Goal: Task Accomplishment & Management: Use online tool/utility

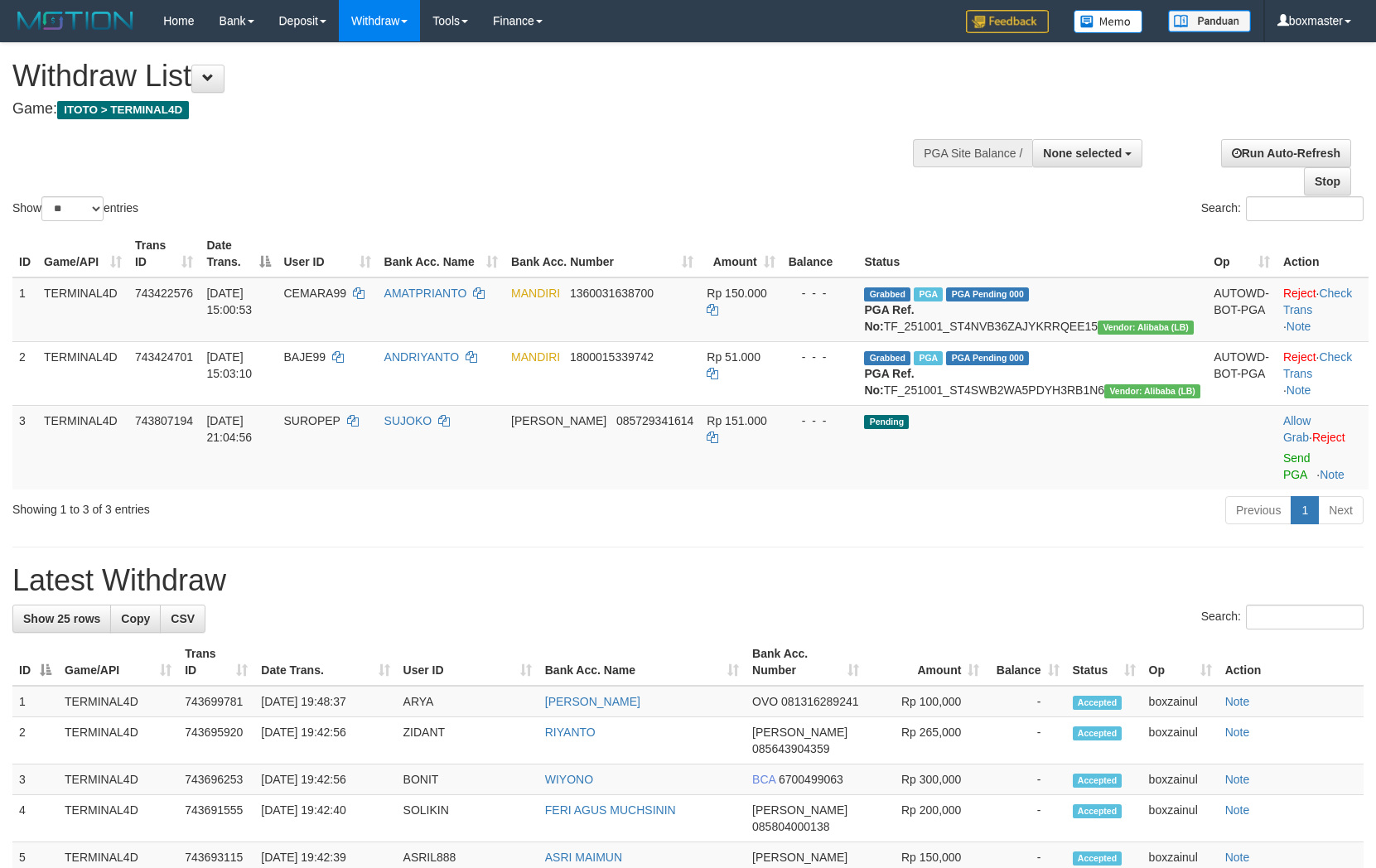
select select
select select "**"
click at [824, 135] on div "Show ** ** ** *** entries Search:" at bounding box center [688, 134] width 1376 height 181
click at [767, 135] on div "Show ** ** ** *** entries Search:" at bounding box center [688, 134] width 1376 height 181
click at [767, 136] on div "Show ** ** ** *** entries Search:" at bounding box center [688, 134] width 1376 height 181
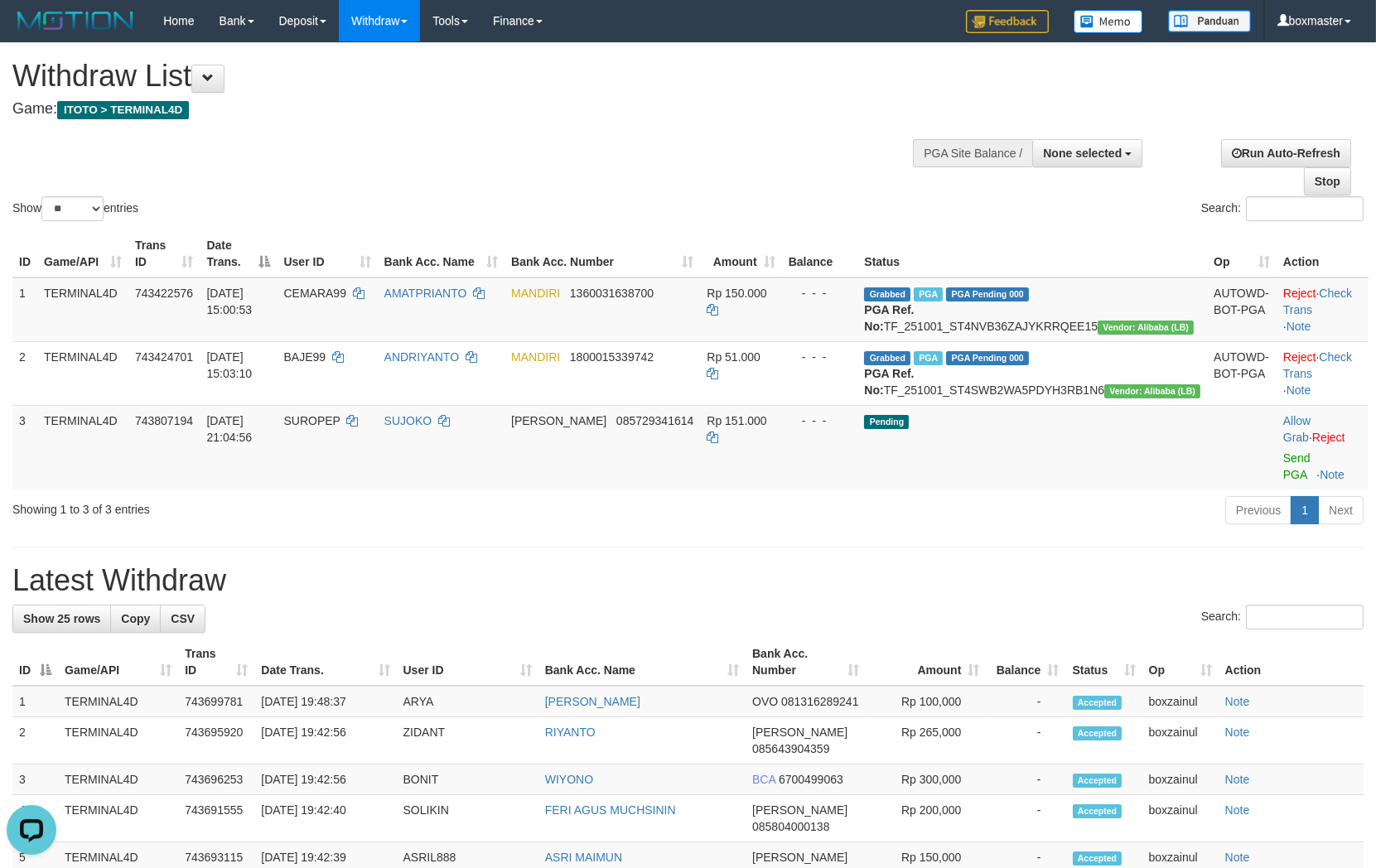
click at [760, 171] on div "Show ** ** ** *** entries Search:" at bounding box center [688, 134] width 1376 height 181
click at [1068, 162] on button "None selected" at bounding box center [1087, 153] width 110 height 28
click at [1037, 235] on label "[ITOTO] TERMINAL4D" at bounding box center [1057, 236] width 167 height 21
select select "****"
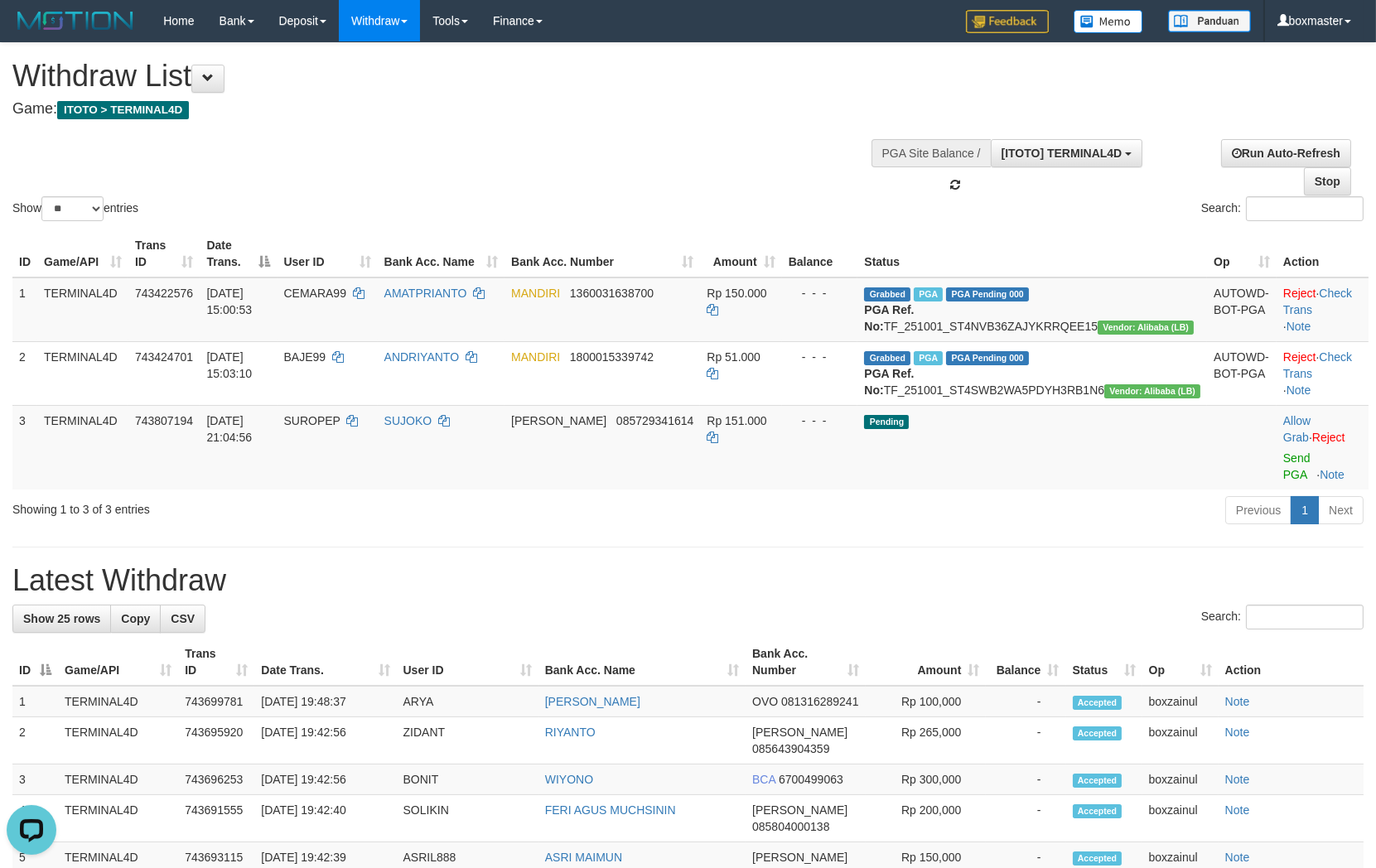
scroll to position [14, 0]
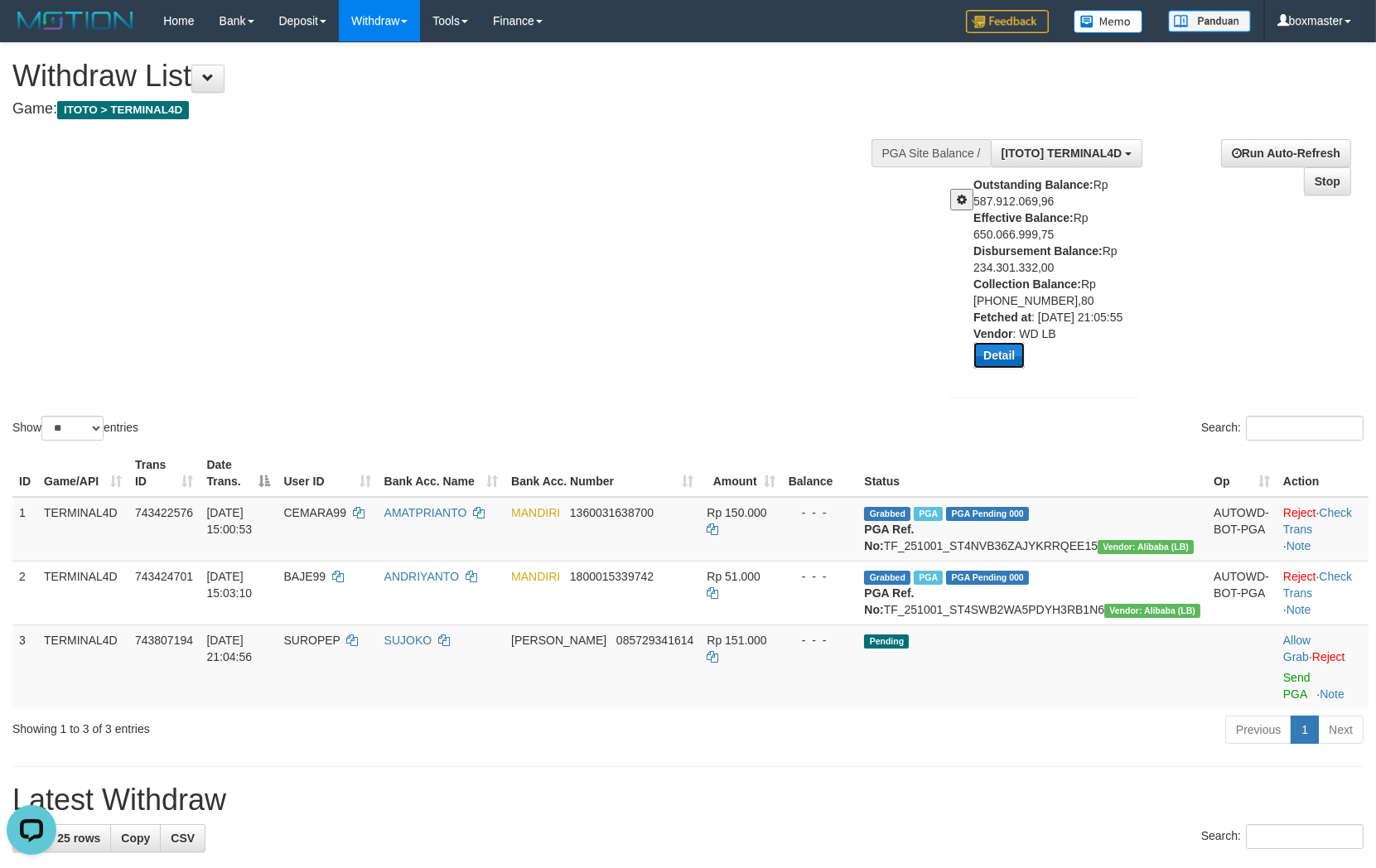
click at [1003, 359] on button "Detail" at bounding box center [998, 355] width 51 height 26
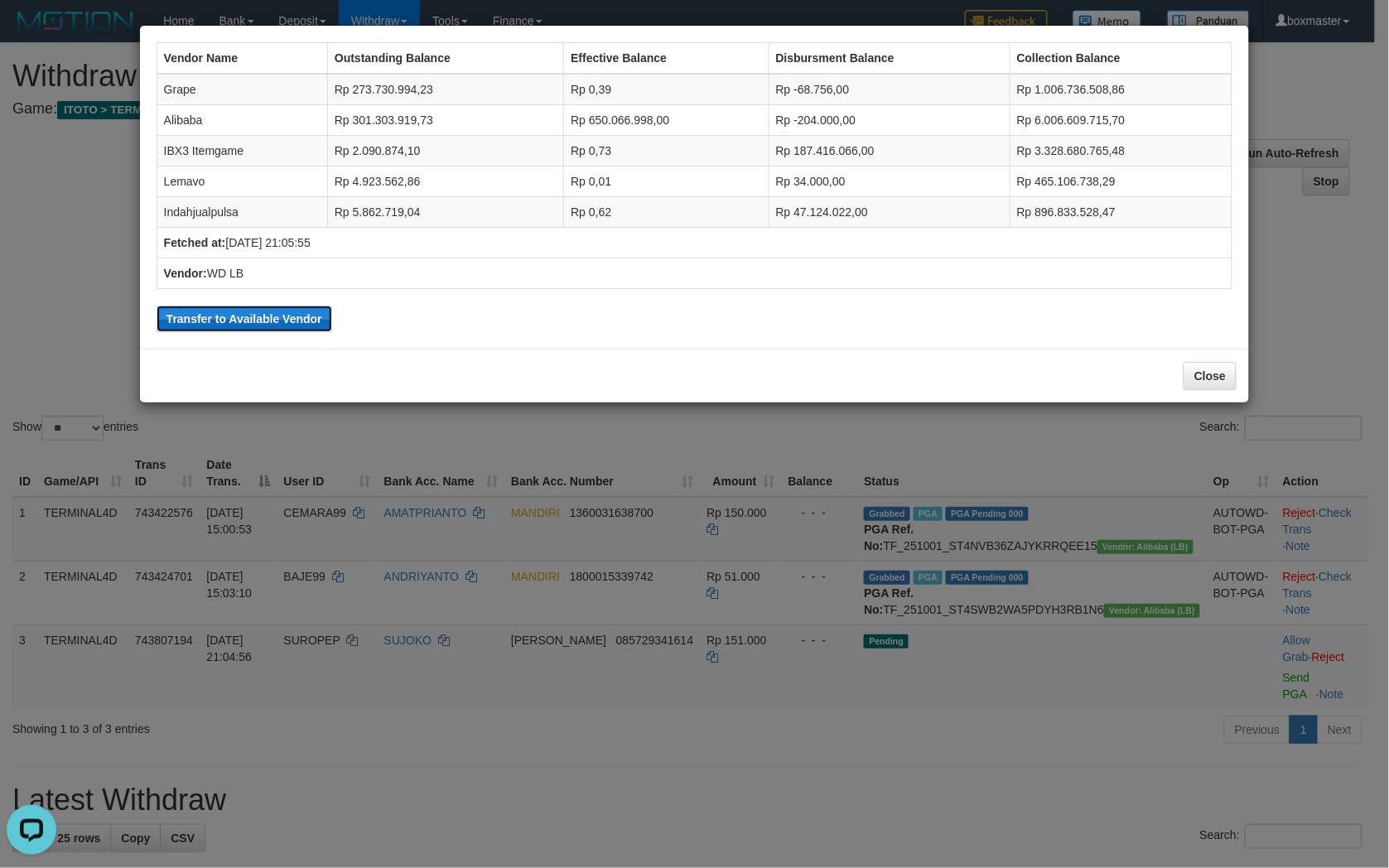
click at [281, 325] on button "Transfer to Available Vendor" at bounding box center [244, 319] width 176 height 26
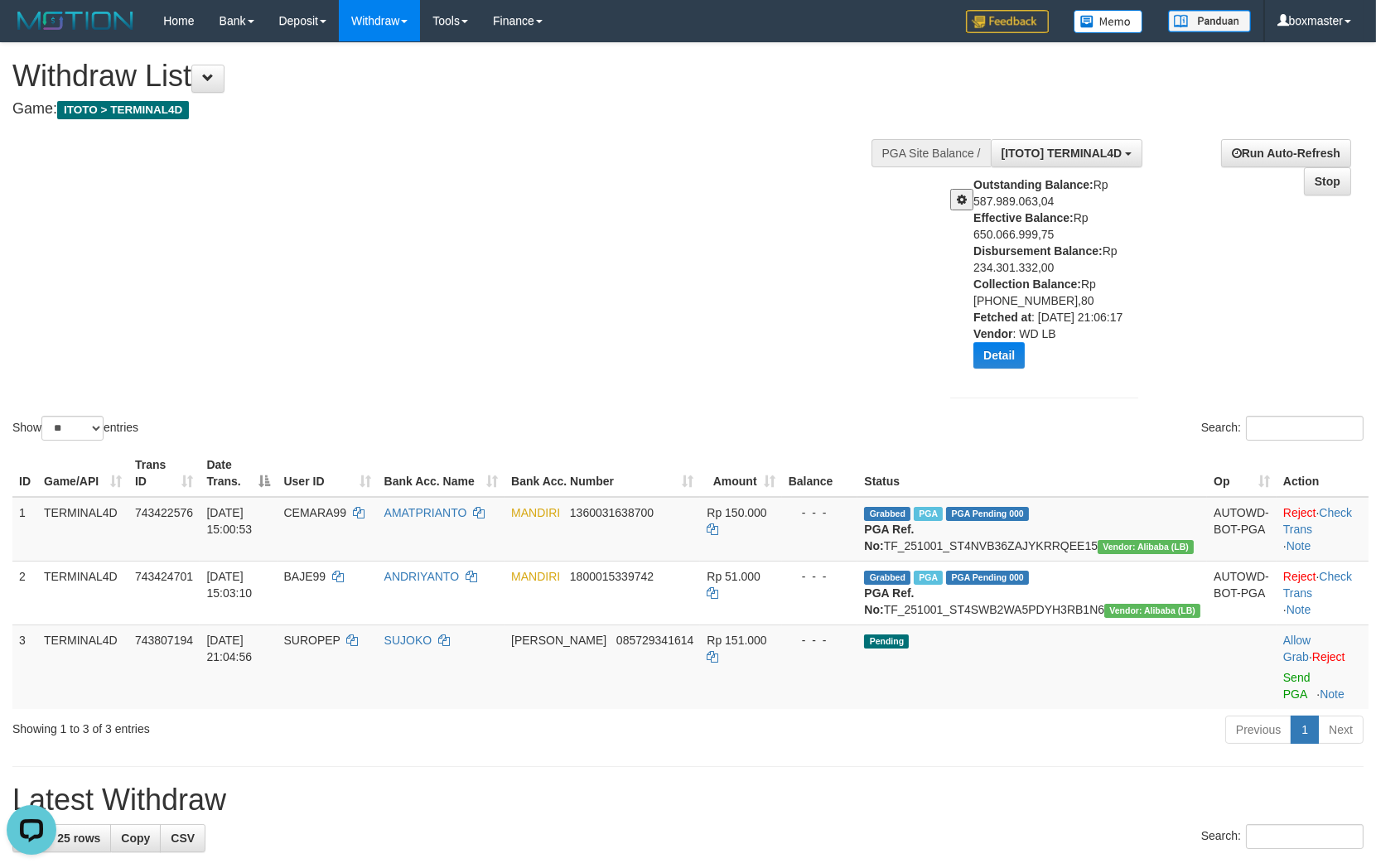
click at [677, 326] on div "Show ** ** ** *** entries Search:" at bounding box center [688, 243] width 1376 height 401
click at [698, 150] on div "Show ** ** ** *** entries Search:" at bounding box center [688, 243] width 1376 height 401
click at [1000, 358] on button "Detail" at bounding box center [998, 355] width 51 height 26
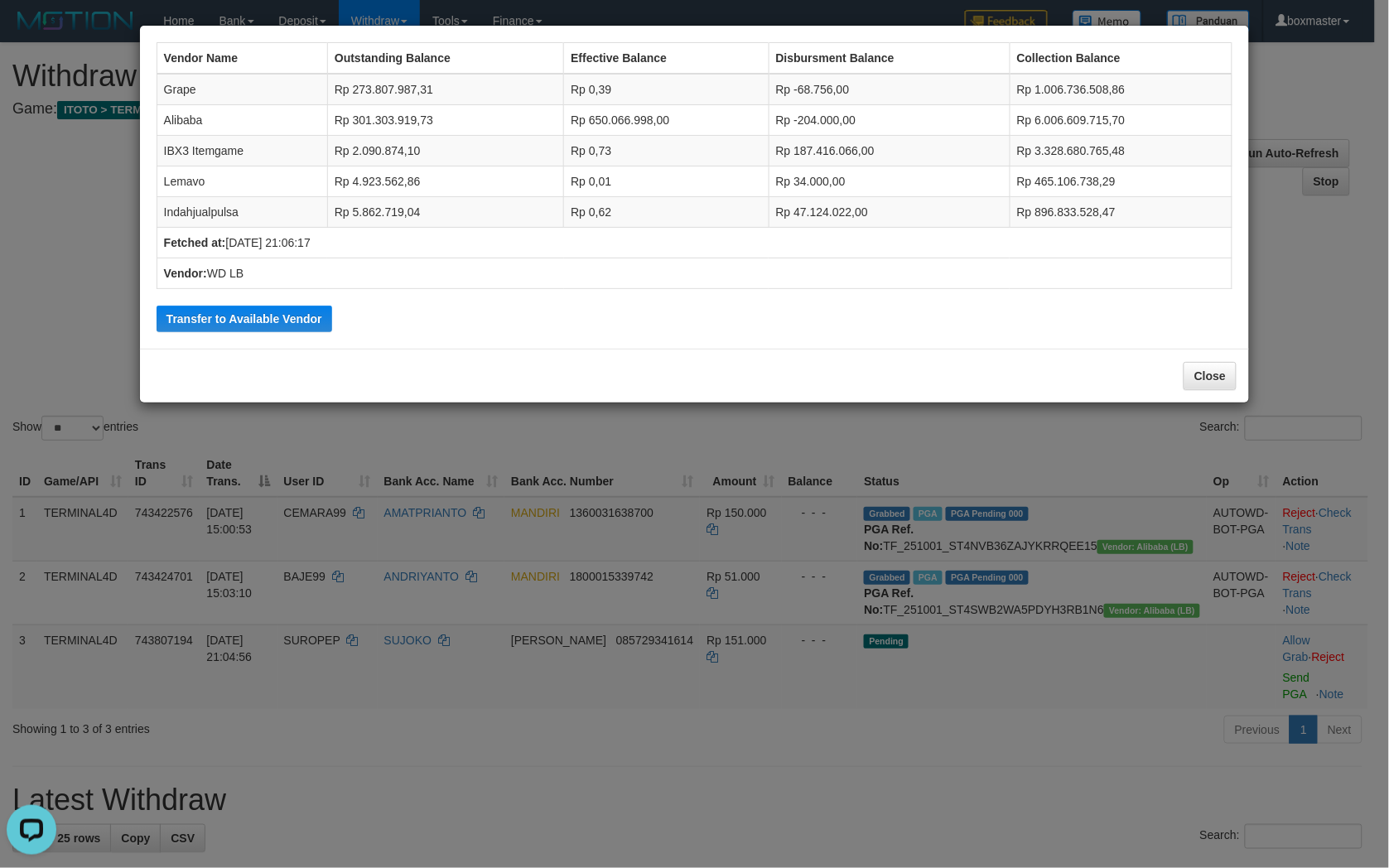
click at [1282, 378] on div "Vendor Name Outstanding Balance Effective Balance Disbursment Balance Collectio…" at bounding box center [694, 434] width 1389 height 868
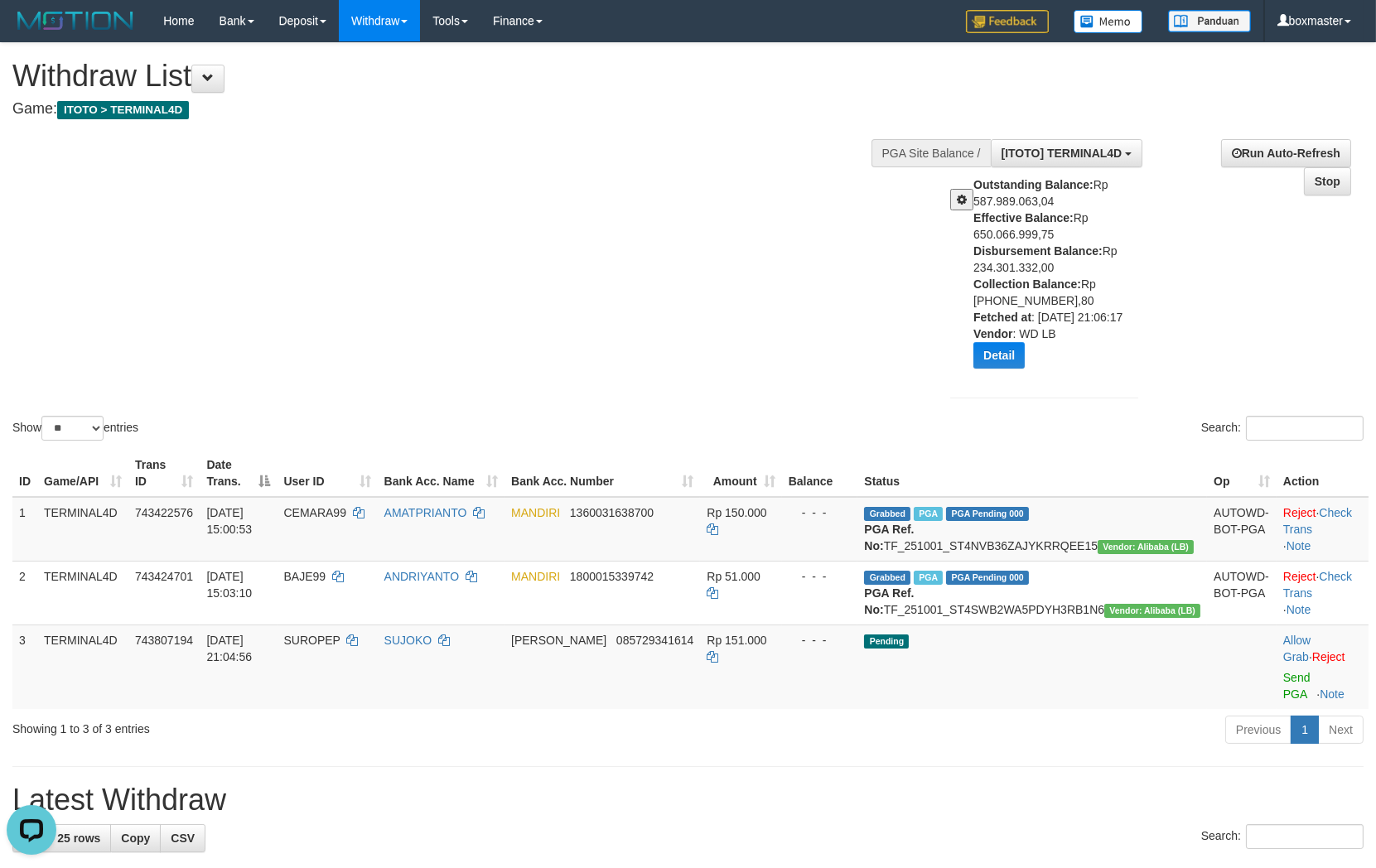
click at [964, 200] on span at bounding box center [961, 199] width 10 height 11
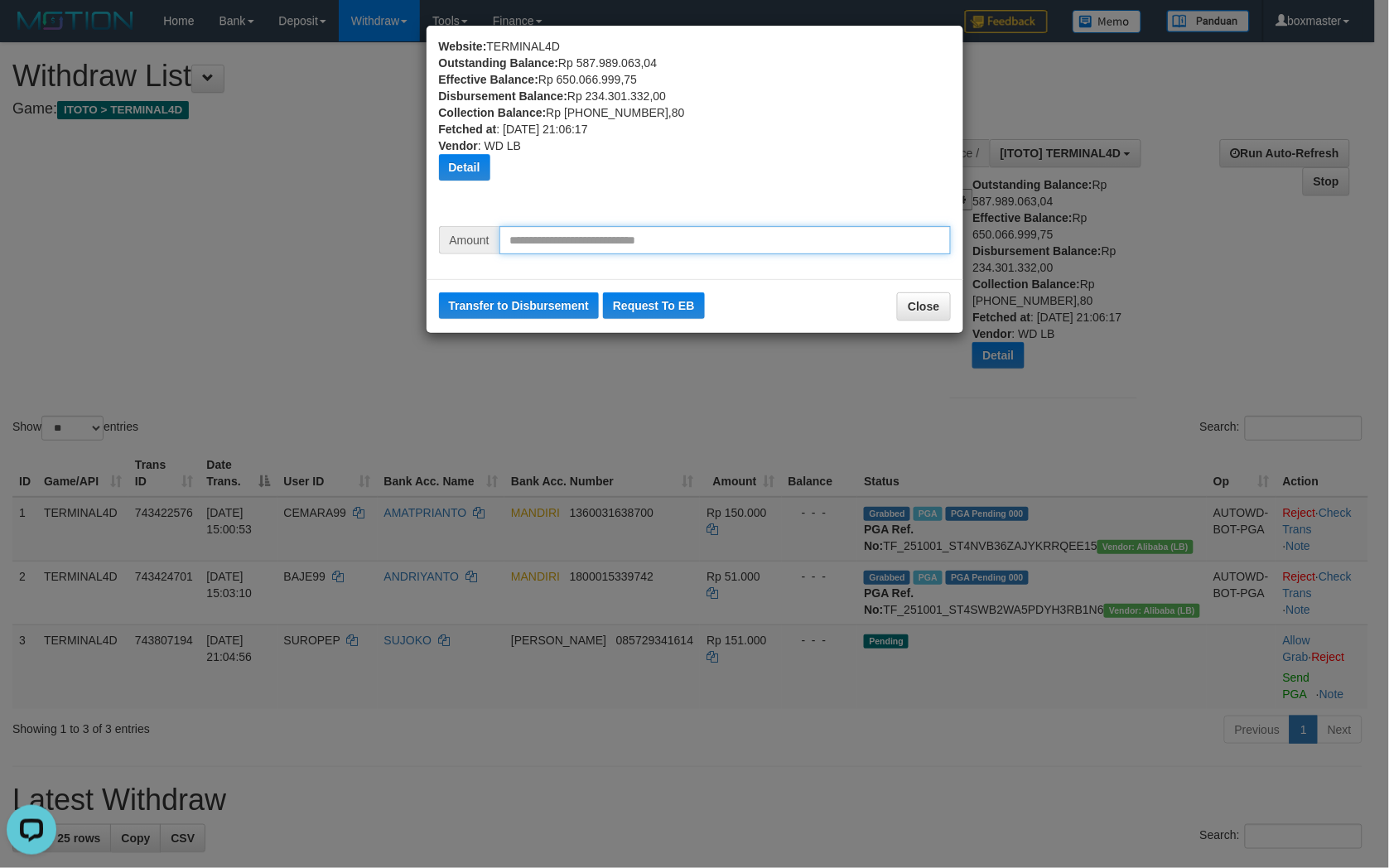
click at [618, 242] on input "text" at bounding box center [724, 240] width 451 height 28
click at [594, 241] on input "********" at bounding box center [724, 240] width 451 height 28
type input "********"
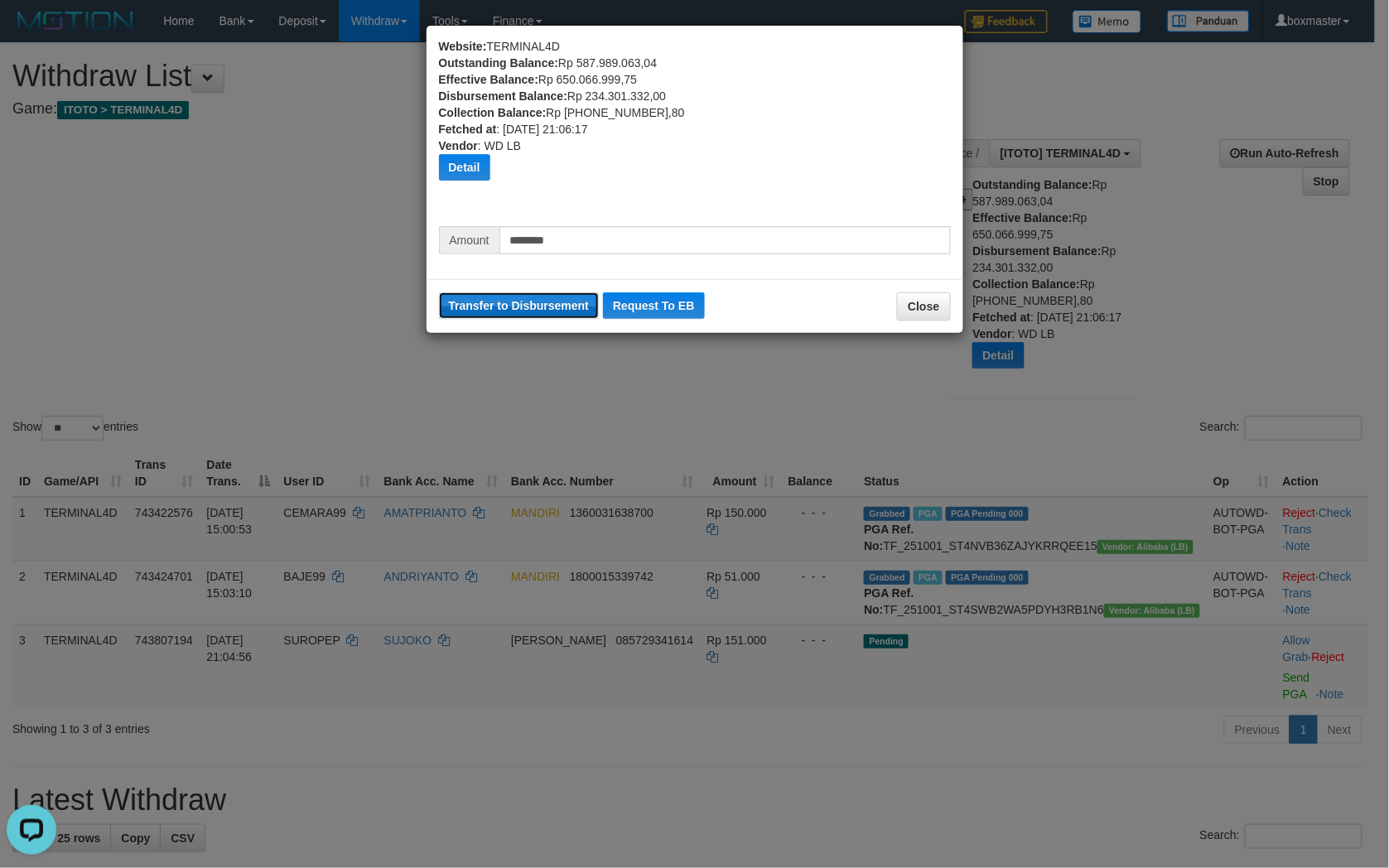
drag, startPoint x: 542, startPoint y: 302, endPoint x: 781, endPoint y: 111, distance: 305.9
click at [542, 304] on button "Transfer to Disbursement" at bounding box center [520, 306] width 161 height 26
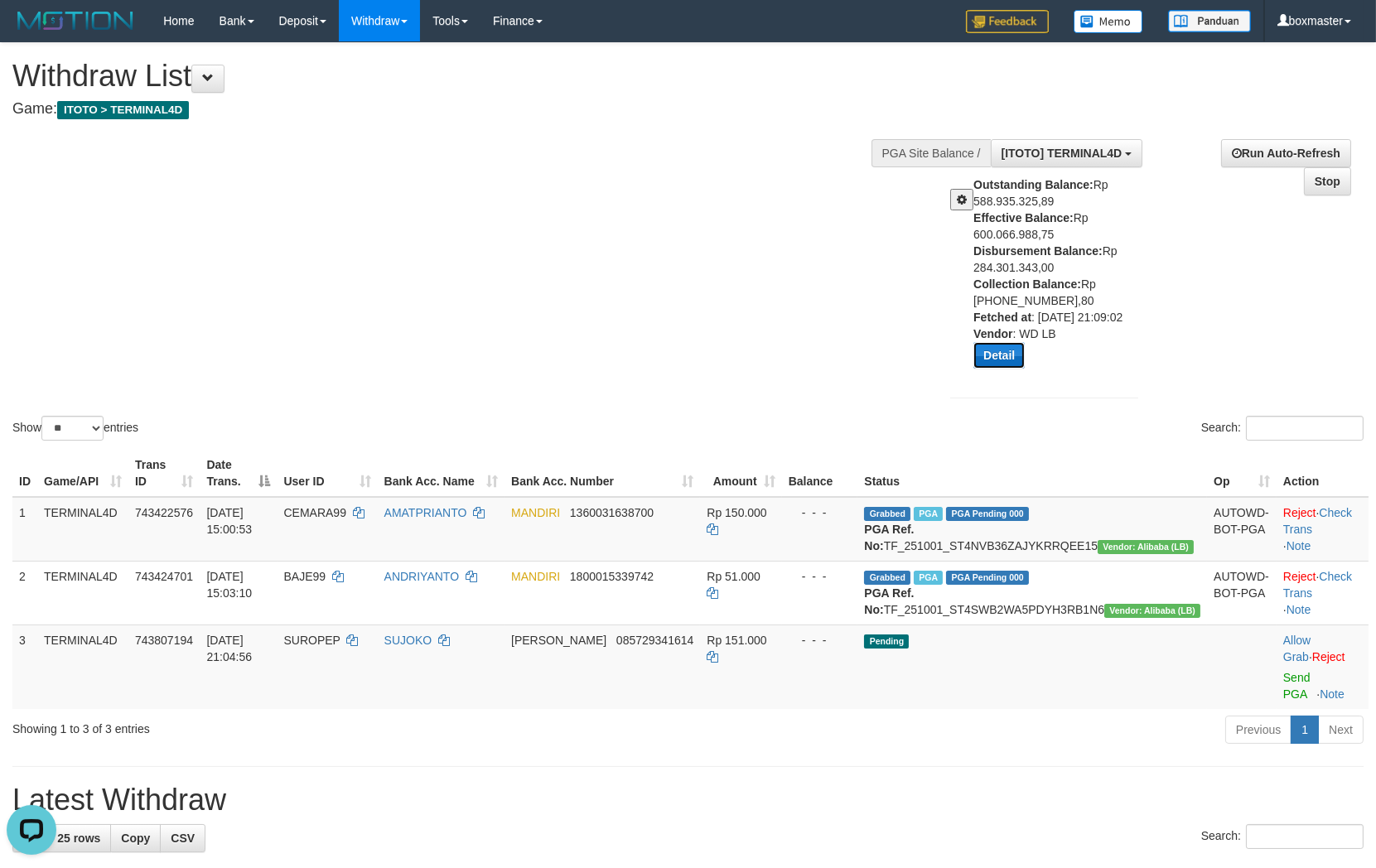
click at [1000, 359] on button "Detail" at bounding box center [998, 355] width 51 height 26
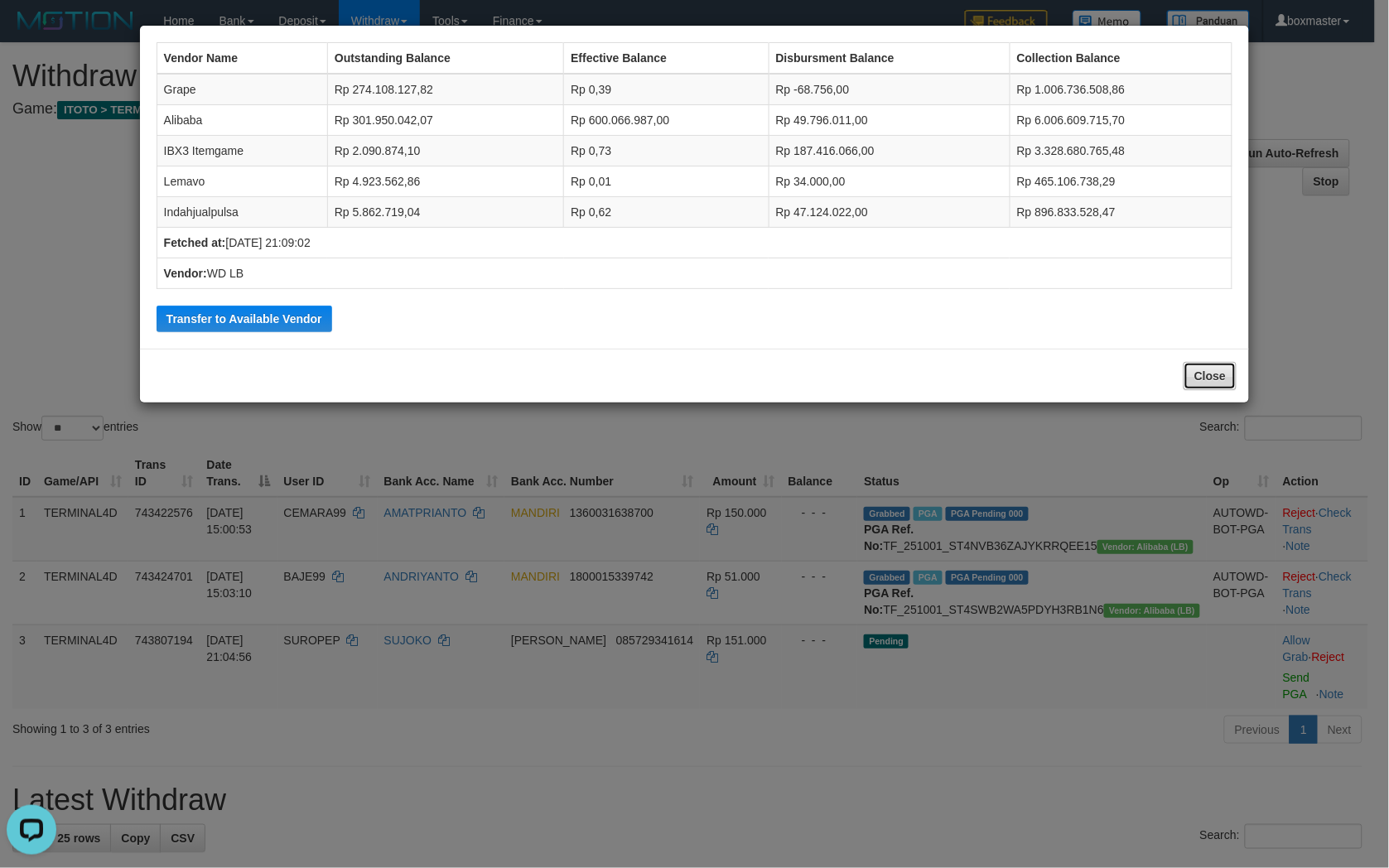
click at [1204, 364] on button "Close" at bounding box center [1210, 376] width 53 height 28
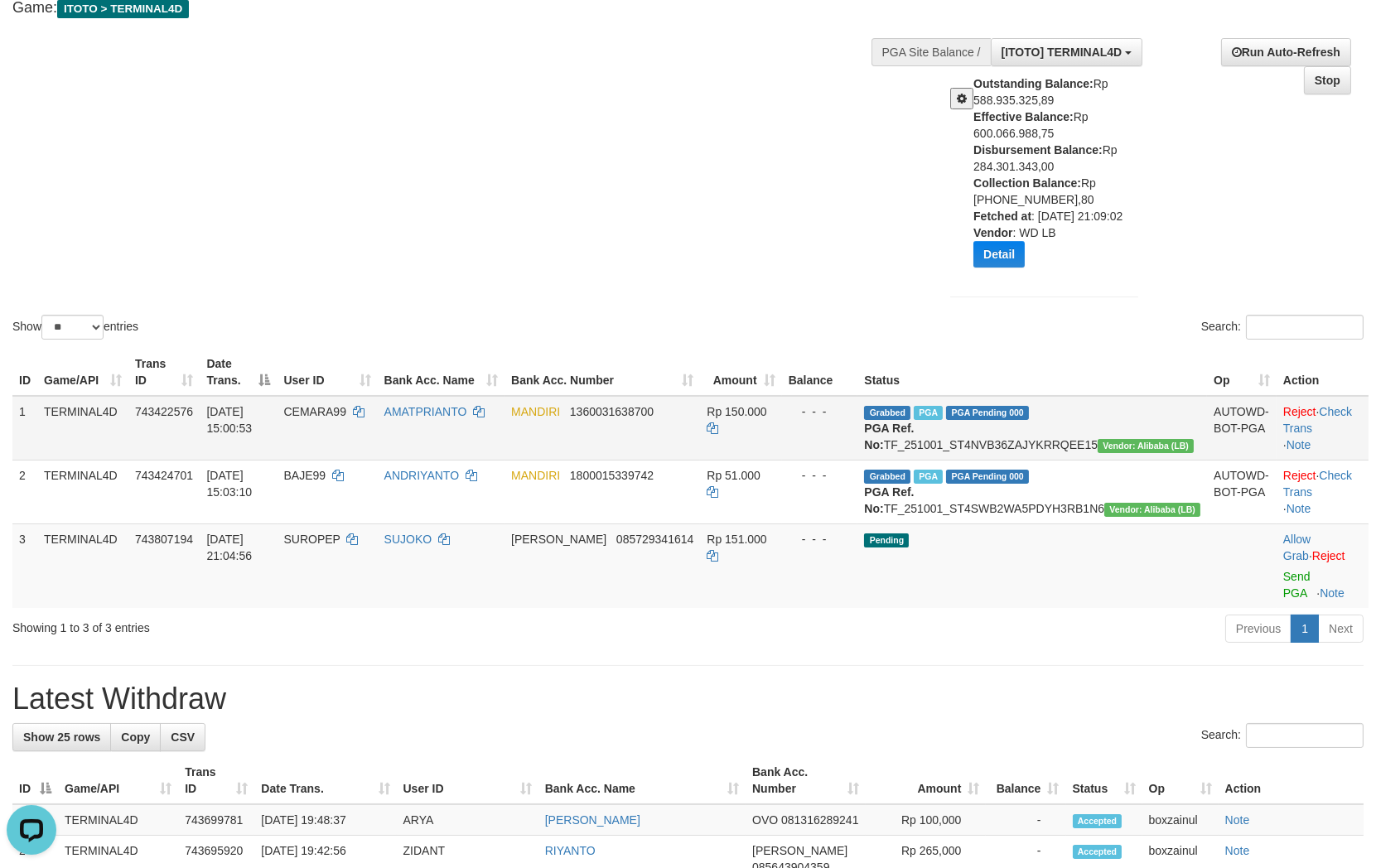
scroll to position [276, 0]
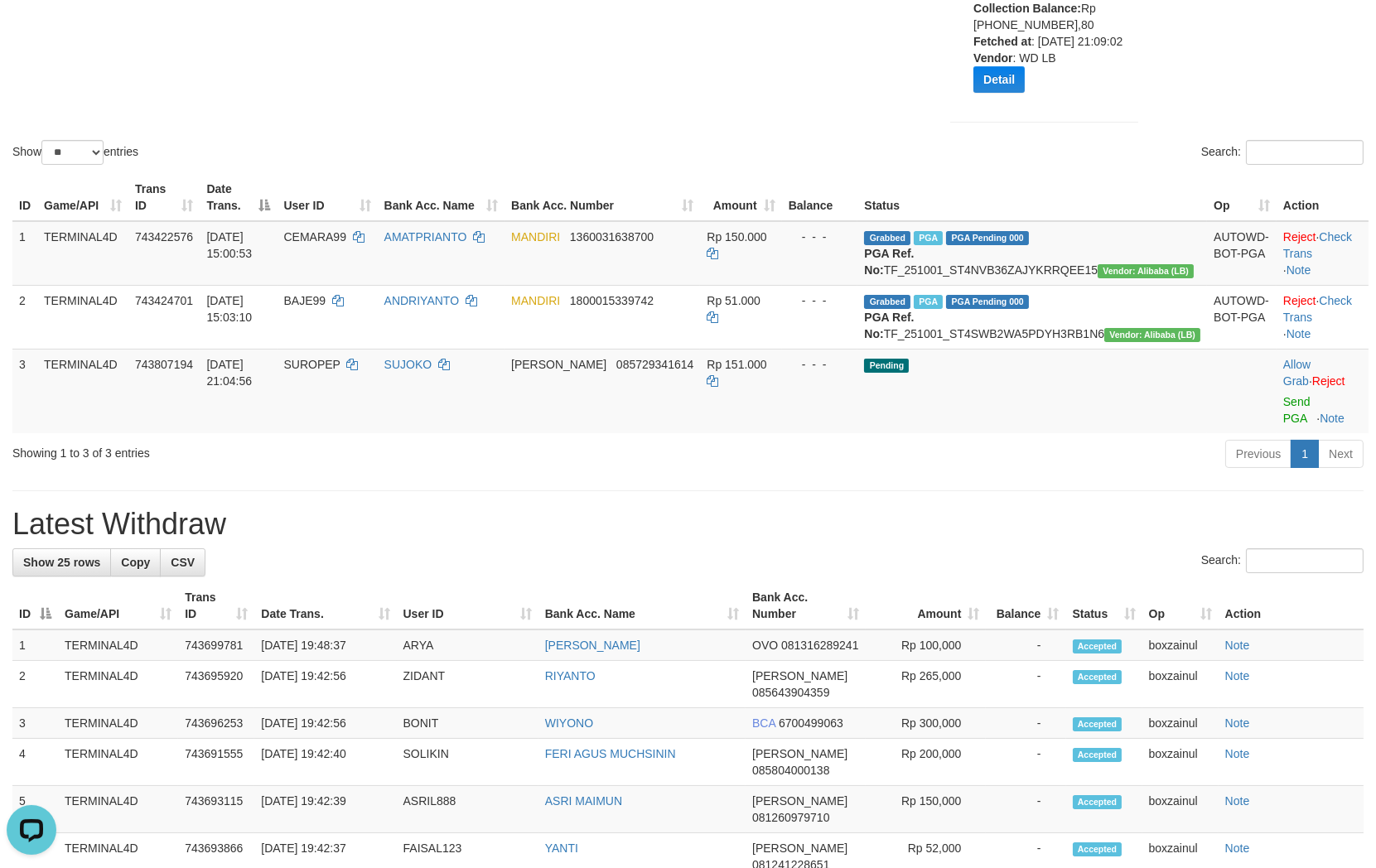
click at [1087, 492] on div "**********" at bounding box center [688, 802] width 1376 height 2070
click at [1283, 425] on link "Send PGA" at bounding box center [1297, 410] width 27 height 30
click at [340, 371] on span "SUROPEP" at bounding box center [312, 364] width 56 height 13
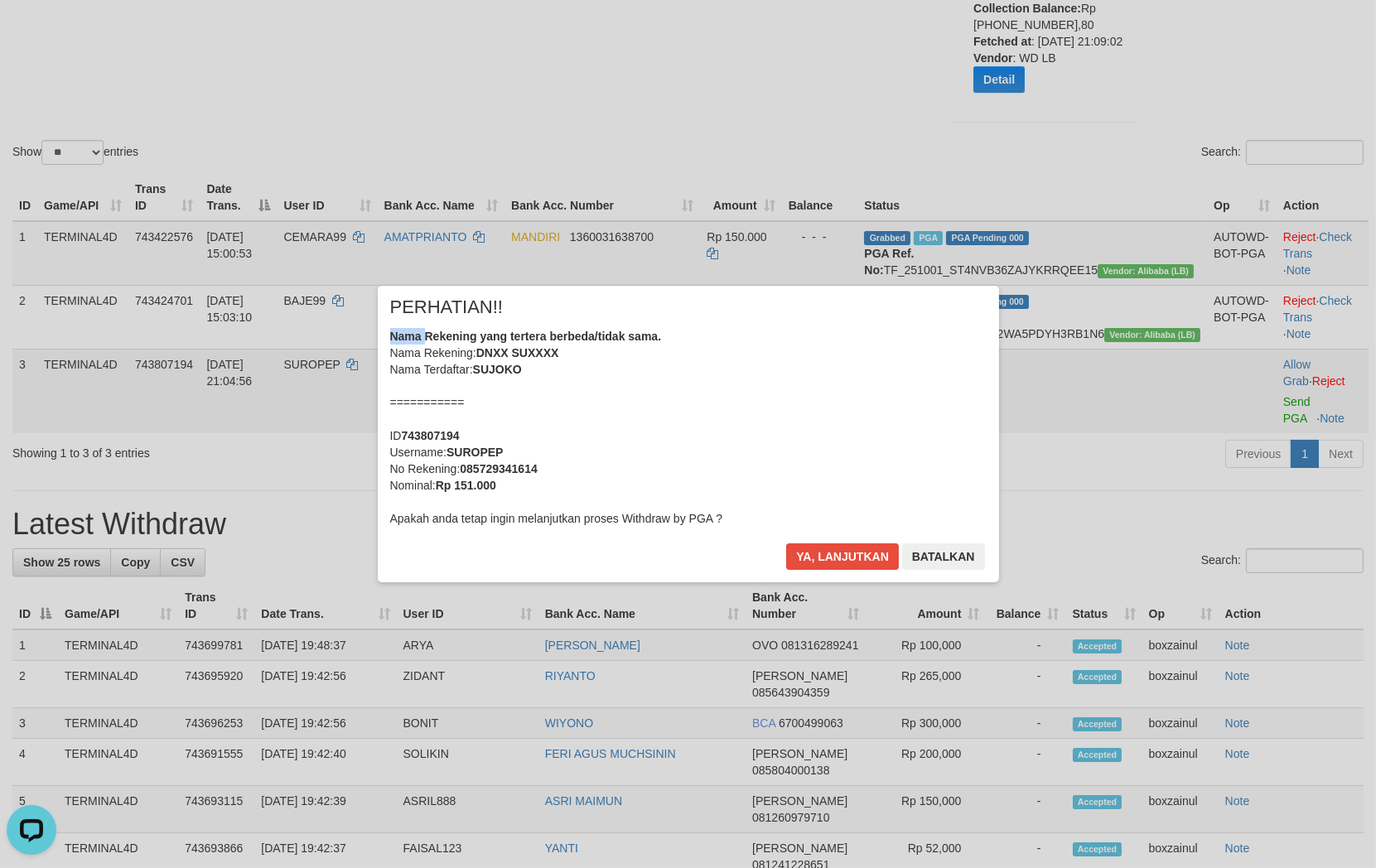
click at [360, 399] on div "× PERHATIAN!! Nama Rekening yang tertera berbeda/tidak sama. Nama Rekening: DNX…" at bounding box center [688, 434] width 969 height 296
click at [838, 555] on button "Ya, lanjutkan" at bounding box center [842, 556] width 113 height 26
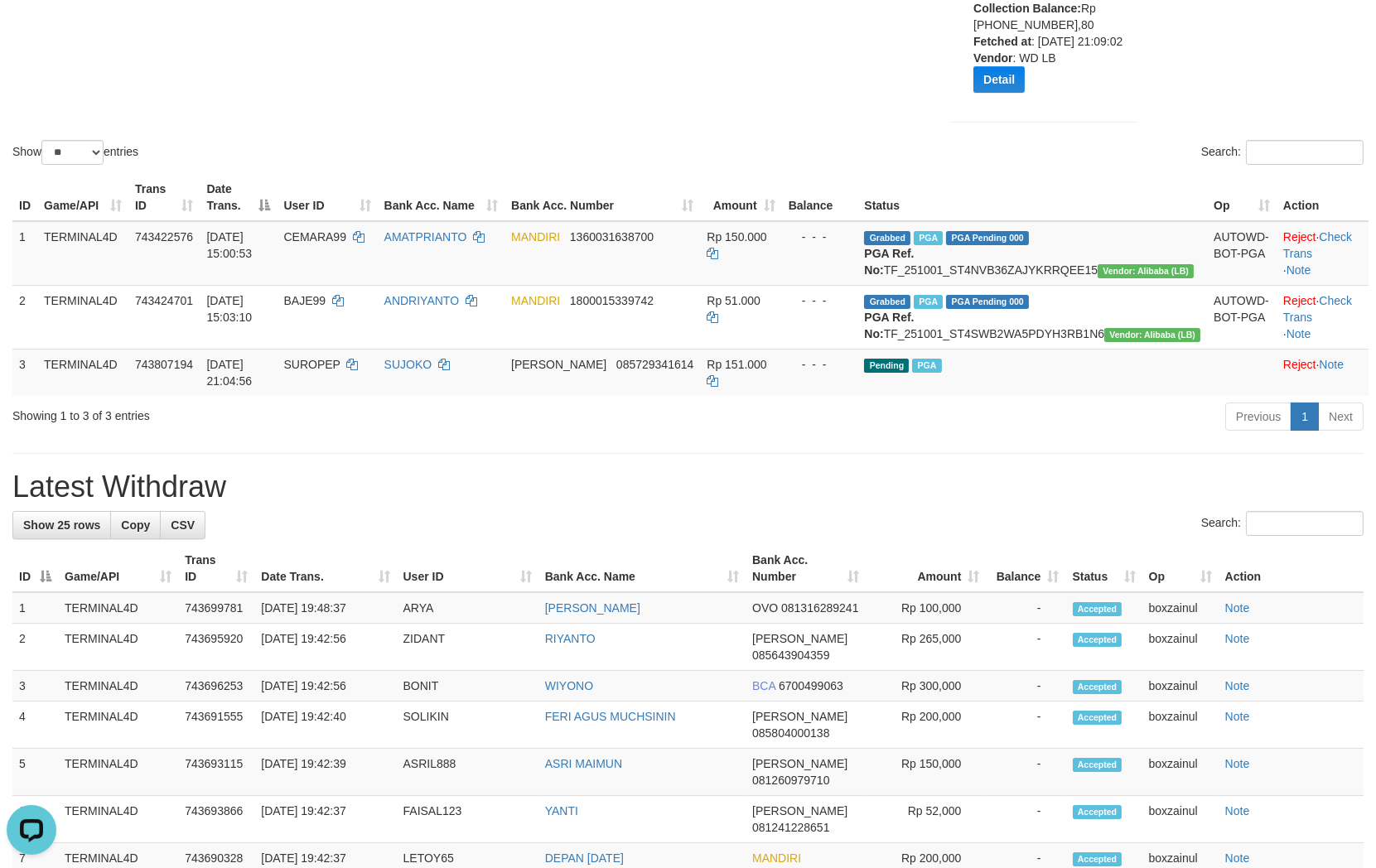
click at [708, 491] on div "**********" at bounding box center [688, 783] width 1376 height 2032
click at [333, 396] on td "SUROPEP" at bounding box center [327, 372] width 100 height 48
click at [337, 371] on span "SUROPEP" at bounding box center [312, 364] width 56 height 13
copy td "SUROPEP"
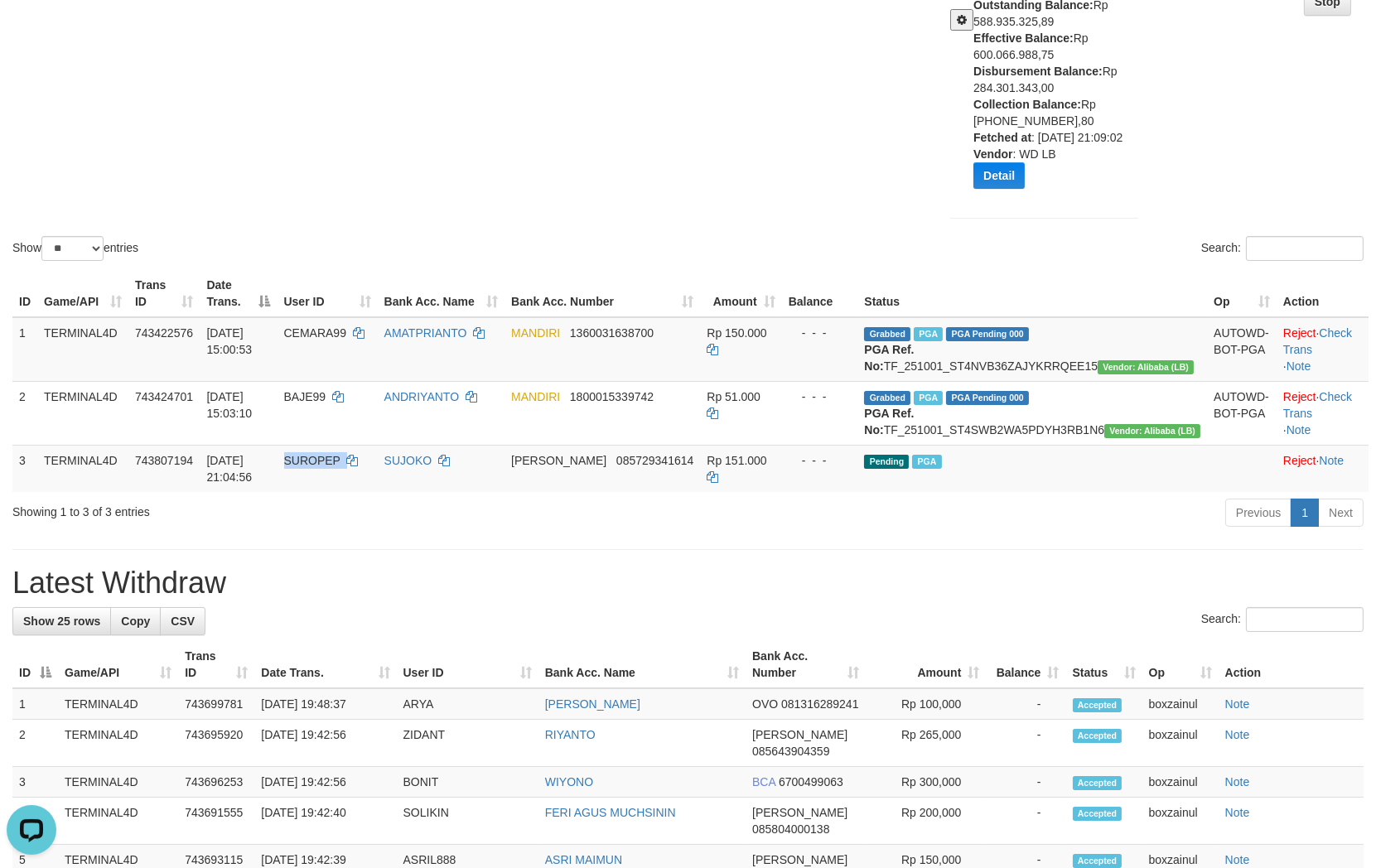
scroll to position [0, 0]
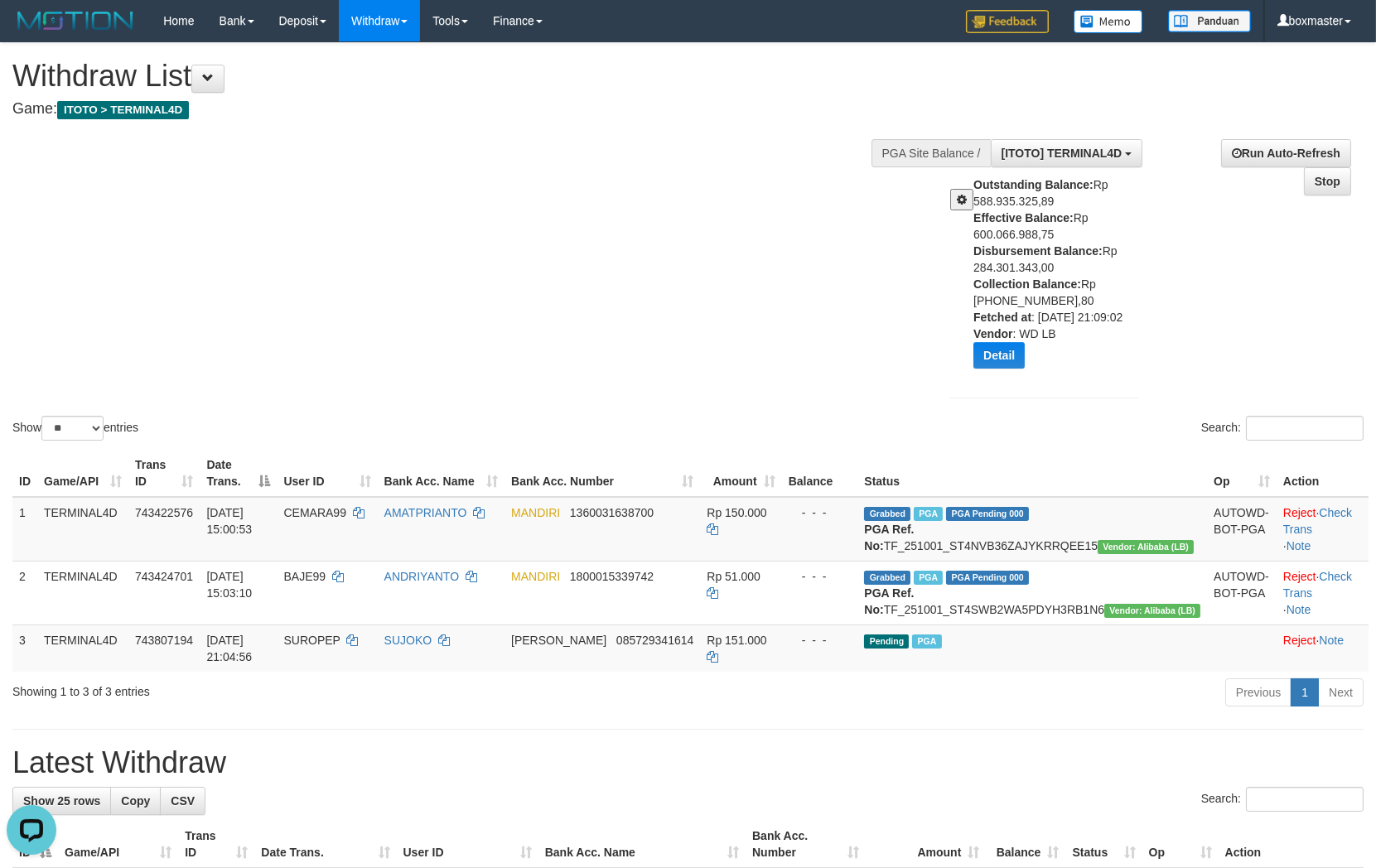
click at [686, 262] on div "Show ** ** ** *** entries Search:" at bounding box center [688, 243] width 1376 height 401
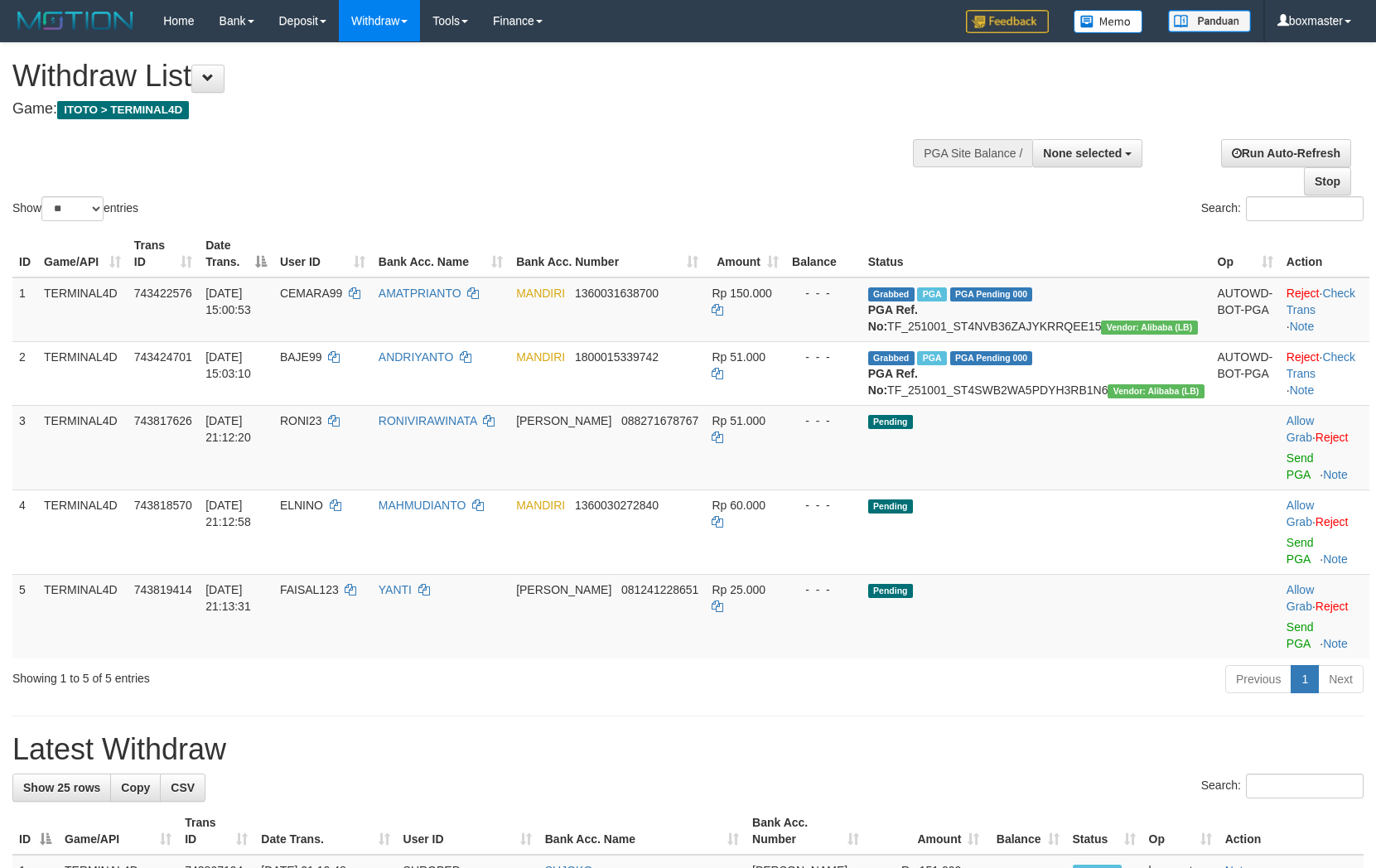
select select
select select "**"
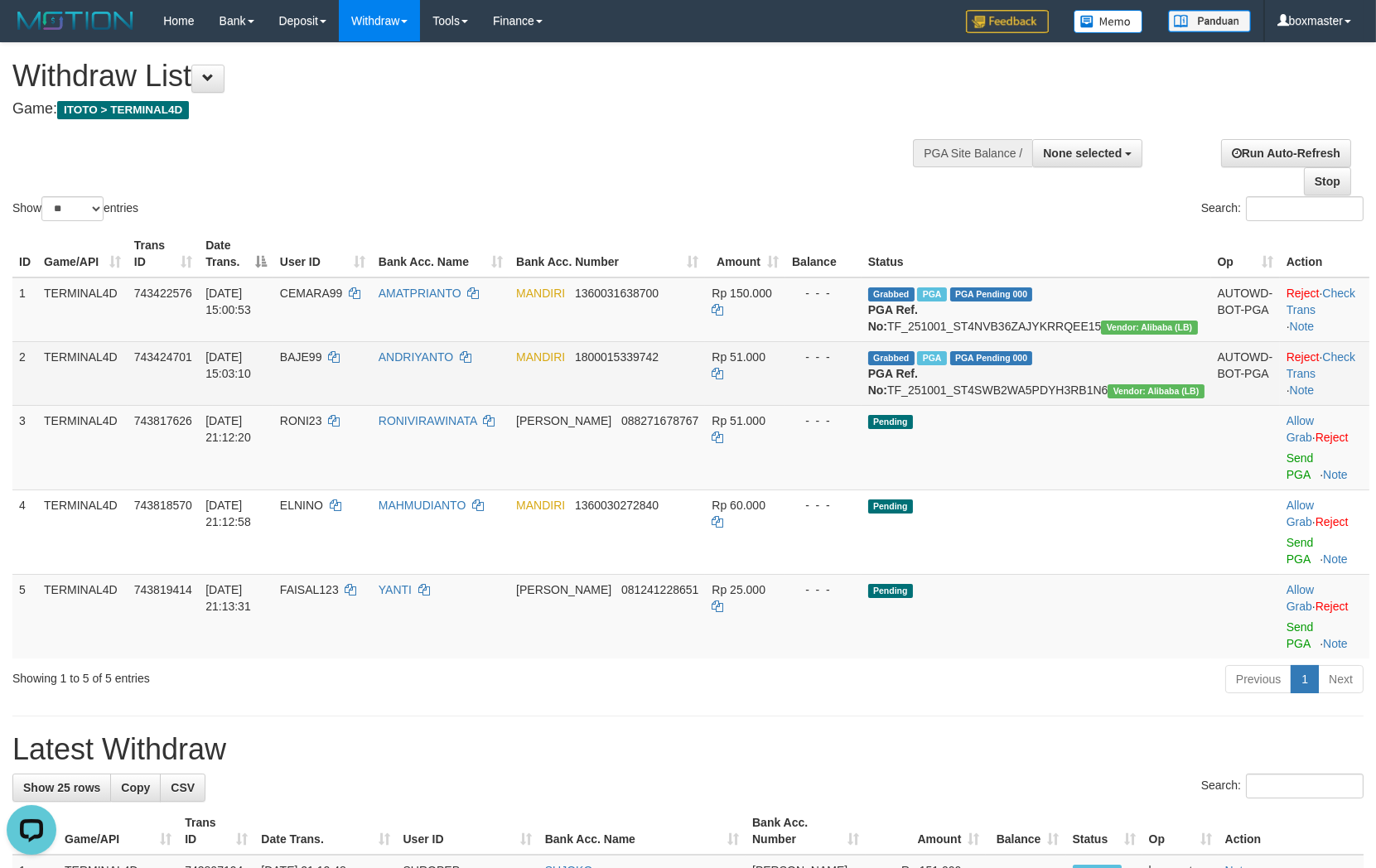
click at [322, 363] on span "BAJE99" at bounding box center [300, 357] width 42 height 13
copy td "BAJE99"
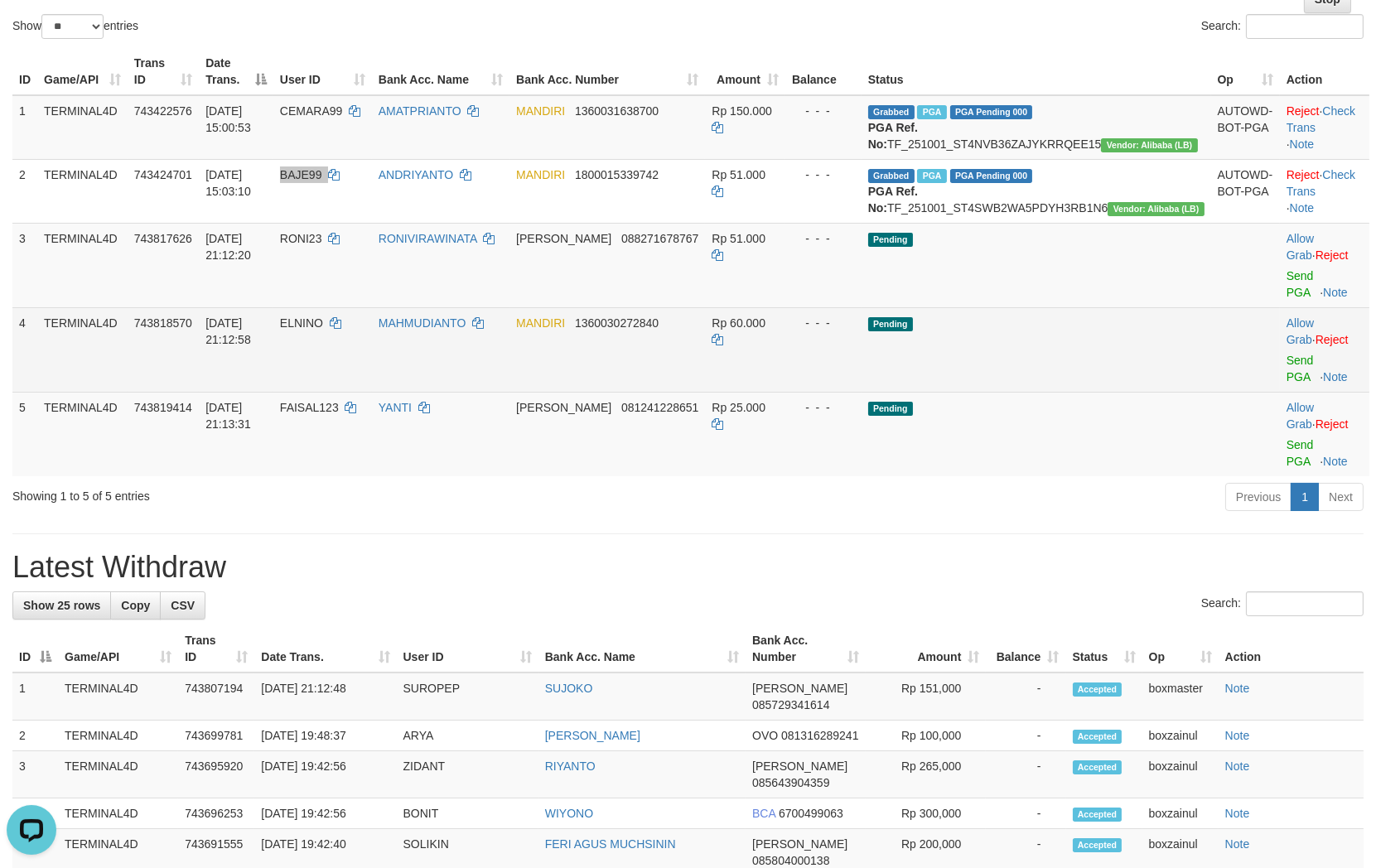
scroll to position [367, 0]
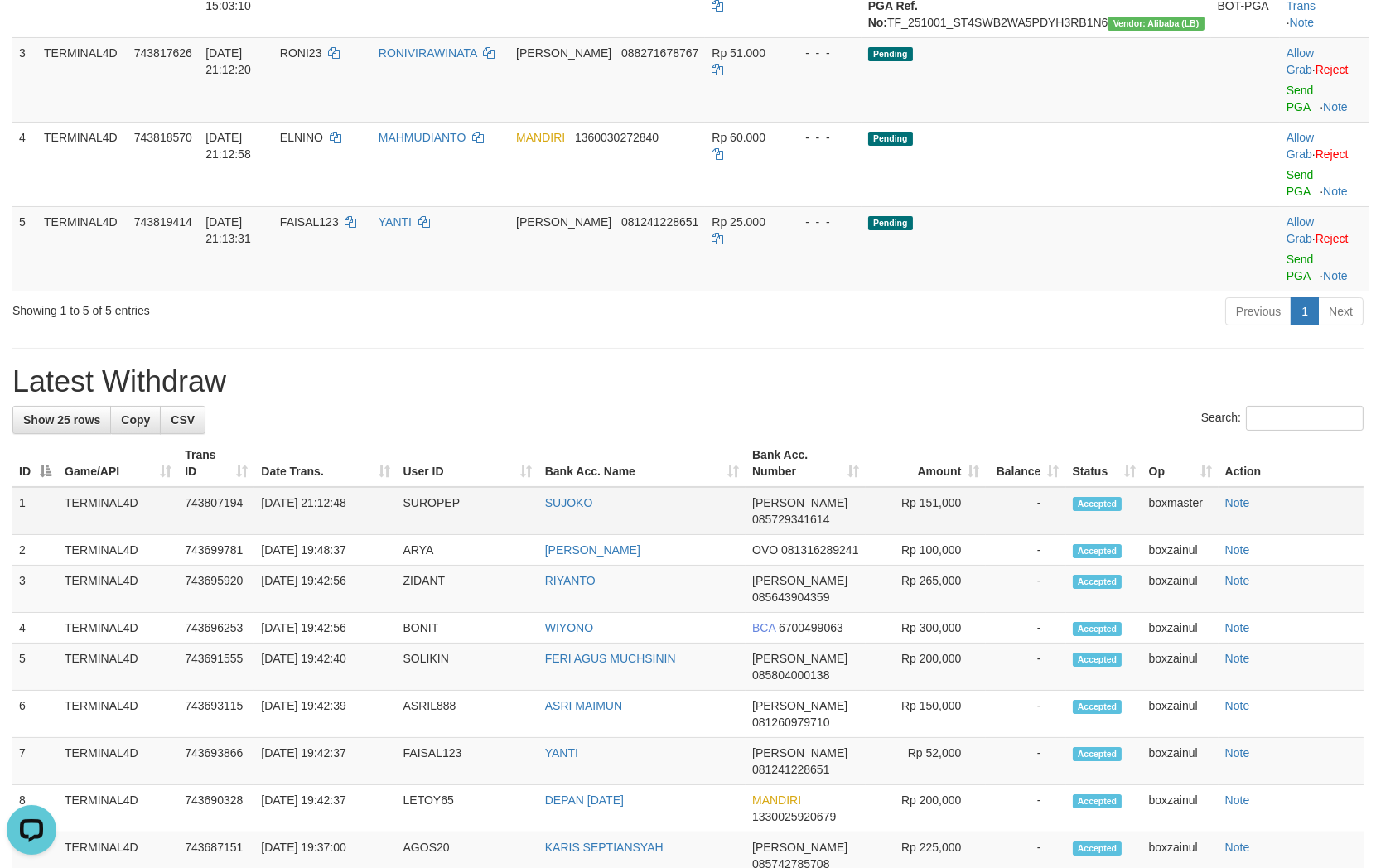
click at [410, 487] on td "SUROPEP" at bounding box center [467, 510] width 142 height 48
copy td "SUROPEP"
click at [410, 487] on td "SUROPEP" at bounding box center [467, 510] width 142 height 48
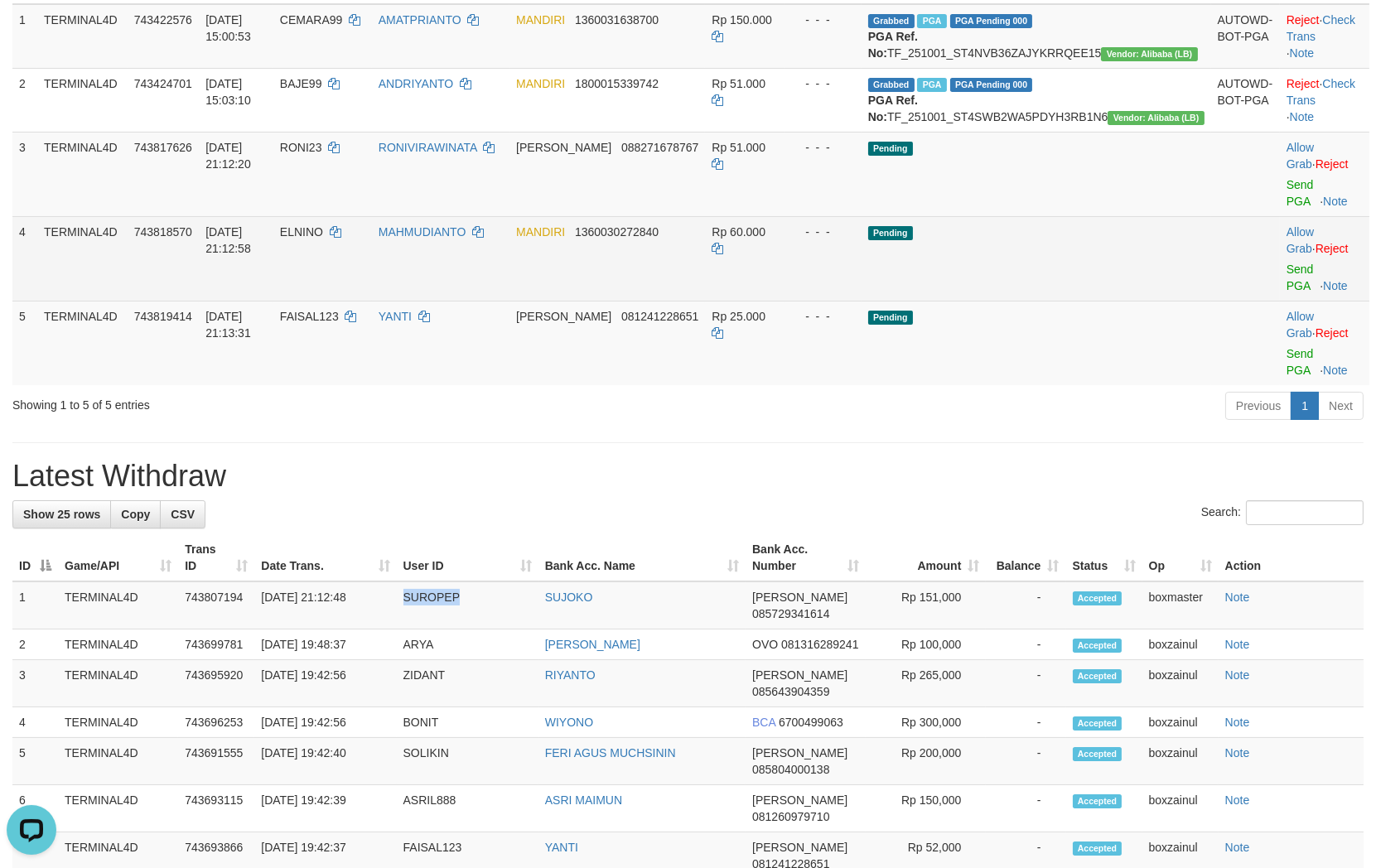
scroll to position [184, 0]
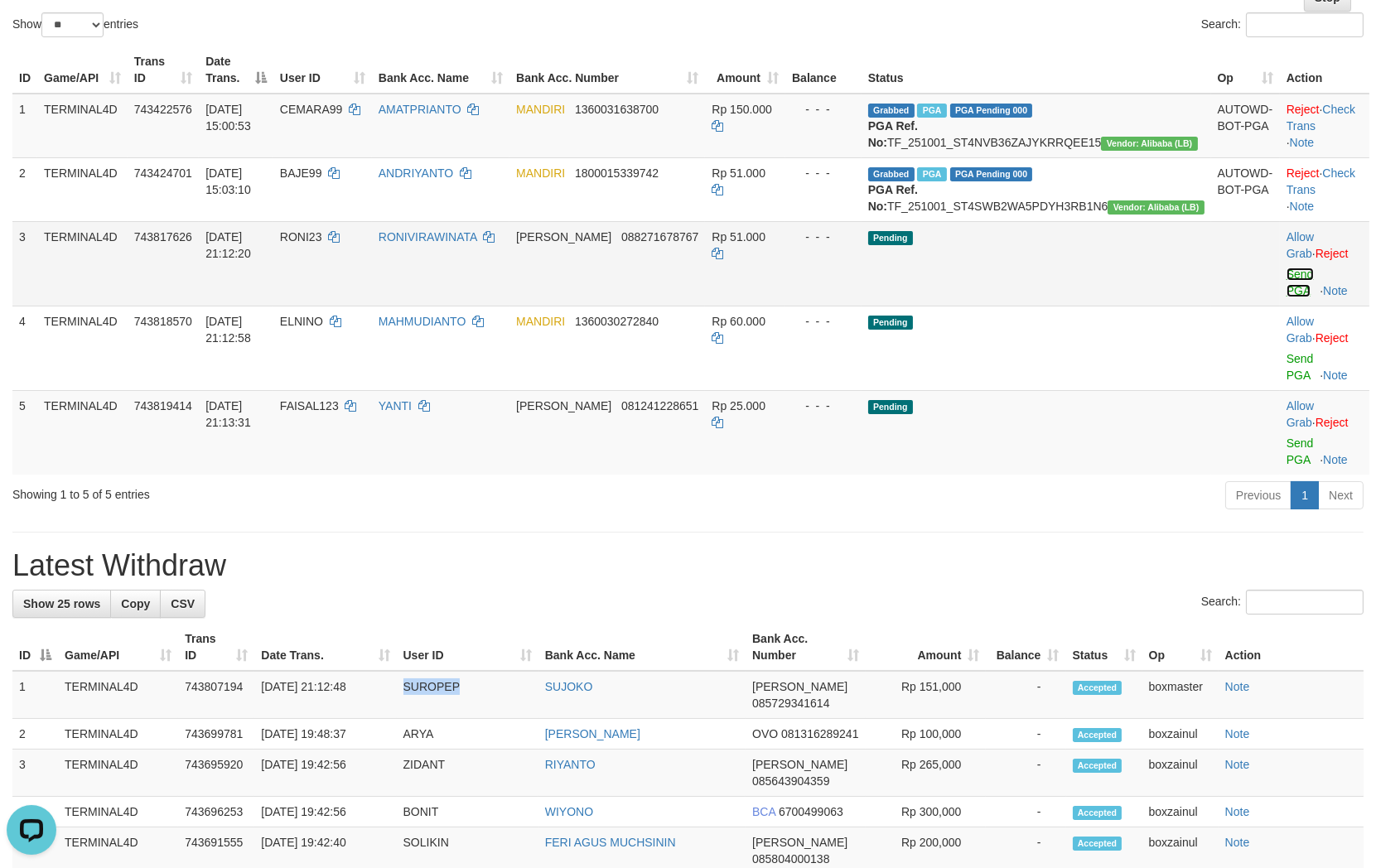
drag, startPoint x: 1297, startPoint y: 300, endPoint x: 796, endPoint y: 268, distance: 502.0
click at [1297, 297] on link "Send PGA" at bounding box center [1299, 282] width 27 height 30
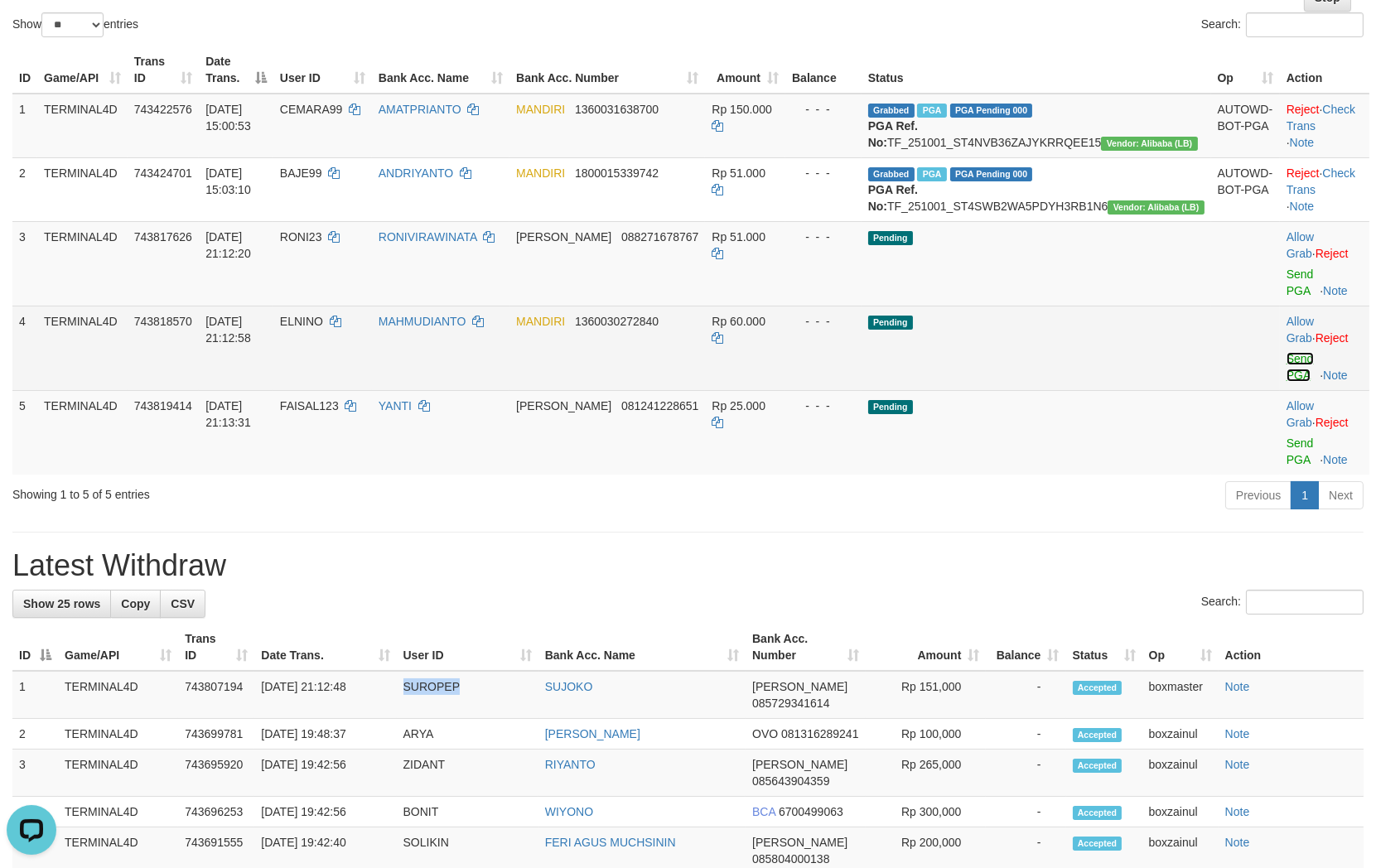
click at [1286, 377] on link "Send PGA" at bounding box center [1299, 367] width 27 height 30
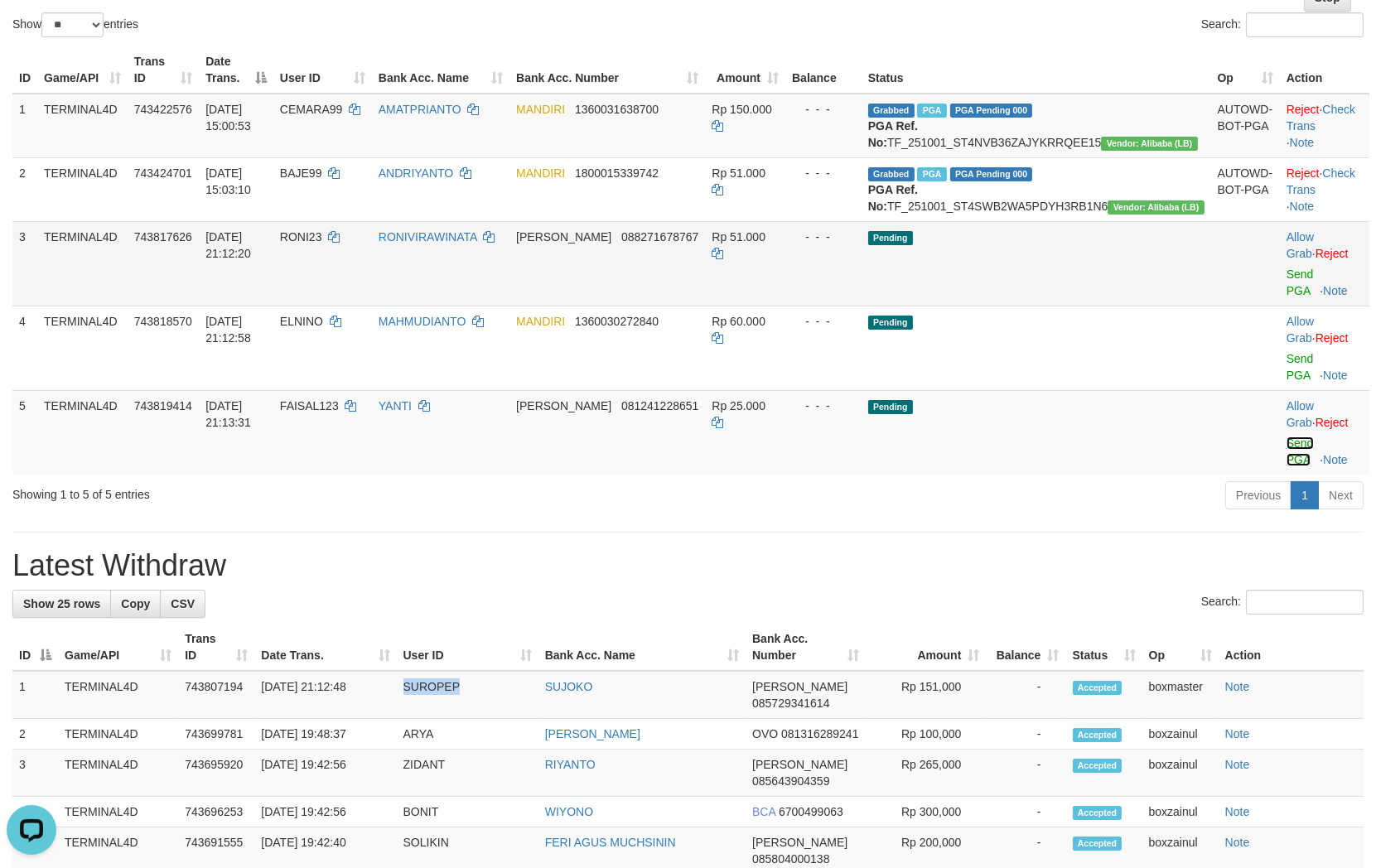
click at [1286, 442] on link "Send PGA" at bounding box center [1299, 451] width 27 height 30
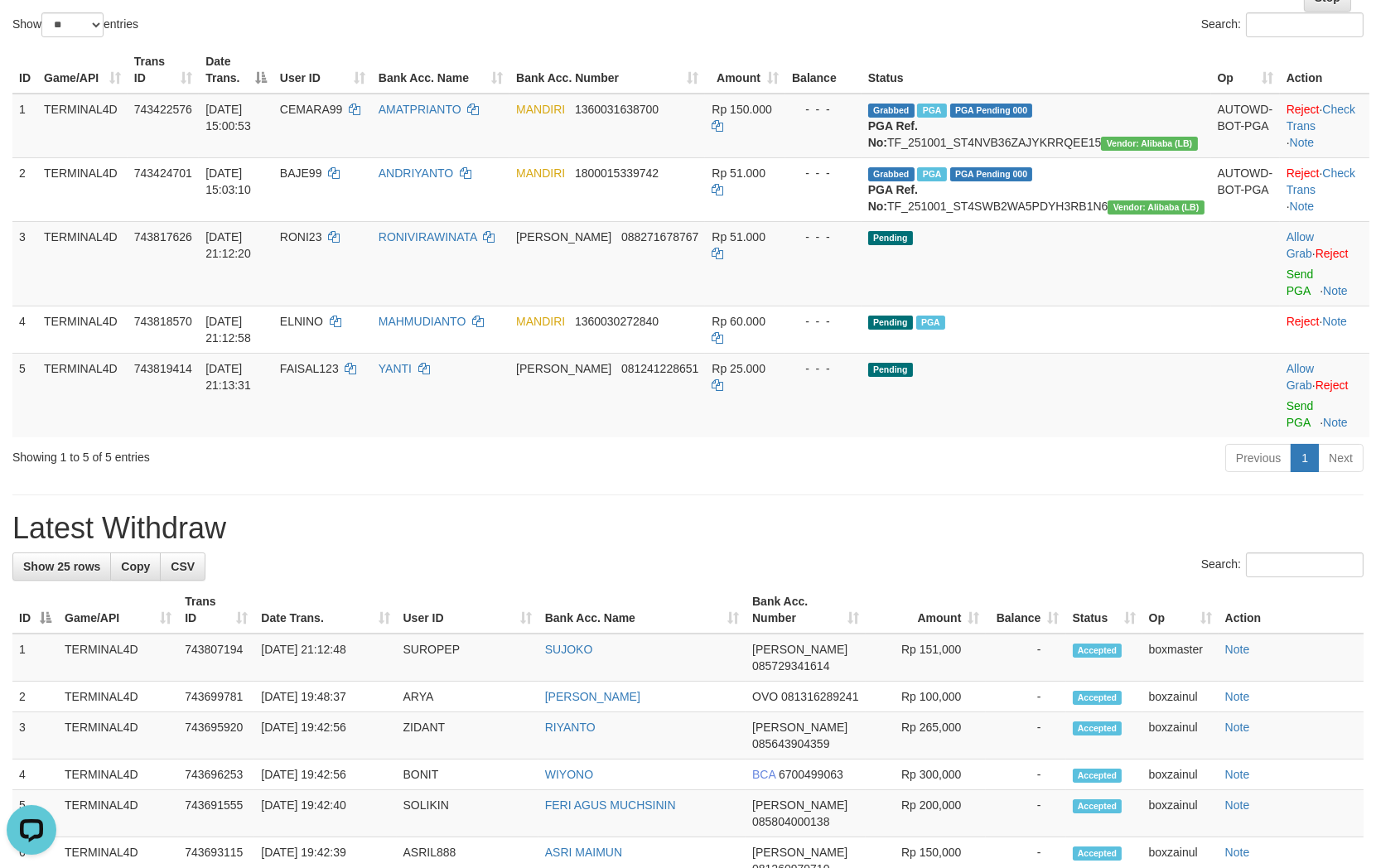
click at [930, 513] on h1 "Latest Withdraw" at bounding box center [687, 528] width 1351 height 33
click at [909, 524] on h1 "Latest Withdraw" at bounding box center [687, 528] width 1351 height 33
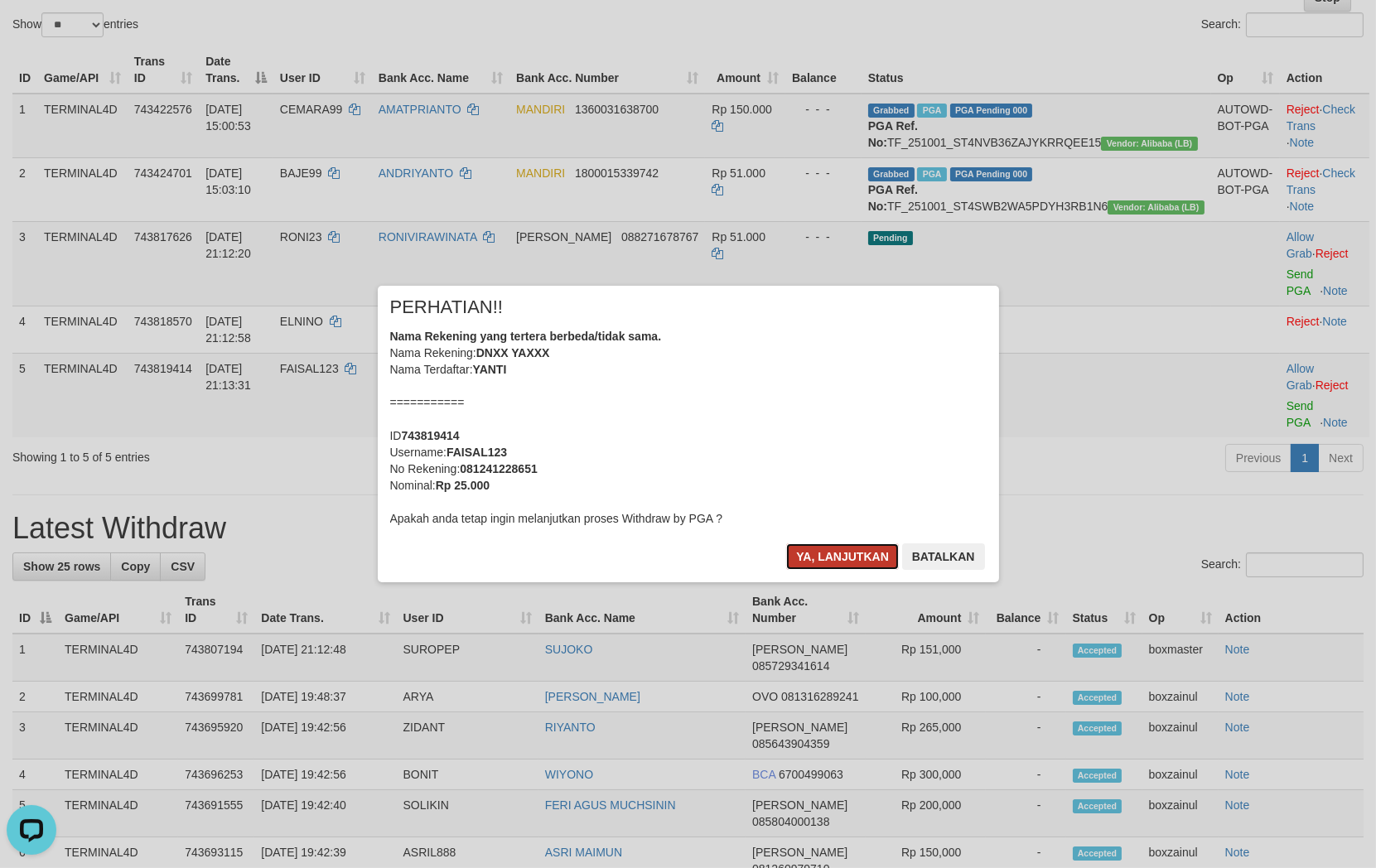
click at [815, 561] on button "Ya, lanjutkan" at bounding box center [842, 556] width 113 height 26
click at [1097, 524] on div "× PERHATIAN!! Nama Rekening yang tertera berbeda/tidak sama. Nama Rekening: DNX…" at bounding box center [688, 434] width 969 height 296
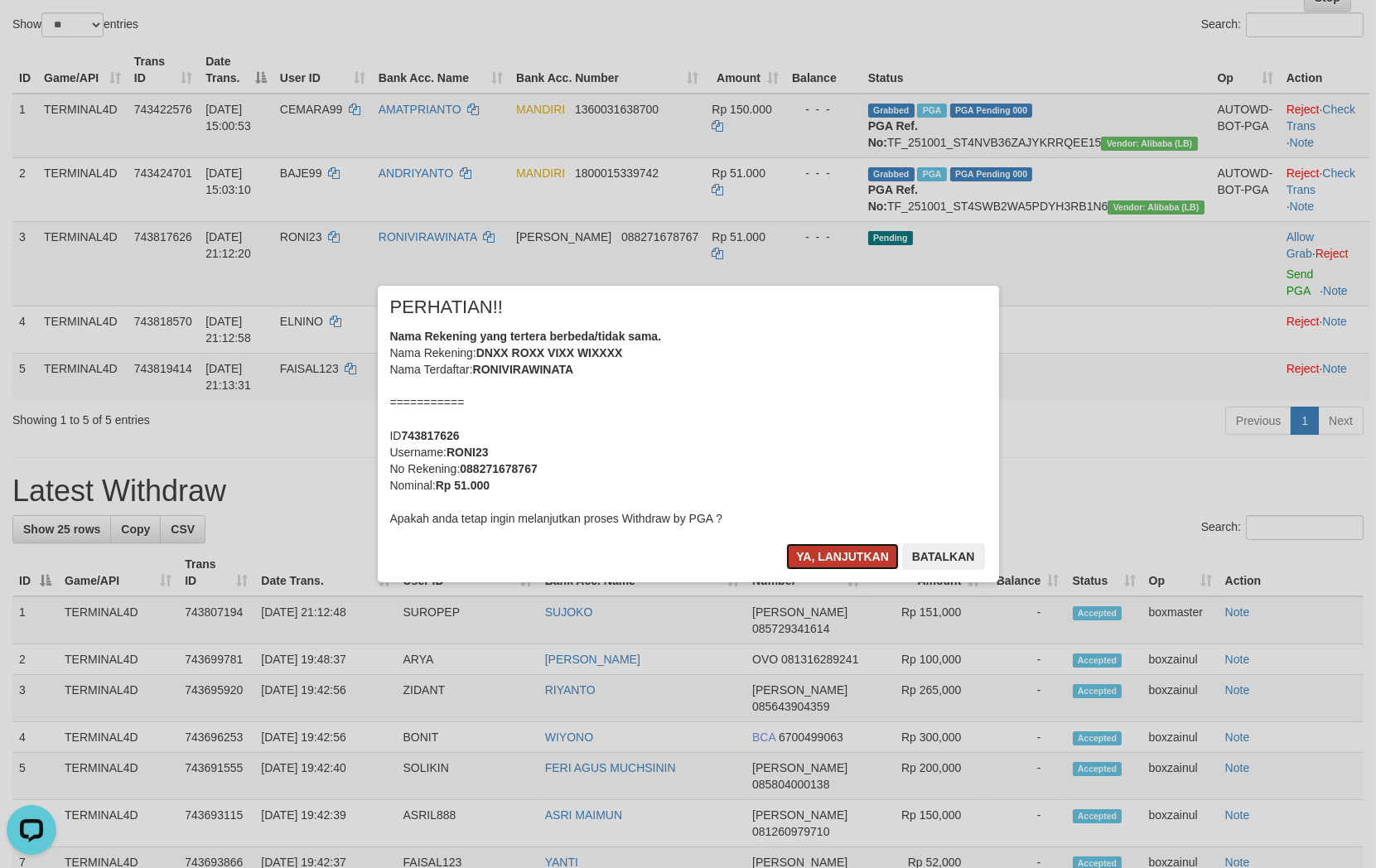
click at [828, 559] on button "Ya, lanjutkan" at bounding box center [842, 556] width 113 height 26
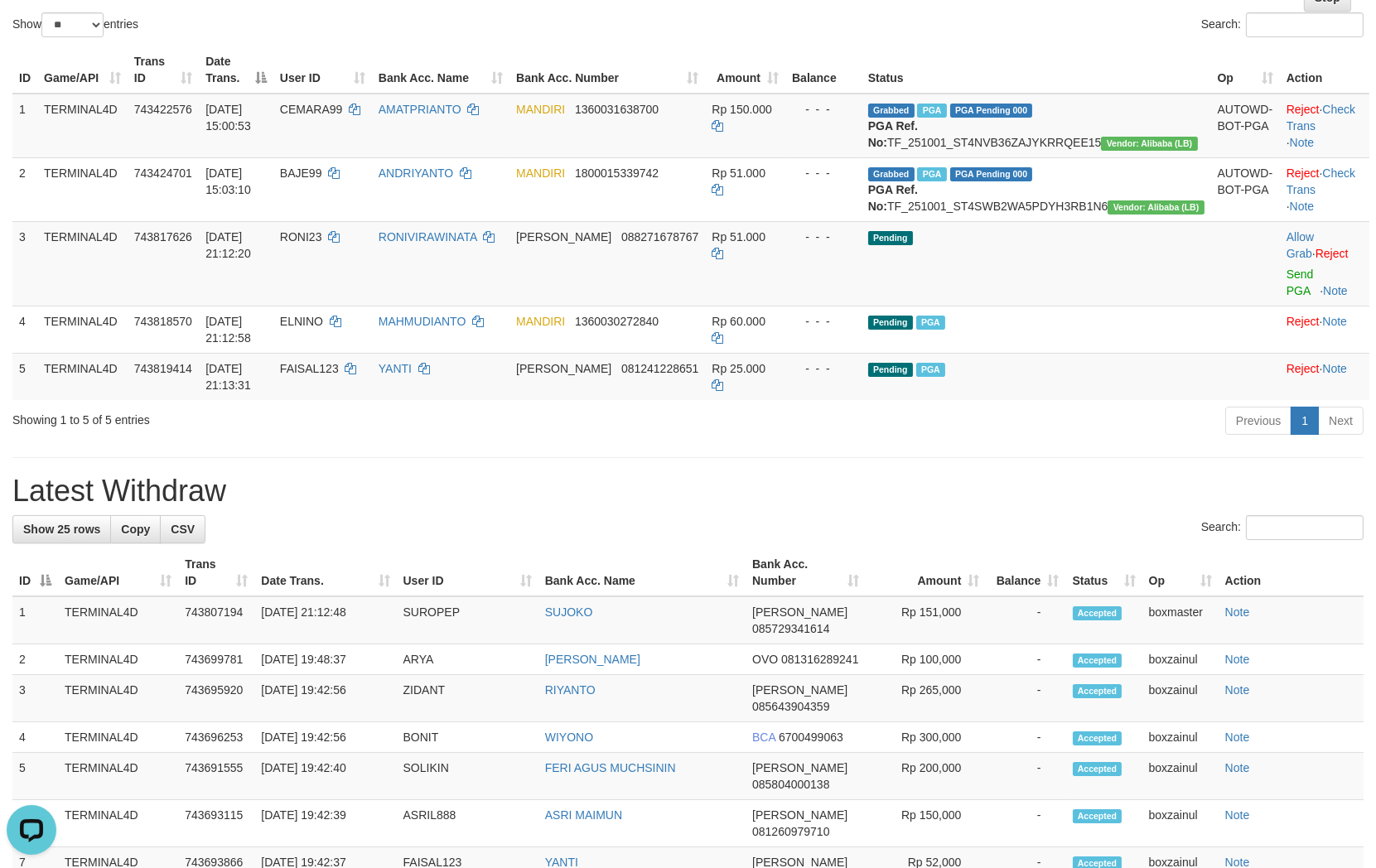
click at [982, 502] on h1 "Latest Withdraw" at bounding box center [687, 491] width 1351 height 33
click at [989, 502] on h1 "Latest Withdraw" at bounding box center [687, 491] width 1351 height 33
click at [1290, 306] on tbody "1 TERMINAL4D 743422576 01/10/2025 15:00:53 CEMARA99 AMATPRIANTO MANDIRI 1360031…" at bounding box center [690, 247] width 1356 height 306
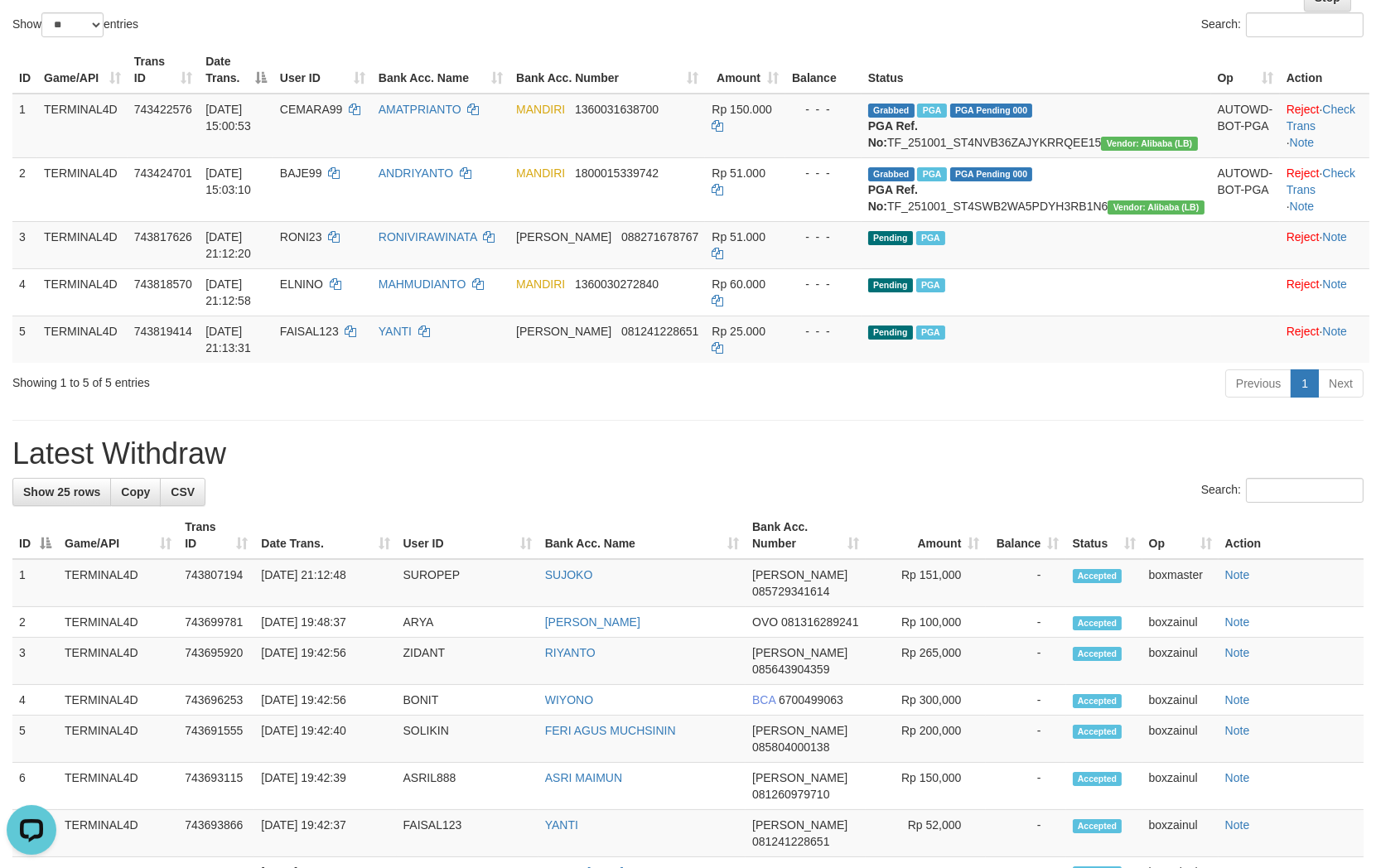
click at [923, 506] on div "**********" at bounding box center [688, 820] width 1376 height 1924
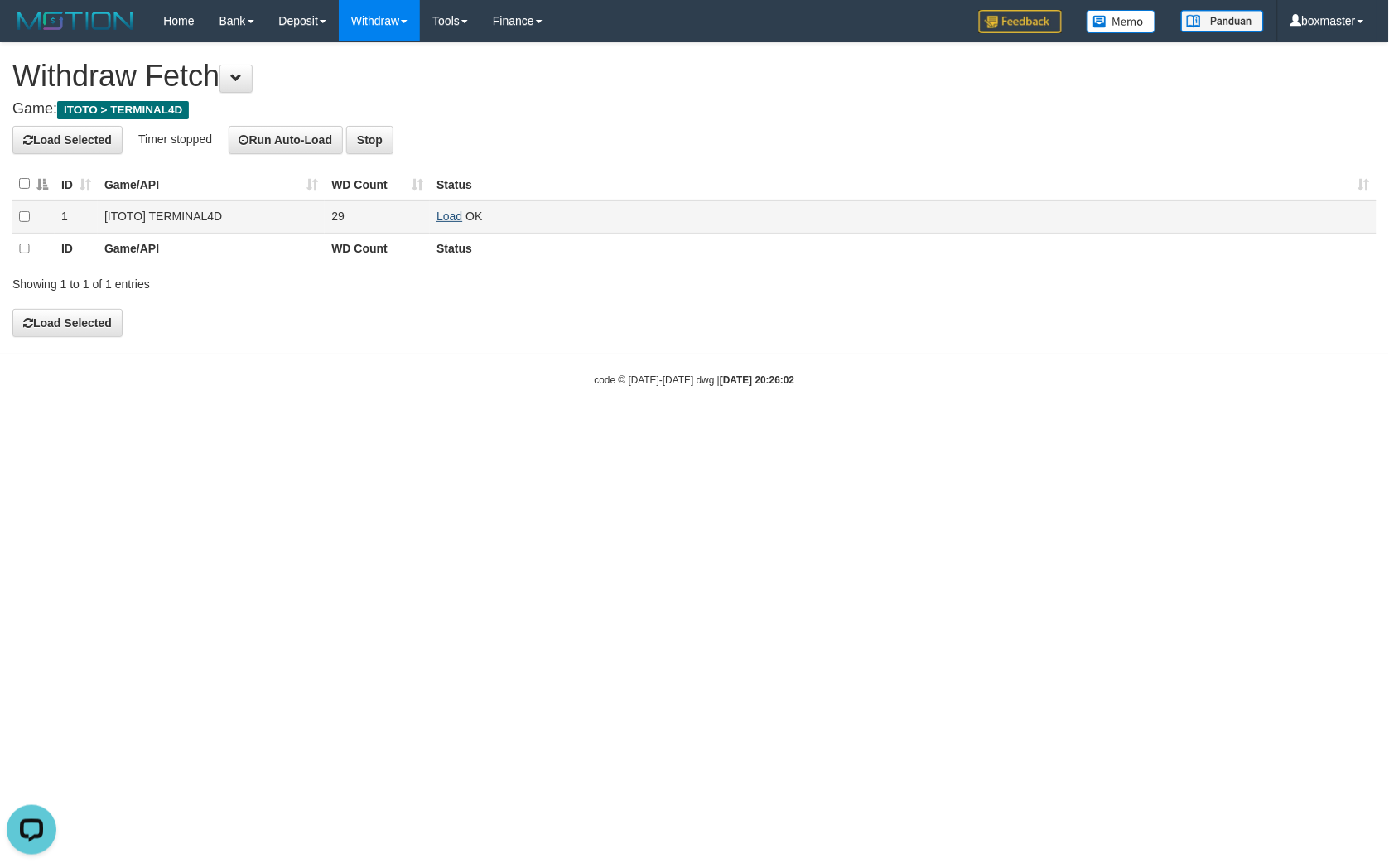
click at [451, 220] on link "Load" at bounding box center [449, 216] width 25 height 13
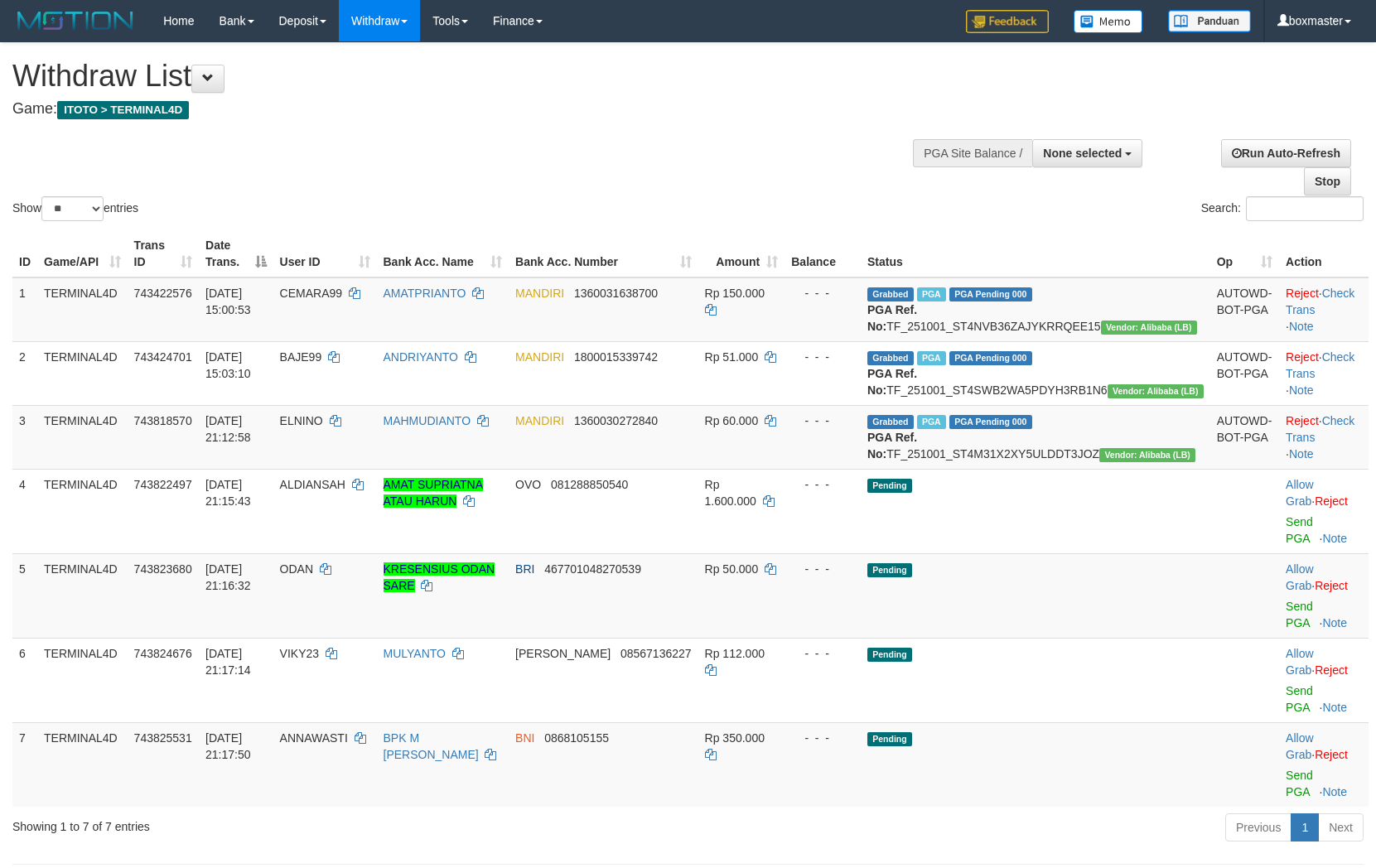
select select
select select "**"
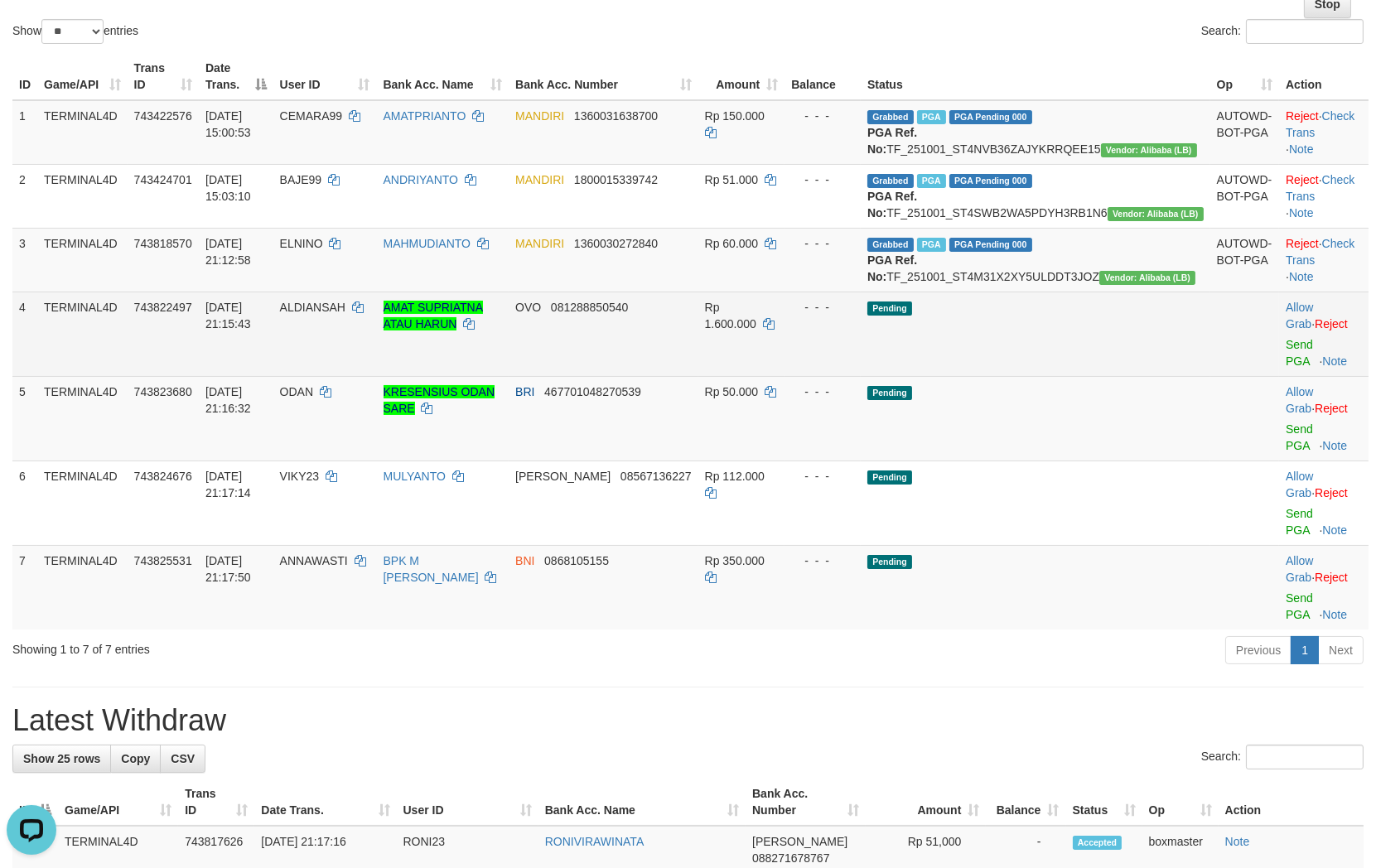
click at [342, 314] on span "ALDIANSAH" at bounding box center [312, 307] width 65 height 13
copy td "ALDIANSAH"
click at [1285, 367] on link "Send PGA" at bounding box center [1298, 353] width 27 height 30
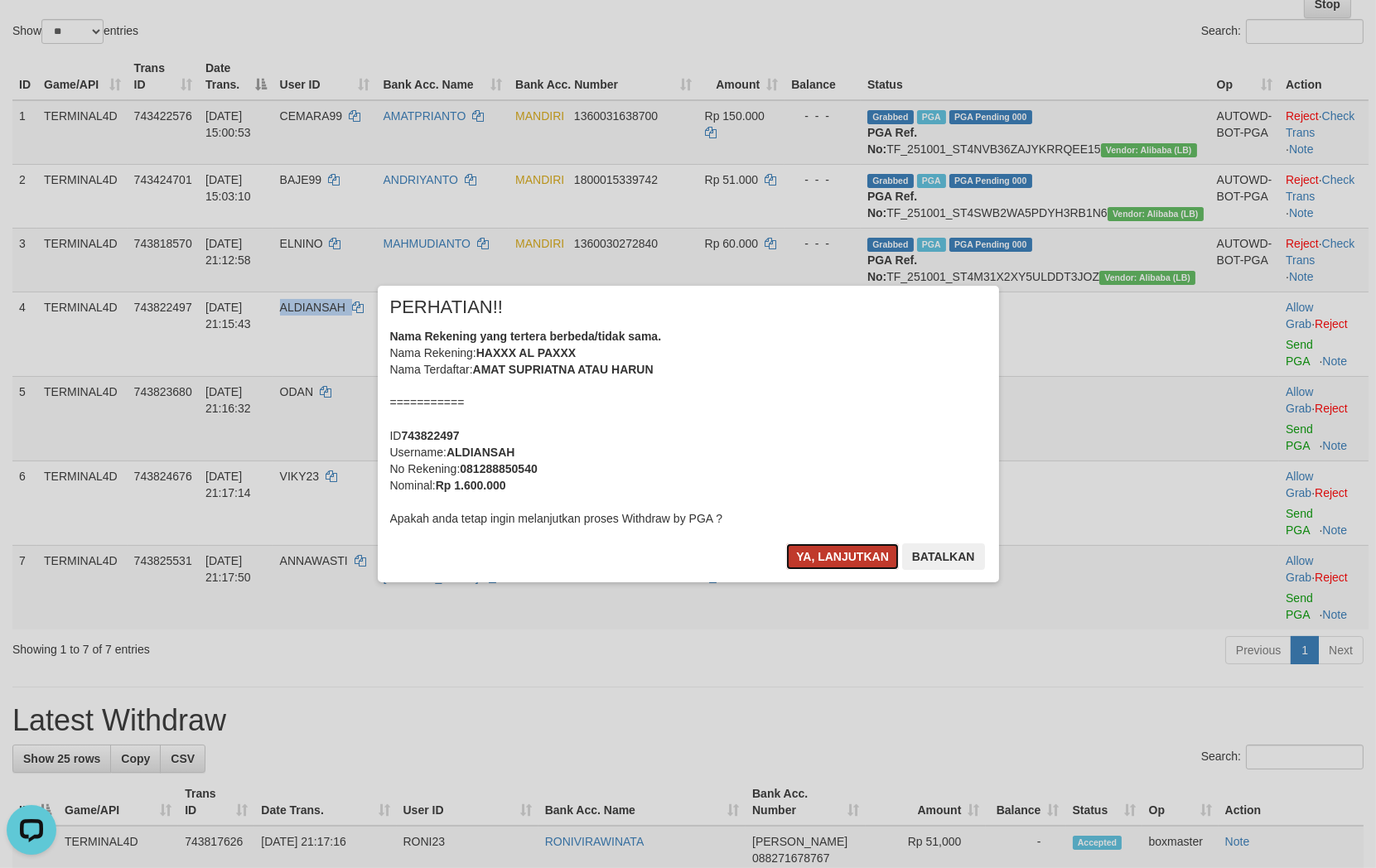
click at [812, 563] on button "Ya, lanjutkan" at bounding box center [842, 556] width 113 height 26
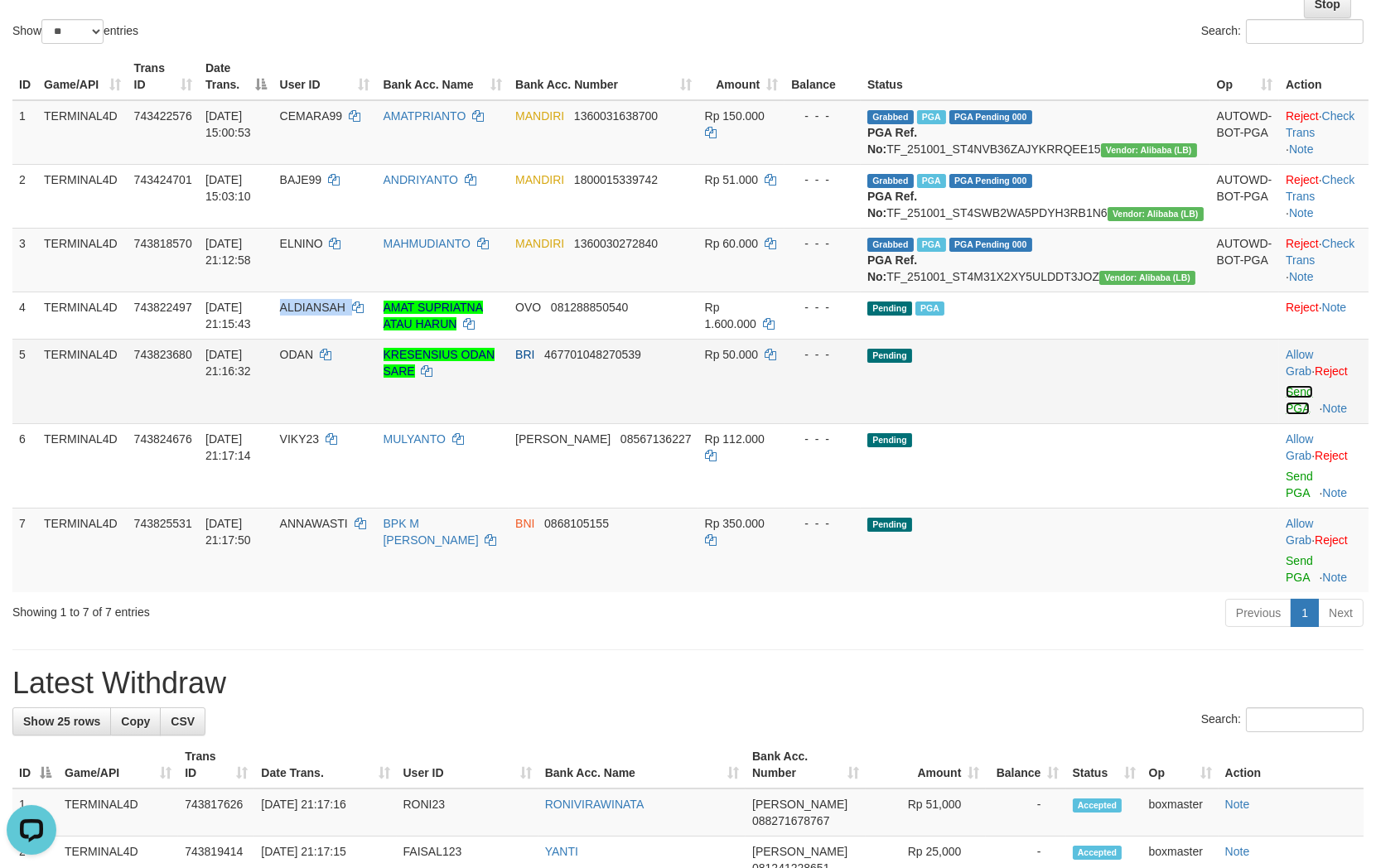
click at [1285, 415] on link "Send PGA" at bounding box center [1298, 400] width 27 height 30
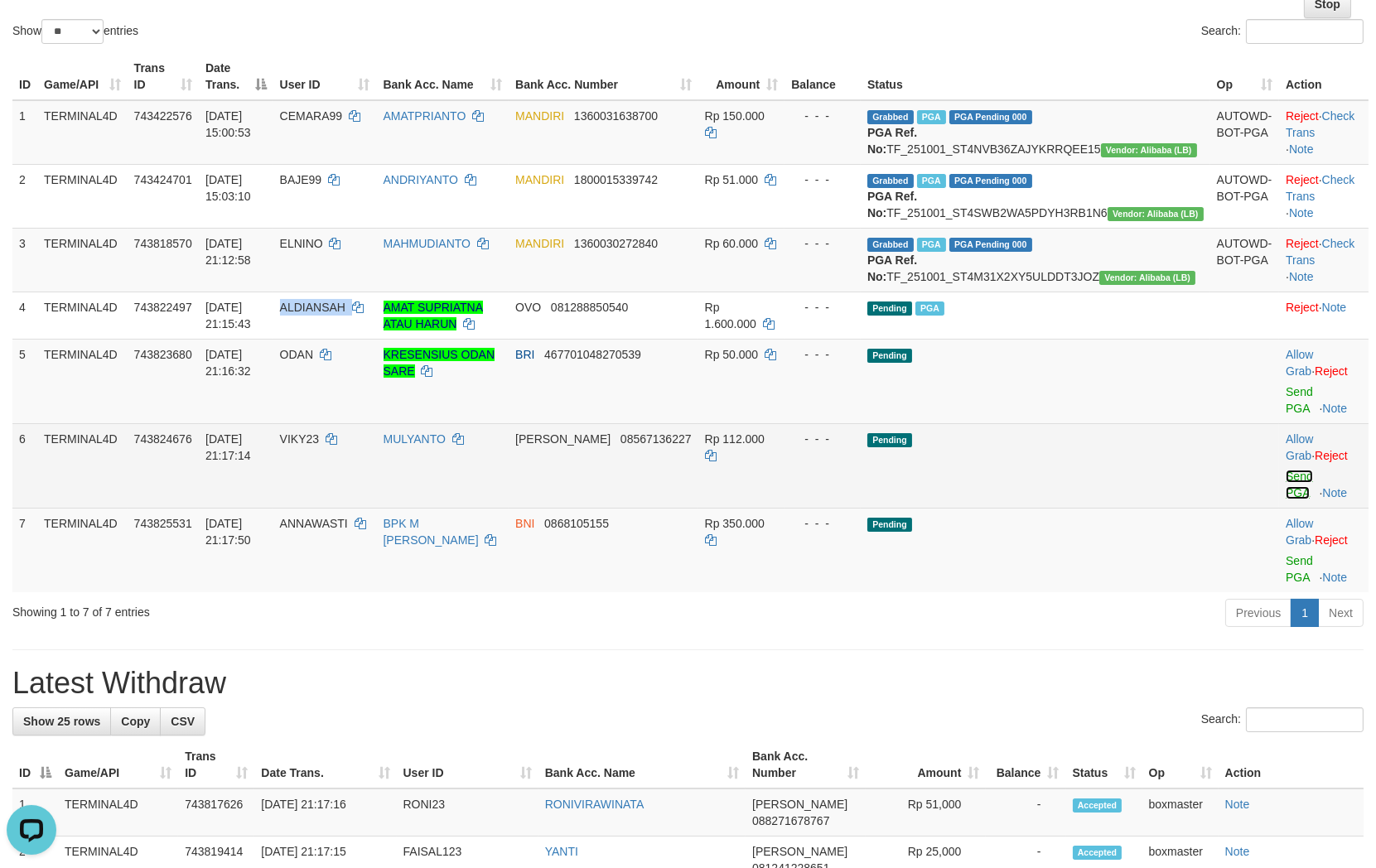
click at [1285, 499] on link "Send PGA" at bounding box center [1298, 484] width 27 height 30
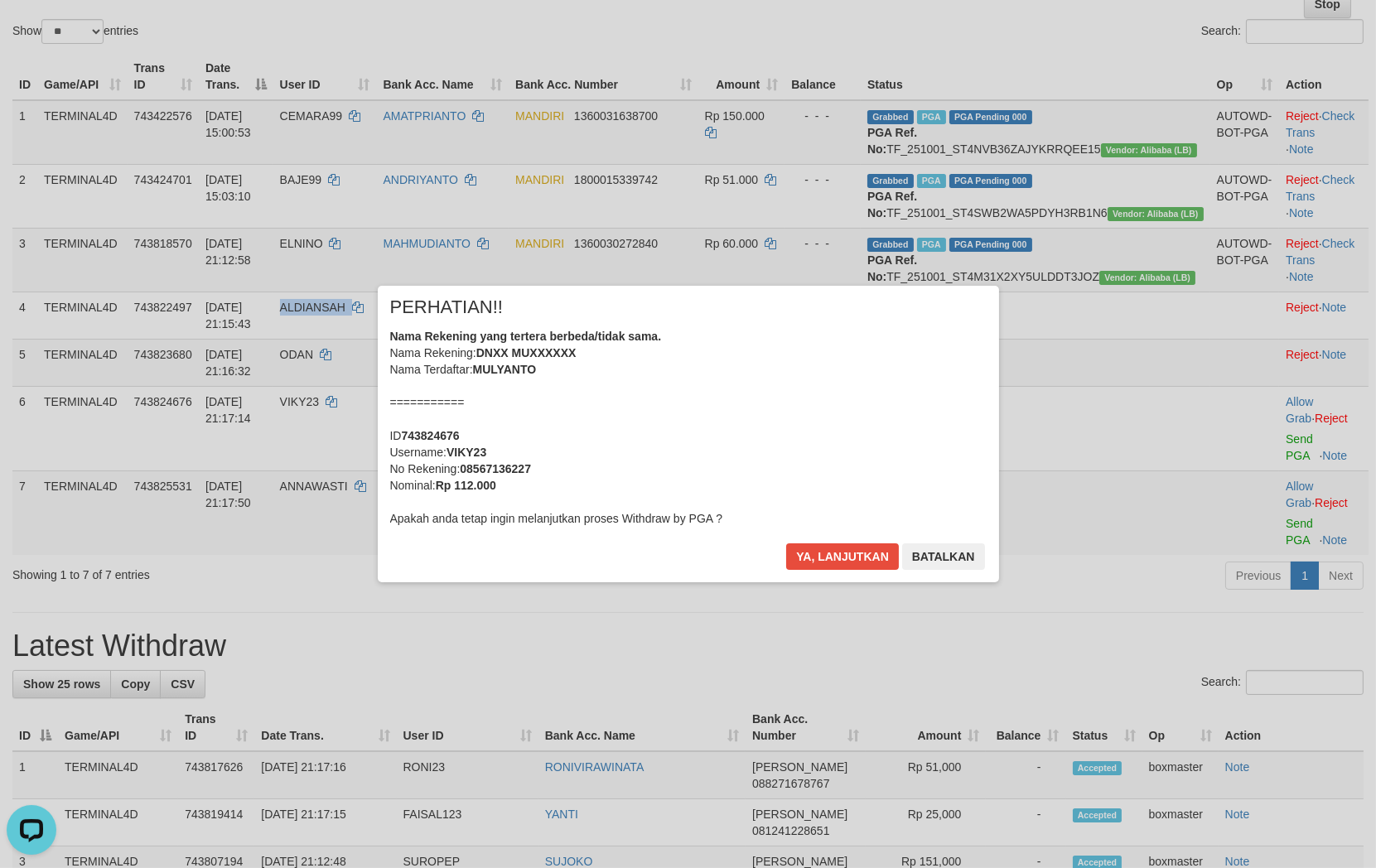
scroll to position [361, 0]
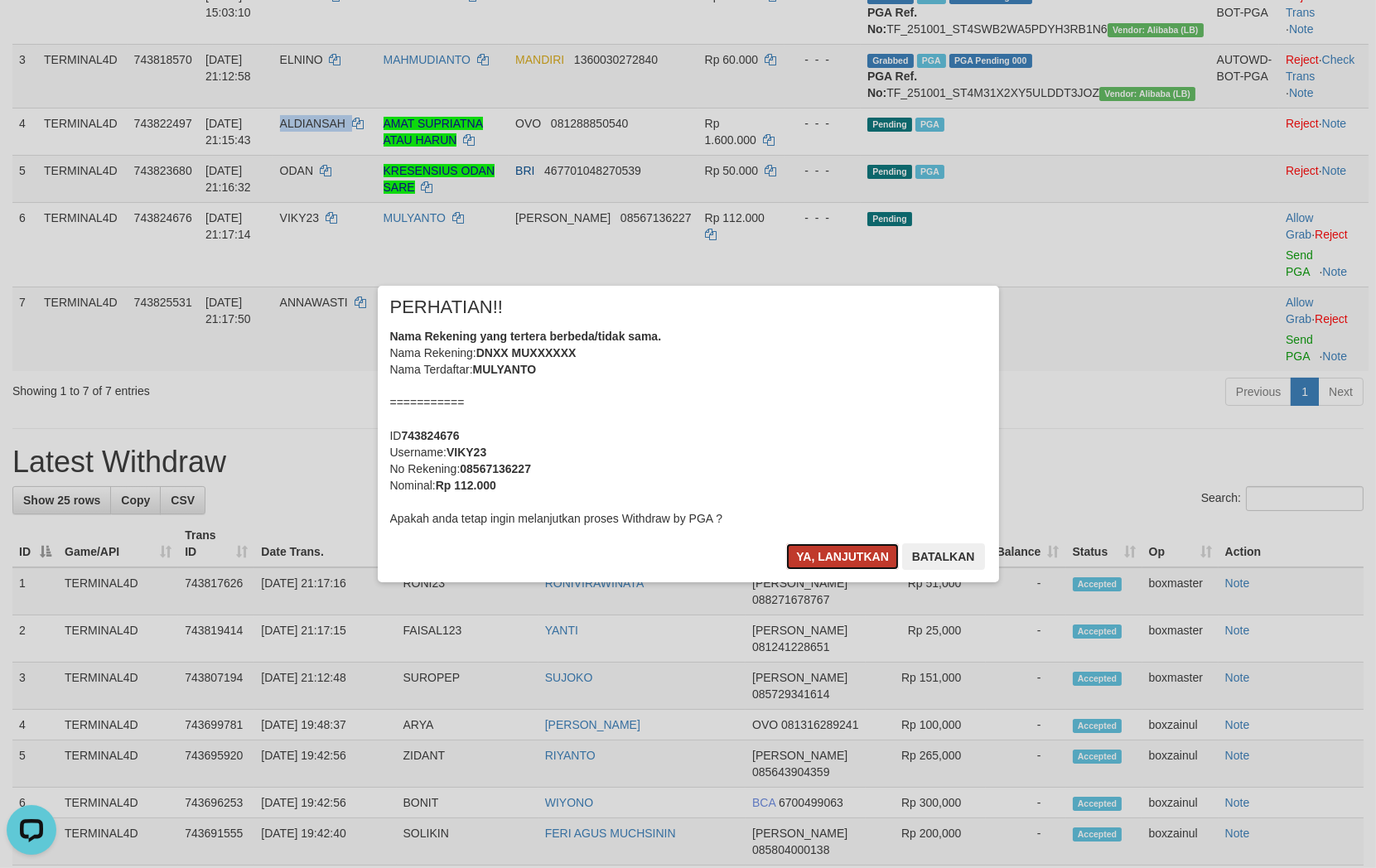
click at [831, 556] on button "Ya, lanjutkan" at bounding box center [842, 556] width 113 height 26
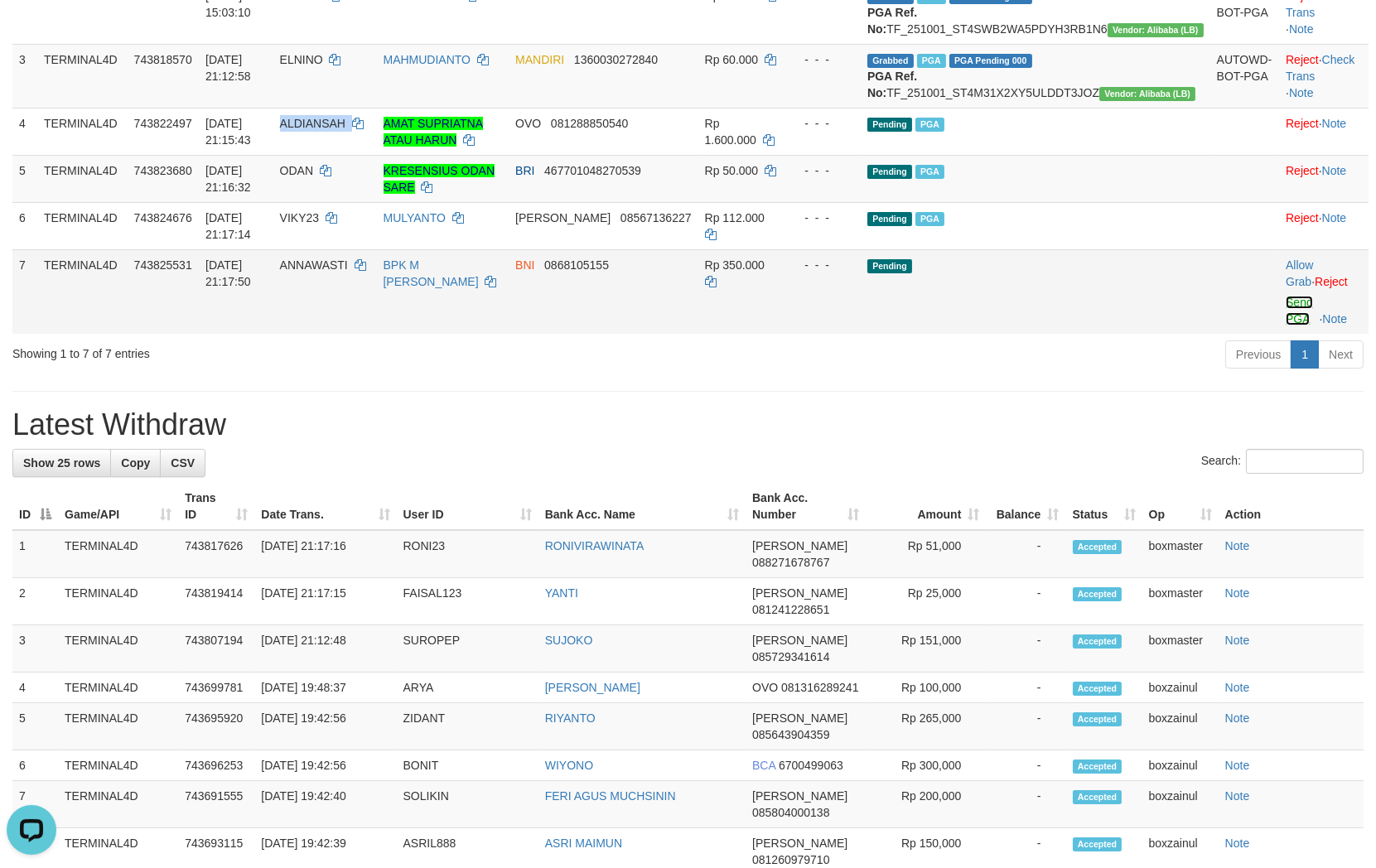
click at [1285, 325] on link "Send PGA" at bounding box center [1298, 310] width 27 height 30
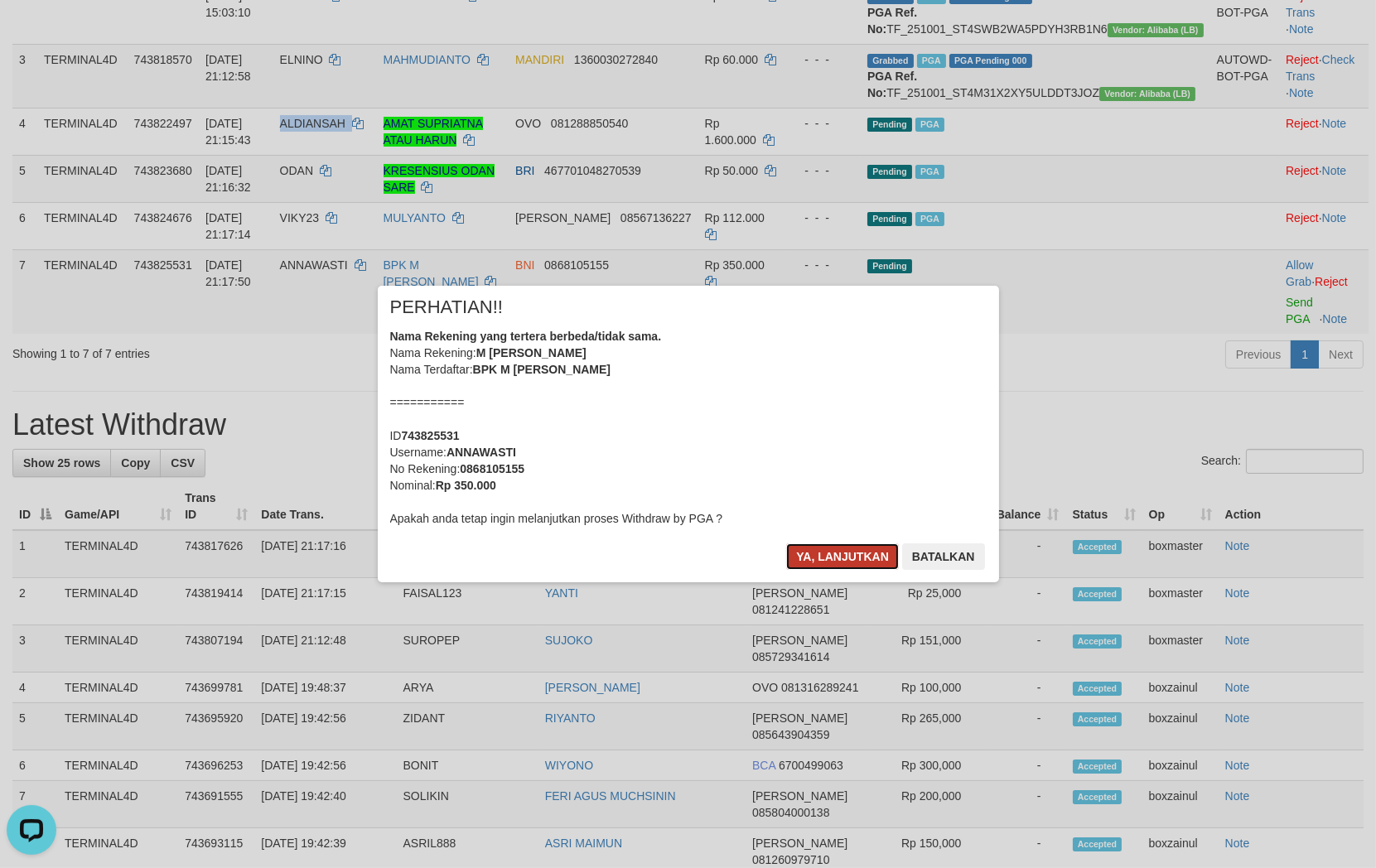
click at [828, 557] on button "Ya, lanjutkan" at bounding box center [842, 556] width 113 height 26
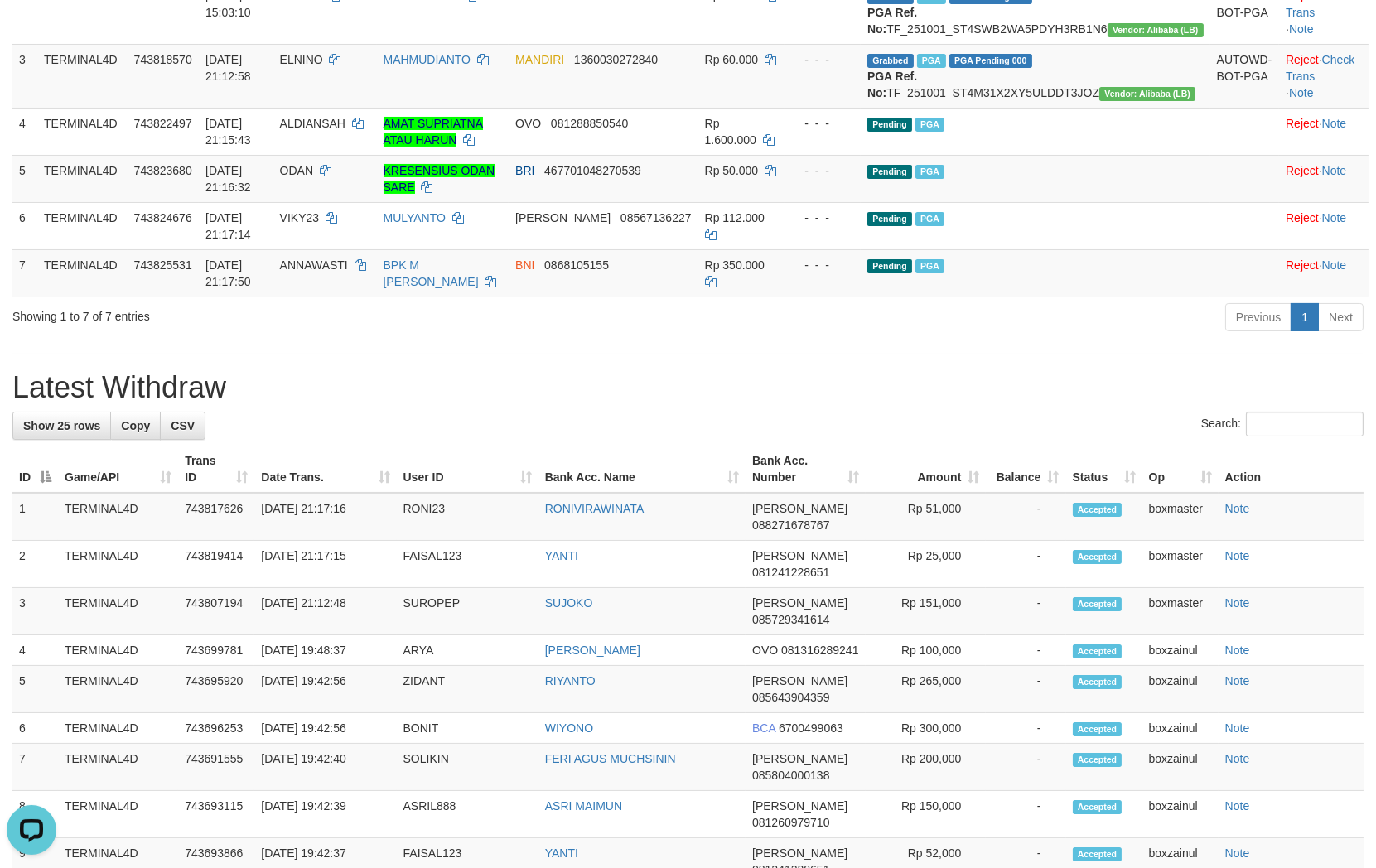
click at [1066, 404] on h1 "Latest Withdraw" at bounding box center [687, 387] width 1351 height 33
click at [935, 337] on div "Previous 1 Next" at bounding box center [974, 320] width 778 height 36
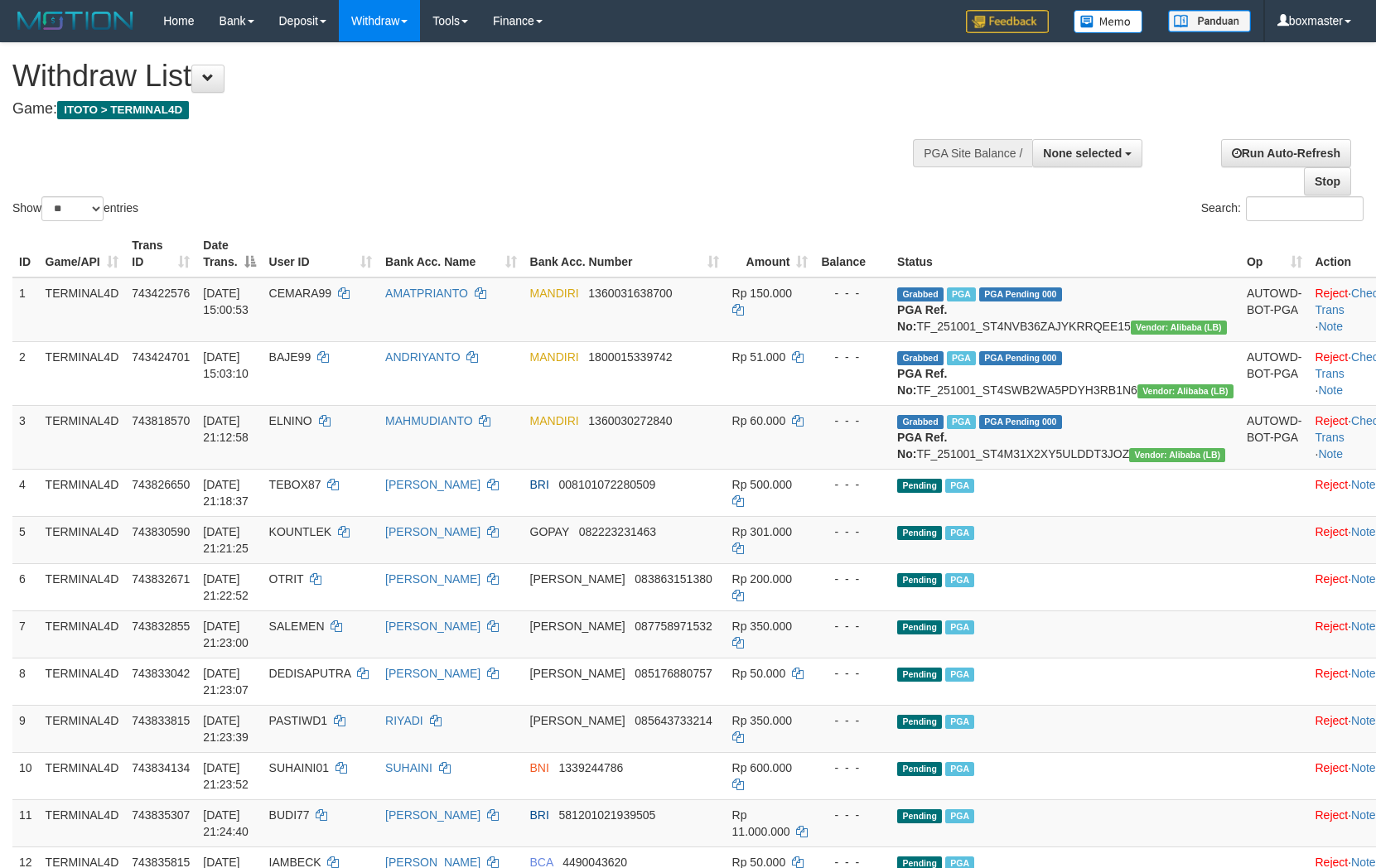
select select
select select "**"
click at [700, 148] on div "Show ** ** ** *** entries Search:" at bounding box center [688, 134] width 1376 height 181
click at [1081, 148] on span "None selected" at bounding box center [1082, 153] width 79 height 13
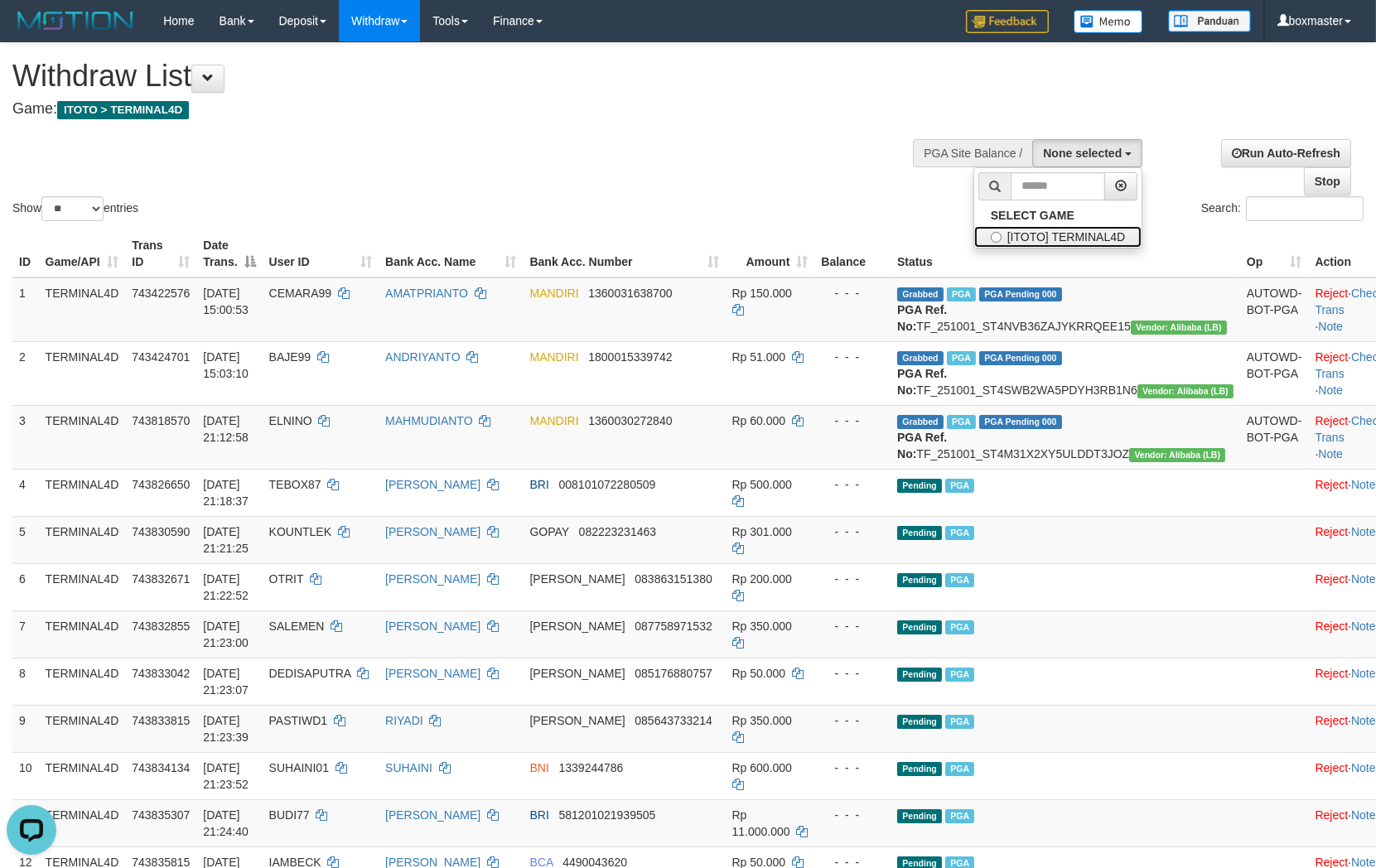
click at [1041, 245] on label "[ITOTO] TERMINAL4D" at bounding box center [1057, 236] width 167 height 21
select select "****"
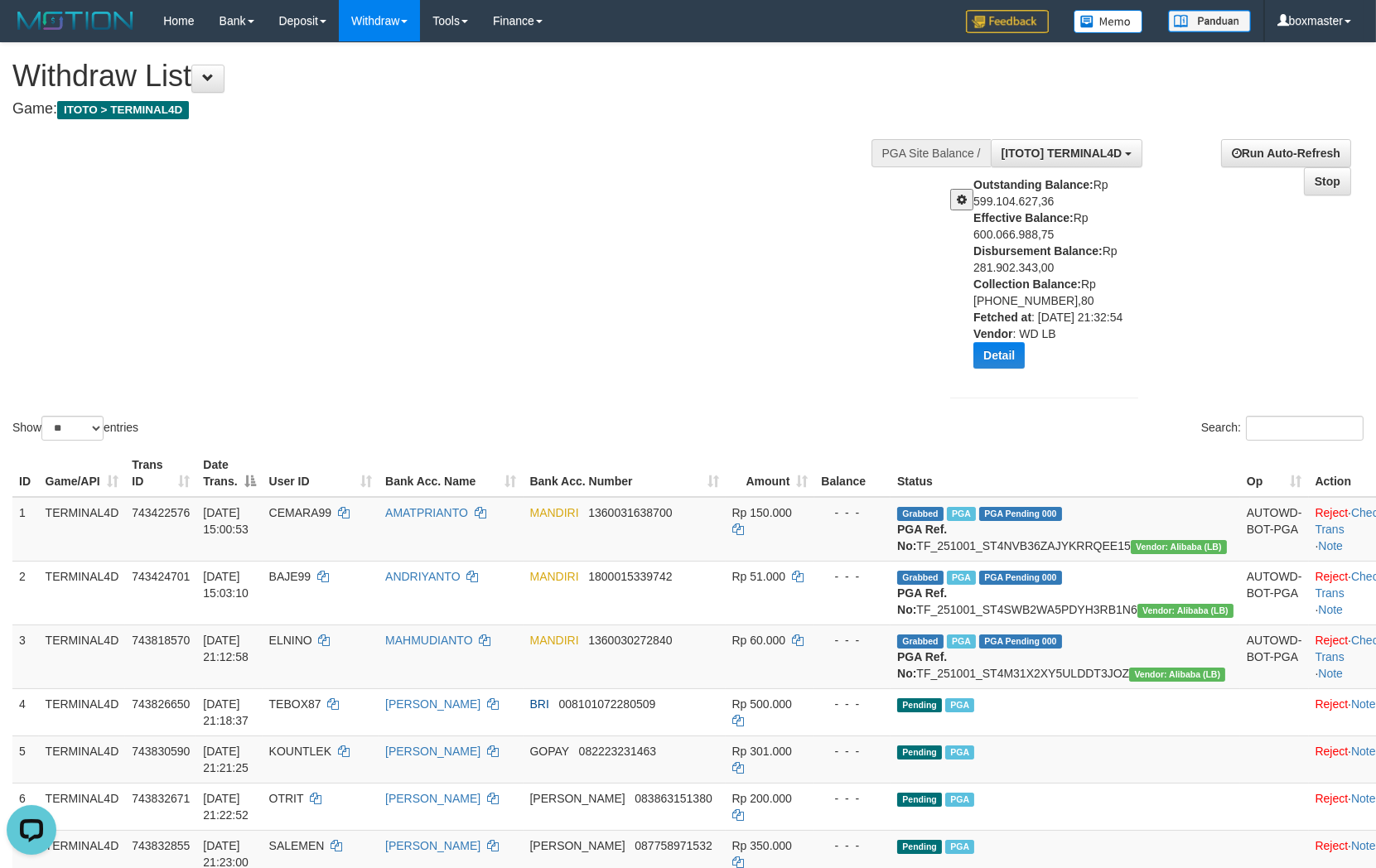
click at [954, 191] on button at bounding box center [961, 199] width 23 height 21
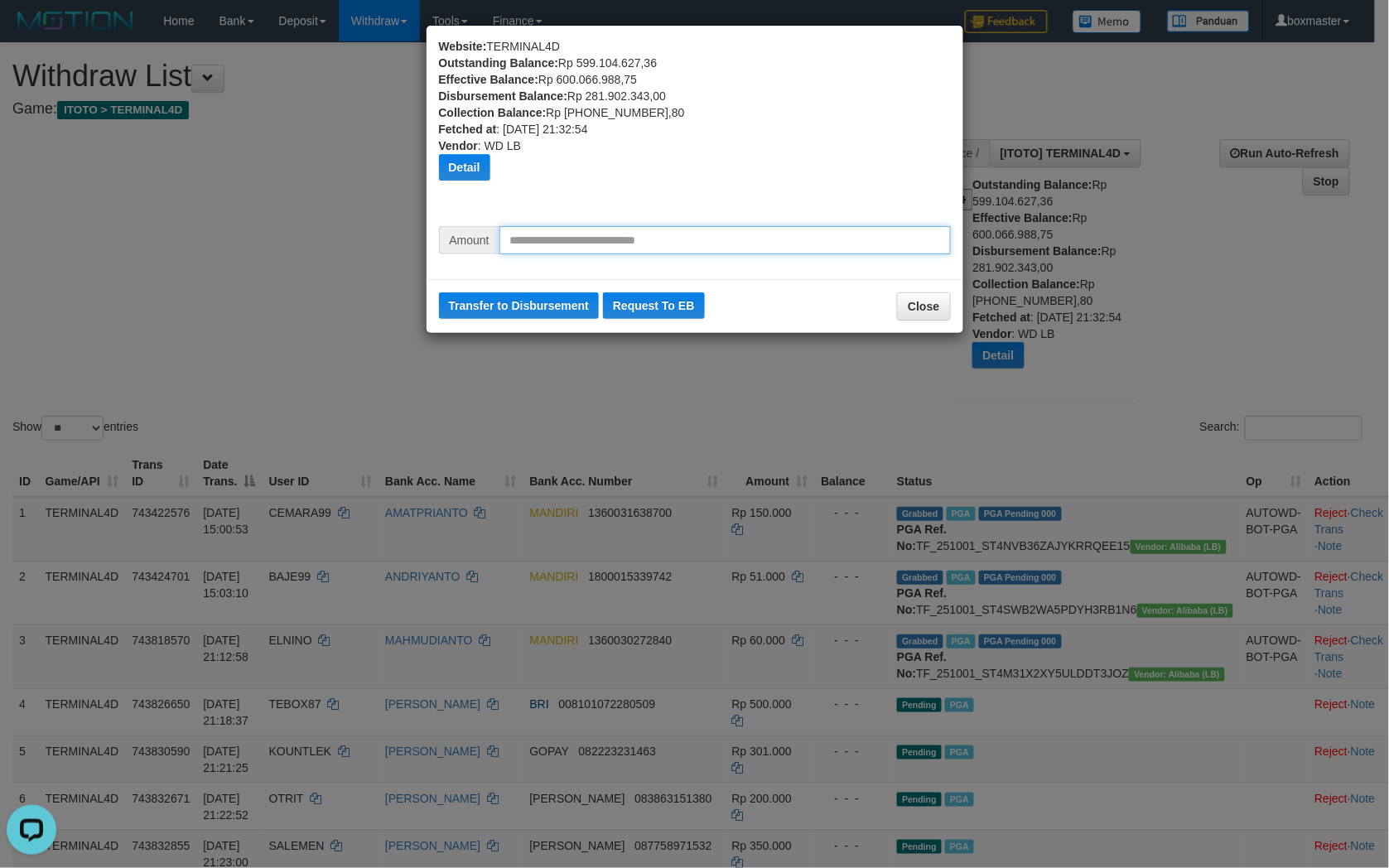
click at [571, 235] on input "text" at bounding box center [724, 240] width 451 height 28
type input "********"
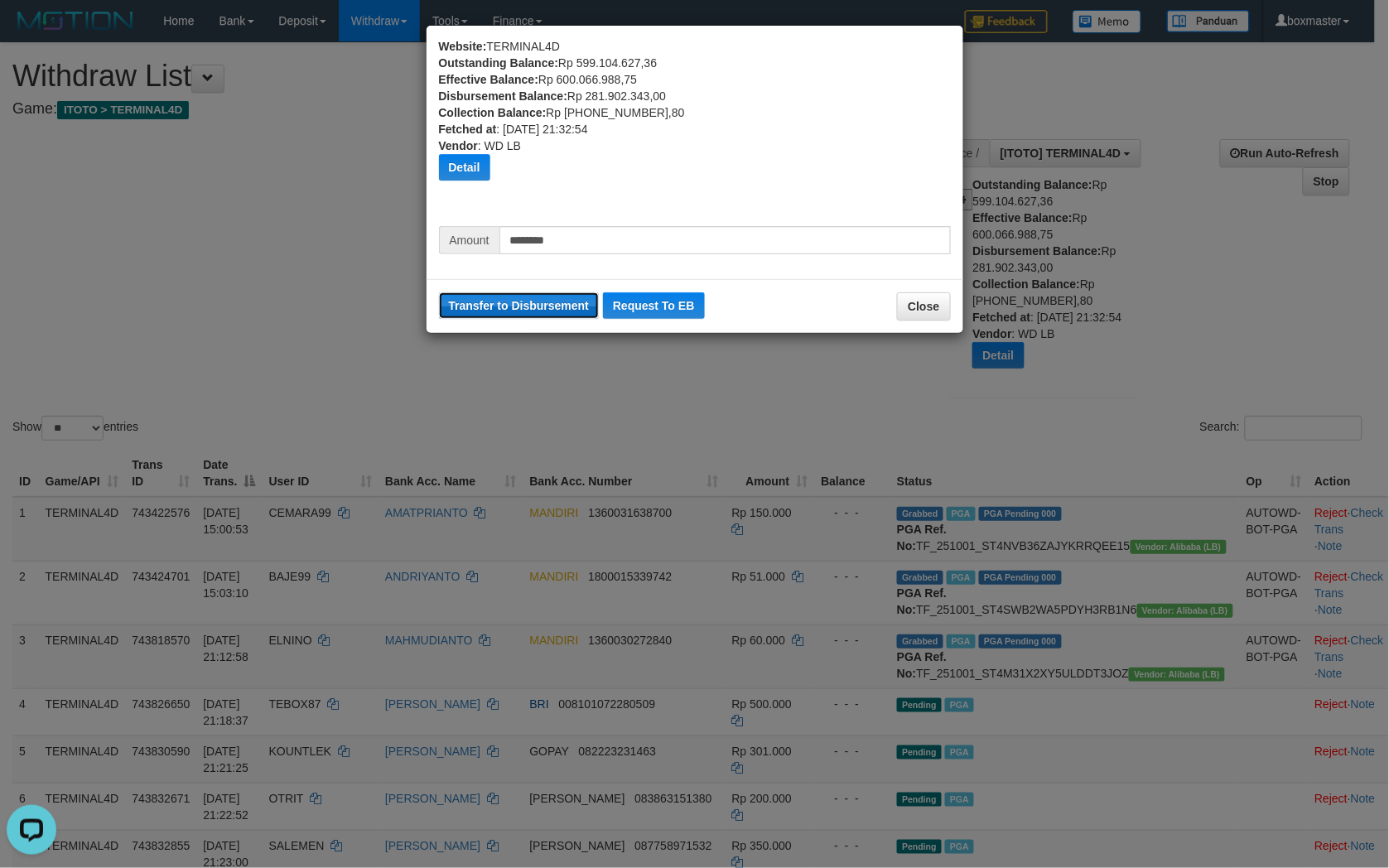
click at [561, 306] on button "Transfer to Disbursement" at bounding box center [520, 306] width 161 height 26
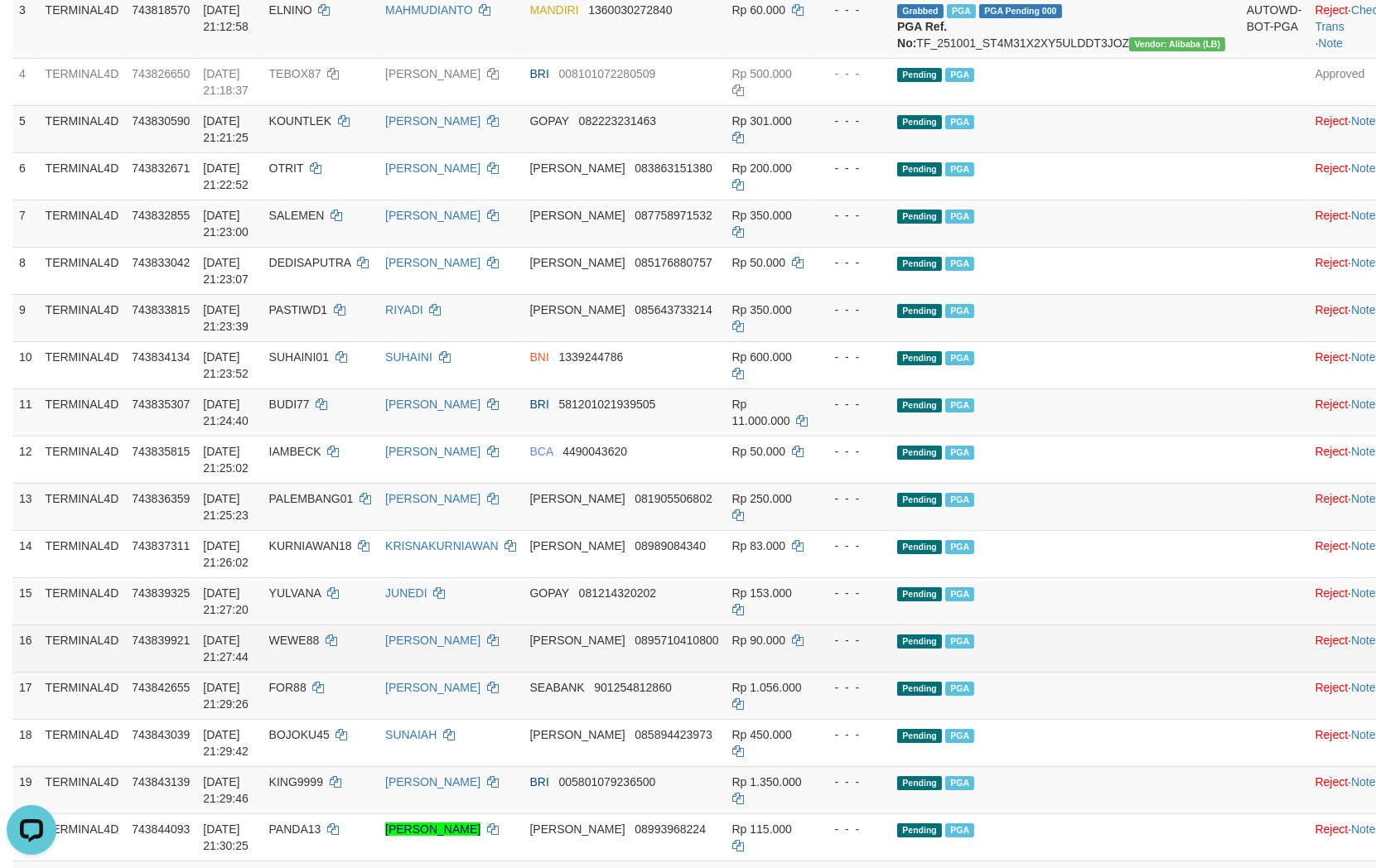
scroll to position [1046, 0]
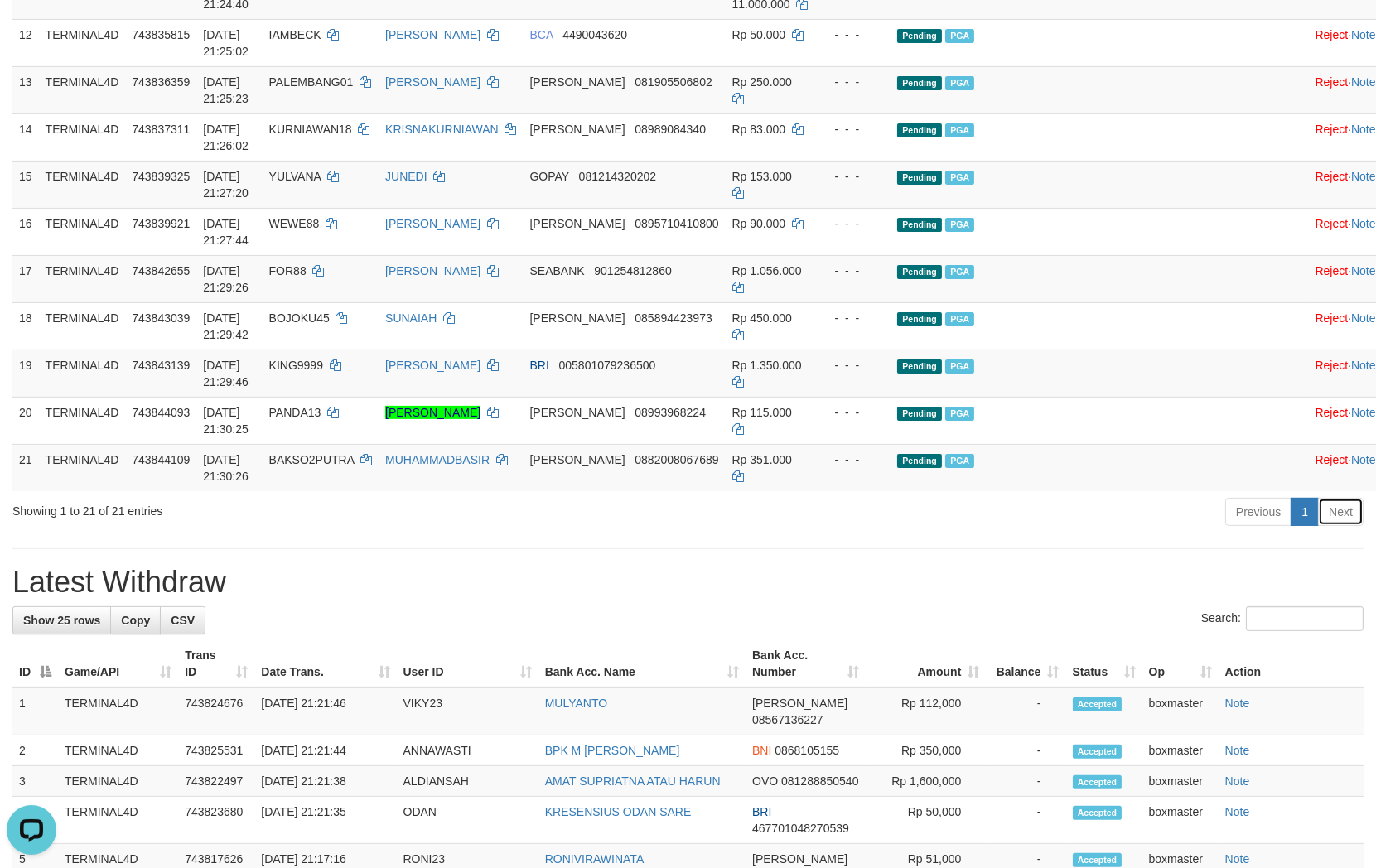
drag, startPoint x: 1341, startPoint y: 563, endPoint x: 1301, endPoint y: 567, distance: 40.2
click at [1341, 526] on link "Next" at bounding box center [1340, 512] width 46 height 28
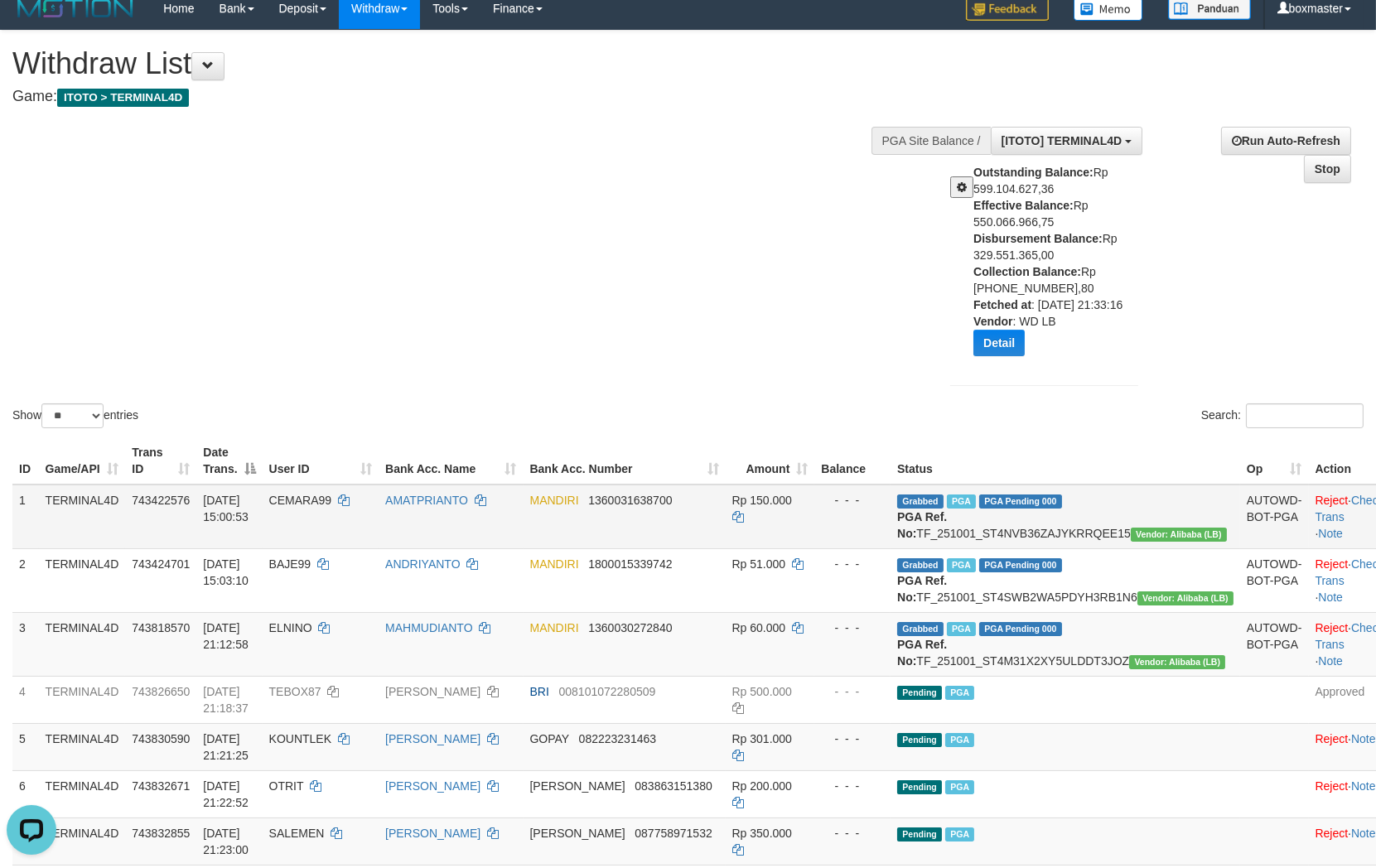
scroll to position [0, 0]
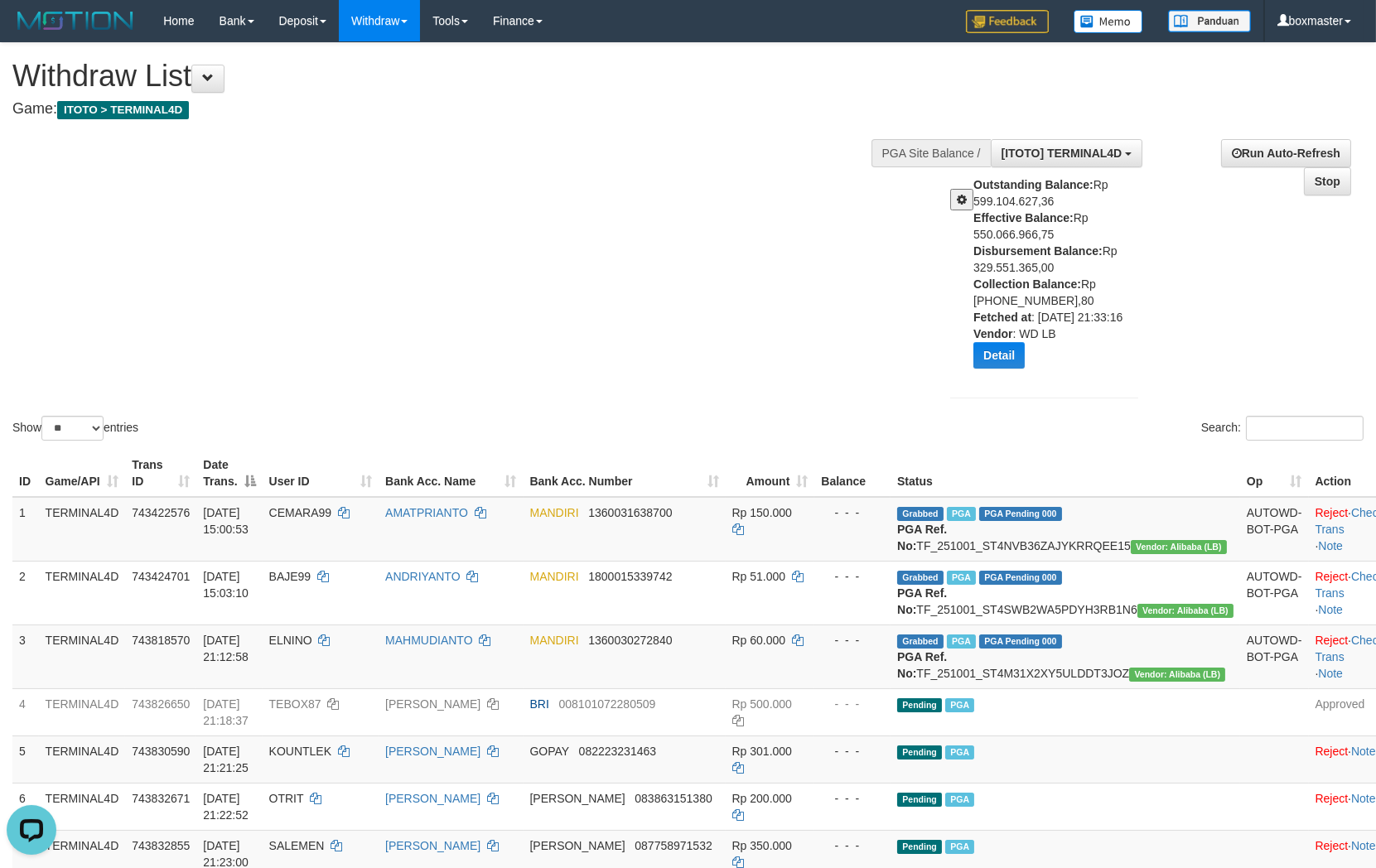
drag, startPoint x: 734, startPoint y: 303, endPoint x: 745, endPoint y: 296, distance: 13.0
click at [734, 300] on div "Show ** ** ** *** entries Search:" at bounding box center [688, 243] width 1376 height 401
click at [1000, 350] on button "Detail" at bounding box center [998, 355] width 51 height 26
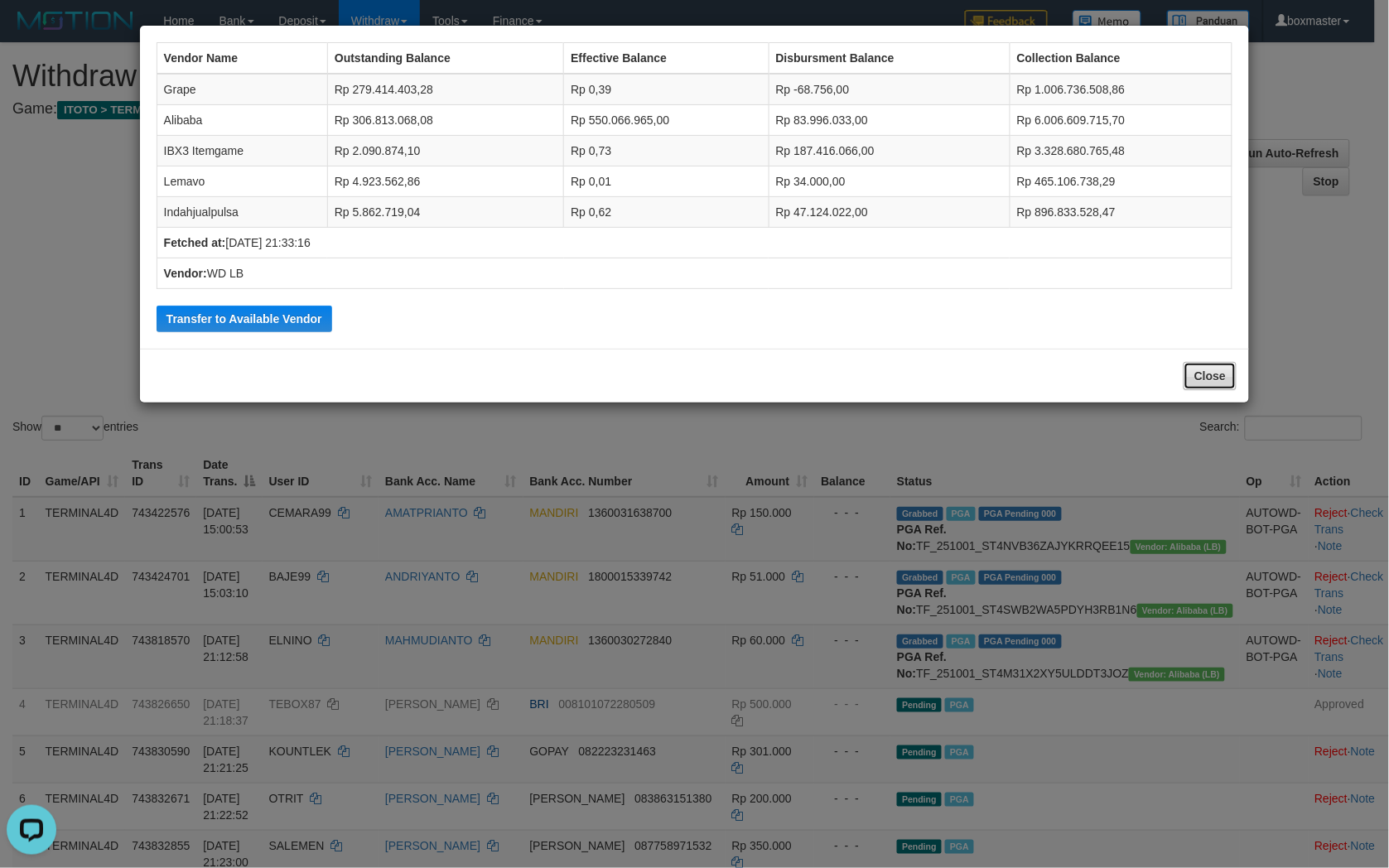
click at [1205, 370] on button "Close" at bounding box center [1210, 376] width 53 height 28
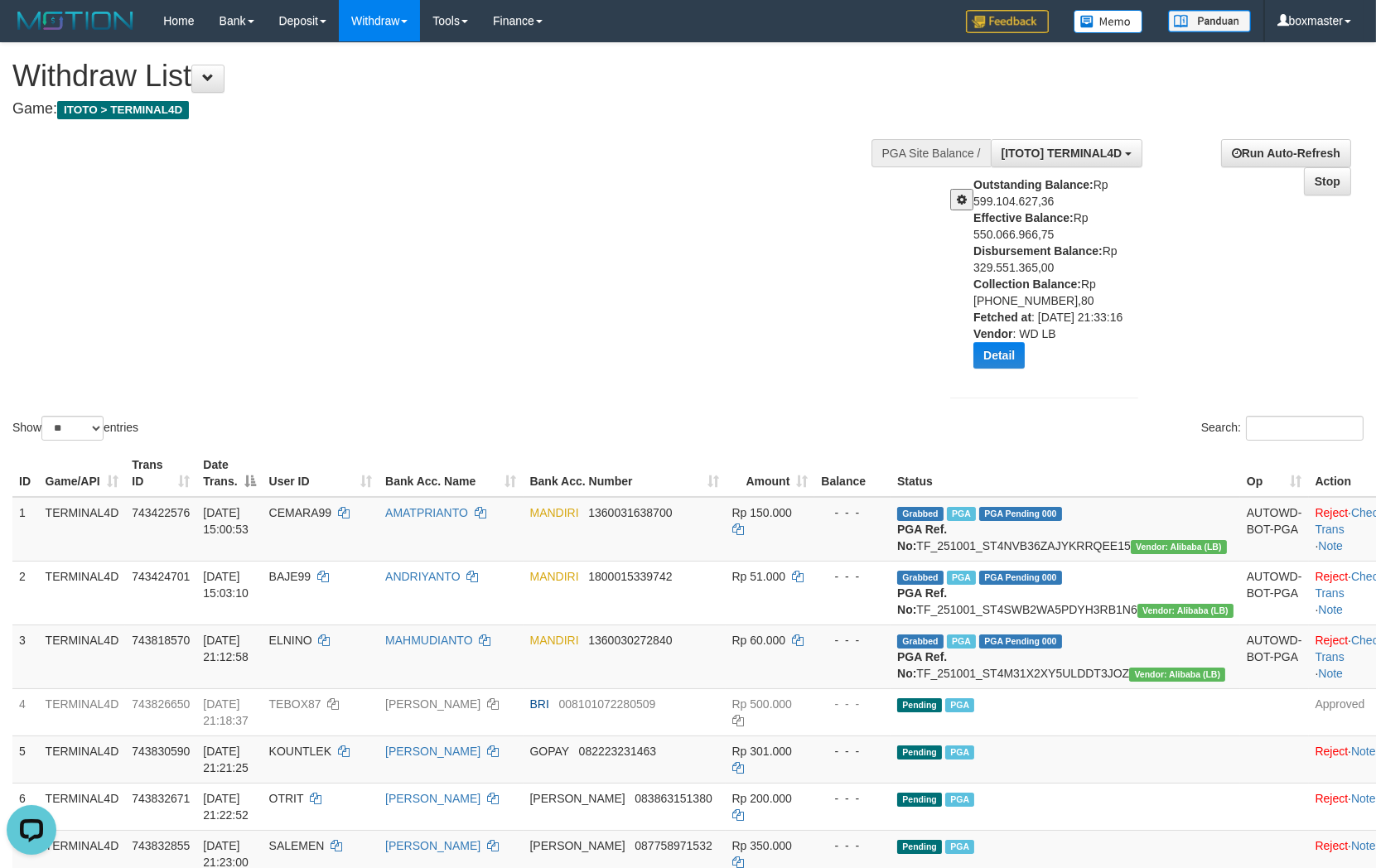
click at [782, 298] on div "Show ** ** ** *** entries Search:" at bounding box center [688, 243] width 1376 height 401
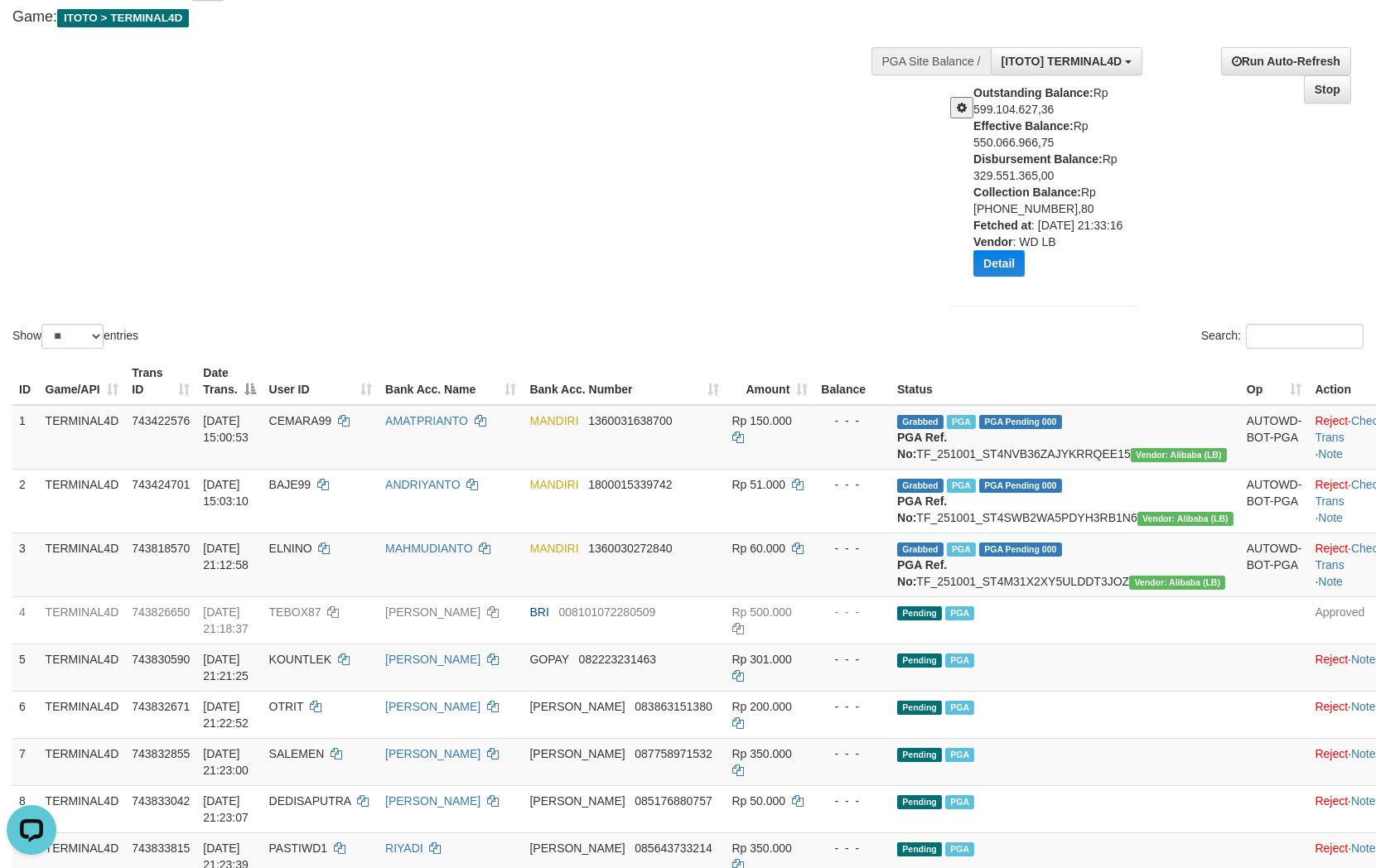
click at [858, 279] on div "Show ** ** ** *** entries Search:" at bounding box center [688, 151] width 1376 height 401
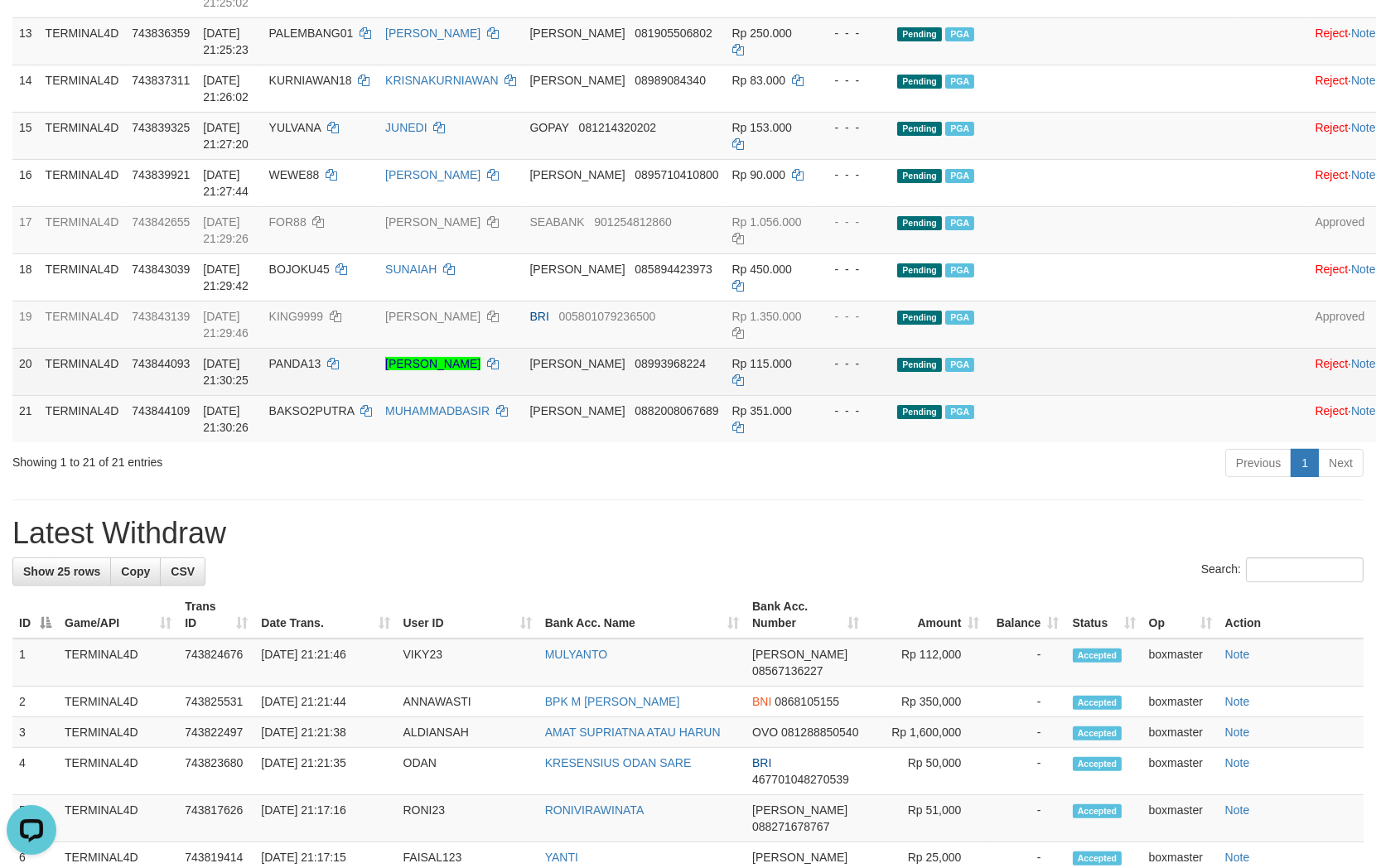
scroll to position [1103, 0]
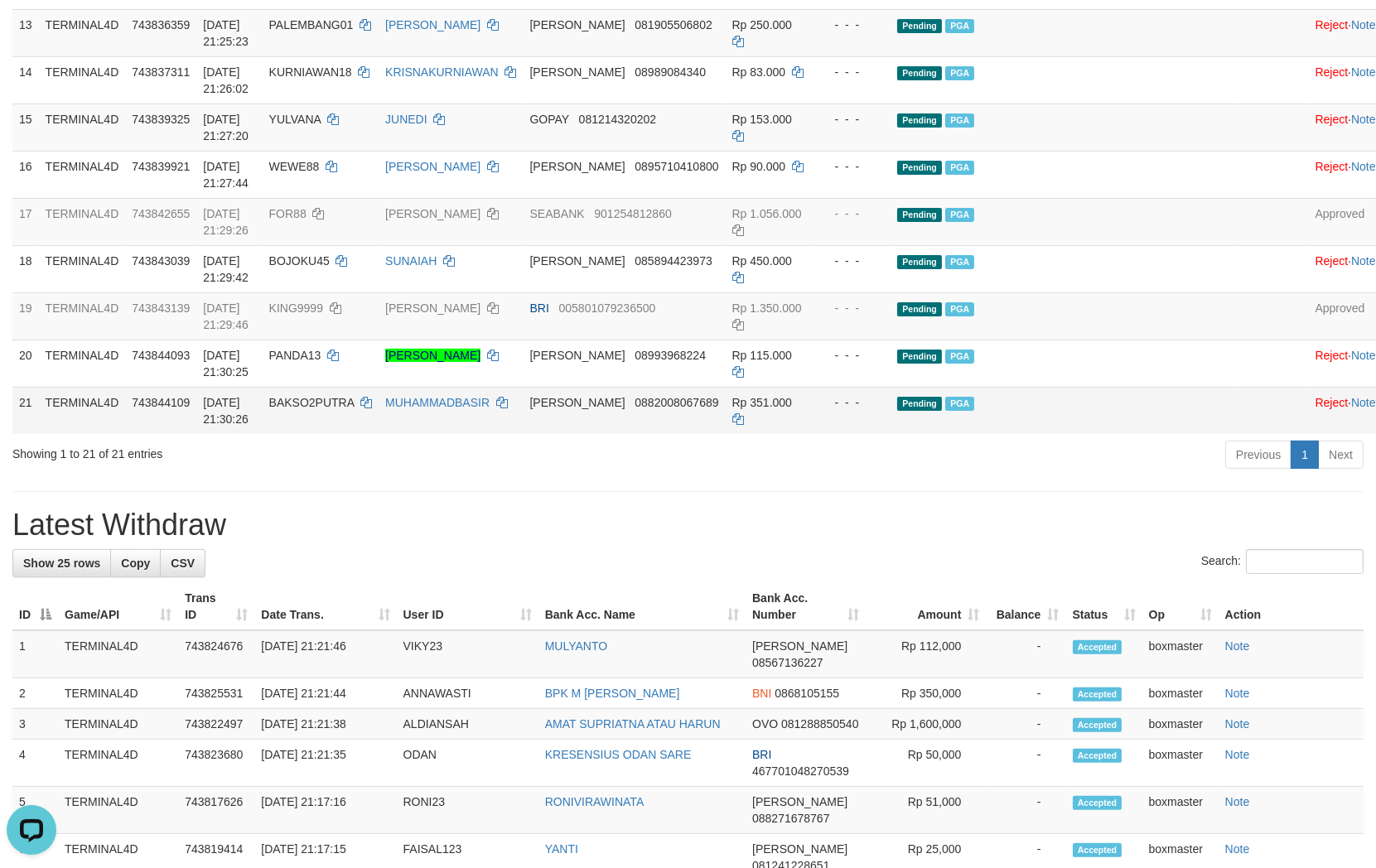
click at [342, 409] on span "BAKSO2PUTRA" at bounding box center [311, 403] width 85 height 13
drag, startPoint x: 342, startPoint y: 445, endPoint x: 352, endPoint y: 443, distance: 10.2
click at [342, 409] on span "BAKSO2PUTRA" at bounding box center [311, 403] width 85 height 13
copy span "BAKSO2PUTRA"
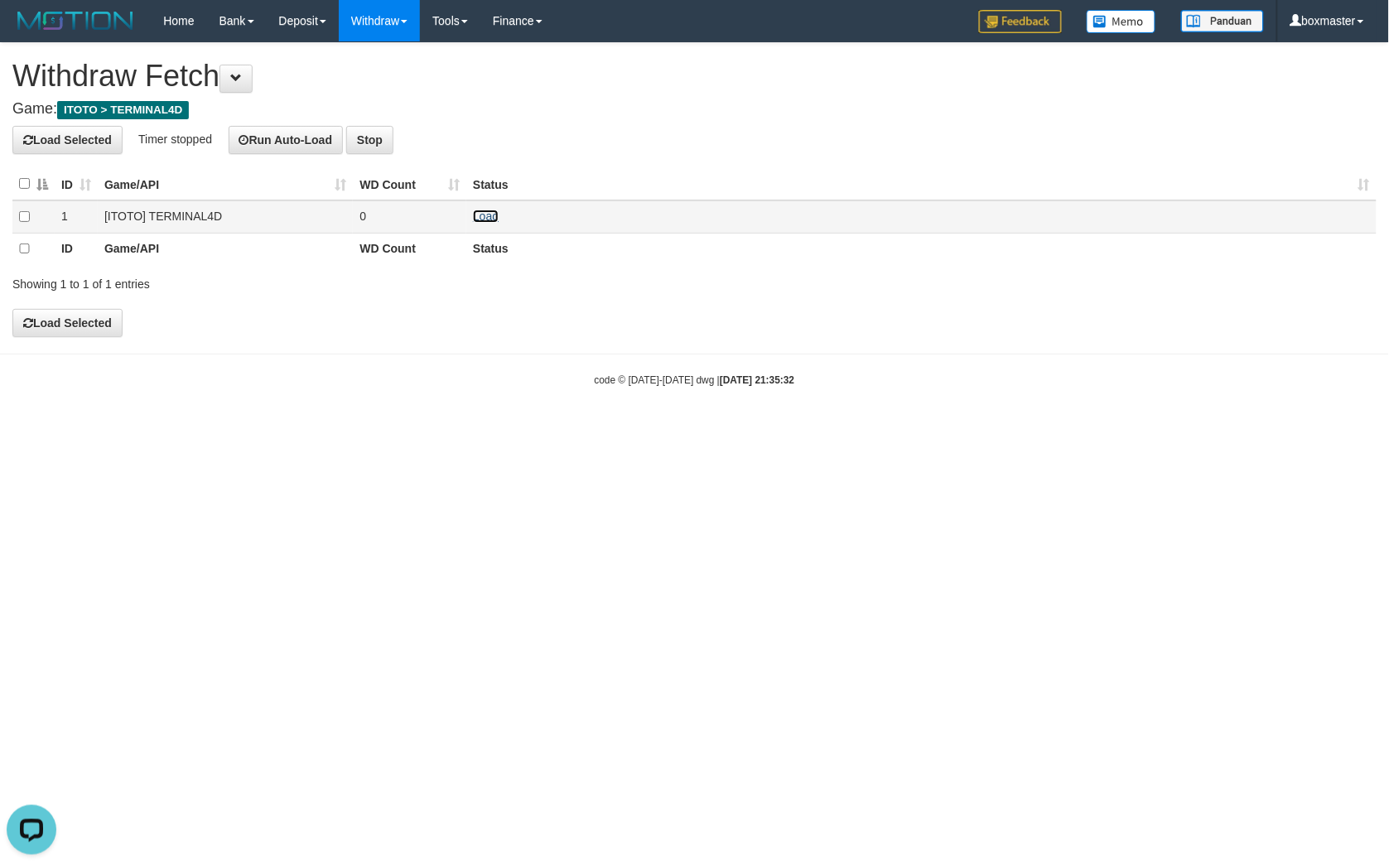
click at [490, 220] on link "Load" at bounding box center [485, 216] width 25 height 13
click at [741, 122] on div "**********" at bounding box center [694, 190] width 1389 height 294
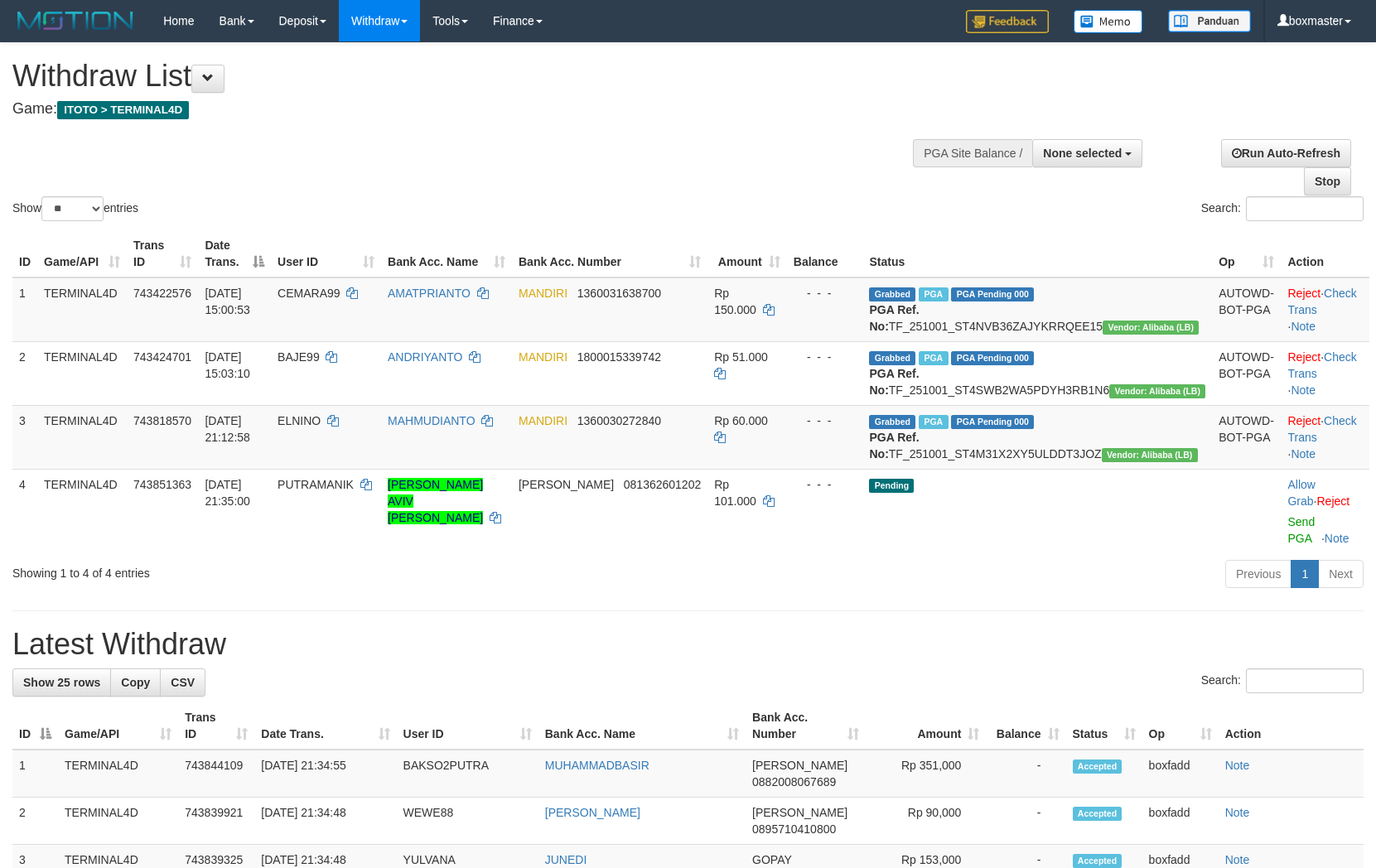
select select
select select "**"
click at [788, 93] on div "Withdraw List Game: ITOTO > TERMINAL4D" at bounding box center [456, 88] width 888 height 57
drag, startPoint x: 664, startPoint y: 164, endPoint x: 664, endPoint y: 146, distance: 18.0
click at [664, 162] on div "Show ** ** ** *** entries Search:" at bounding box center [688, 134] width 1376 height 181
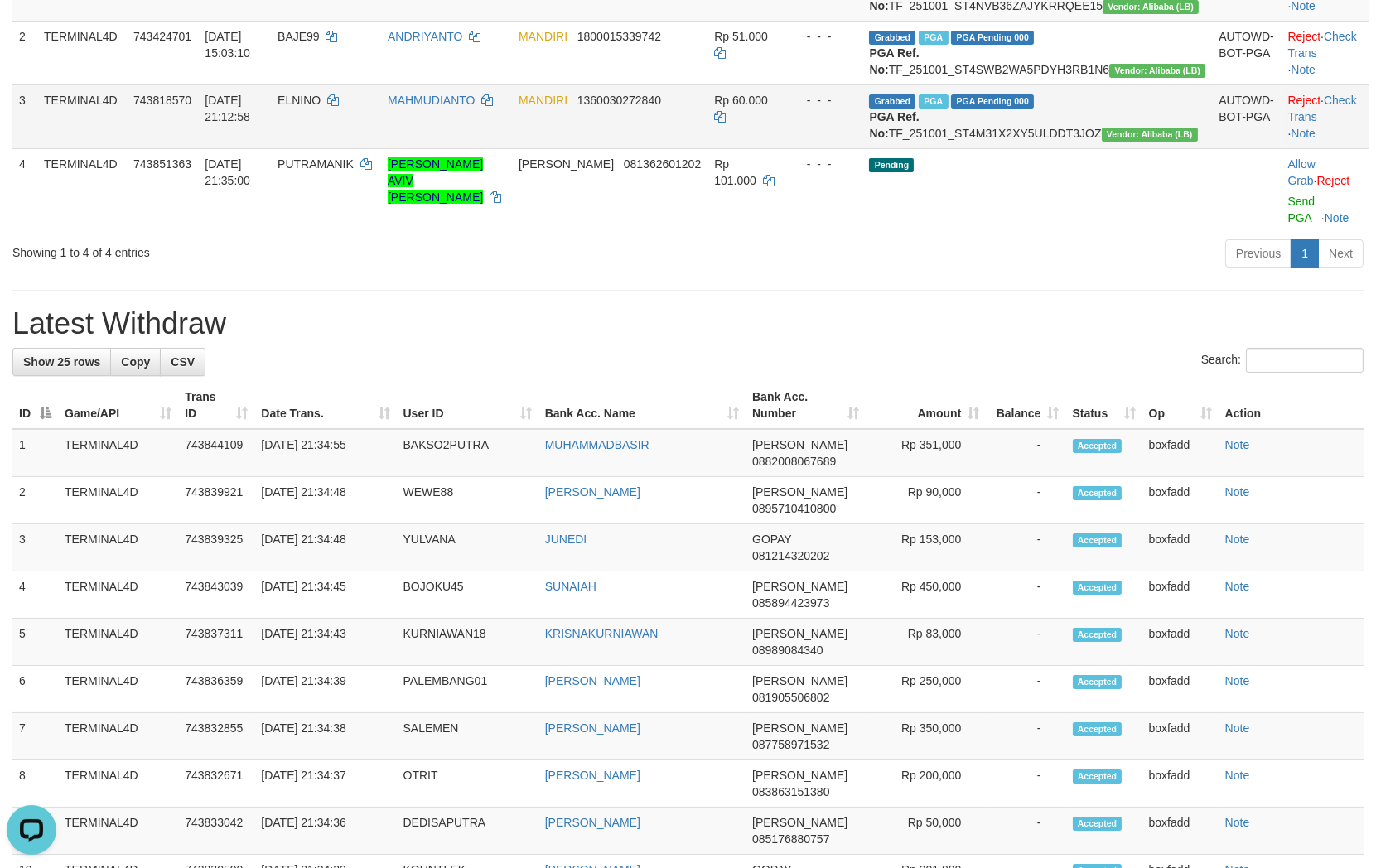
scroll to position [276, 0]
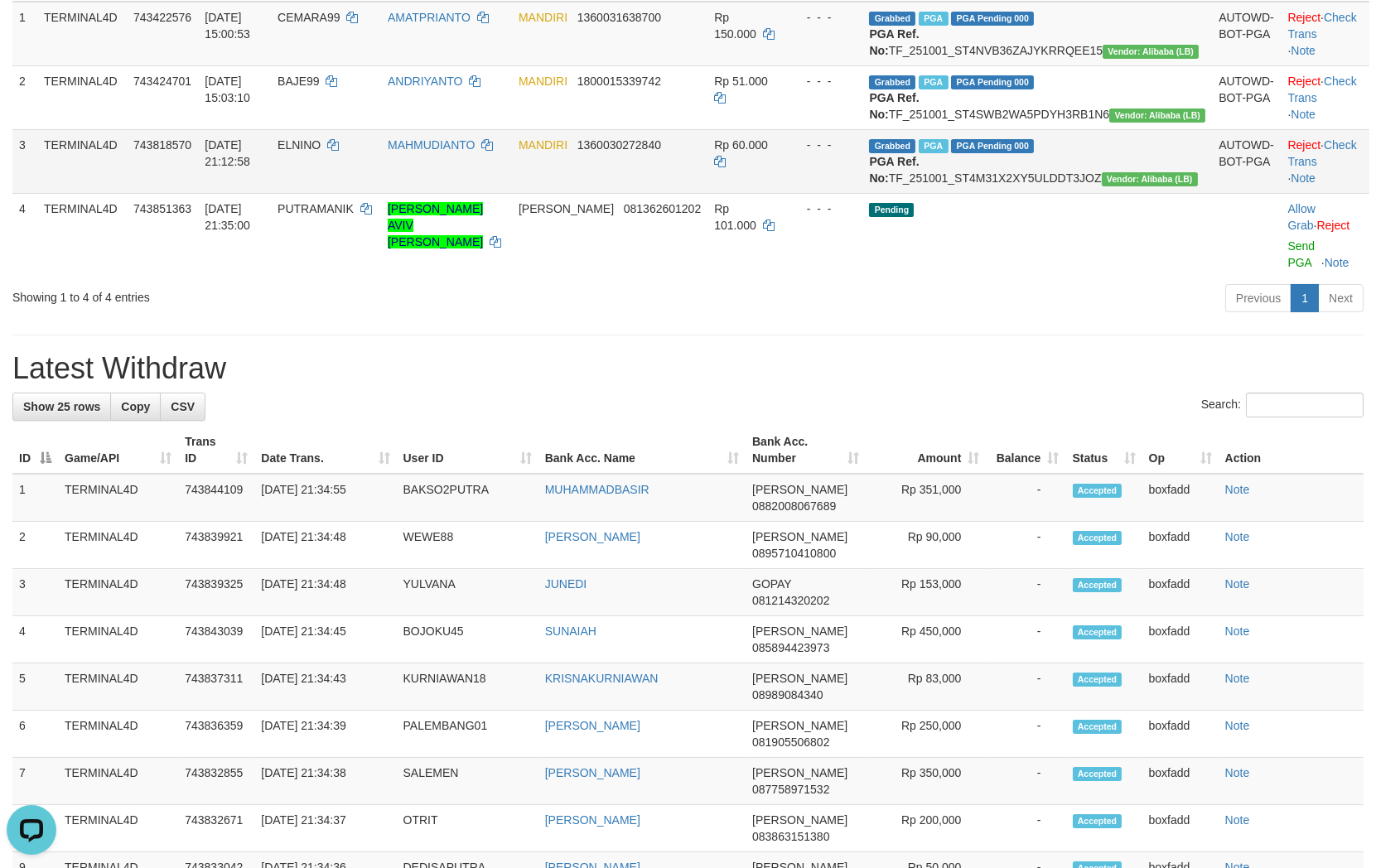
click at [321, 151] on span "ELNINO" at bounding box center [299, 145] width 43 height 13
copy td "ELNINO"
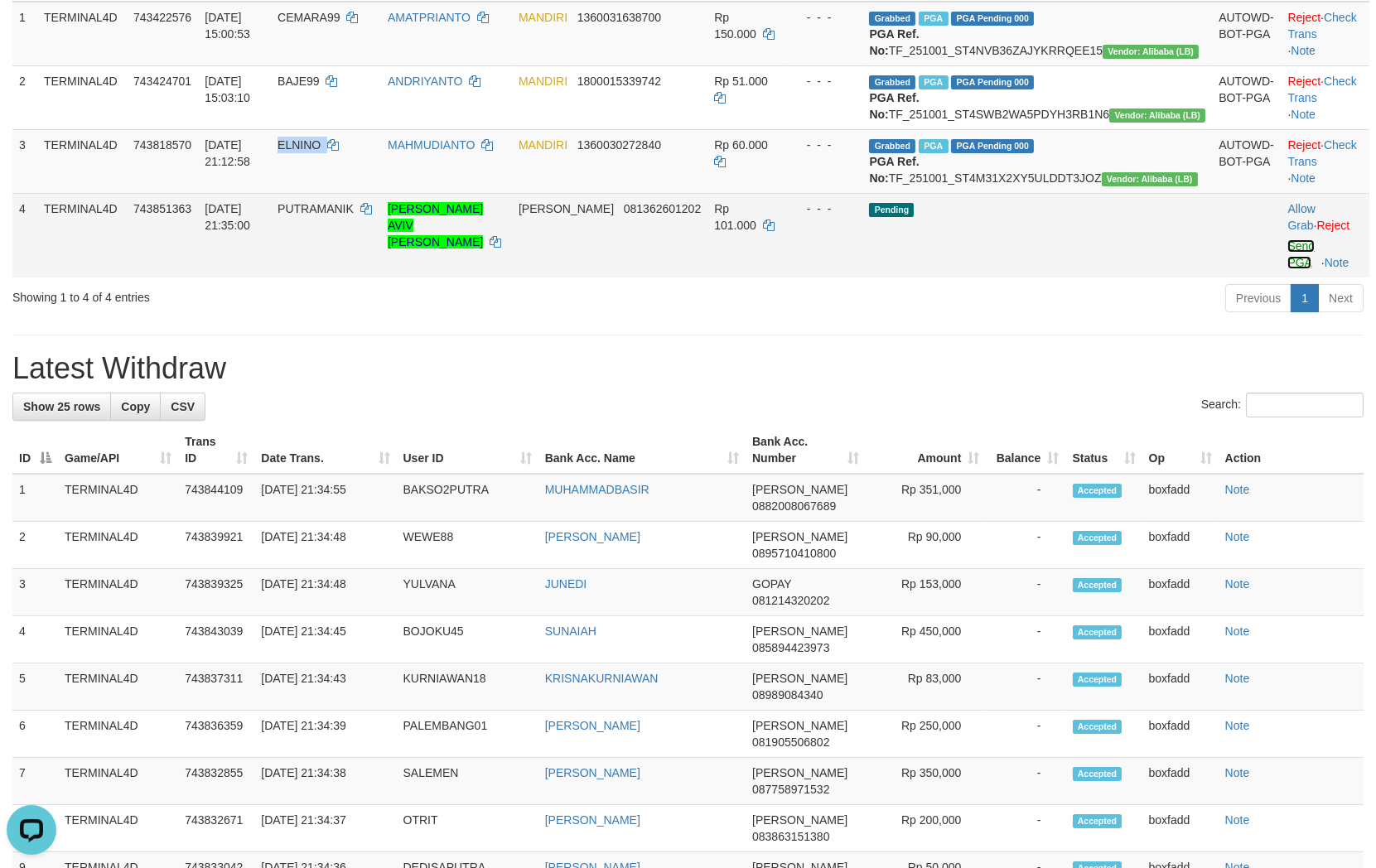
drag, startPoint x: 1290, startPoint y: 294, endPoint x: 787, endPoint y: 243, distance: 505.6
click at [1290, 269] on link "Send PGA" at bounding box center [1300, 254] width 27 height 30
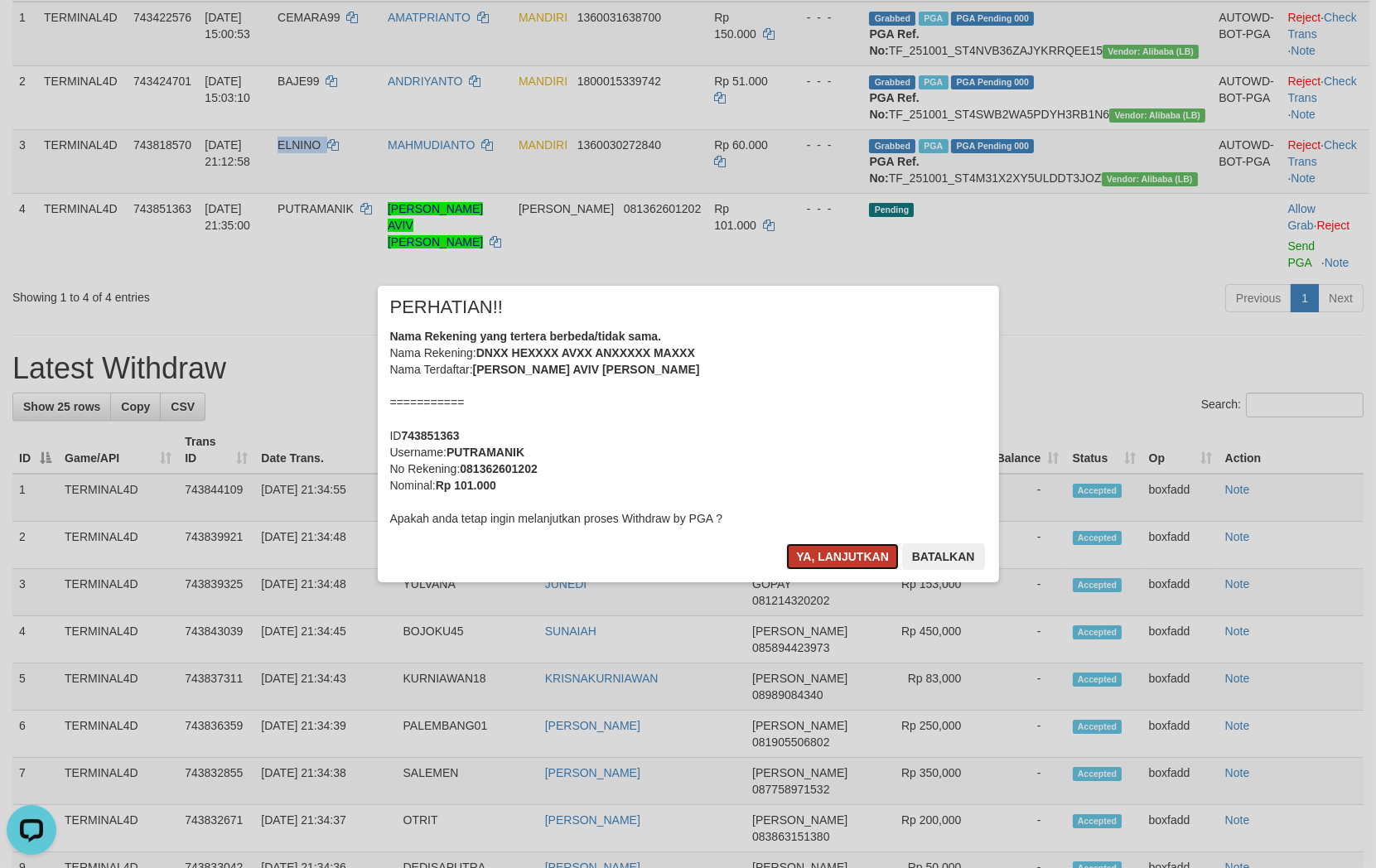
click at [818, 548] on button "Ya, lanjutkan" at bounding box center [842, 556] width 113 height 26
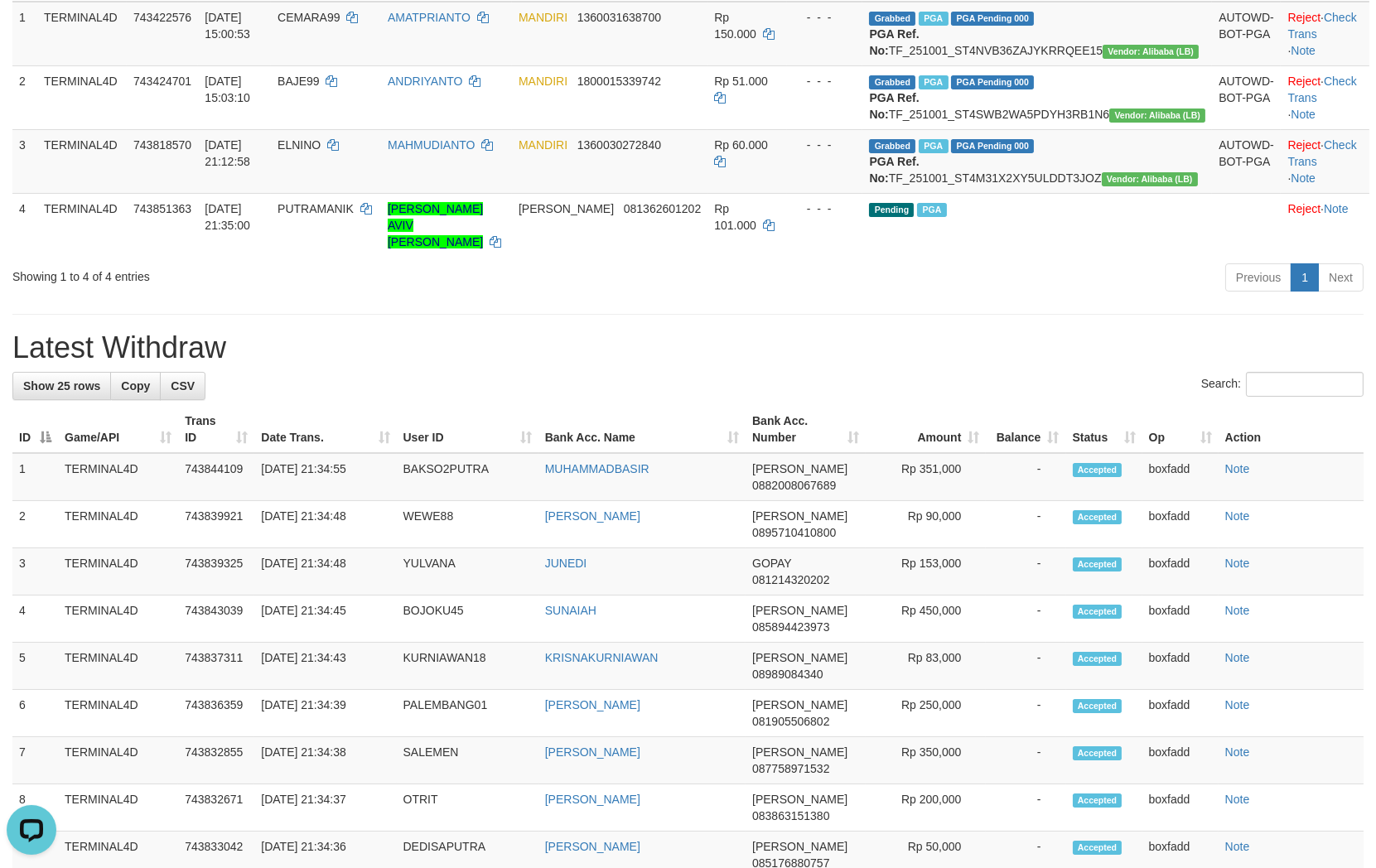
click at [906, 363] on div "**********" at bounding box center [688, 714] width 1376 height 1893
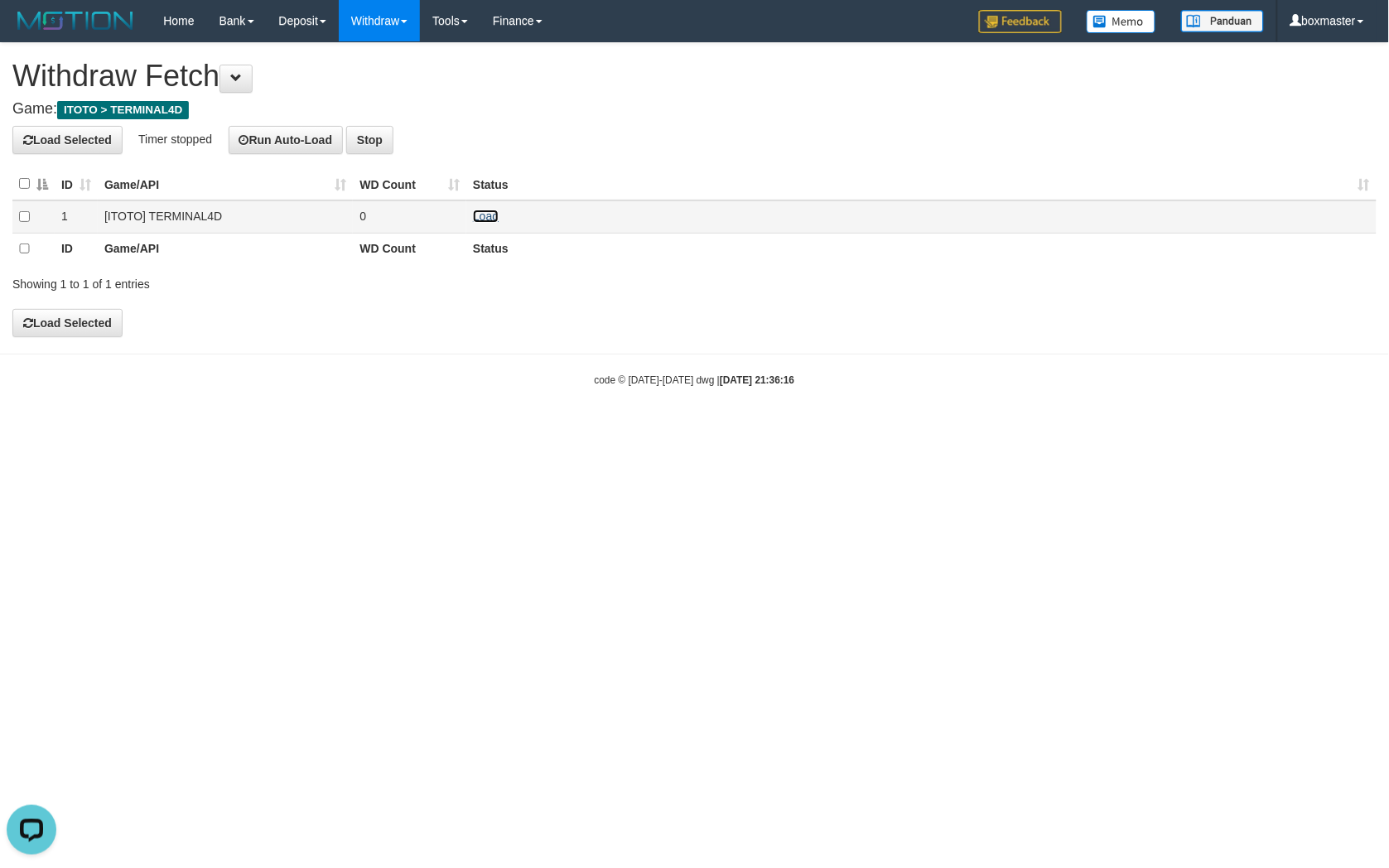
click at [487, 214] on link "Load" at bounding box center [485, 216] width 25 height 13
click at [480, 220] on link "Load" at bounding box center [485, 216] width 25 height 13
click at [492, 216] on link "Load" at bounding box center [485, 216] width 25 height 13
click at [491, 216] on link "Load" at bounding box center [485, 216] width 25 height 13
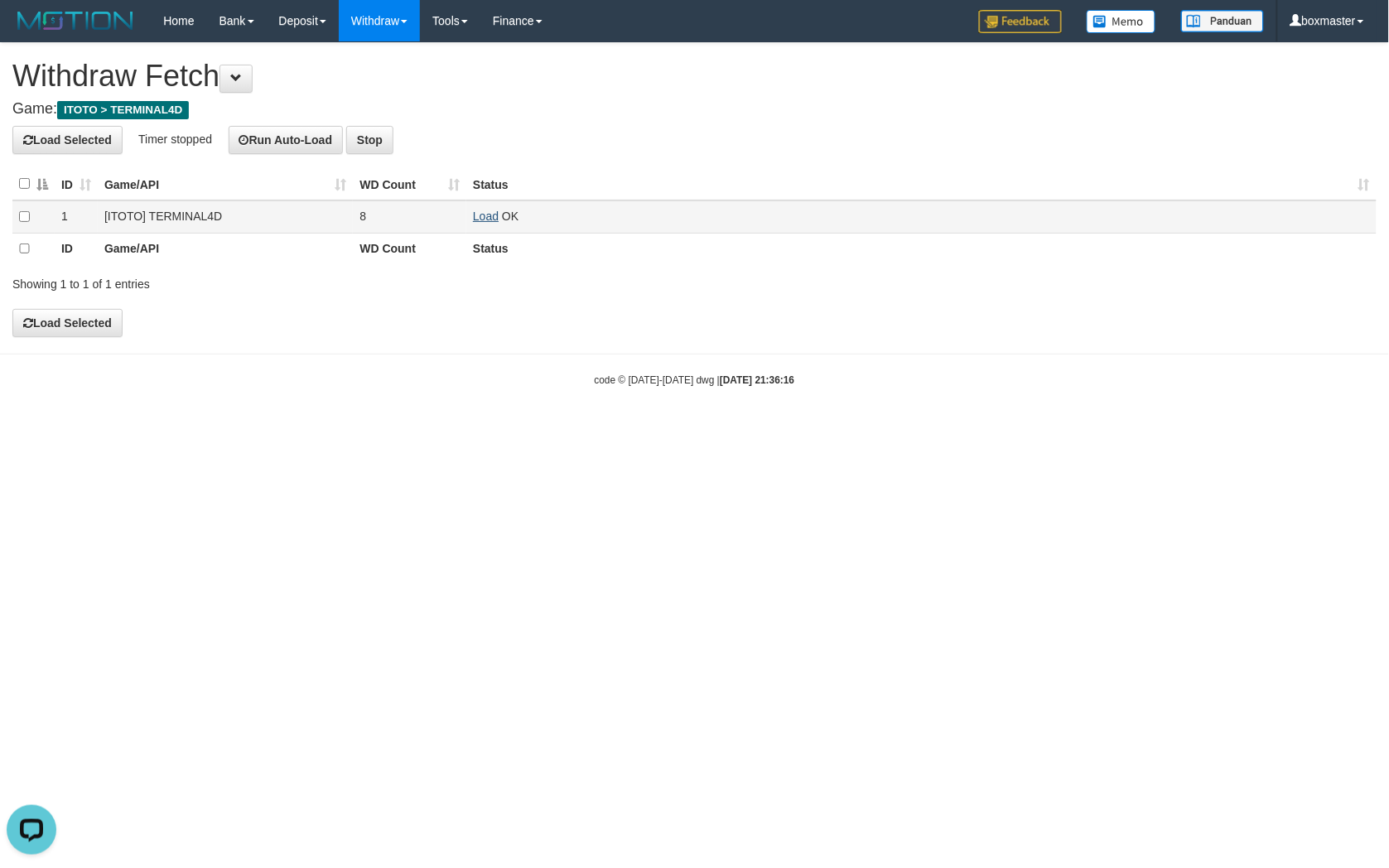
click at [480, 221] on td "Load OK" at bounding box center [922, 216] width 910 height 33
drag, startPoint x: 649, startPoint y: 457, endPoint x: 611, endPoint y: 431, distance: 46.0
click at [649, 429] on html "Toggle navigation Home Bank Account List Load By Website Group [ITOTO] TERMINAL…" at bounding box center [694, 214] width 1389 height 429
click at [493, 223] on td "Load OK" at bounding box center [922, 216] width 910 height 33
click at [497, 209] on link "Load" at bounding box center [485, 216] width 25 height 13
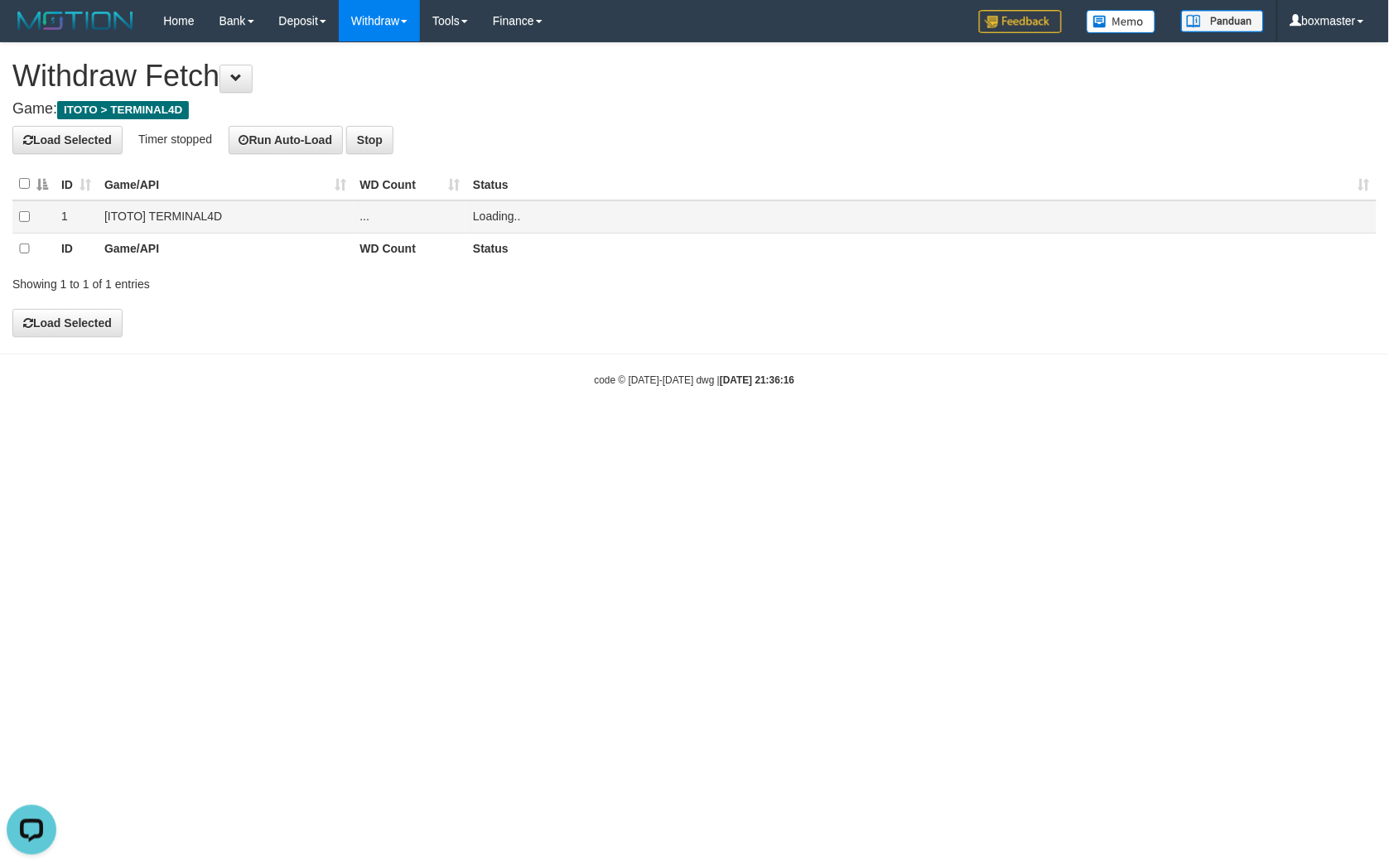
click at [477, 216] on span "Loading.." at bounding box center [496, 216] width 48 height 13
click at [482, 220] on link "Load" at bounding box center [485, 216] width 25 height 13
click at [494, 214] on link "Load" at bounding box center [485, 216] width 25 height 13
drag, startPoint x: 487, startPoint y: 212, endPoint x: 643, endPoint y: 189, distance: 157.7
click at [489, 213] on link "Load" at bounding box center [485, 216] width 25 height 13
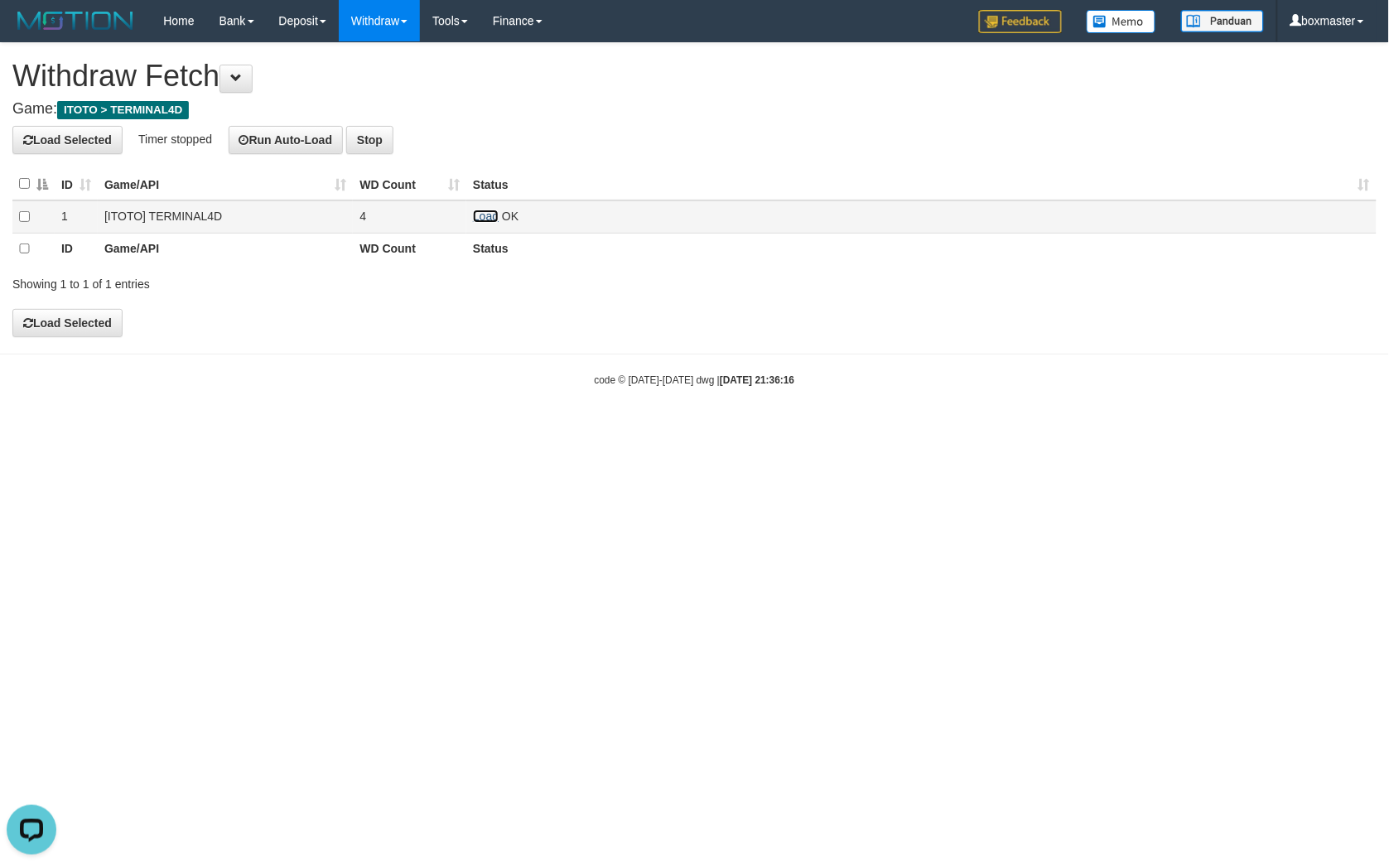
click at [485, 216] on link "Load" at bounding box center [485, 216] width 25 height 13
click at [651, 116] on h4 "Game: ITOTO > TERMINAL4D" at bounding box center [694, 109] width 1364 height 17
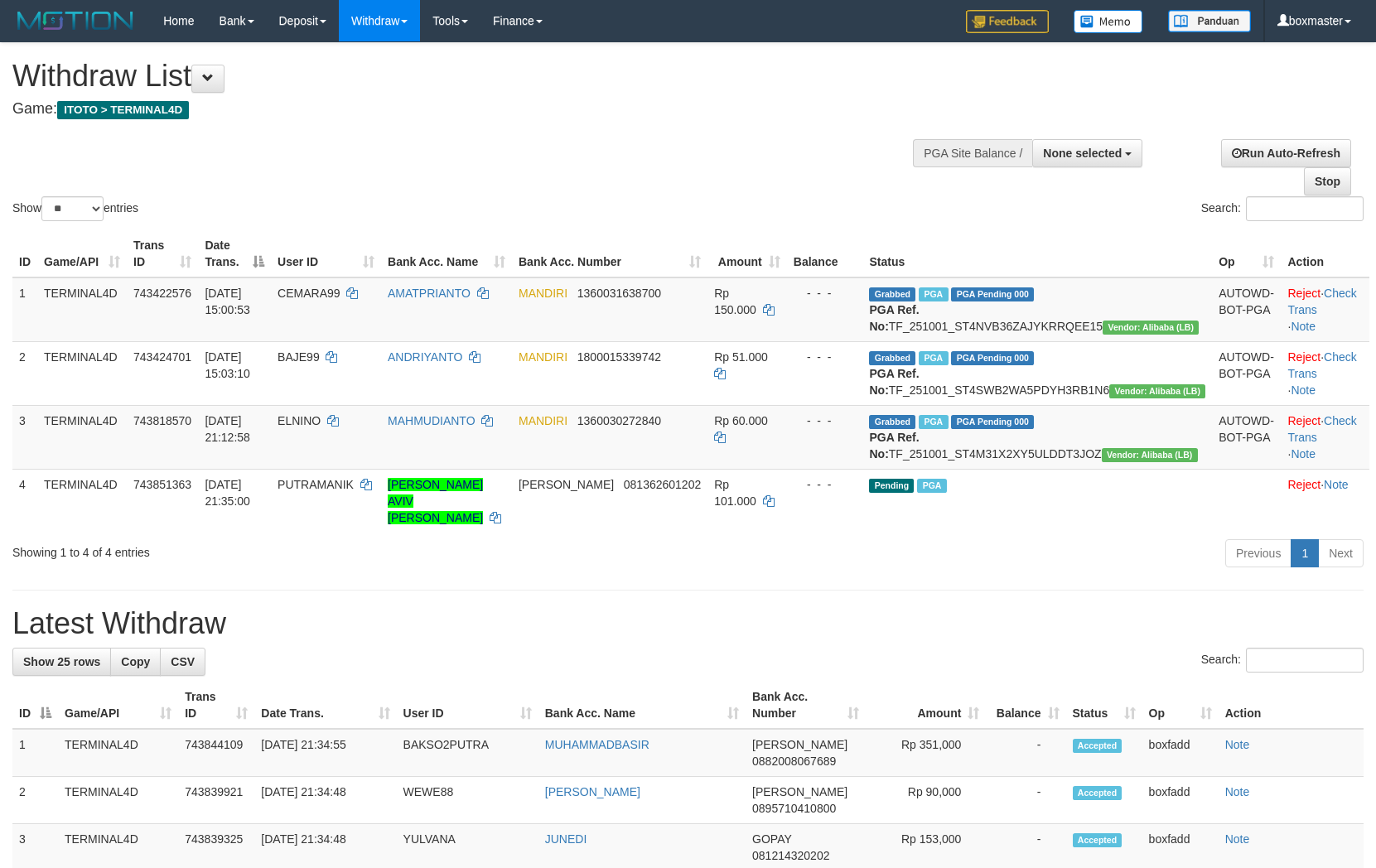
select select
select select "**"
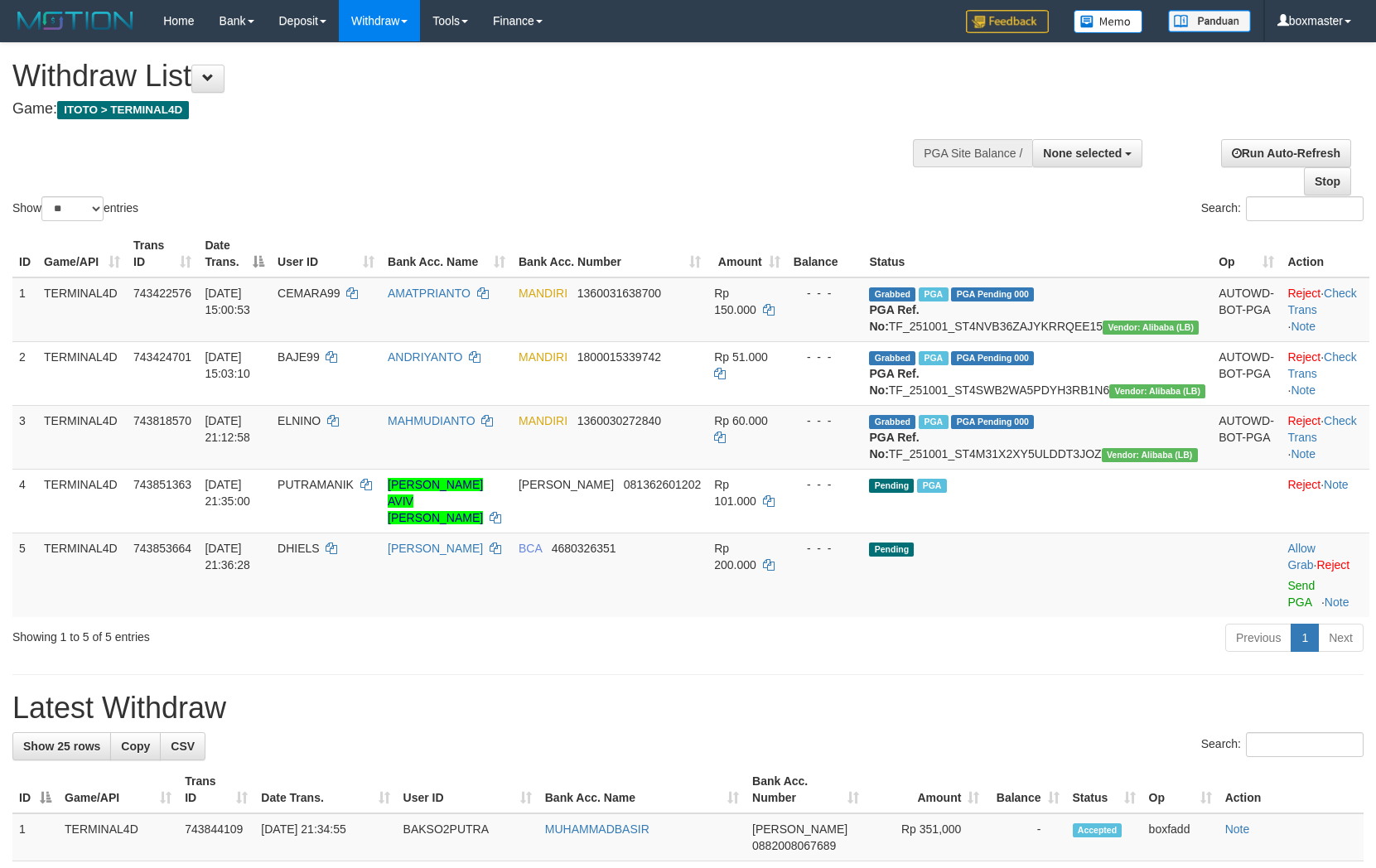
select select
select select "**"
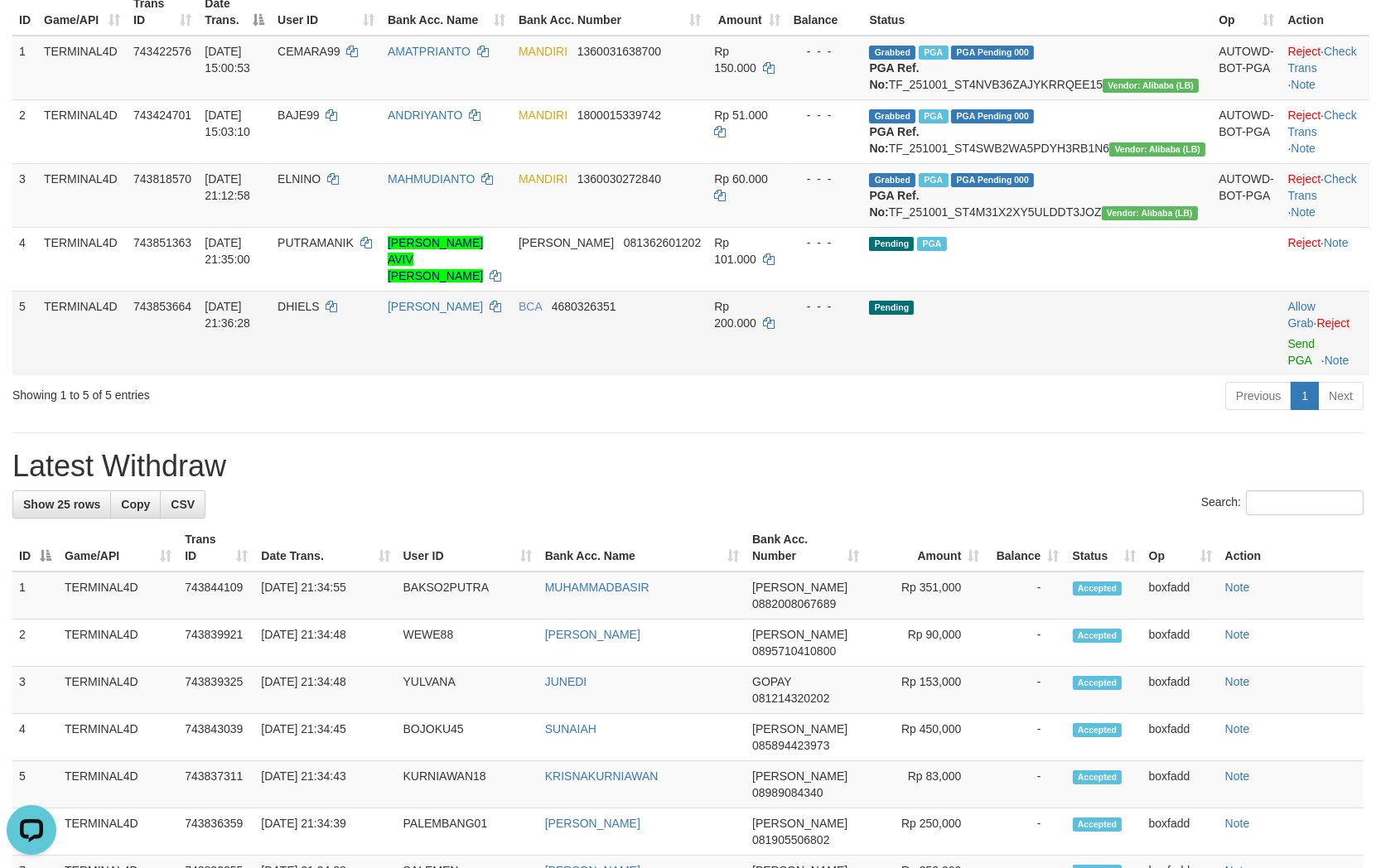
click at [350, 330] on td "DHIELS" at bounding box center [326, 333] width 110 height 84
copy td "DHIELS"
click at [1287, 367] on link "Send PGA" at bounding box center [1300, 352] width 27 height 30
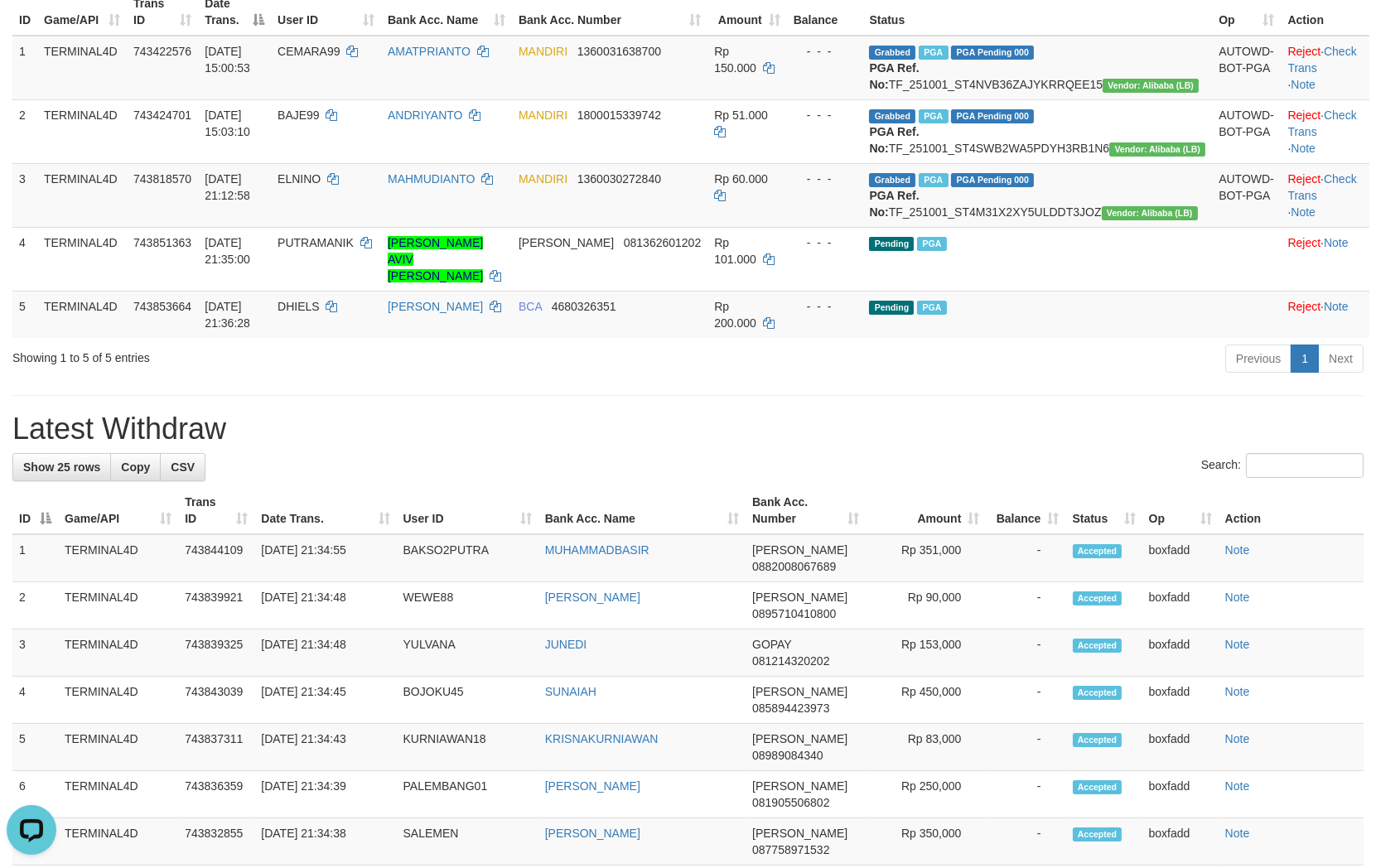
drag, startPoint x: 918, startPoint y: 457, endPoint x: 933, endPoint y: 446, distance: 18.6
click at [922, 446] on h1 "Latest Withdraw" at bounding box center [687, 428] width 1351 height 33
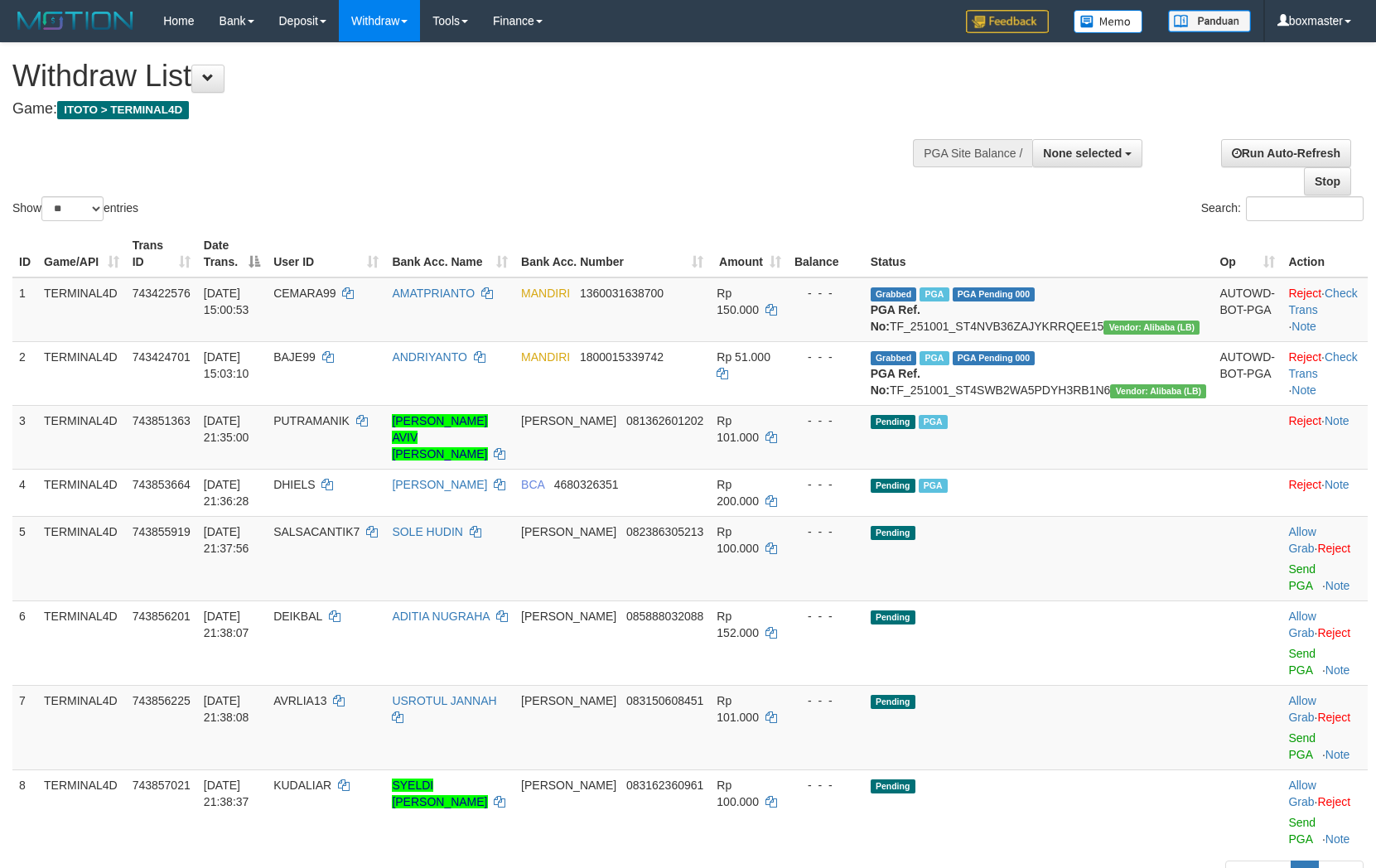
select select
select select "**"
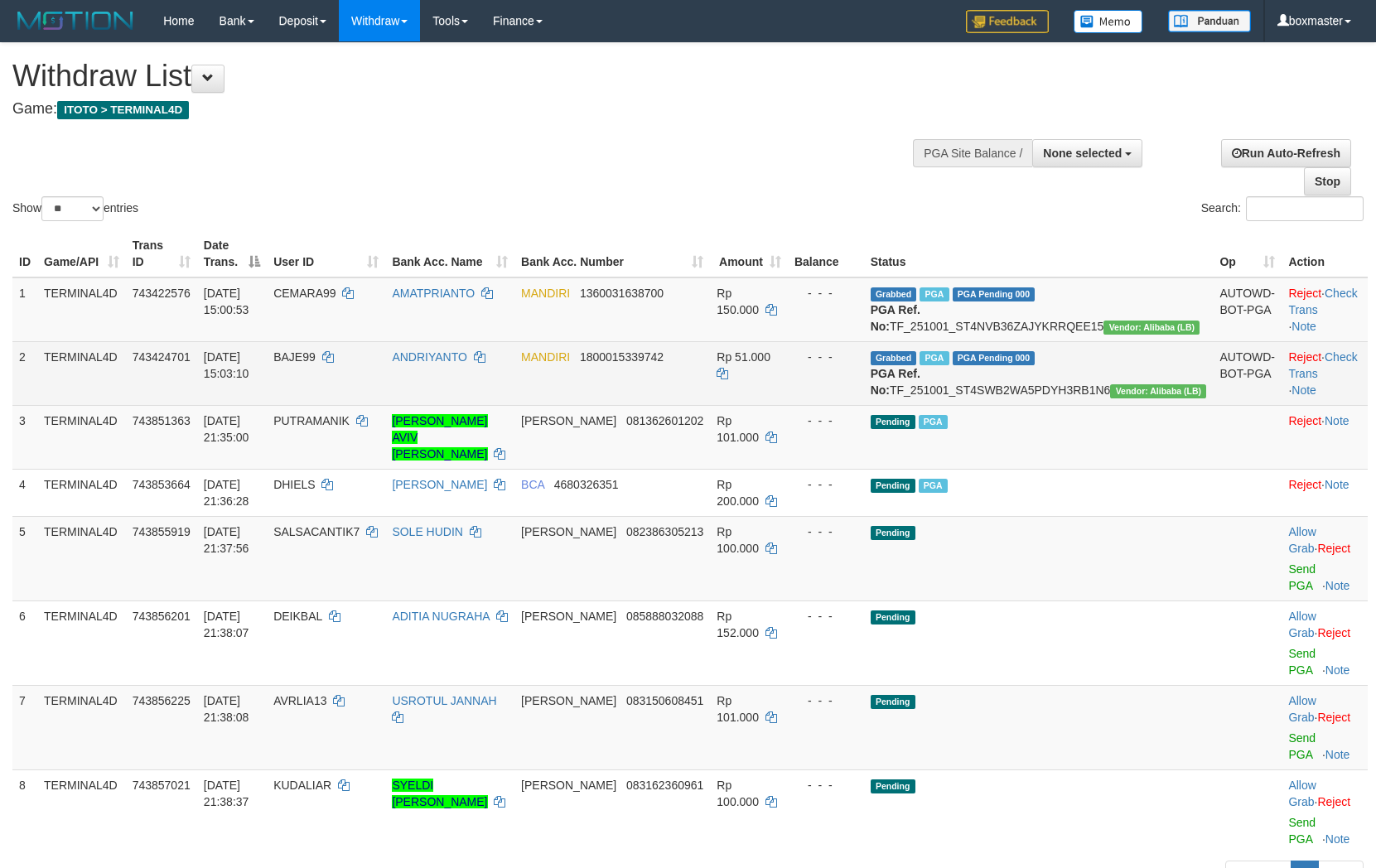
scroll to position [183, 0]
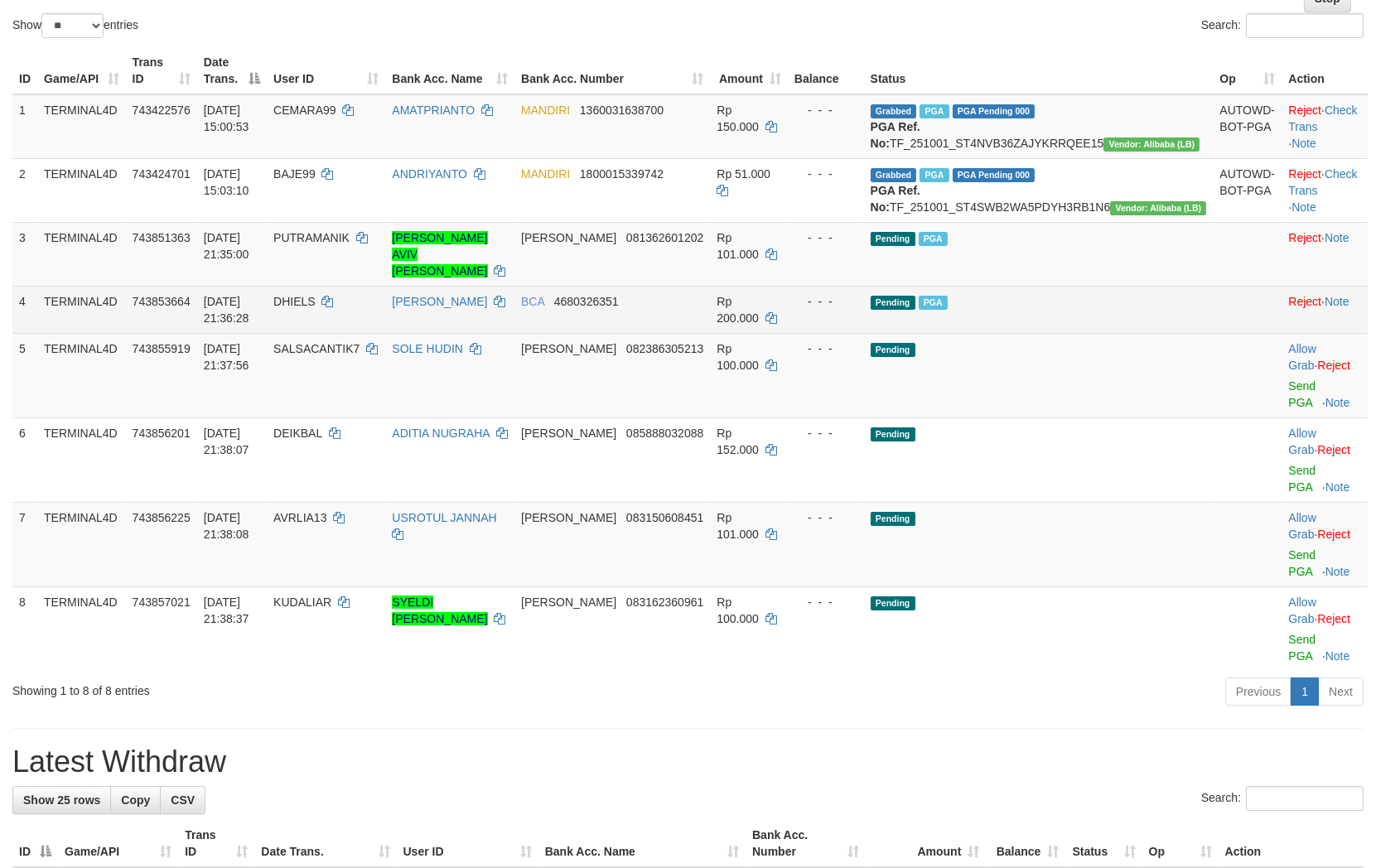
click at [316, 308] on span "DHIELS" at bounding box center [294, 301] width 42 height 13
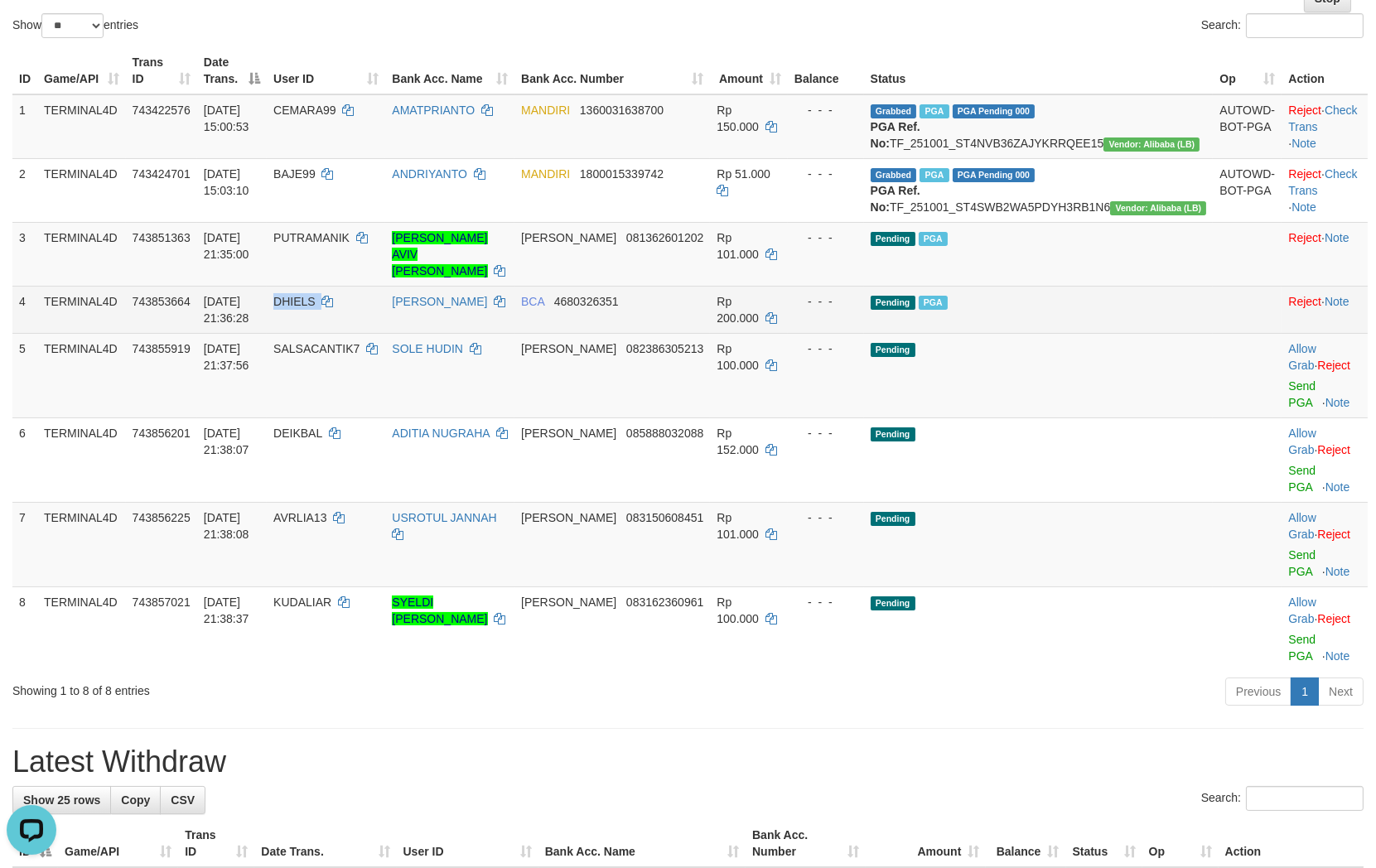
copy td "DHIELS"
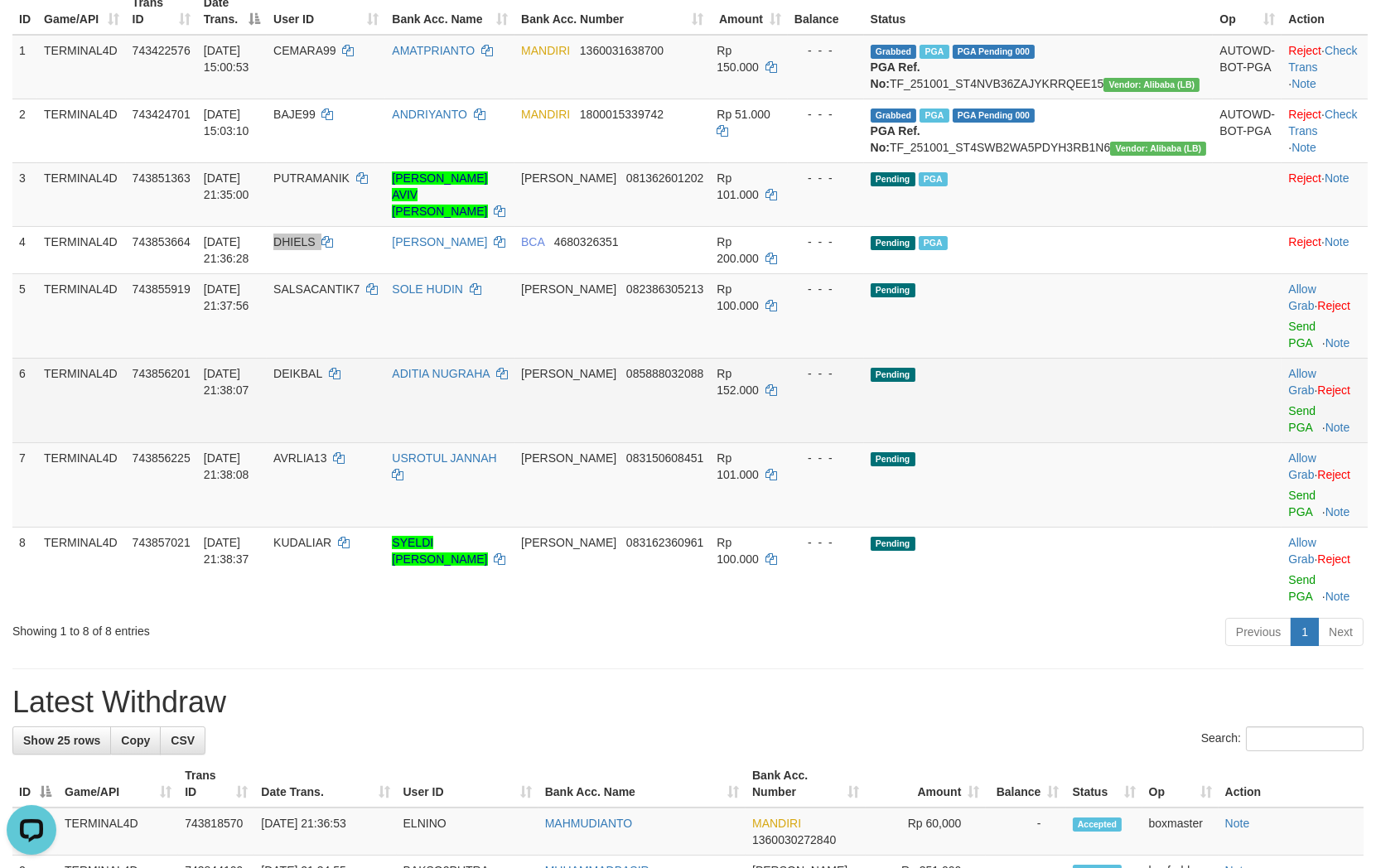
scroll to position [275, 0]
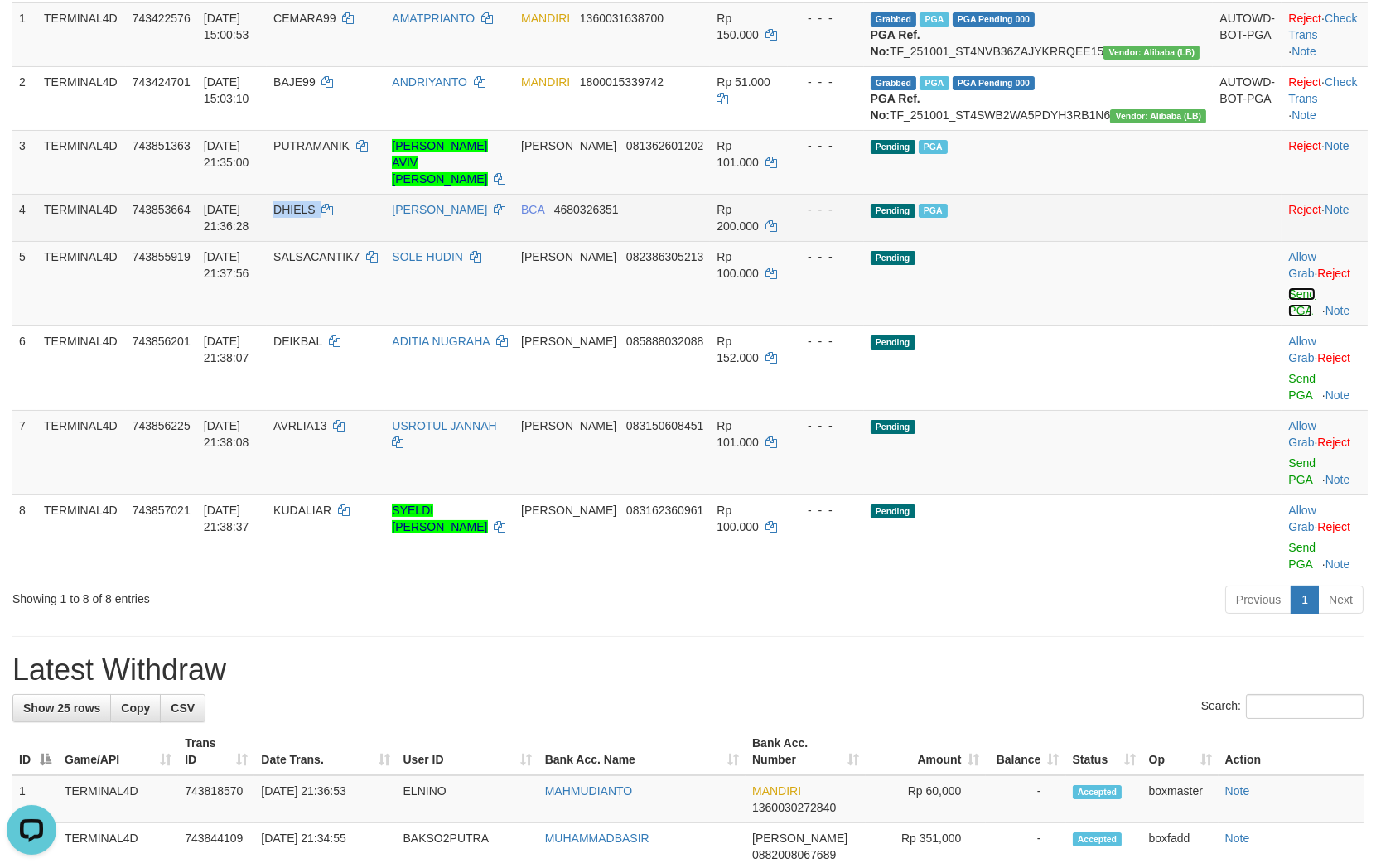
drag, startPoint x: 1280, startPoint y: 302, endPoint x: 768, endPoint y: 250, distance: 514.6
click at [1288, 302] on link "Send PGA" at bounding box center [1301, 302] width 27 height 30
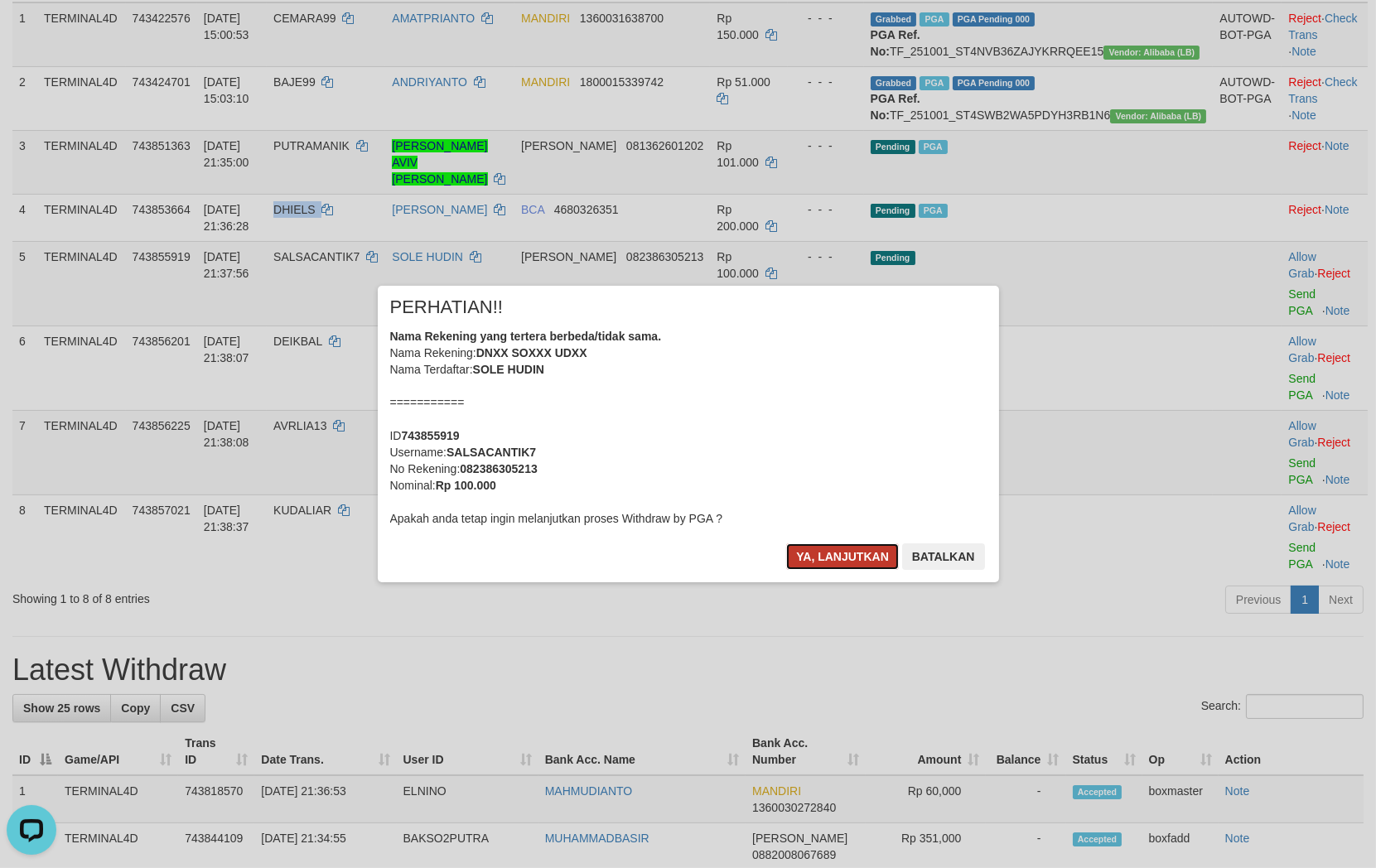
click at [852, 556] on button "Ya, lanjutkan" at bounding box center [842, 556] width 113 height 26
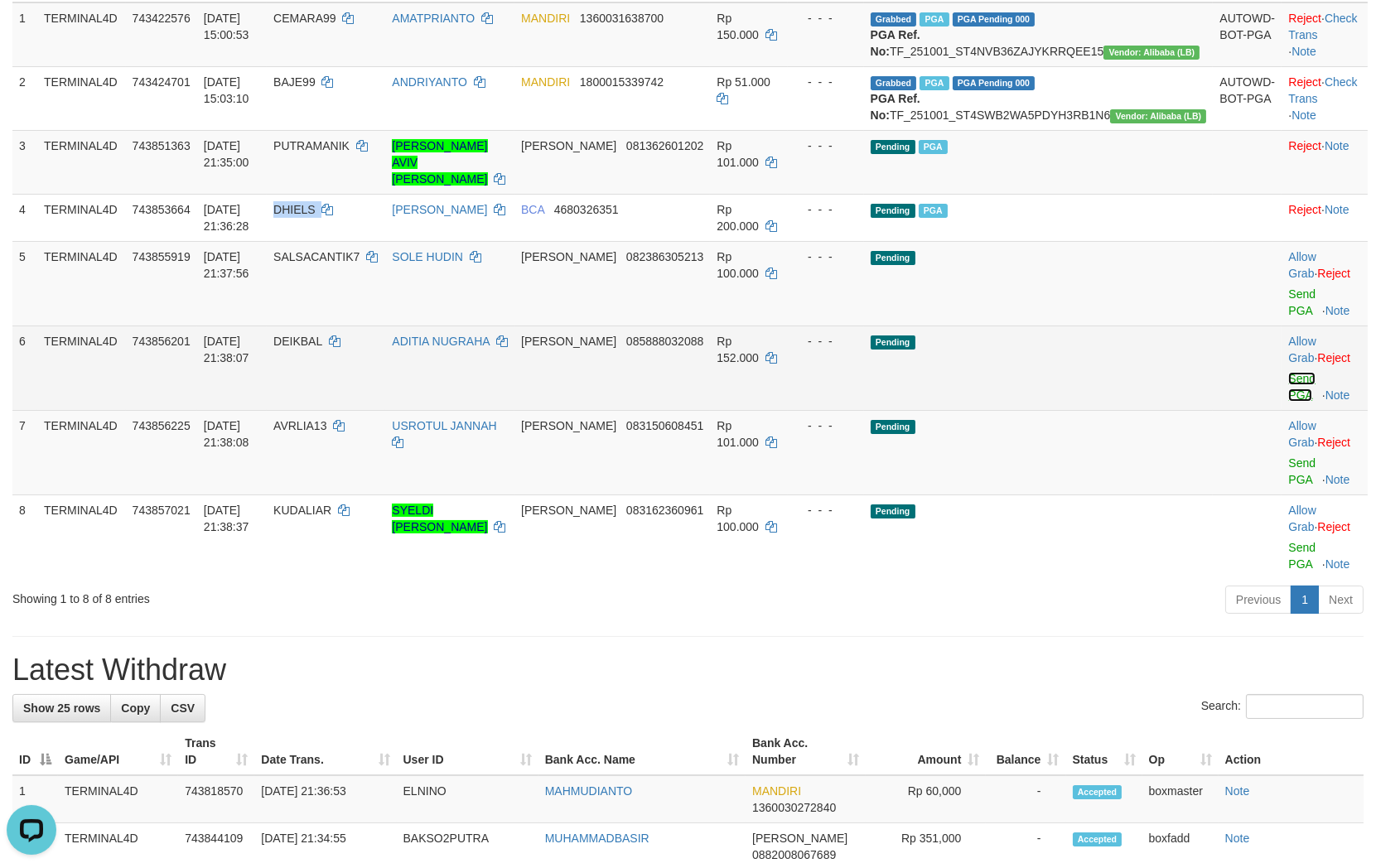
click at [1288, 375] on link "Send PGA" at bounding box center [1301, 387] width 27 height 30
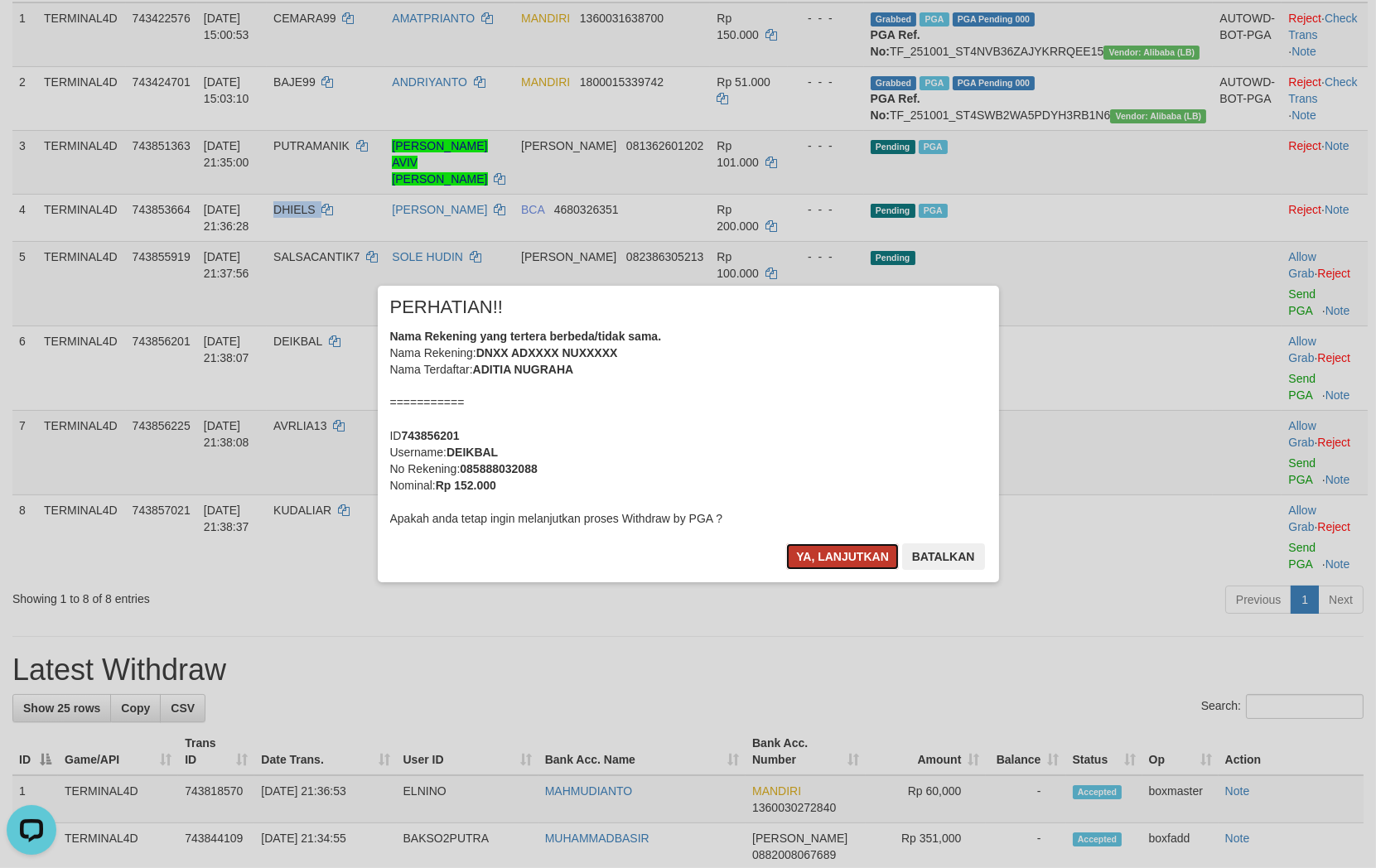
click at [825, 548] on button "Ya, lanjutkan" at bounding box center [842, 556] width 113 height 26
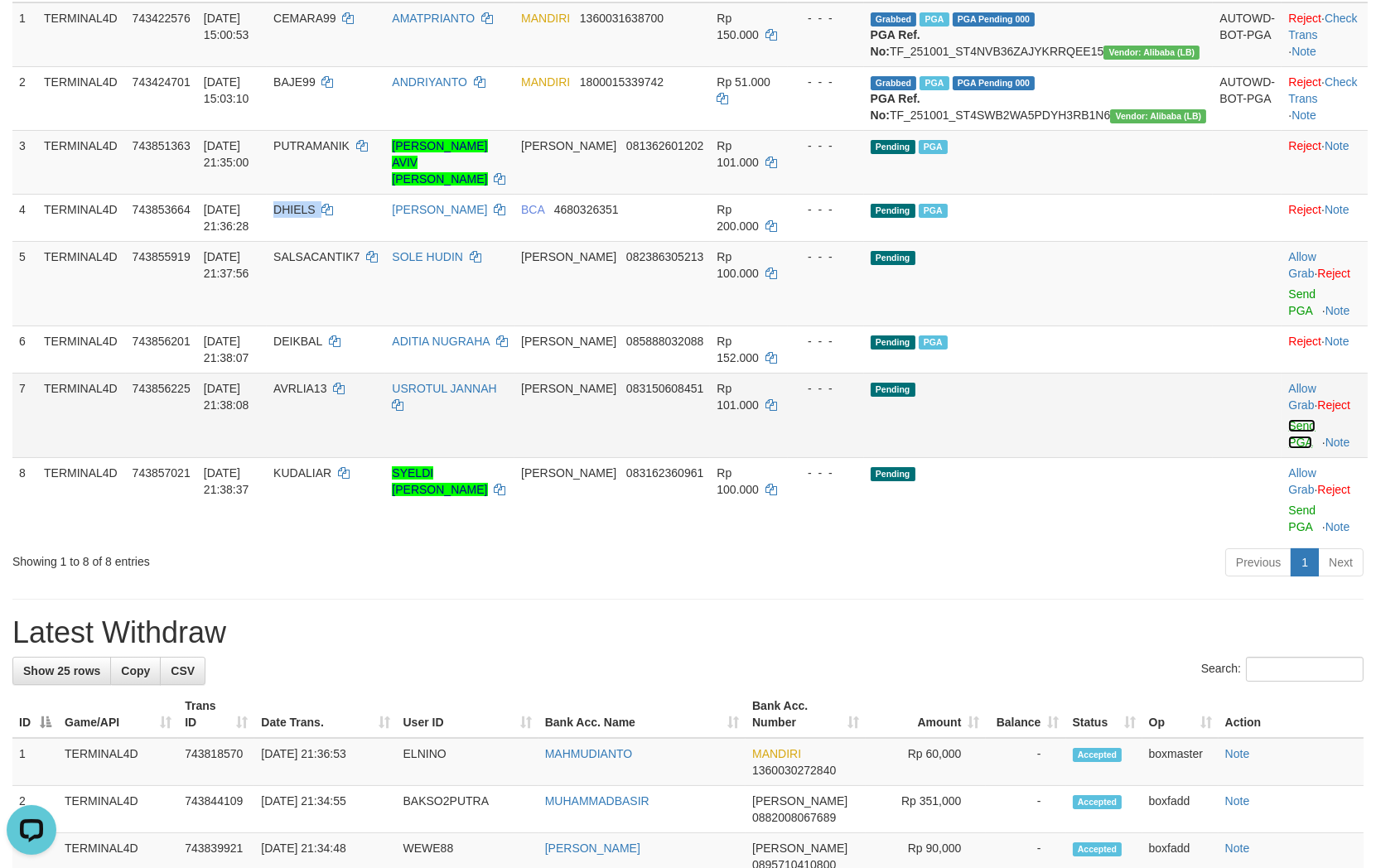
click at [1288, 422] on link "Send PGA" at bounding box center [1301, 434] width 27 height 30
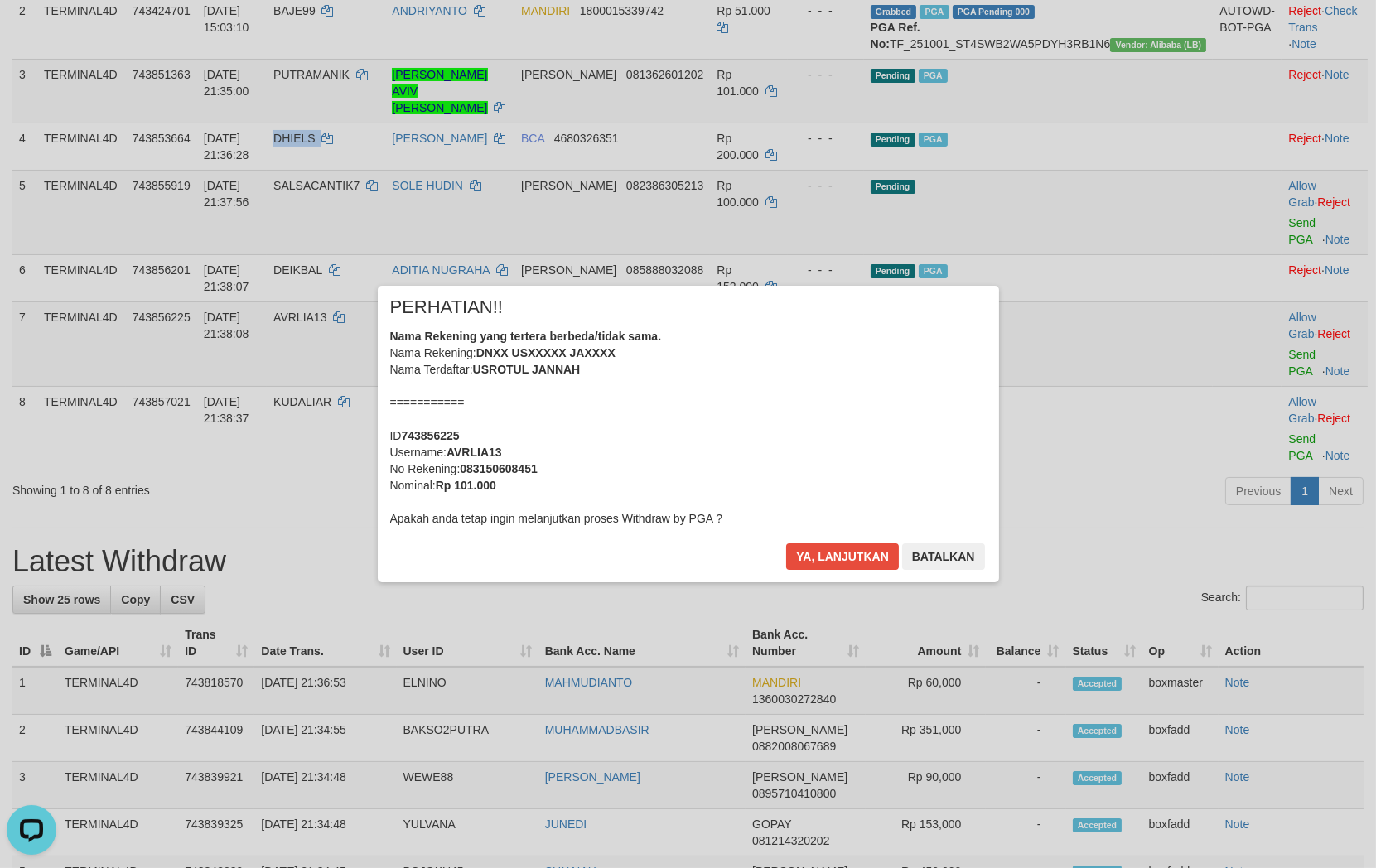
scroll to position [459, 0]
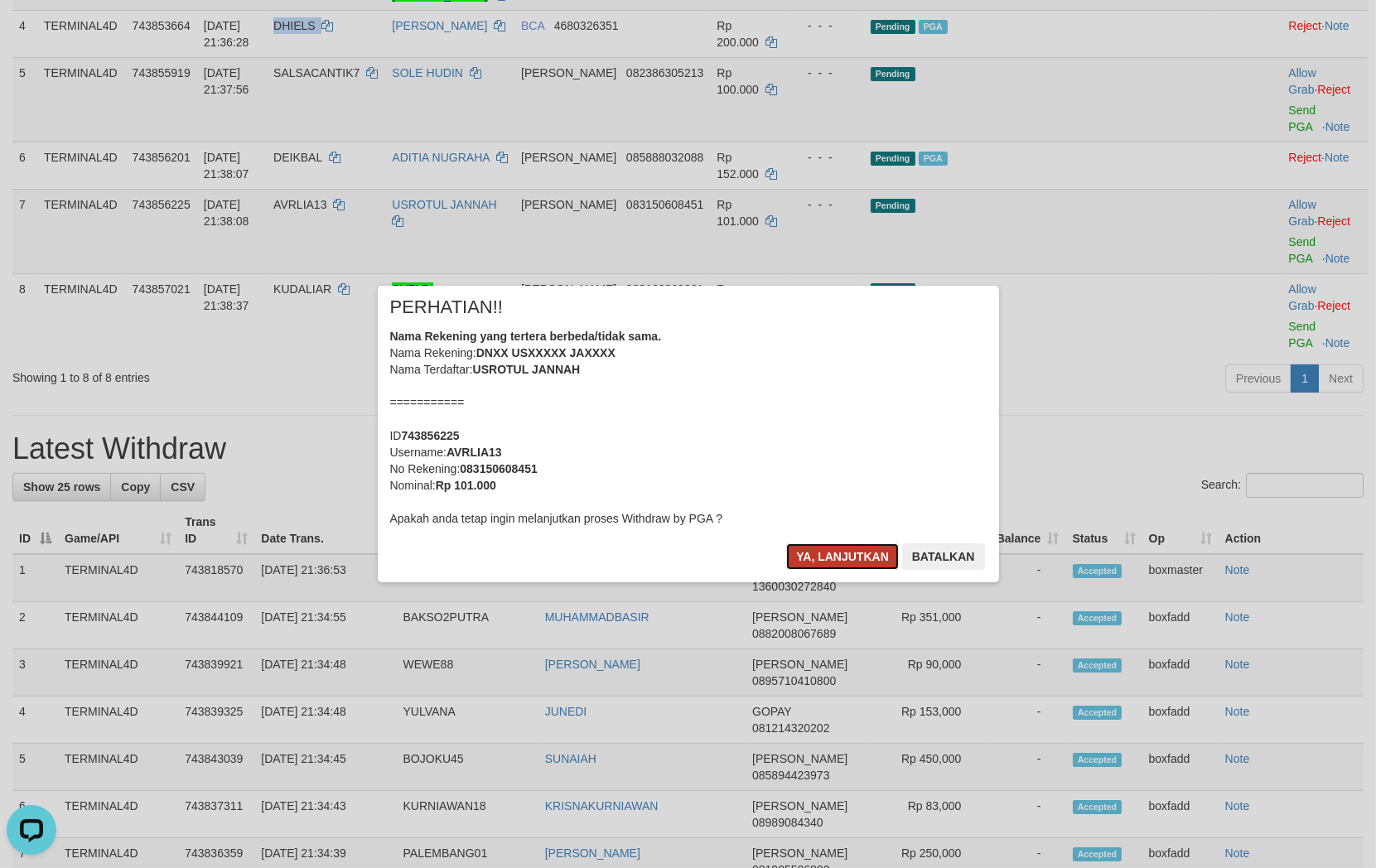
click at [829, 548] on button "Ya, lanjutkan" at bounding box center [842, 556] width 113 height 26
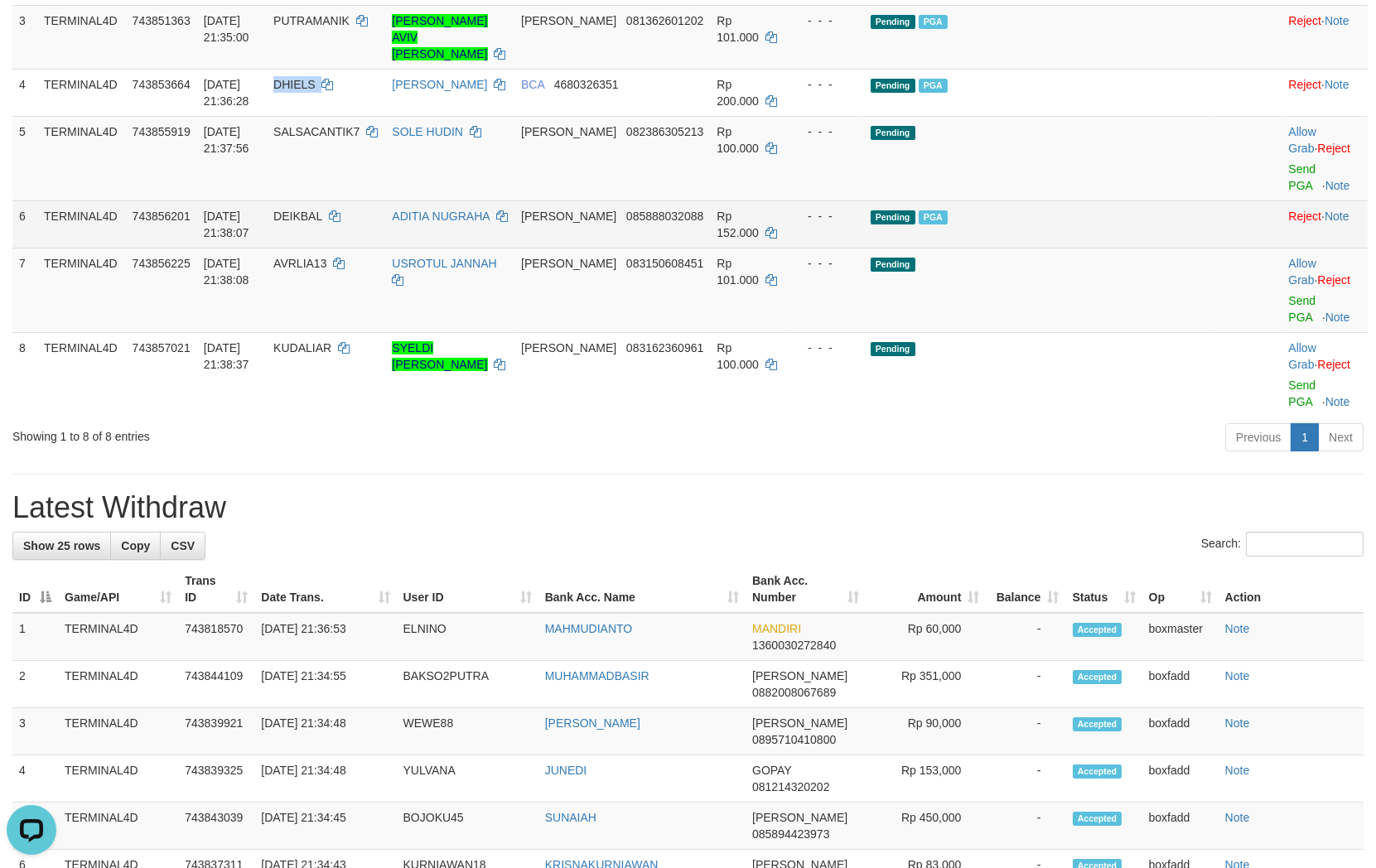
scroll to position [367, 0]
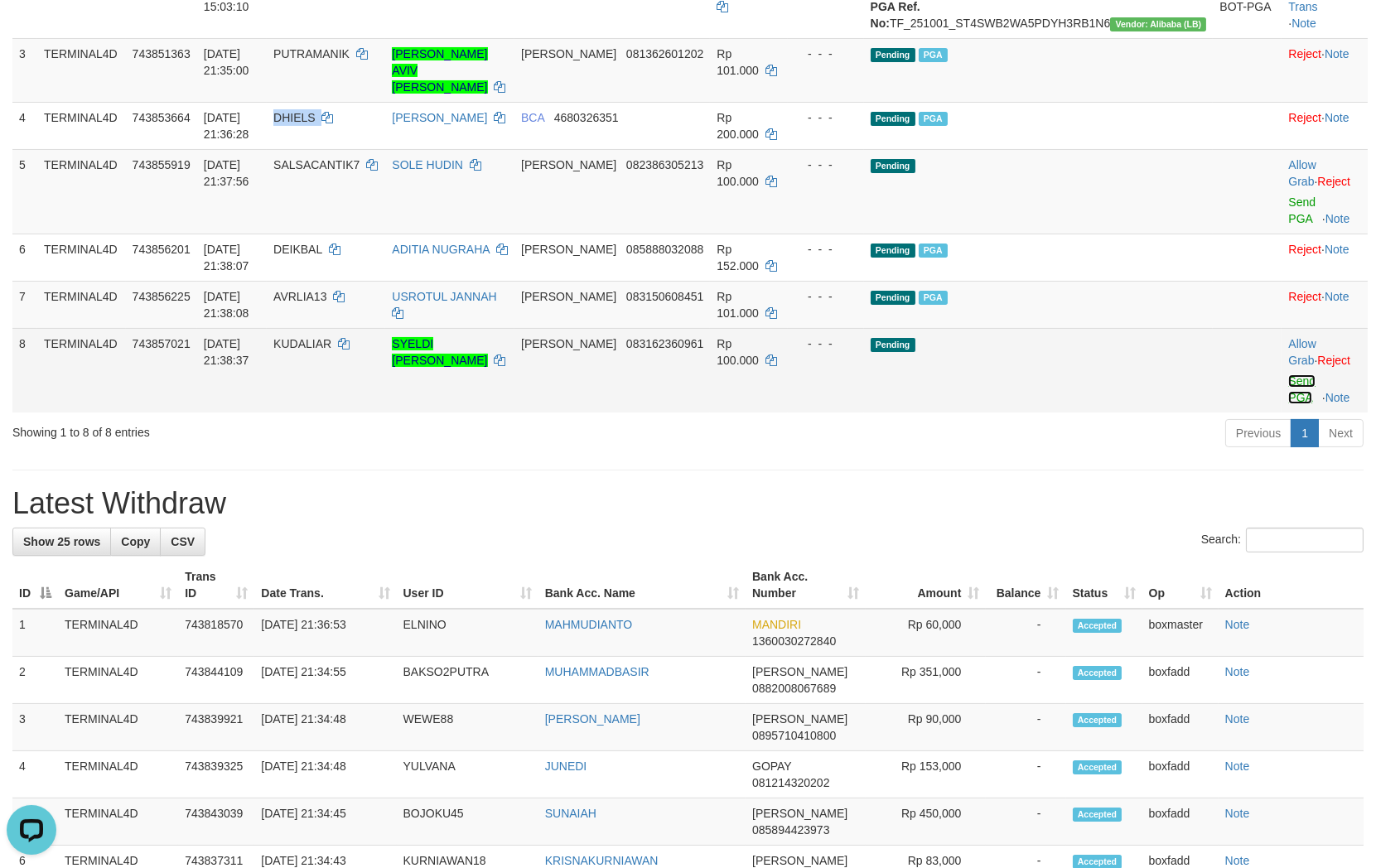
click at [1288, 381] on link "Send PGA" at bounding box center [1301, 390] width 27 height 30
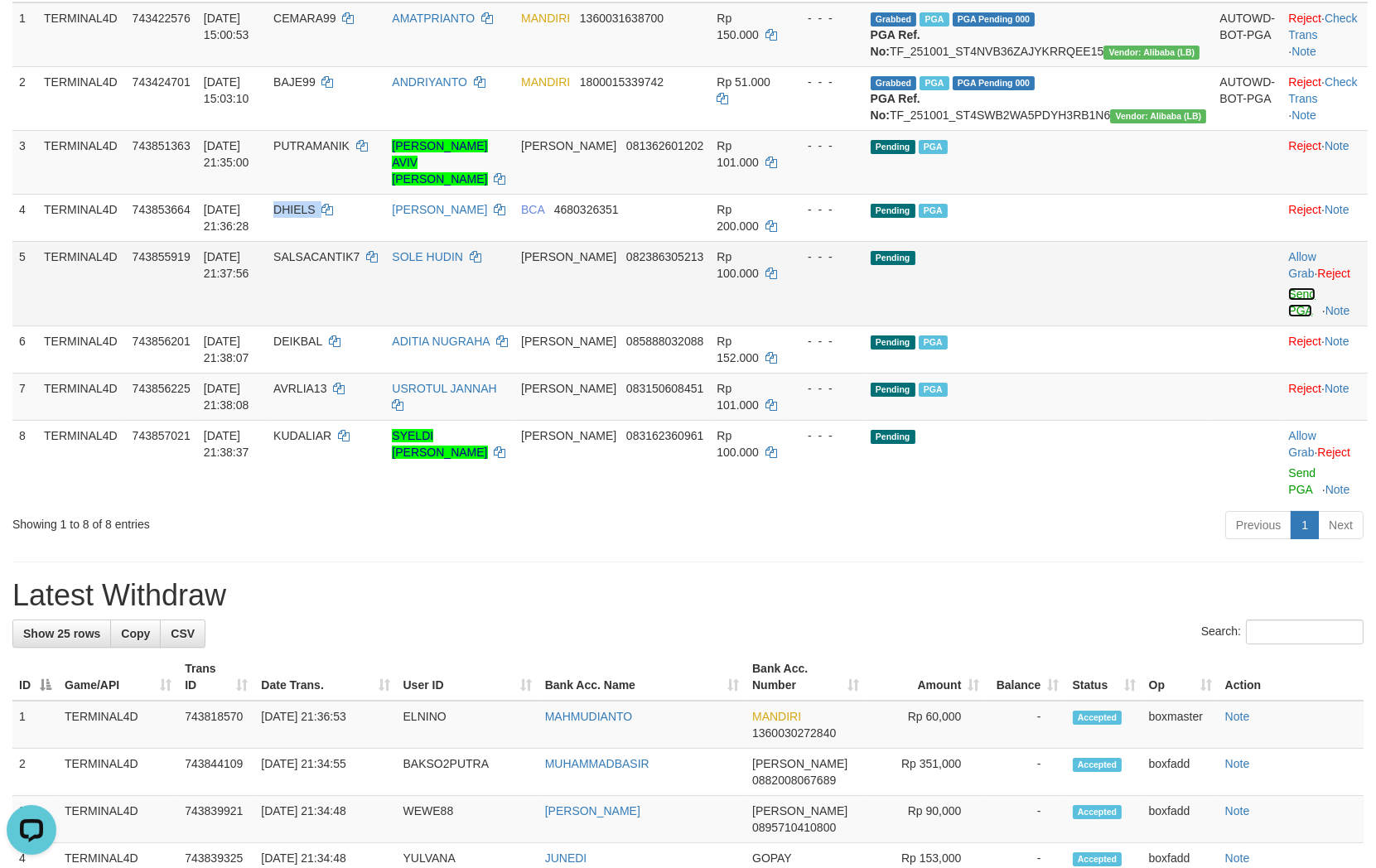
click at [1288, 309] on link "Send PGA" at bounding box center [1301, 302] width 27 height 30
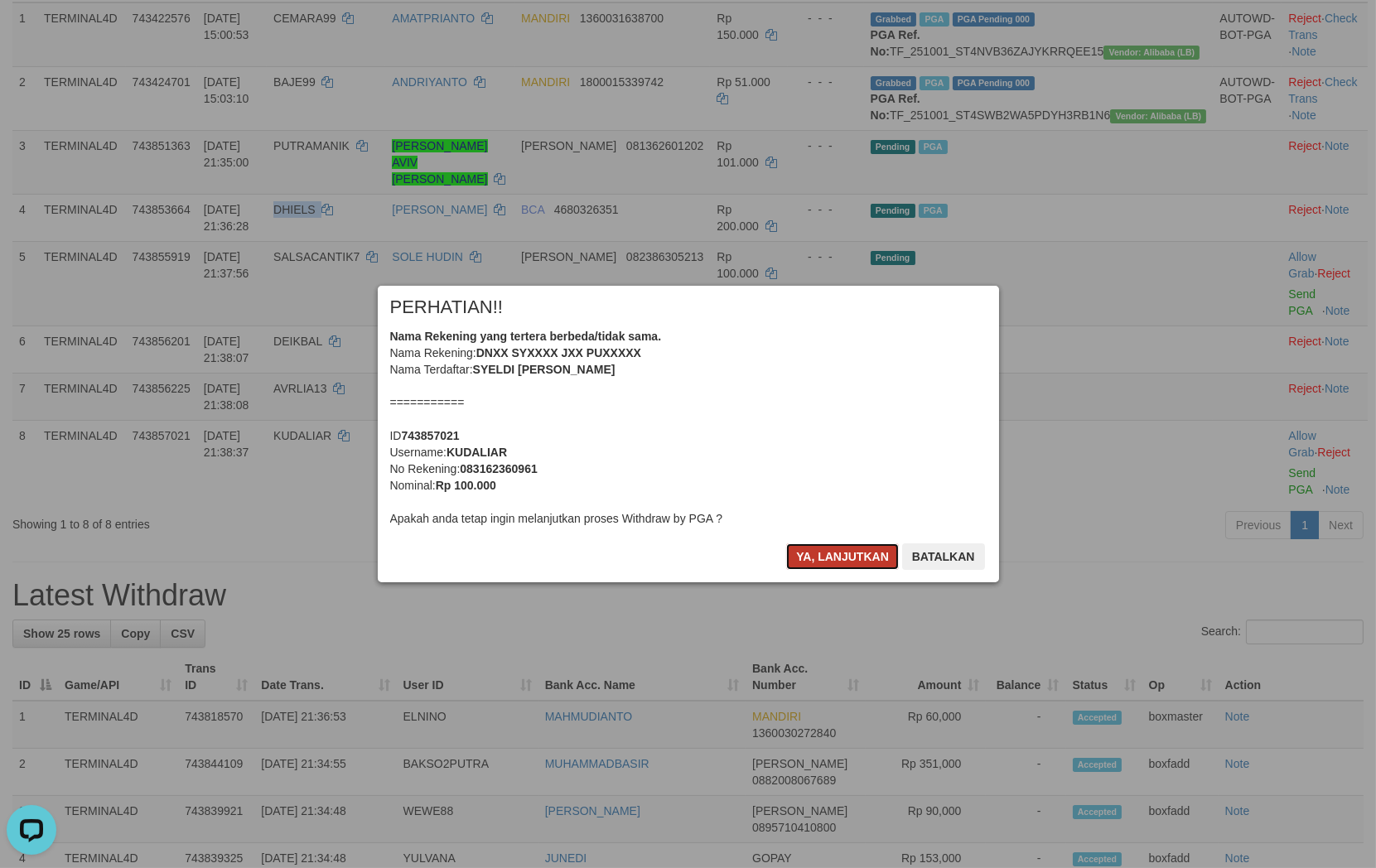
click at [830, 556] on button "Ya, lanjutkan" at bounding box center [842, 556] width 113 height 26
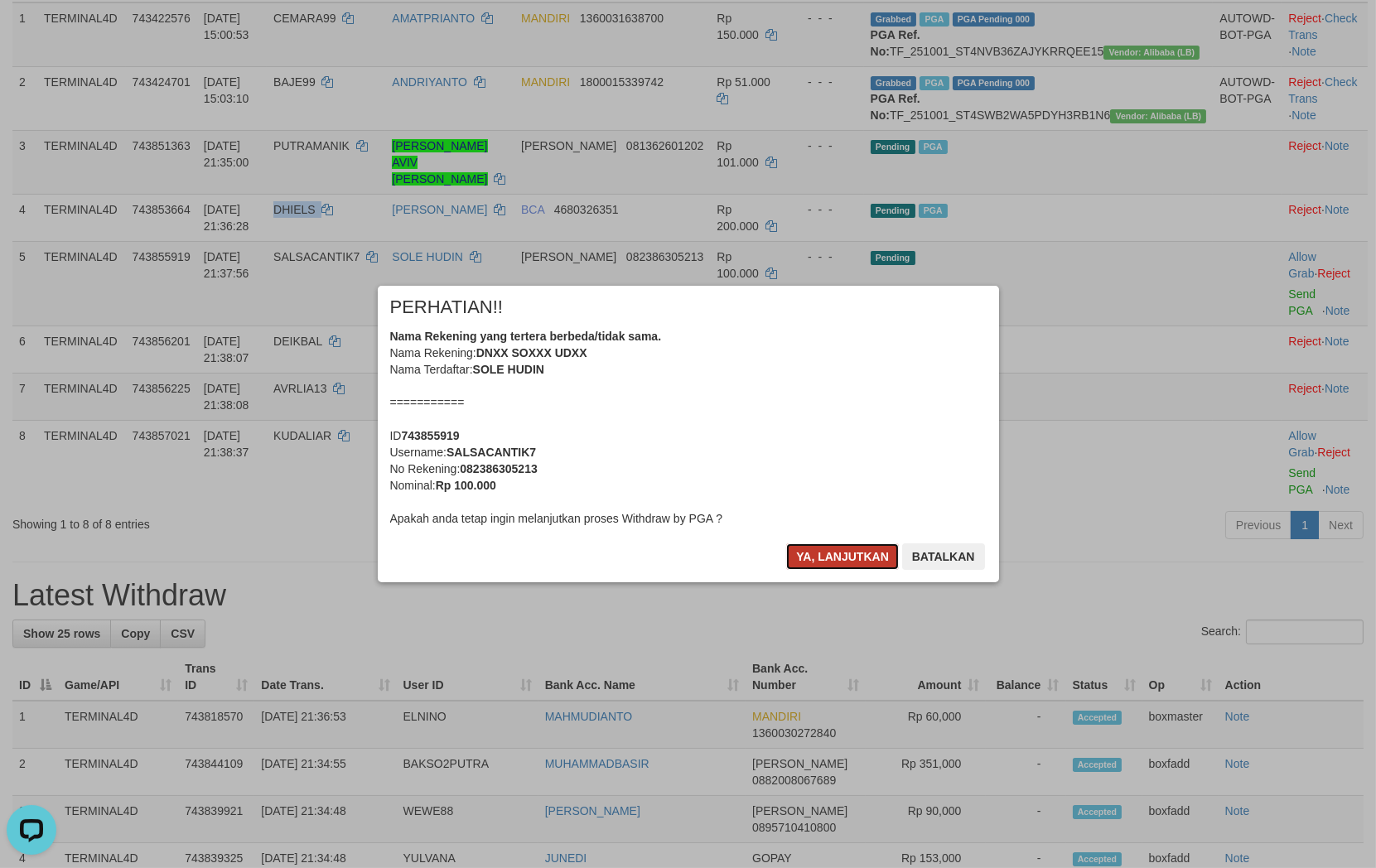
click at [838, 552] on button "Ya, lanjutkan" at bounding box center [842, 556] width 113 height 26
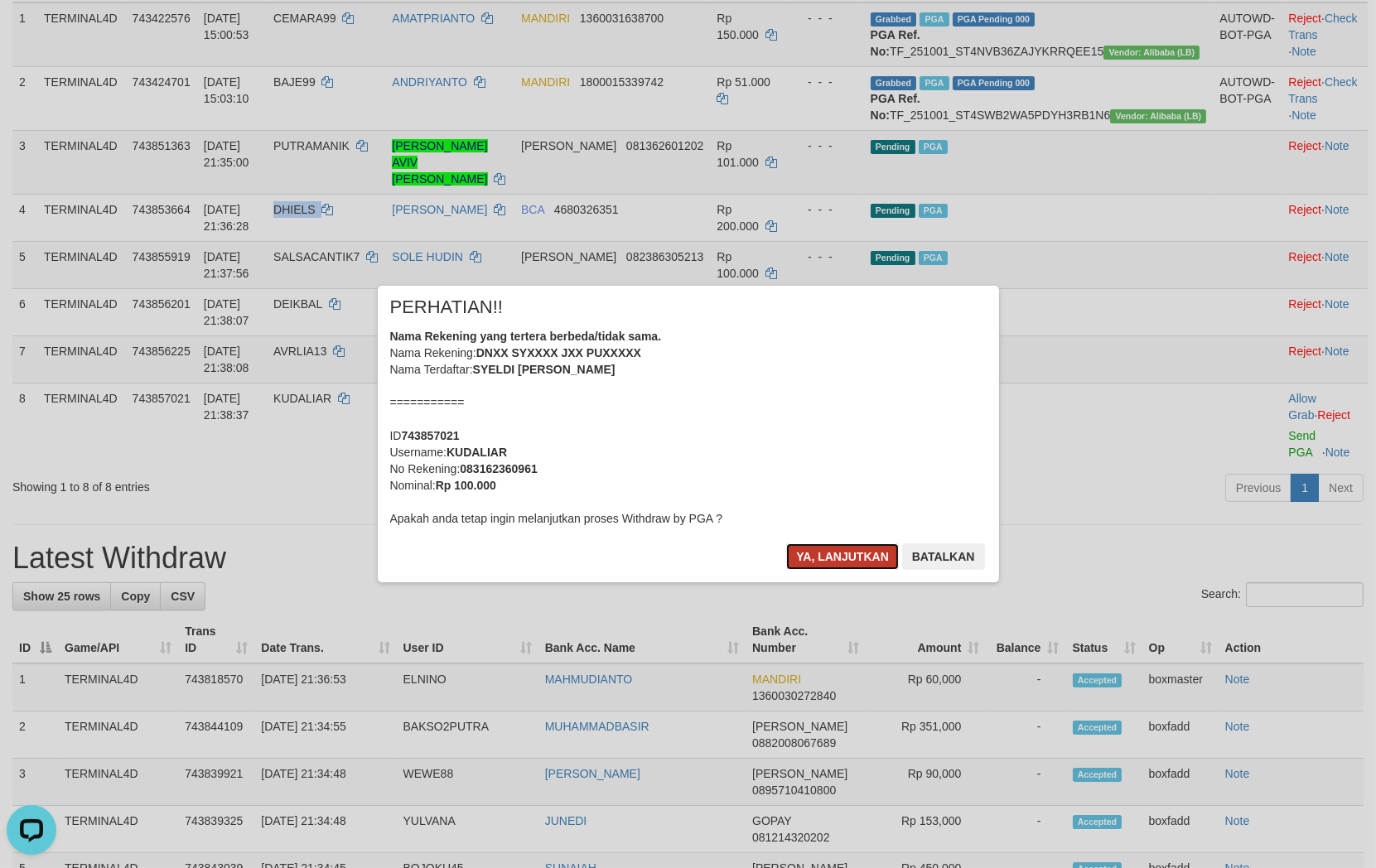
click at [830, 561] on button "Ya, lanjutkan" at bounding box center [842, 556] width 113 height 26
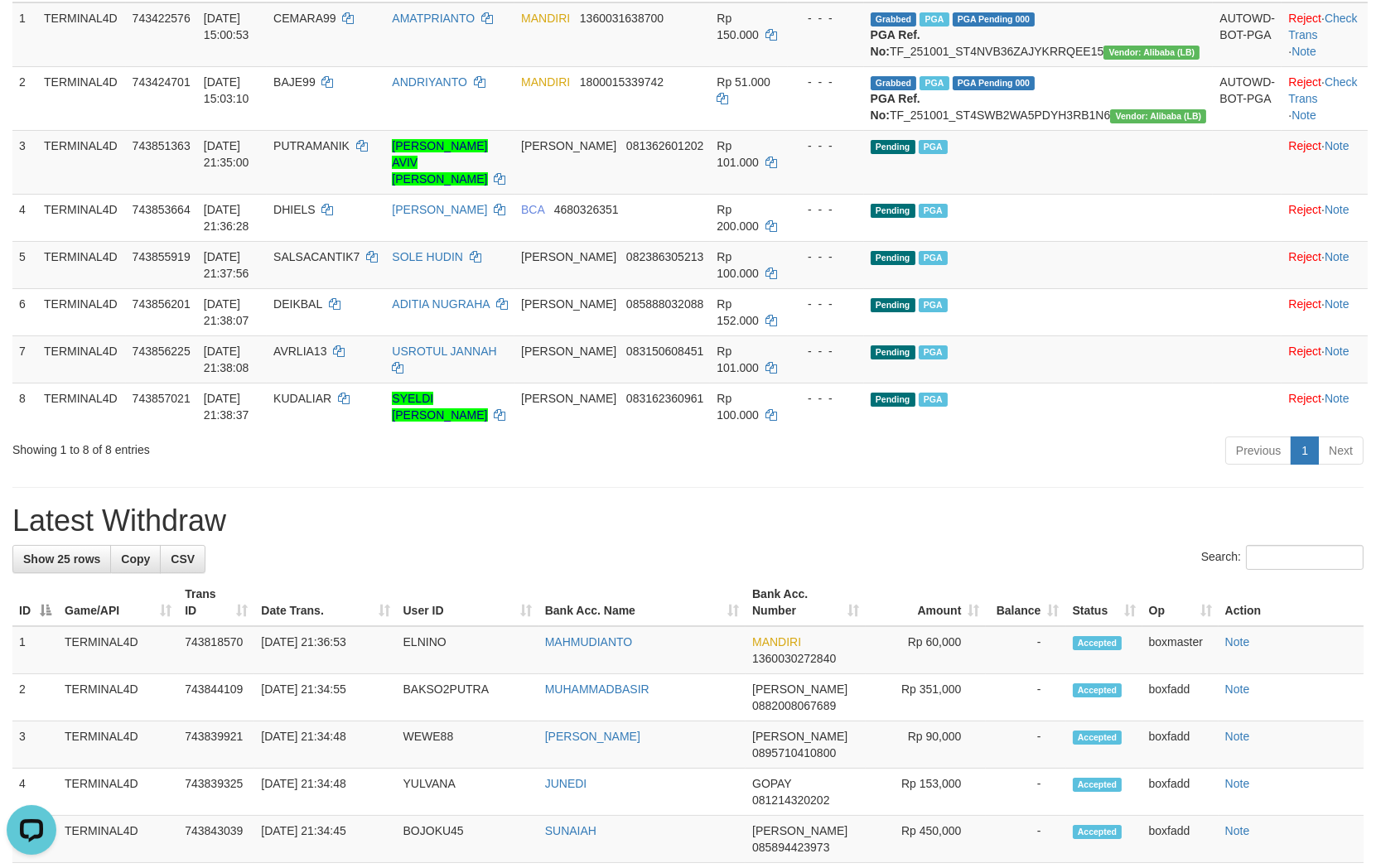
click at [839, 453] on div "Previous 1 Next" at bounding box center [974, 452] width 778 height 36
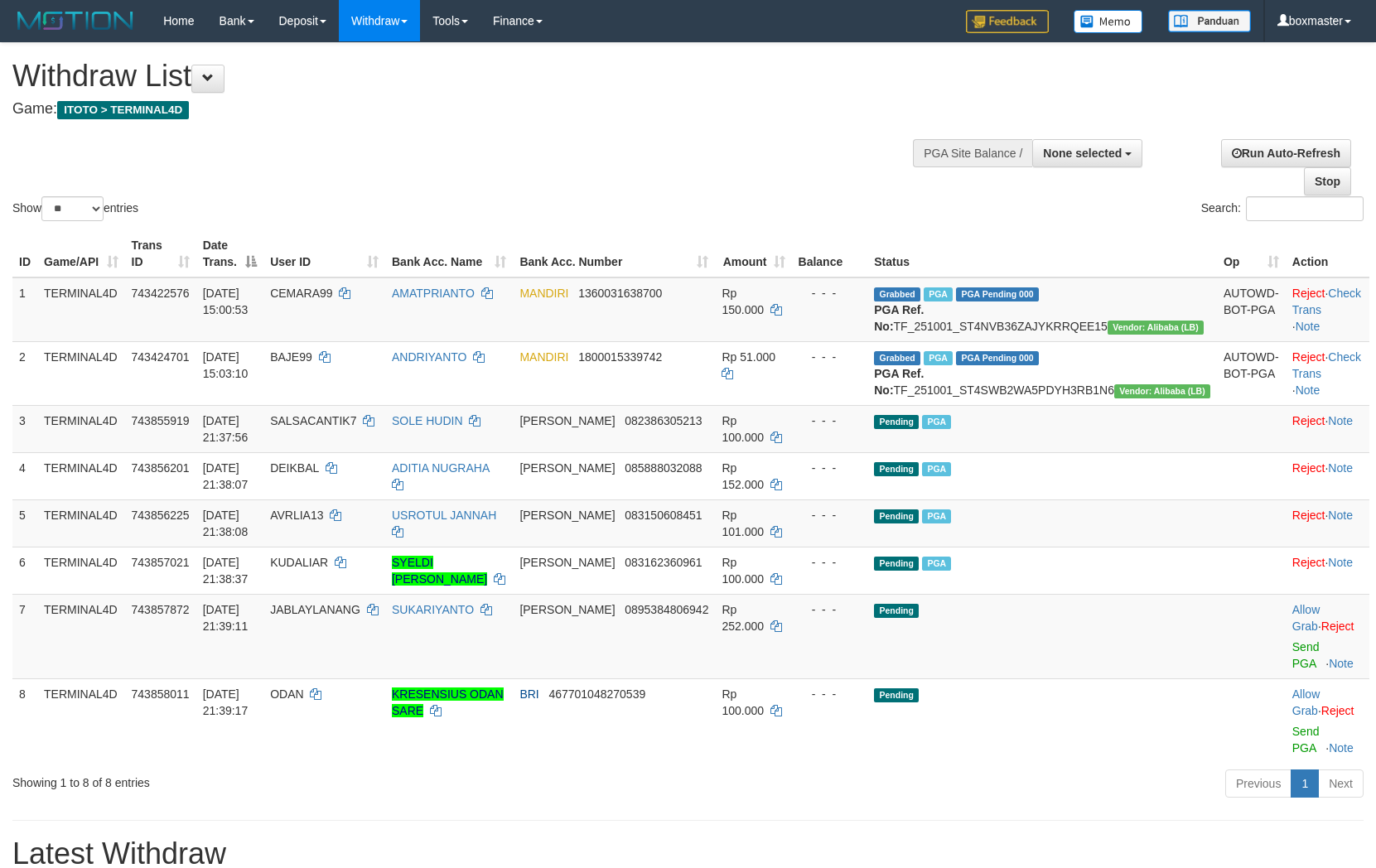
select select
select select "**"
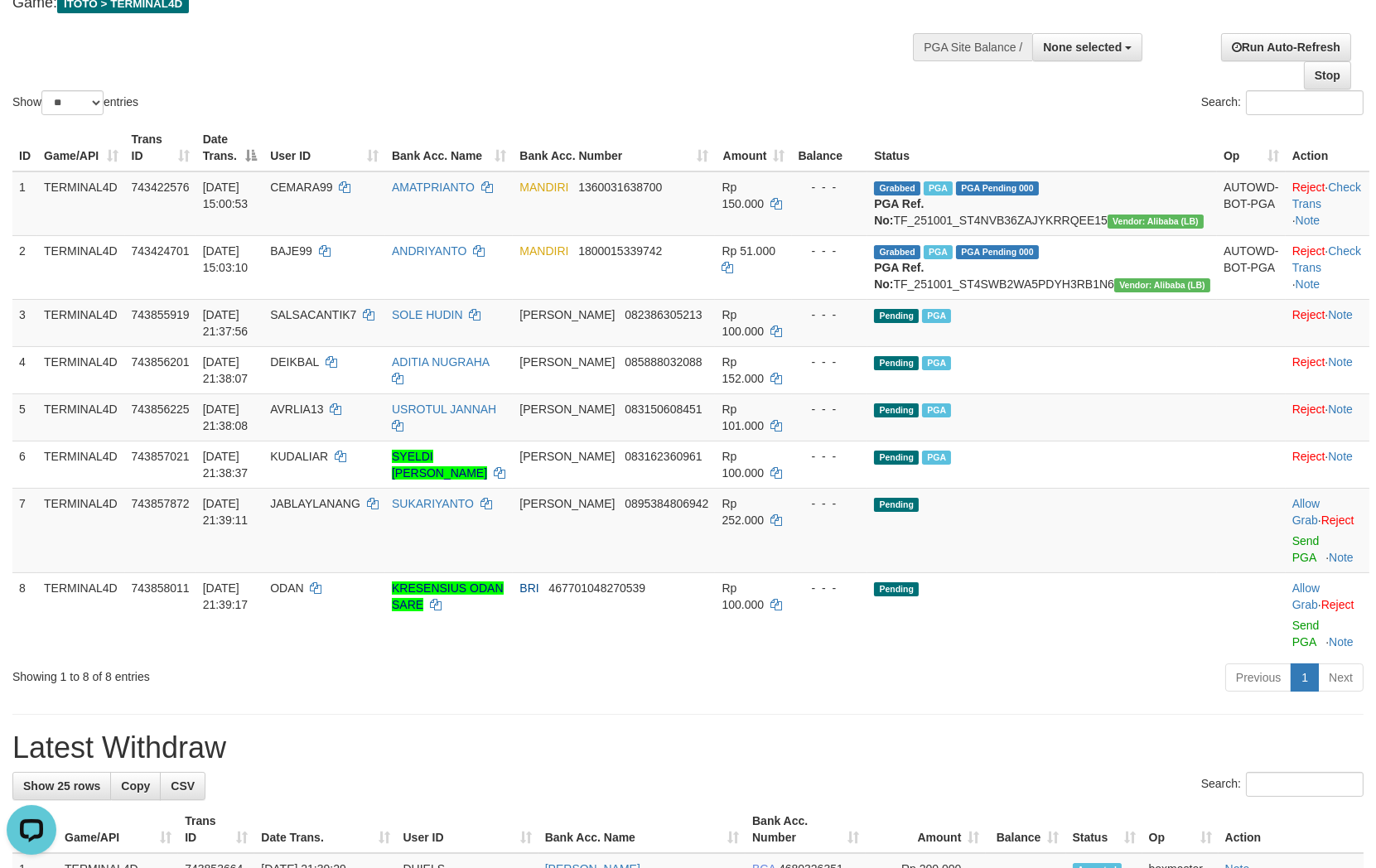
scroll to position [184, 0]
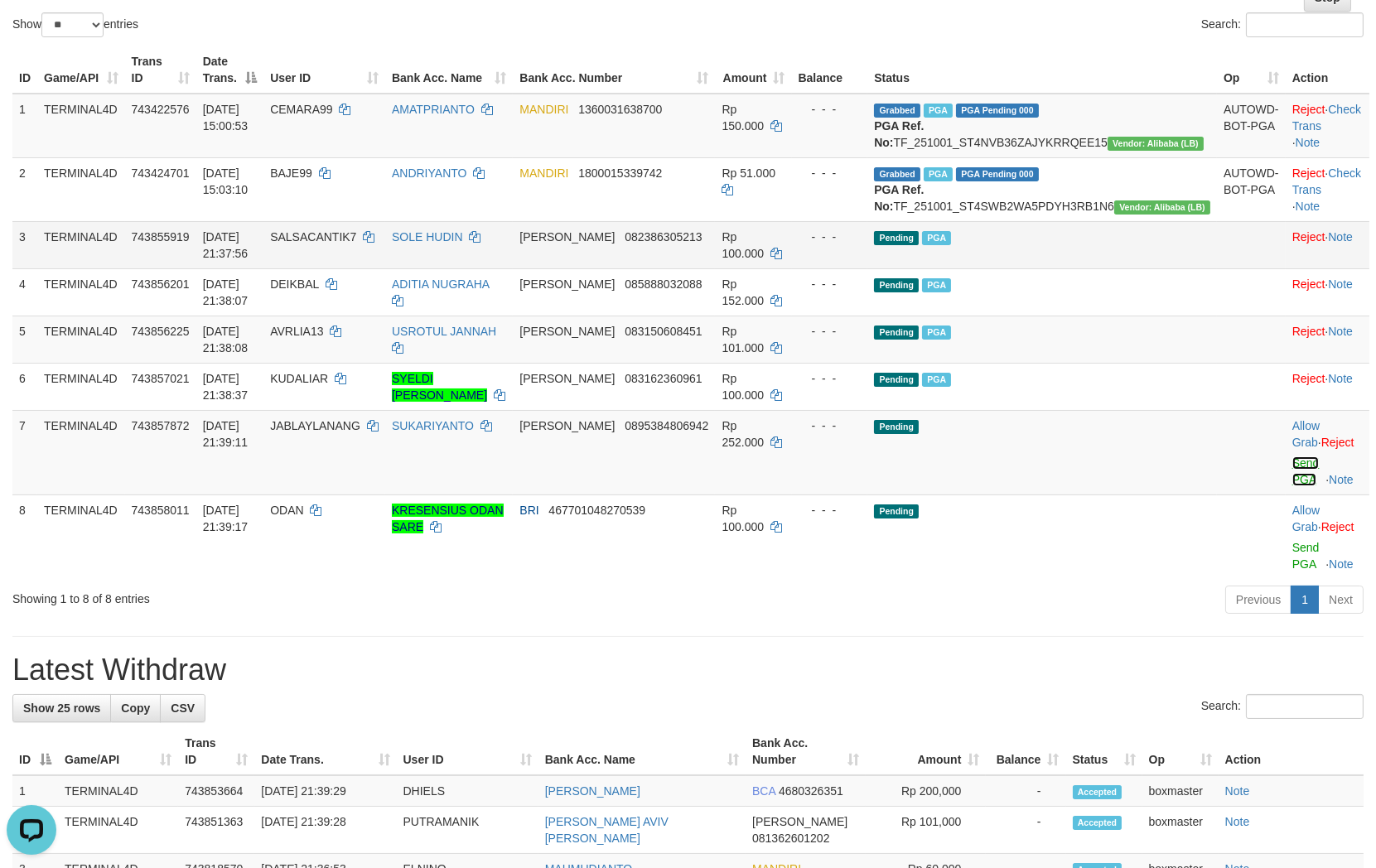
click at [1292, 486] on link "Send PGA" at bounding box center [1305, 471] width 27 height 30
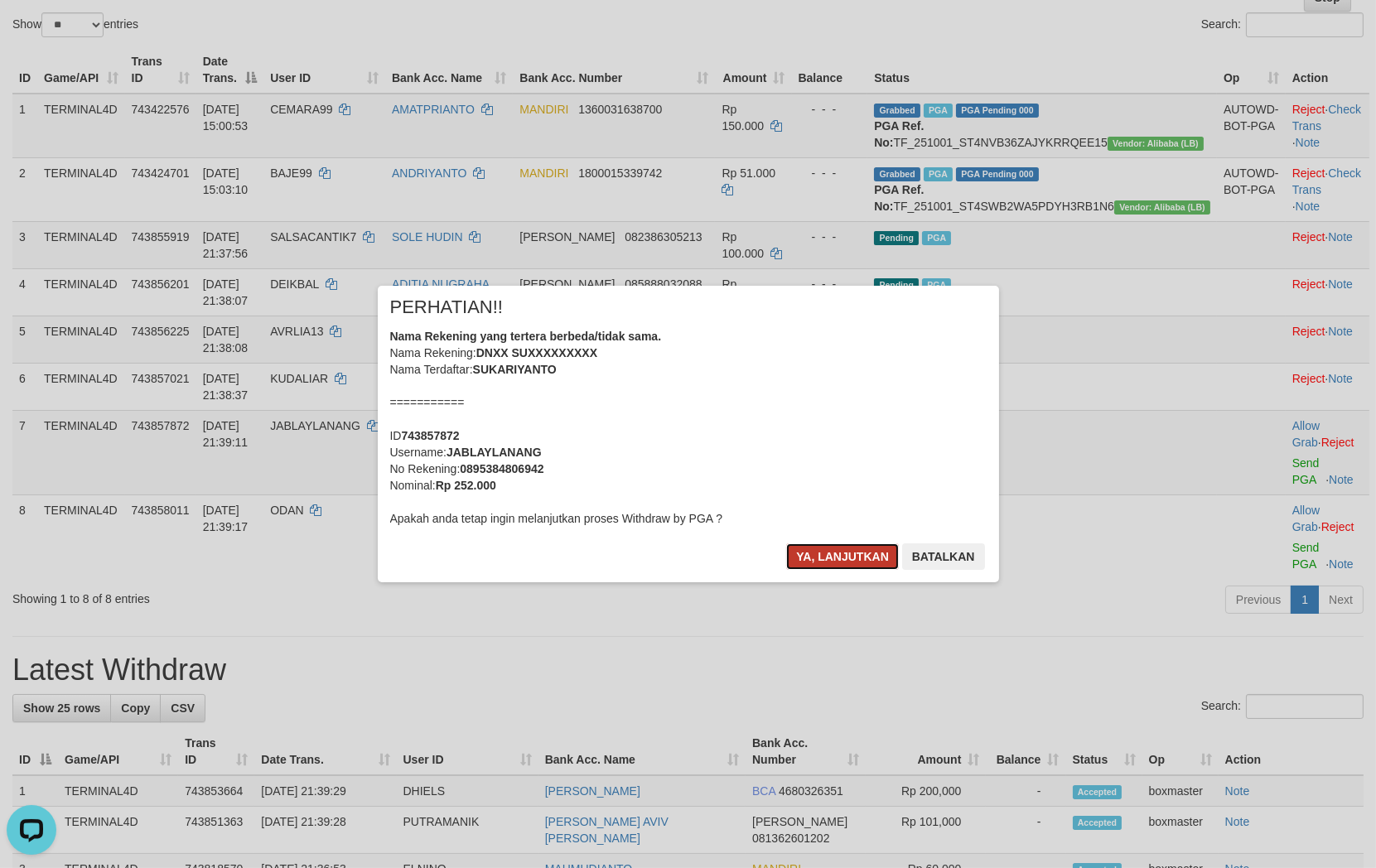
click at [842, 563] on button "Ya, lanjutkan" at bounding box center [842, 556] width 113 height 26
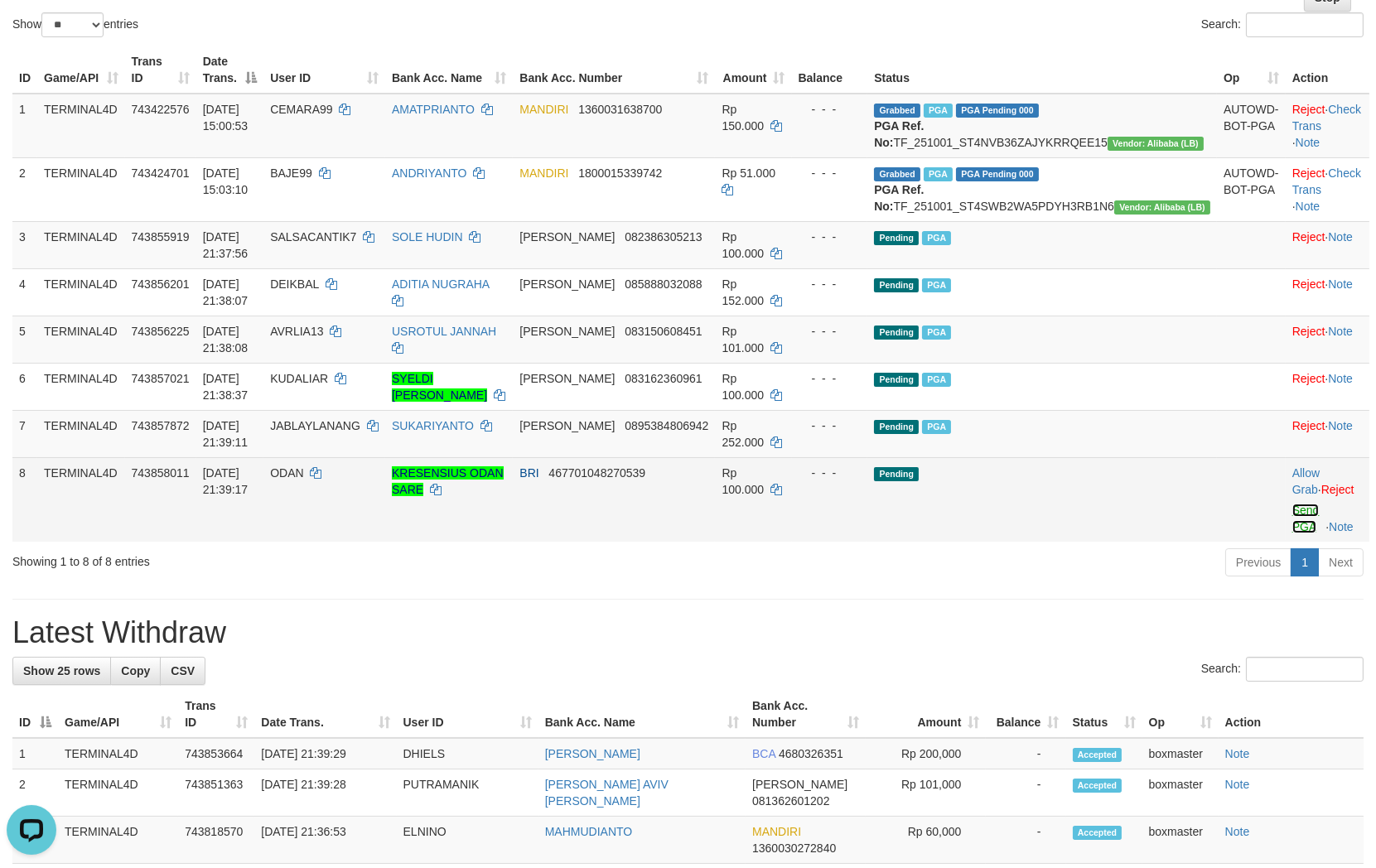
click at [1292, 534] on link "Send PGA" at bounding box center [1305, 519] width 27 height 30
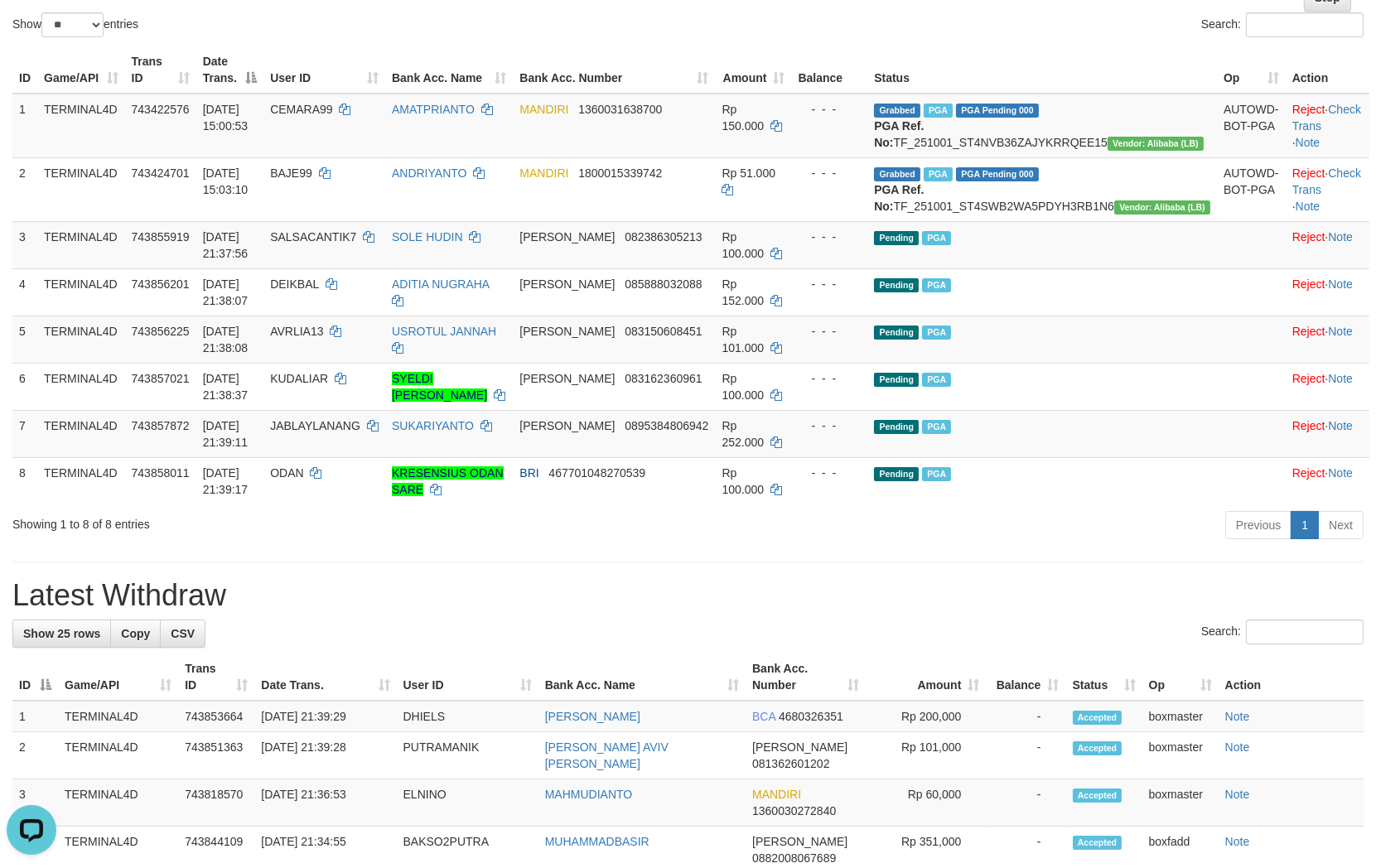
drag, startPoint x: 1116, startPoint y: 552, endPoint x: 1108, endPoint y: 547, distance: 9.4
click at [1114, 545] on div "Previous 1 Next" at bounding box center [974, 527] width 778 height 36
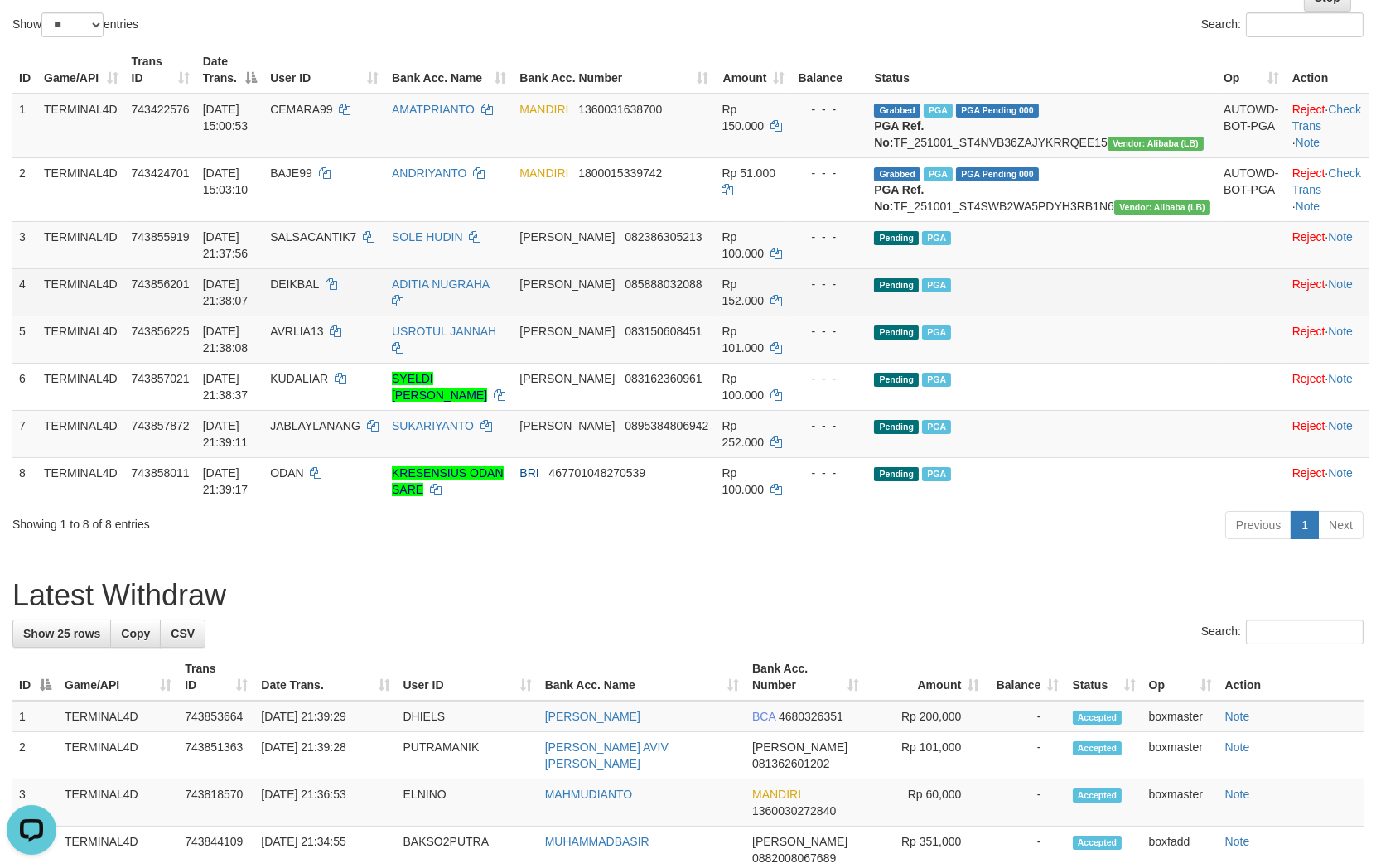
scroll to position [0, 0]
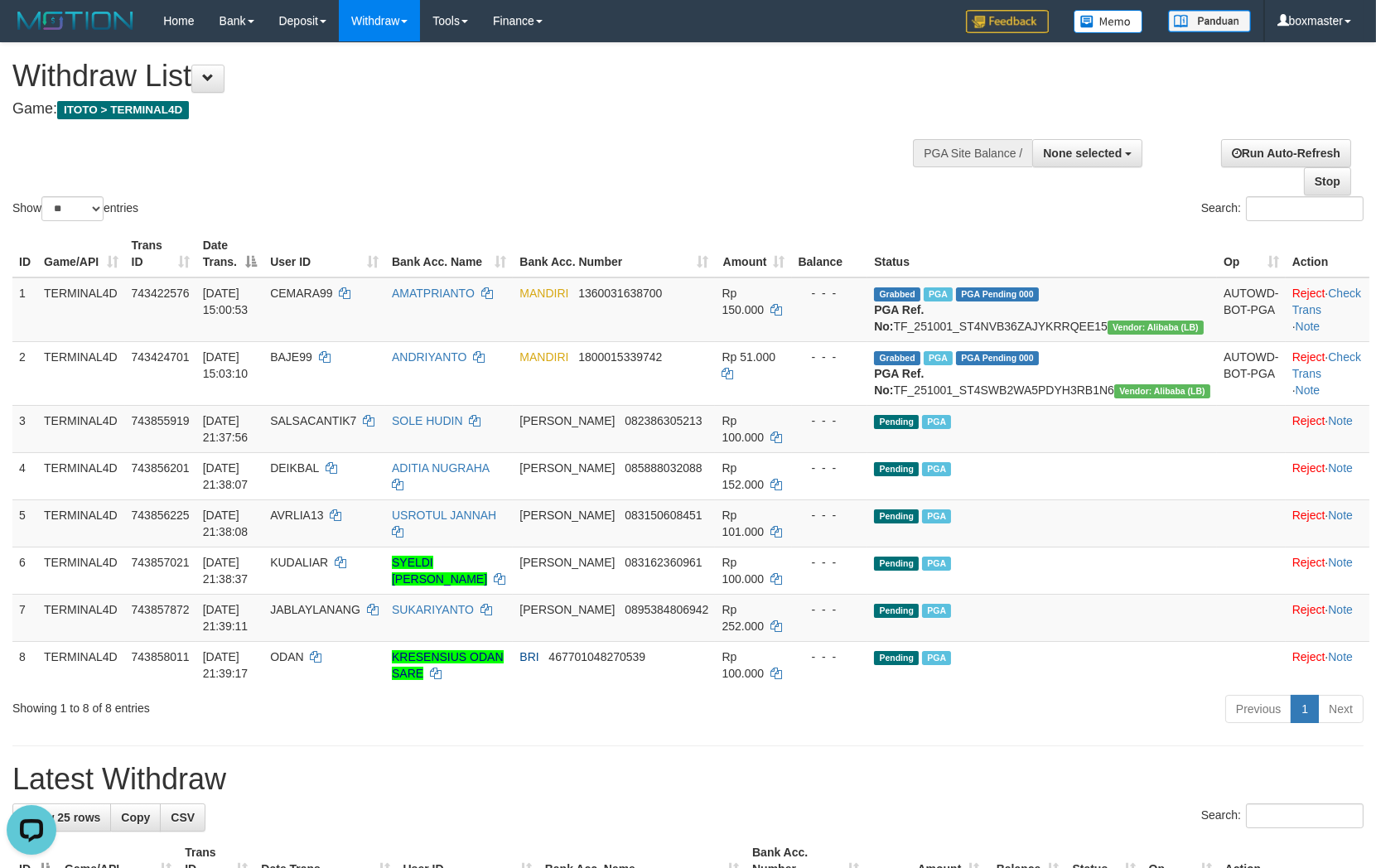
click at [758, 99] on div "Withdraw List Game: ITOTO > TERMINAL4D" at bounding box center [456, 88] width 888 height 57
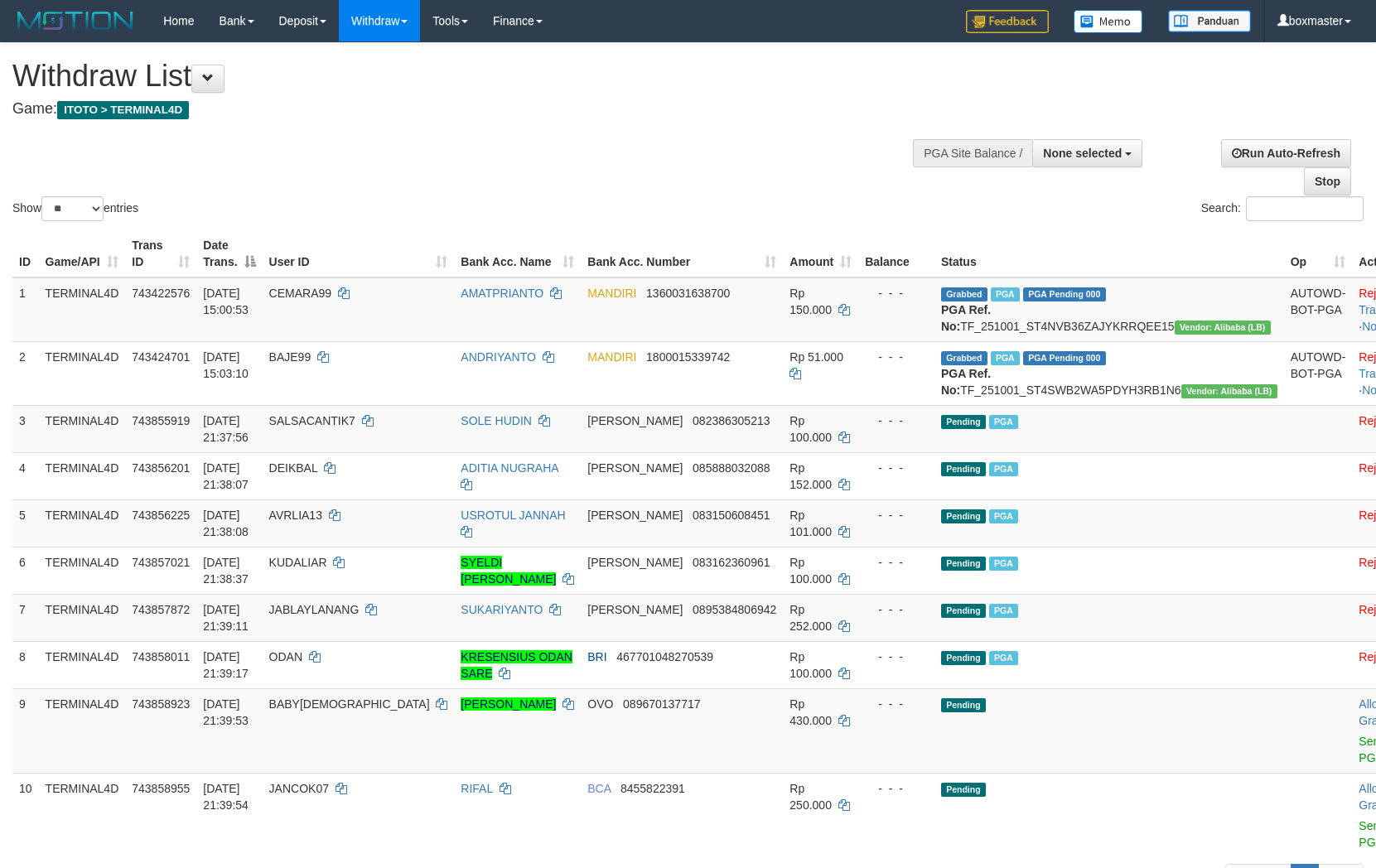
select select
select select "**"
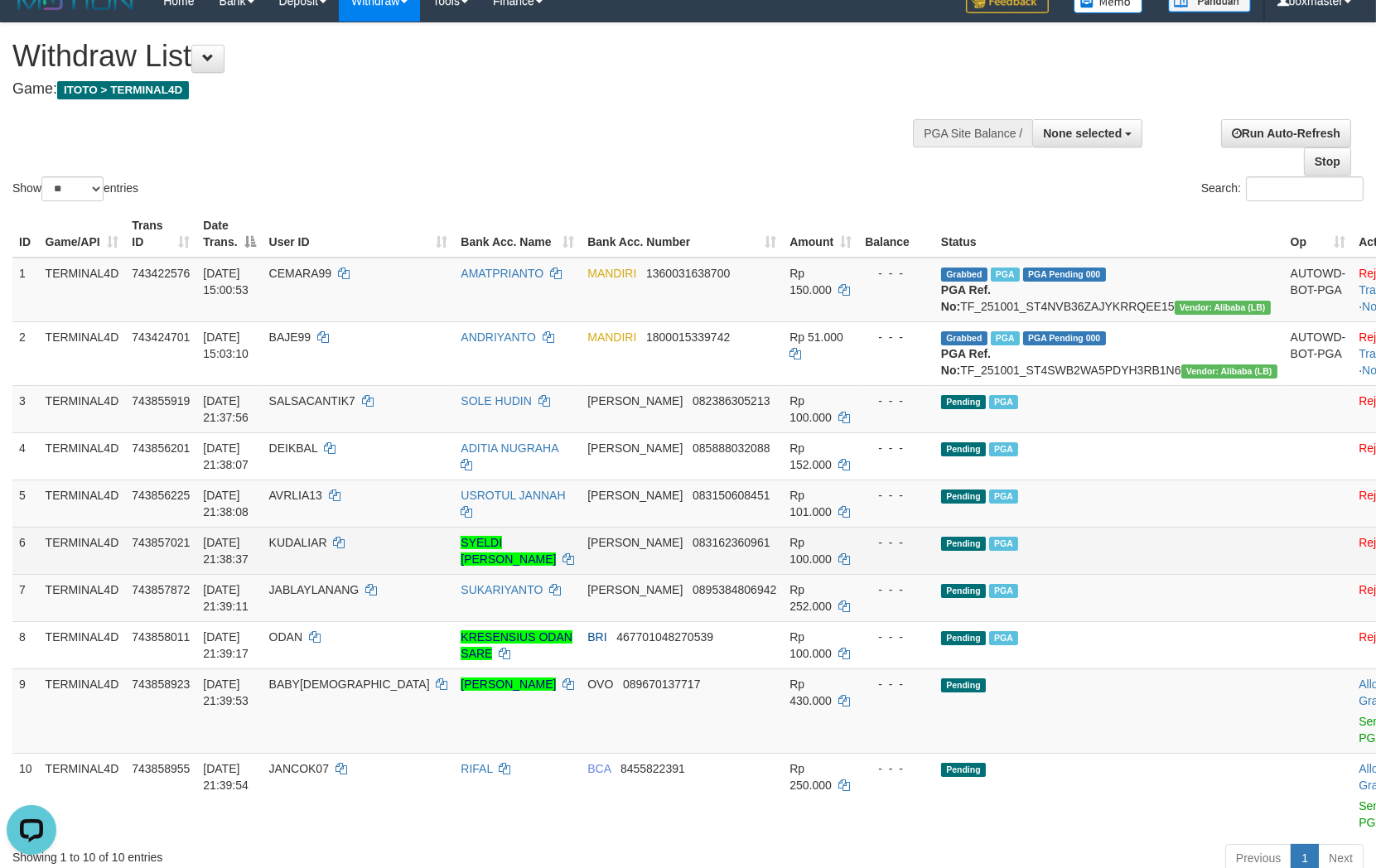
scroll to position [460, 0]
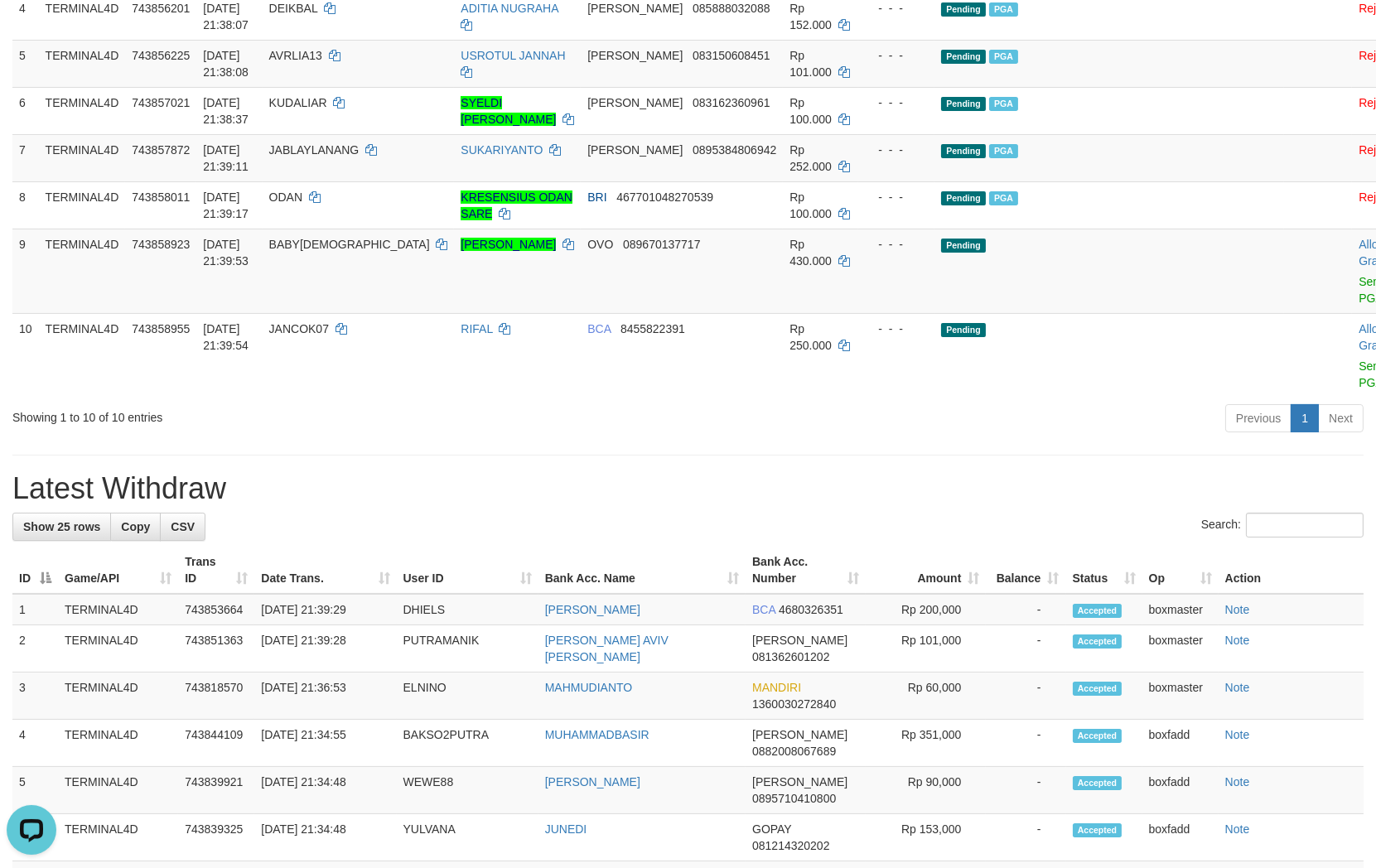
click at [1047, 447] on div "**********" at bounding box center [688, 684] width 1376 height 2201
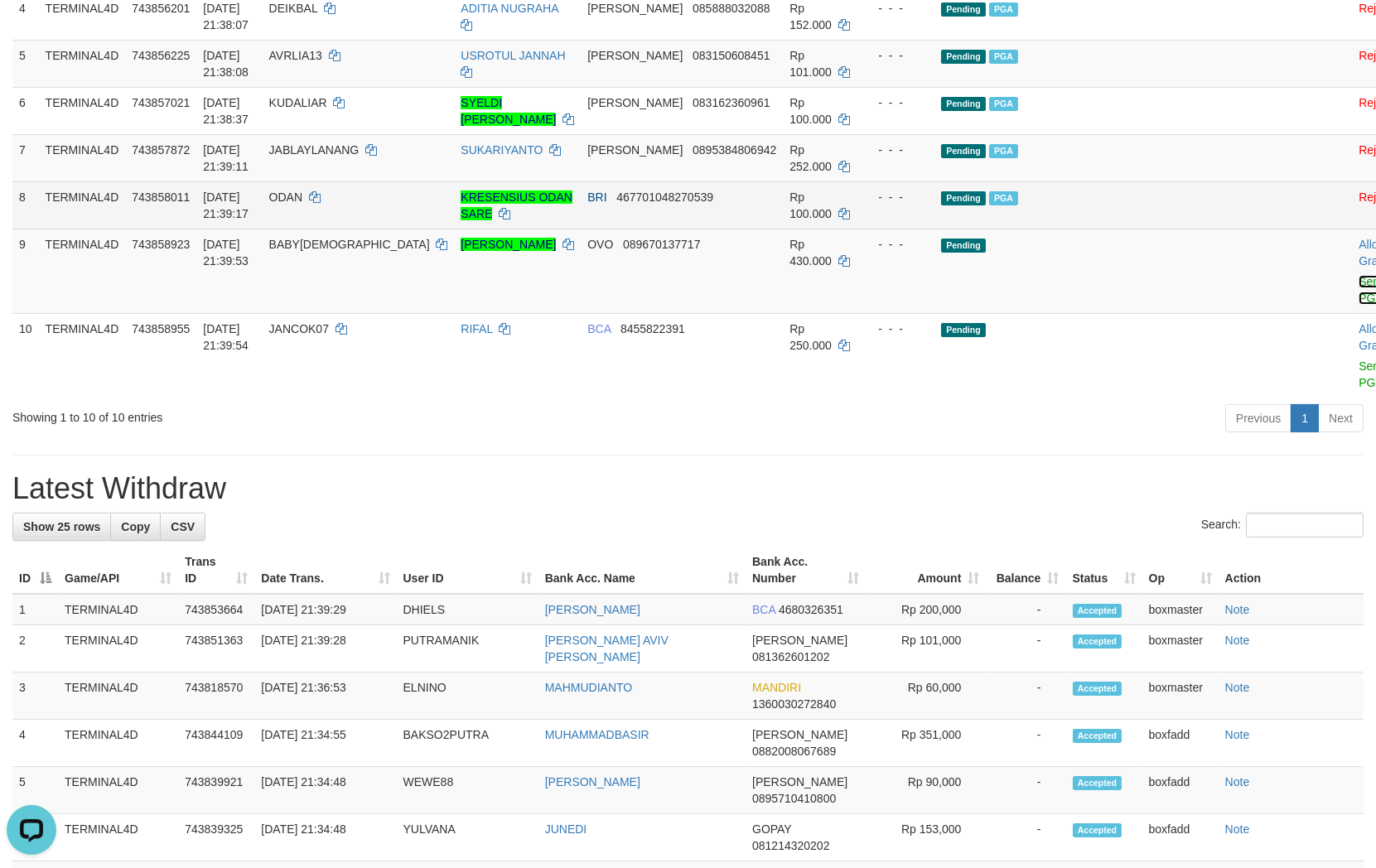
click at [1358, 305] on link "Send PGA" at bounding box center [1371, 290] width 27 height 30
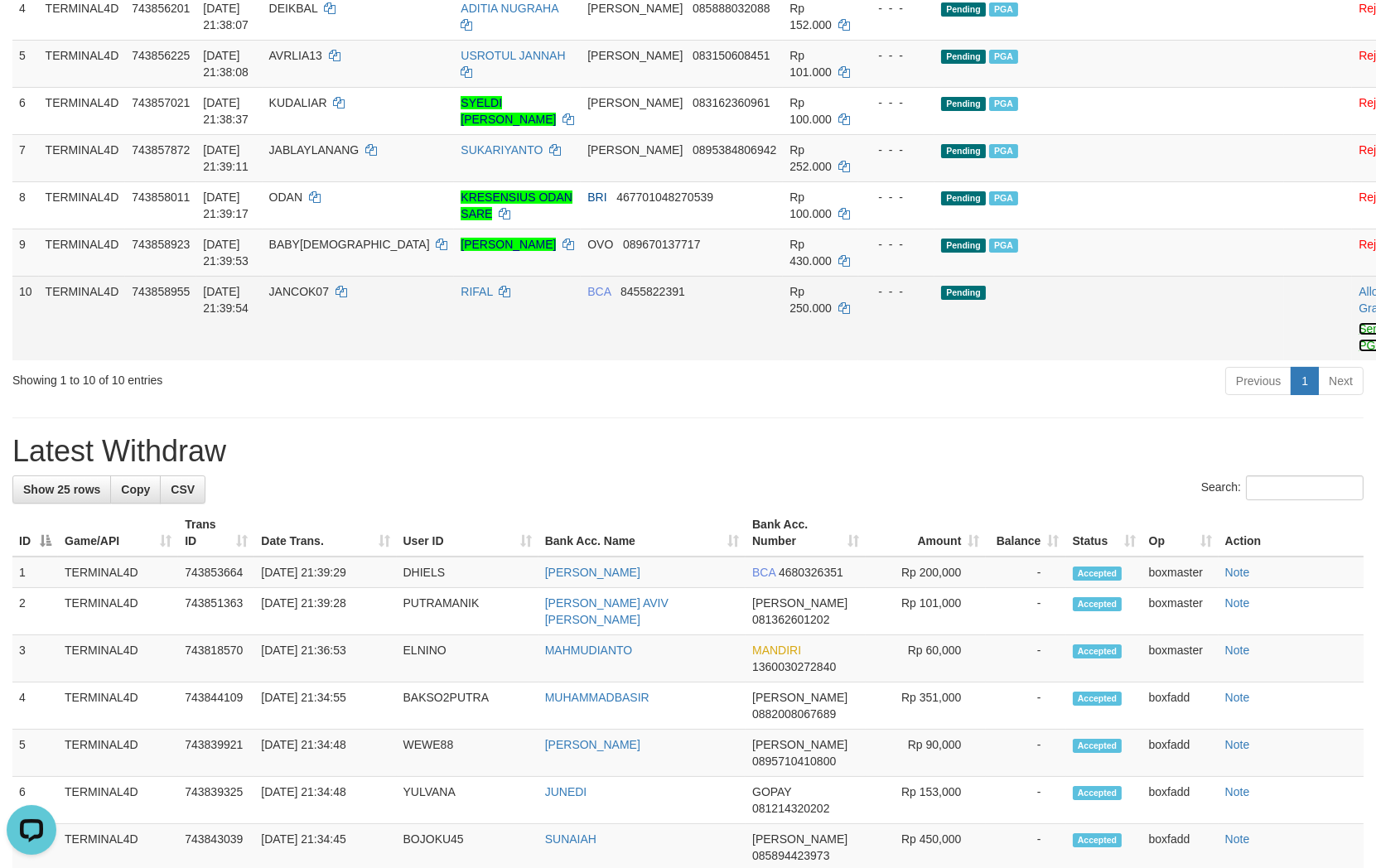
click at [1358, 352] on link "Send PGA" at bounding box center [1371, 337] width 27 height 30
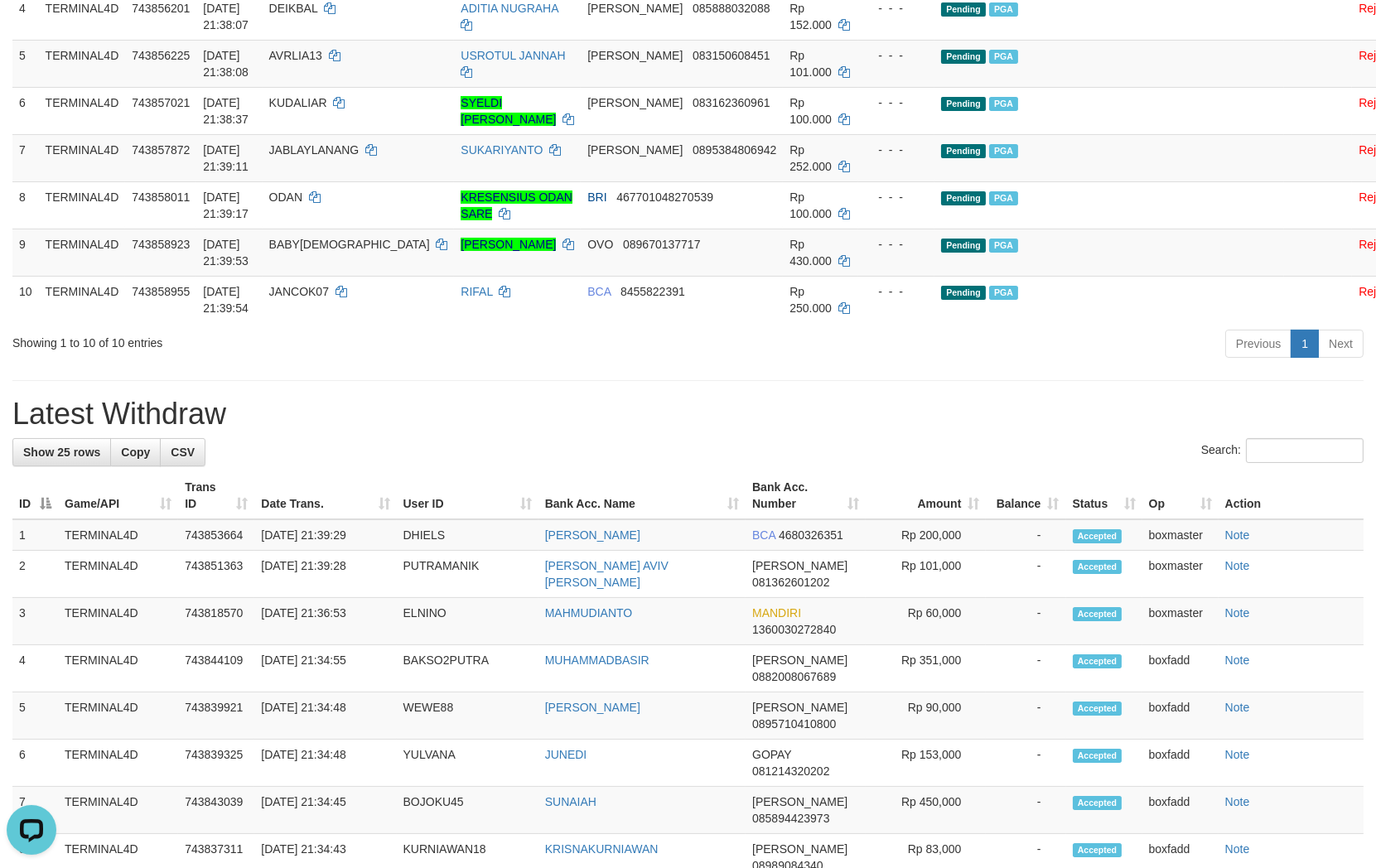
click at [1060, 416] on div "**********" at bounding box center [688, 647] width 1376 height 2127
click at [584, 423] on div "**********" at bounding box center [688, 647] width 1376 height 2127
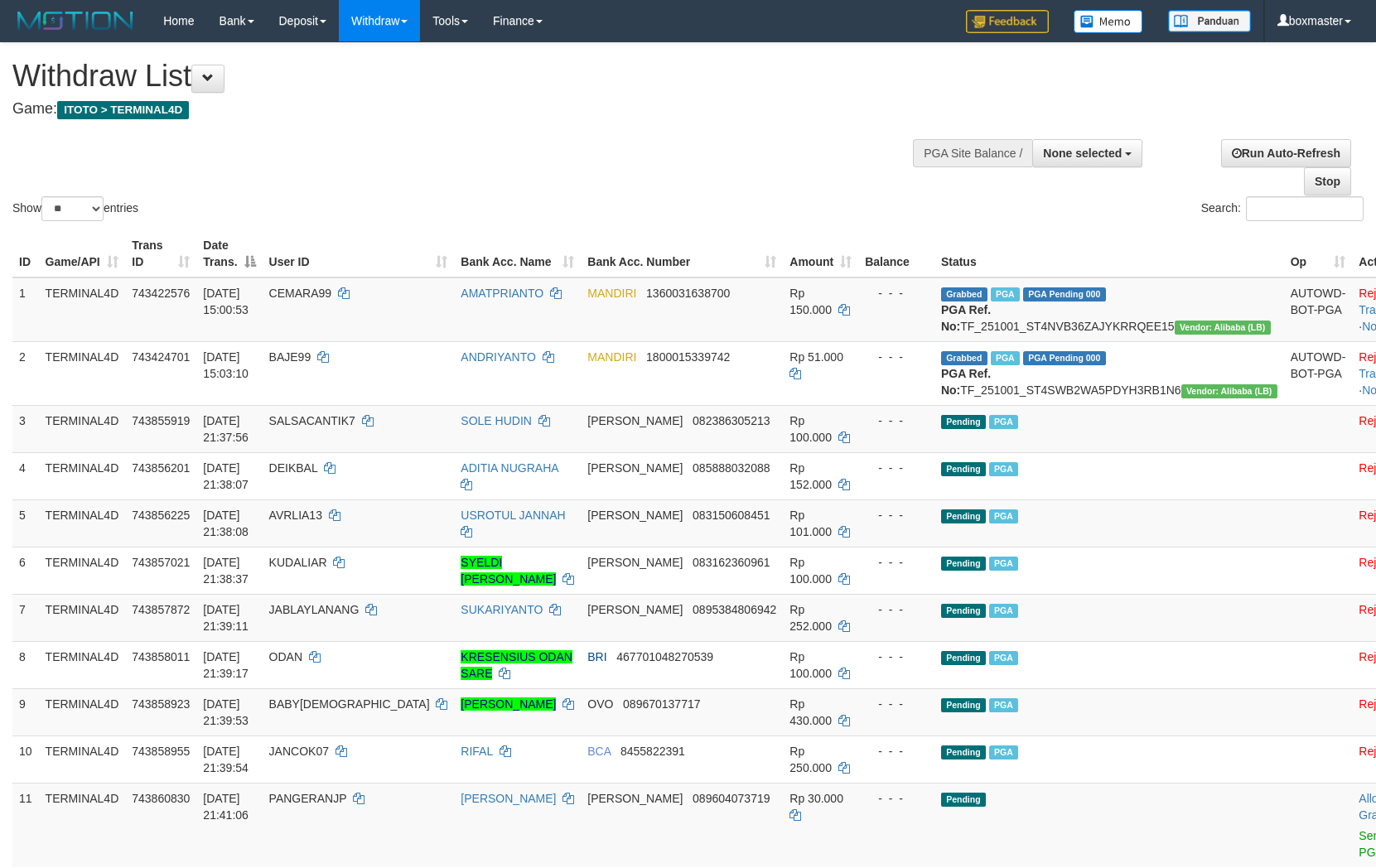
select select
select select "**"
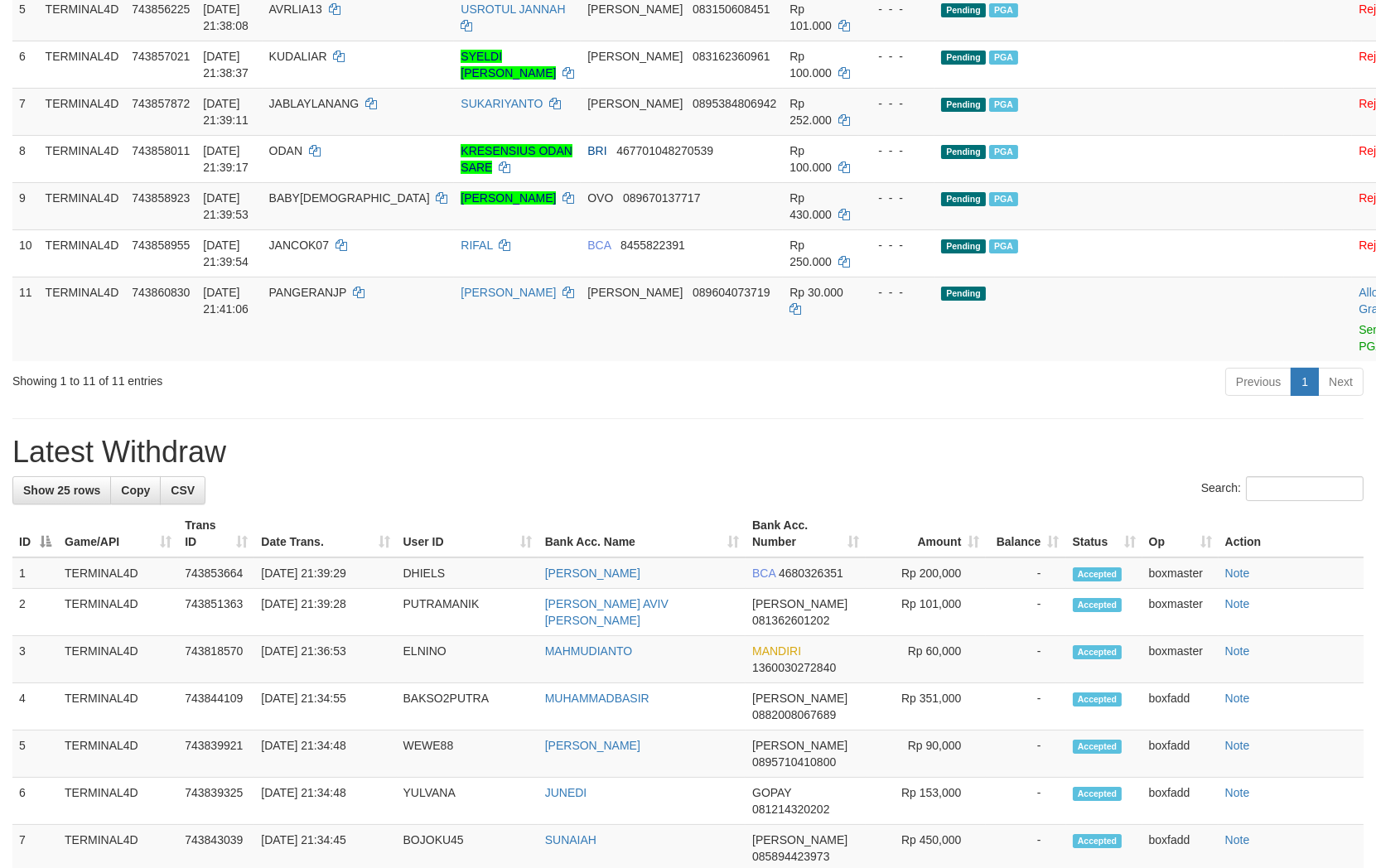
click at [1102, 428] on div "**********" at bounding box center [688, 643] width 1376 height 2212
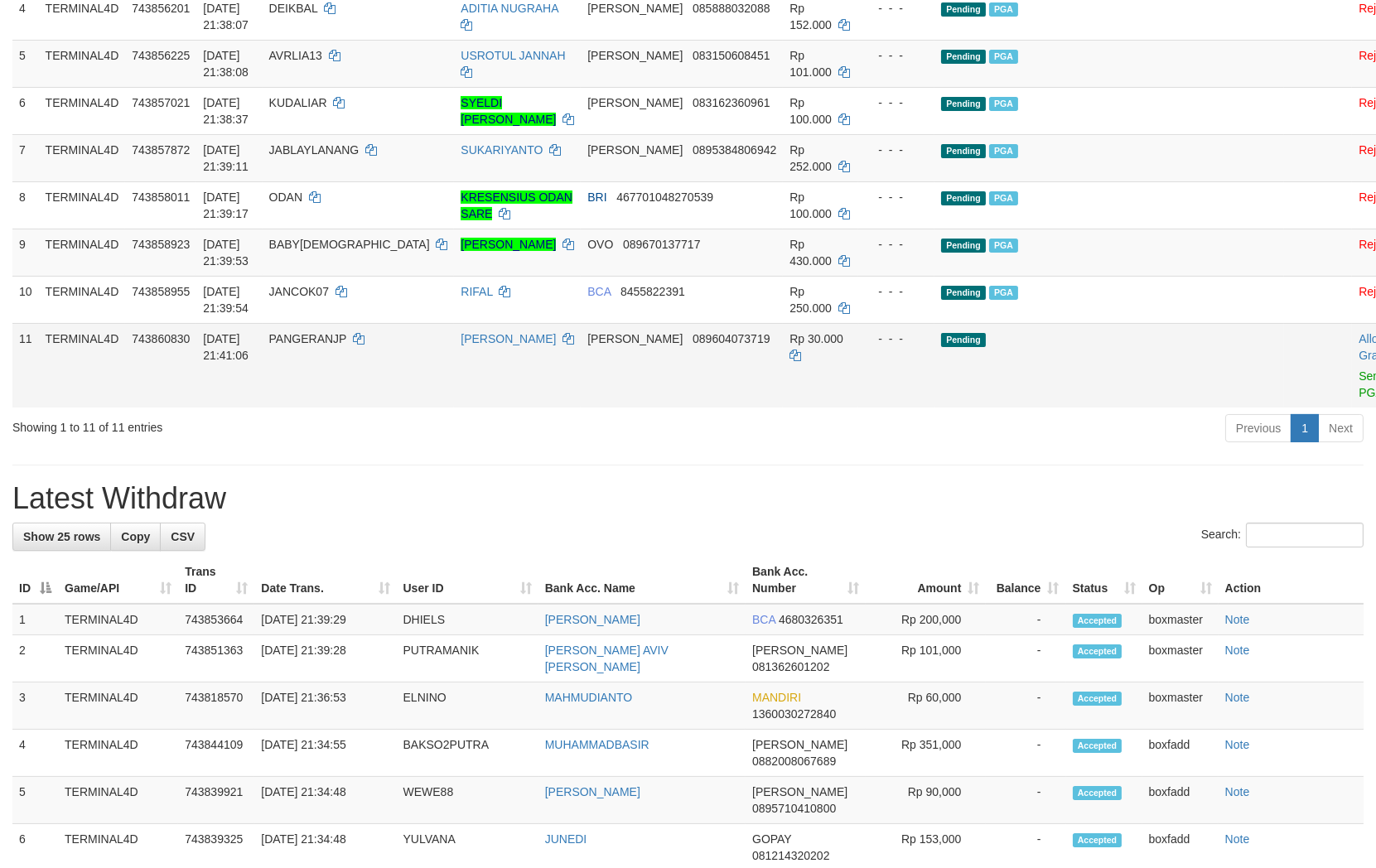
click at [347, 346] on span "PANGERANJP" at bounding box center [308, 338] width 78 height 13
copy td "PANGERANJP"
click at [897, 448] on div "Previous 1 Next" at bounding box center [974, 430] width 778 height 36
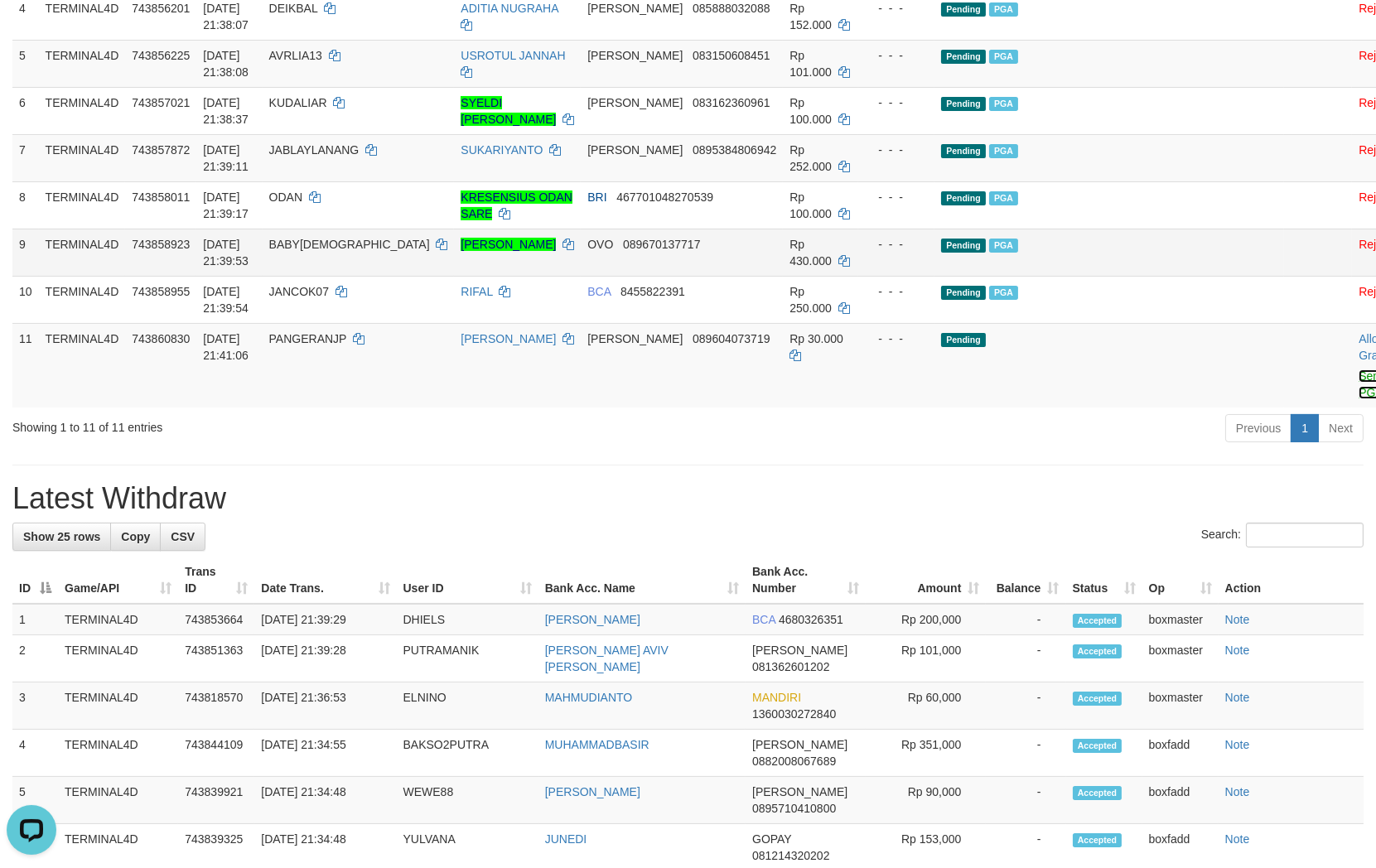
drag, startPoint x: 1274, startPoint y: 407, endPoint x: 781, endPoint y: 261, distance: 514.2
click at [1358, 399] on link "Send PGA" at bounding box center [1371, 384] width 27 height 30
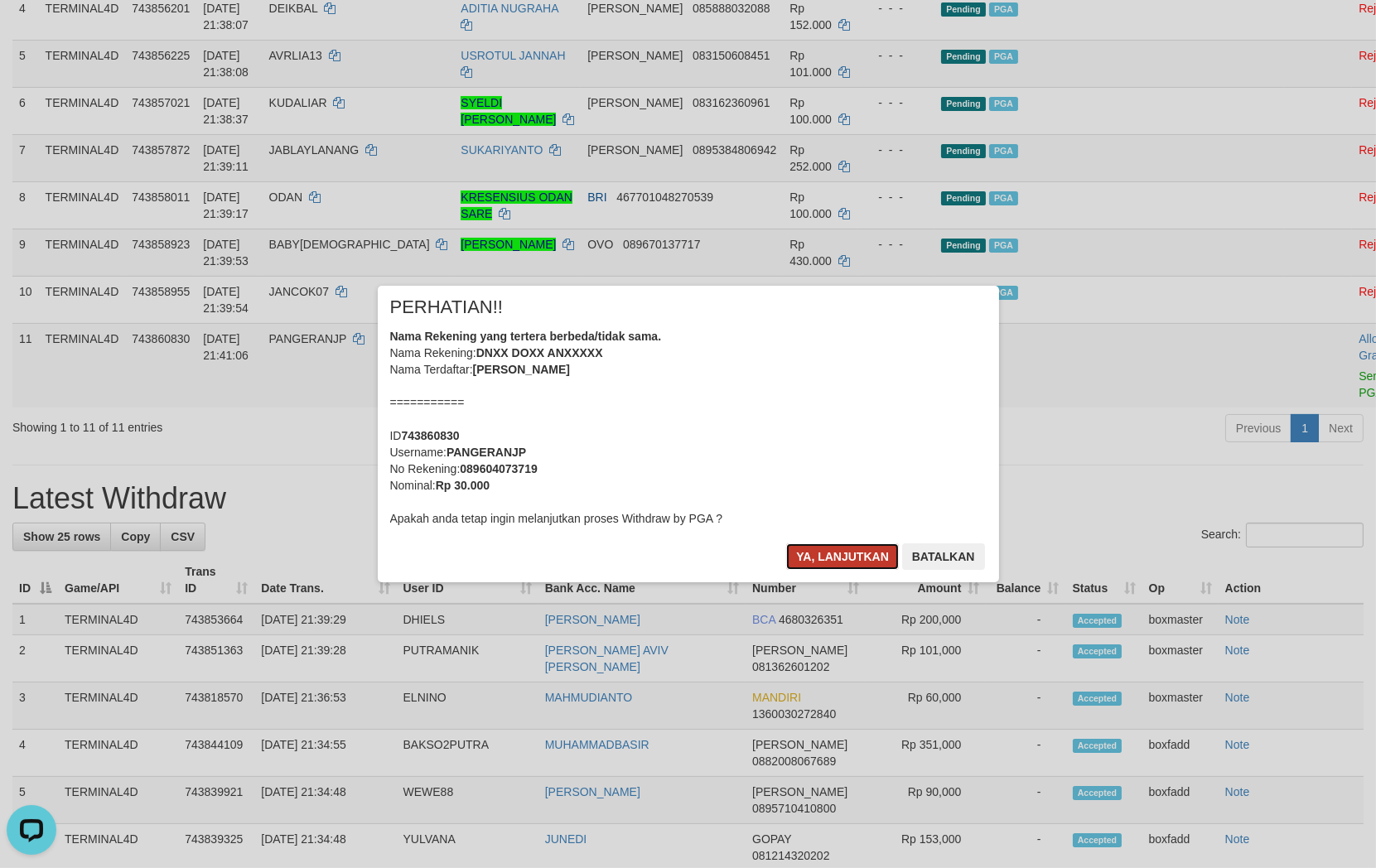
click at [831, 556] on button "Ya, lanjutkan" at bounding box center [842, 556] width 113 height 26
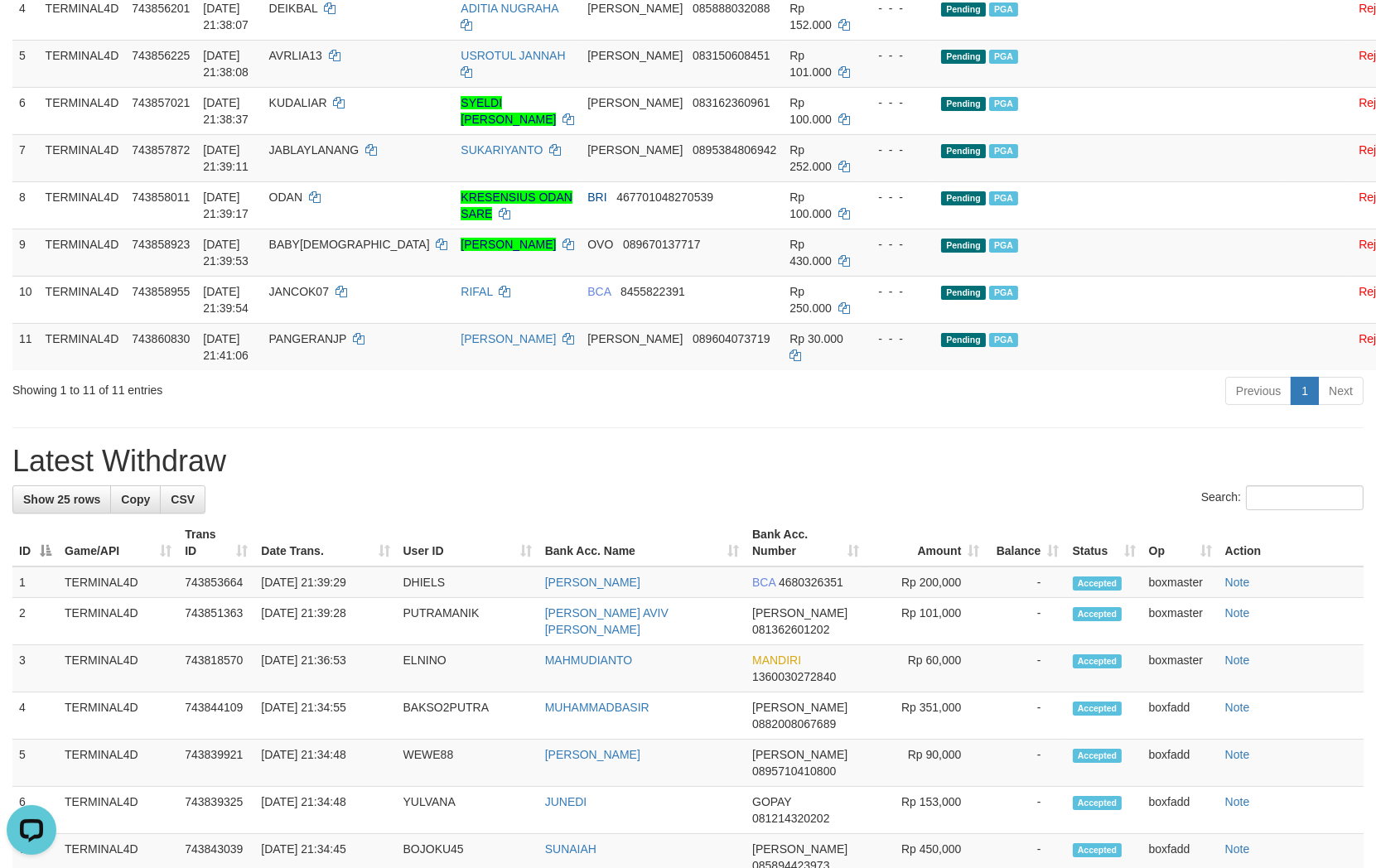
click at [831, 477] on h1 "Latest Withdraw" at bounding box center [687, 461] width 1351 height 33
click at [494, 473] on div "**********" at bounding box center [688, 670] width 1376 height 2174
click at [814, 482] on div "**********" at bounding box center [688, 670] width 1376 height 2174
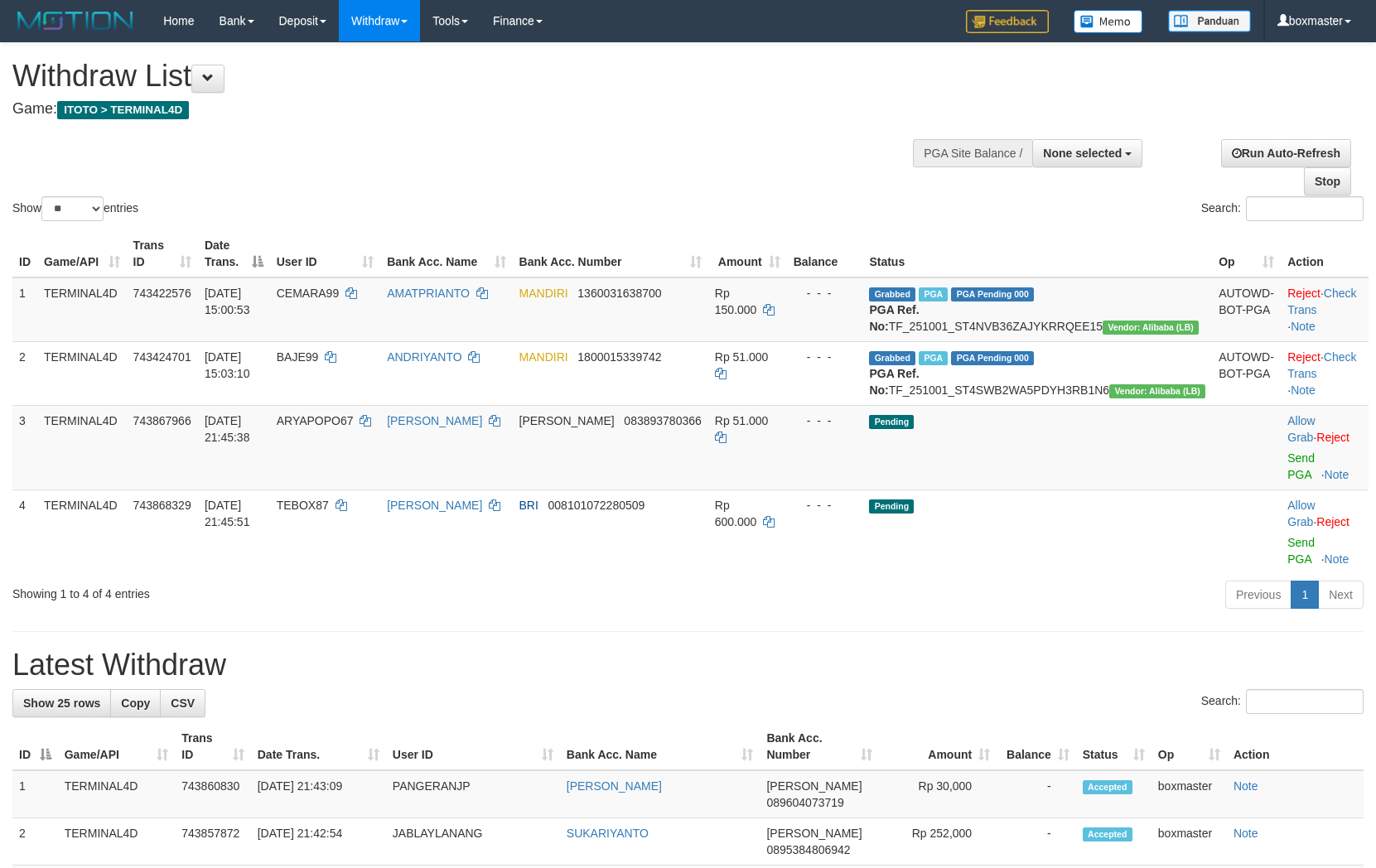
select select
select select "**"
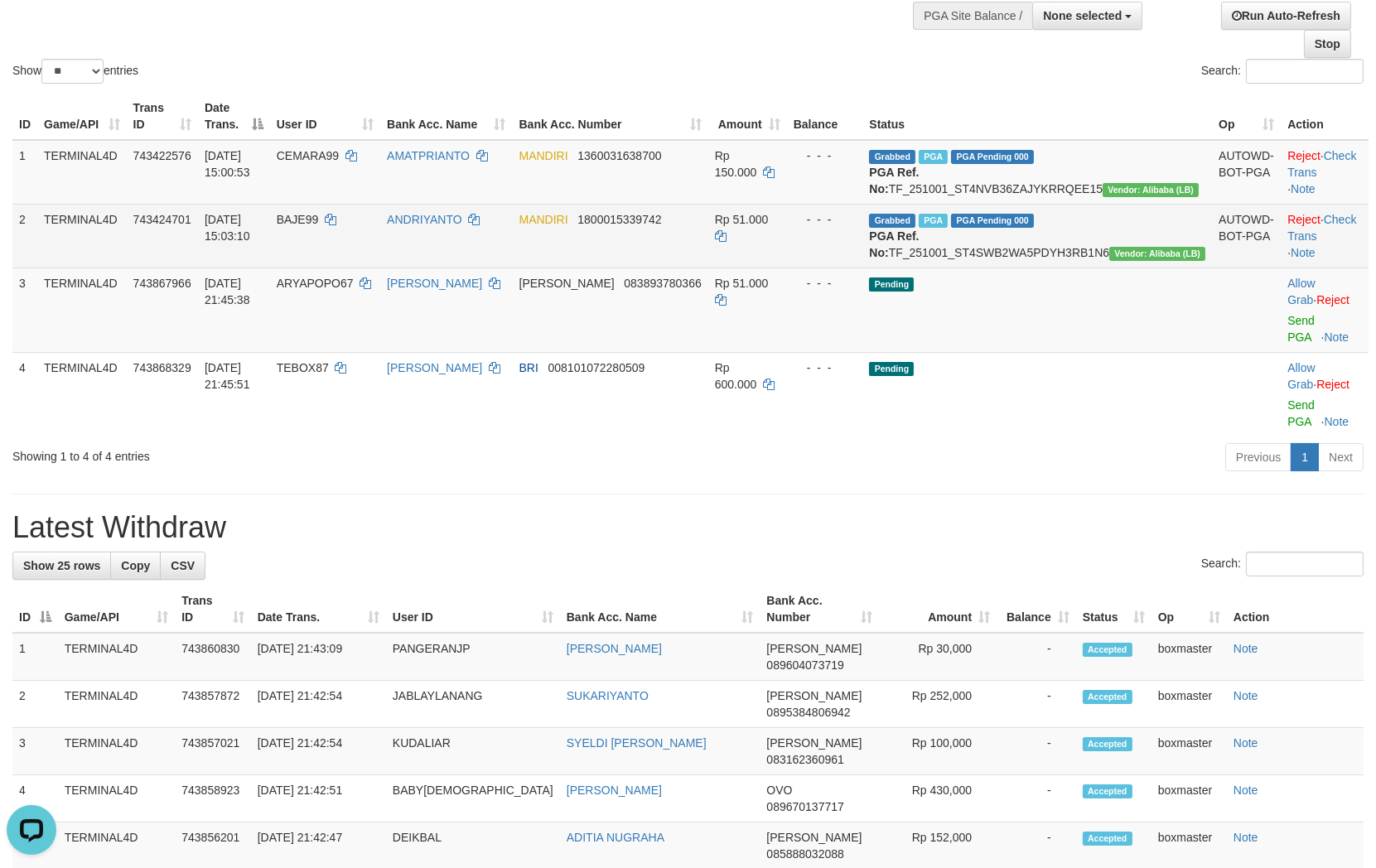
click at [319, 226] on span "BAJE99" at bounding box center [297, 220] width 42 height 13
drag, startPoint x: 1273, startPoint y: 354, endPoint x: 797, endPoint y: 267, distance: 483.9
click at [1287, 344] on link "Send PGA" at bounding box center [1300, 329] width 27 height 30
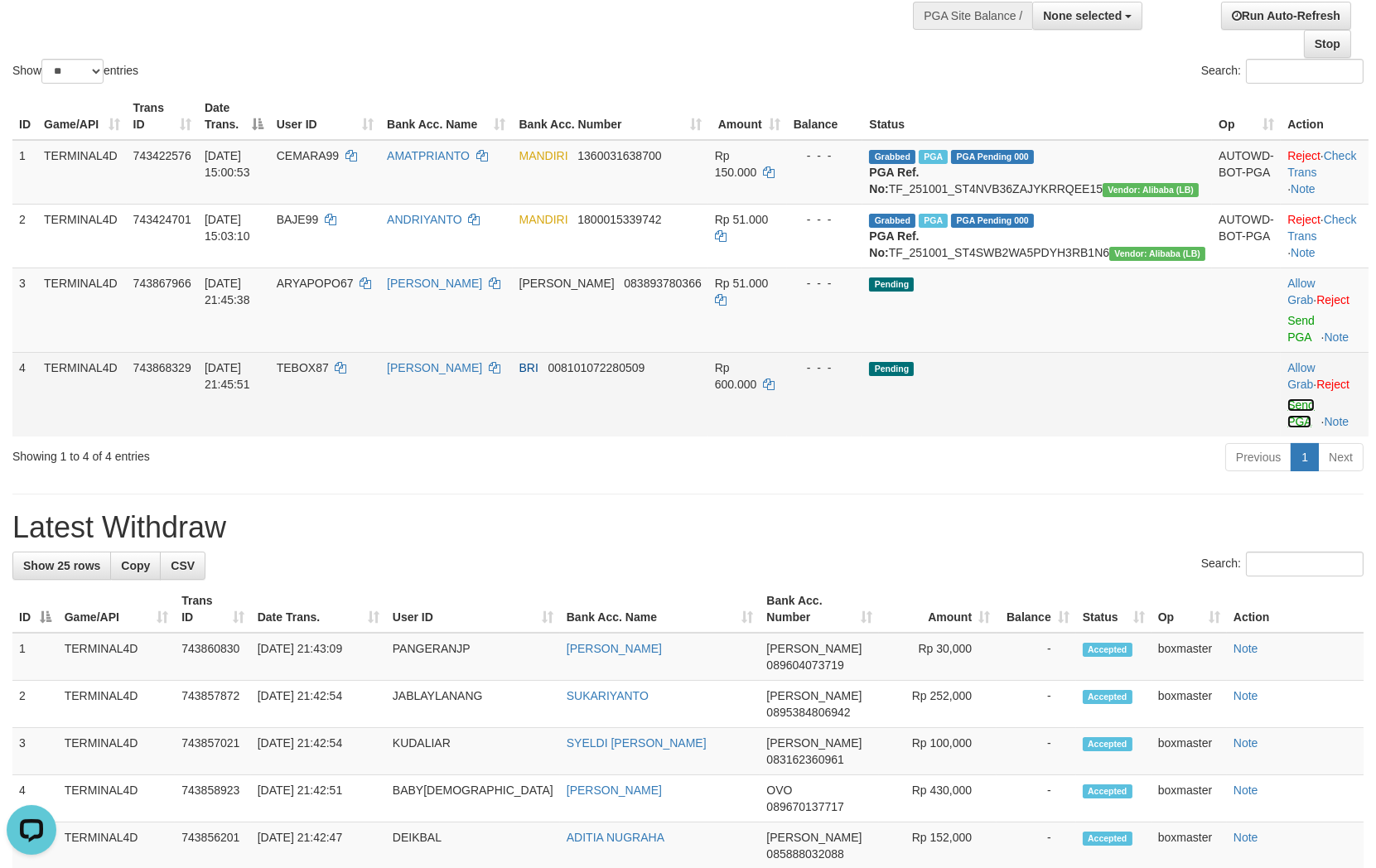
click at [1287, 420] on link "Send PGA" at bounding box center [1300, 413] width 27 height 30
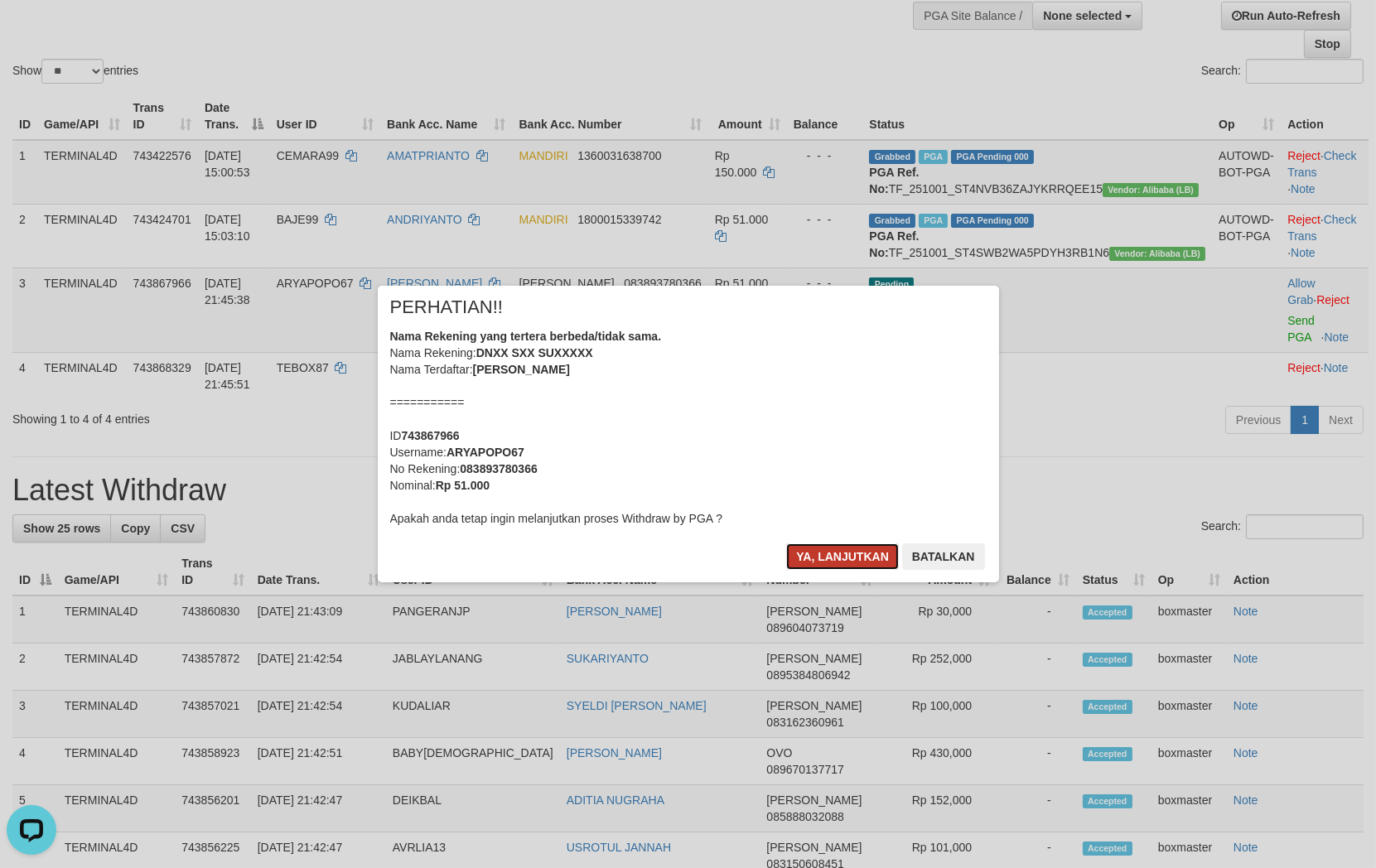
click at [841, 562] on button "Ya, lanjutkan" at bounding box center [842, 556] width 113 height 26
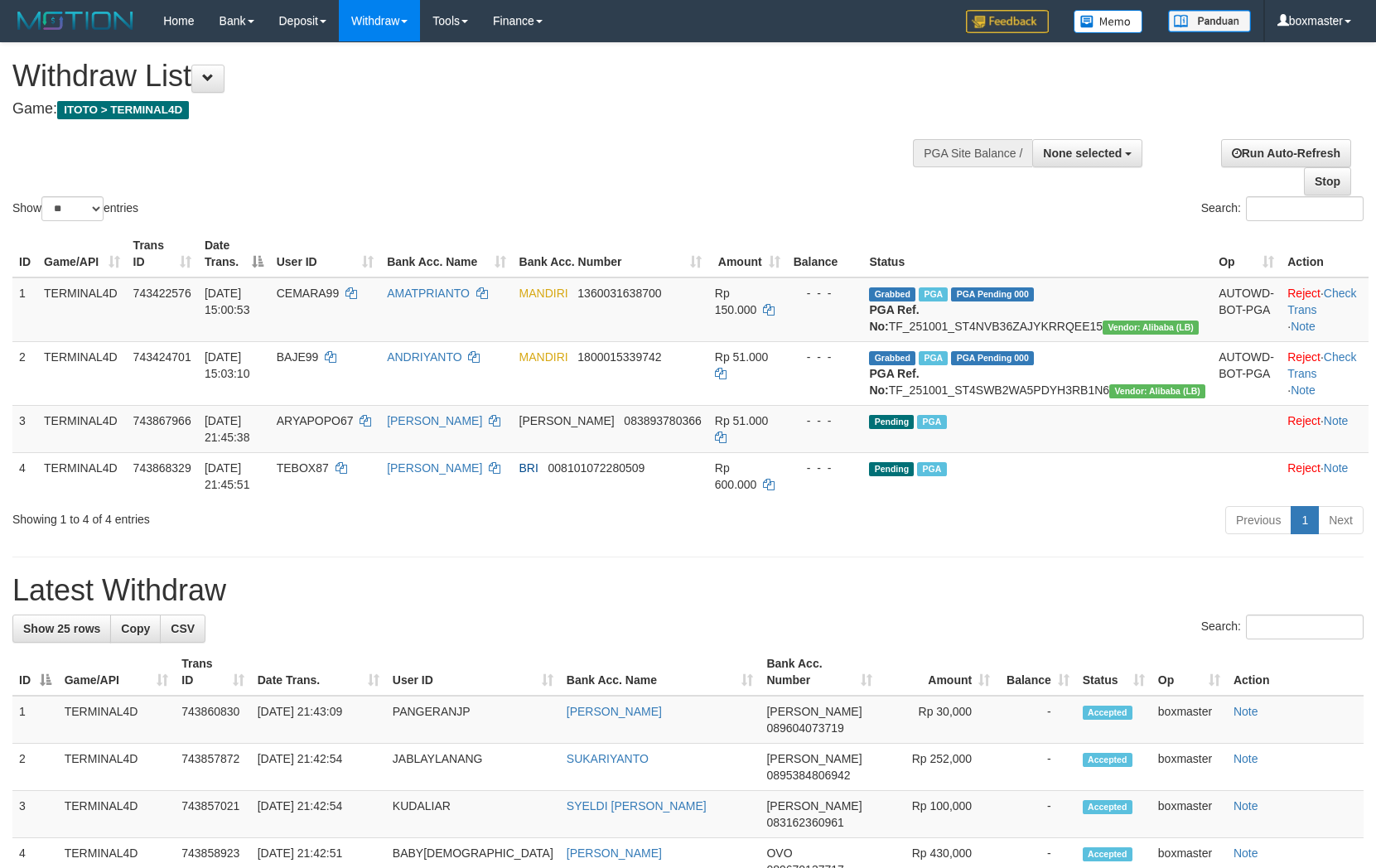
select select
select select "**"
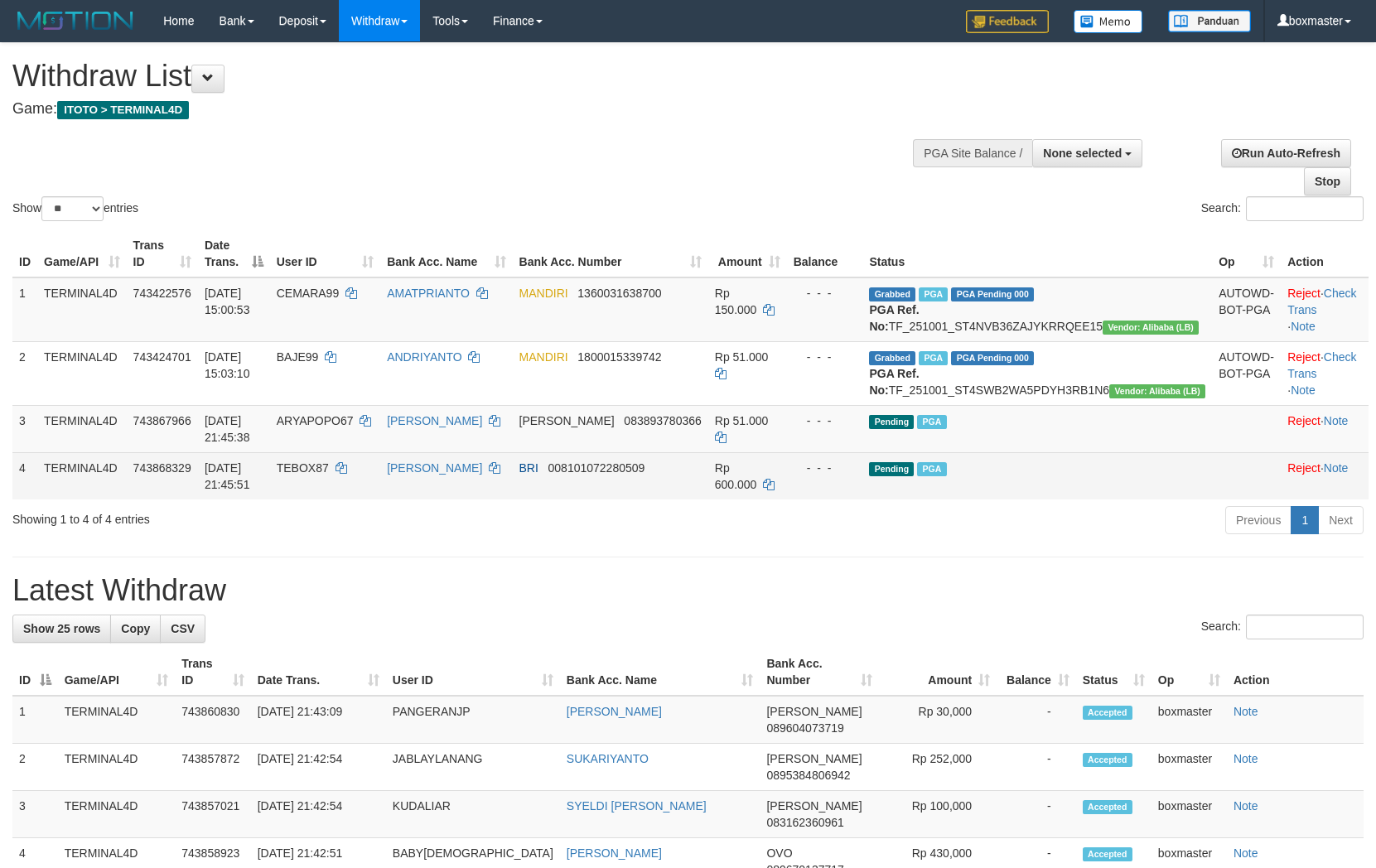
scroll to position [137, 0]
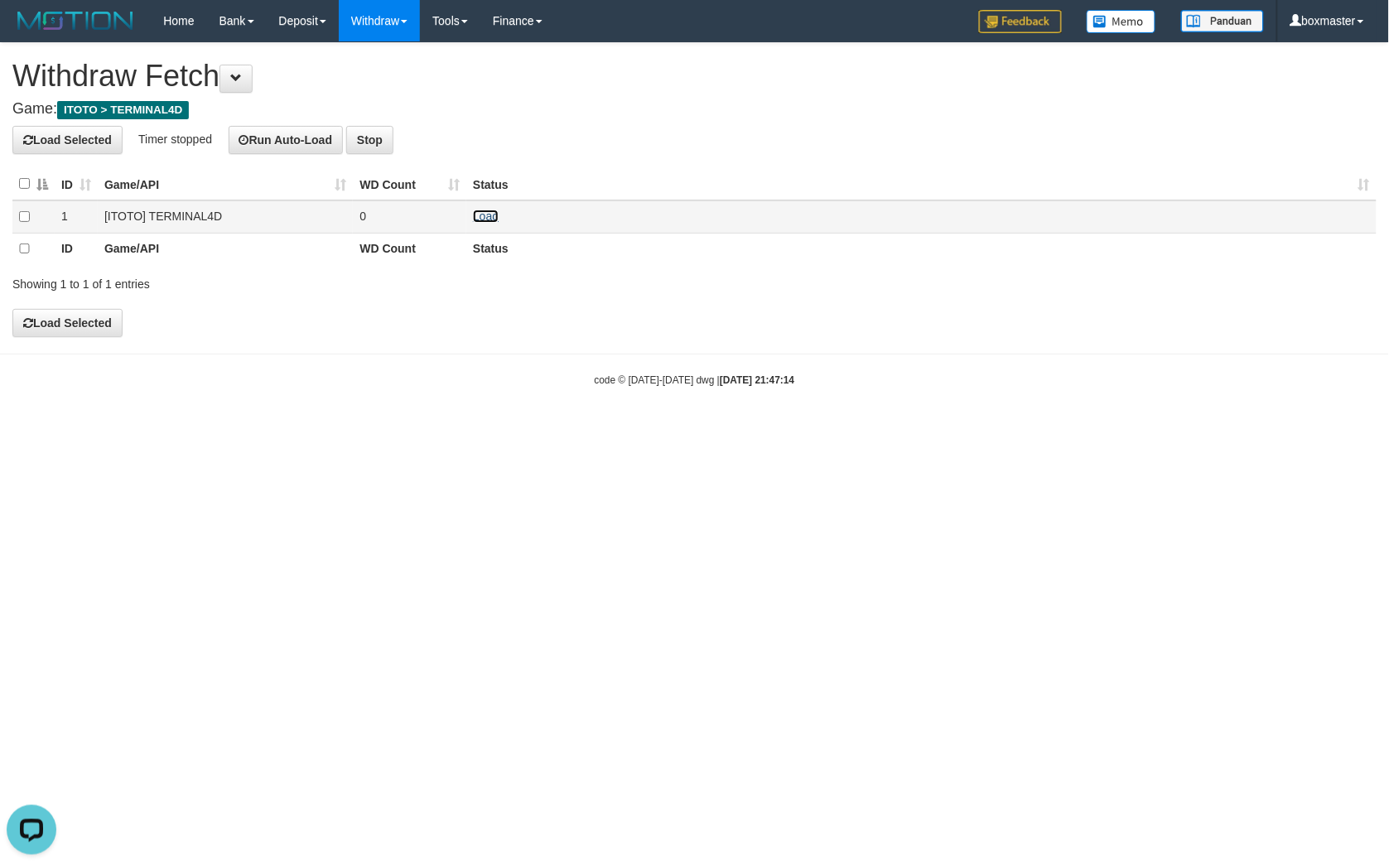
click at [485, 218] on link "Load" at bounding box center [485, 216] width 25 height 13
drag, startPoint x: 485, startPoint y: 215, endPoint x: 499, endPoint y: 199, distance: 21.3
click at [486, 216] on link "Load" at bounding box center [485, 216] width 25 height 13
drag, startPoint x: 477, startPoint y: 210, endPoint x: 487, endPoint y: 210, distance: 10.0
click at [477, 210] on link "Load" at bounding box center [485, 216] width 25 height 13
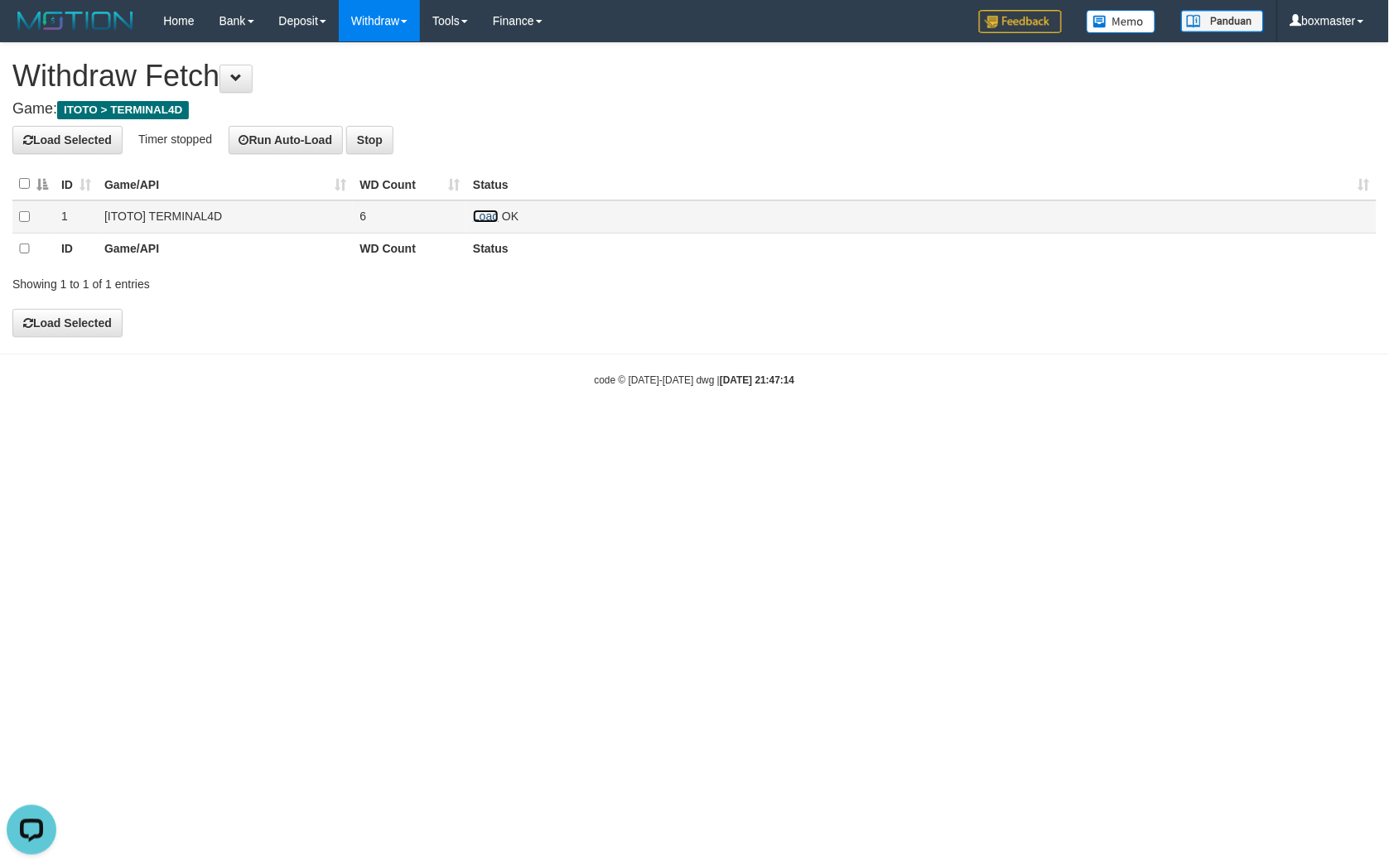
click at [494, 221] on link "Load" at bounding box center [485, 216] width 25 height 13
click at [715, 142] on h4 "Load Selected Timer stopped Run Auto-Load Stop" at bounding box center [694, 140] width 1364 height 28
click at [716, 141] on h4 "Load Selected Timer stopped Run Auto-Load Stop" at bounding box center [694, 140] width 1364 height 28
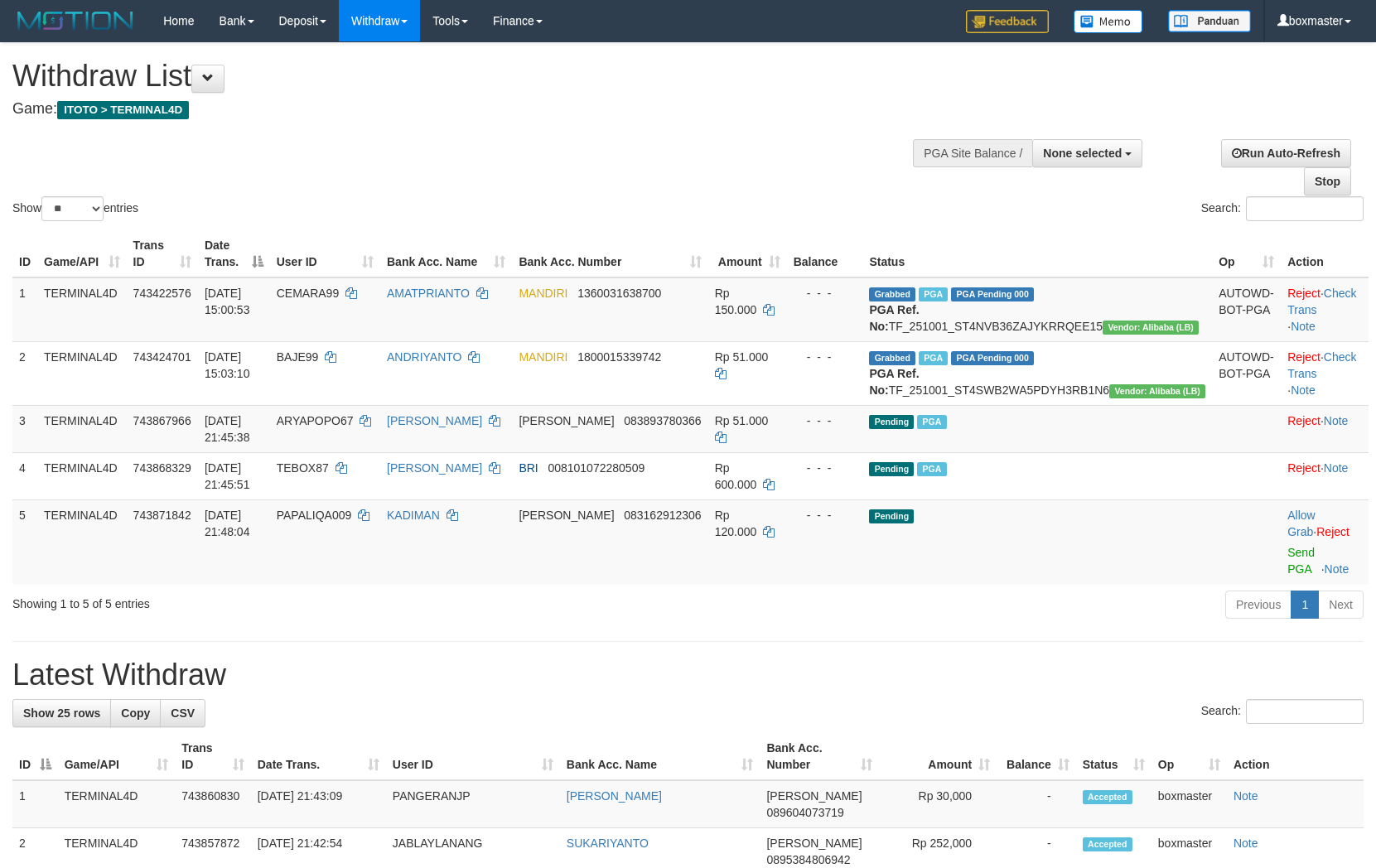
select select
select select "**"
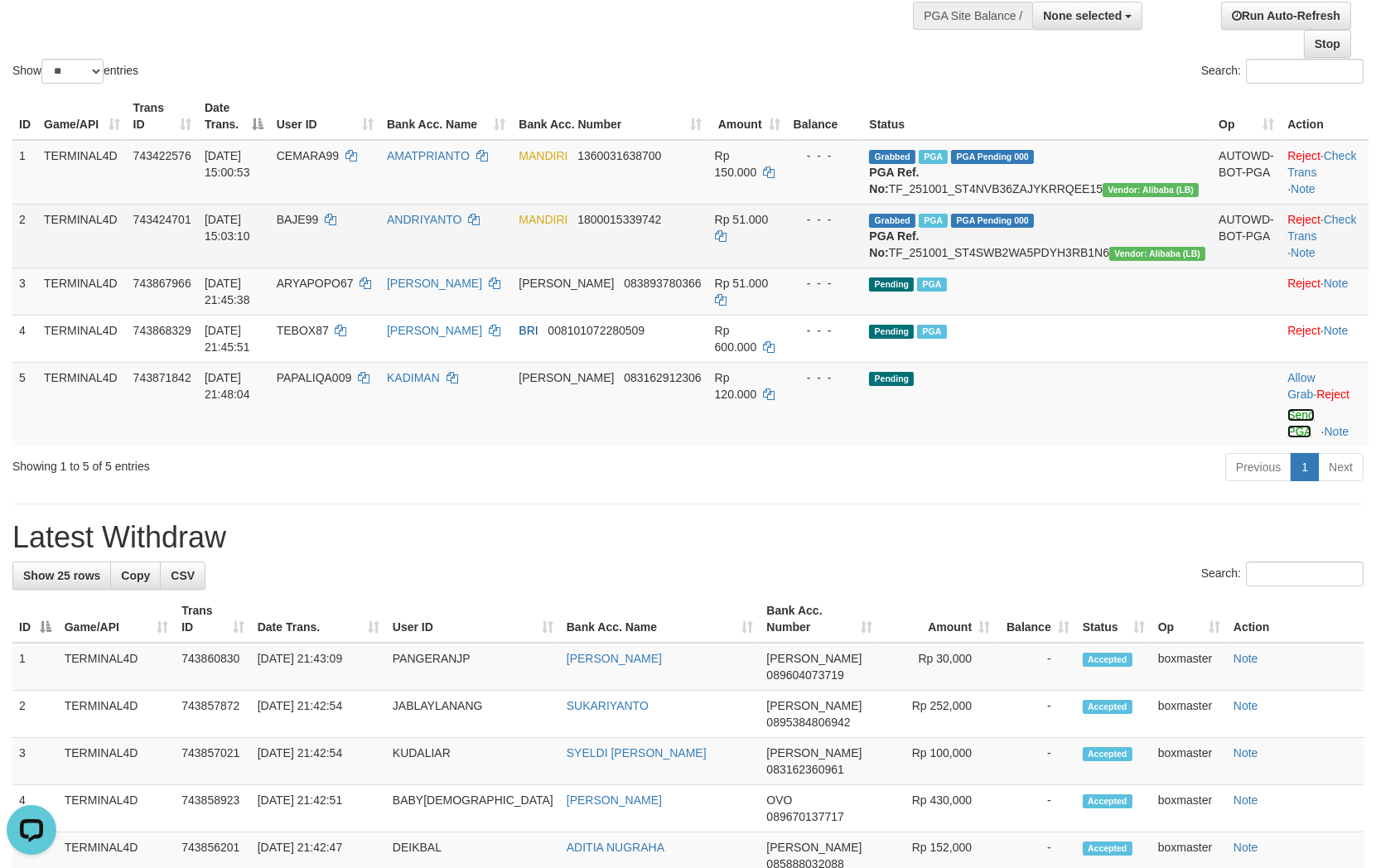
drag, startPoint x: 1279, startPoint y: 446, endPoint x: 789, endPoint y: 247, distance: 528.9
click at [1287, 438] on link "Send PGA" at bounding box center [1300, 423] width 27 height 30
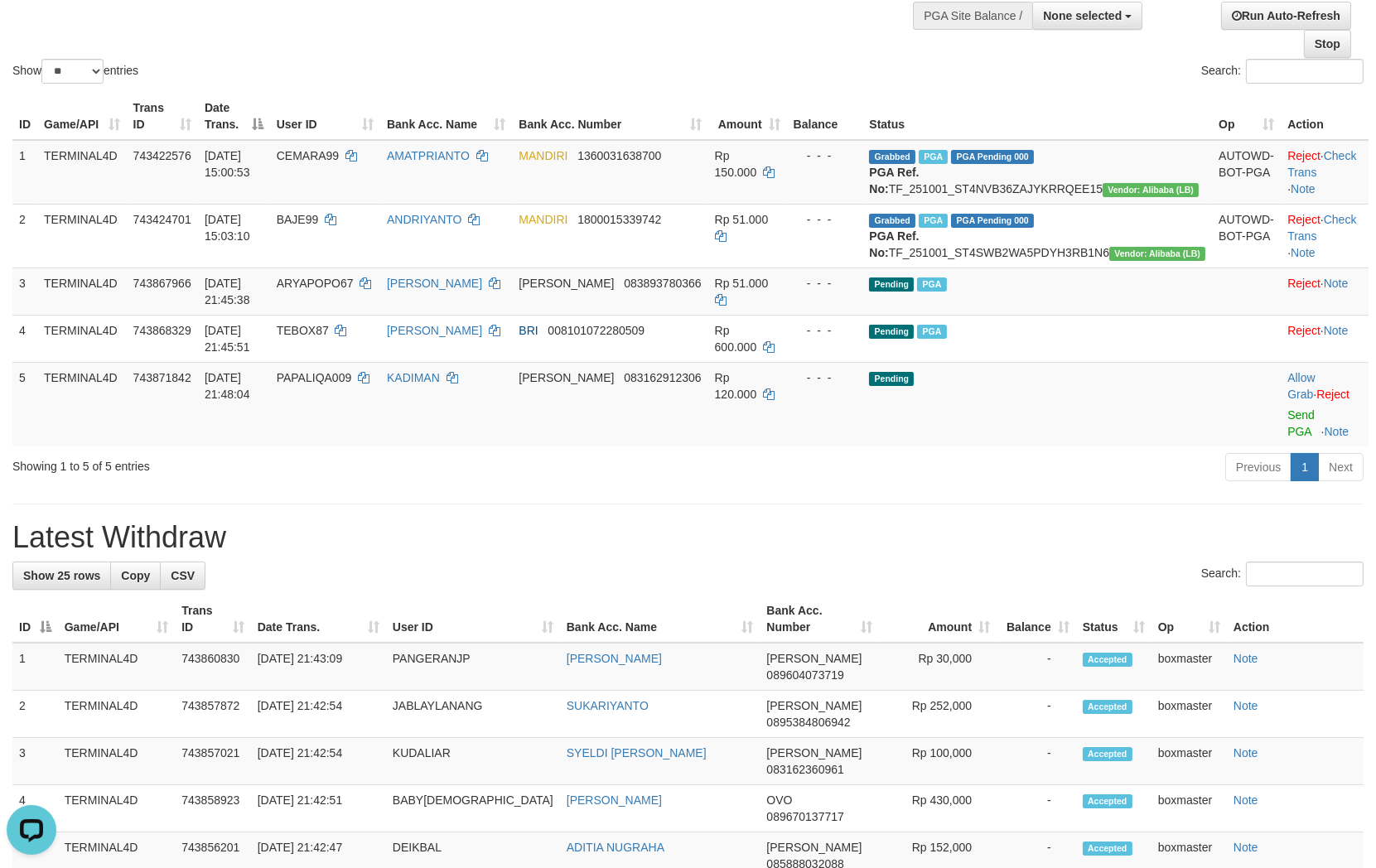
click at [1287, 438] on link "Send PGA" at bounding box center [1300, 423] width 27 height 30
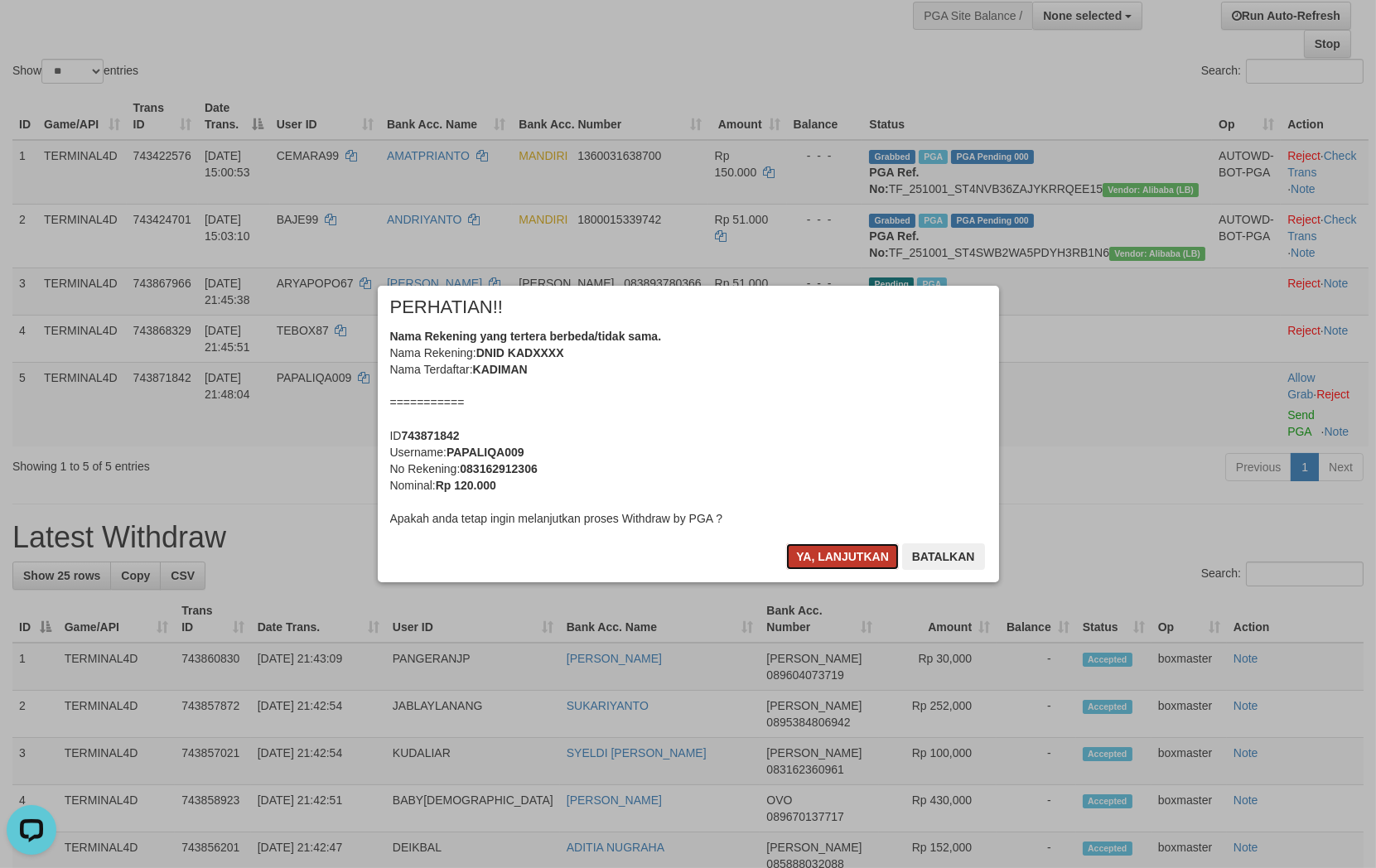
click at [840, 563] on button "Ya, lanjutkan" at bounding box center [842, 556] width 113 height 26
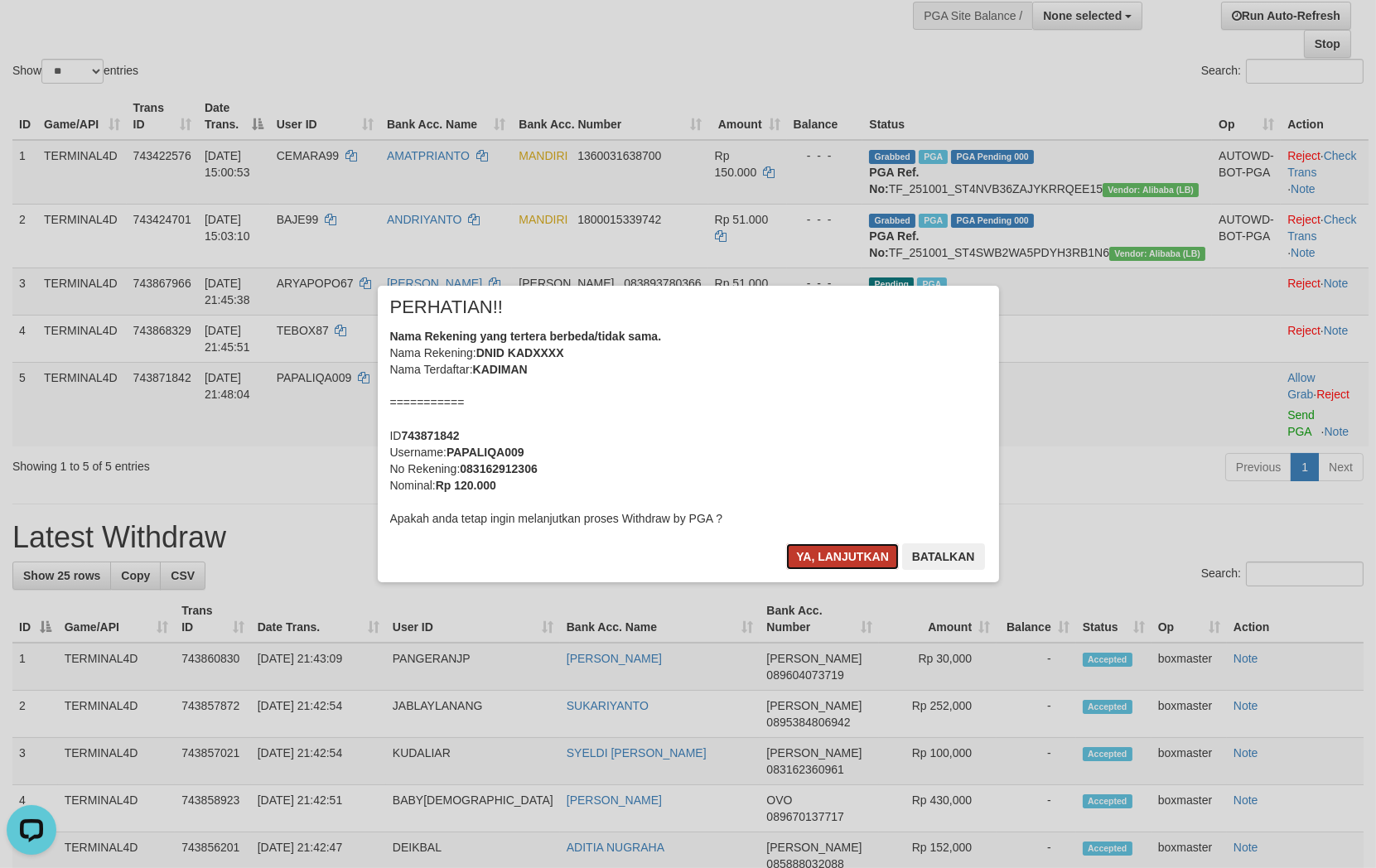
click at [854, 558] on button "Ya, lanjutkan" at bounding box center [842, 556] width 113 height 26
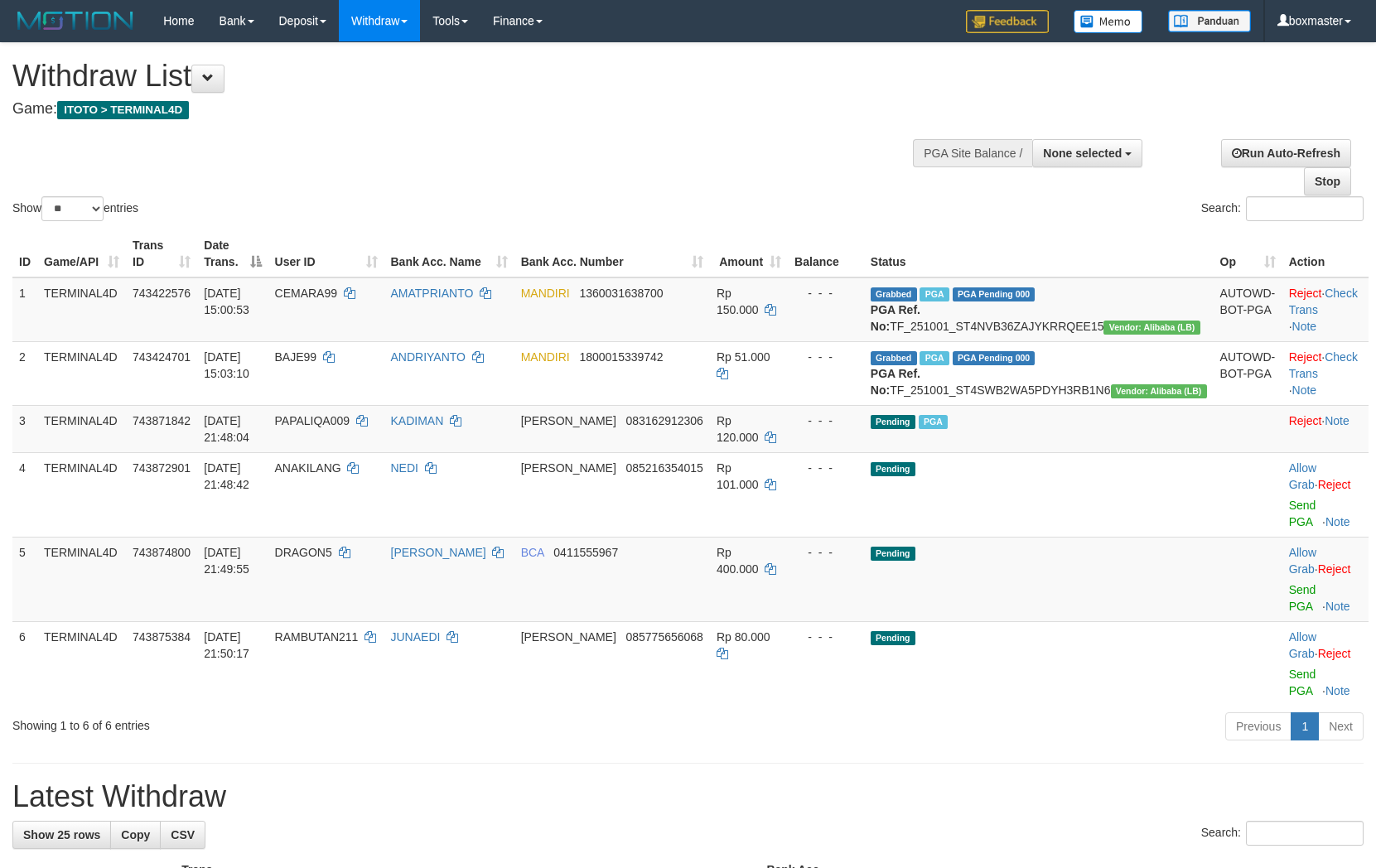
select select
select select "**"
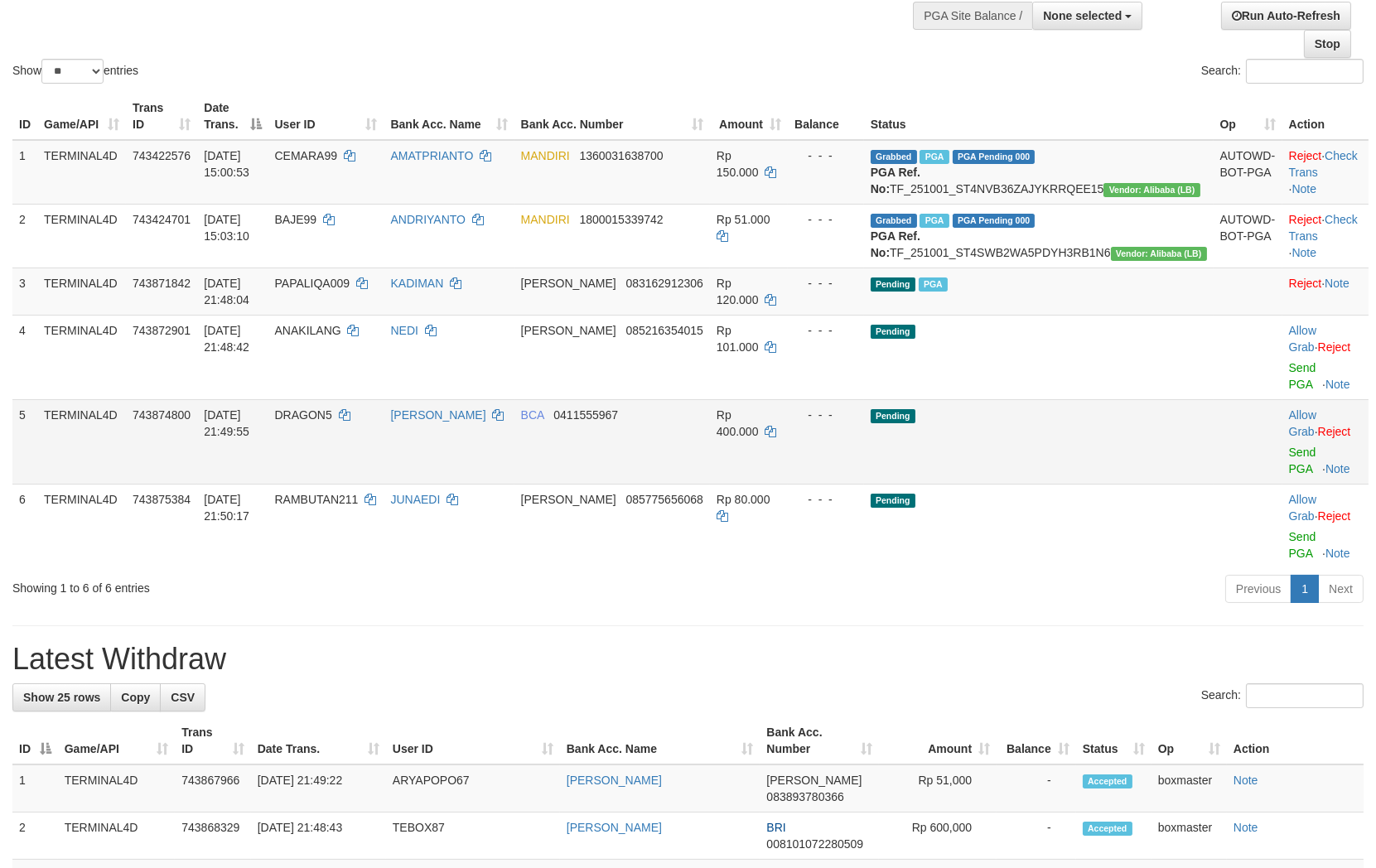
scroll to position [229, 0]
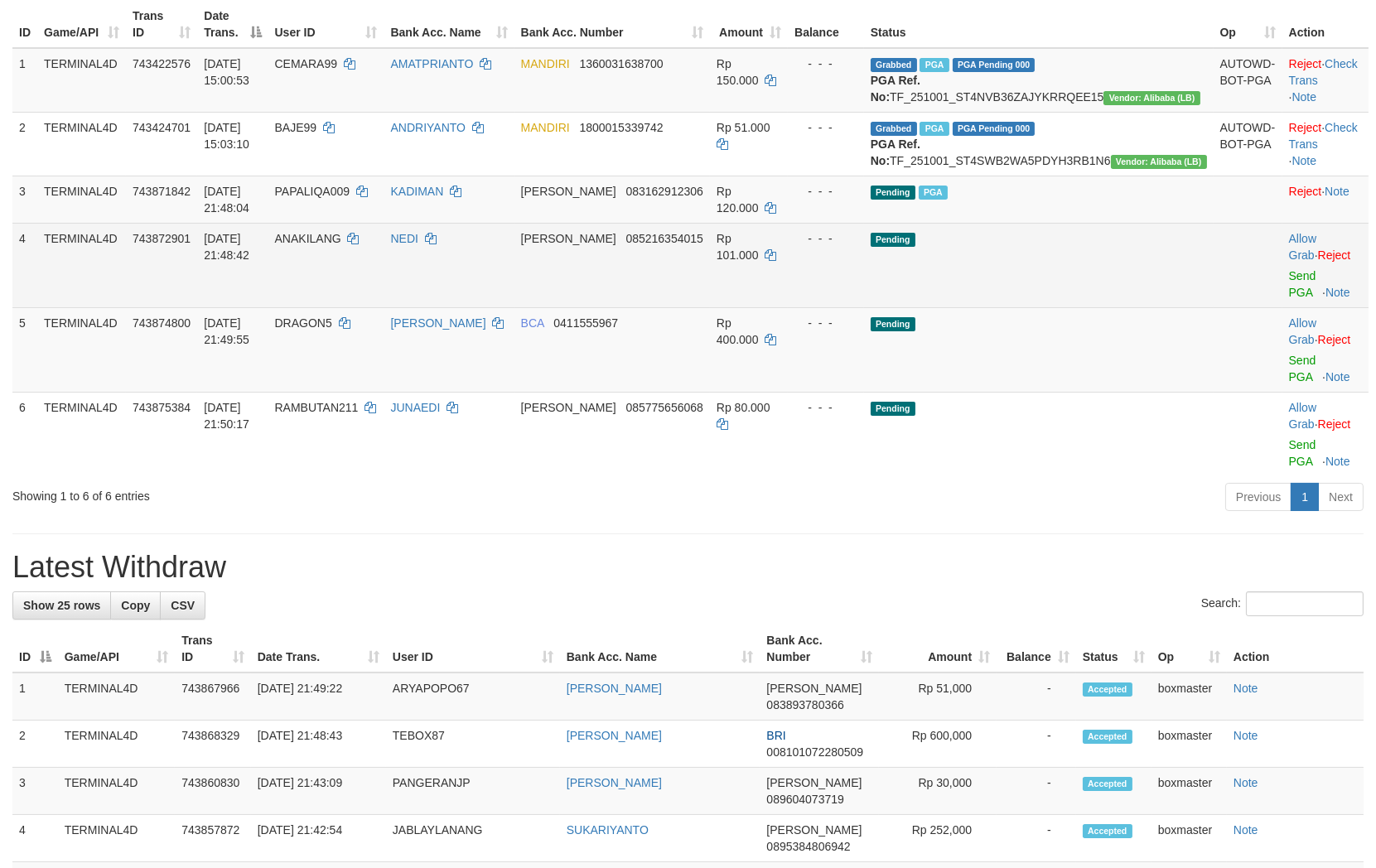
click at [341, 245] on span "ANAKILANG" at bounding box center [308, 238] width 66 height 13
copy td "ANAKILANG"
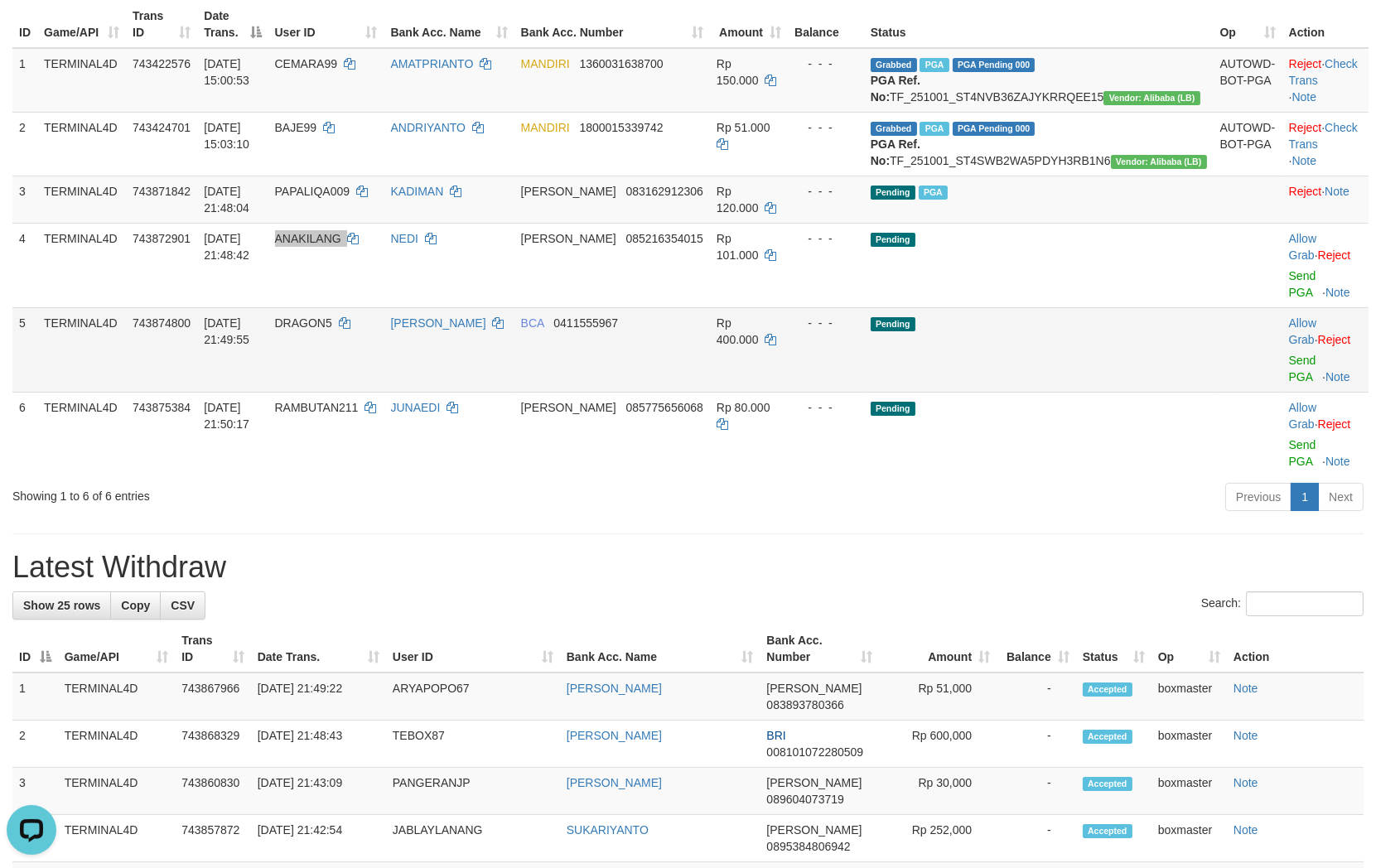
scroll to position [0, 0]
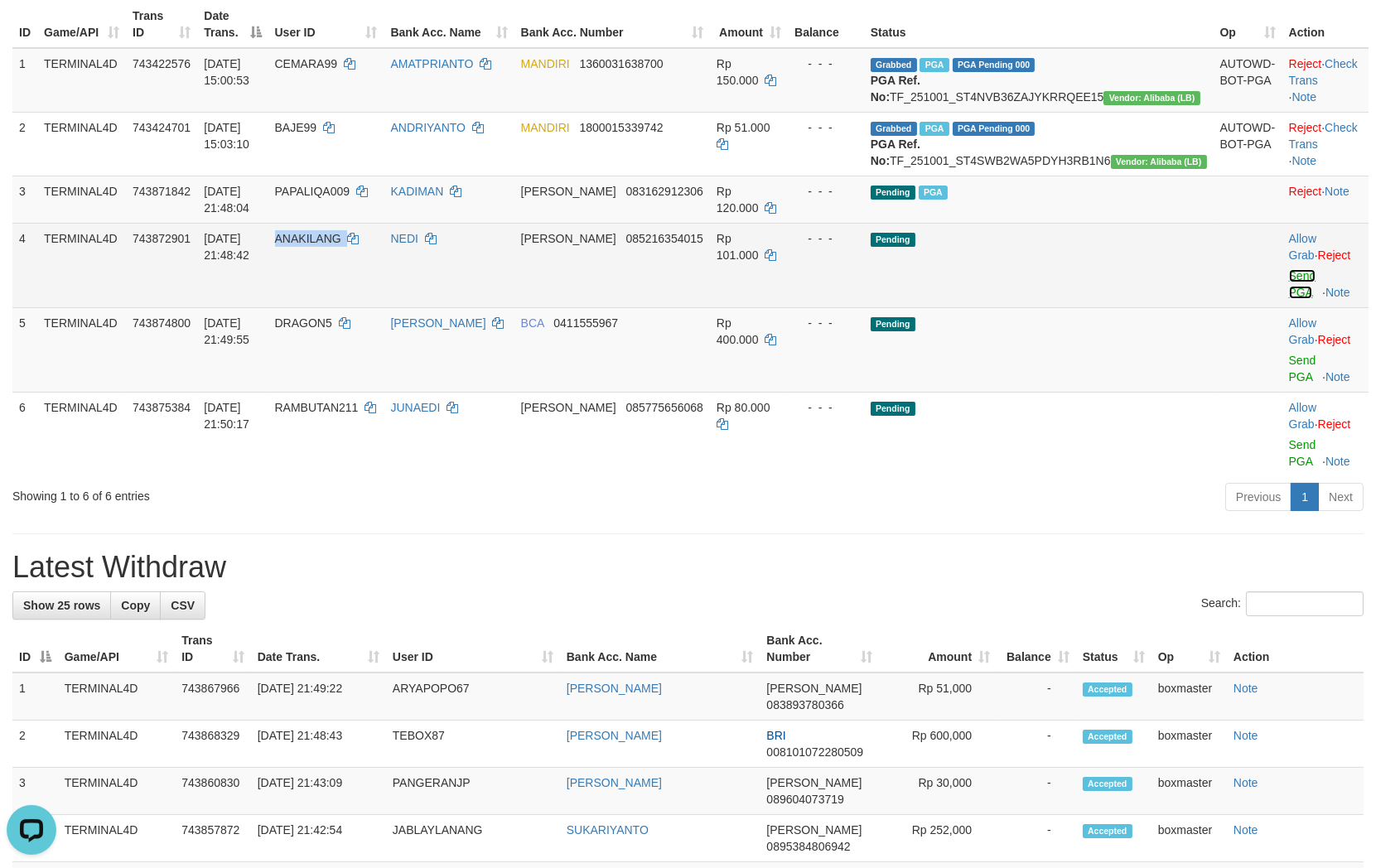
click at [1289, 299] on link "Send PGA" at bounding box center [1302, 284] width 27 height 30
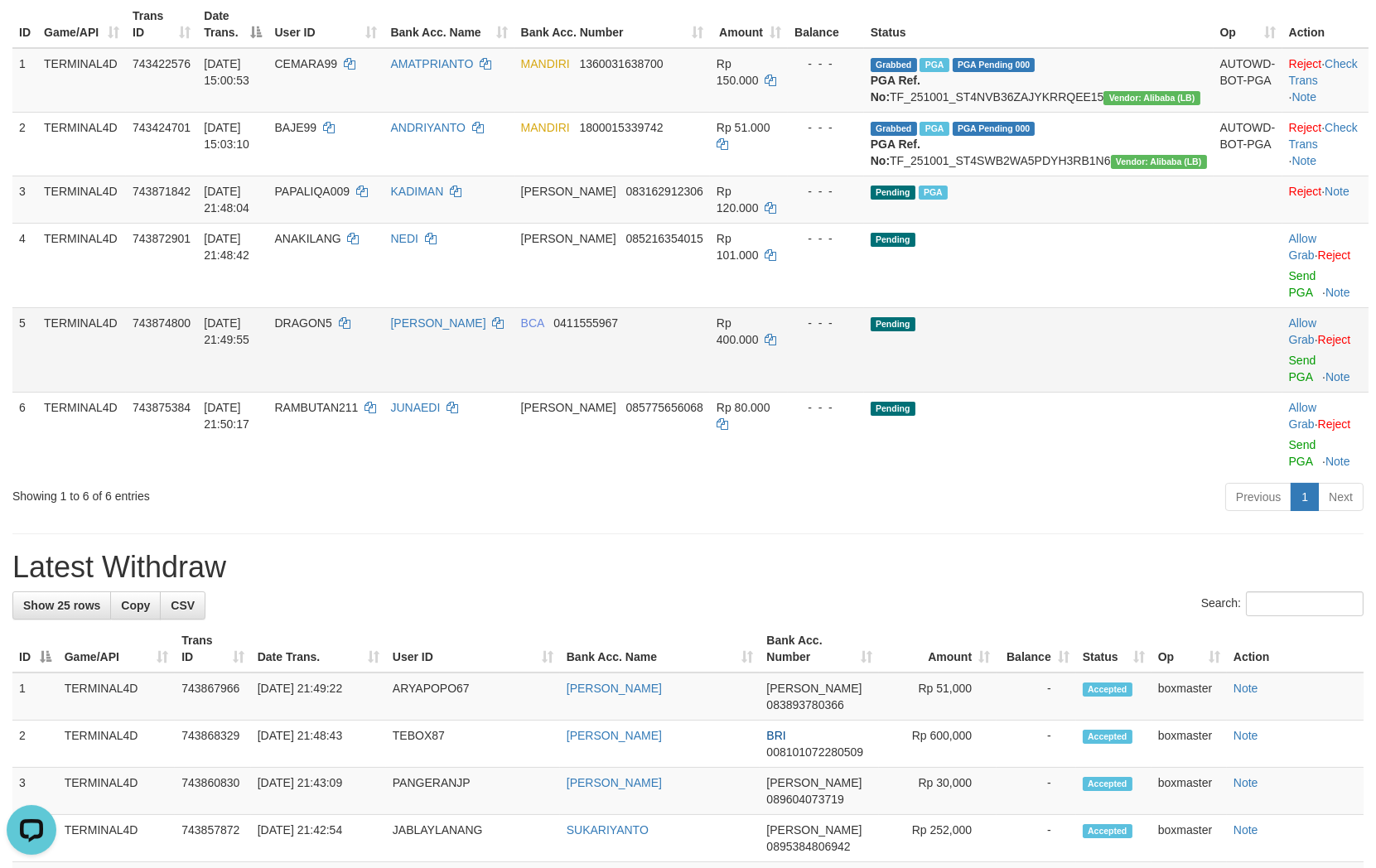
click at [1292, 367] on td "Allow Grab · Reject Send PGA · Note" at bounding box center [1326, 349] width 86 height 84
click at [1289, 375] on link "Send PGA" at bounding box center [1302, 368] width 27 height 30
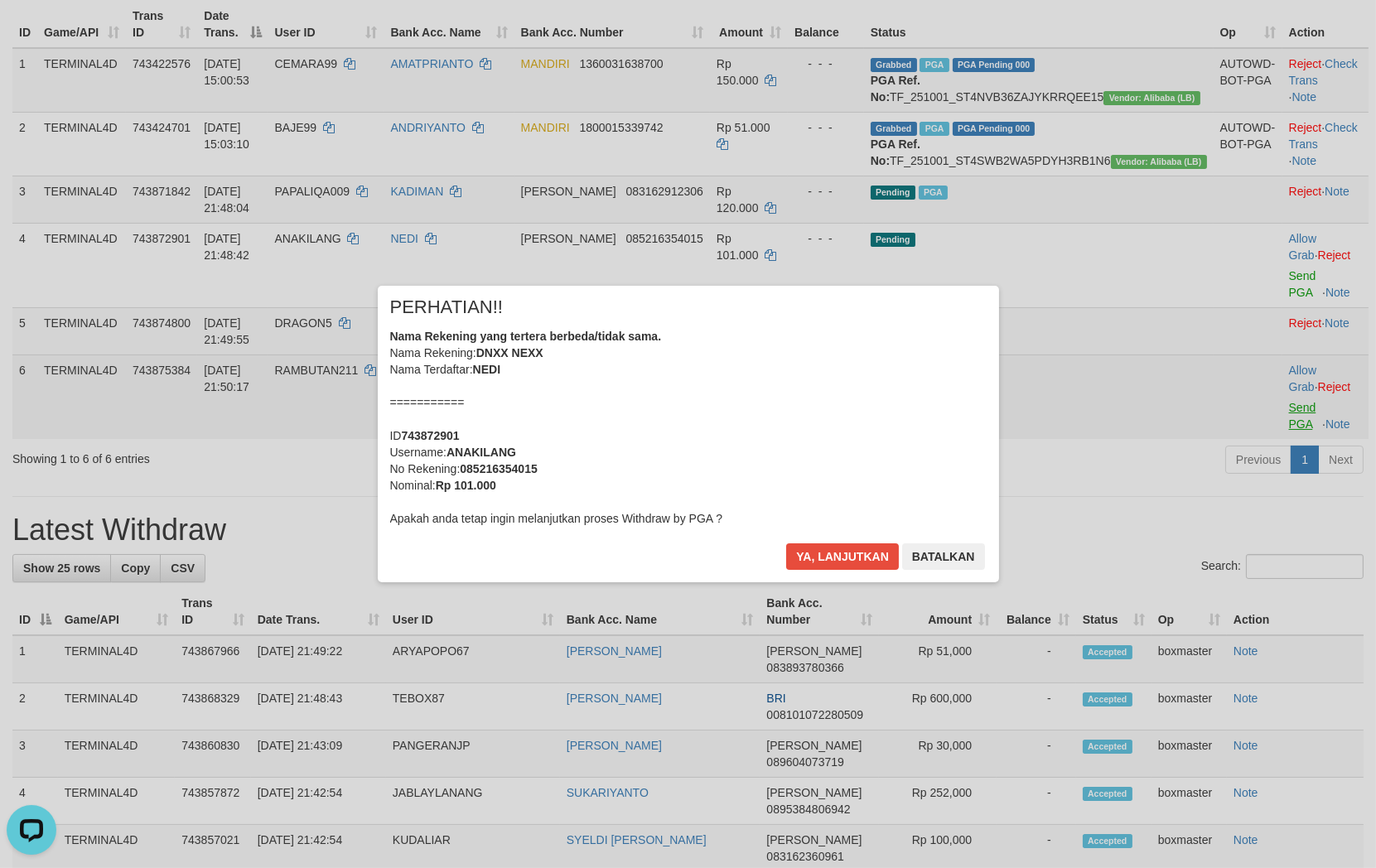
click at [1283, 420] on div "× PERHATIAN!! Nama Rekening yang tertera berbeda/tidak sama. Nama Rekening: DNX…" at bounding box center [688, 434] width 1376 height 363
drag, startPoint x: 835, startPoint y: 551, endPoint x: 1167, endPoint y: 467, distance: 342.5
click at [837, 551] on button "Ya, lanjutkan" at bounding box center [842, 556] width 113 height 26
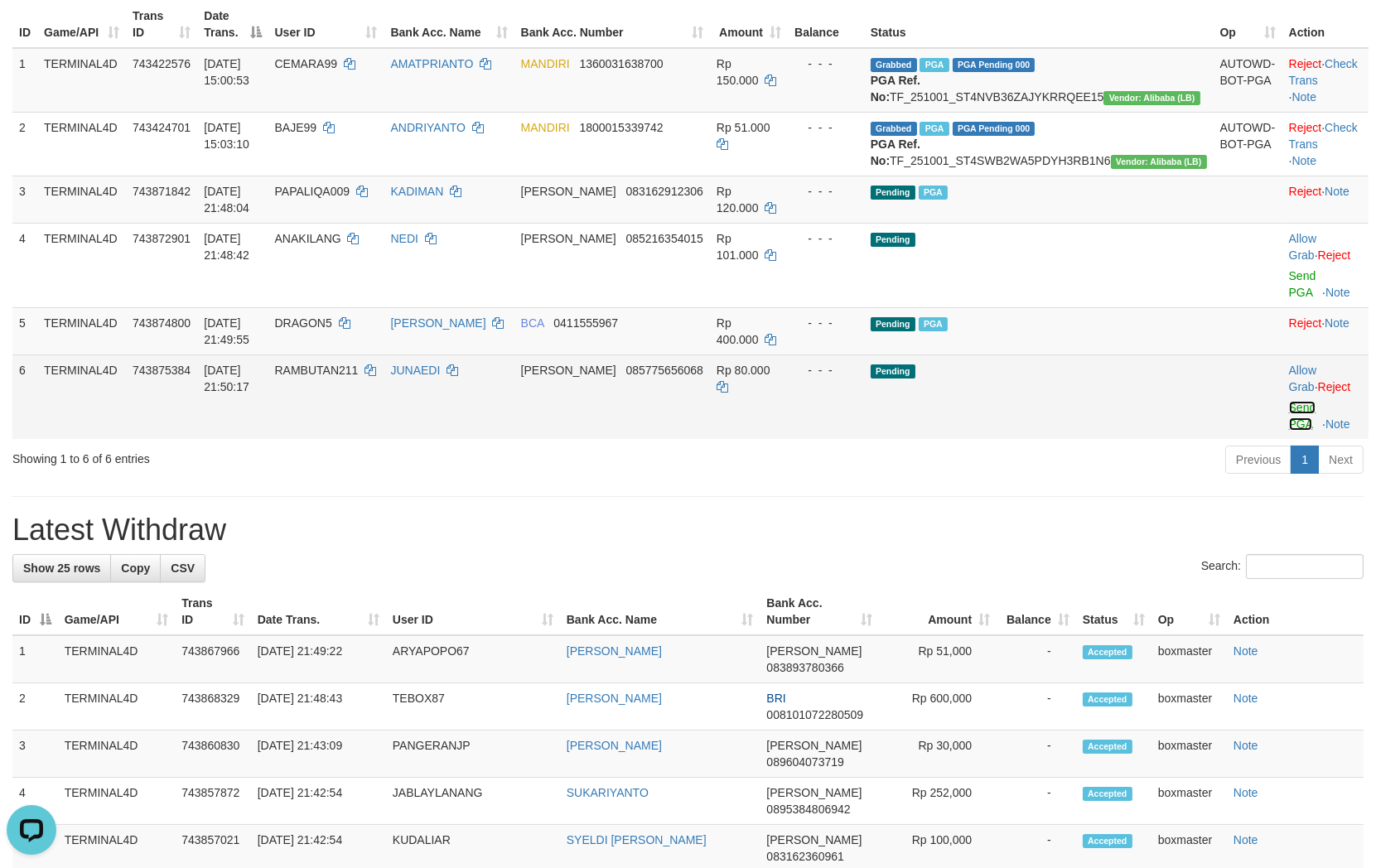
click at [1289, 420] on link "Send PGA" at bounding box center [1302, 416] width 27 height 30
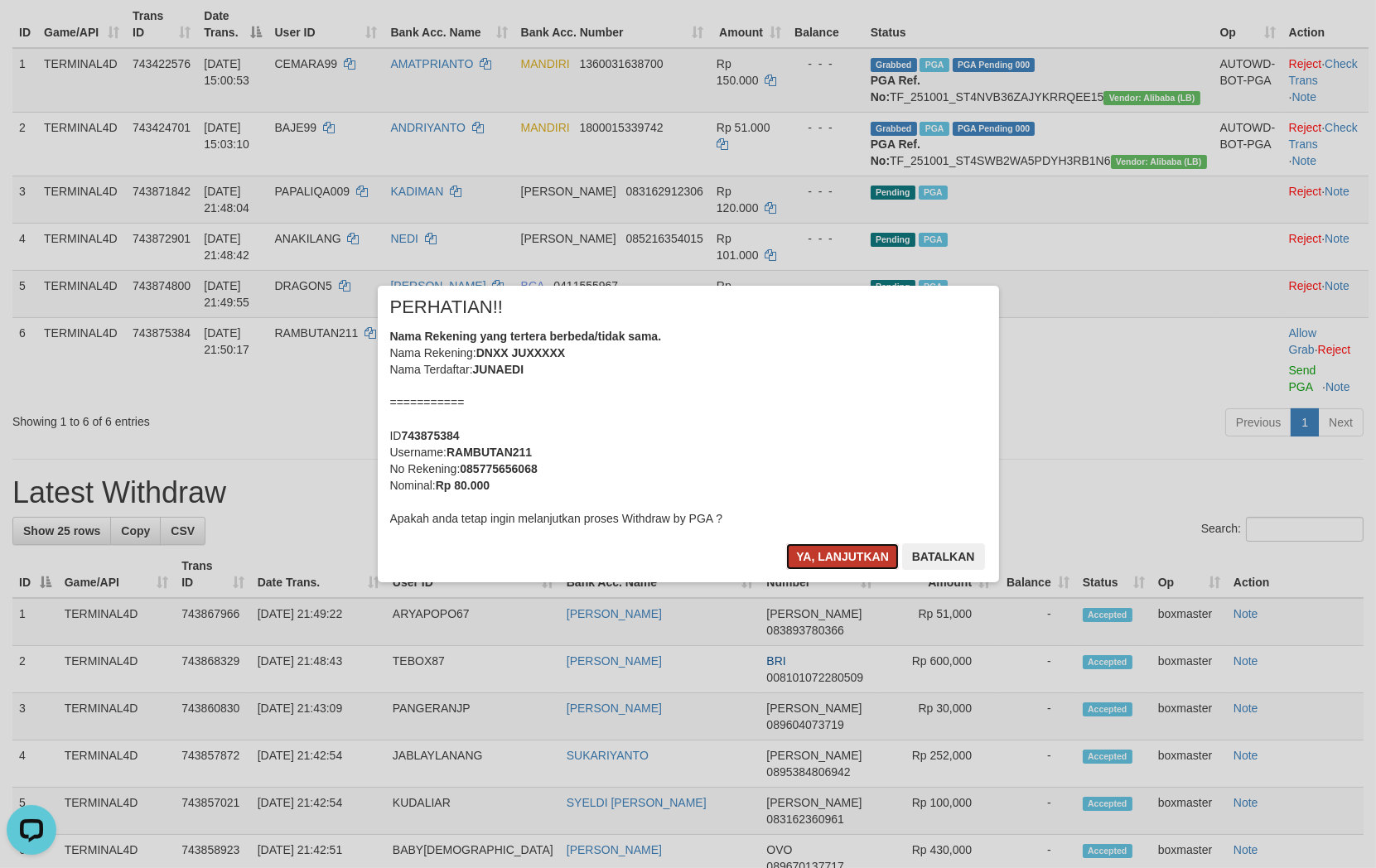
click at [838, 562] on button "Ya, lanjutkan" at bounding box center [842, 556] width 113 height 26
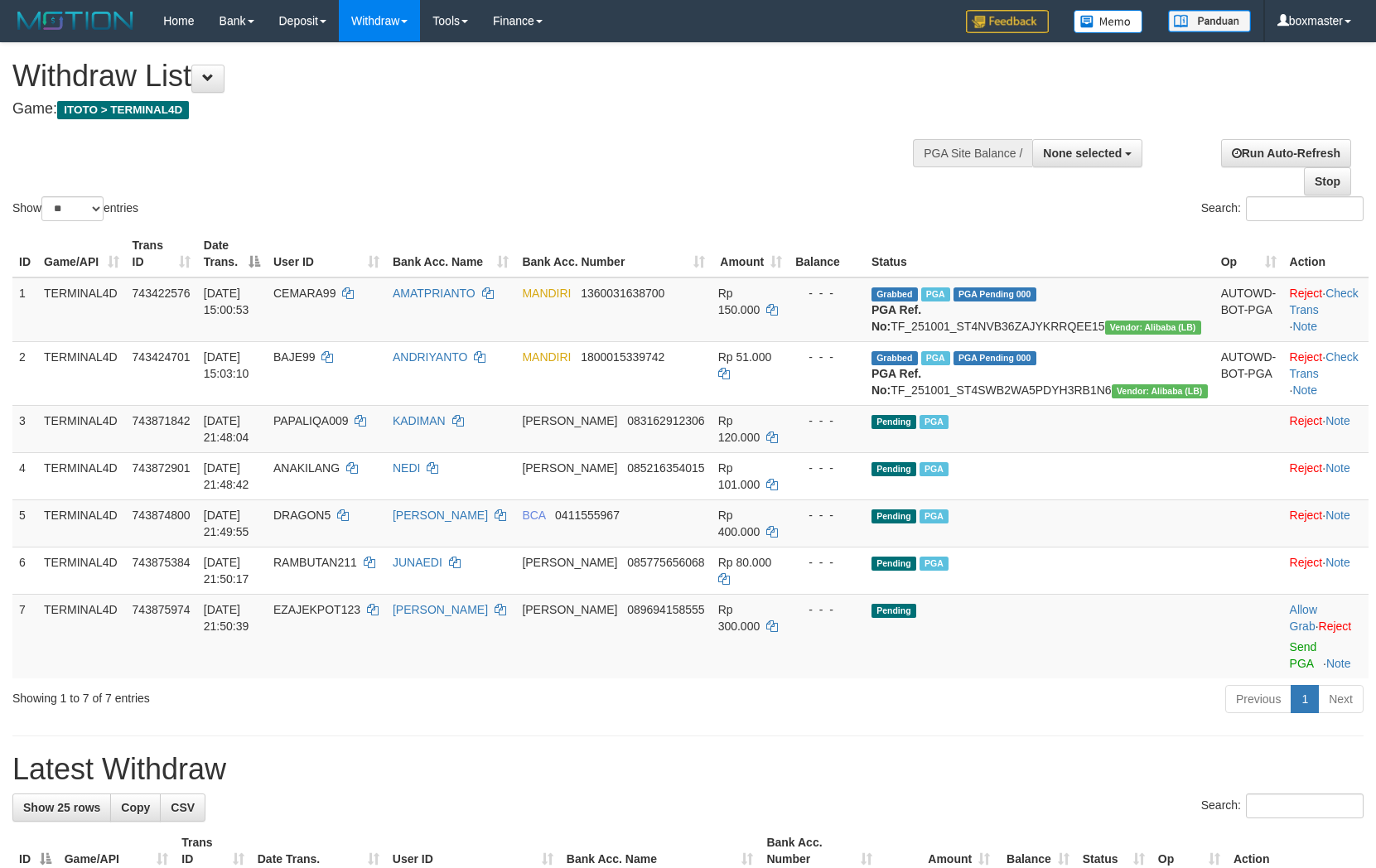
select select
select select "**"
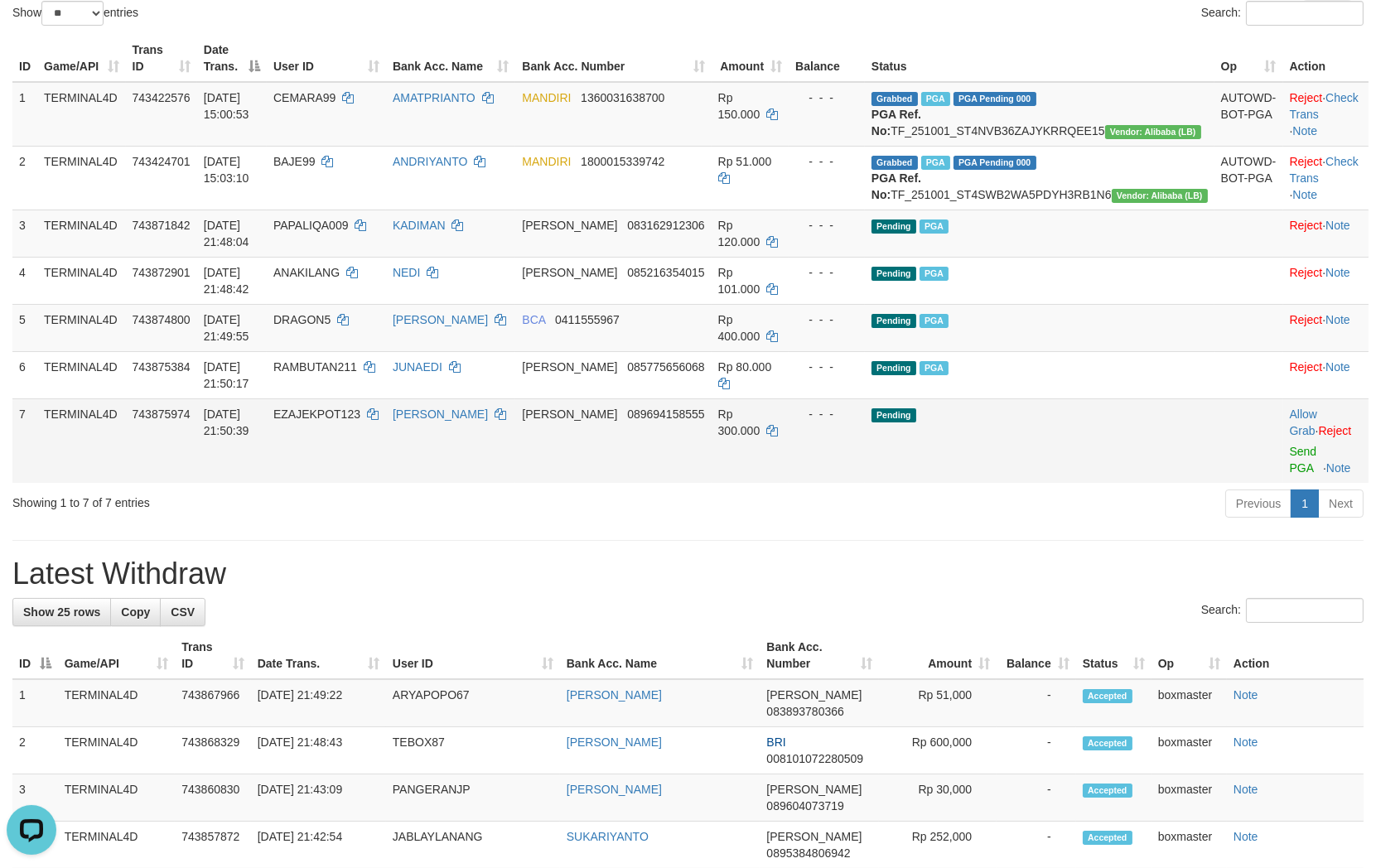
click at [380, 458] on td "EZAJEKPOT123" at bounding box center [326, 440] width 120 height 84
click at [360, 420] on span "EZAJEKPOT123" at bounding box center [316, 414] width 87 height 13
copy td "EZAJEKPOT123"
drag, startPoint x: 1281, startPoint y: 483, endPoint x: 789, endPoint y: 258, distance: 541.0
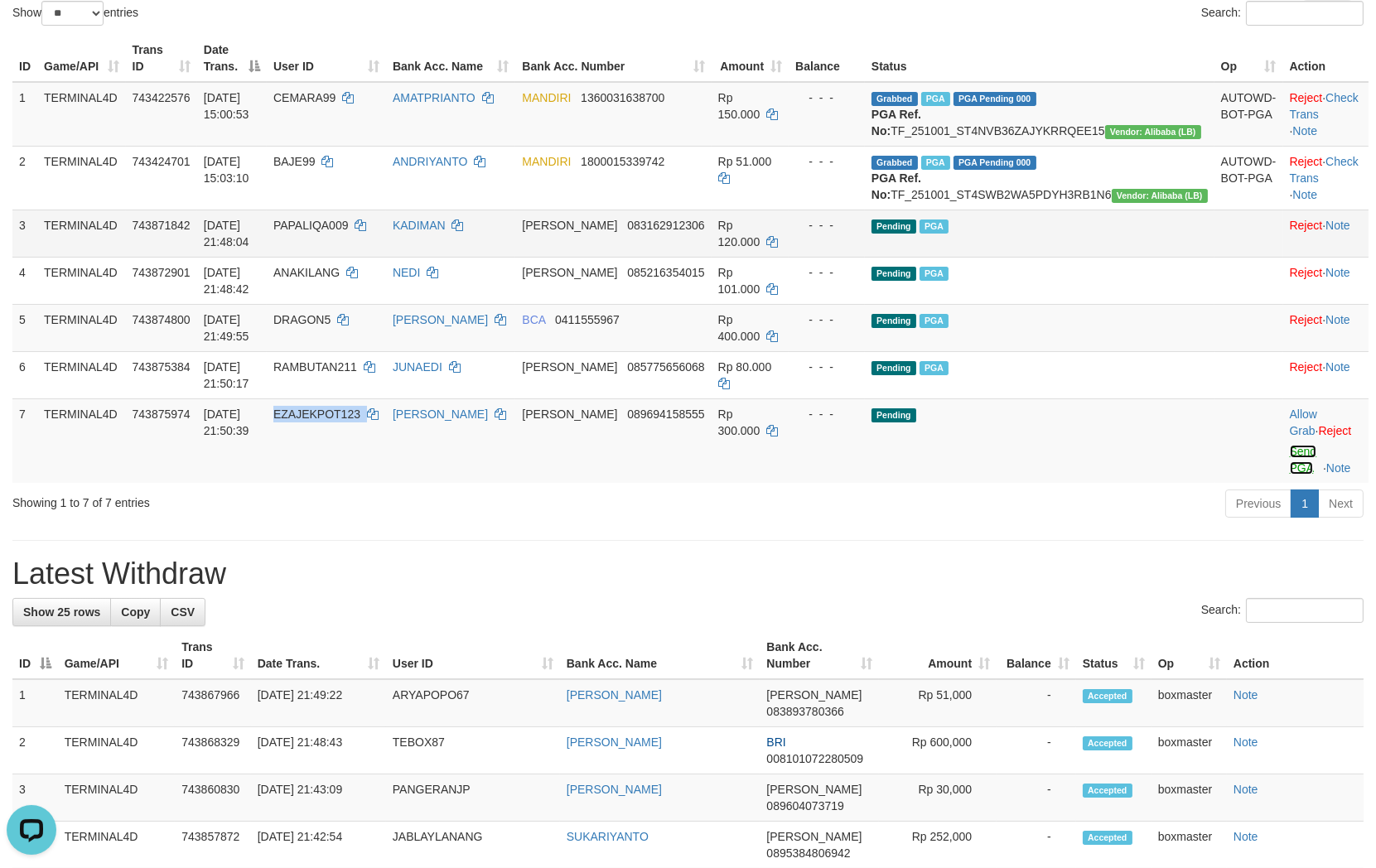
click at [1290, 475] on link "Send PGA" at bounding box center [1303, 460] width 27 height 30
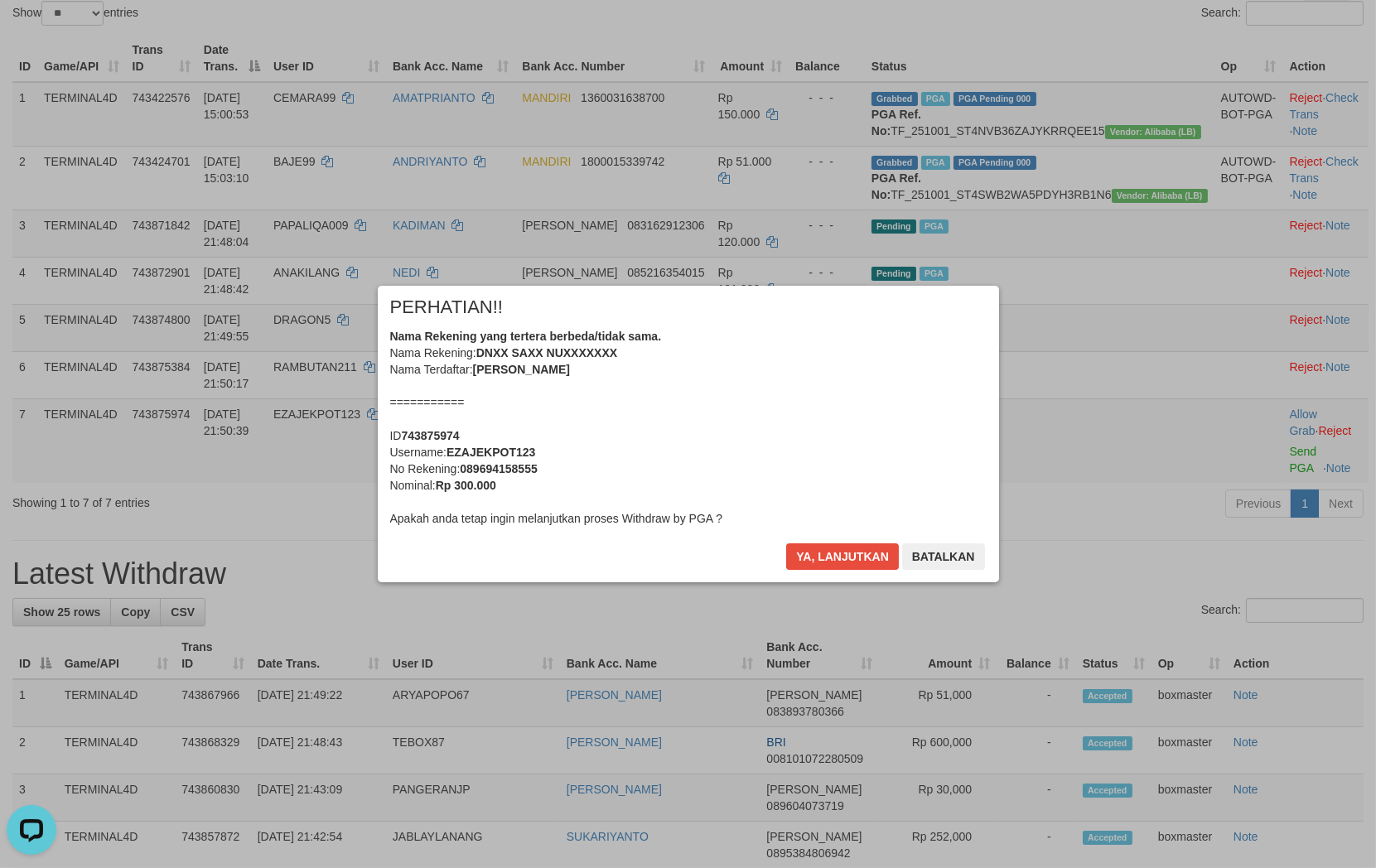
click at [842, 557] on div "× PERHATIAN!! Nama Rekening yang tertera berbeda/tidak sama. Nama Rekening: DNX…" at bounding box center [688, 434] width 646 height 296
click at [847, 552] on button "Ya, lanjutkan" at bounding box center [842, 556] width 113 height 26
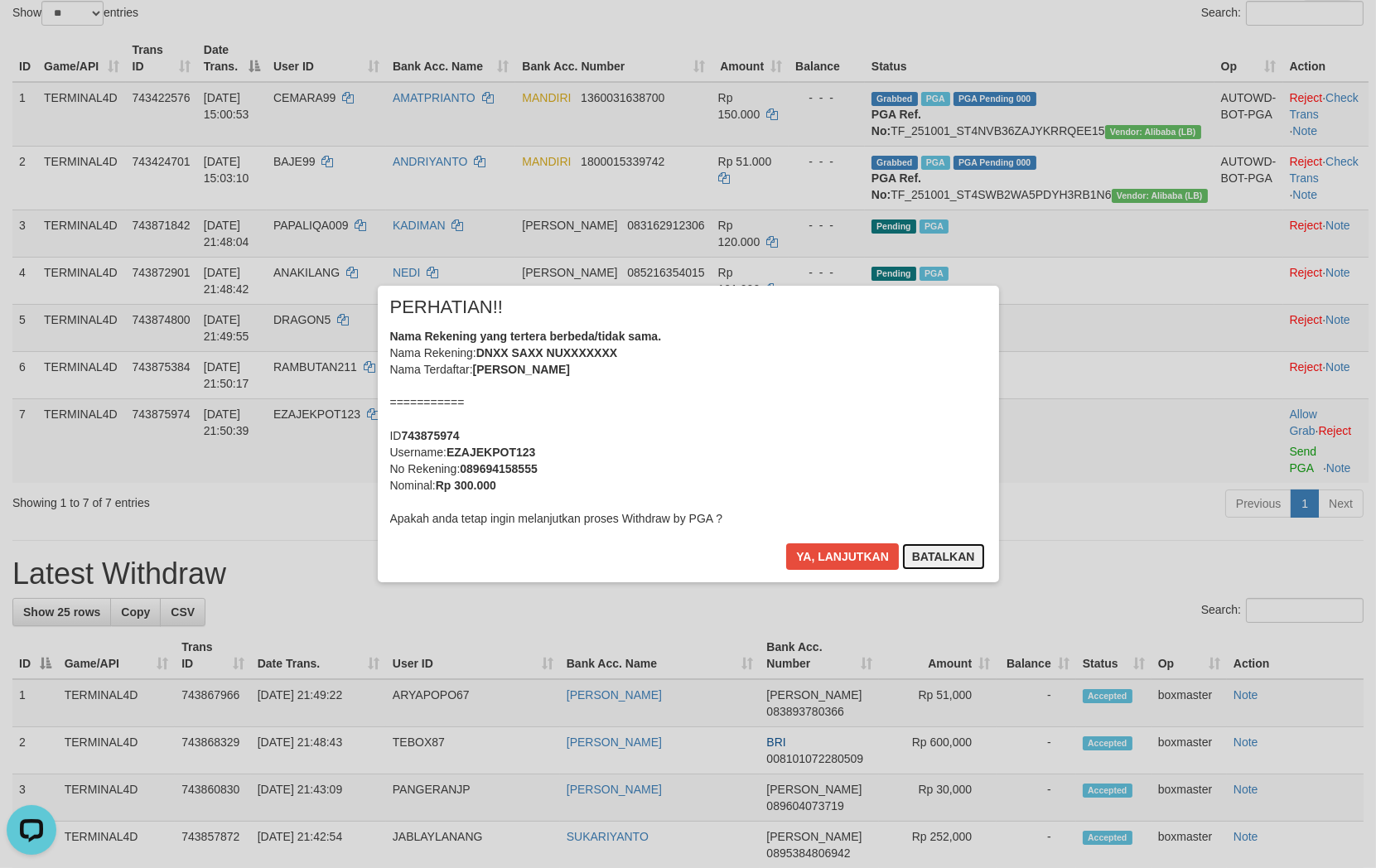
click at [915, 564] on button "Batalkan" at bounding box center [943, 556] width 83 height 26
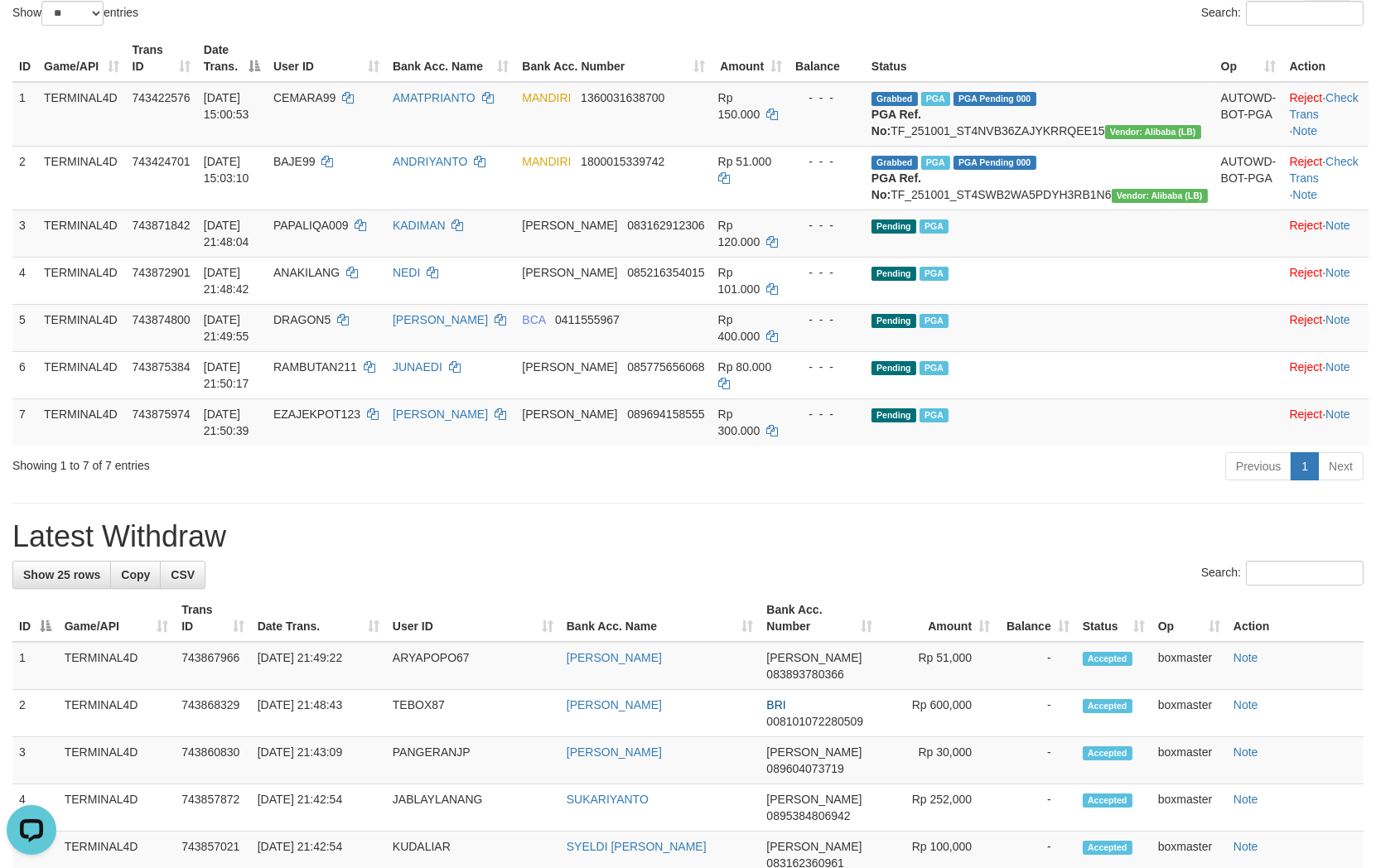
drag, startPoint x: 1106, startPoint y: 530, endPoint x: 796, endPoint y: 522, distance: 310.1
click at [1105, 530] on div "**********" at bounding box center [688, 865] width 1376 height 2035
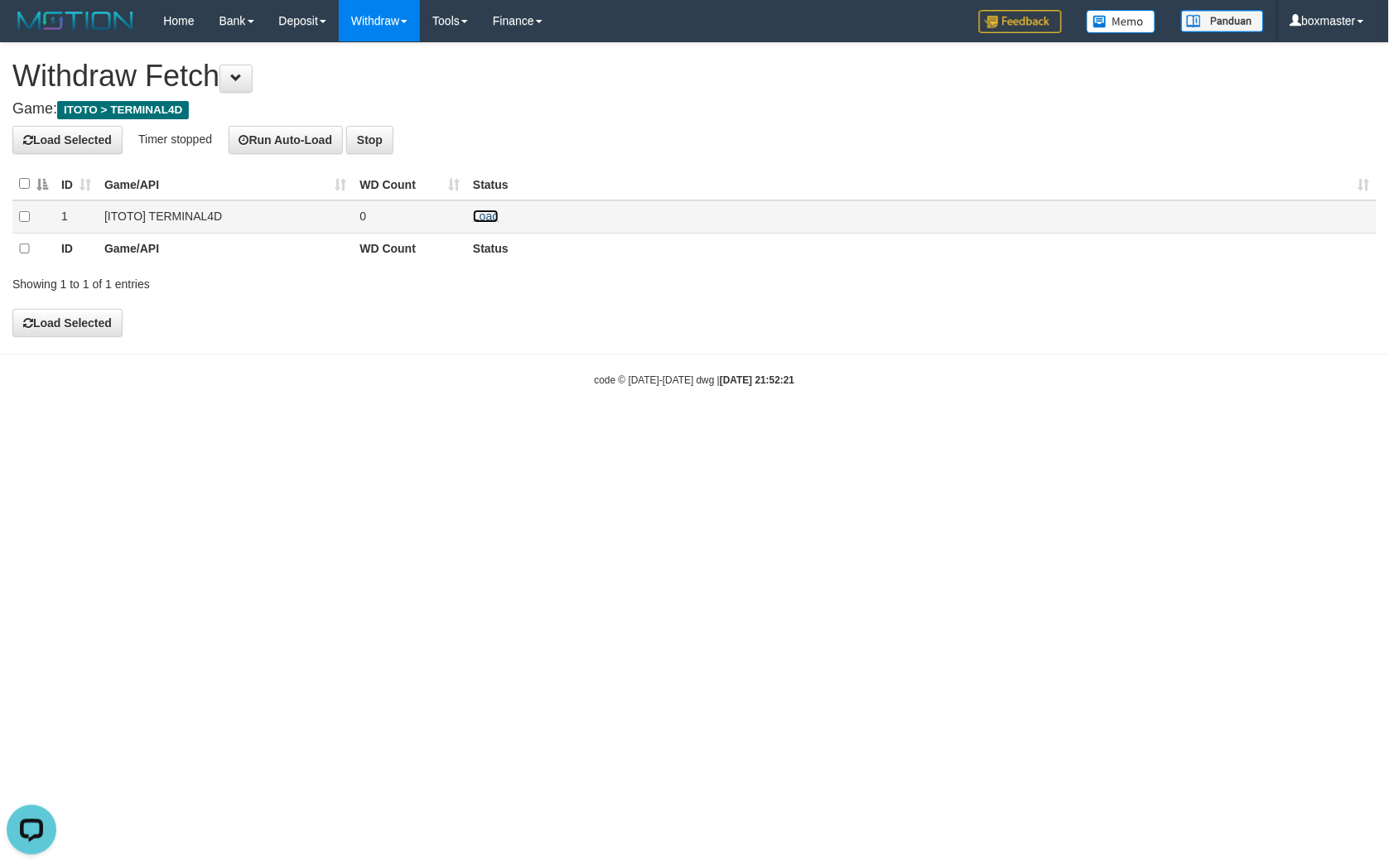
click at [482, 213] on link "Load" at bounding box center [485, 216] width 25 height 13
click at [475, 223] on td "Load OK" at bounding box center [922, 216] width 910 height 33
click at [481, 215] on link "Load" at bounding box center [485, 216] width 25 height 13
click at [483, 218] on link "Load" at bounding box center [485, 216] width 25 height 13
drag, startPoint x: 483, startPoint y: 210, endPoint x: 506, endPoint y: 209, distance: 23.0
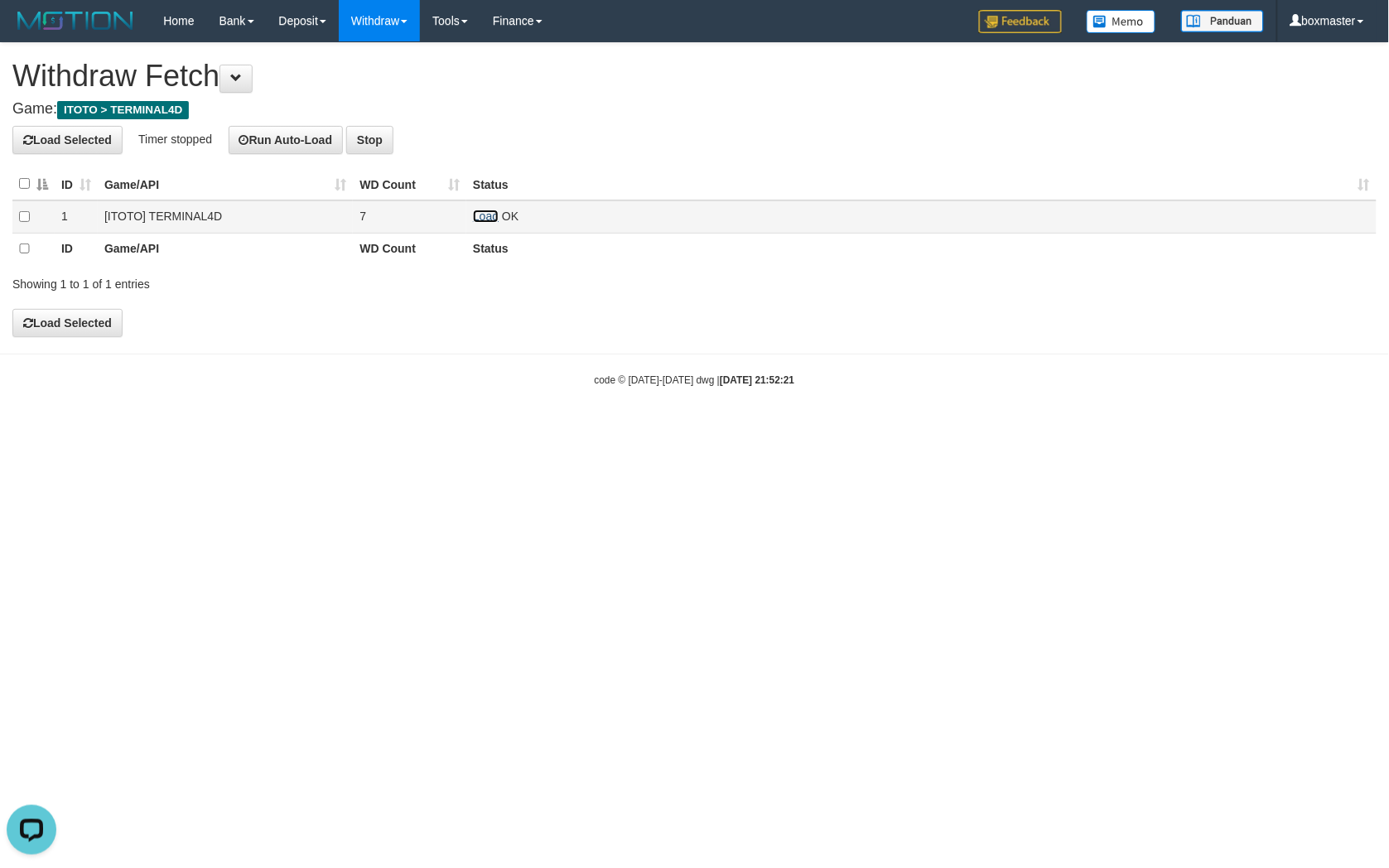
click at [483, 210] on link "Load" at bounding box center [485, 216] width 25 height 13
click at [486, 211] on link "Load" at bounding box center [485, 216] width 25 height 13
drag, startPoint x: 491, startPoint y: 210, endPoint x: 525, endPoint y: 251, distance: 53.3
click at [490, 209] on link "Load" at bounding box center [485, 216] width 25 height 13
click at [483, 221] on link "Load" at bounding box center [485, 216] width 25 height 13
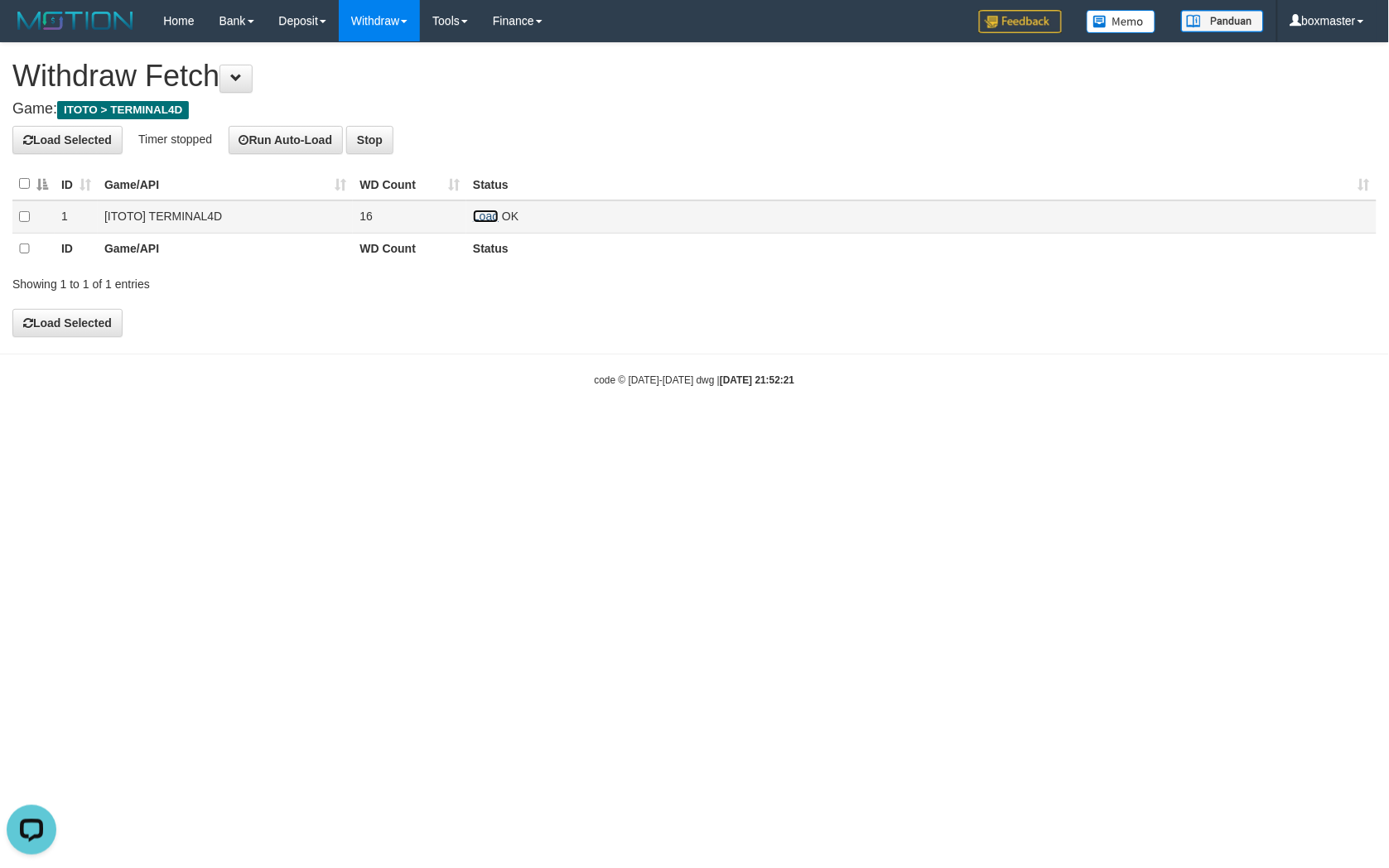
click at [479, 217] on link "Load" at bounding box center [485, 216] width 25 height 13
click at [489, 215] on link "Load" at bounding box center [485, 216] width 25 height 13
click at [474, 218] on link "Load" at bounding box center [485, 216] width 25 height 13
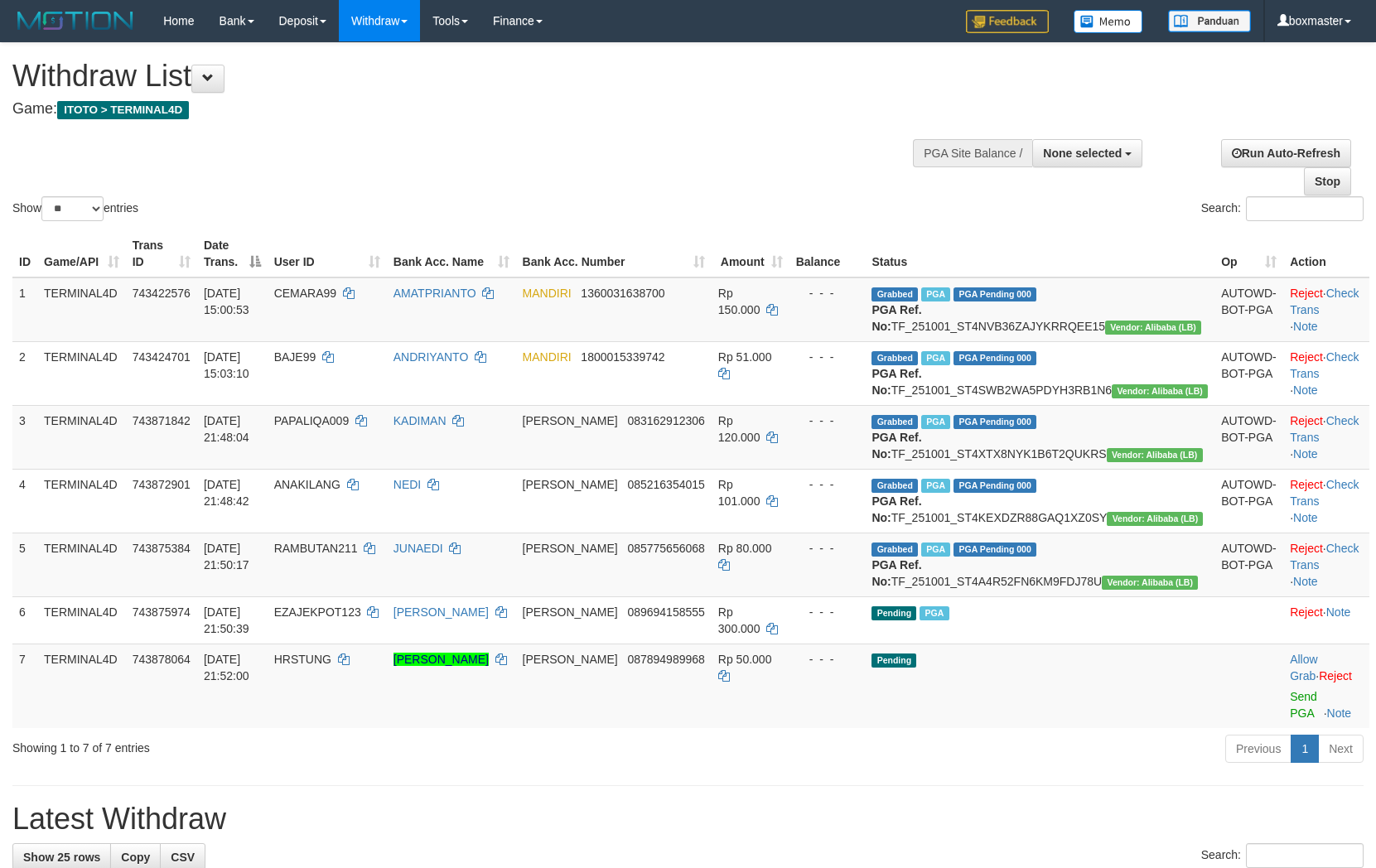
select select
select select "**"
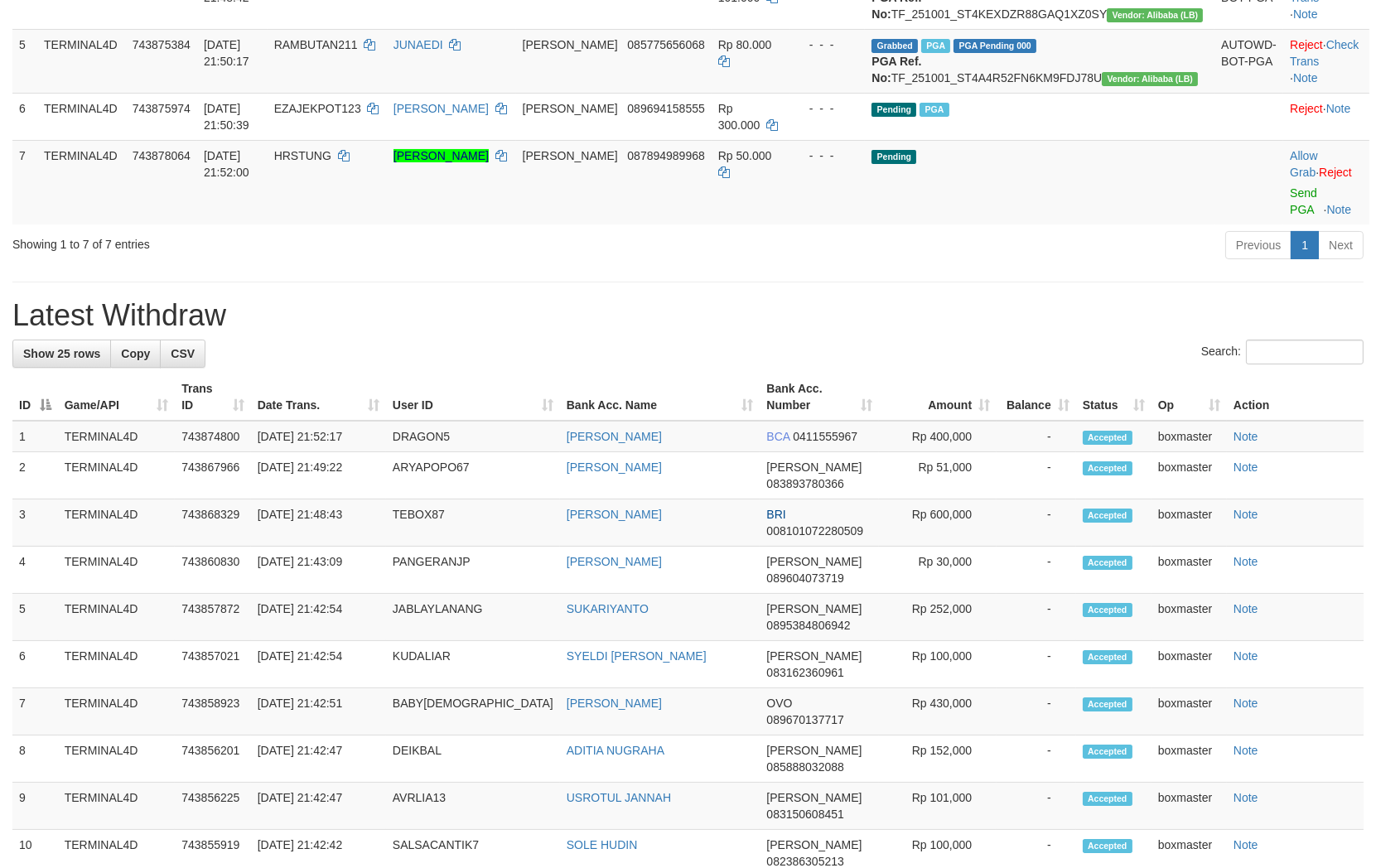
scroll to position [472, 0]
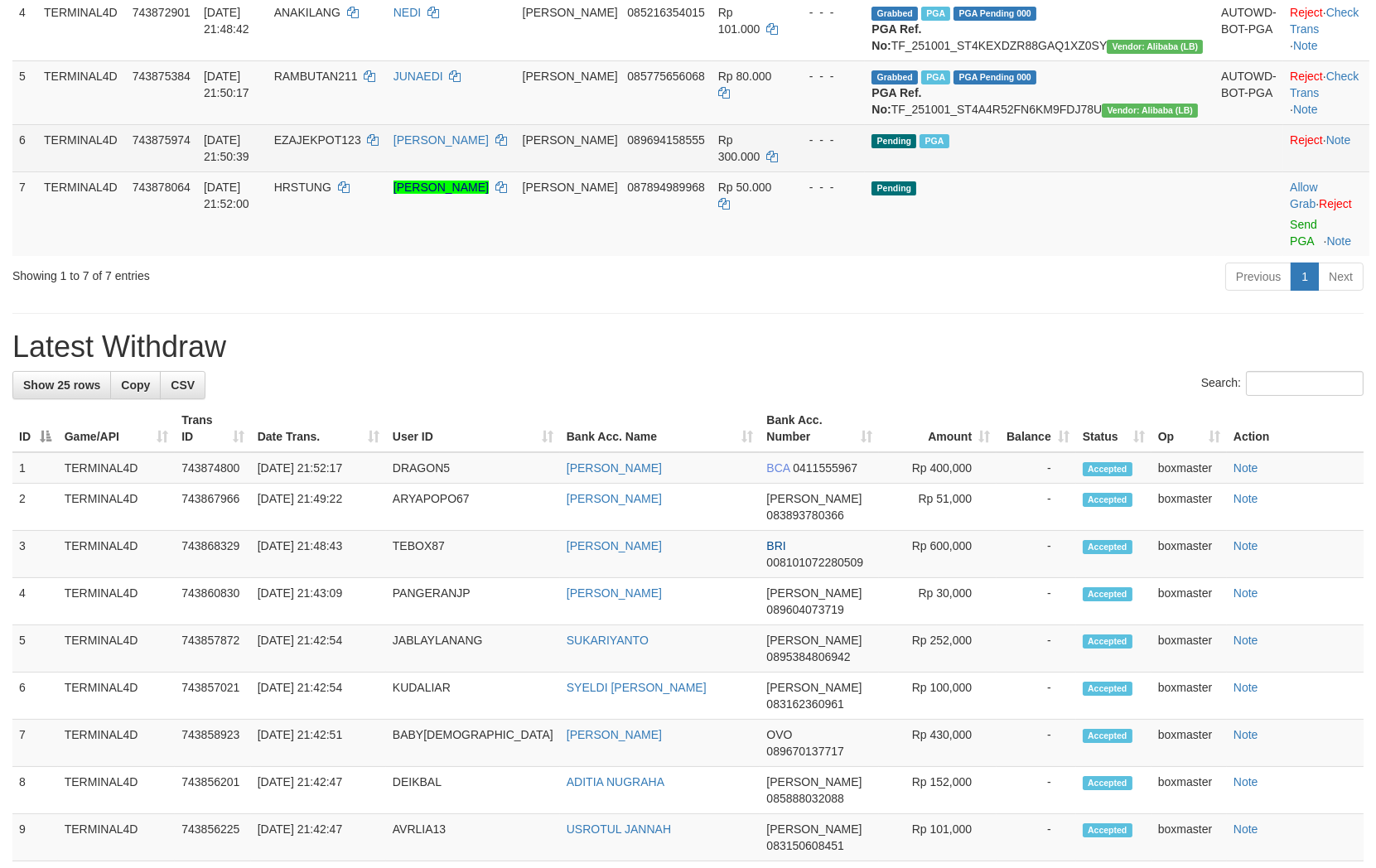
click at [361, 147] on span "EZAJEKPOT123" at bounding box center [317, 140] width 87 height 13
copy td "EZAJEKPOT123"
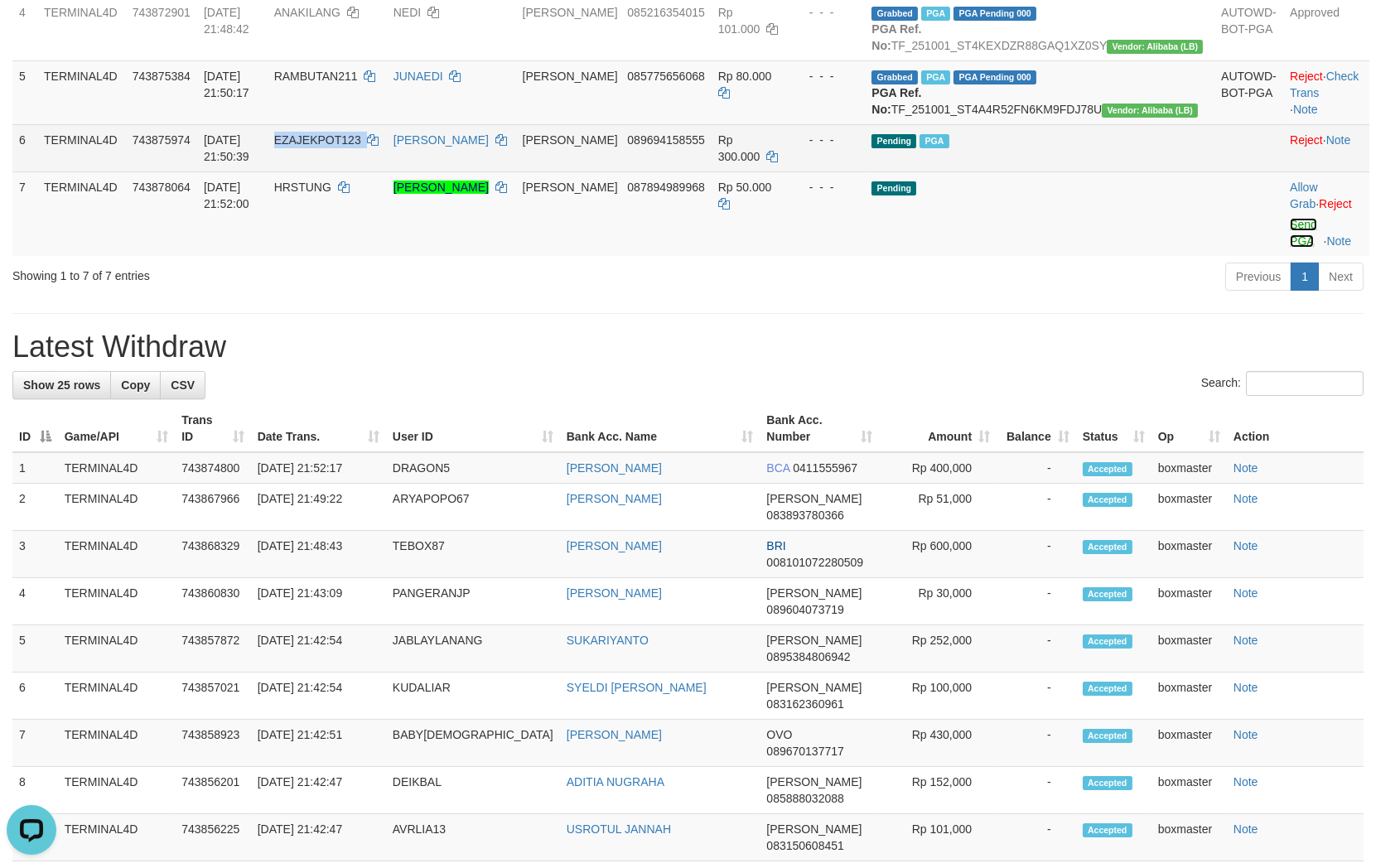
drag, startPoint x: 1280, startPoint y: 306, endPoint x: 760, endPoint y: 247, distance: 523.3
click at [1290, 248] on link "Send PGA" at bounding box center [1303, 233] width 27 height 30
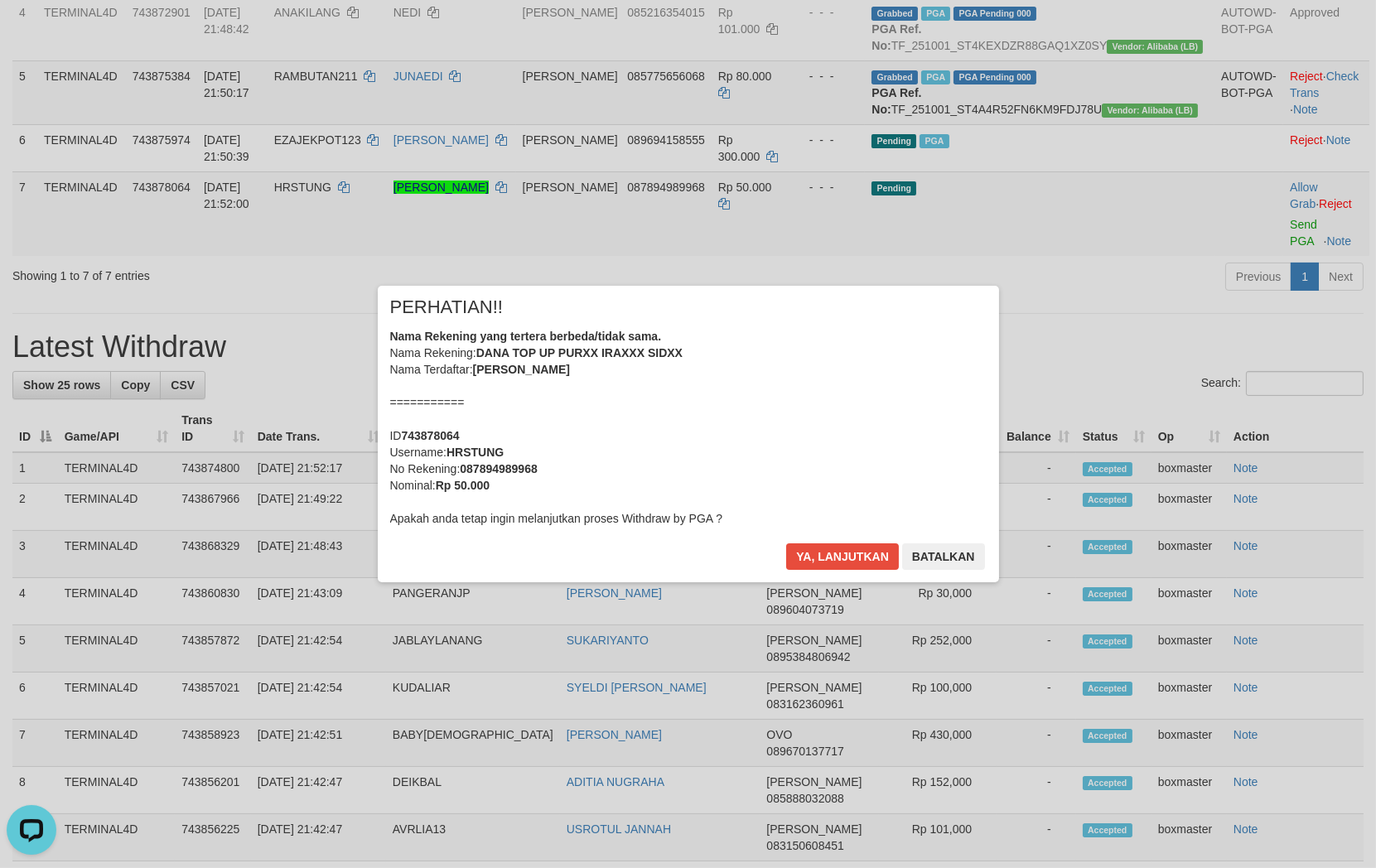
drag, startPoint x: 908, startPoint y: 368, endPoint x: 978, endPoint y: 381, distance: 71.2
click at [909, 368] on div "Nama Rekening yang tertera berbeda/tidak sama. Nama Rekening: DANA TOP UP PURXX…" at bounding box center [688, 427] width 596 height 199
click at [834, 548] on button "Ya, lanjutkan" at bounding box center [842, 556] width 113 height 26
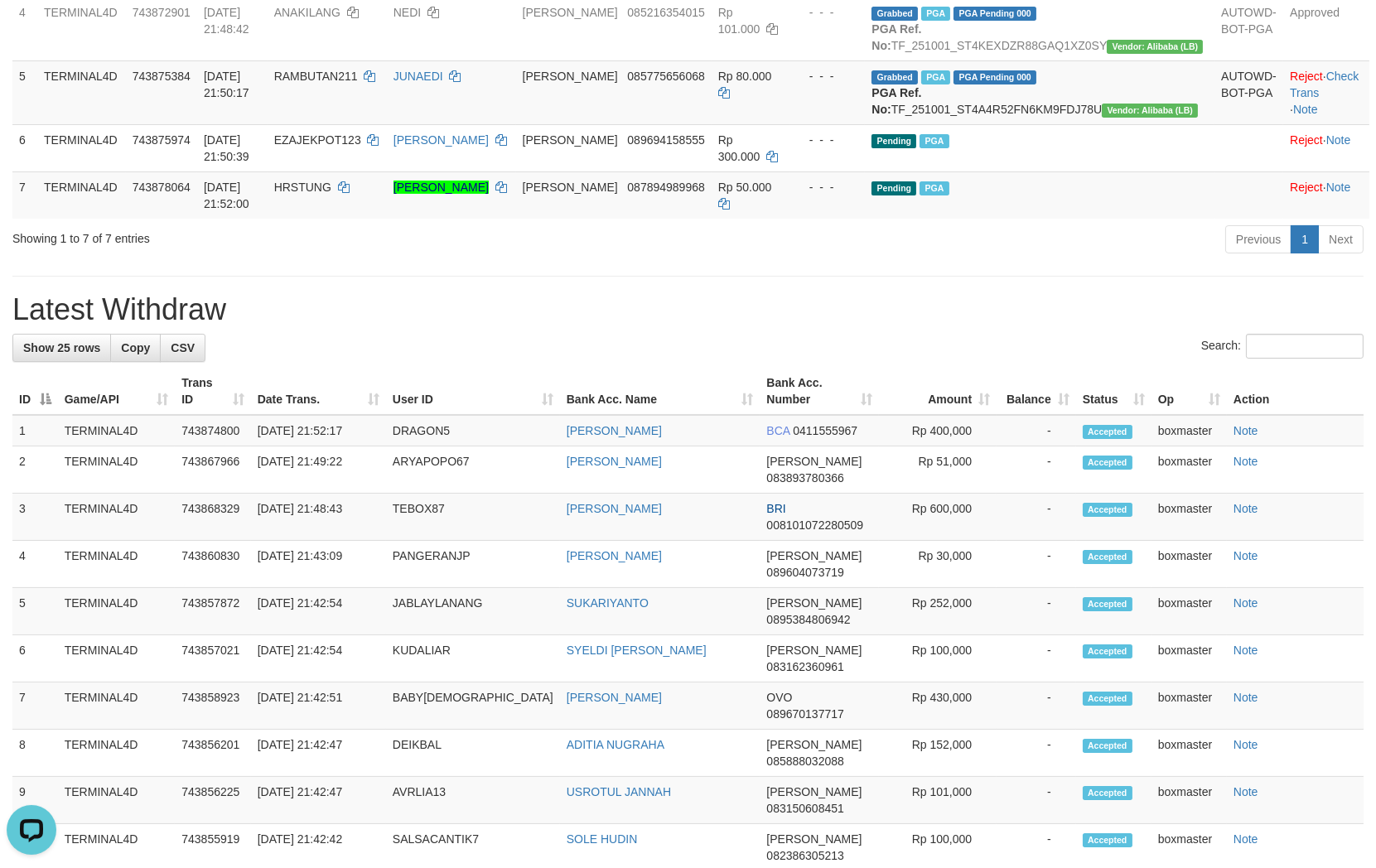
click at [958, 326] on h1 "Latest Withdraw" at bounding box center [687, 309] width 1351 height 33
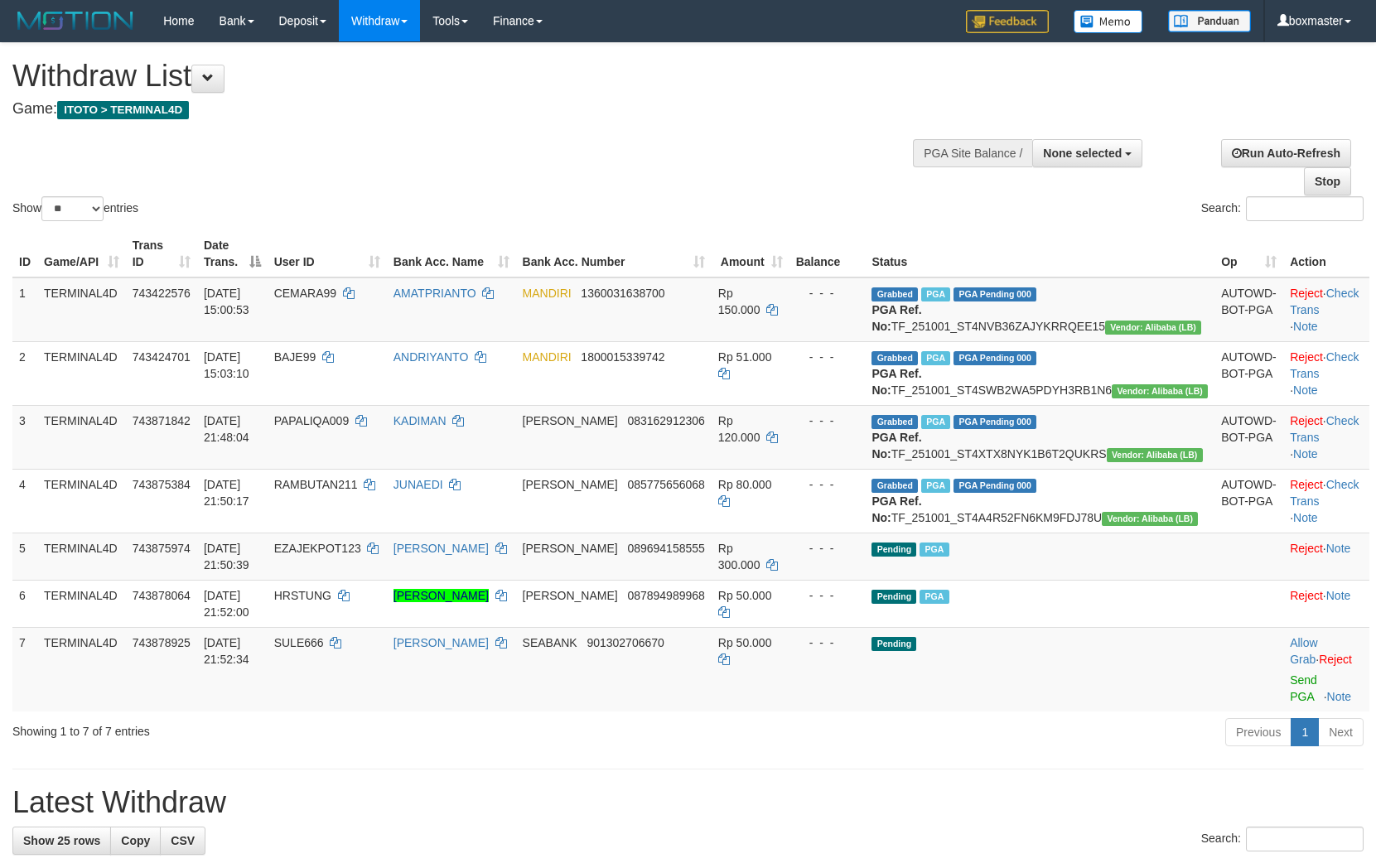
select select
select select "**"
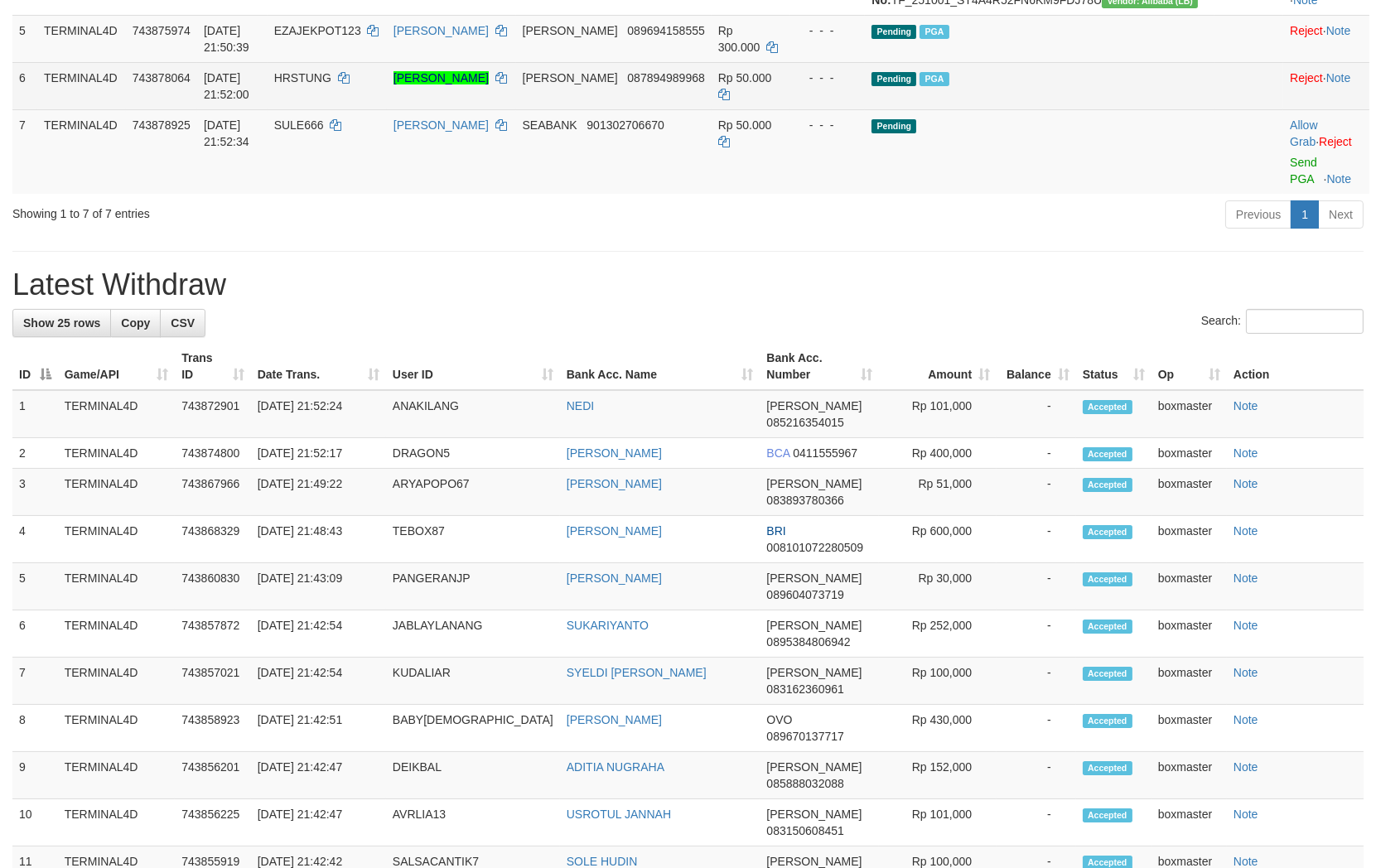
scroll to position [472, 0]
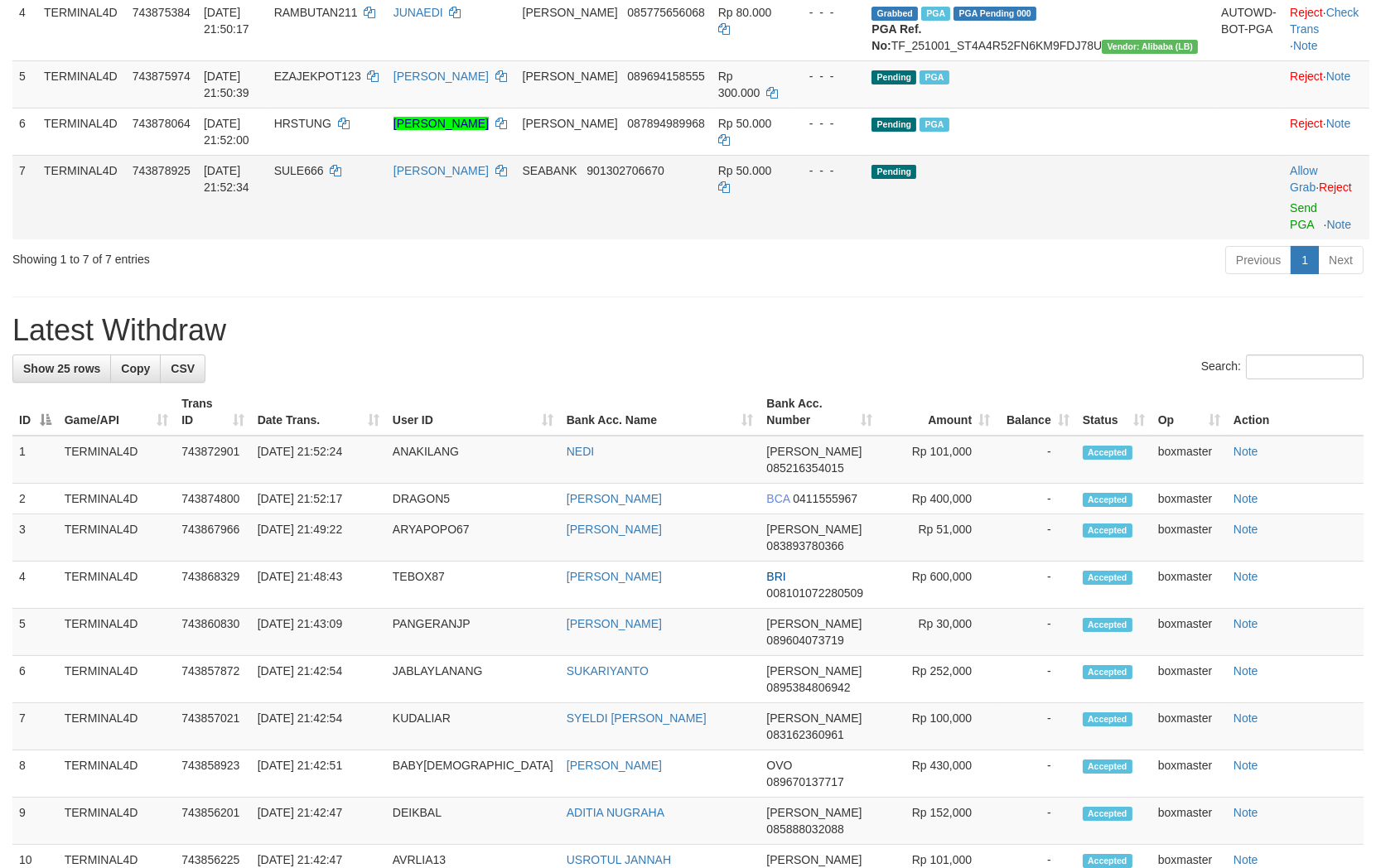
click at [323, 178] on span "SULE666" at bounding box center [298, 170] width 50 height 13
copy td "SULE666"
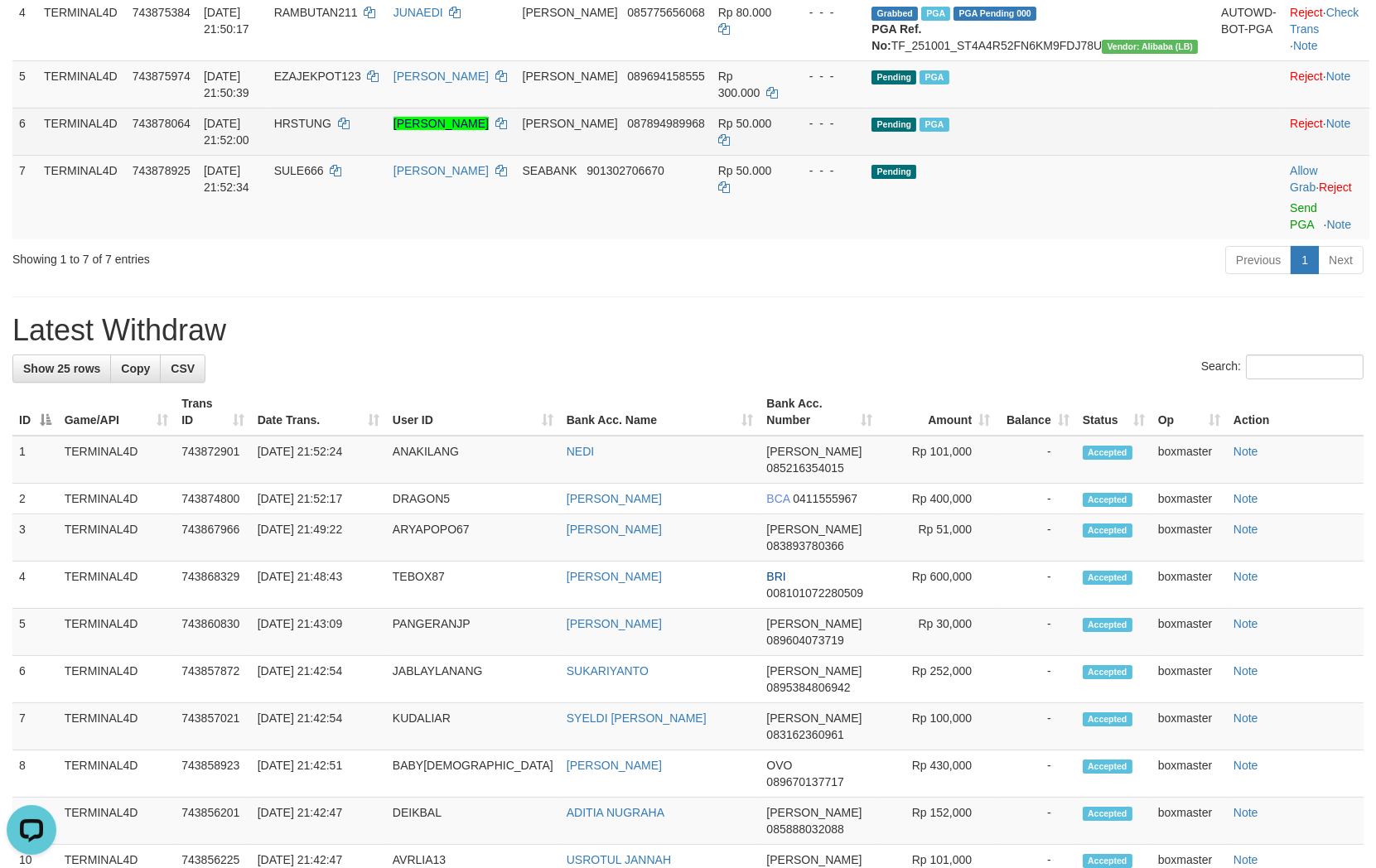
click at [331, 130] on span "HRSTUNG" at bounding box center [302, 123] width 57 height 13
copy td "HRSTUNG"
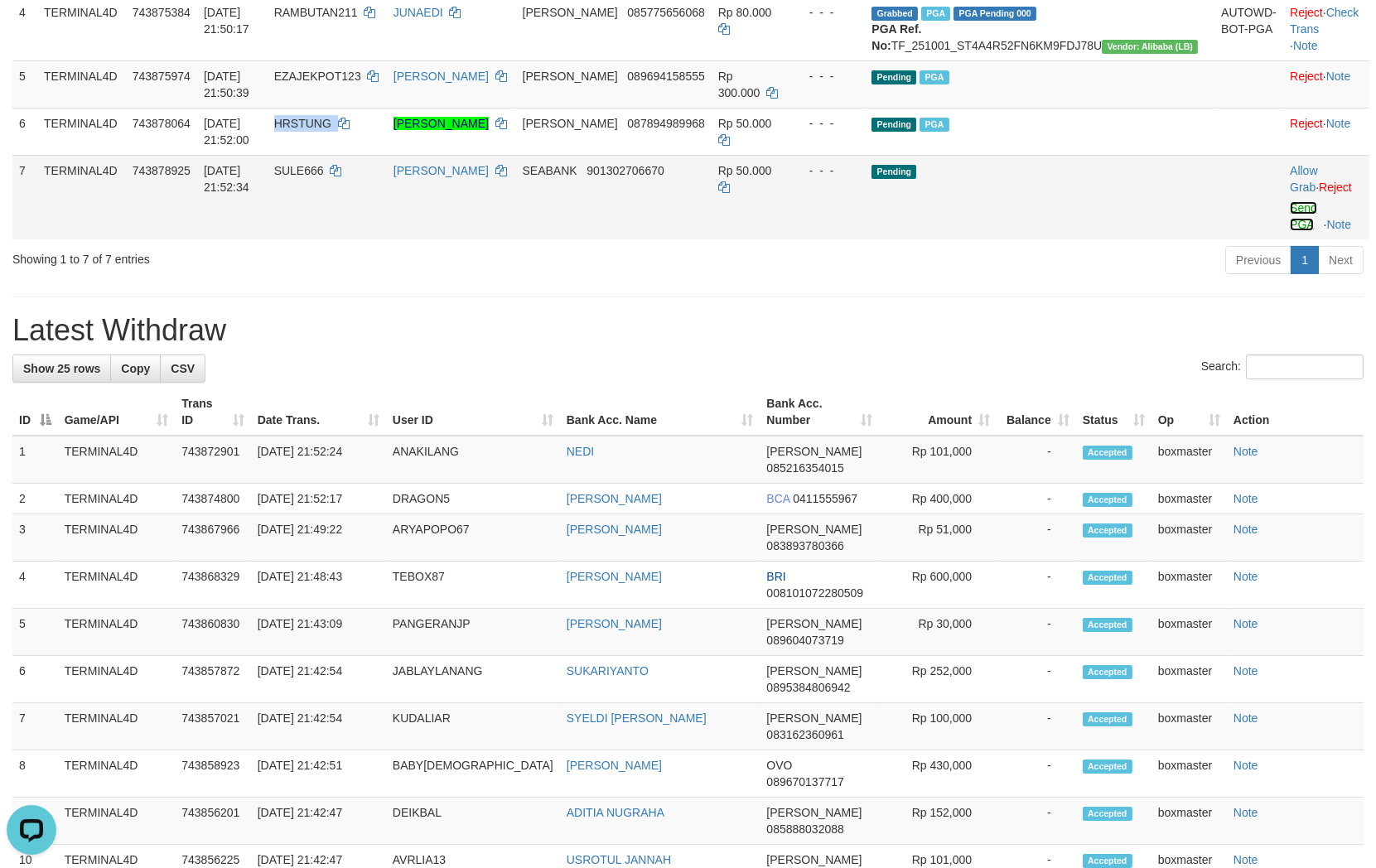
drag, startPoint x: 1293, startPoint y: 271, endPoint x: 781, endPoint y: 267, distance: 512.0
click at [1293, 231] on link "Send PGA" at bounding box center [1303, 216] width 27 height 30
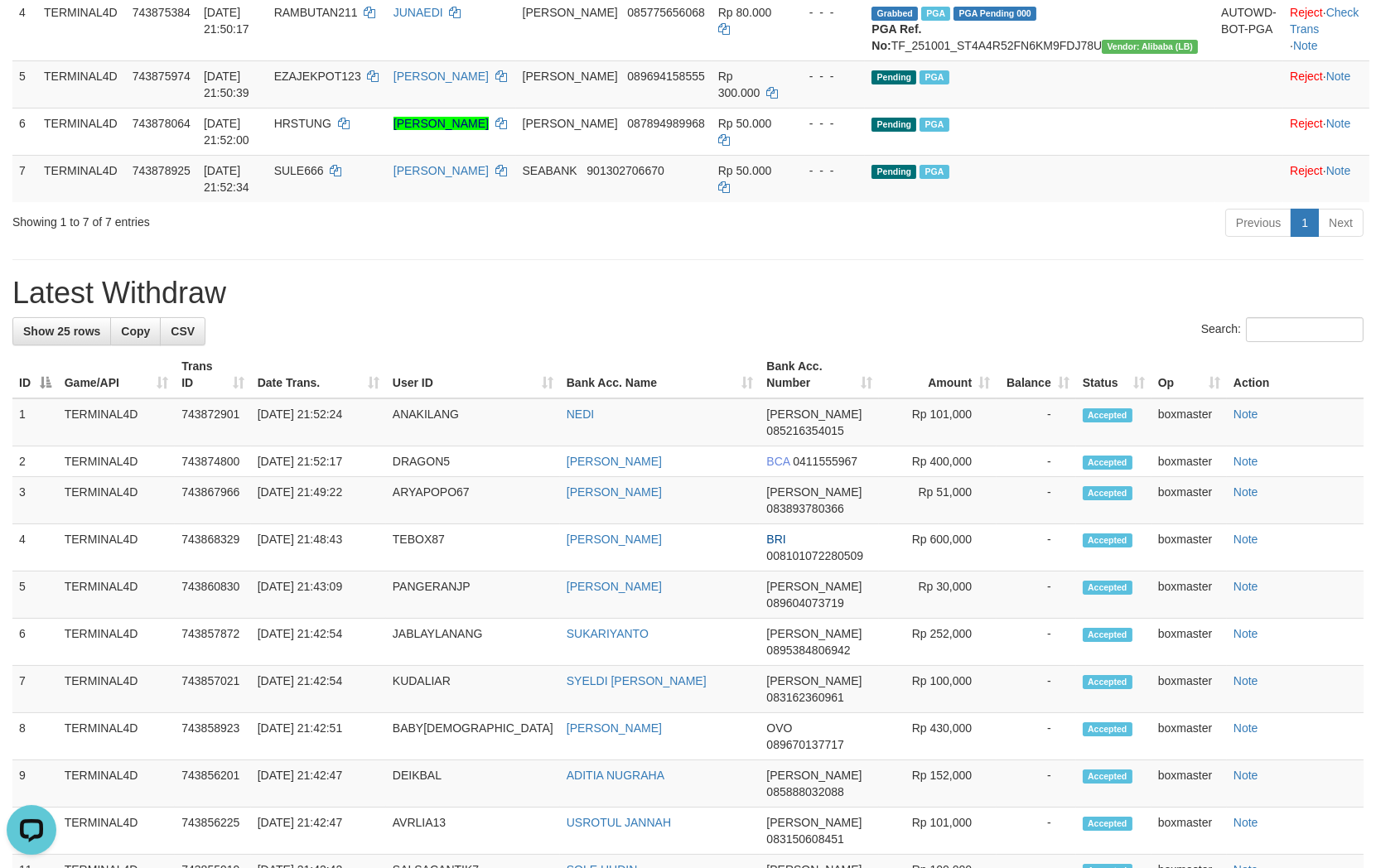
click at [995, 309] on h1 "Latest Withdraw" at bounding box center [687, 292] width 1351 height 33
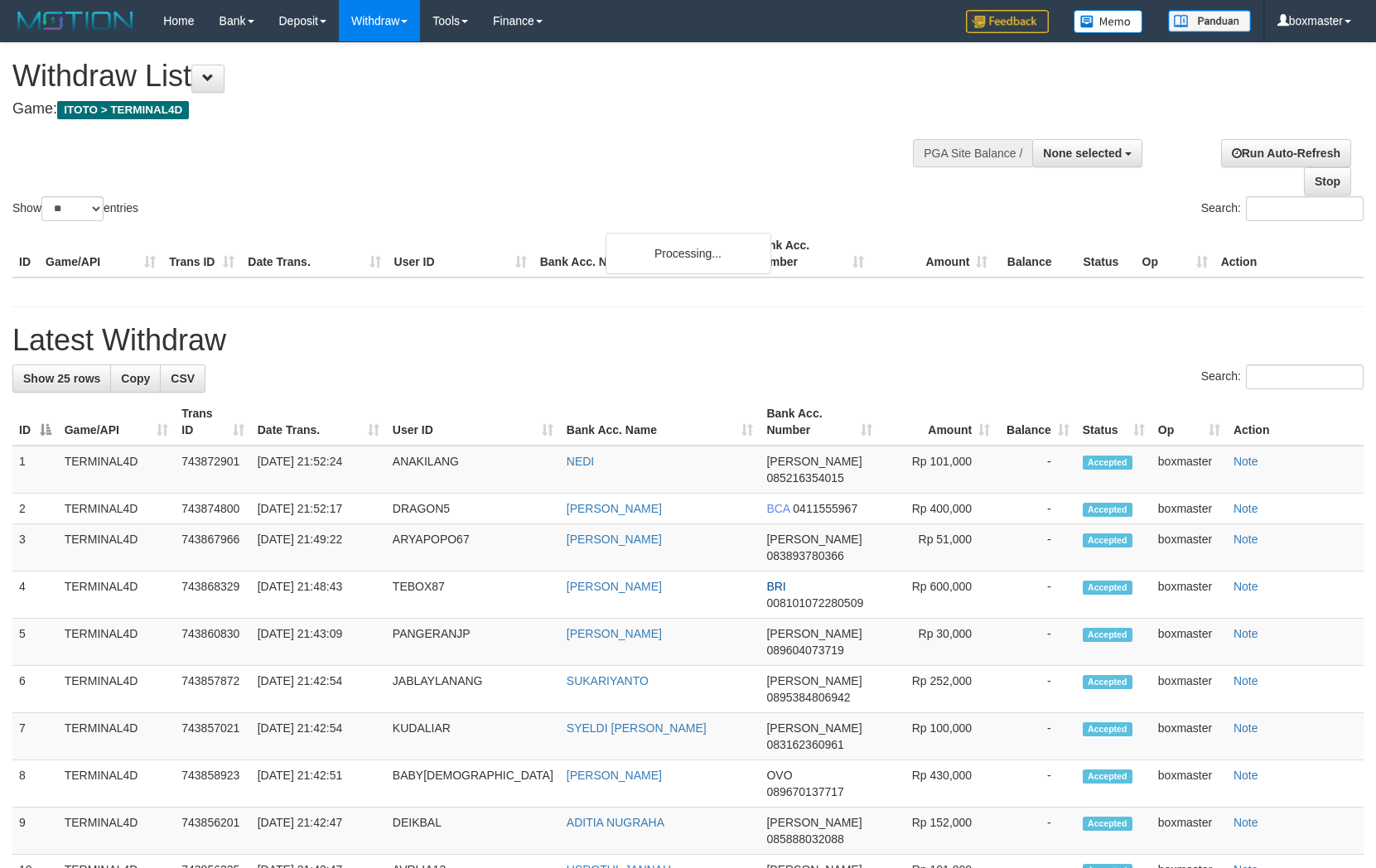
select select
select select "**"
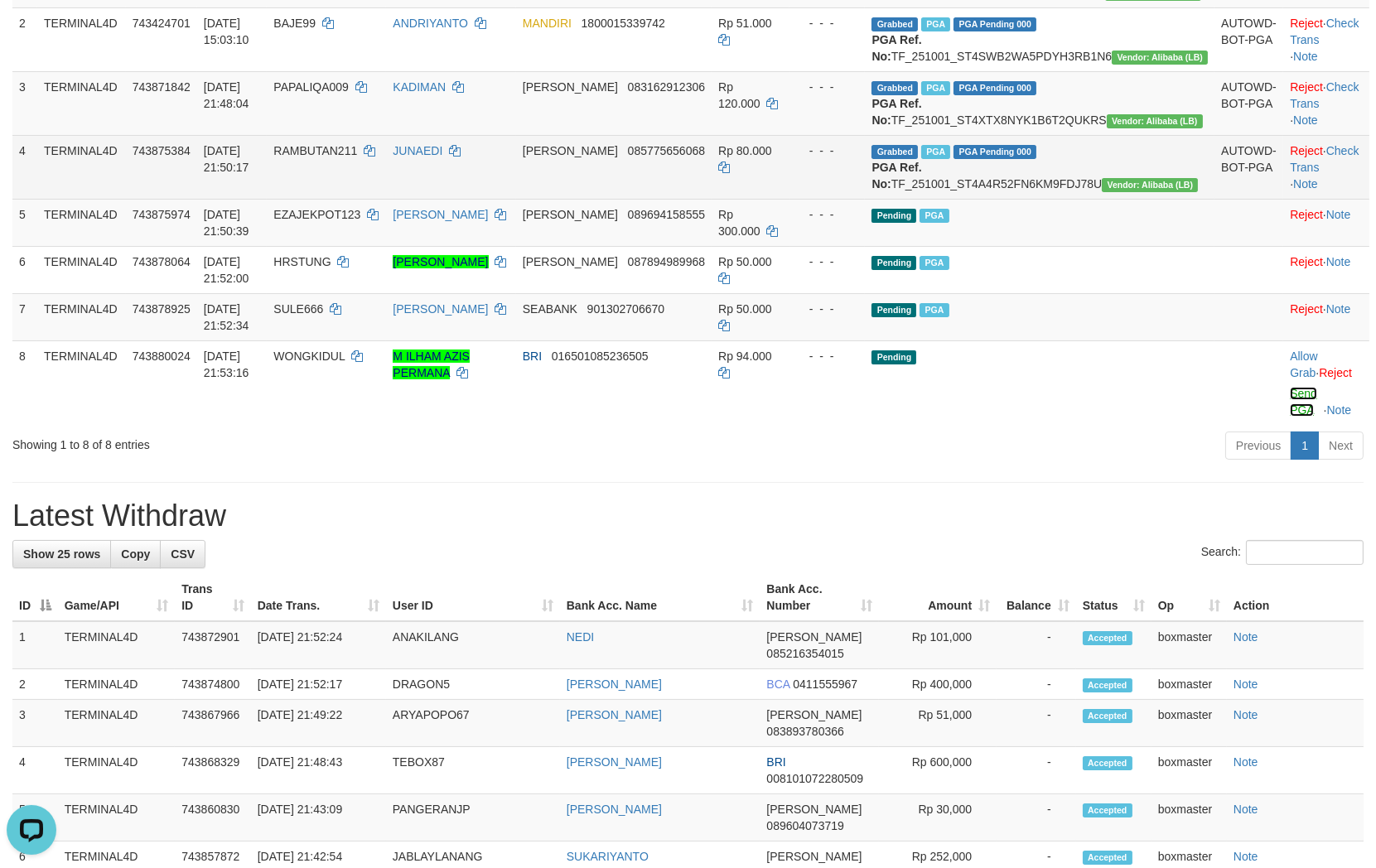
drag, startPoint x: 1303, startPoint y: 463, endPoint x: 788, endPoint y: 262, distance: 552.8
click at [1303, 417] on link "Send PGA" at bounding box center [1303, 402] width 27 height 30
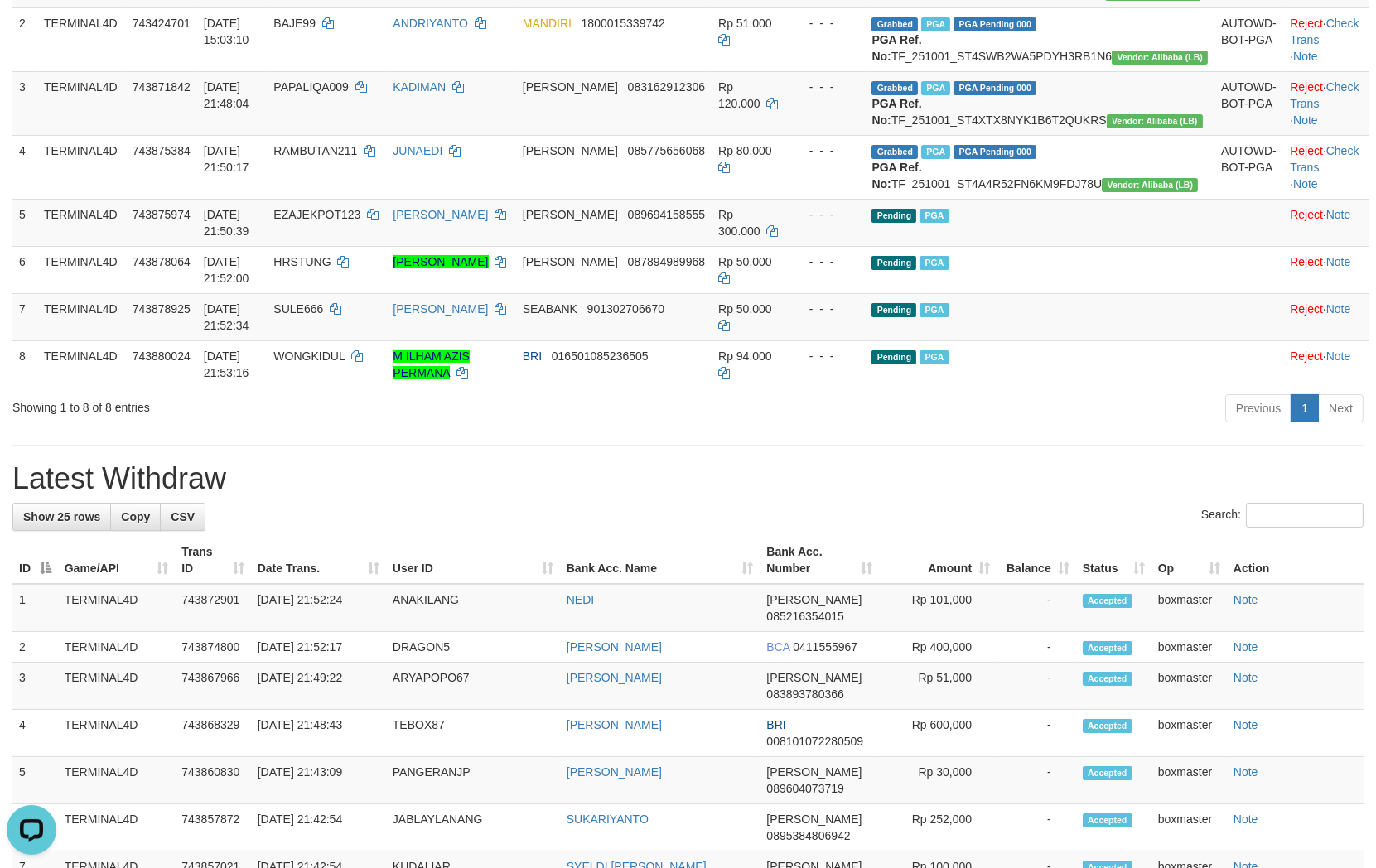
drag, startPoint x: 1087, startPoint y: 497, endPoint x: 1105, endPoint y: 492, distance: 18.7
click at [1087, 495] on div "**********" at bounding box center [688, 759] width 1376 height 2099
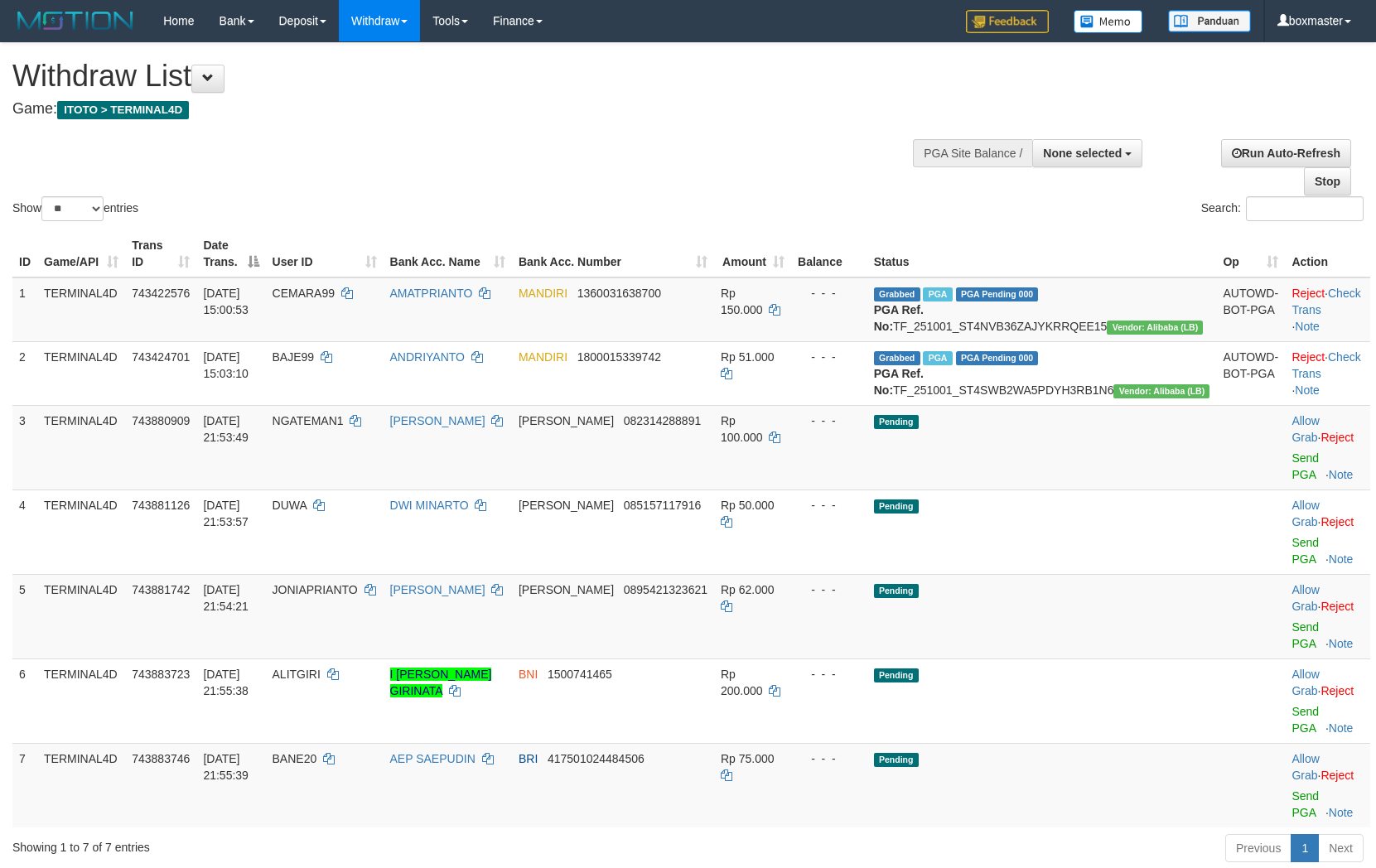
select select
select select "**"
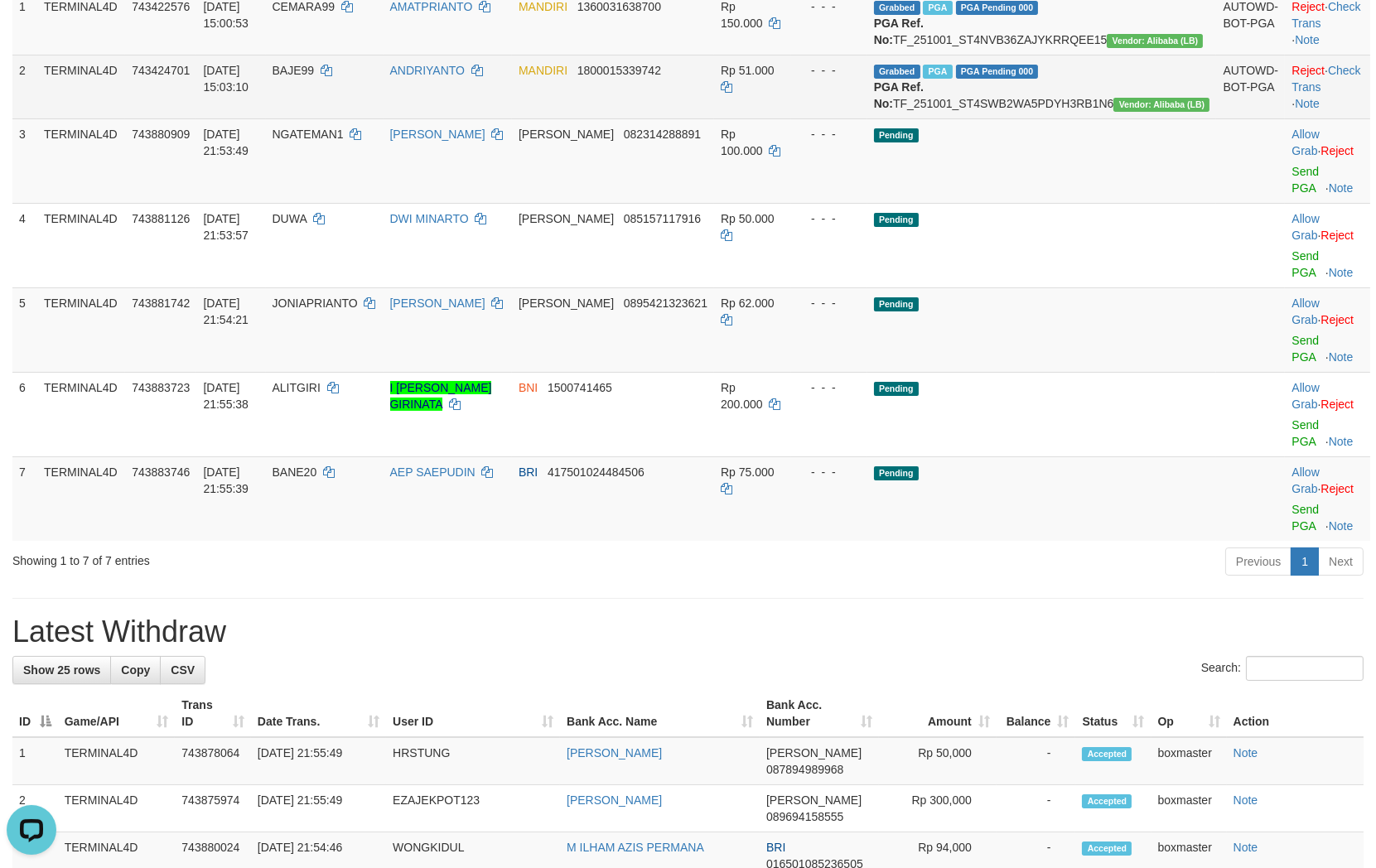
click at [344, 76] on td "BAJE99" at bounding box center [324, 86] width 118 height 64
click at [344, 77] on td "BAJE99" at bounding box center [324, 86] width 118 height 64
copy td "BAJE99"
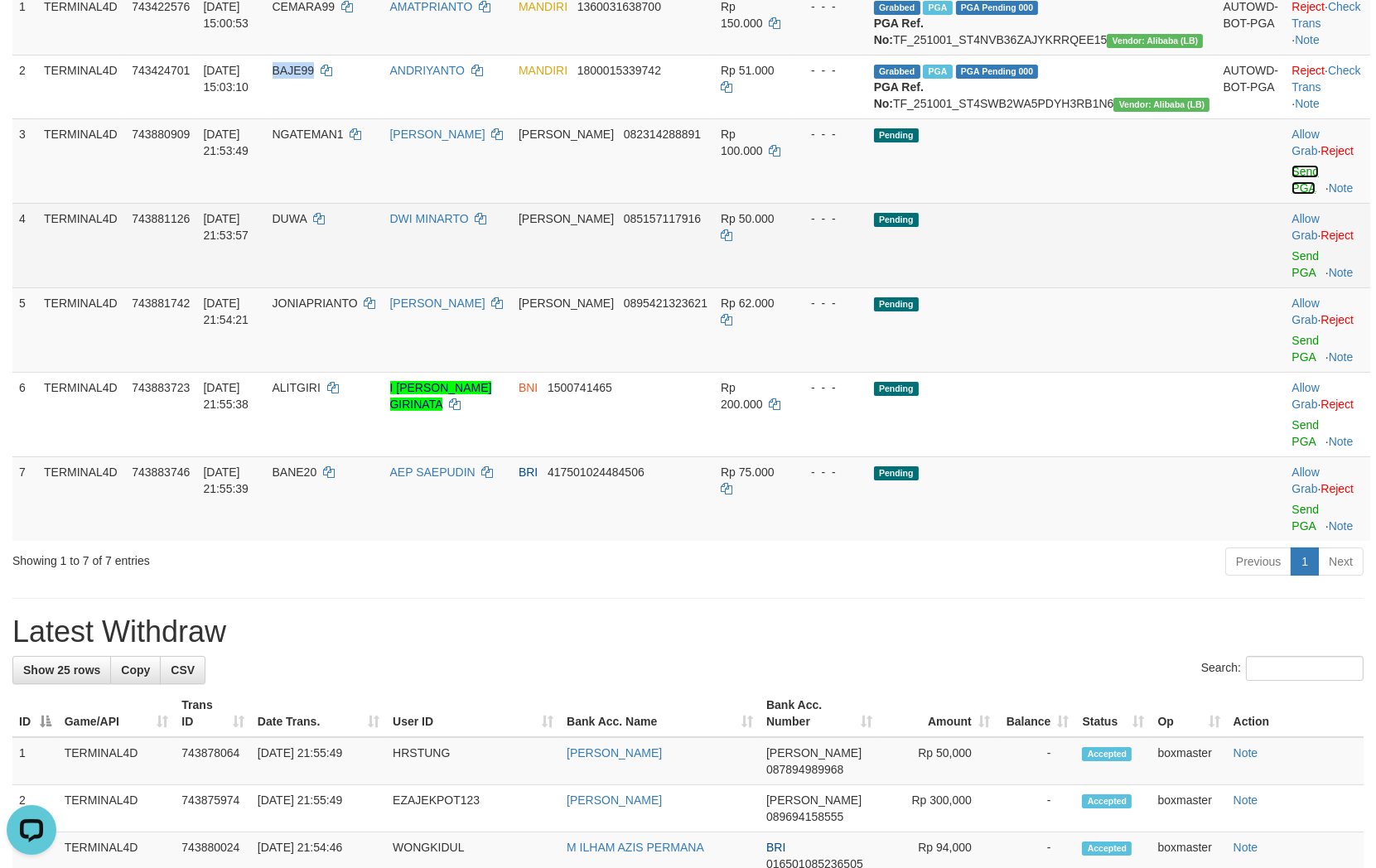
drag, startPoint x: 1269, startPoint y: 203, endPoint x: 768, endPoint y: 254, distance: 503.6
click at [1291, 194] on link "Send PGA" at bounding box center [1304, 179] width 27 height 30
click at [1291, 270] on link "Send PGA" at bounding box center [1304, 264] width 27 height 30
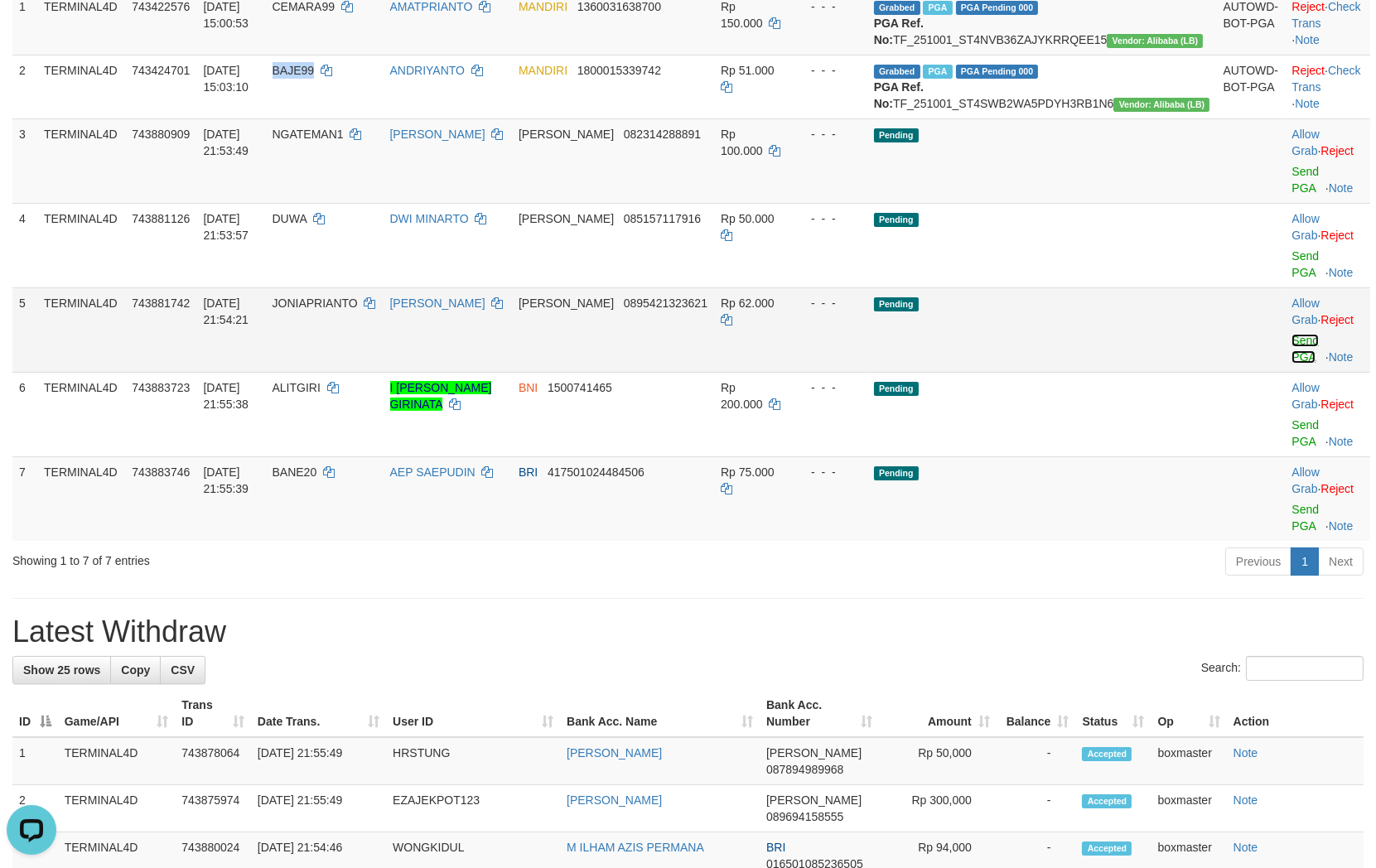
click at [1291, 334] on link "Send PGA" at bounding box center [1304, 349] width 27 height 30
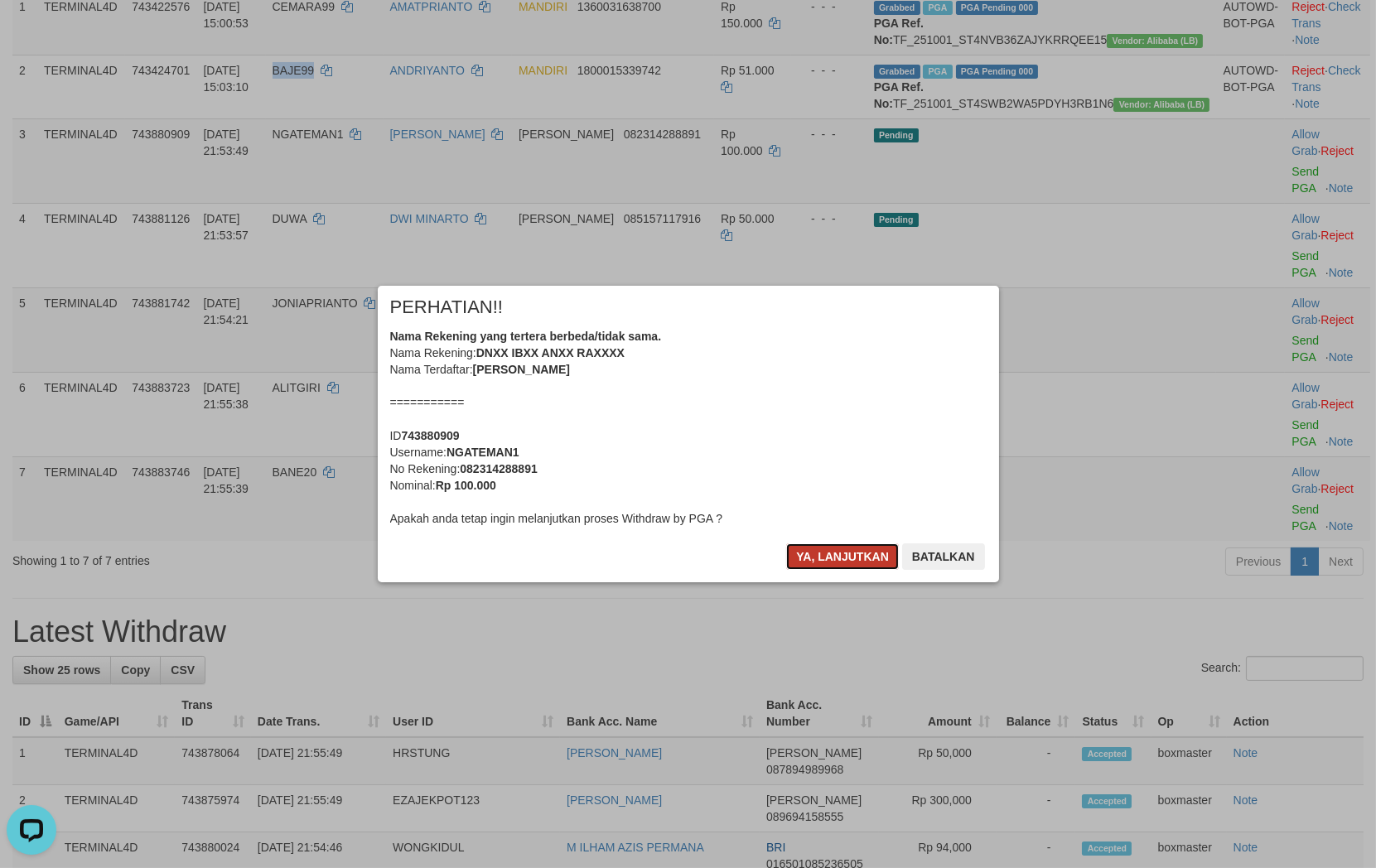
click at [838, 552] on button "Ya, lanjutkan" at bounding box center [842, 556] width 113 height 26
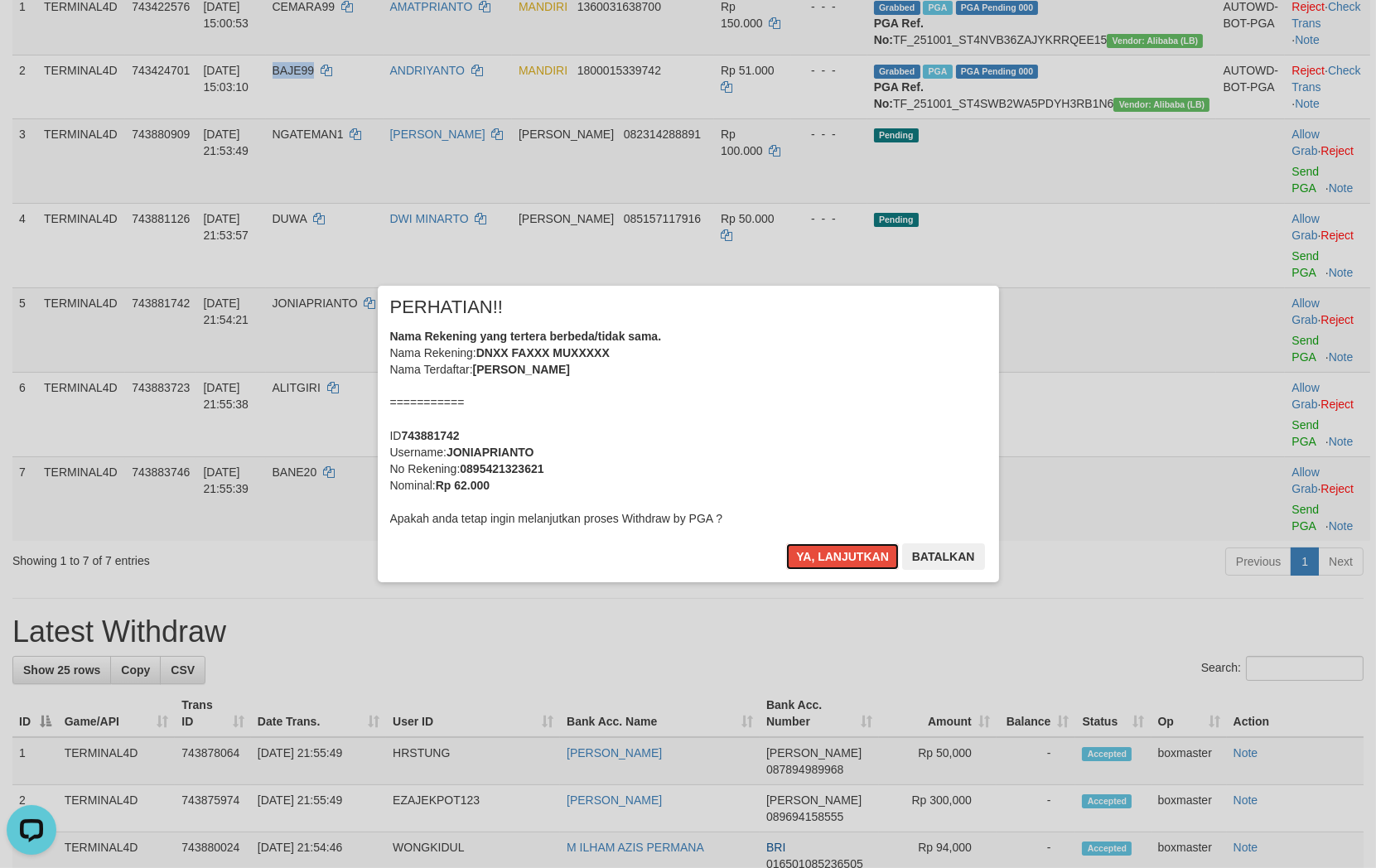
click at [847, 553] on button "Ya, lanjutkan" at bounding box center [842, 556] width 113 height 26
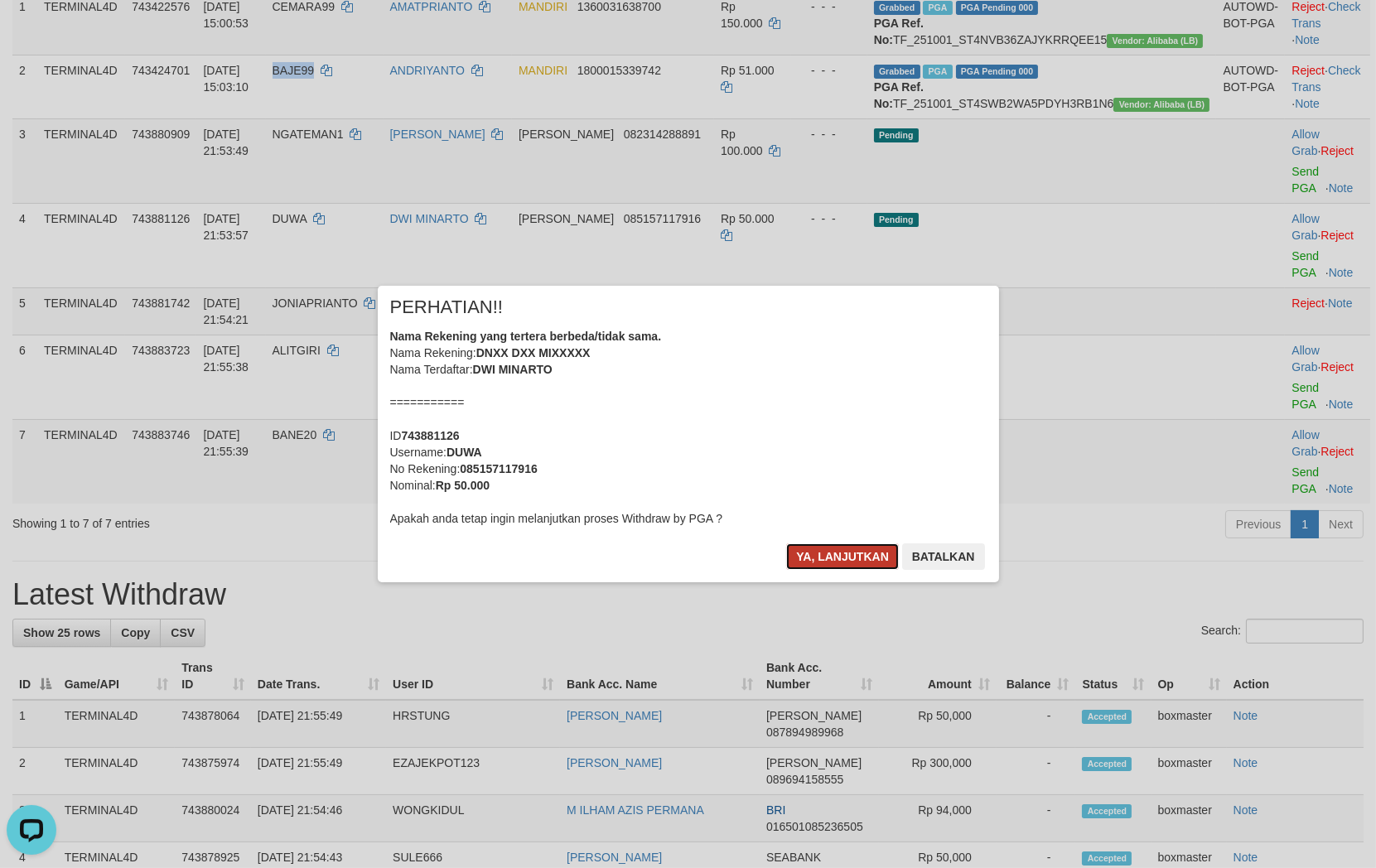
click at [823, 560] on button "Ya, lanjutkan" at bounding box center [842, 556] width 113 height 26
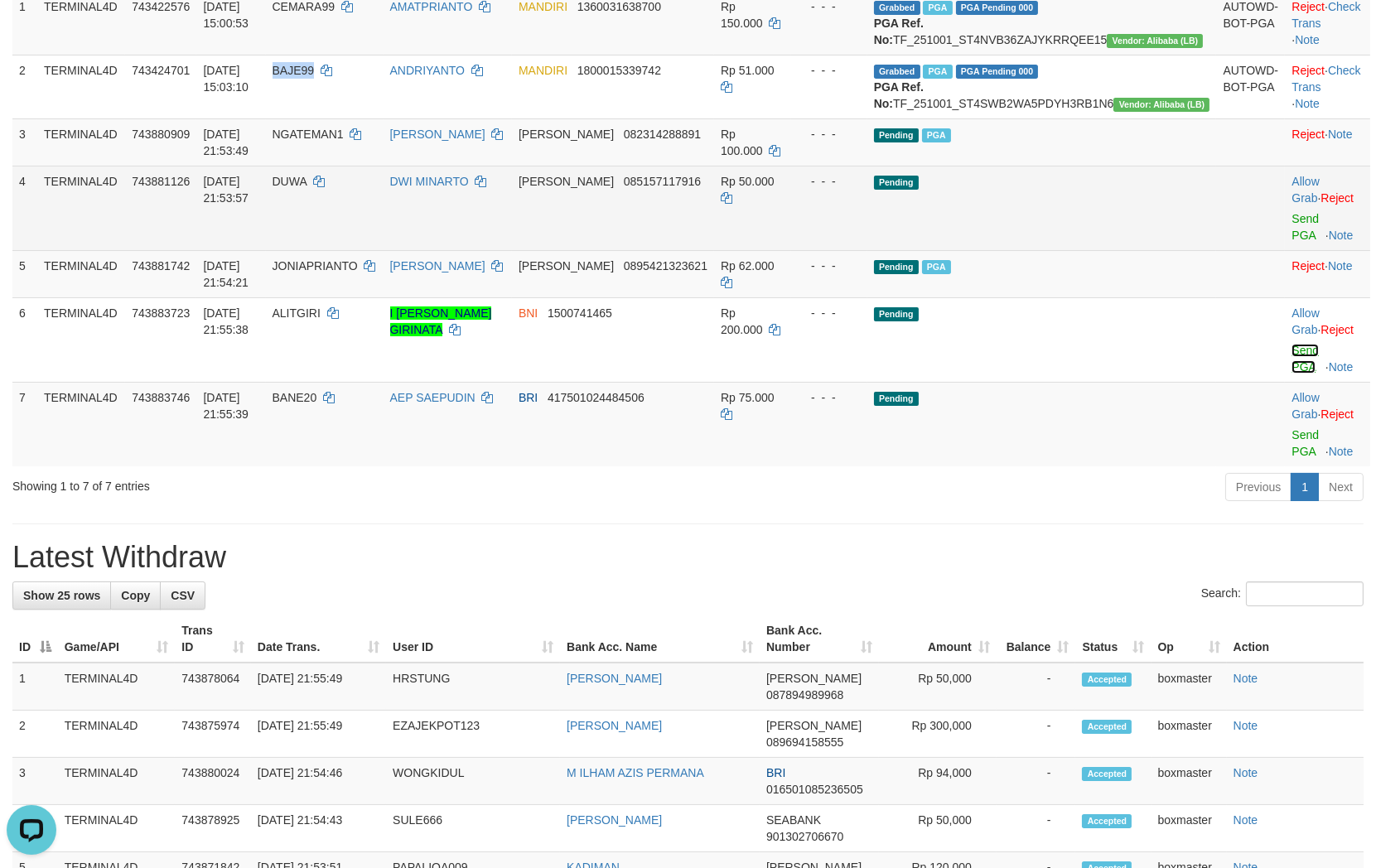
drag, startPoint x: 1293, startPoint y: 365, endPoint x: 790, endPoint y: 253, distance: 515.3
click at [1293, 365] on link "Send PGA" at bounding box center [1304, 359] width 27 height 30
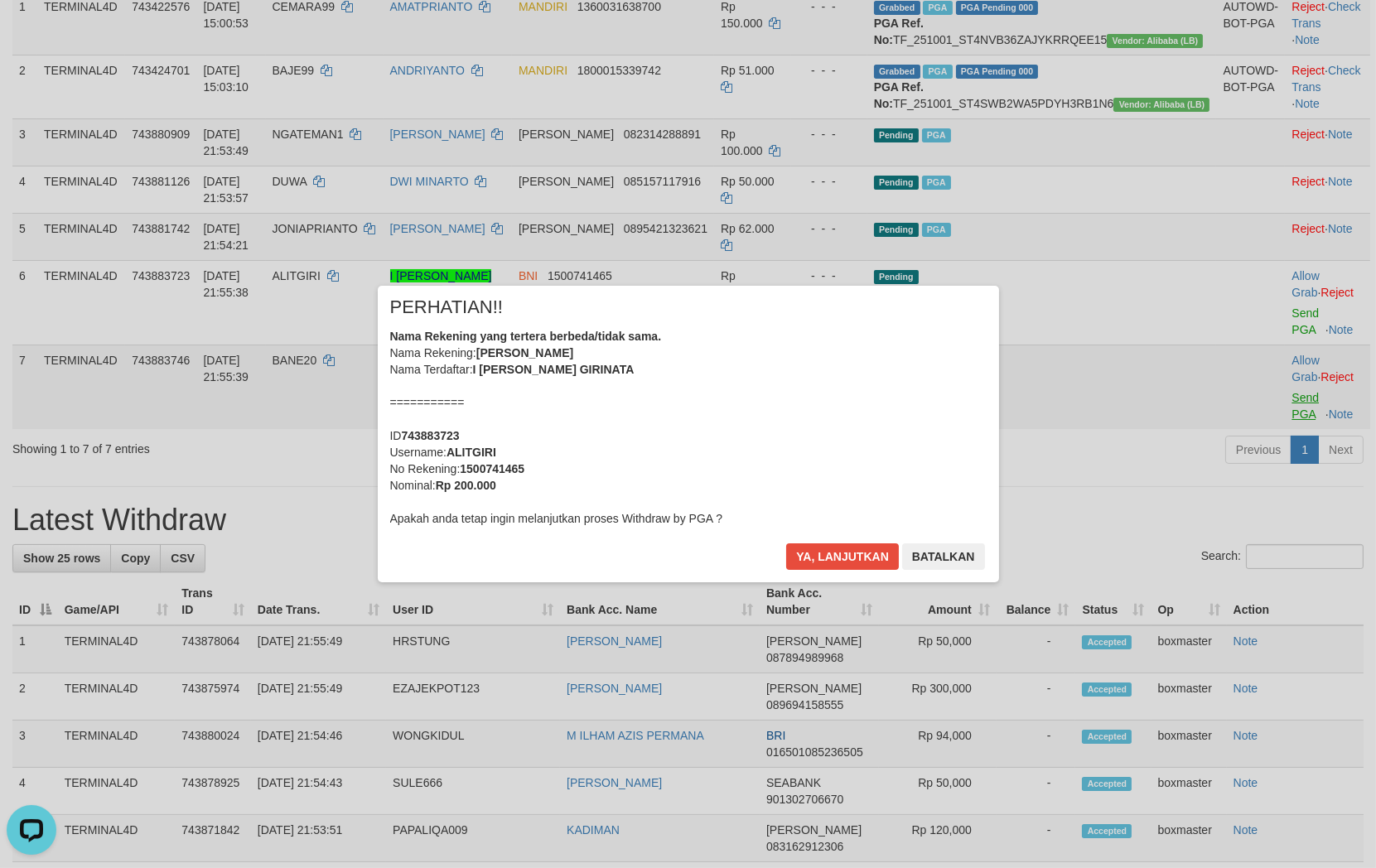
click at [1276, 434] on div "× PERHATIAN!! Nama Rekening yang tertera berbeda/tidak sama. Nama Rekening: IKE…" at bounding box center [688, 434] width 1376 height 363
click at [842, 562] on button "Ya, lanjutkan" at bounding box center [842, 556] width 113 height 26
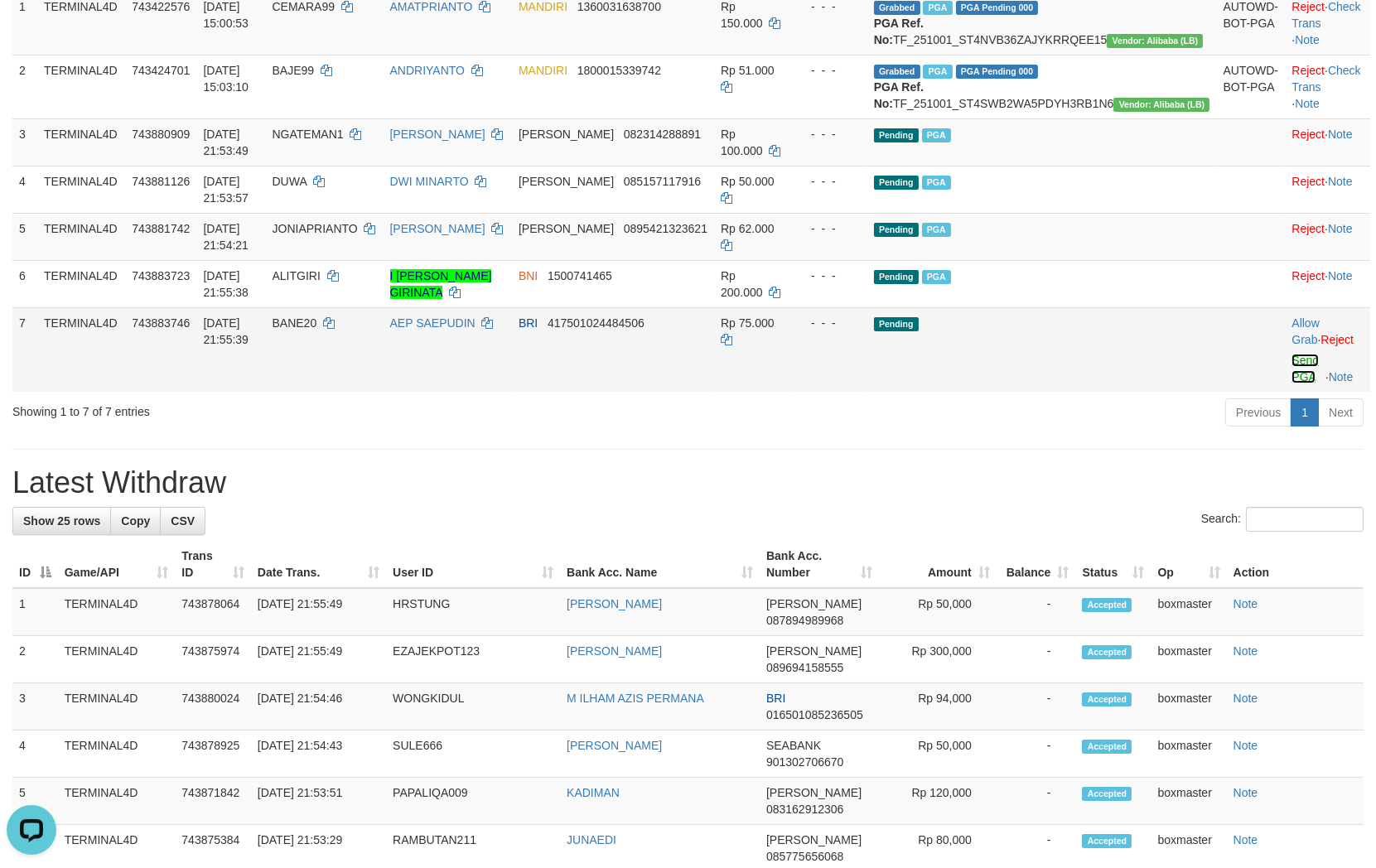
click at [1291, 383] on link "Send PGA" at bounding box center [1304, 368] width 27 height 30
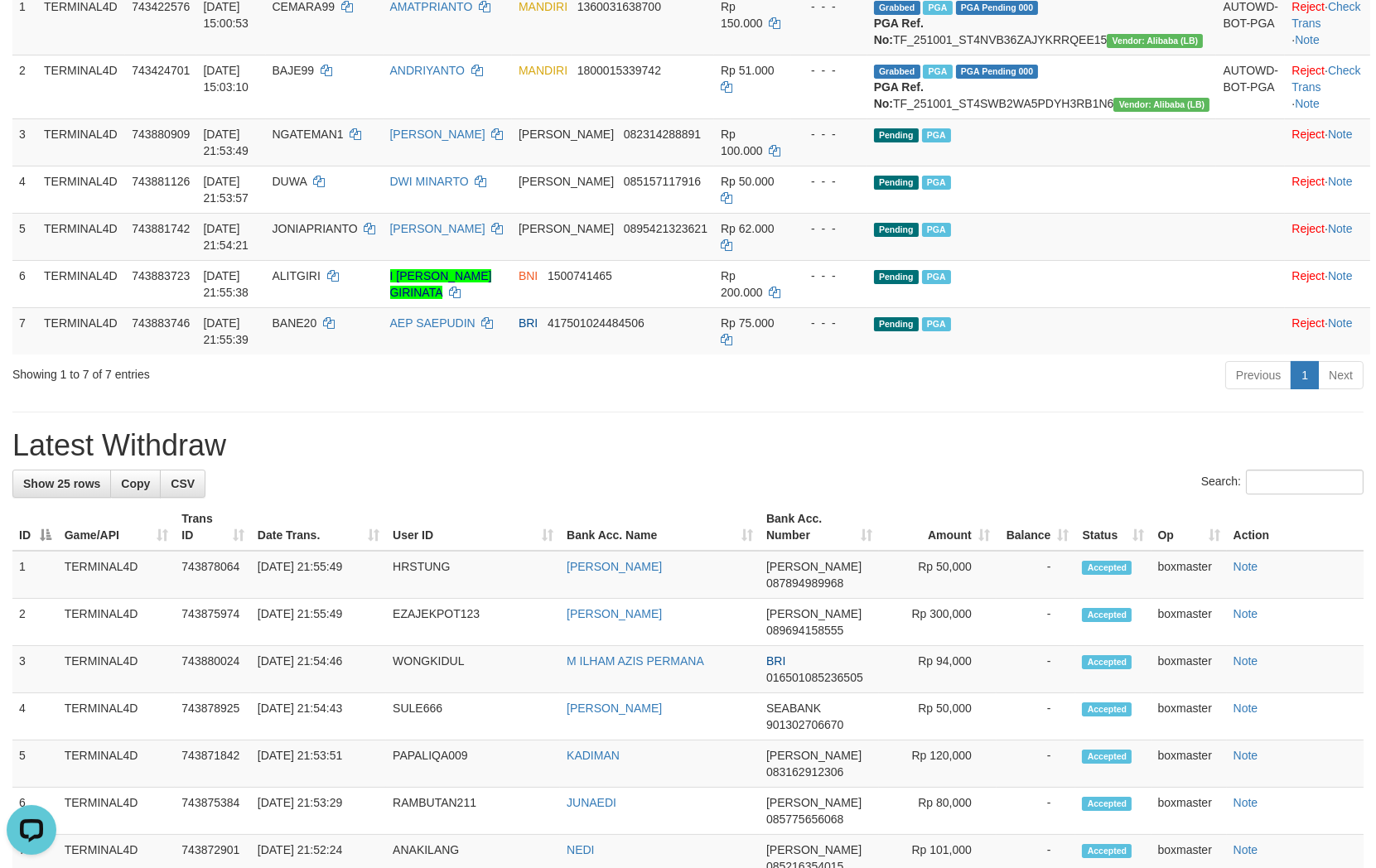
click at [477, 495] on div "**********" at bounding box center [688, 765] width 1376 height 2018
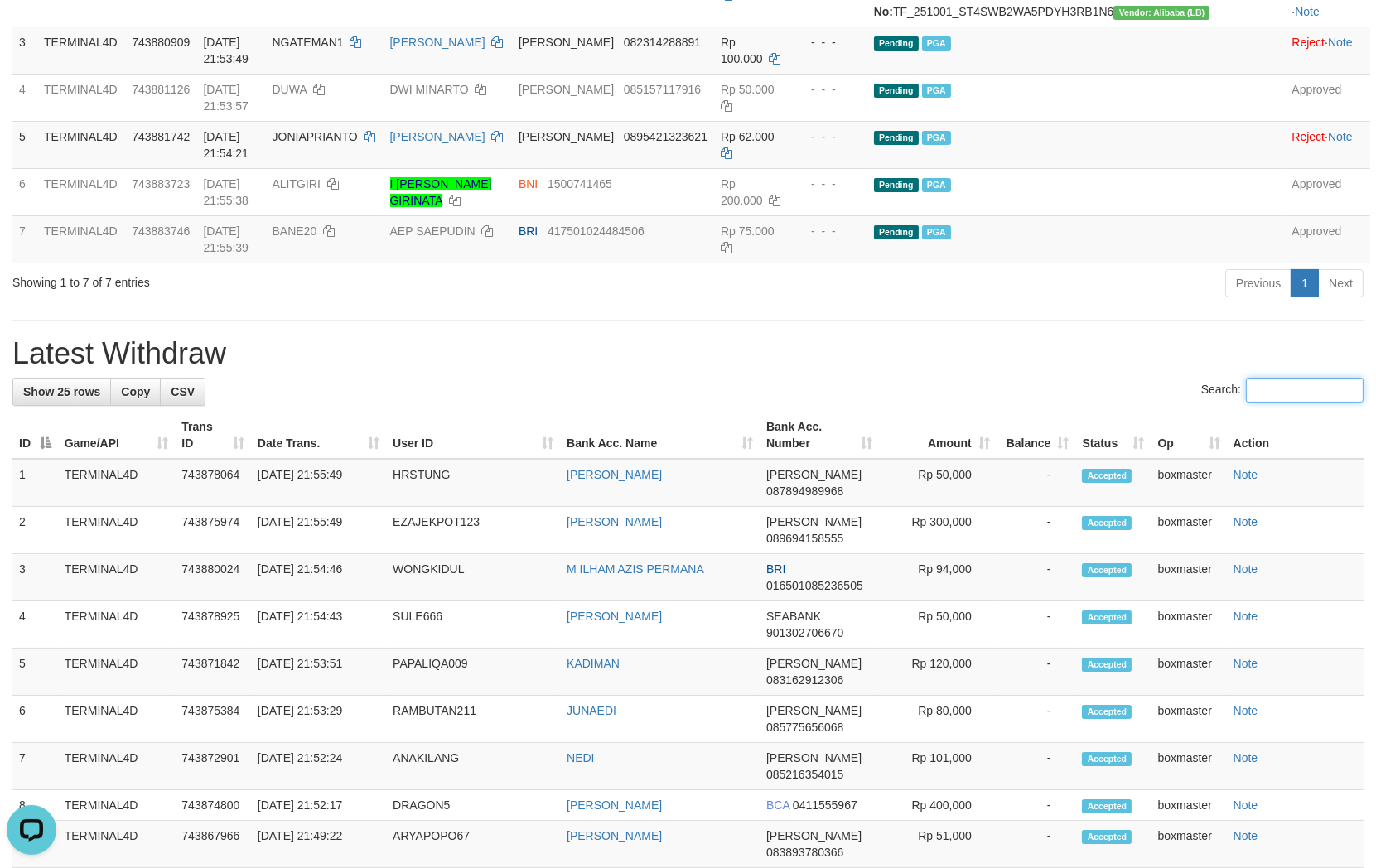
click at [1253, 403] on input "Search:" at bounding box center [1305, 390] width 118 height 25
paste input "********"
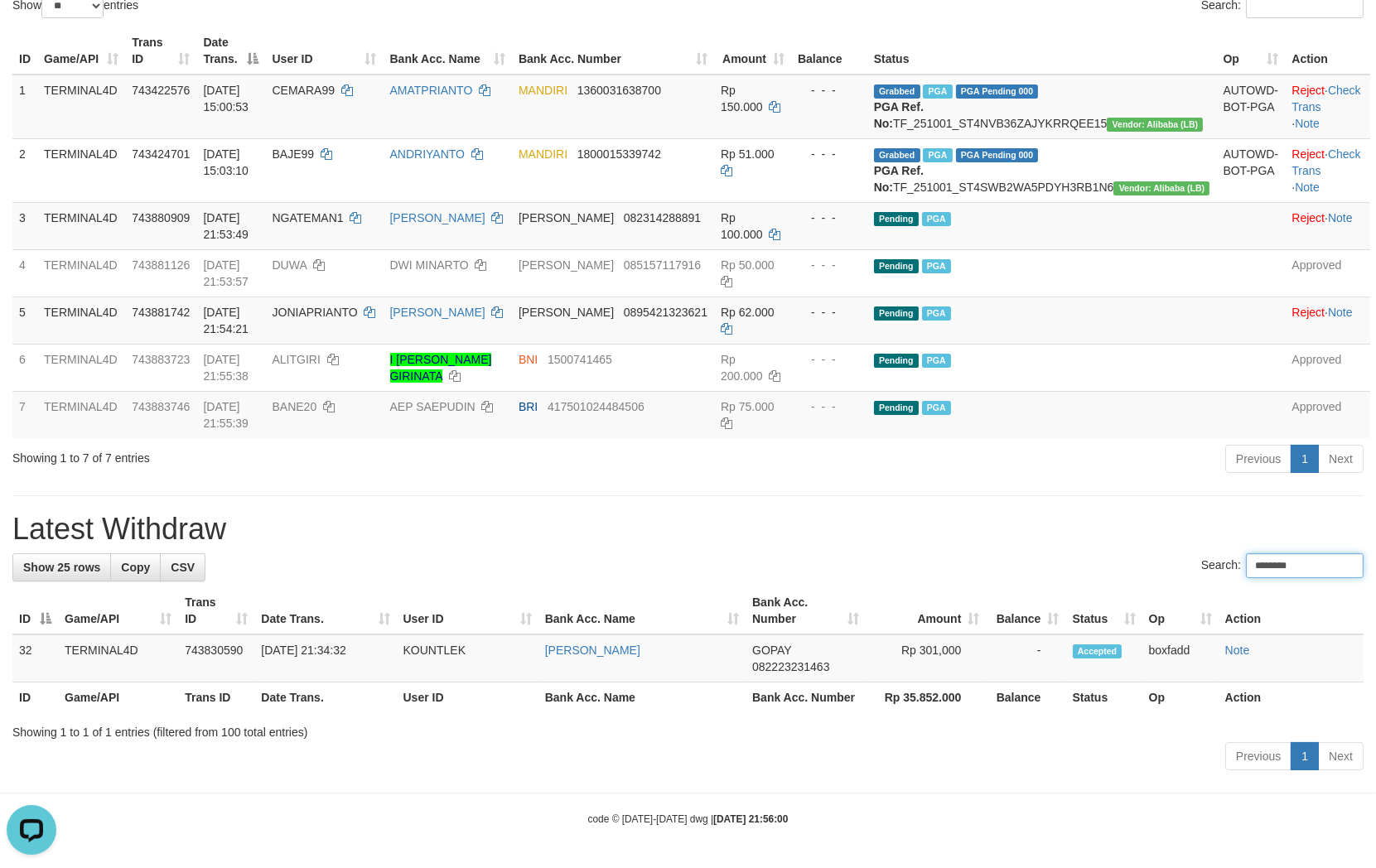
scroll to position [236, 0]
type input "********"
drag, startPoint x: 979, startPoint y: 517, endPoint x: 994, endPoint y: 500, distance: 22.7
click at [979, 517] on h1 "Latest Withdraw" at bounding box center [687, 528] width 1351 height 33
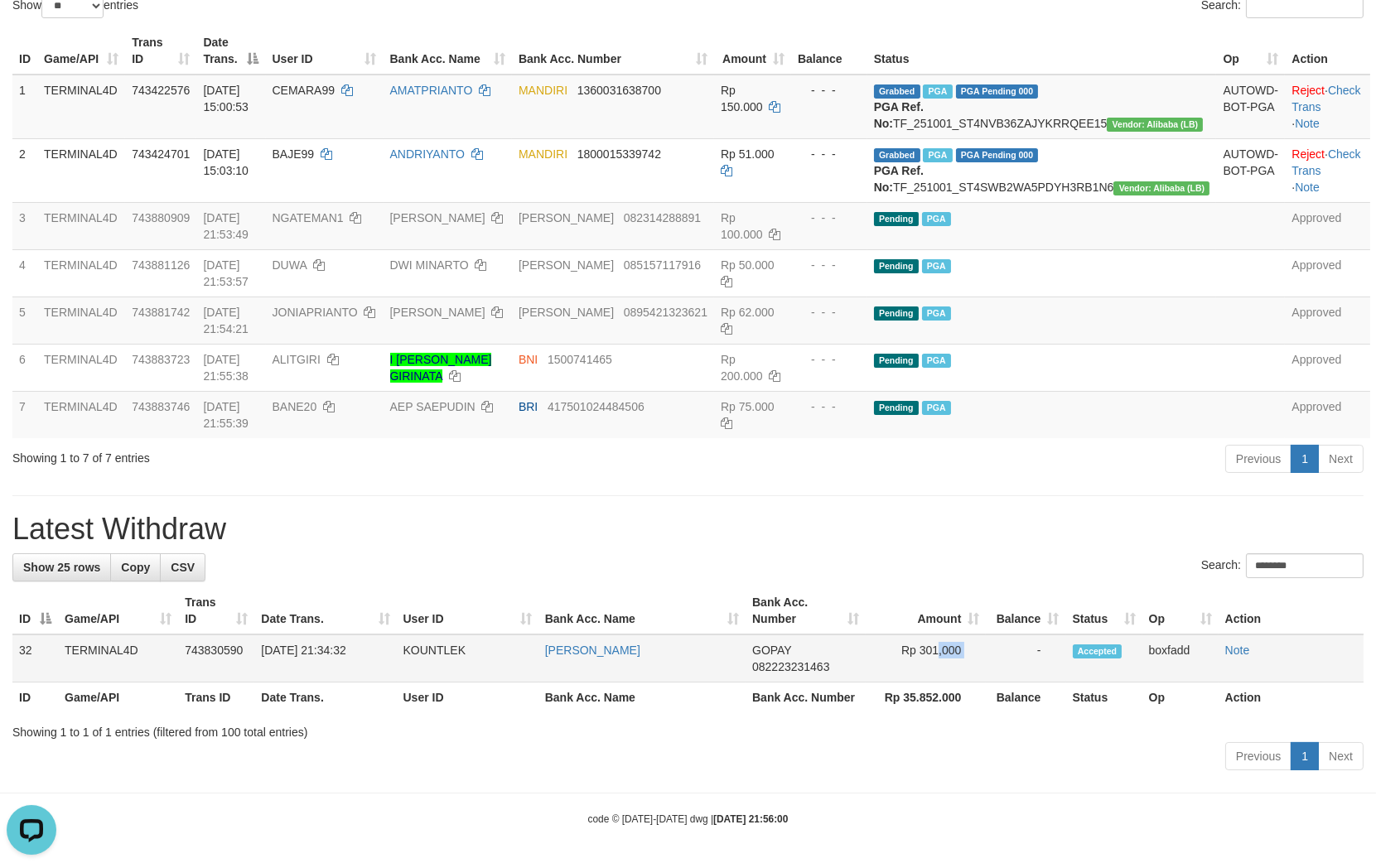
drag, startPoint x: 888, startPoint y: 638, endPoint x: 1025, endPoint y: 643, distance: 137.1
click at [1025, 643] on tr "32 TERMINAL4D 743830590 01/10/2025 21:34:32 KOUNTLEK LILIK SUTAKWA GOPAY 082223…" at bounding box center [687, 658] width 1351 height 48
copy tr "Rp 301,000"
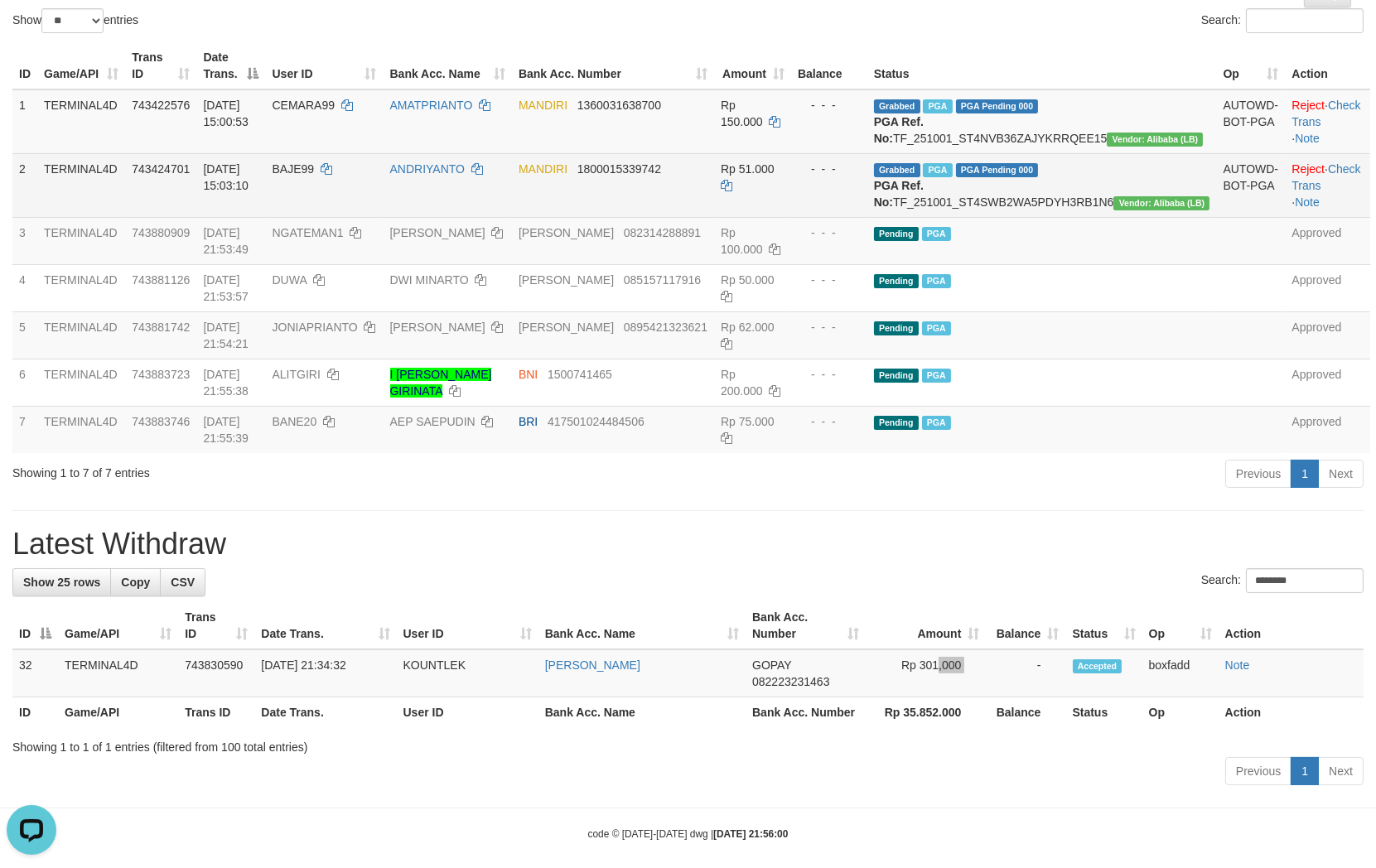
scroll to position [145, 0]
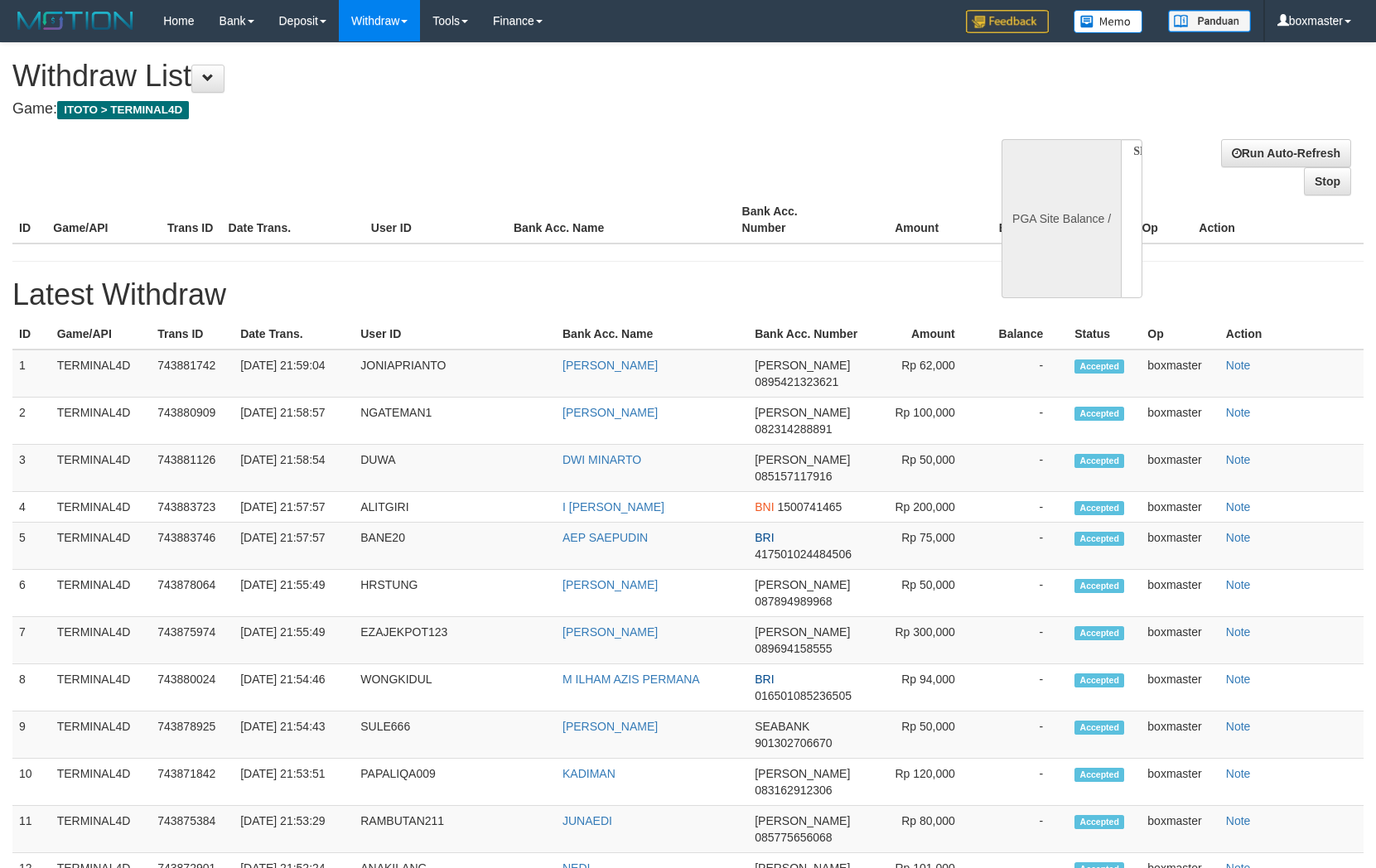
select select
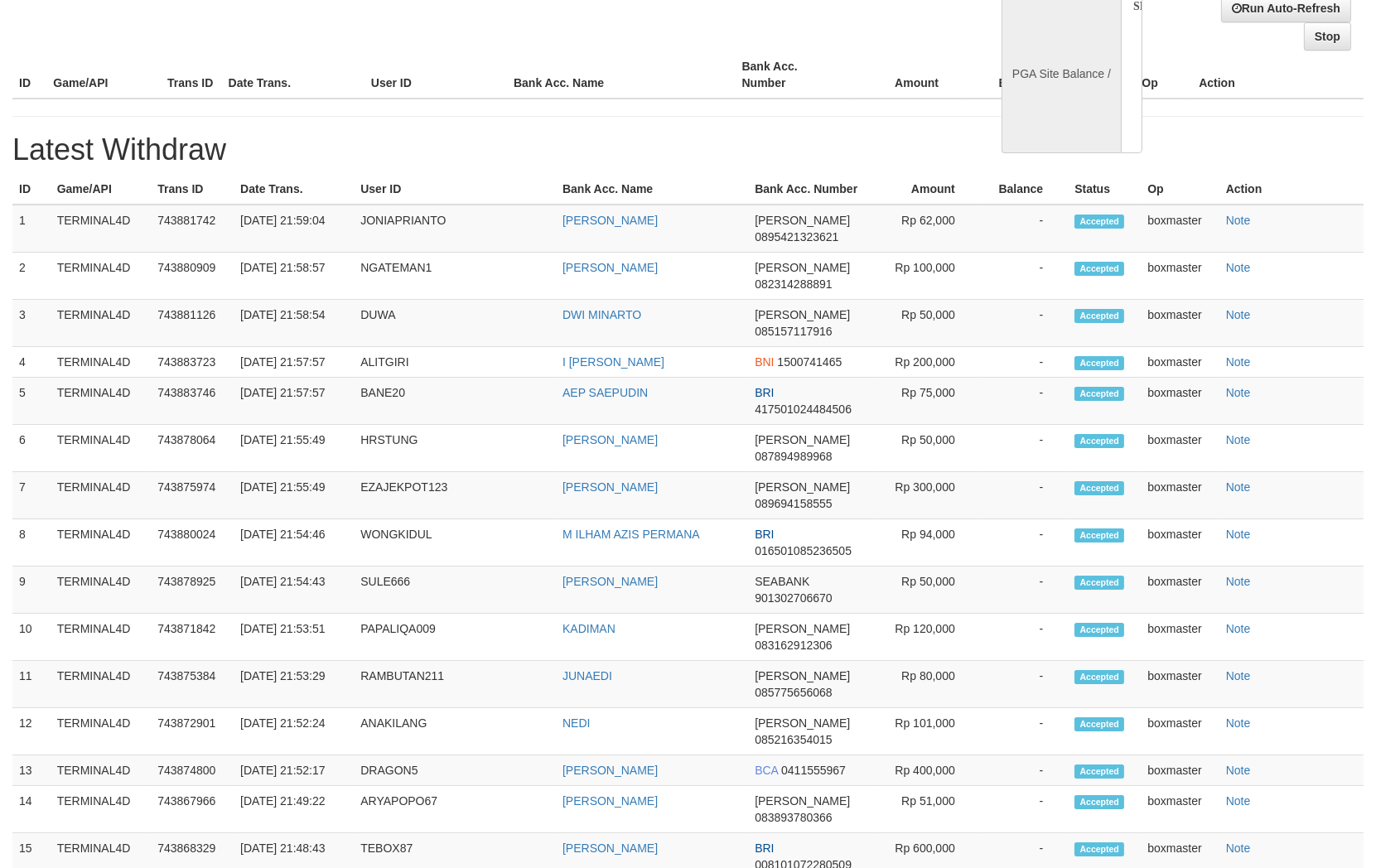
select select "**"
select select
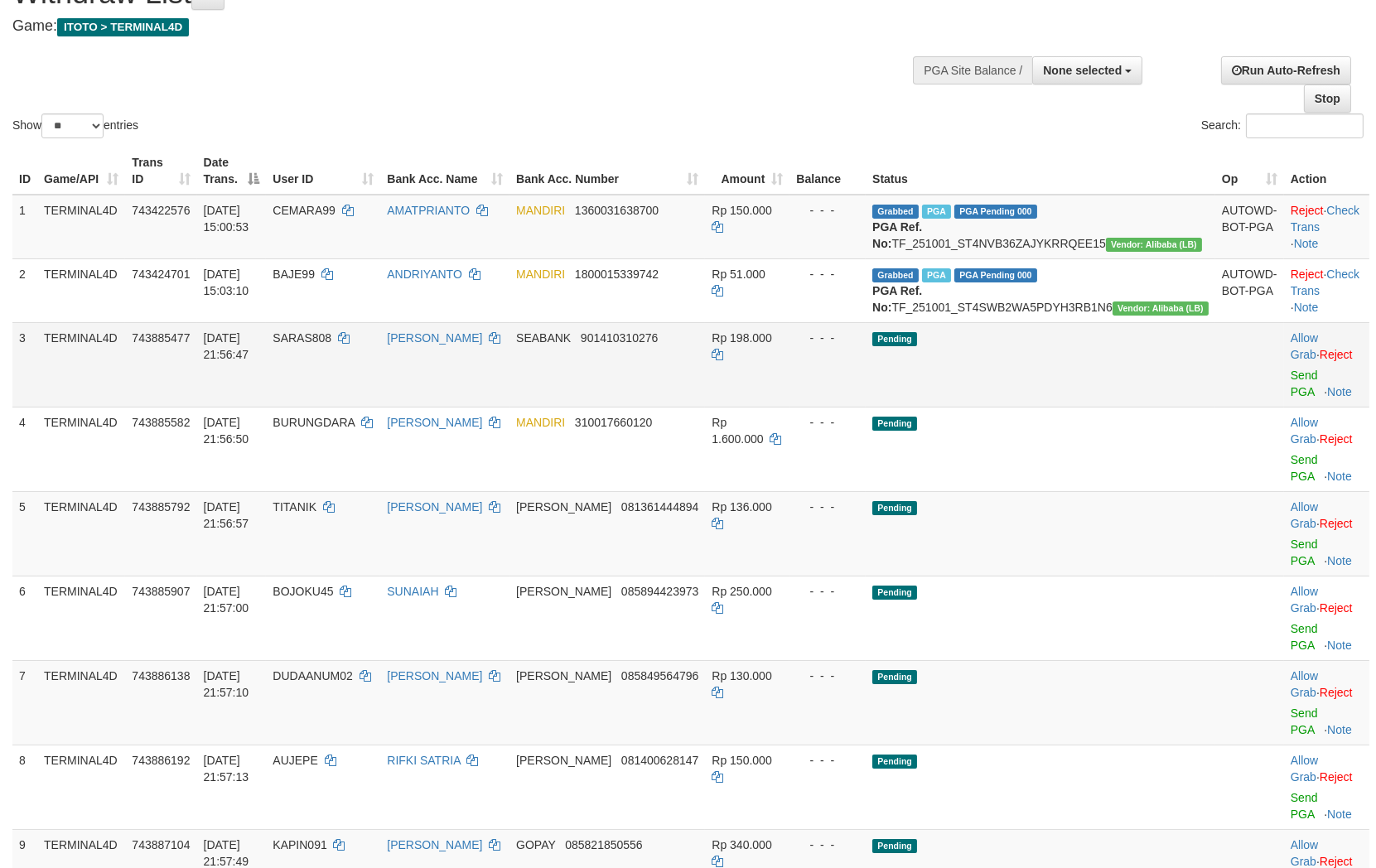
scroll to position [92, 0]
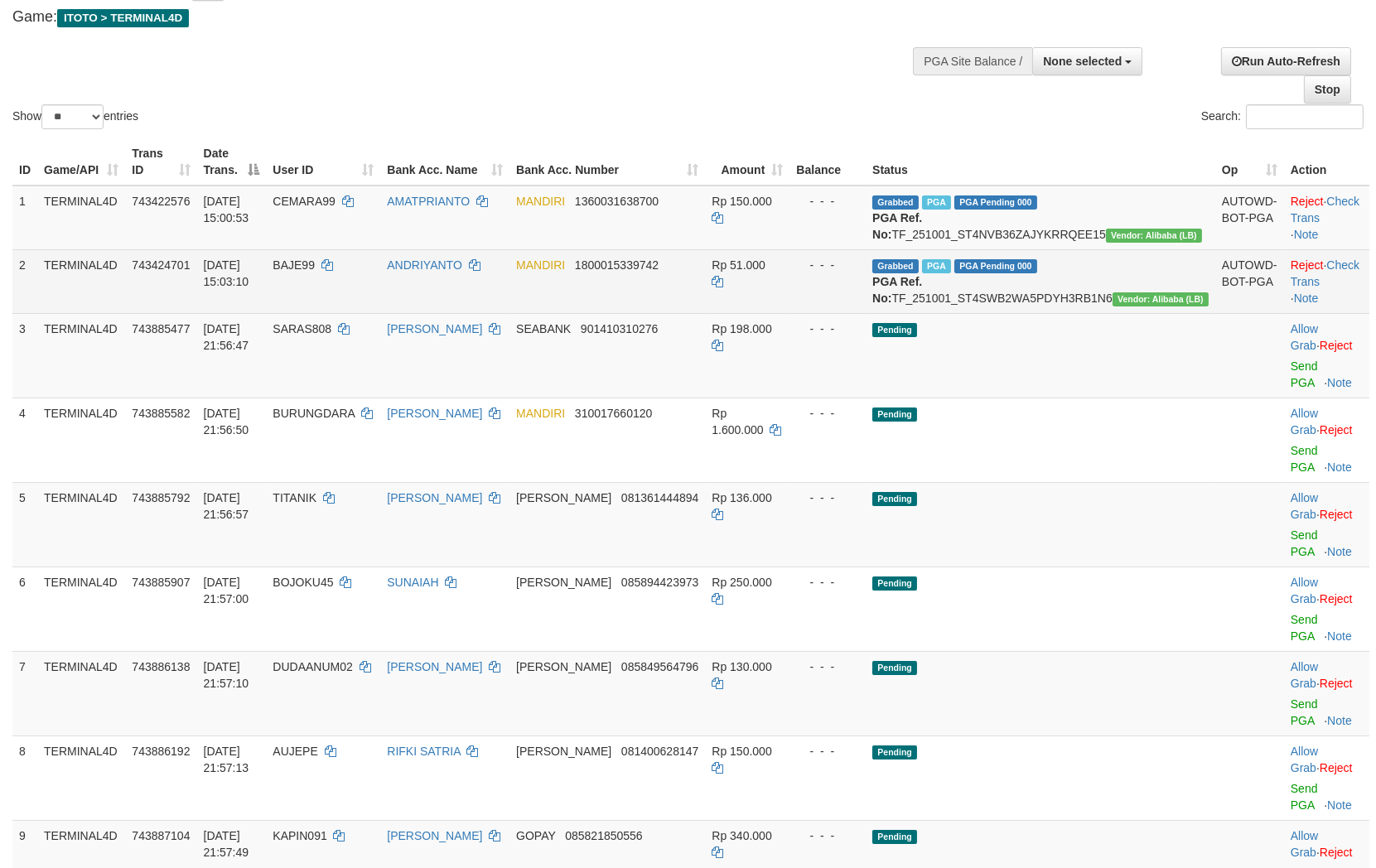
click at [346, 287] on td "BAJE99" at bounding box center [322, 281] width 114 height 64
copy td "BAJE99"
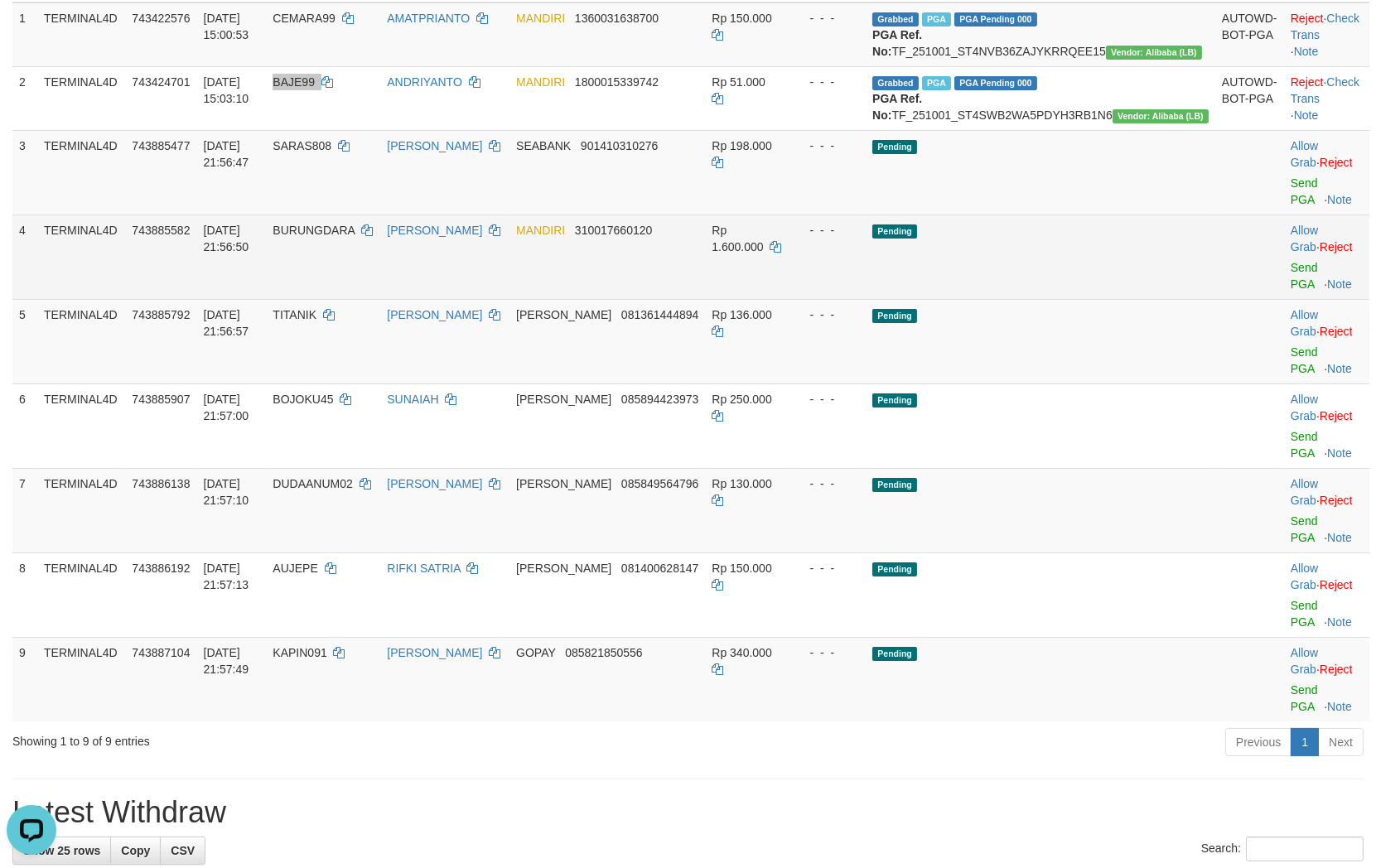
scroll to position [276, 0]
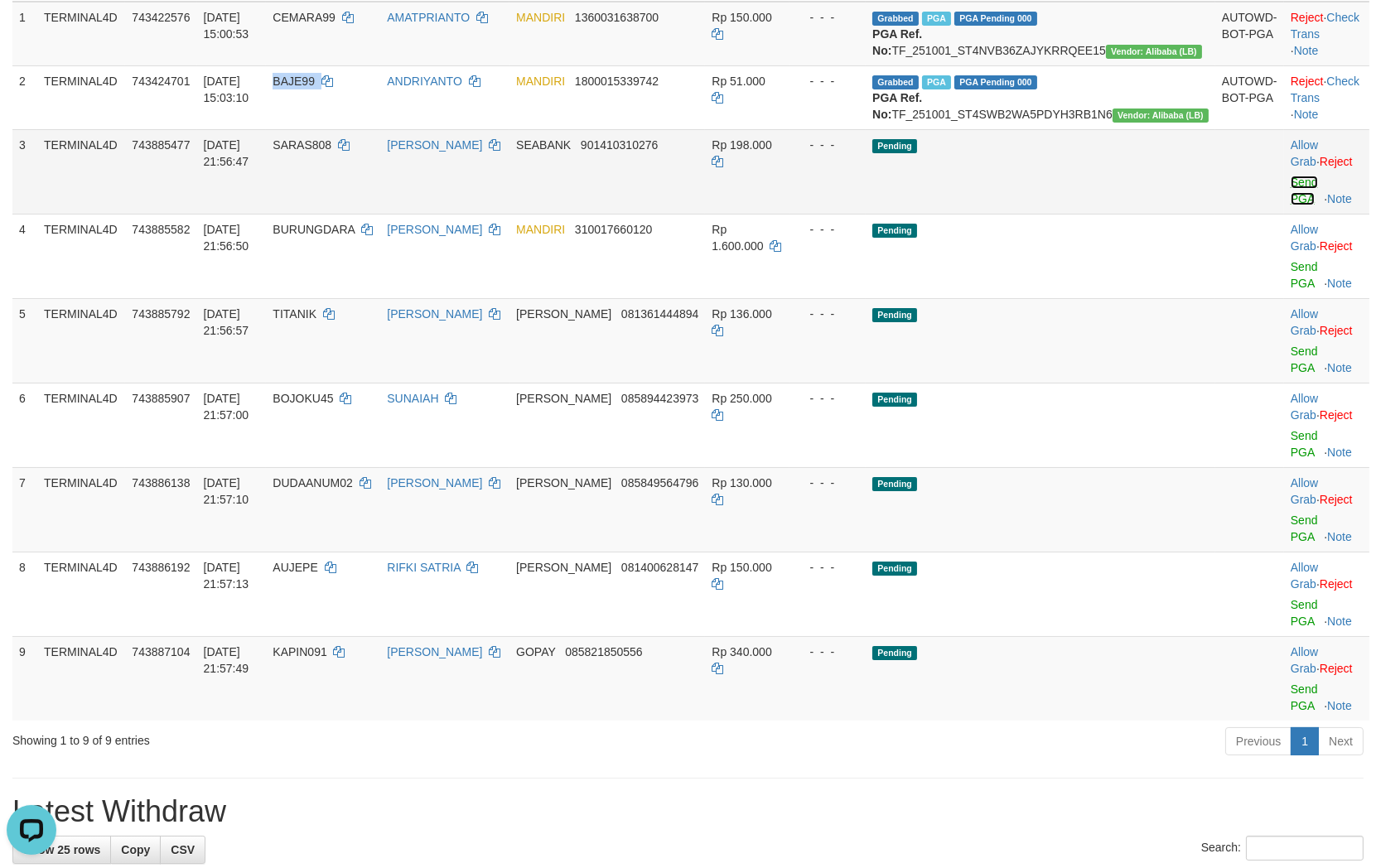
click at [1291, 206] on link "Send PGA" at bounding box center [1304, 191] width 27 height 30
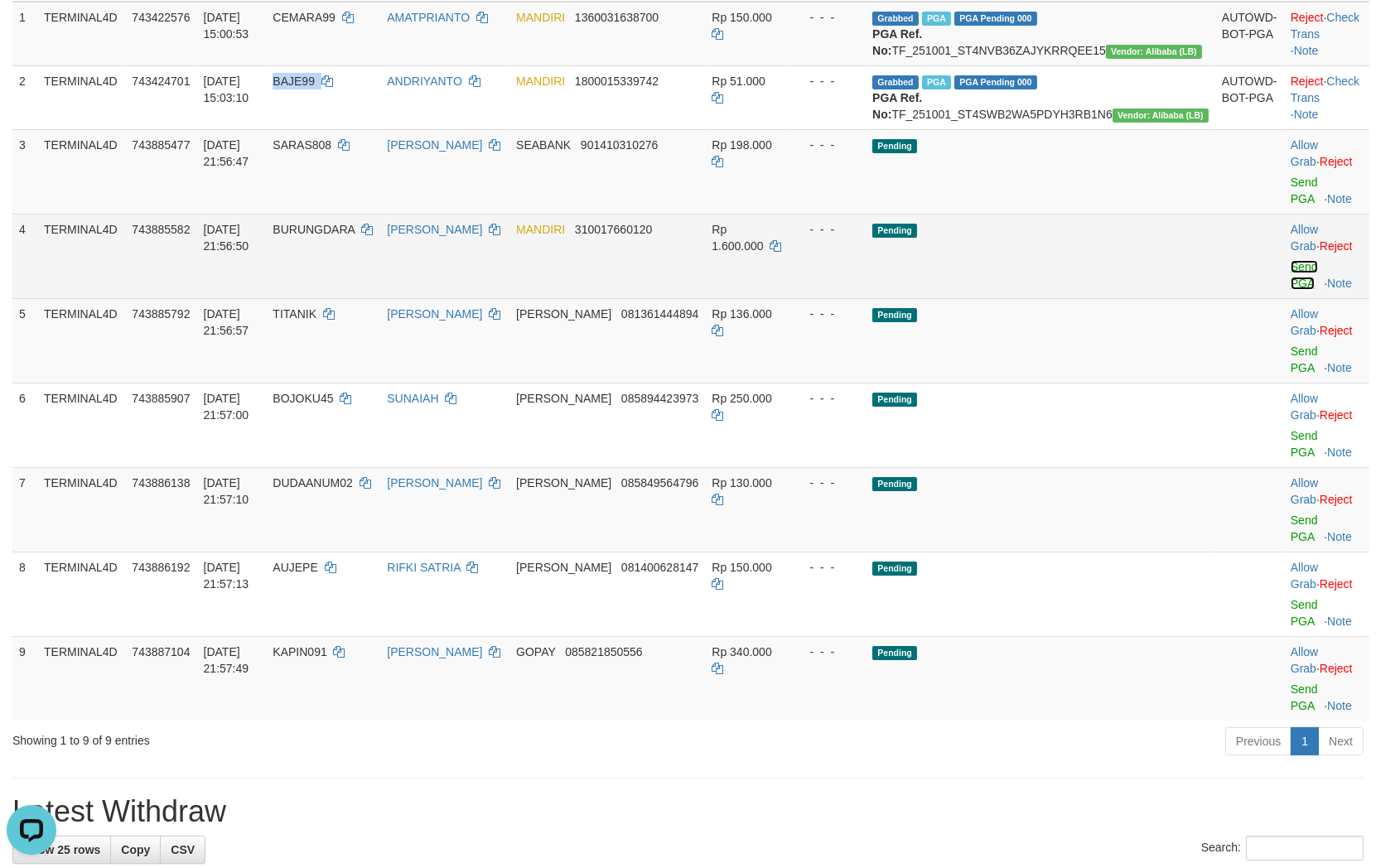
click at [1291, 284] on link "Send PGA" at bounding box center [1304, 275] width 27 height 30
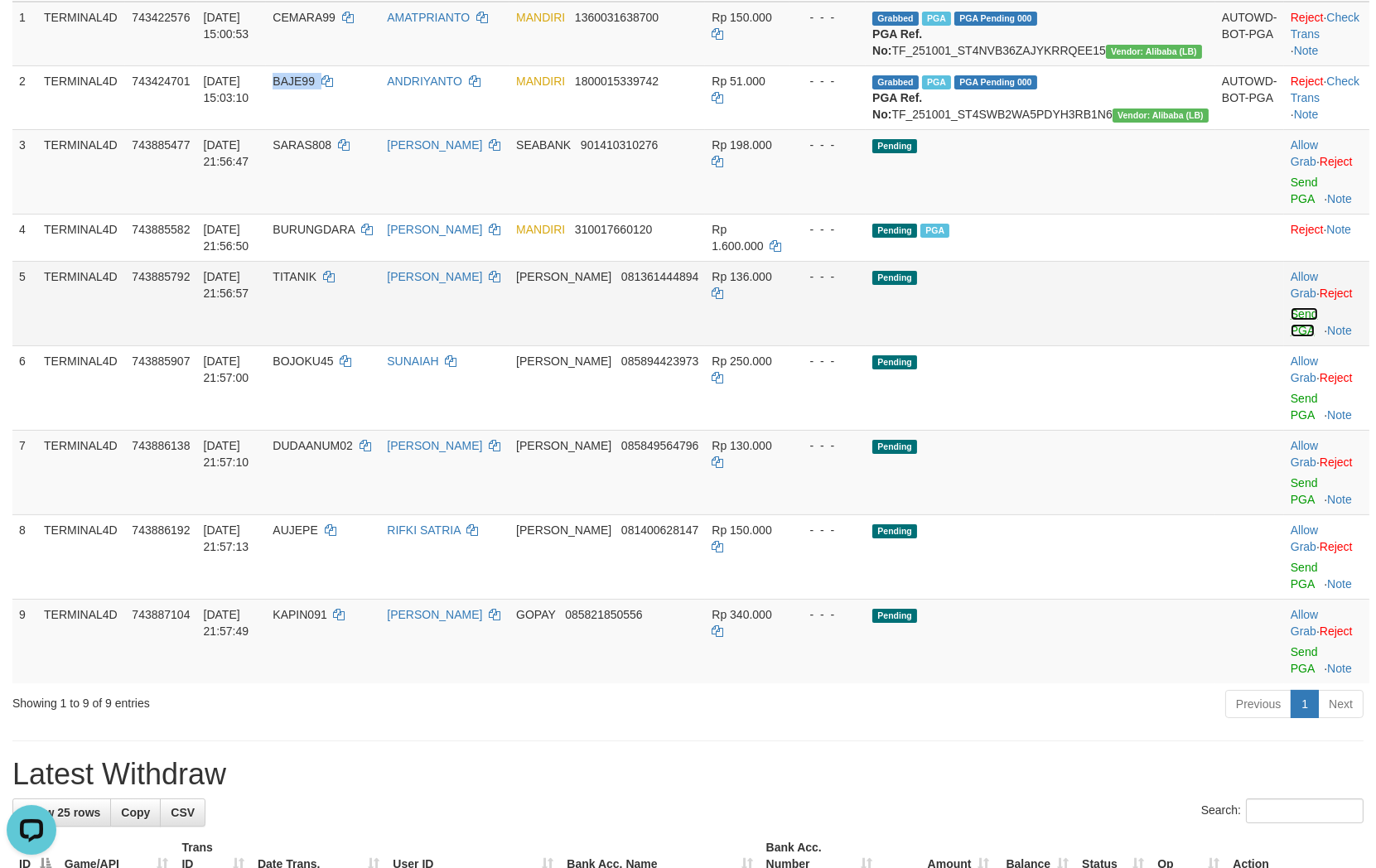
click at [1291, 328] on link "Send PGA" at bounding box center [1304, 322] width 27 height 30
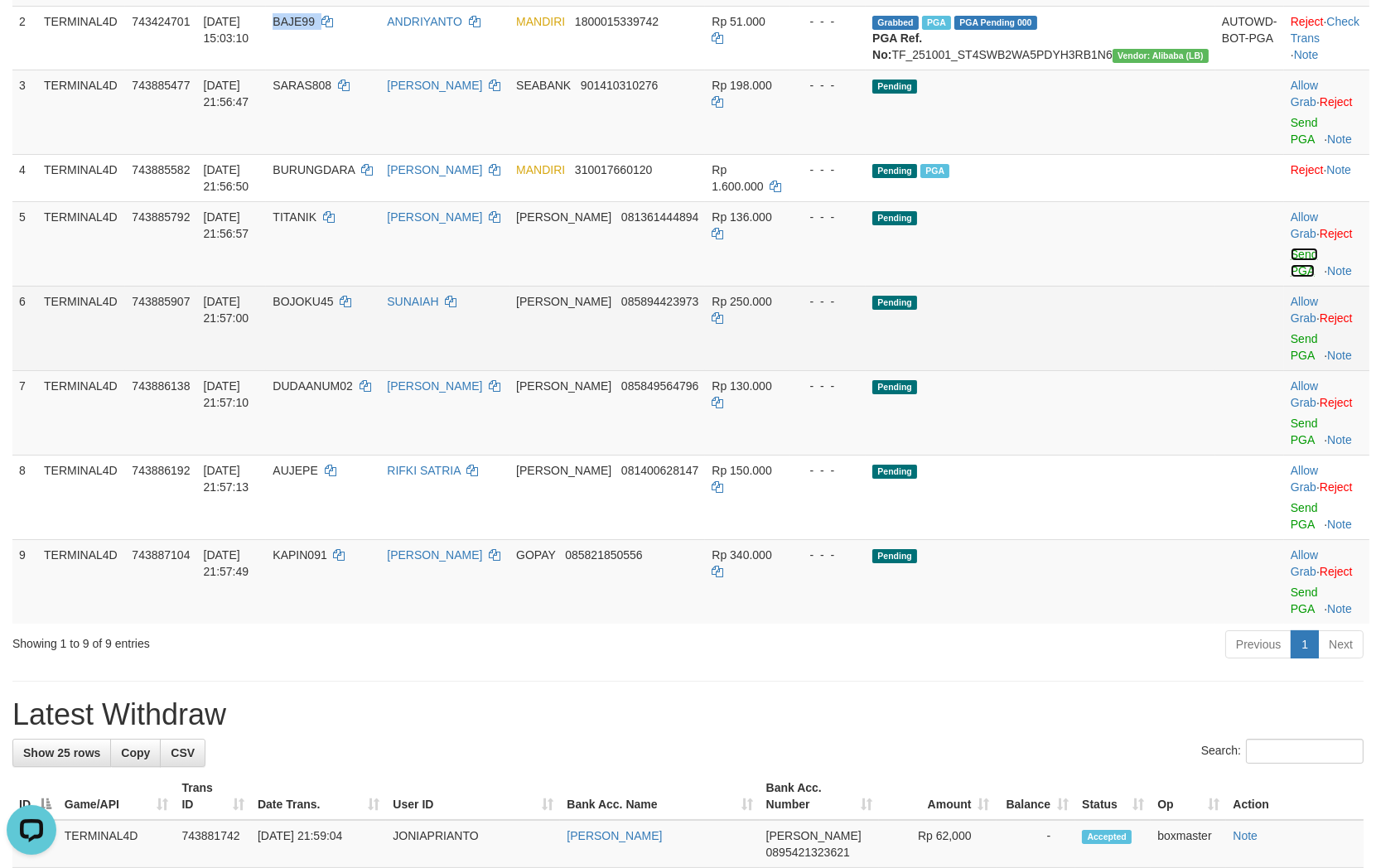
scroll to position [367, 0]
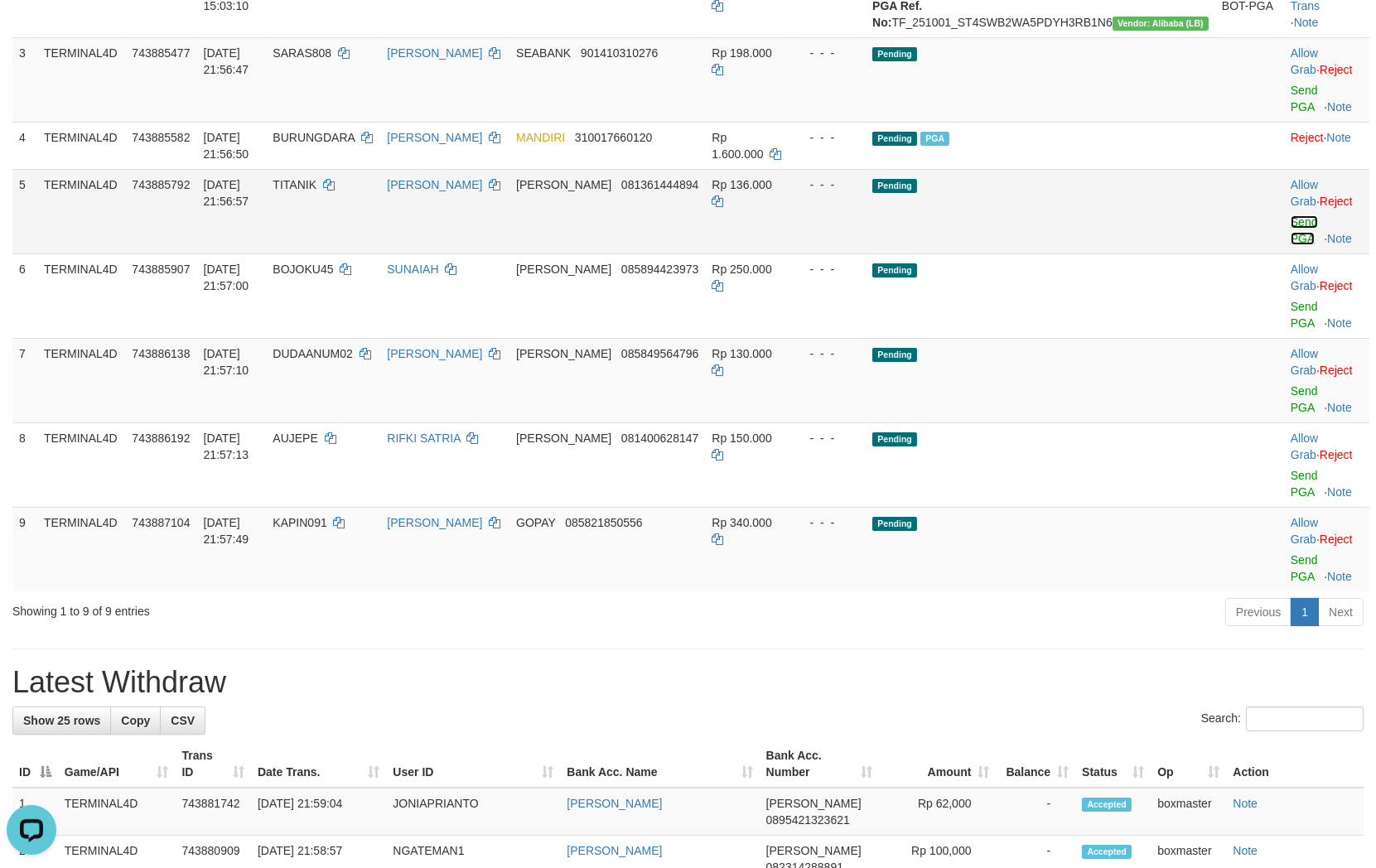
click at [1291, 236] on link "Send PGA" at bounding box center [1304, 230] width 27 height 30
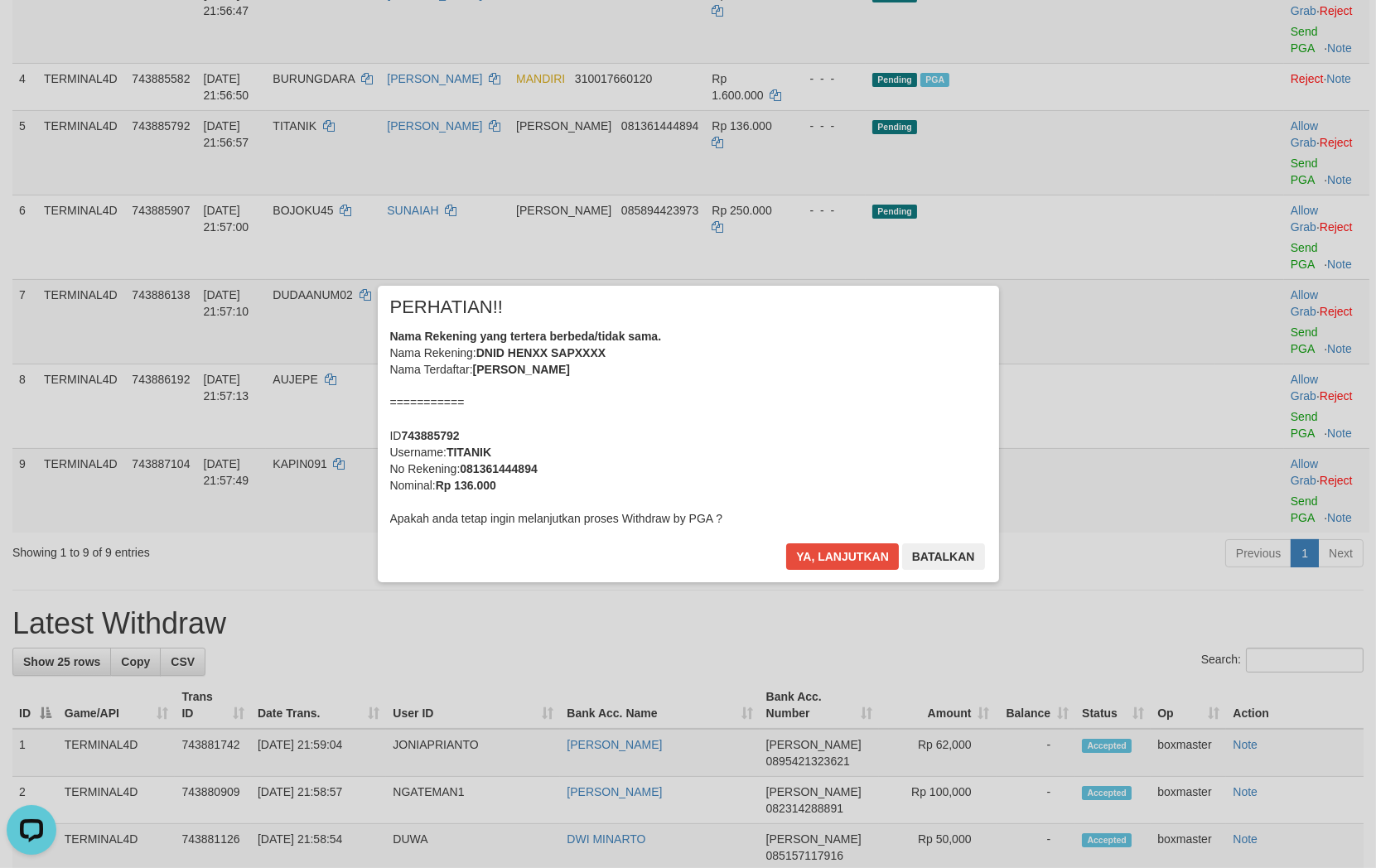
scroll to position [460, 0]
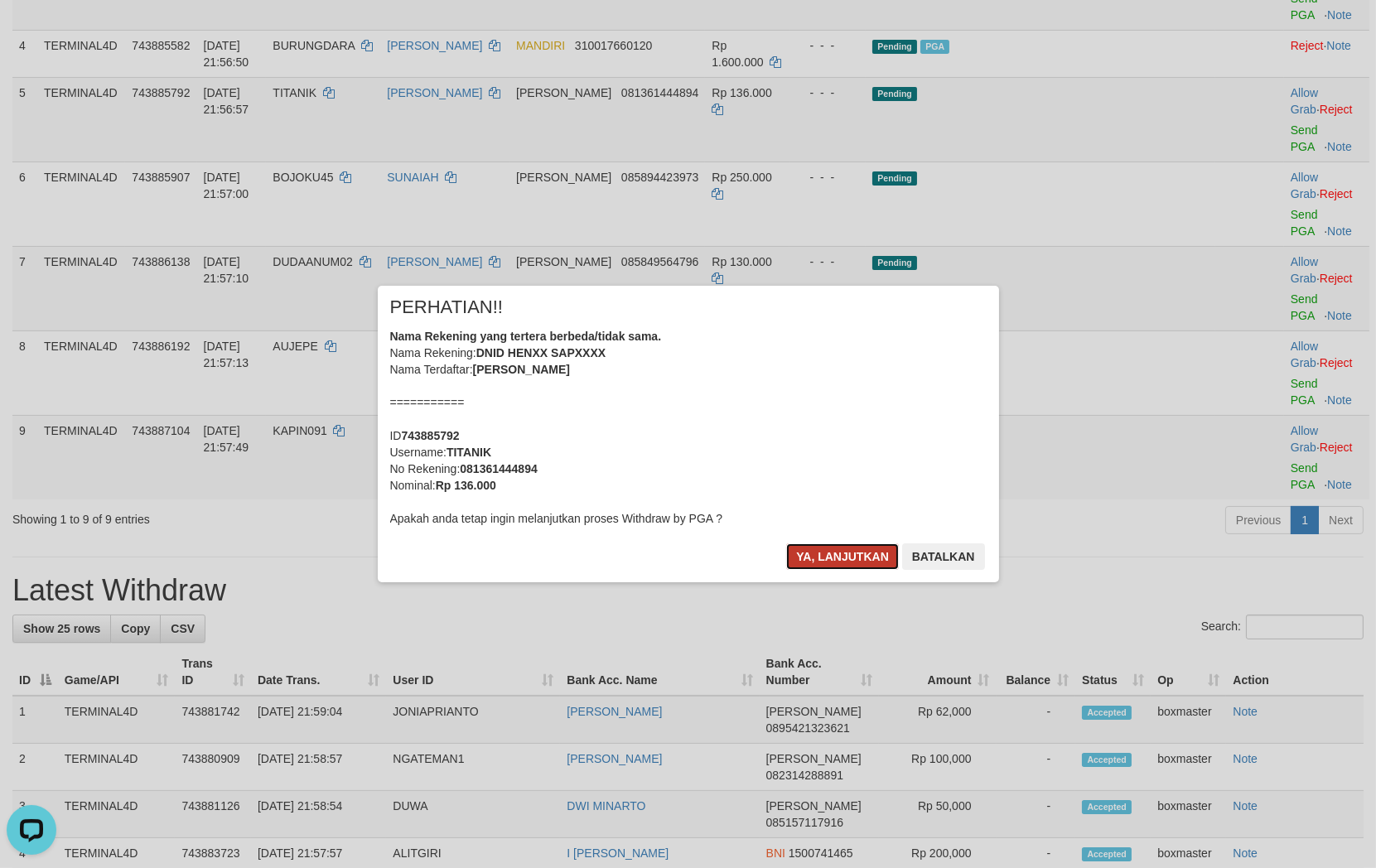
click at [845, 563] on button "Ya, lanjutkan" at bounding box center [842, 556] width 113 height 26
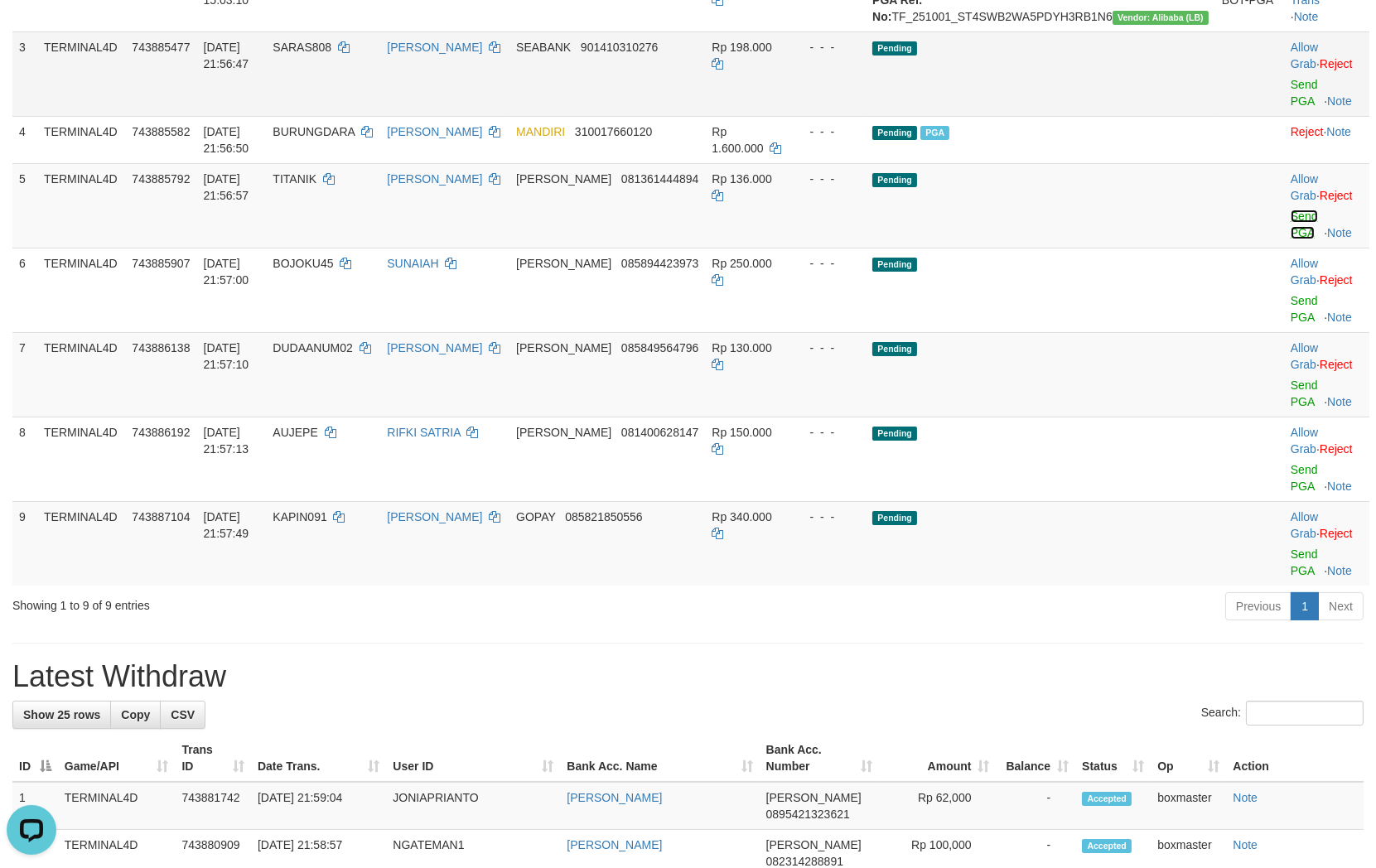
scroll to position [276, 0]
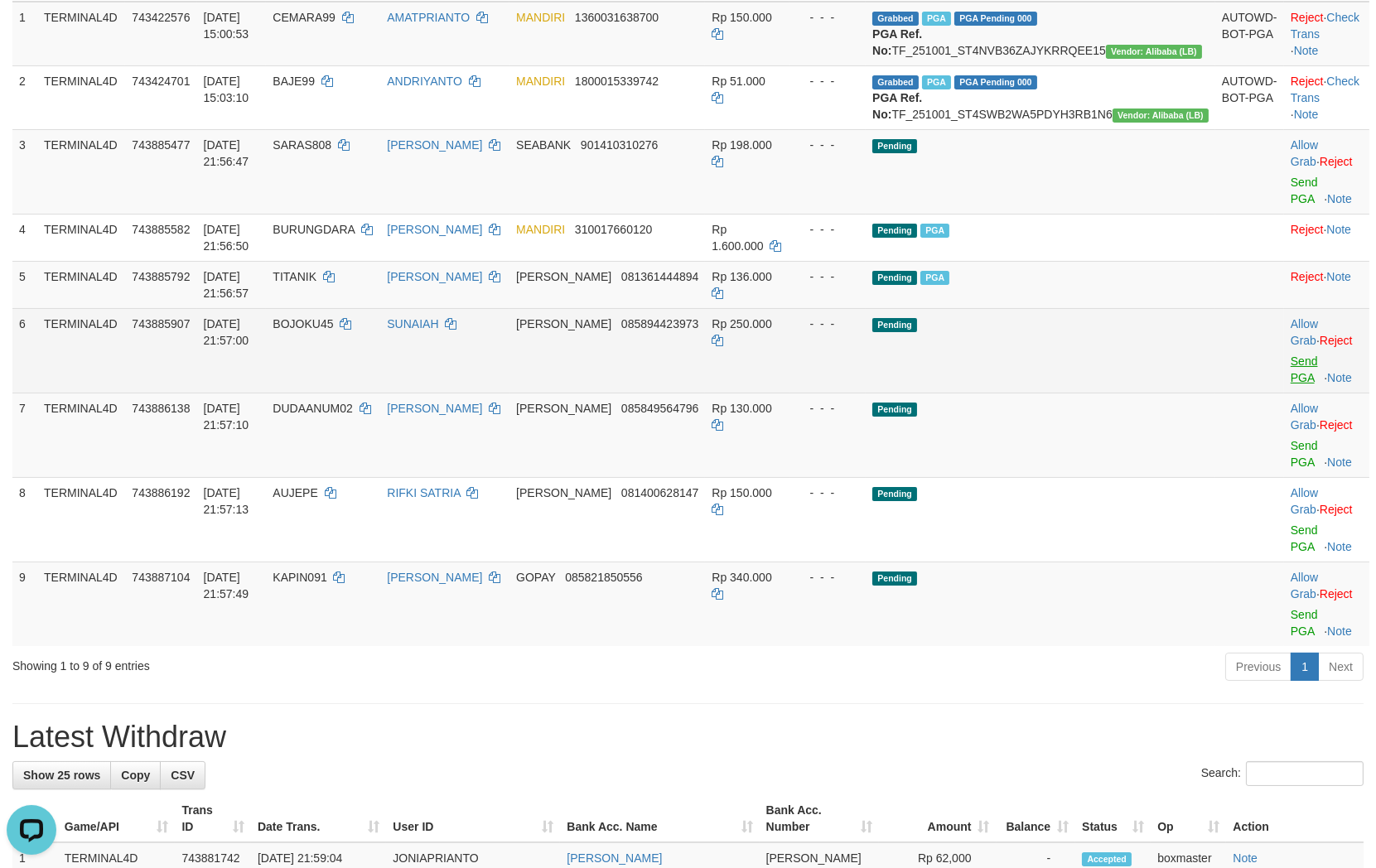
drag, startPoint x: 1280, startPoint y: 397, endPoint x: 953, endPoint y: 277, distance: 348.3
click at [1283, 397] on td "Allow Grab · Reject Send PGA · Note" at bounding box center [1326, 434] width 85 height 84
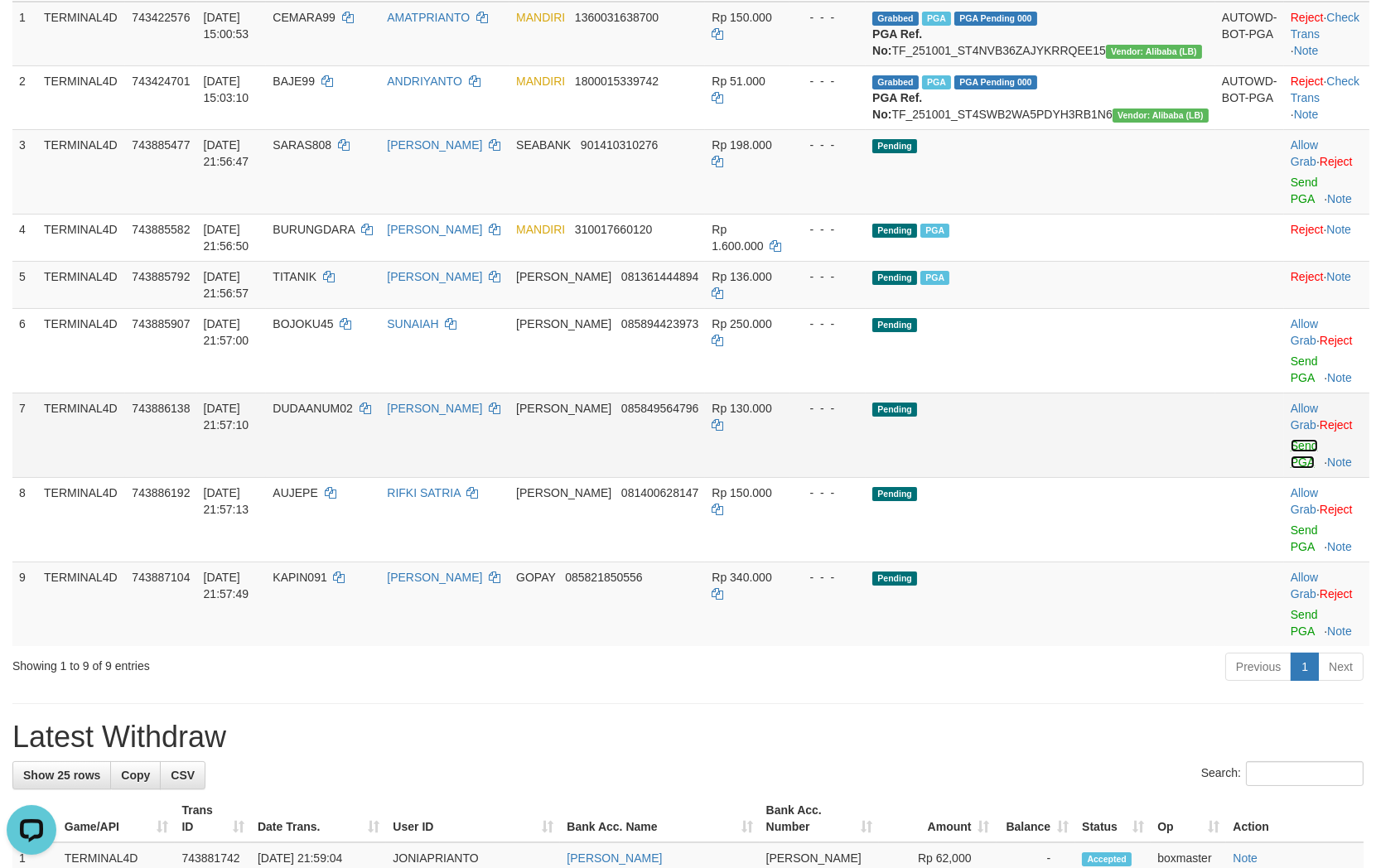
click at [1291, 444] on link "Send PGA" at bounding box center [1304, 454] width 27 height 30
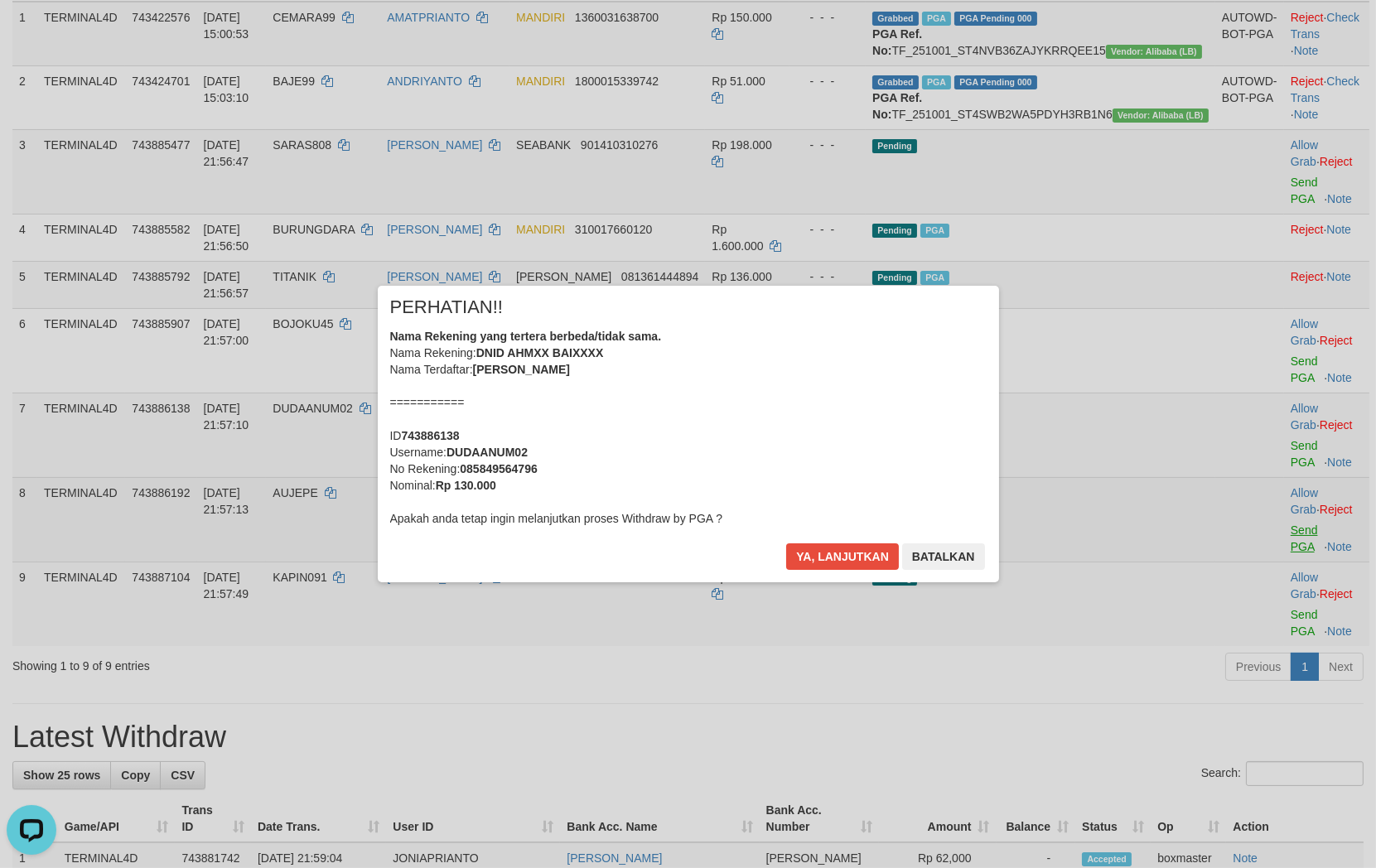
click at [1296, 510] on div "× PERHATIAN!! Nama Rekening yang tertera berbeda/tidak sama. Nama Rekening: DNI…" at bounding box center [688, 434] width 1376 height 363
drag, startPoint x: 840, startPoint y: 549, endPoint x: 849, endPoint y: 555, distance: 10.8
click at [842, 552] on button "Ya, lanjutkan" at bounding box center [842, 556] width 113 height 26
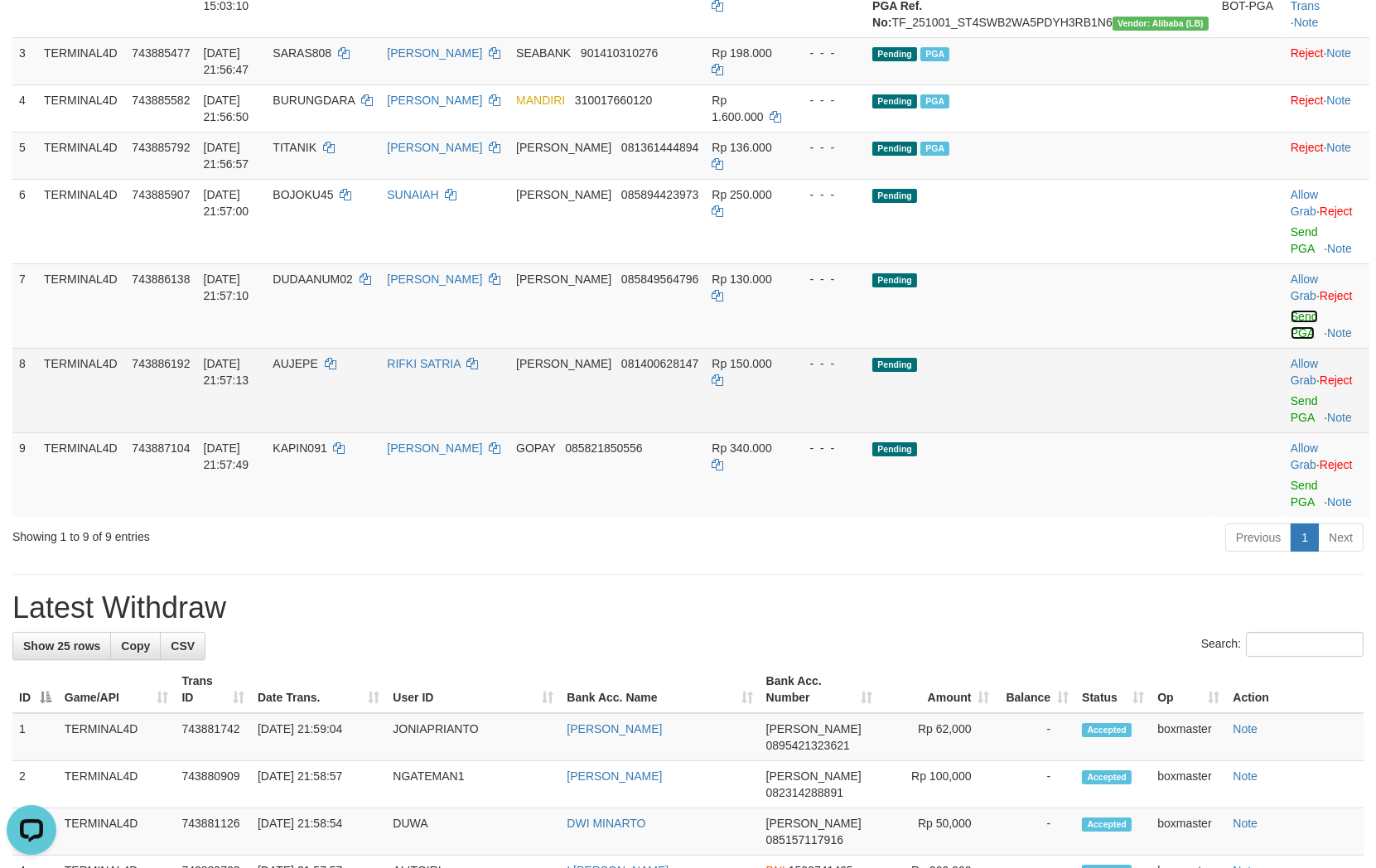
scroll to position [184, 0]
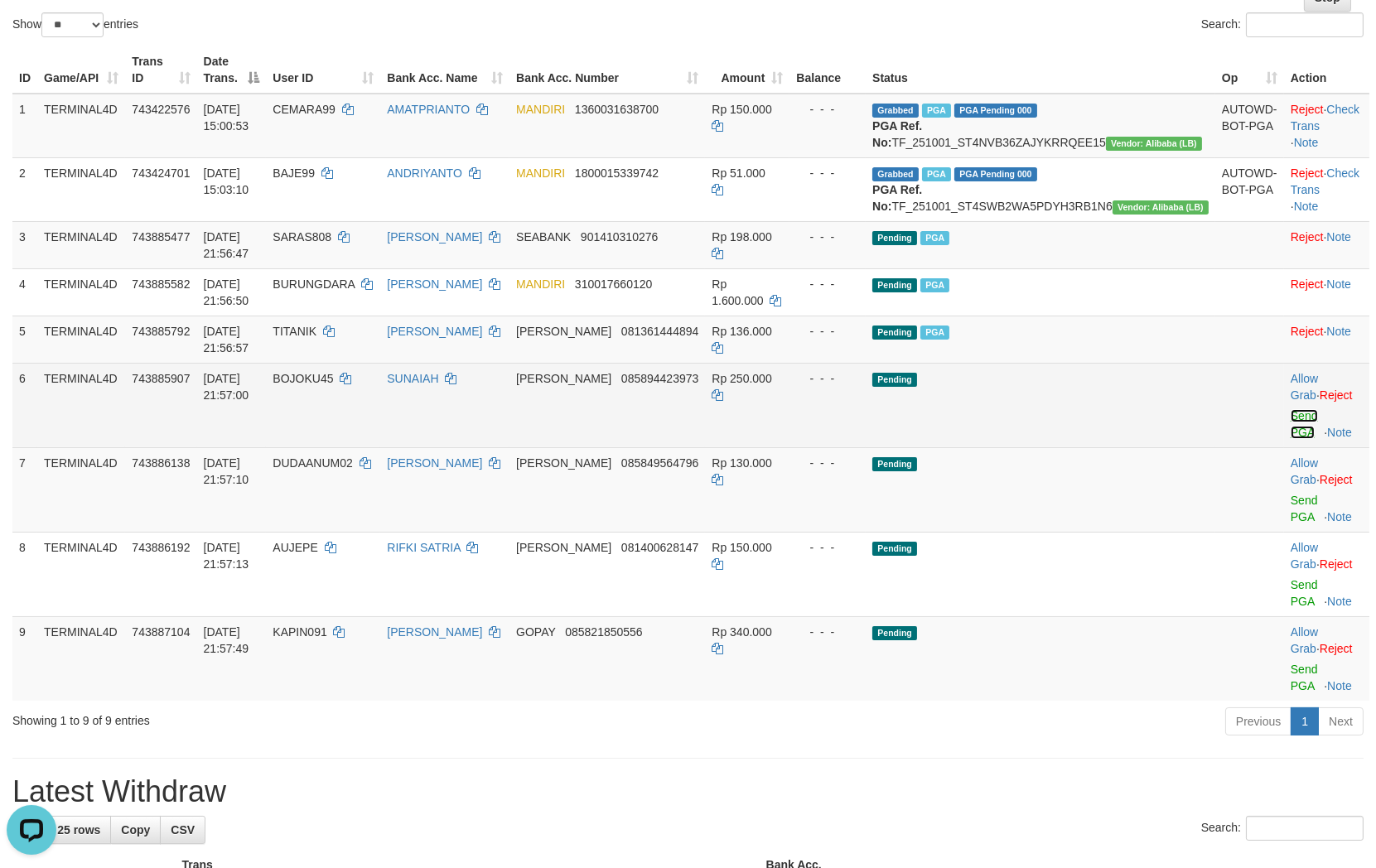
click at [1291, 439] on link "Send PGA" at bounding box center [1304, 424] width 27 height 30
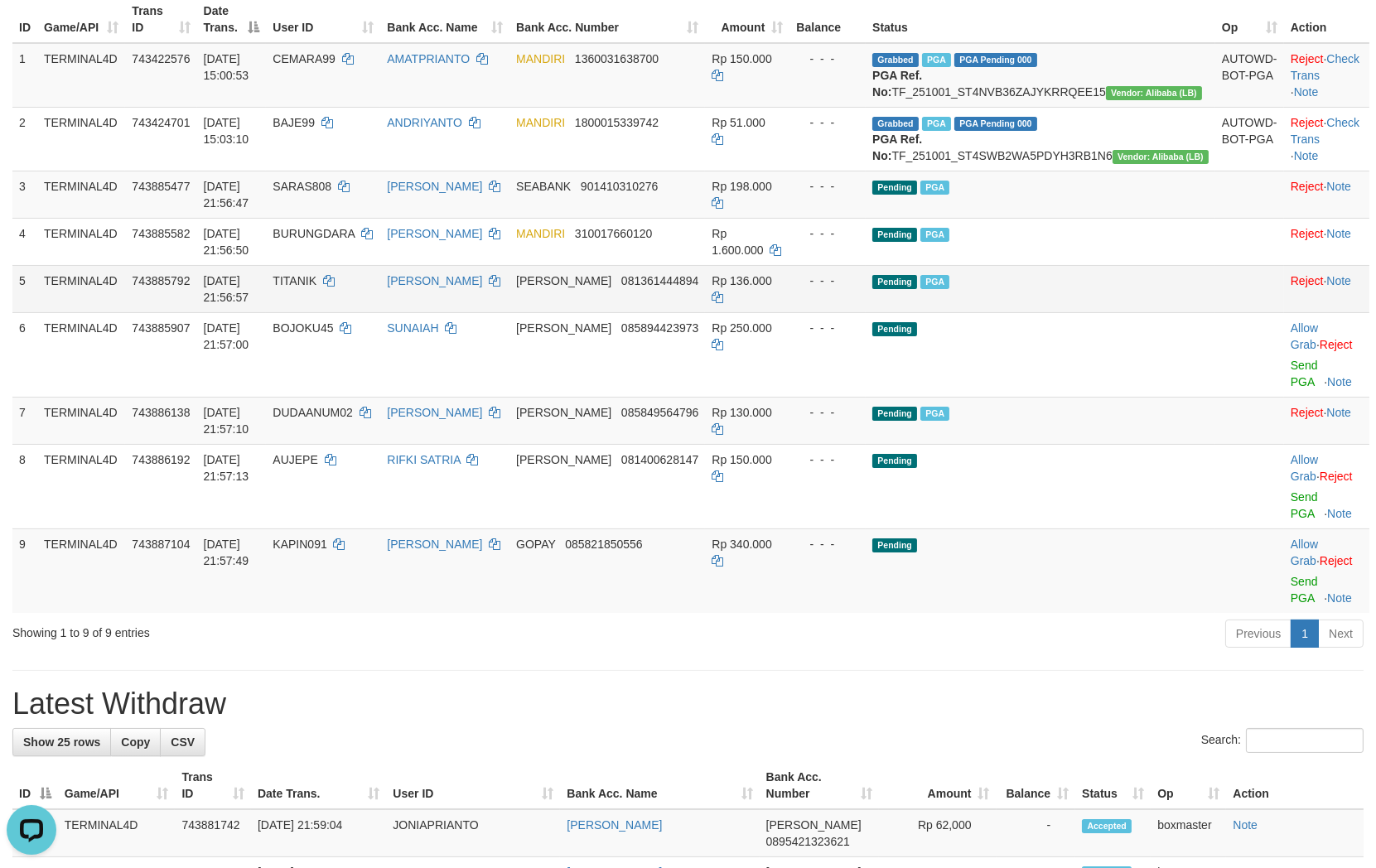
scroll to position [276, 0]
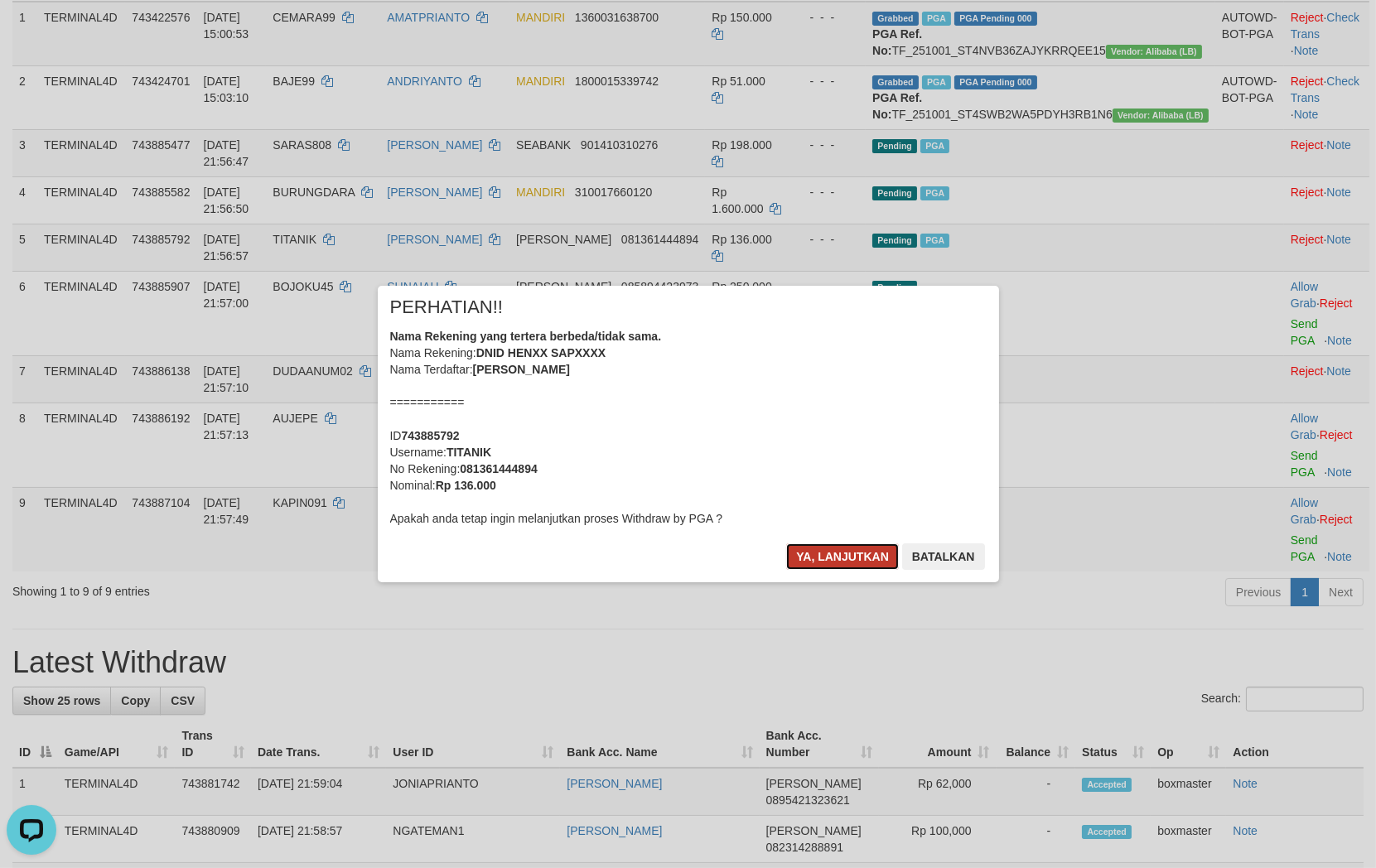
click at [842, 556] on button "Ya, lanjutkan" at bounding box center [842, 556] width 113 height 26
click at [859, 553] on button "Ya, lanjutkan" at bounding box center [842, 556] width 113 height 26
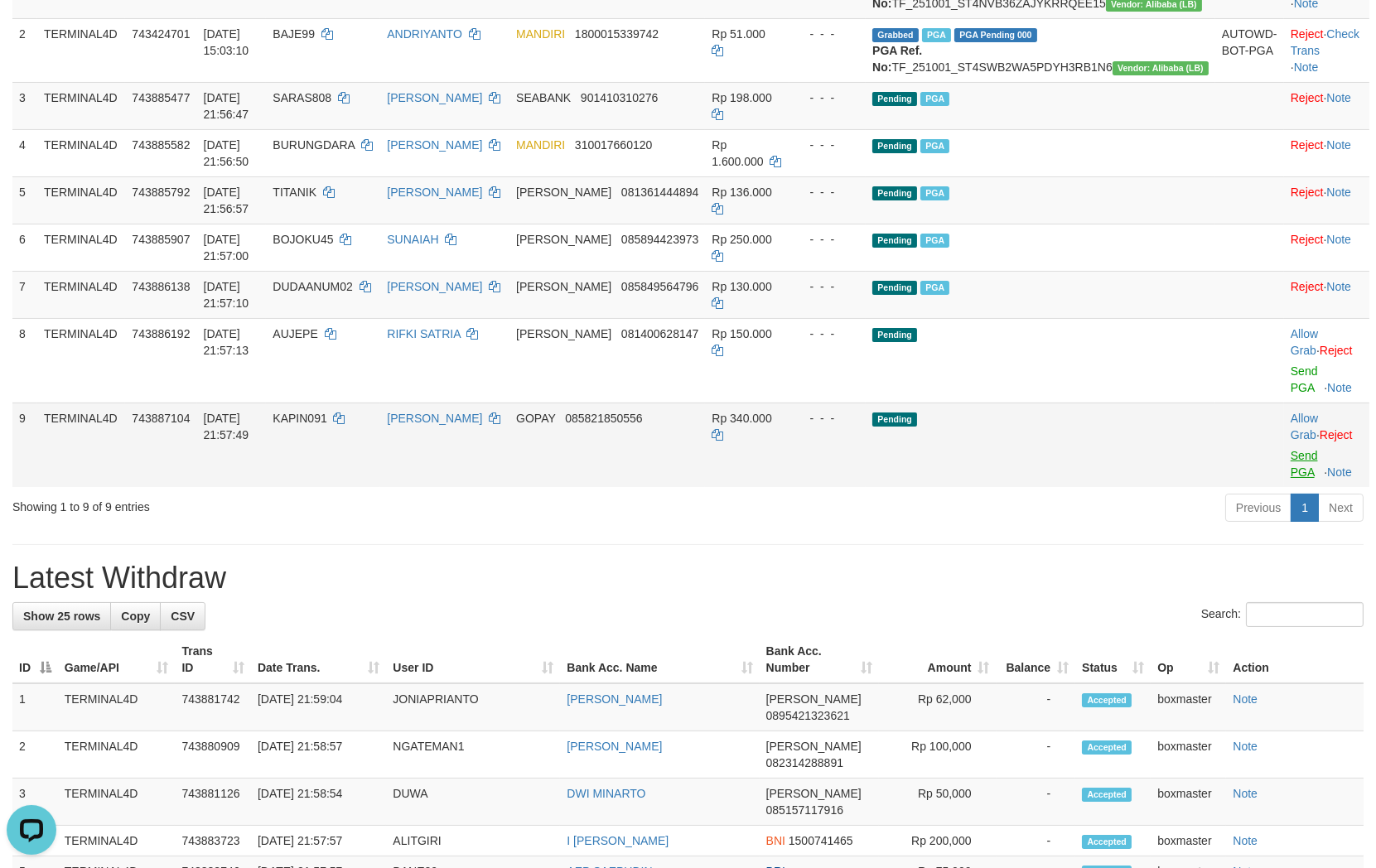
scroll to position [367, 0]
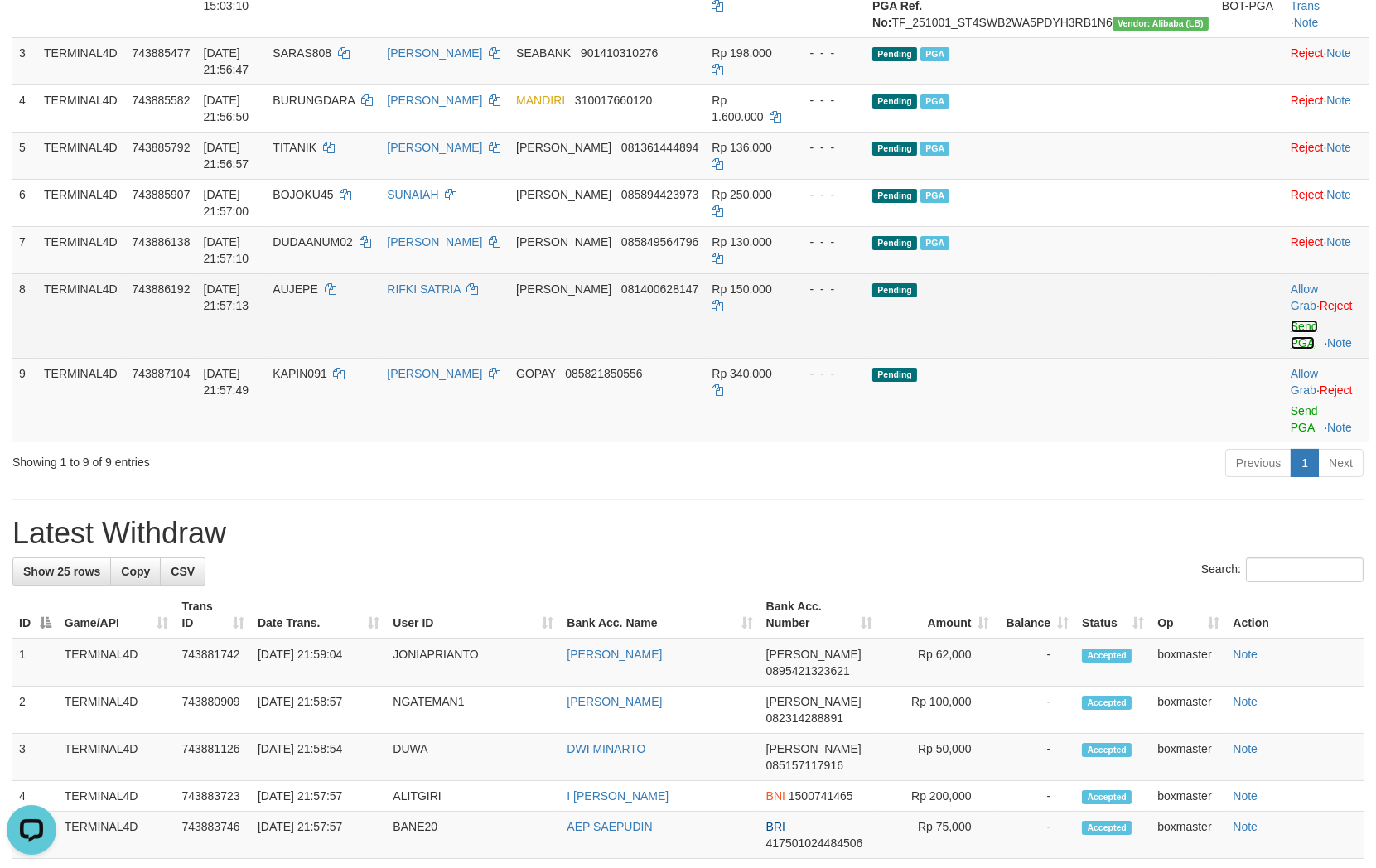
click at [1293, 349] on link "Send PGA" at bounding box center [1304, 334] width 27 height 30
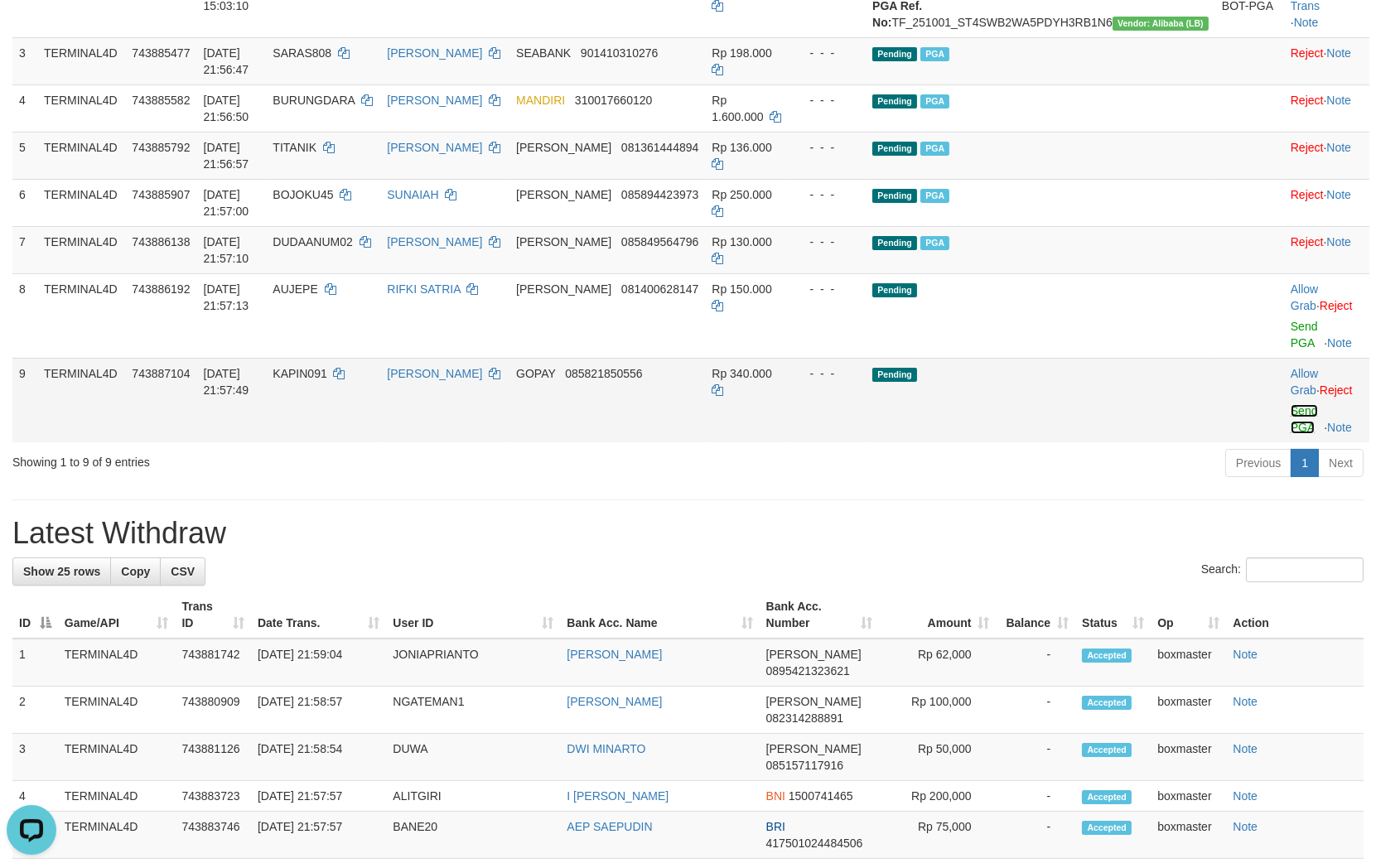
drag, startPoint x: 1281, startPoint y: 424, endPoint x: 794, endPoint y: 249, distance: 517.5
click at [1291, 425] on link "Send PGA" at bounding box center [1304, 419] width 27 height 30
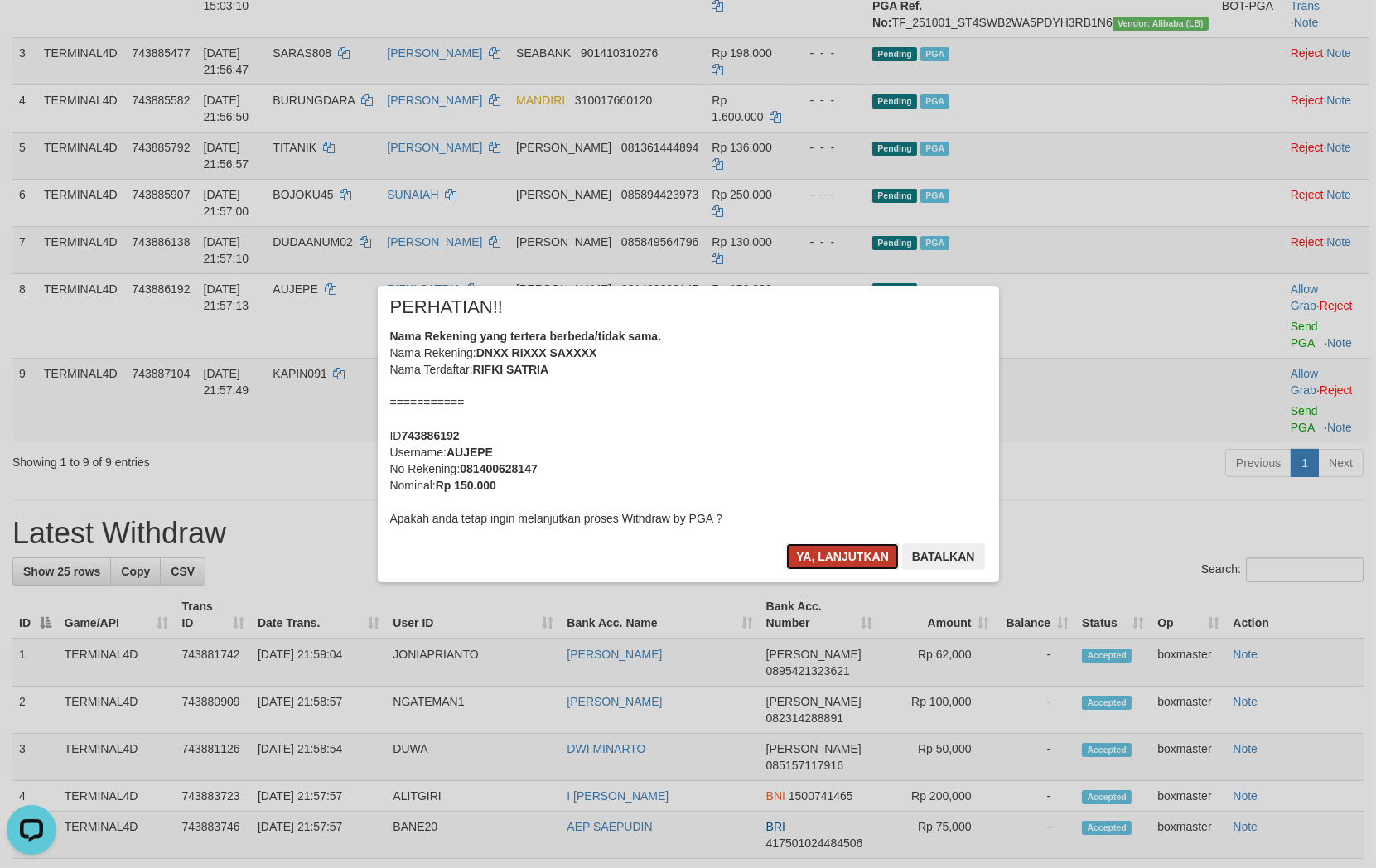
drag, startPoint x: 832, startPoint y: 556, endPoint x: 860, endPoint y: 563, distance: 28.9
click at [833, 558] on button "Ya, lanjutkan" at bounding box center [842, 556] width 113 height 26
click at [875, 550] on button "Ya, lanjutkan" at bounding box center [842, 556] width 113 height 26
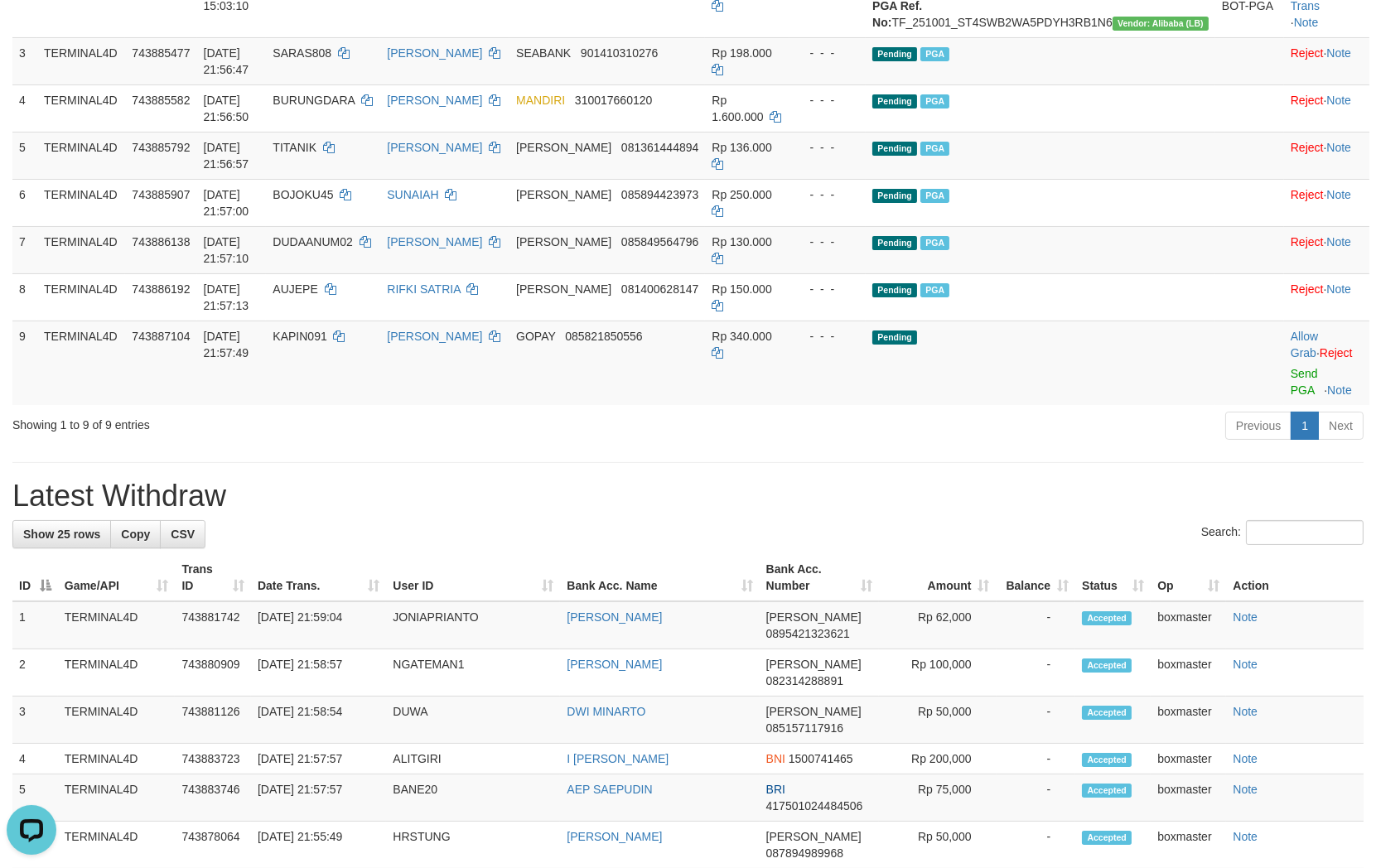
click at [1135, 485] on div "**********" at bounding box center [688, 742] width 1376 height 2133
click at [1088, 489] on div "**********" at bounding box center [688, 742] width 1376 height 2133
click at [1083, 498] on h1 "Latest Withdraw" at bounding box center [687, 495] width 1351 height 33
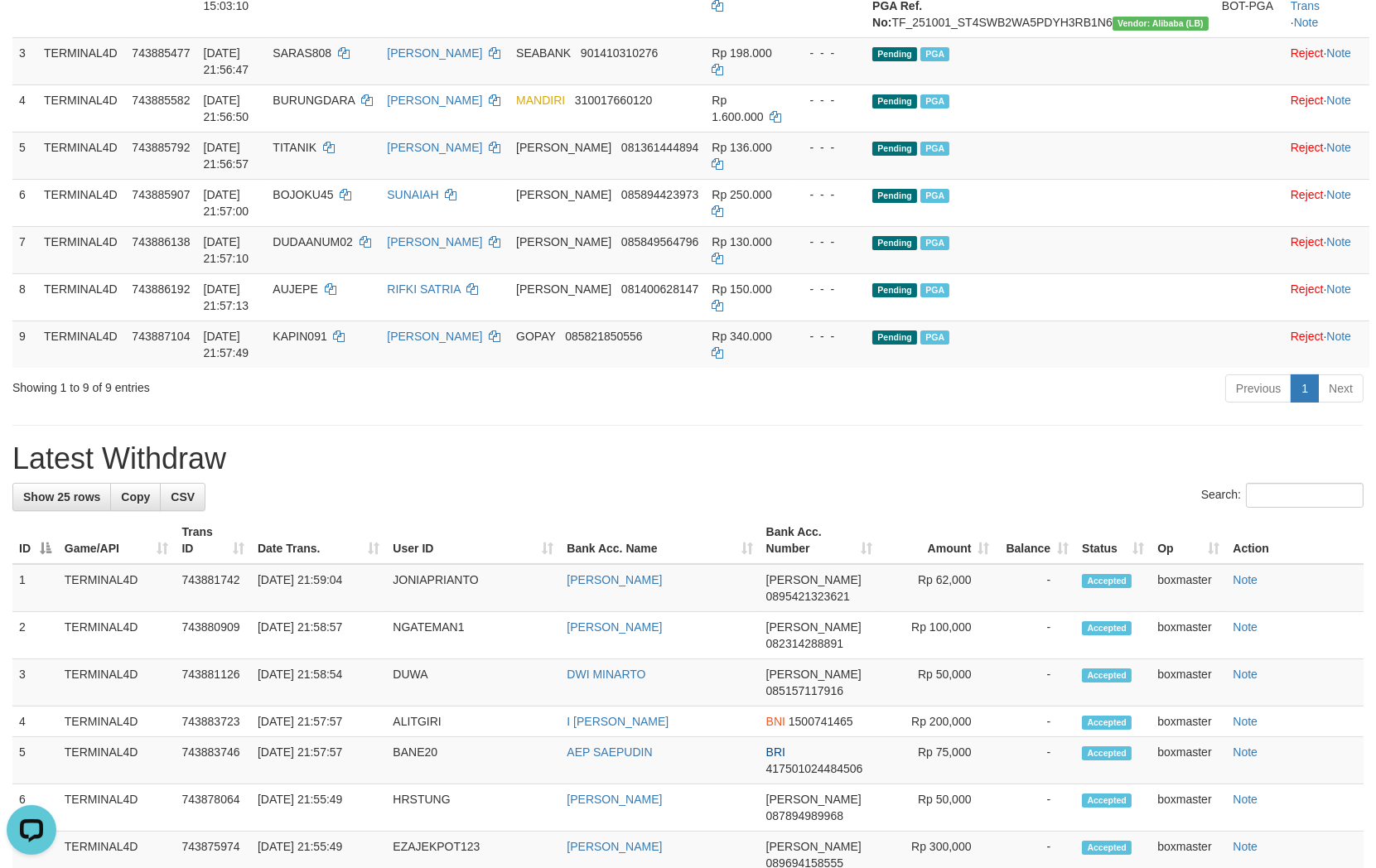
click at [1052, 476] on h1 "Latest Withdraw" at bounding box center [687, 458] width 1351 height 33
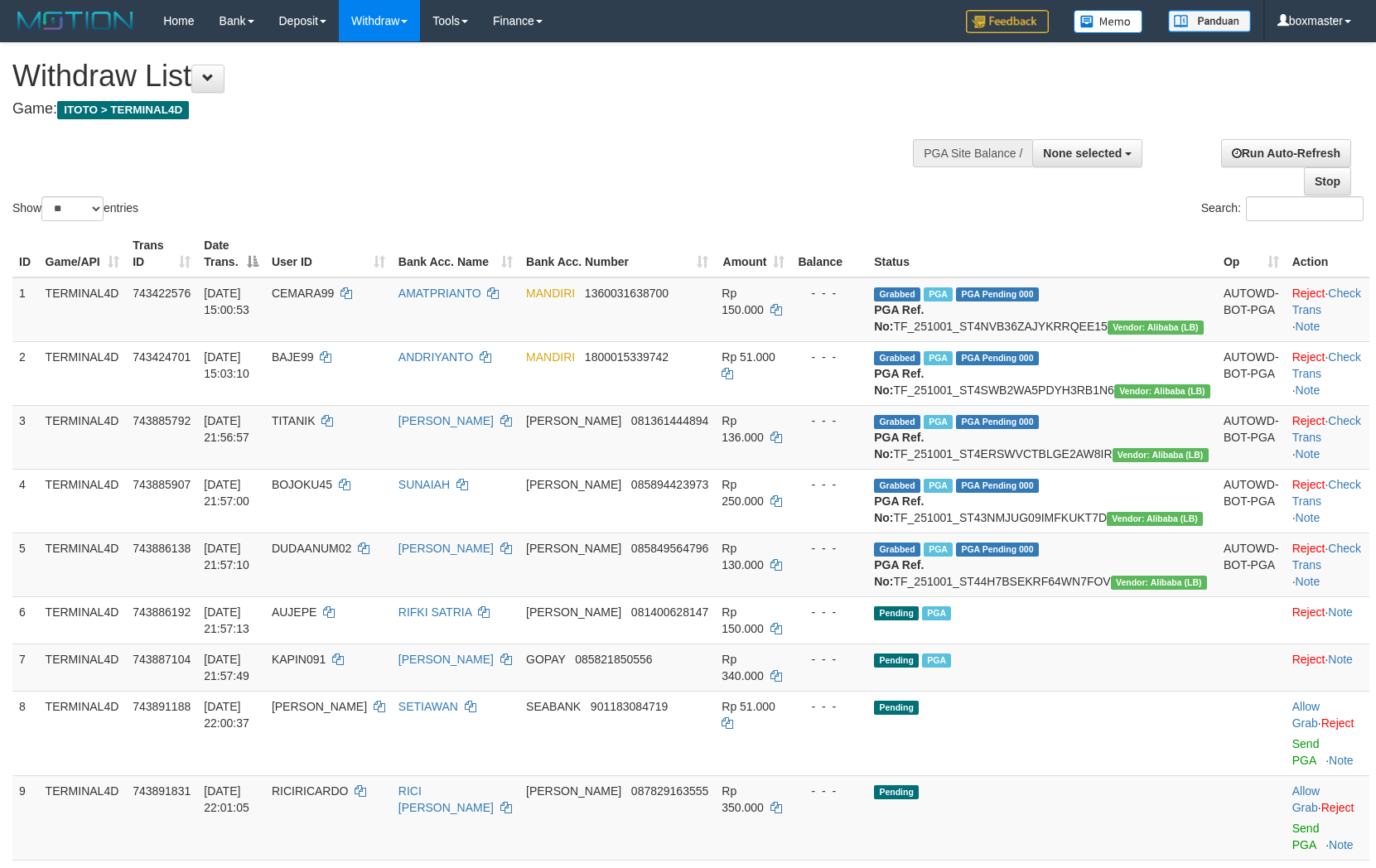
select select
select select "**"
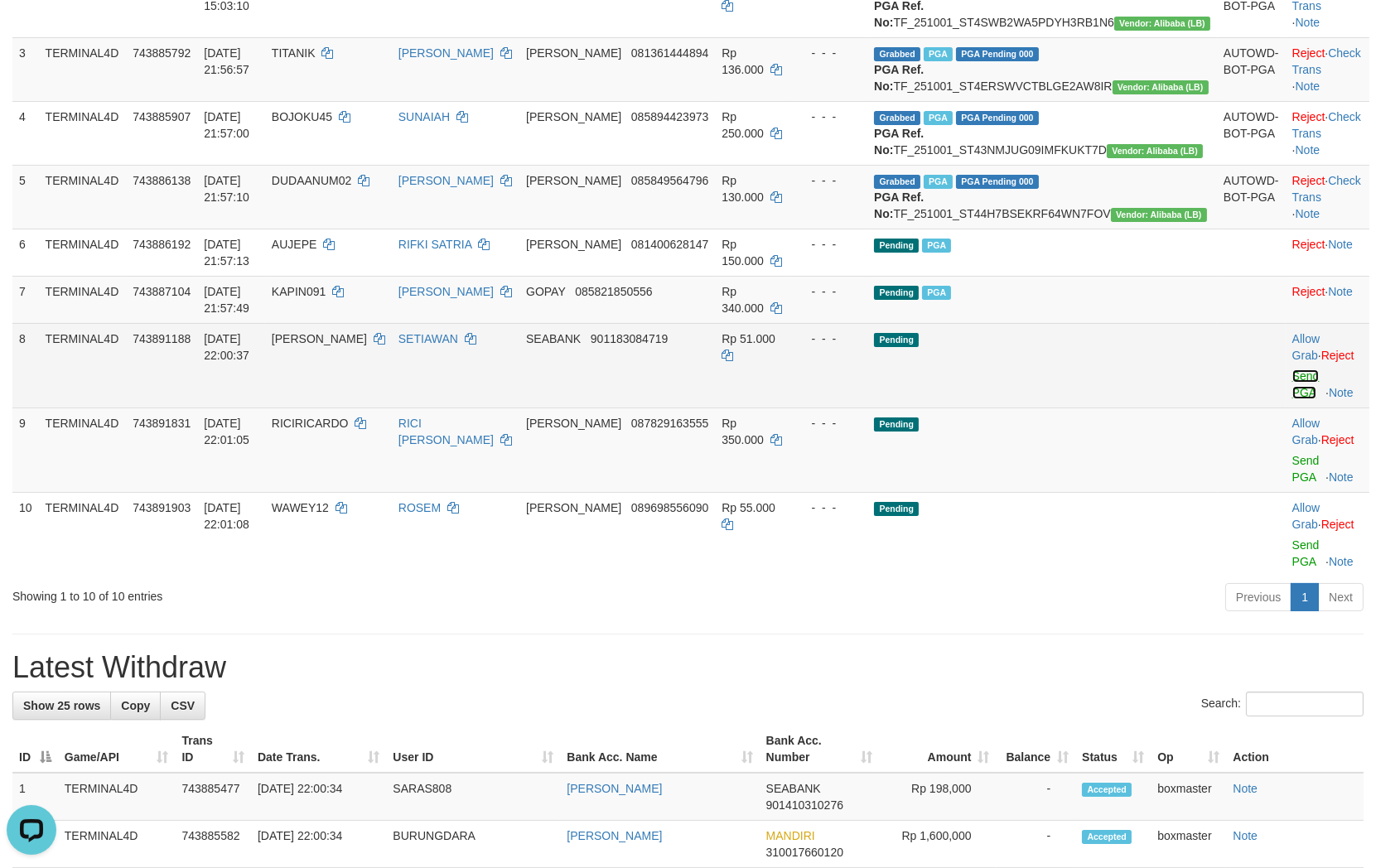
drag, startPoint x: 1286, startPoint y: 462, endPoint x: 784, endPoint y: 252, distance: 544.2
click at [1292, 399] on link "Send PGA" at bounding box center [1305, 384] width 27 height 30
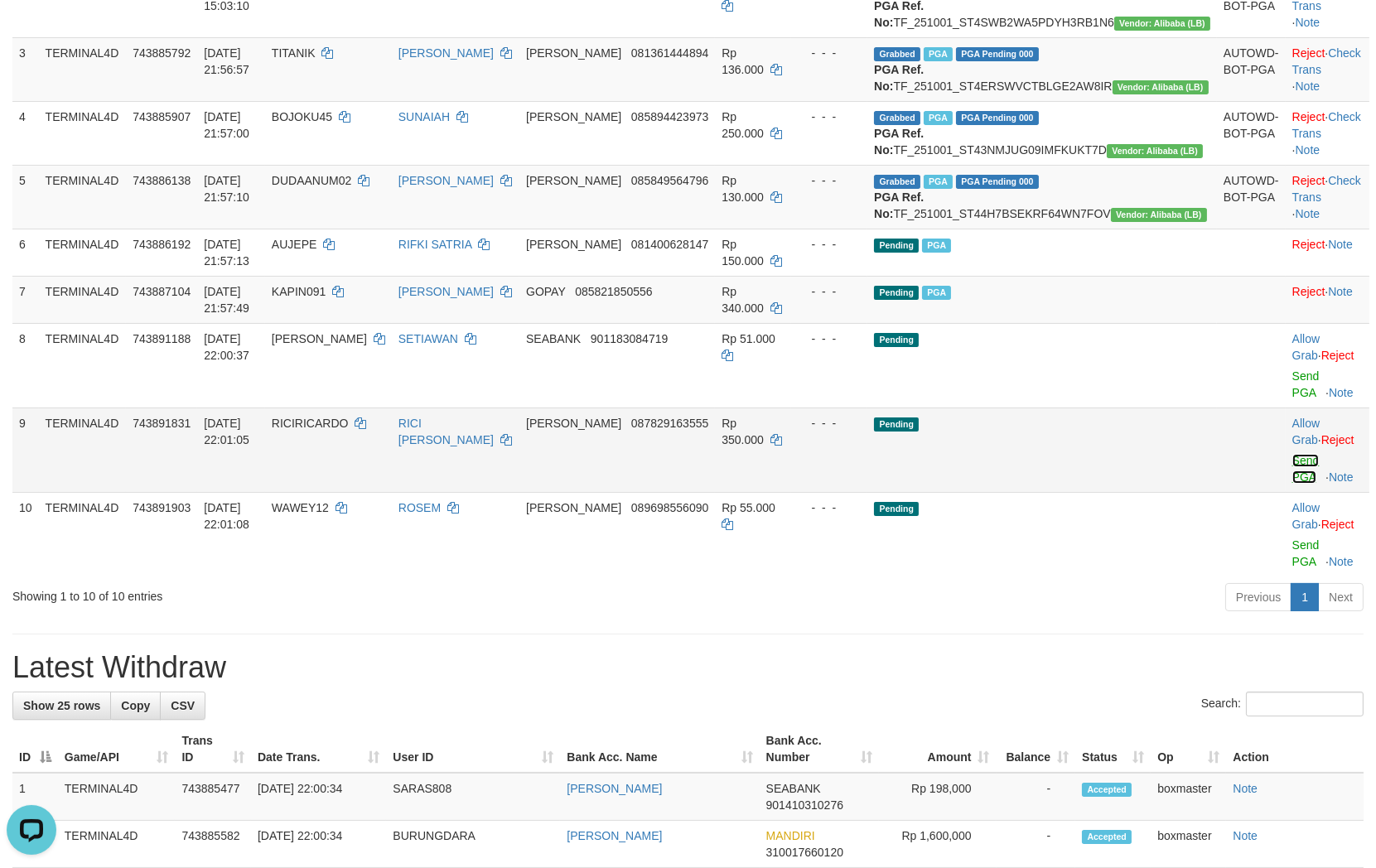
click at [1292, 483] on link "Send PGA" at bounding box center [1305, 469] width 27 height 30
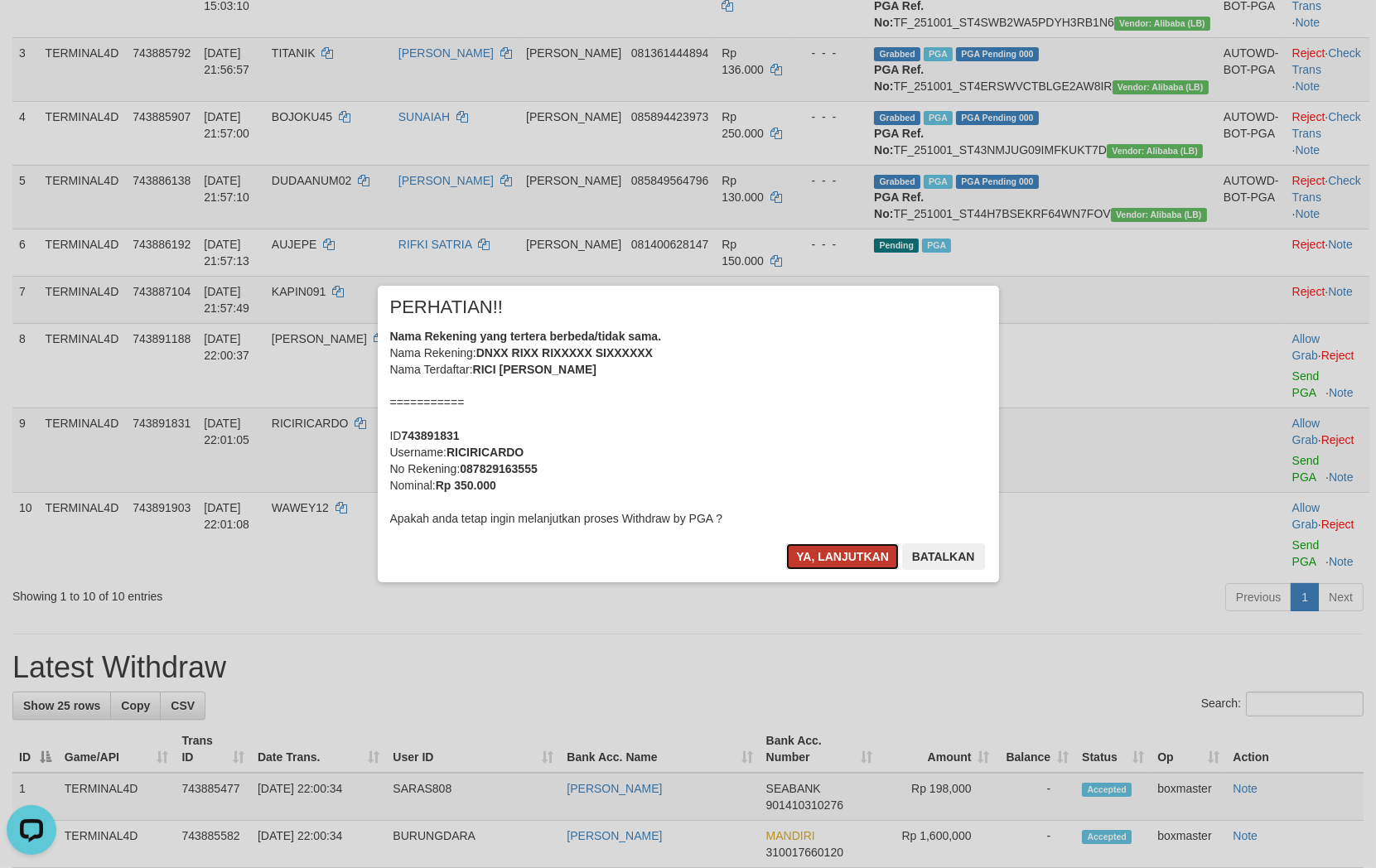
click at [825, 559] on button "Ya, lanjutkan" at bounding box center [842, 556] width 113 height 26
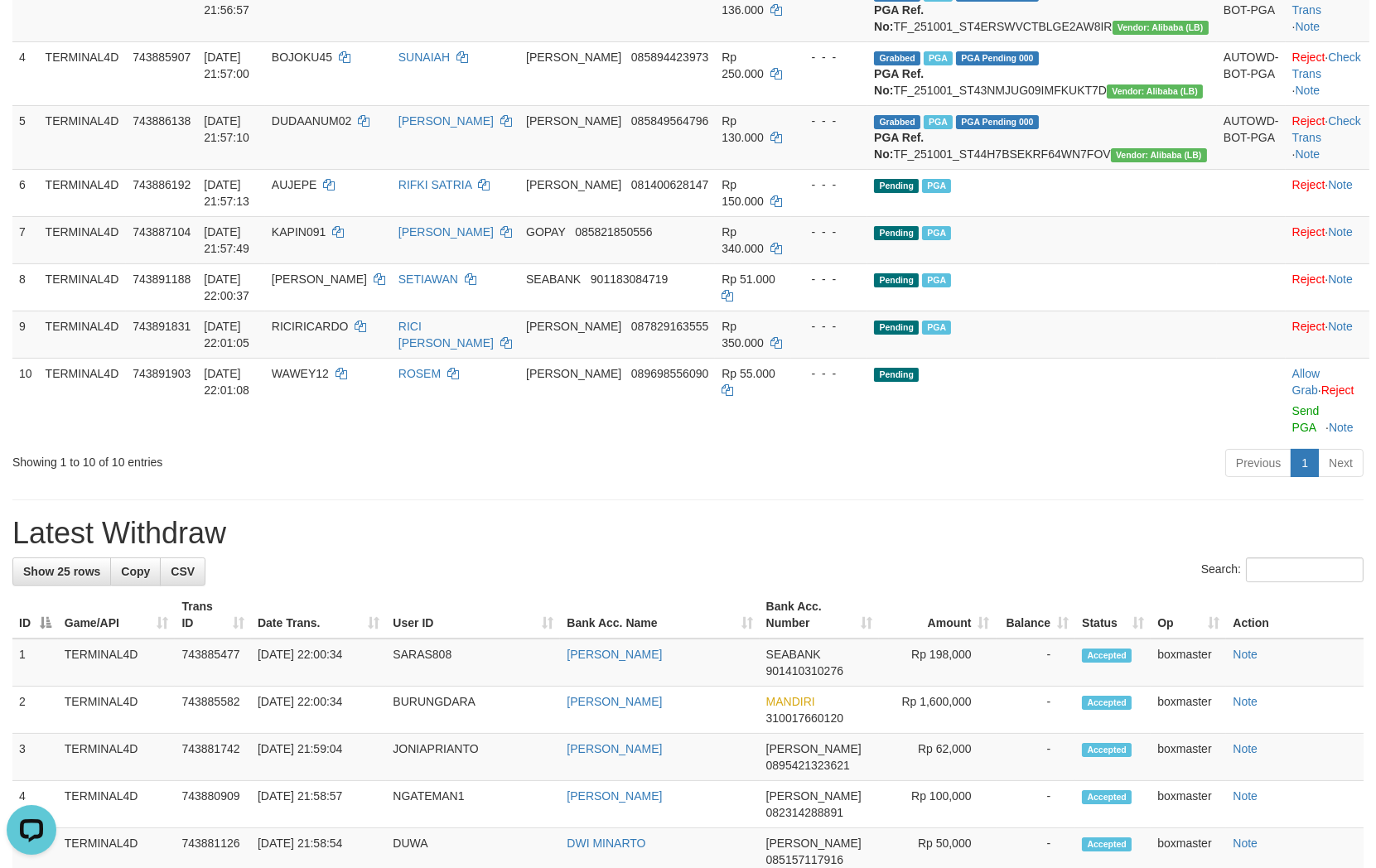
scroll to position [460, 0]
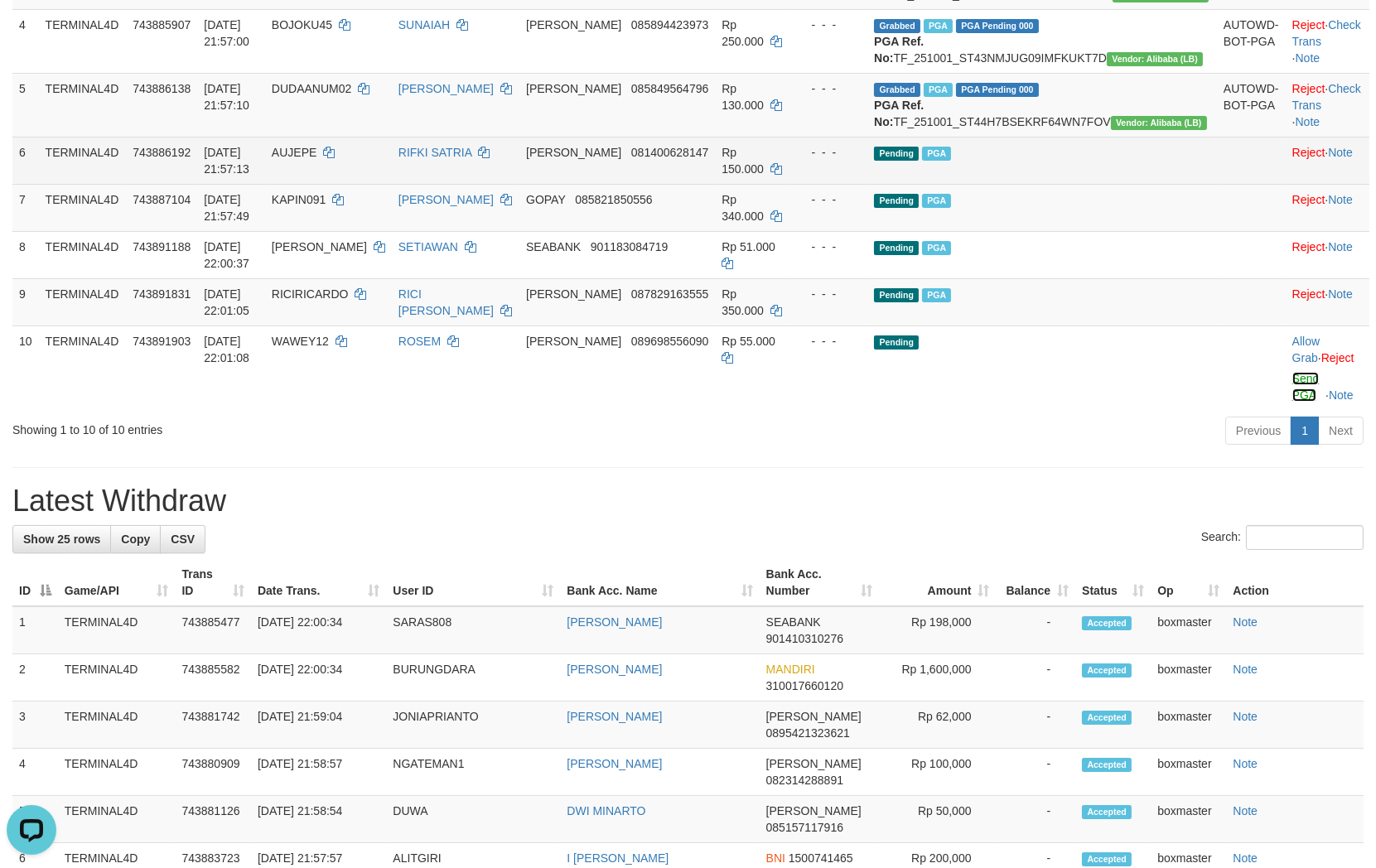
drag, startPoint x: 1266, startPoint y: 460, endPoint x: 791, endPoint y: 257, distance: 516.6
click at [1292, 402] on link "Send PGA" at bounding box center [1305, 387] width 27 height 30
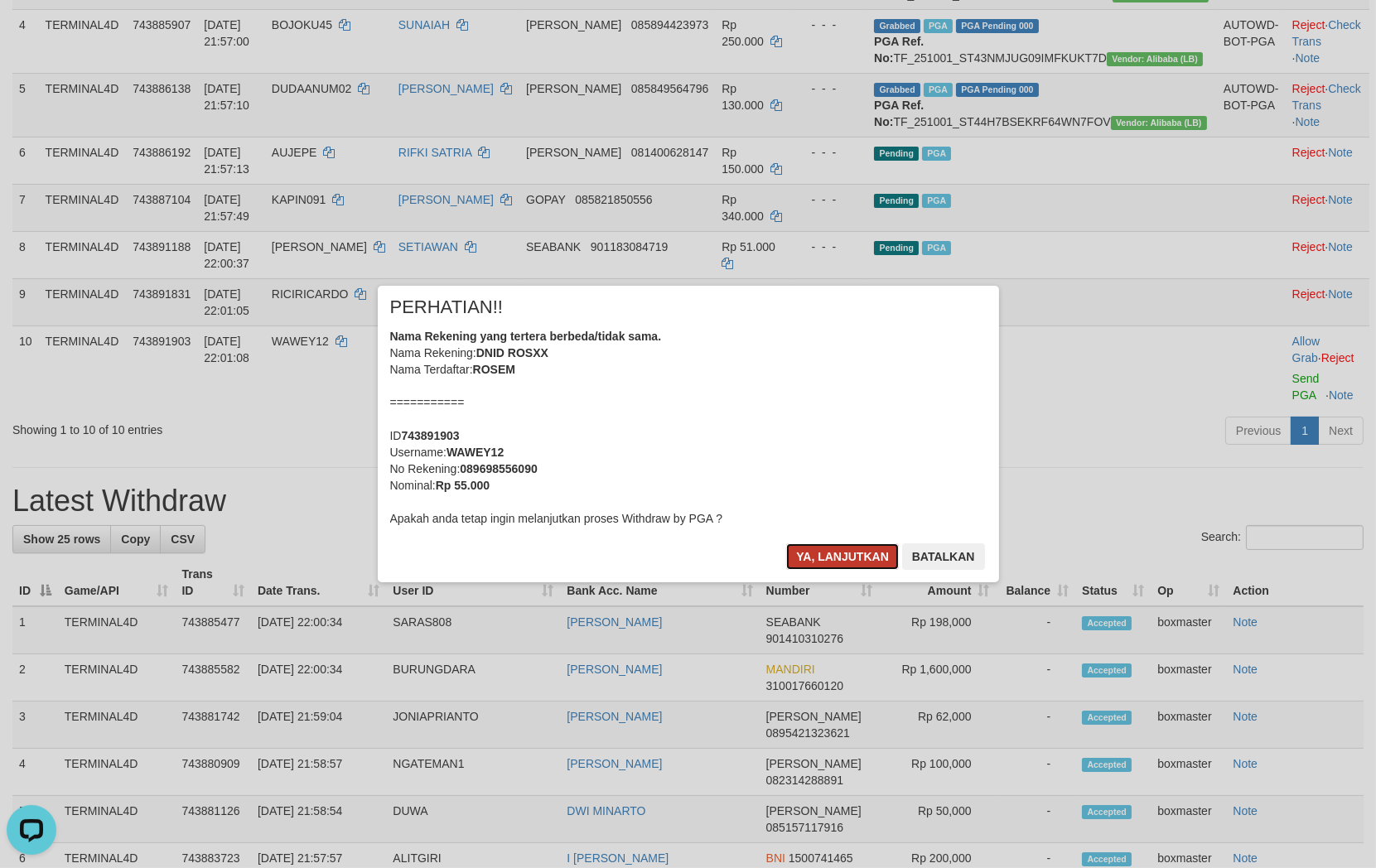
click at [854, 548] on button "Ya, lanjutkan" at bounding box center [842, 556] width 113 height 26
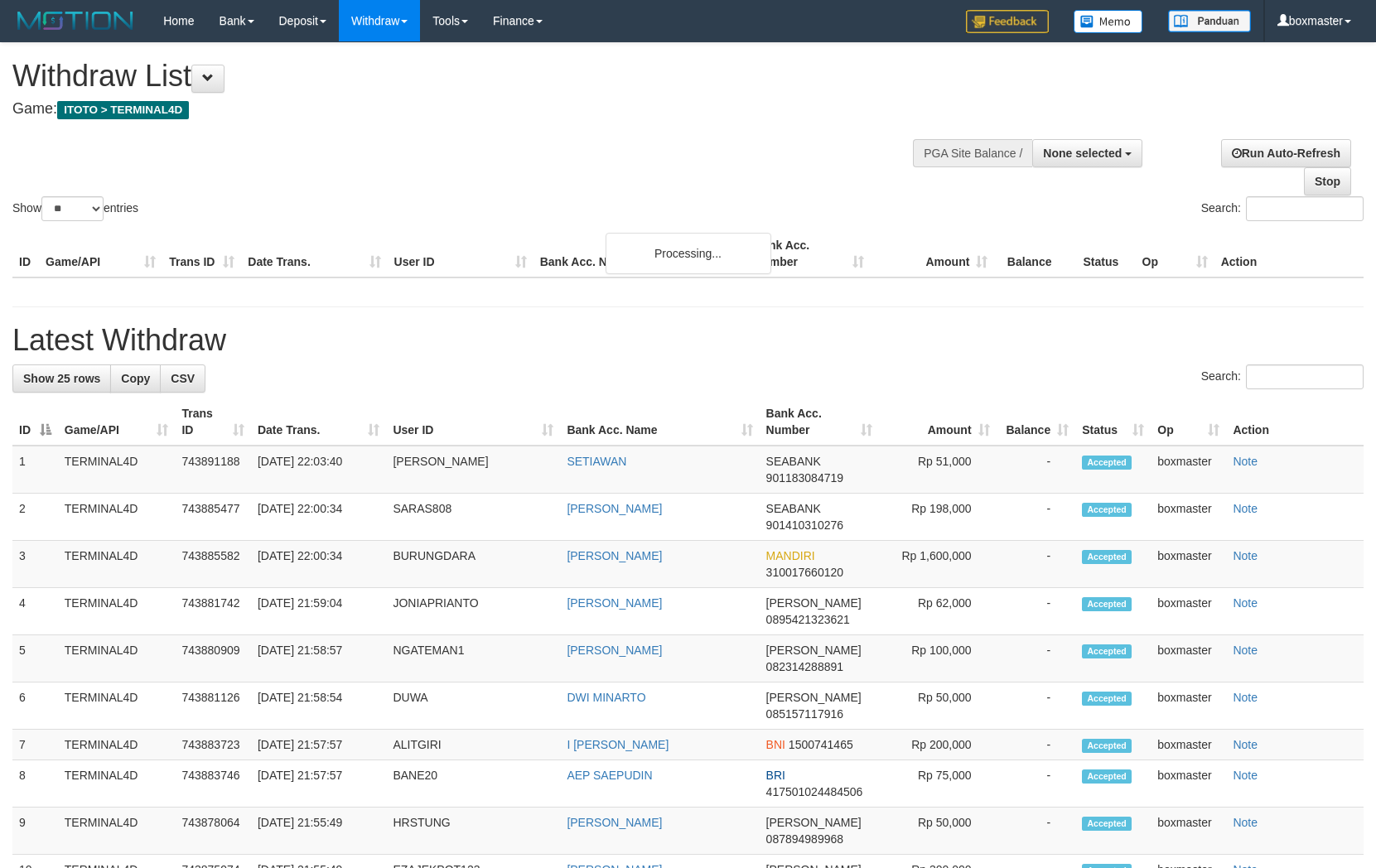
select select
select select "**"
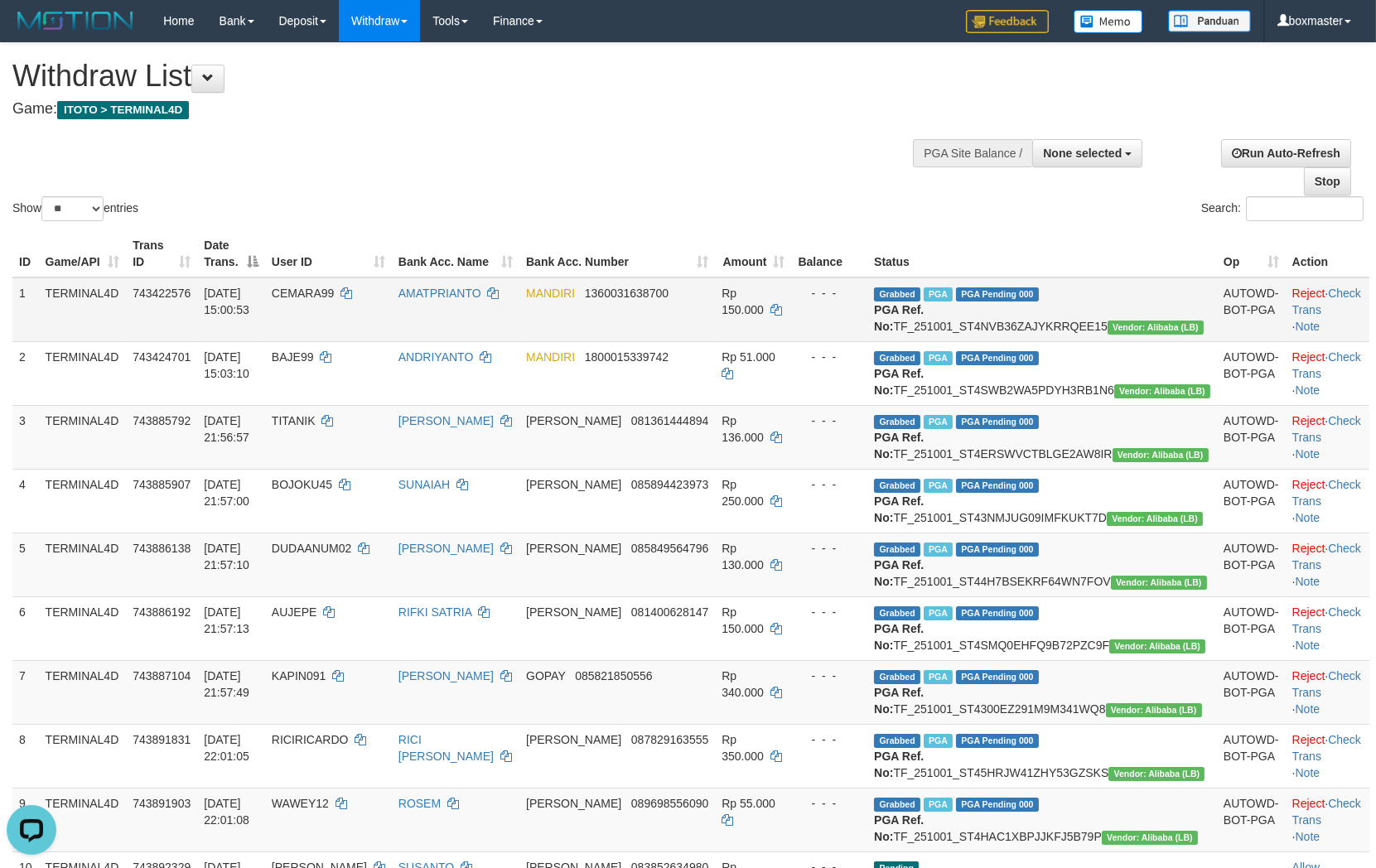
click at [1039, 287] on span "PGA Pending 000" at bounding box center [997, 293] width 83 height 14
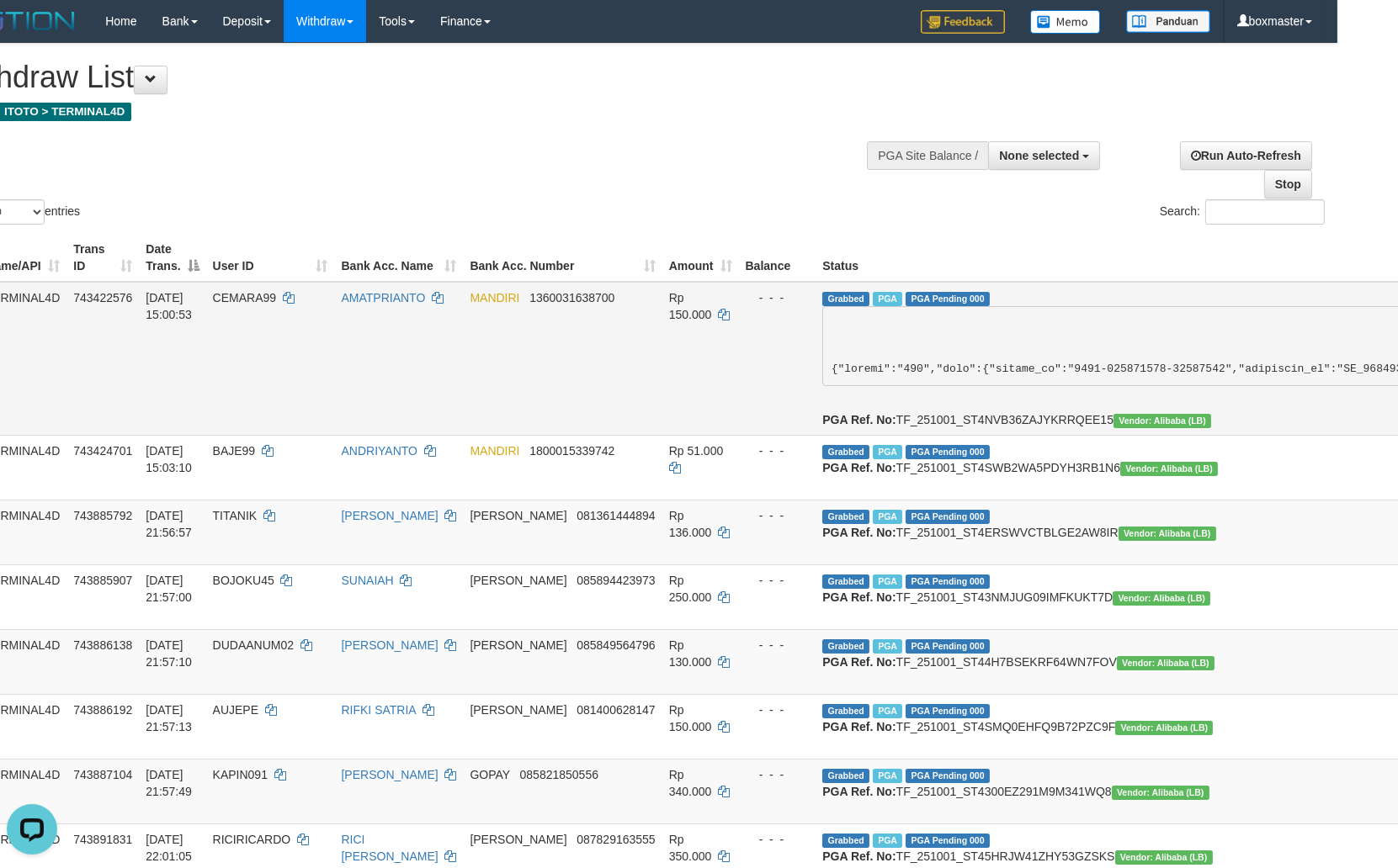
scroll to position [0, 93]
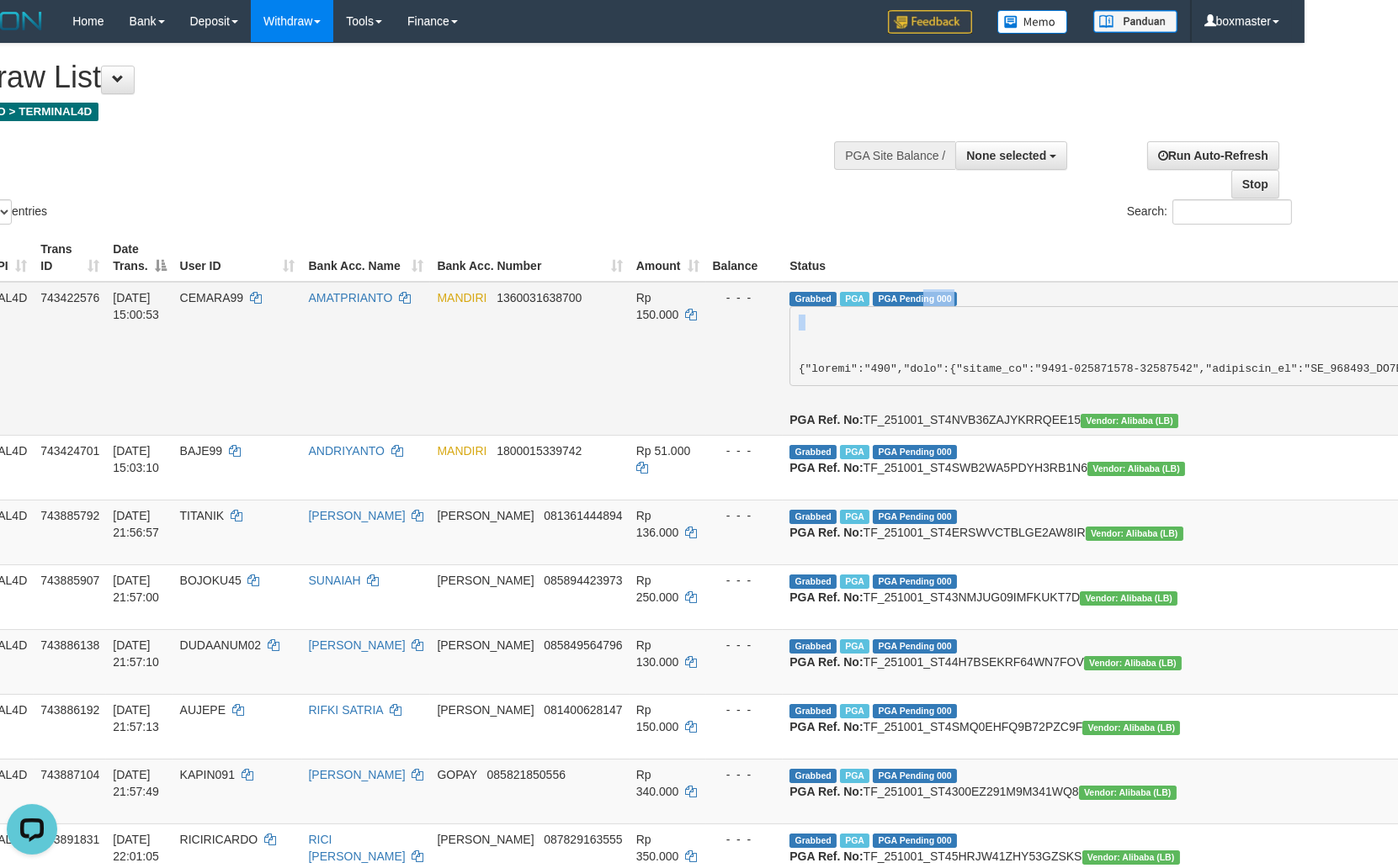
click at [873, 292] on span "PGA Pending 000" at bounding box center [915, 298] width 85 height 14
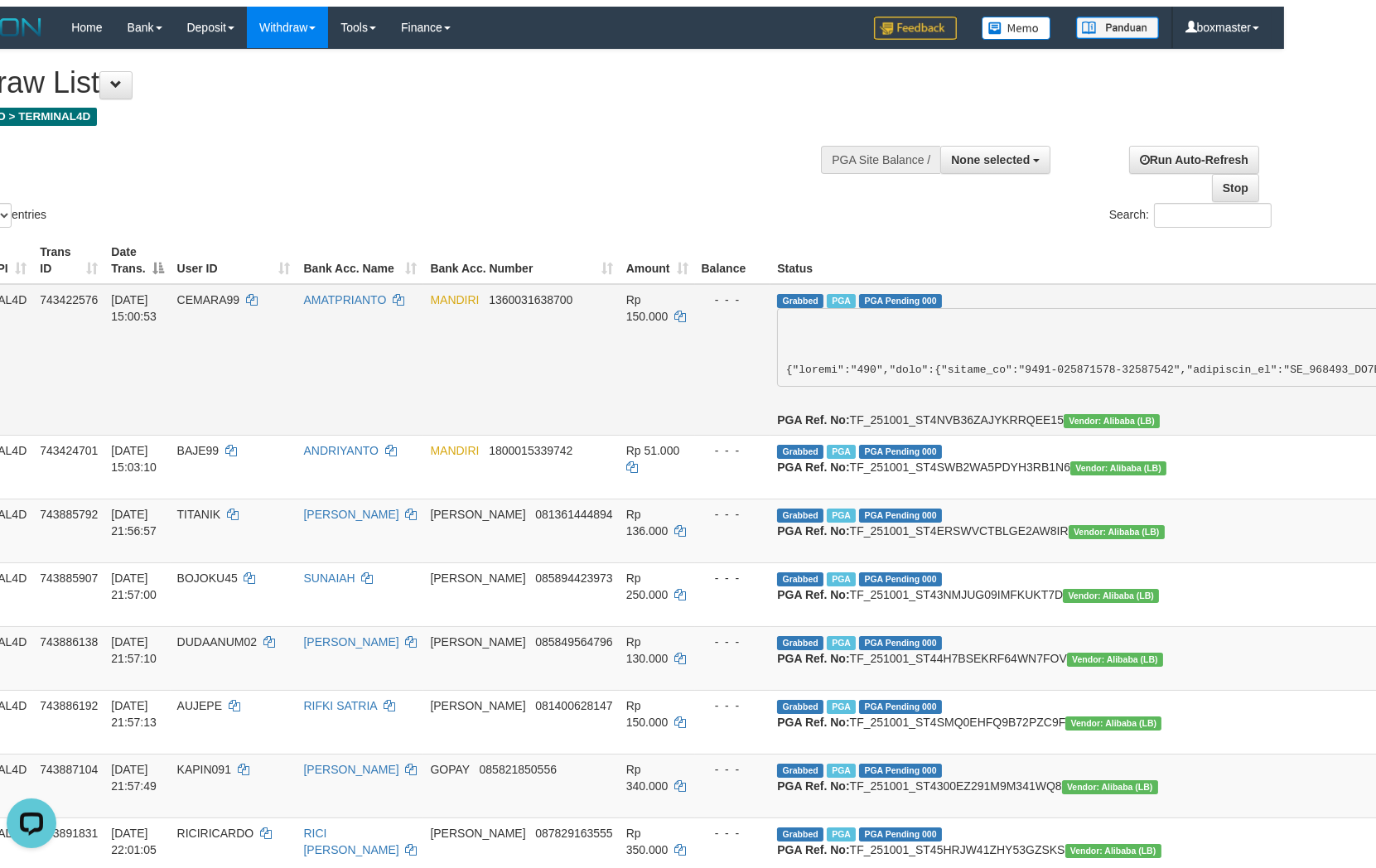
scroll to position [0, 0]
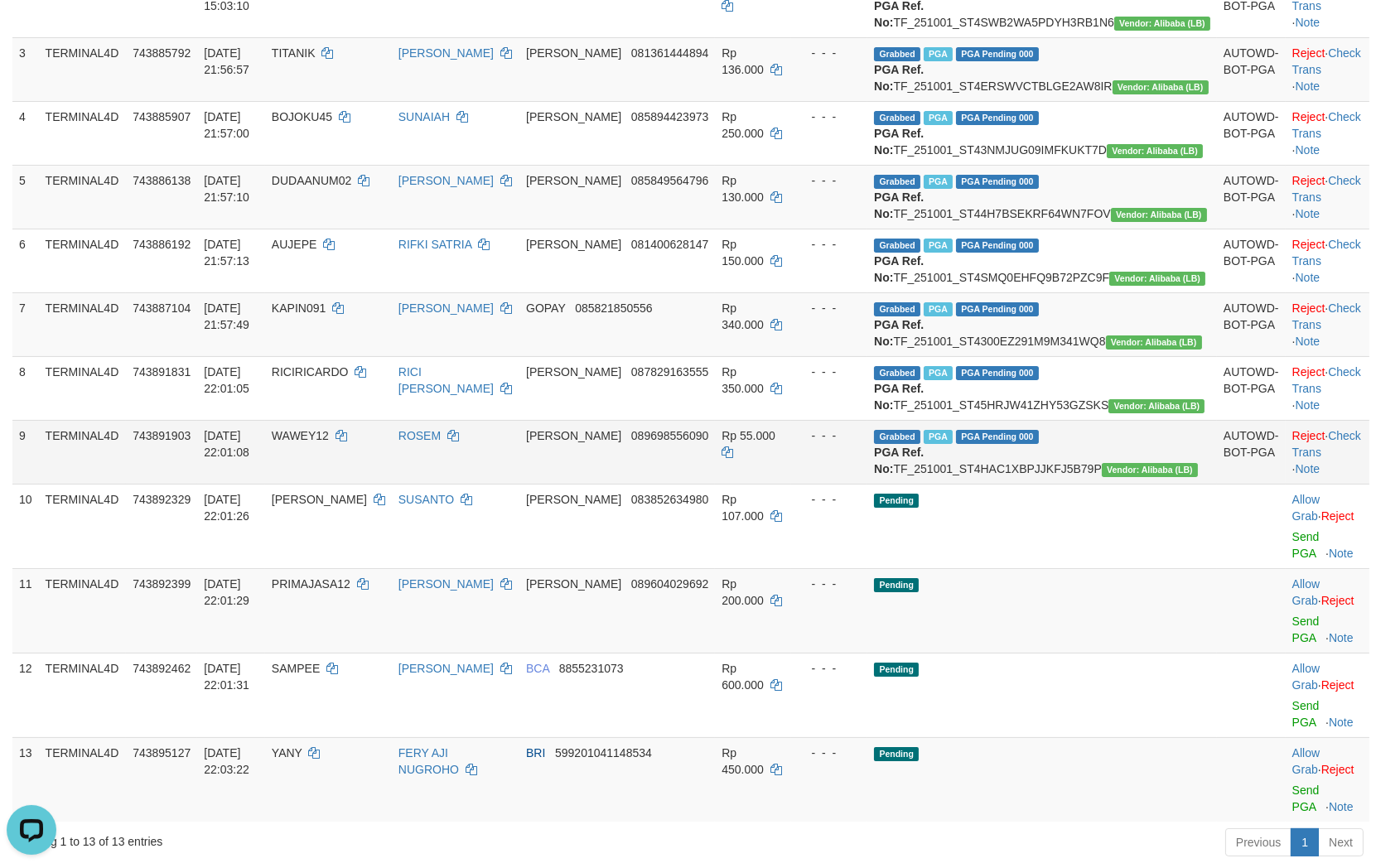
click at [1039, 444] on span "PGA Pending 000" at bounding box center [997, 436] width 83 height 14
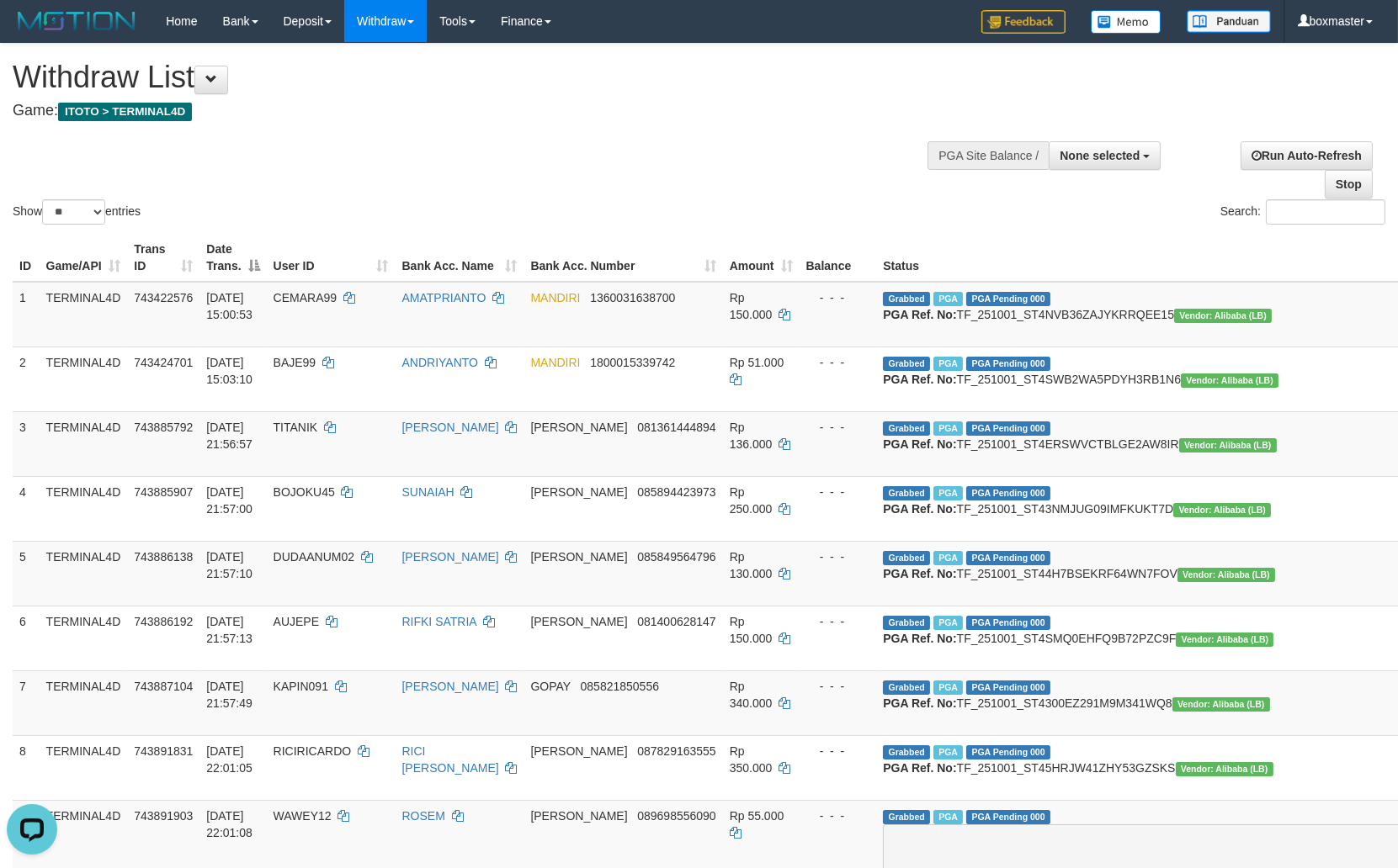
click at [685, 140] on div "Show ** ** ** *** entries Search:" at bounding box center [699, 136] width 1398 height 184
click at [684, 109] on h4 "Game: ITOTO > TERMINAL4D" at bounding box center [463, 111] width 902 height 17
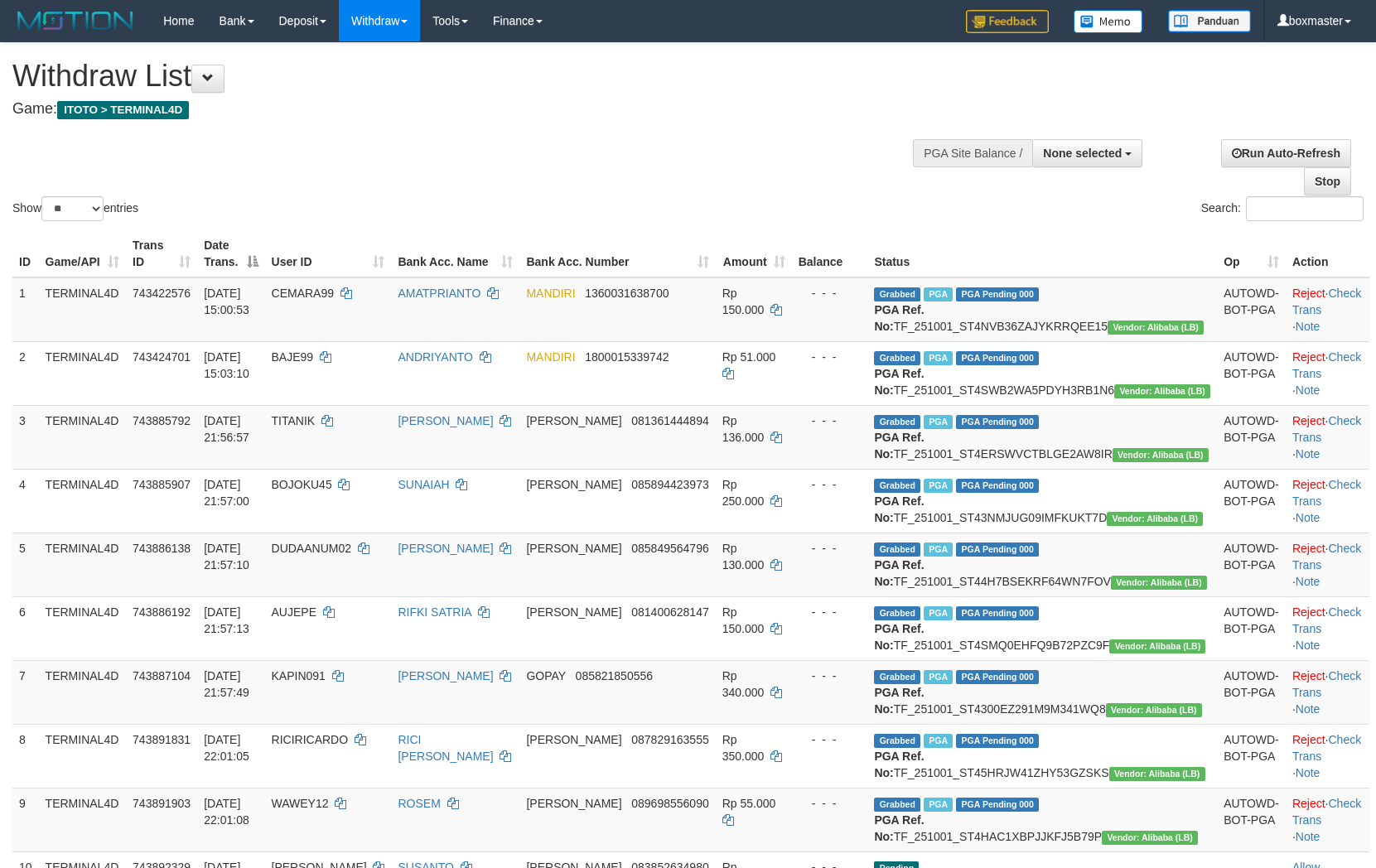
select select
select select "**"
click at [550, 80] on h1 "Withdraw List" at bounding box center [456, 76] width 888 height 33
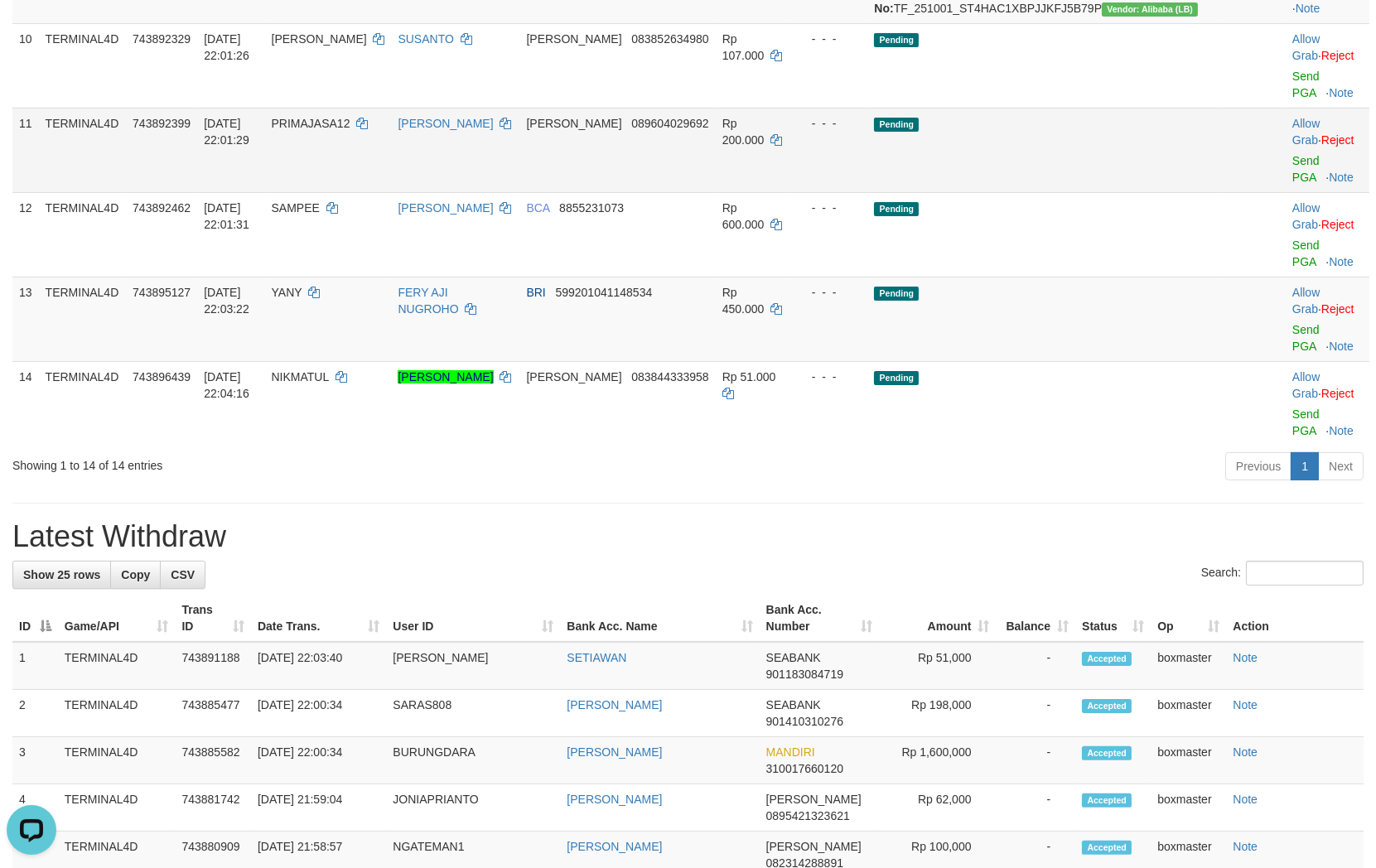
scroll to position [643, 0]
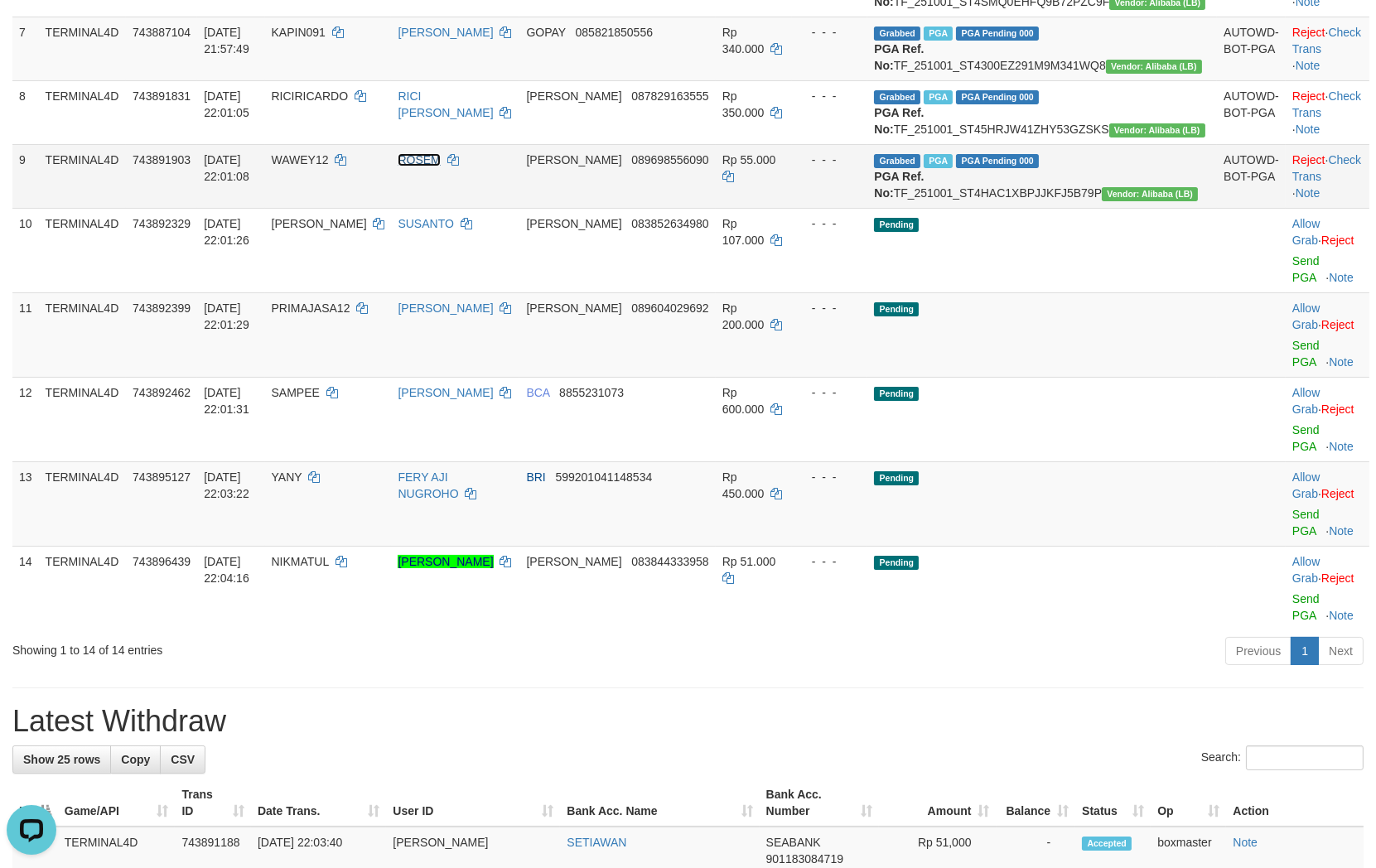
click at [440, 166] on link "ROSEM" at bounding box center [418, 160] width 42 height 13
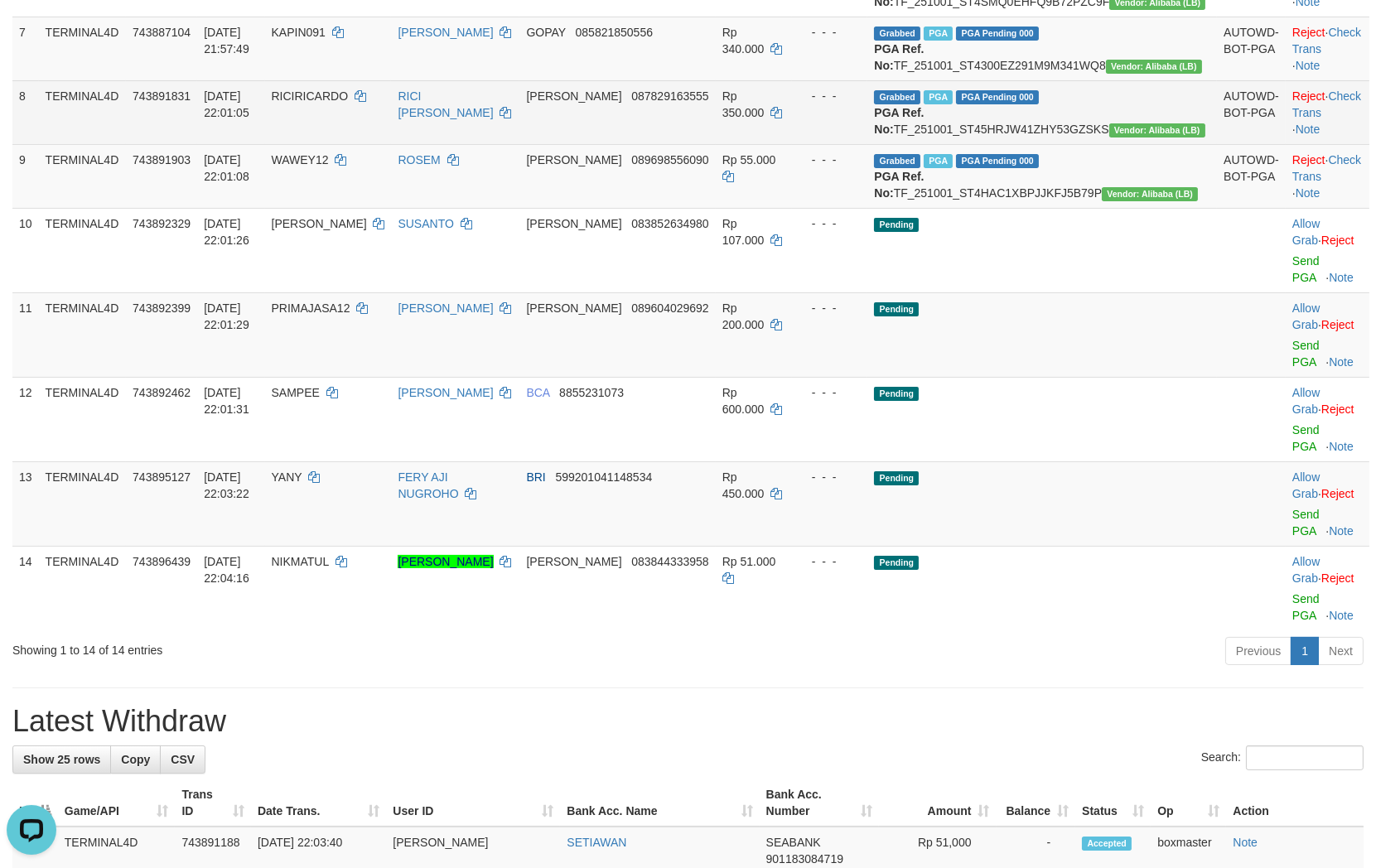
click at [357, 144] on td "RICIRICARDO" at bounding box center [329, 112] width 127 height 64
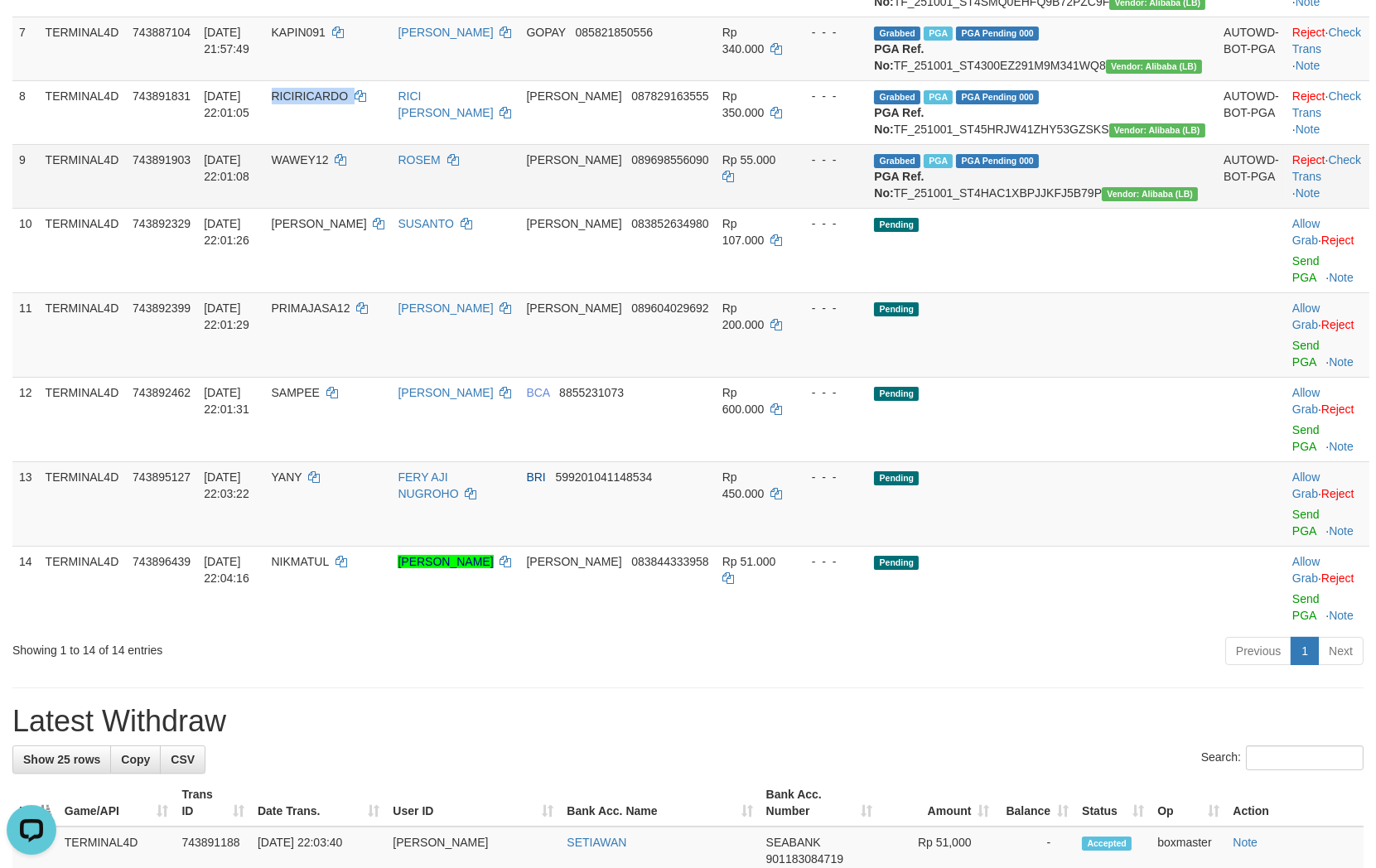
copy td "RICIRICARDO"
click at [329, 166] on span "WAWEY12" at bounding box center [300, 160] width 57 height 13
copy td "WAWEY12"
click at [346, 207] on td "WAWEY12" at bounding box center [329, 176] width 127 height 64
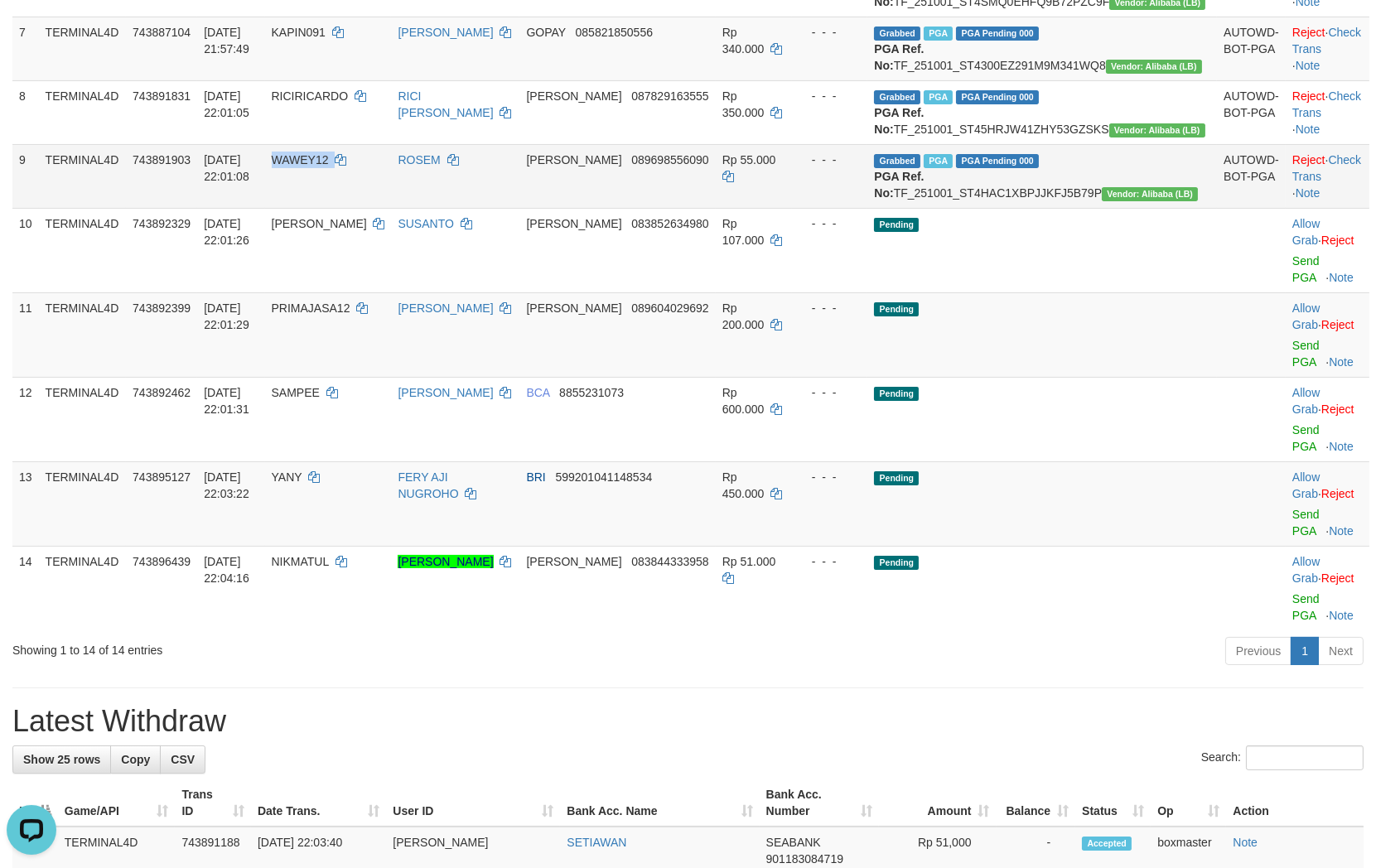
click at [346, 207] on td "WAWEY12" at bounding box center [329, 176] width 127 height 64
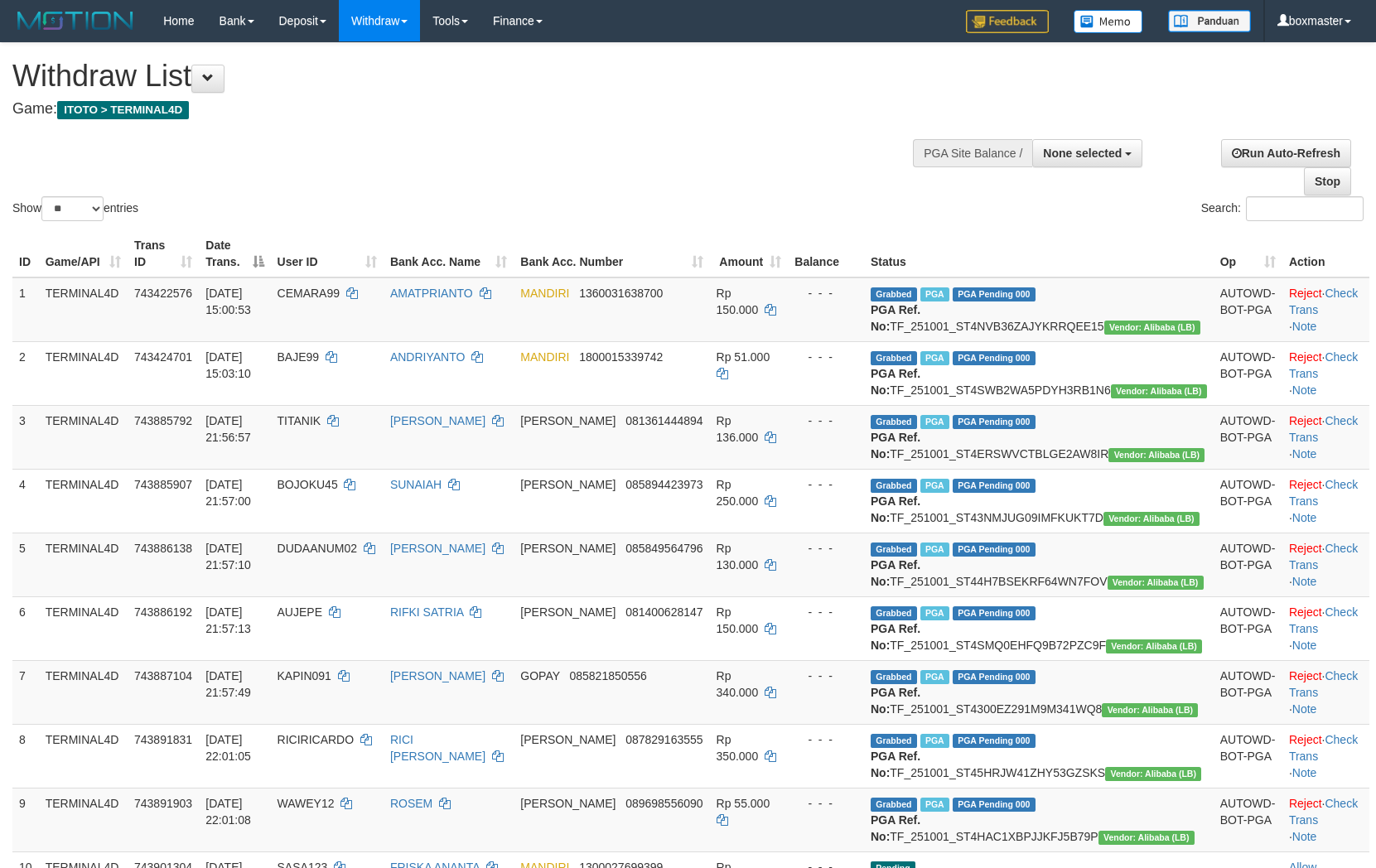
select select
select select "**"
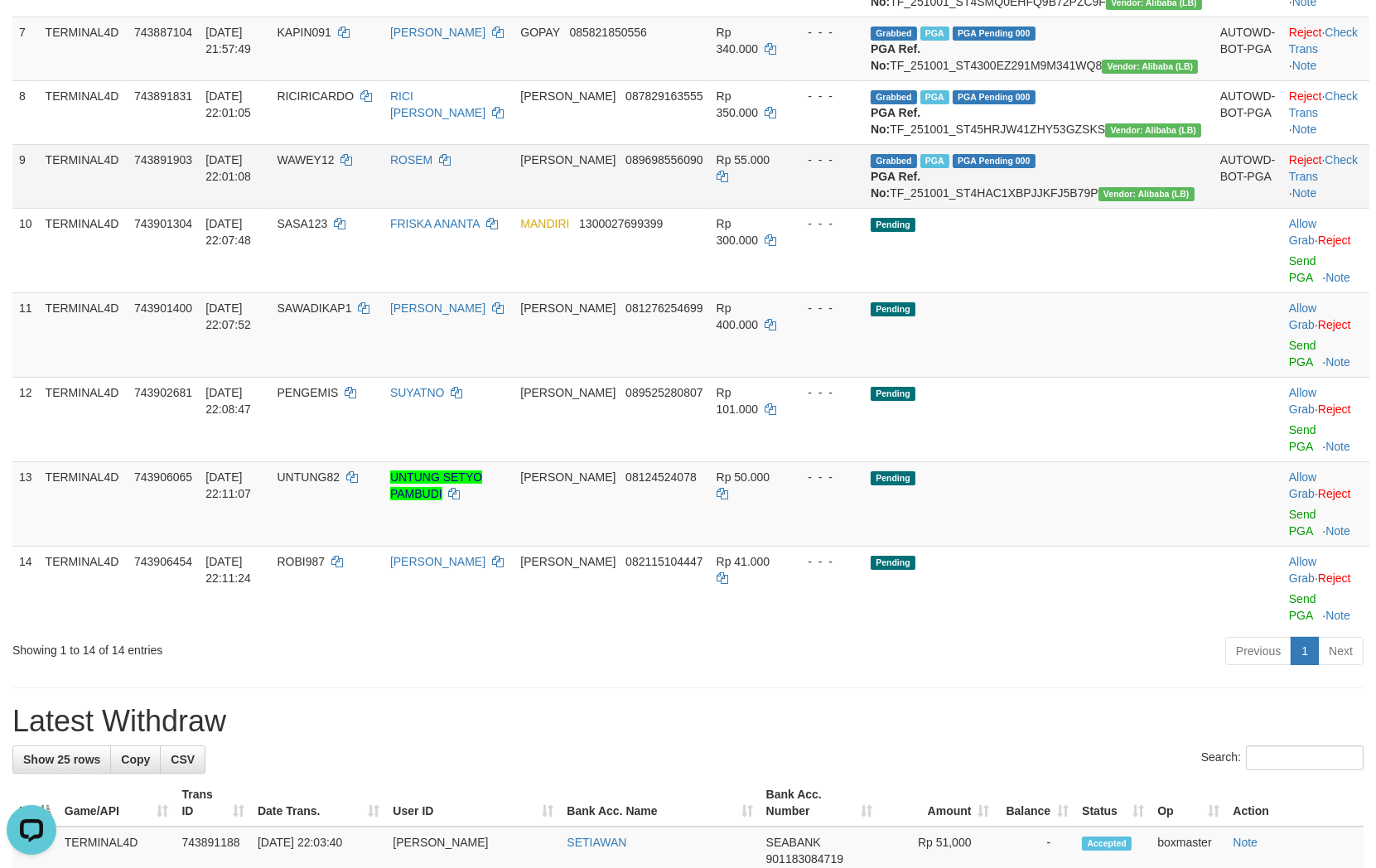
click at [367, 207] on td "WAWEY12" at bounding box center [327, 176] width 113 height 64
copy td "WAWEY12"
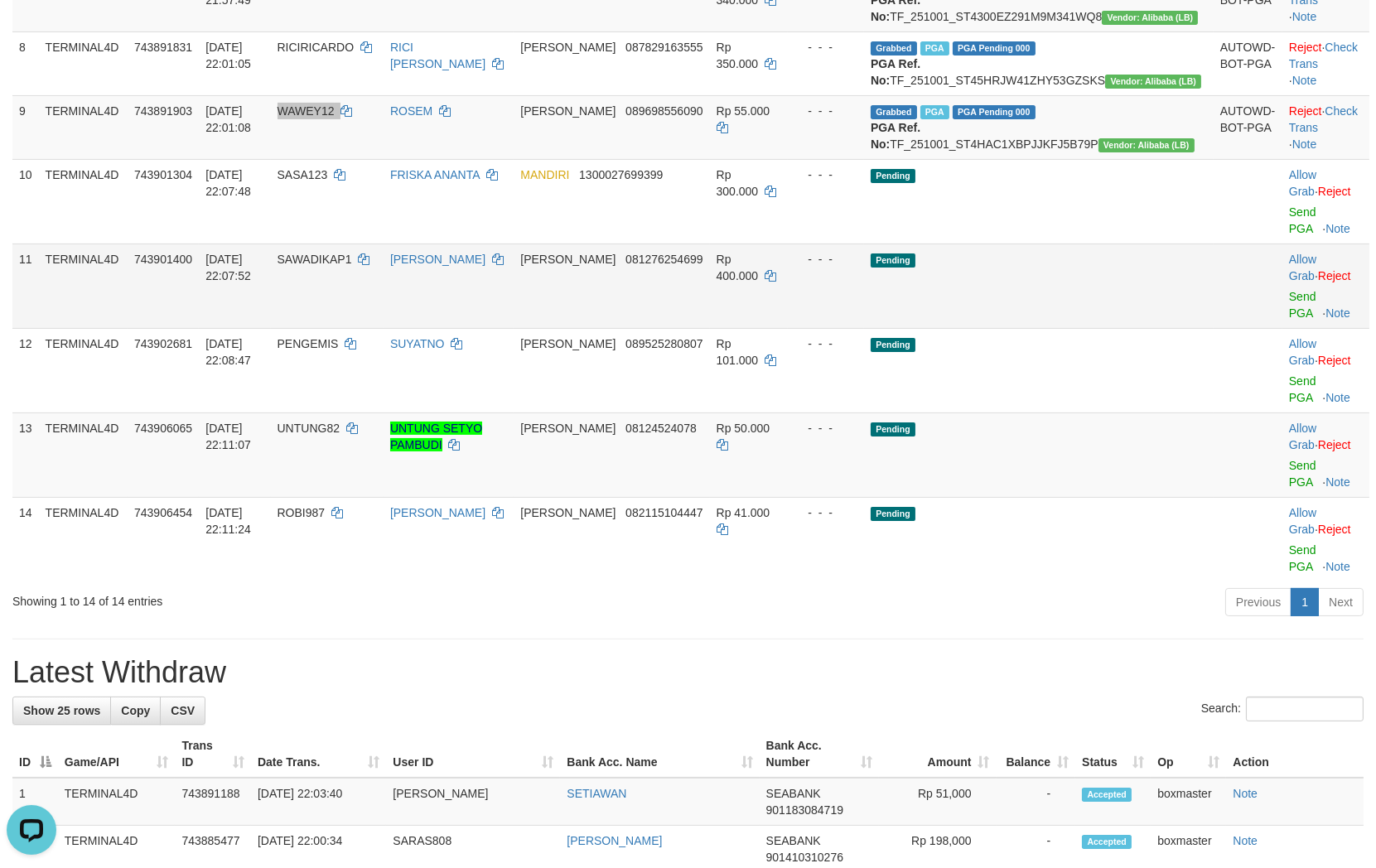
scroll to position [735, 0]
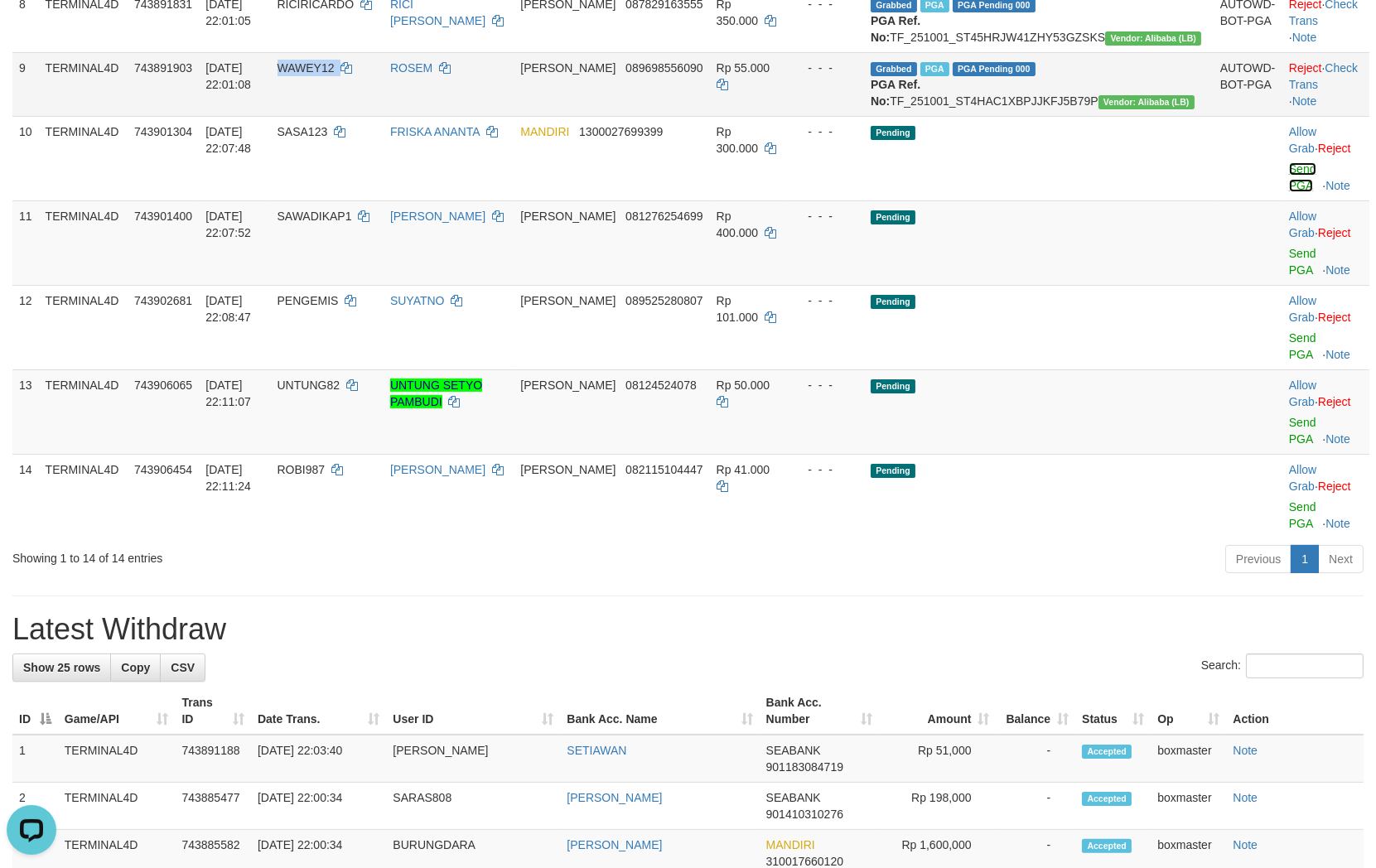
click at [1289, 192] on link "Send PGA" at bounding box center [1302, 178] width 27 height 30
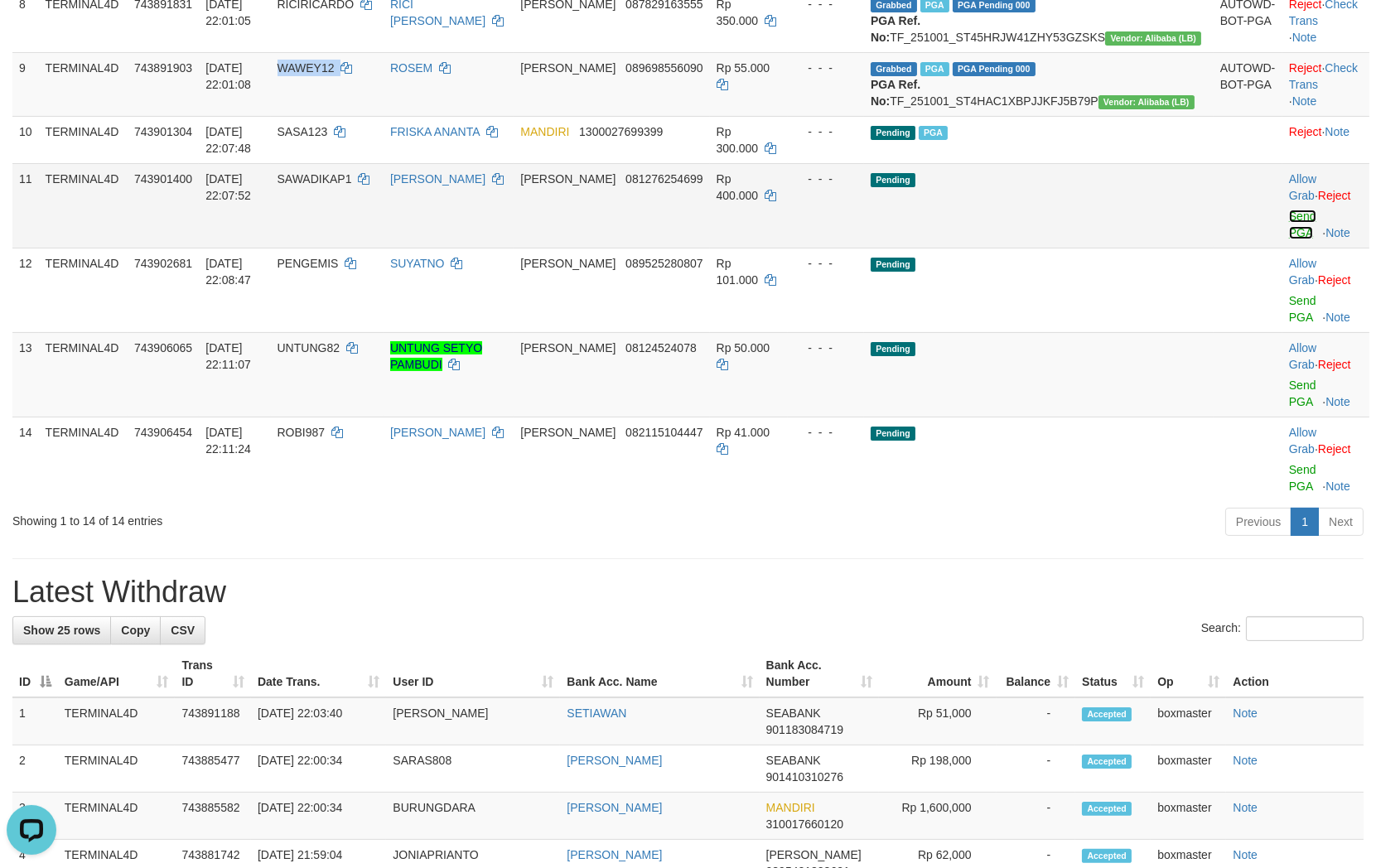
click at [1289, 239] on link "Send PGA" at bounding box center [1302, 224] width 27 height 30
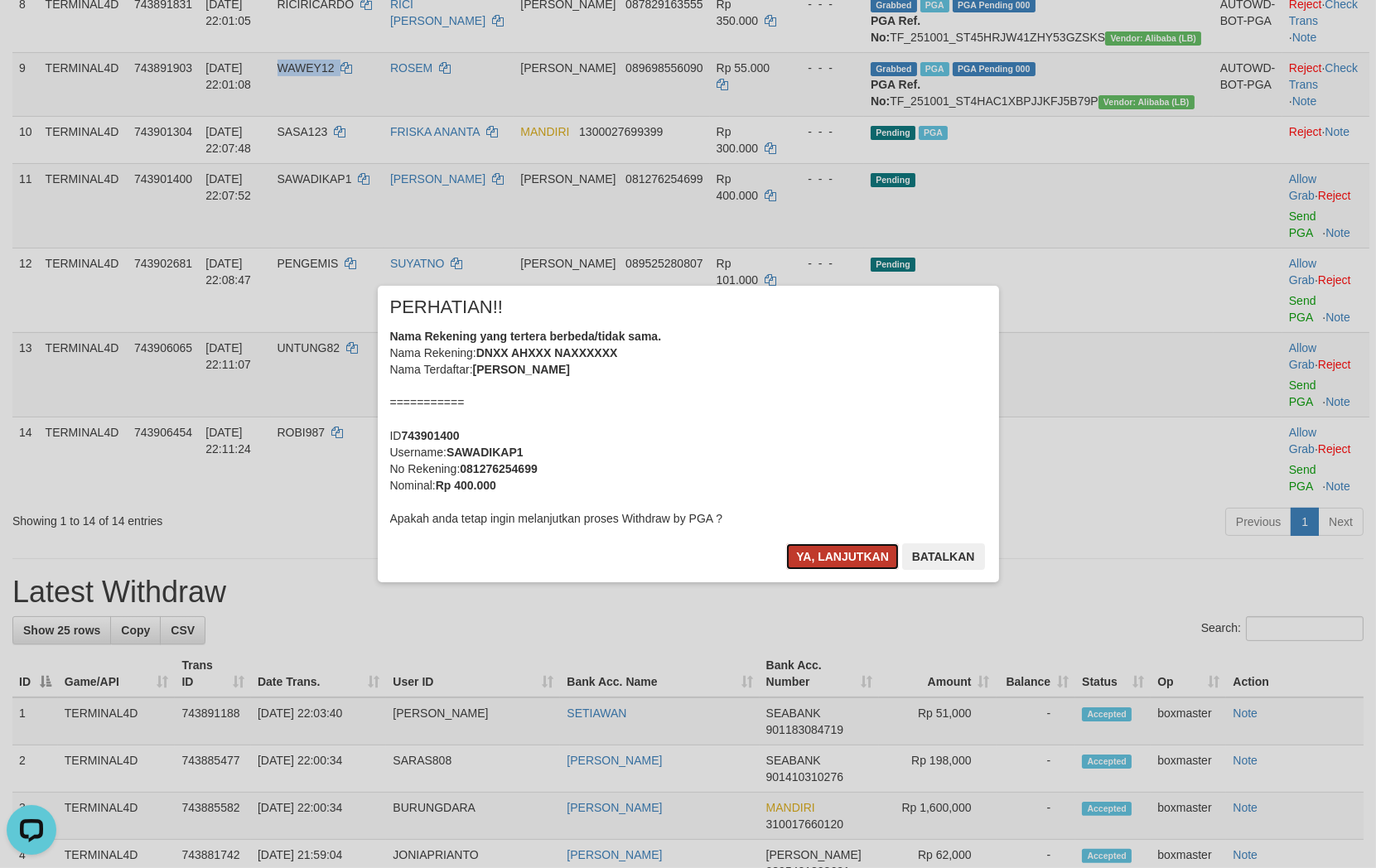
click at [867, 551] on button "Ya, lanjutkan" at bounding box center [842, 556] width 113 height 26
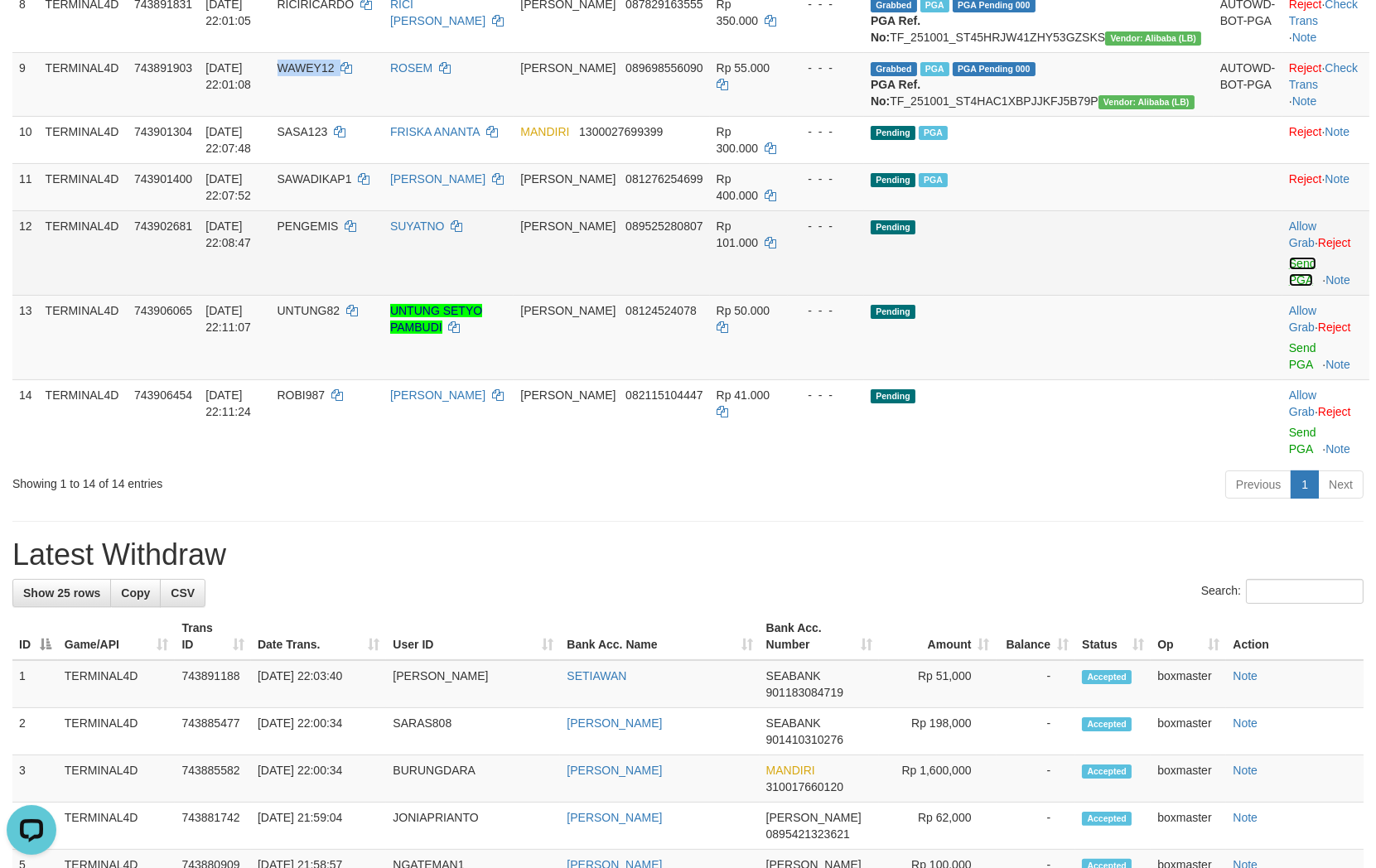
click at [1289, 287] on link "Send PGA" at bounding box center [1302, 272] width 27 height 30
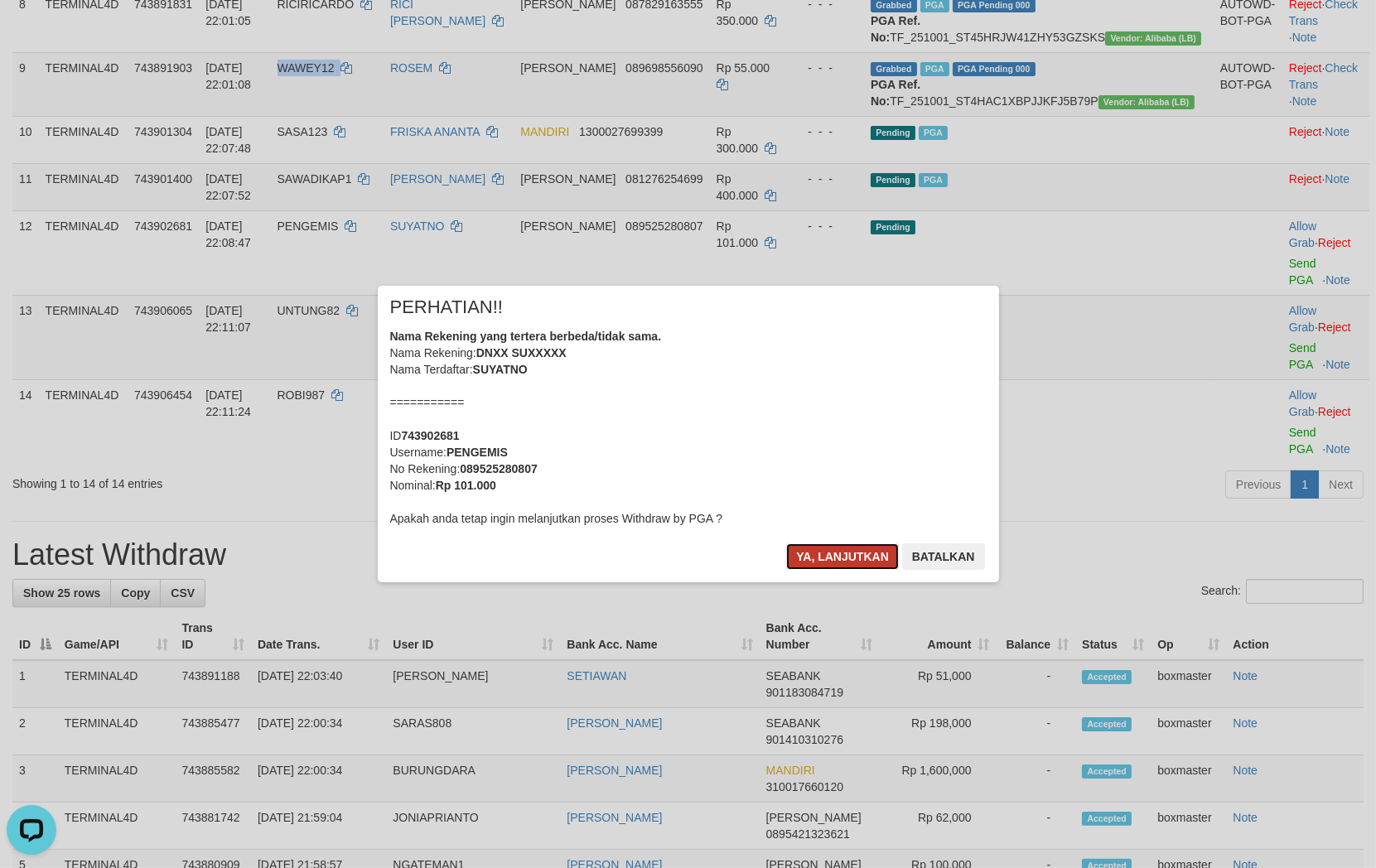
click at [833, 550] on button "Ya, lanjutkan" at bounding box center [842, 556] width 113 height 26
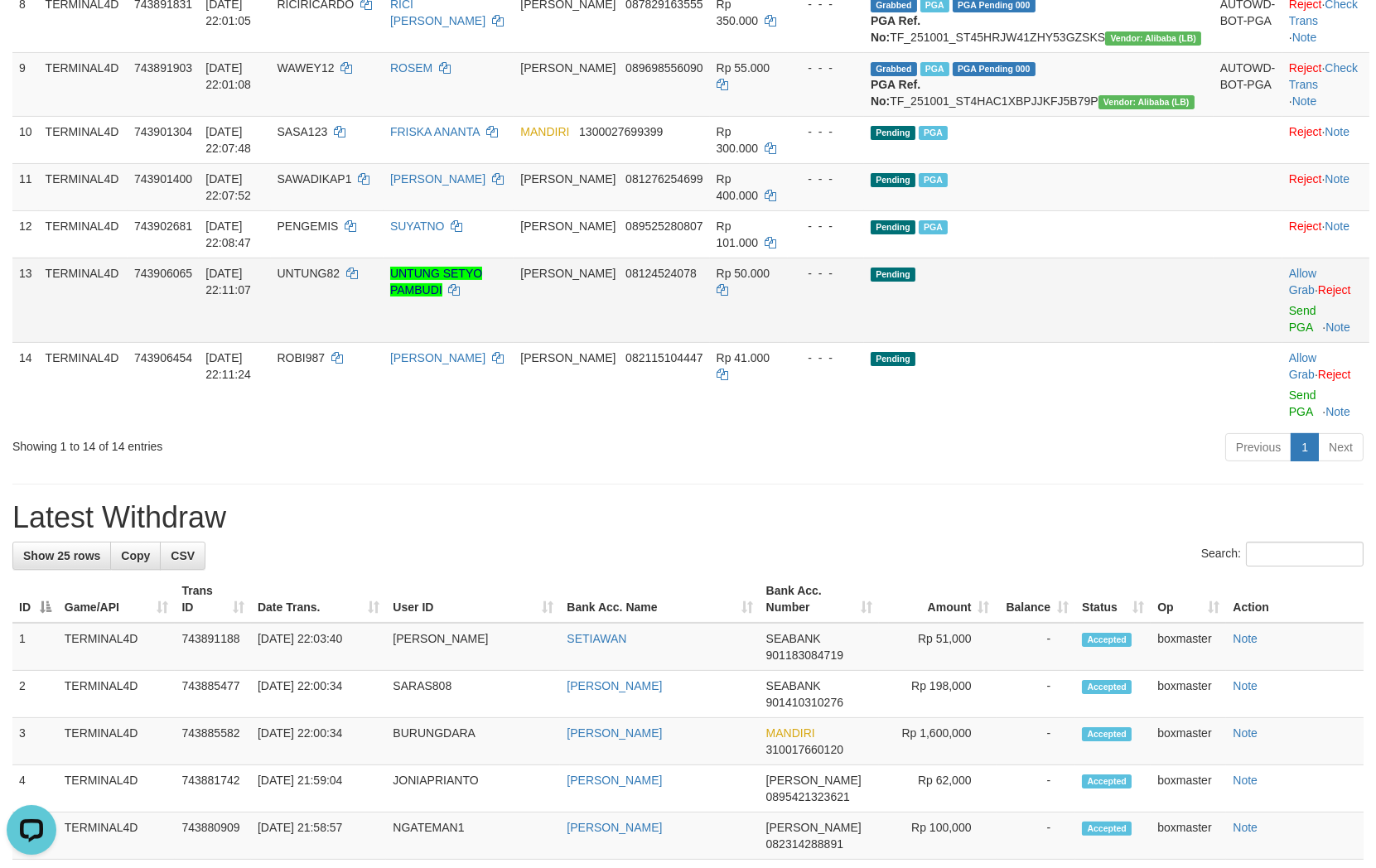
click at [1289, 302] on div at bounding box center [1326, 300] width 74 height 4
click at [1289, 334] on link "Send PGA" at bounding box center [1302, 319] width 27 height 30
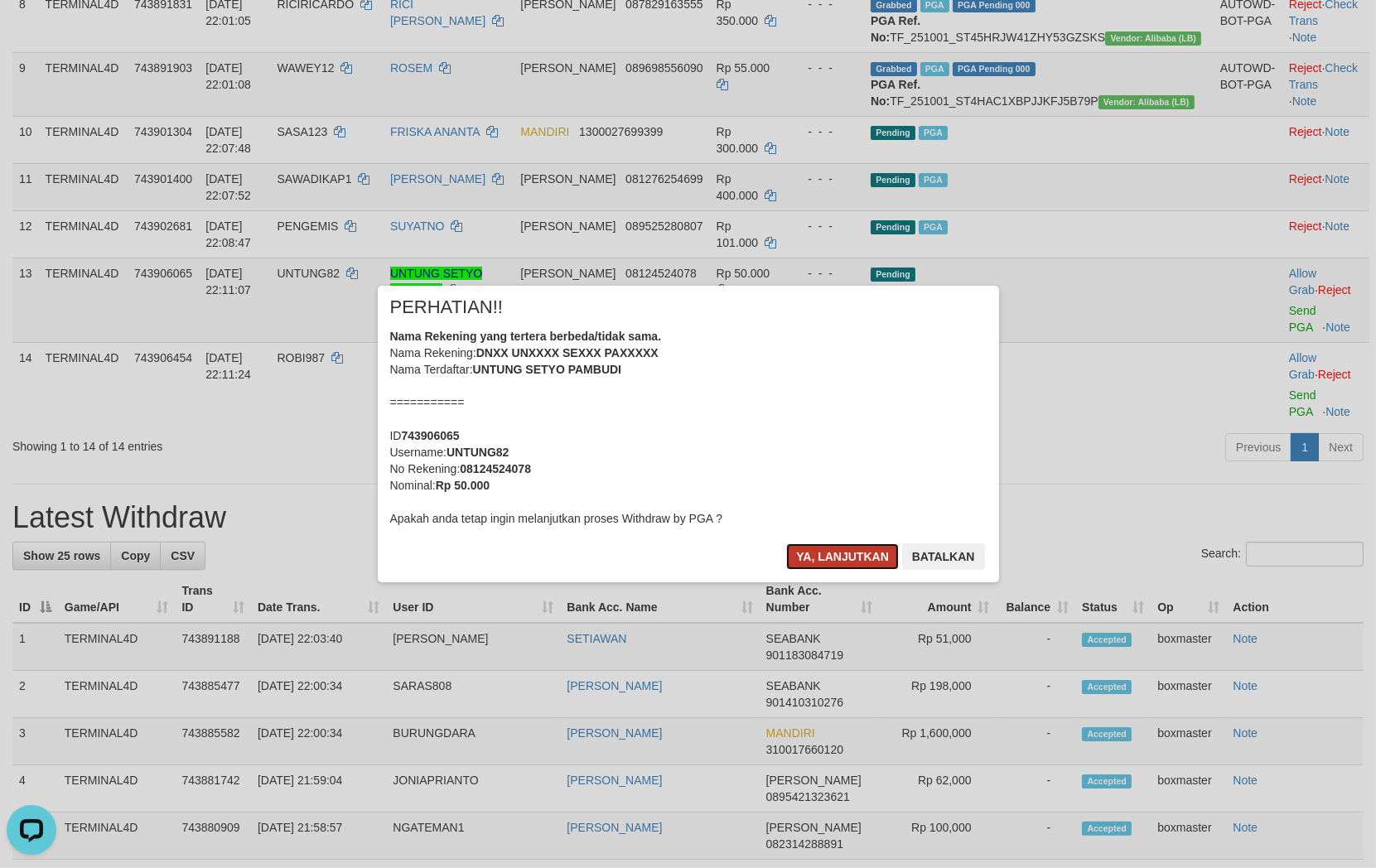
click at [842, 551] on button "Ya, lanjutkan" at bounding box center [842, 556] width 113 height 26
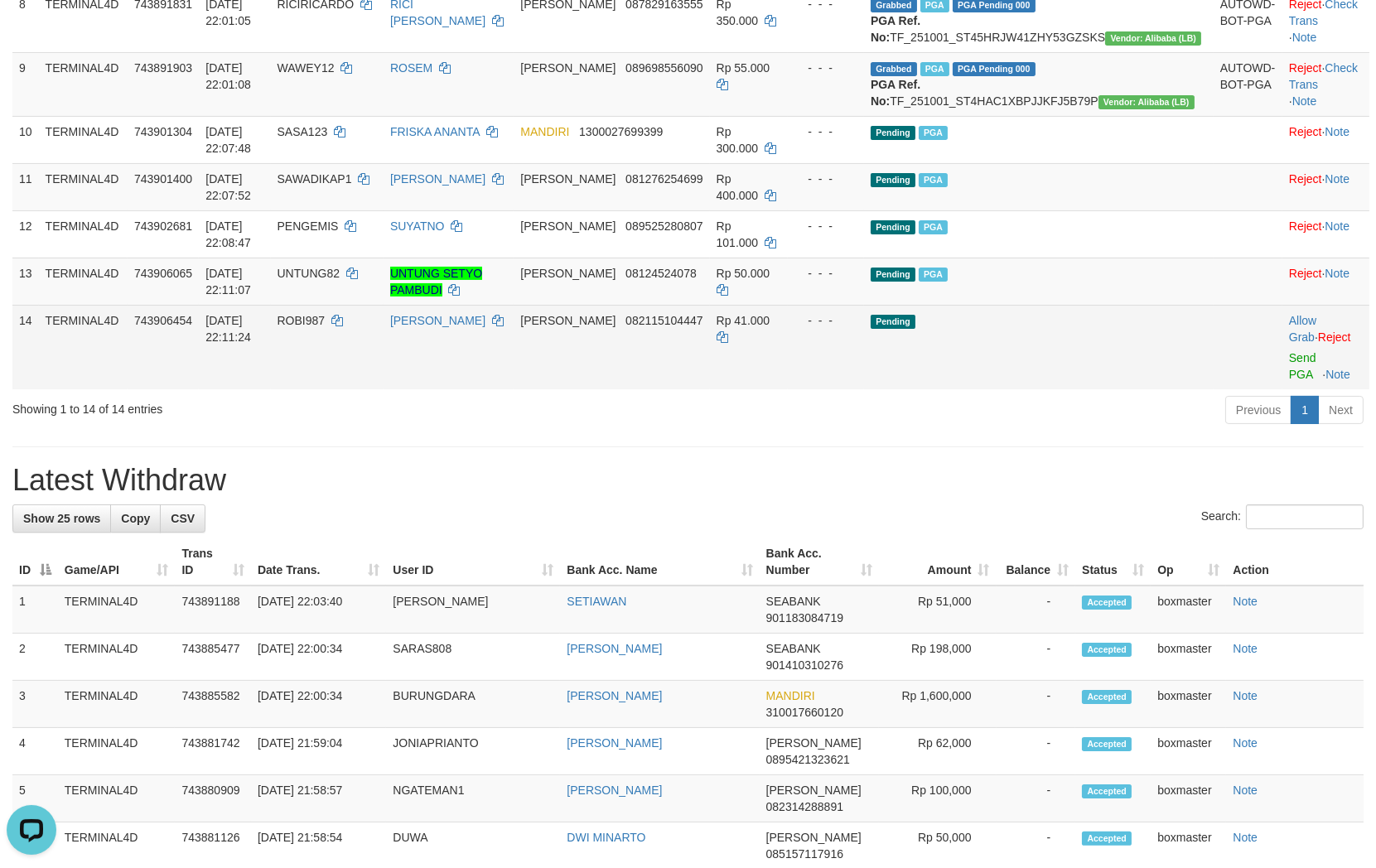
click at [1285, 389] on td "Allow Grab · Reject Send PGA · Note" at bounding box center [1326, 347] width 87 height 84
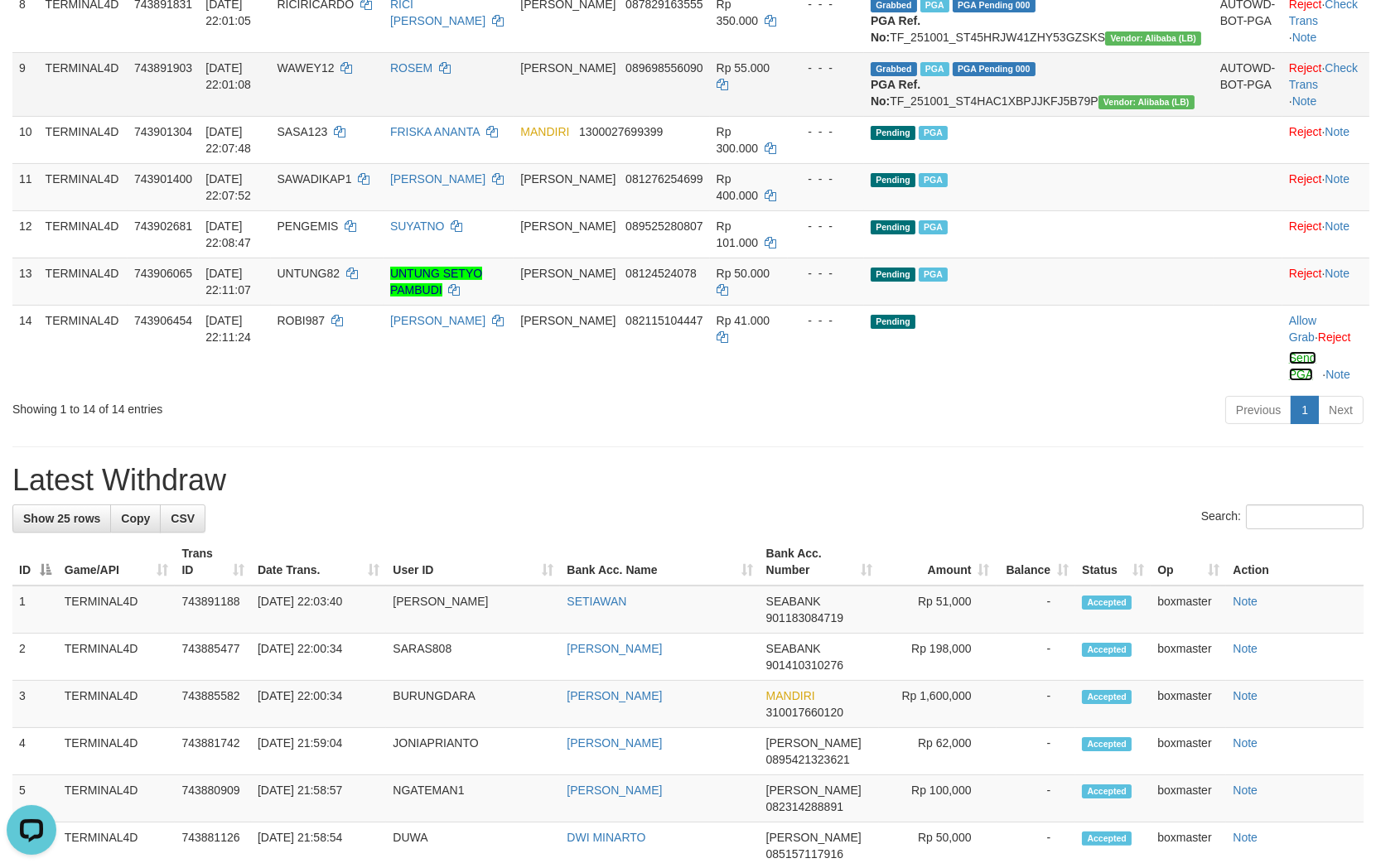
click at [1289, 381] on link "Send PGA" at bounding box center [1302, 366] width 27 height 30
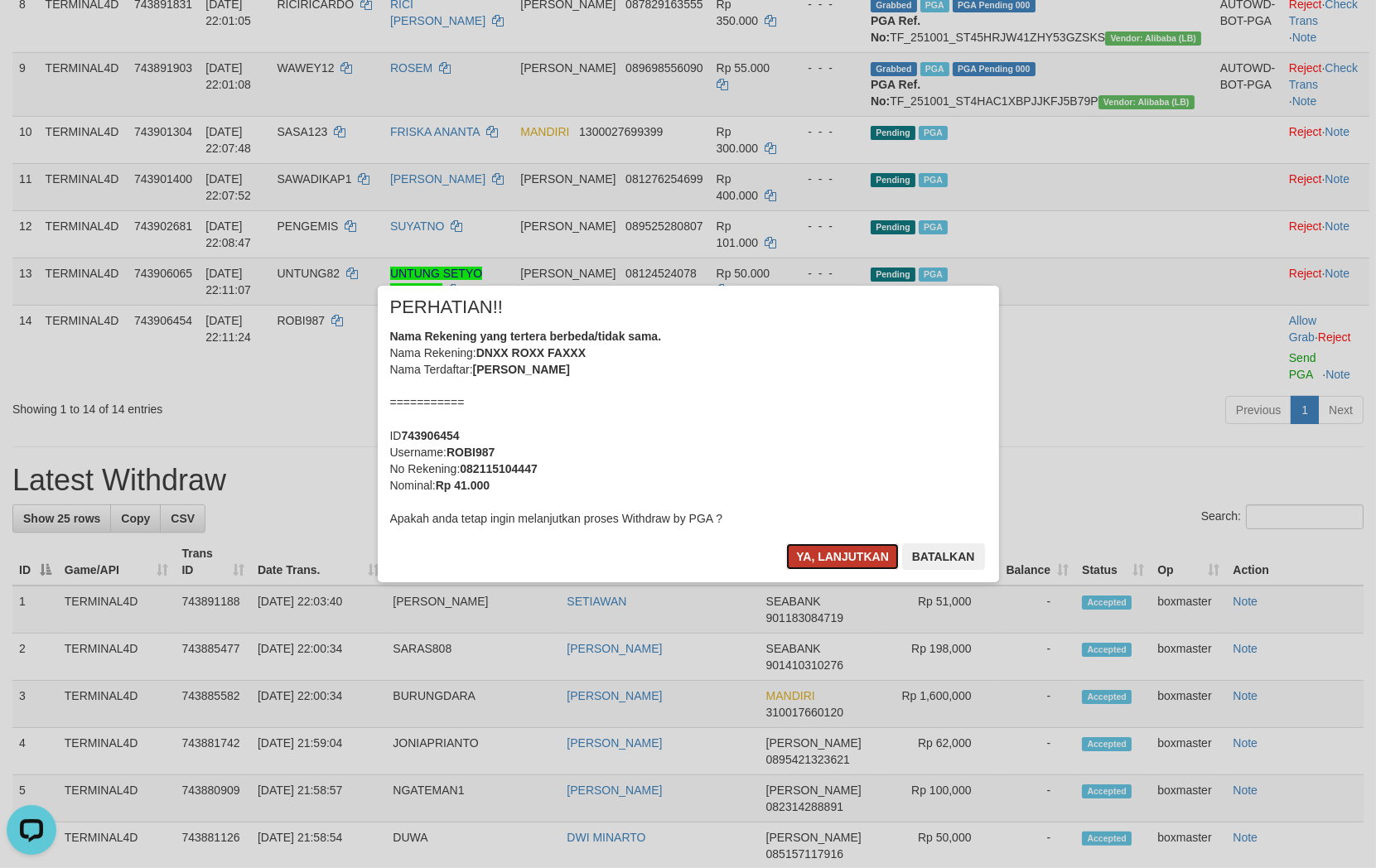
click at [855, 551] on button "Ya, lanjutkan" at bounding box center [842, 556] width 113 height 26
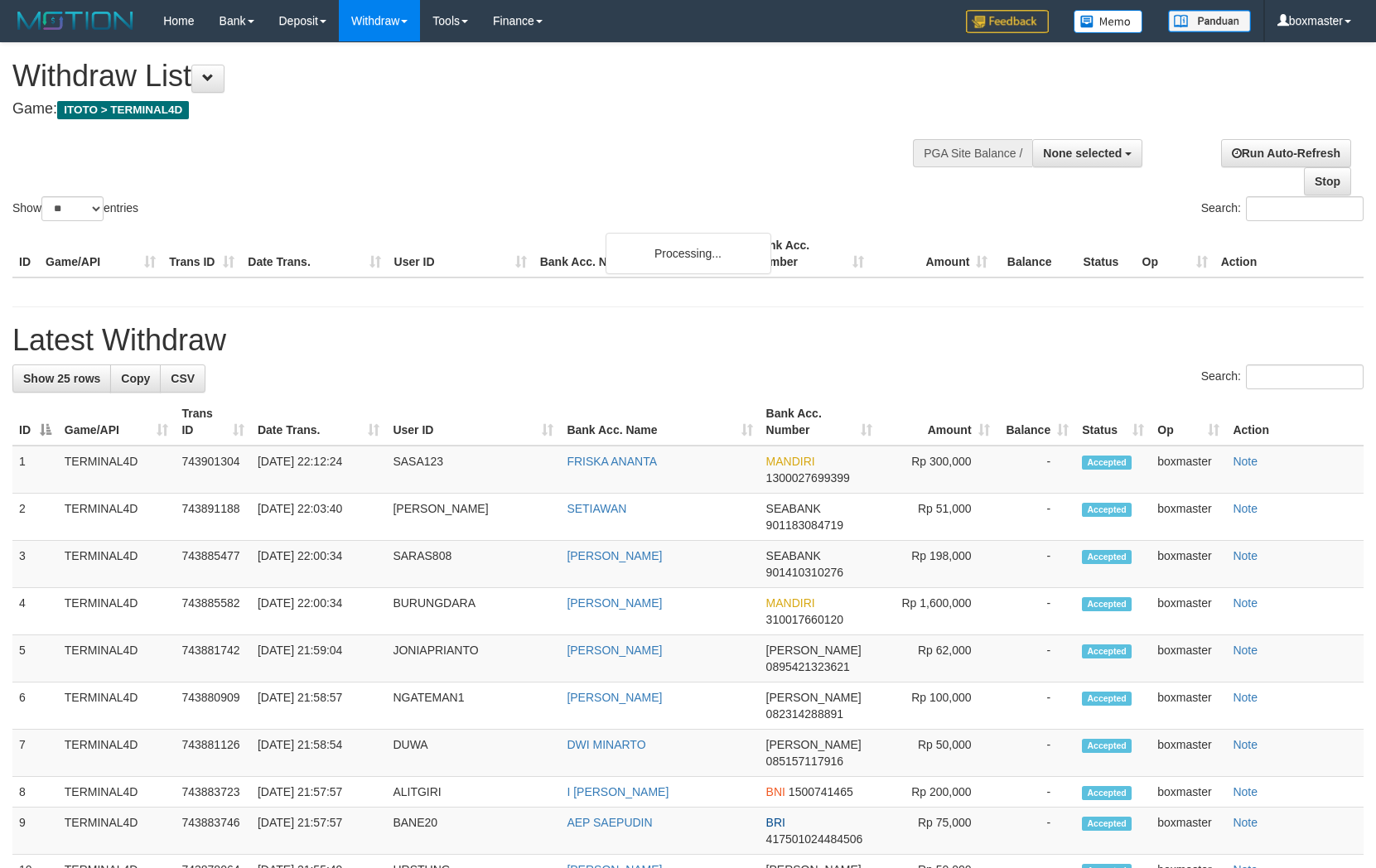
select select
select select "**"
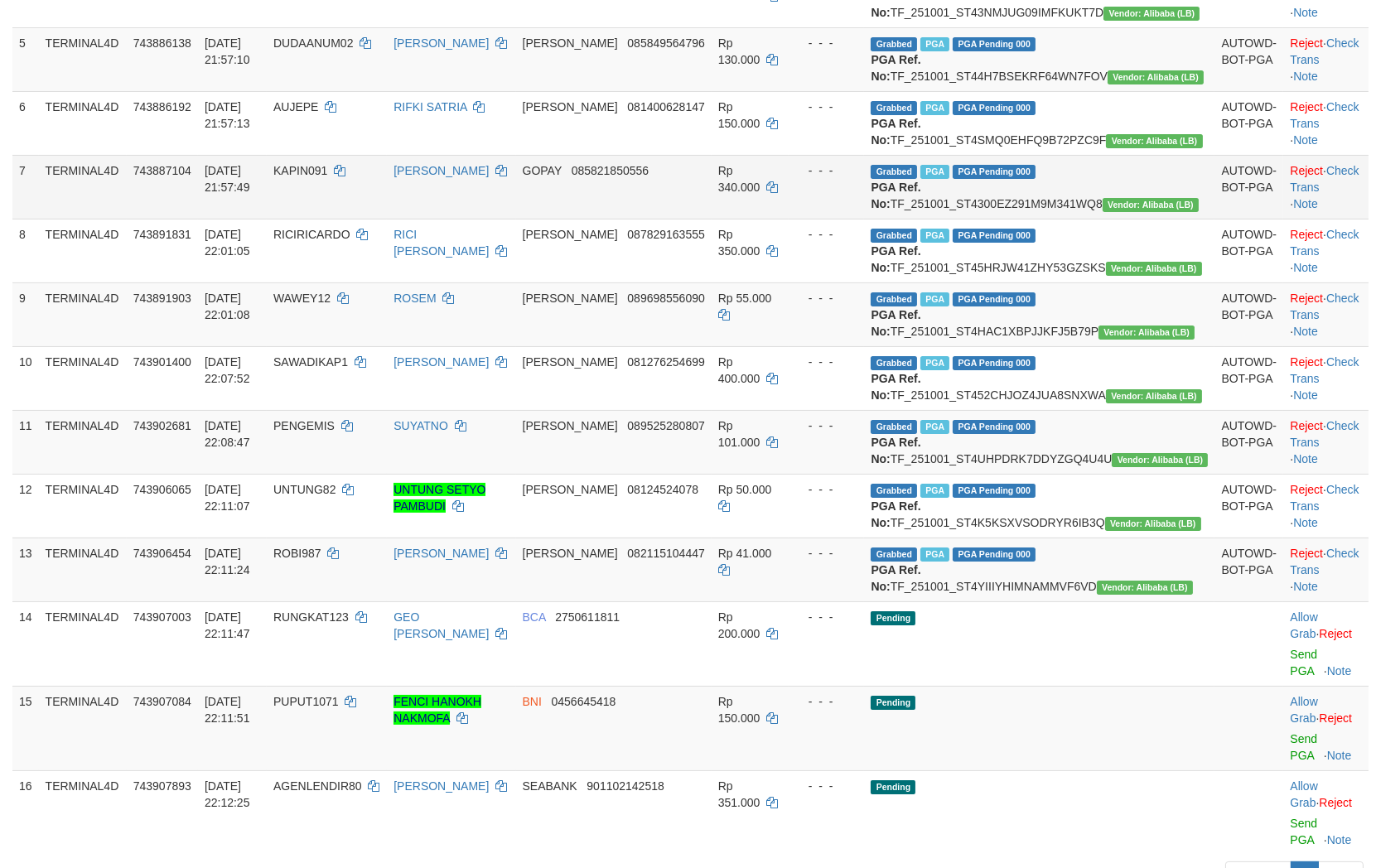
scroll to position [964, 0]
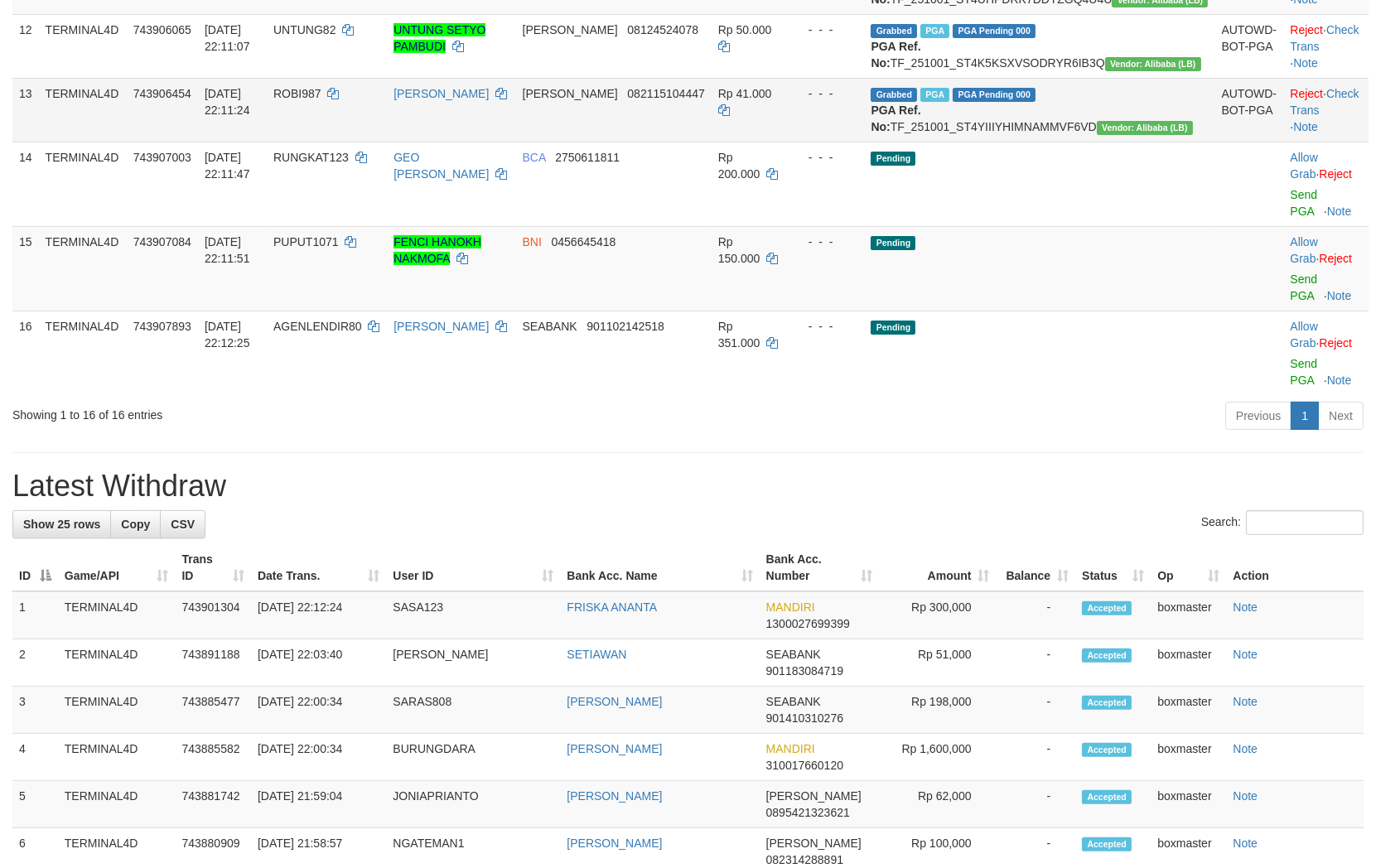
click at [345, 142] on td "ROBI987" at bounding box center [326, 109] width 120 height 64
copy span "ROBI987"
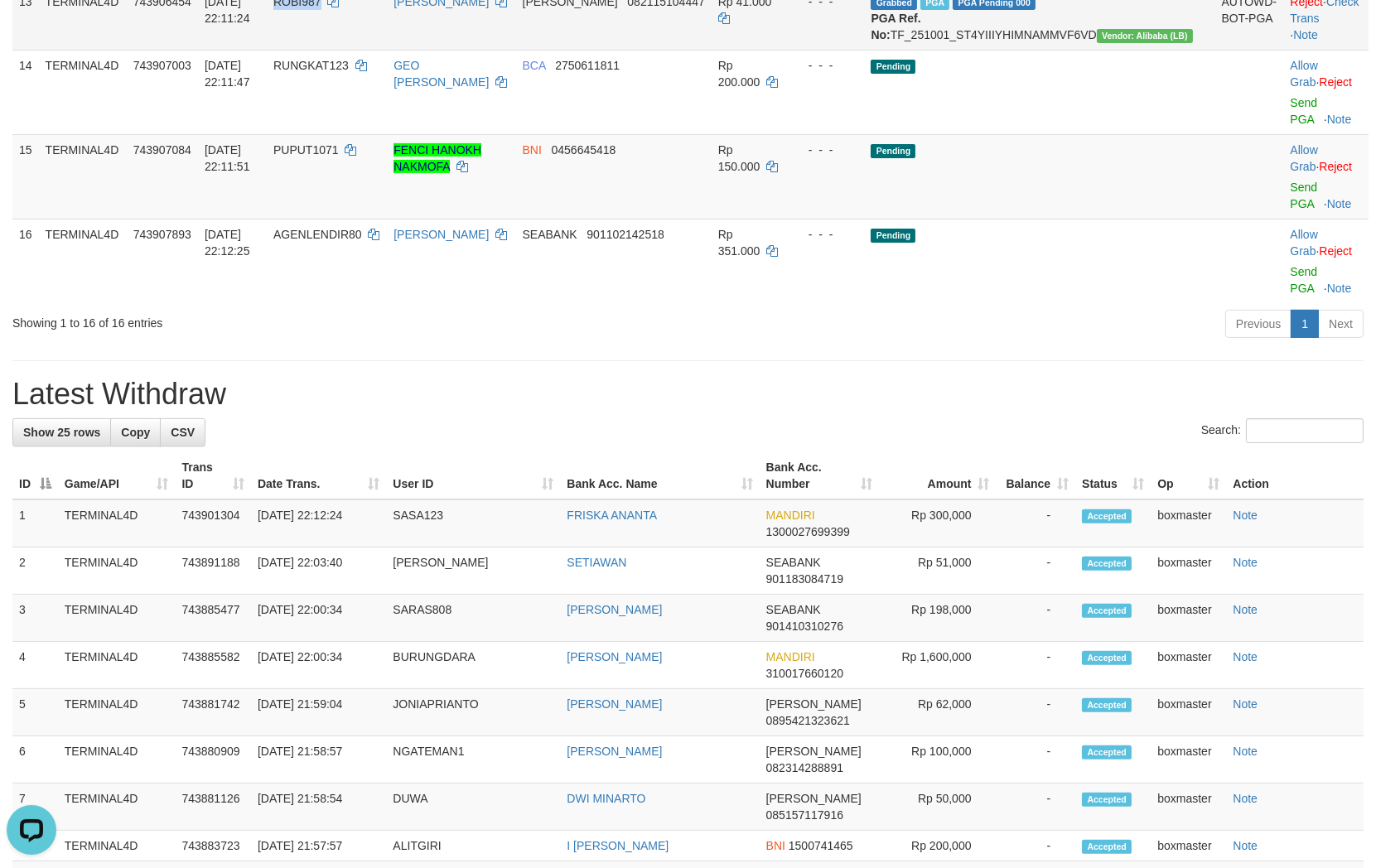
click at [322, 8] on span "ROBI987" at bounding box center [296, 2] width 48 height 13
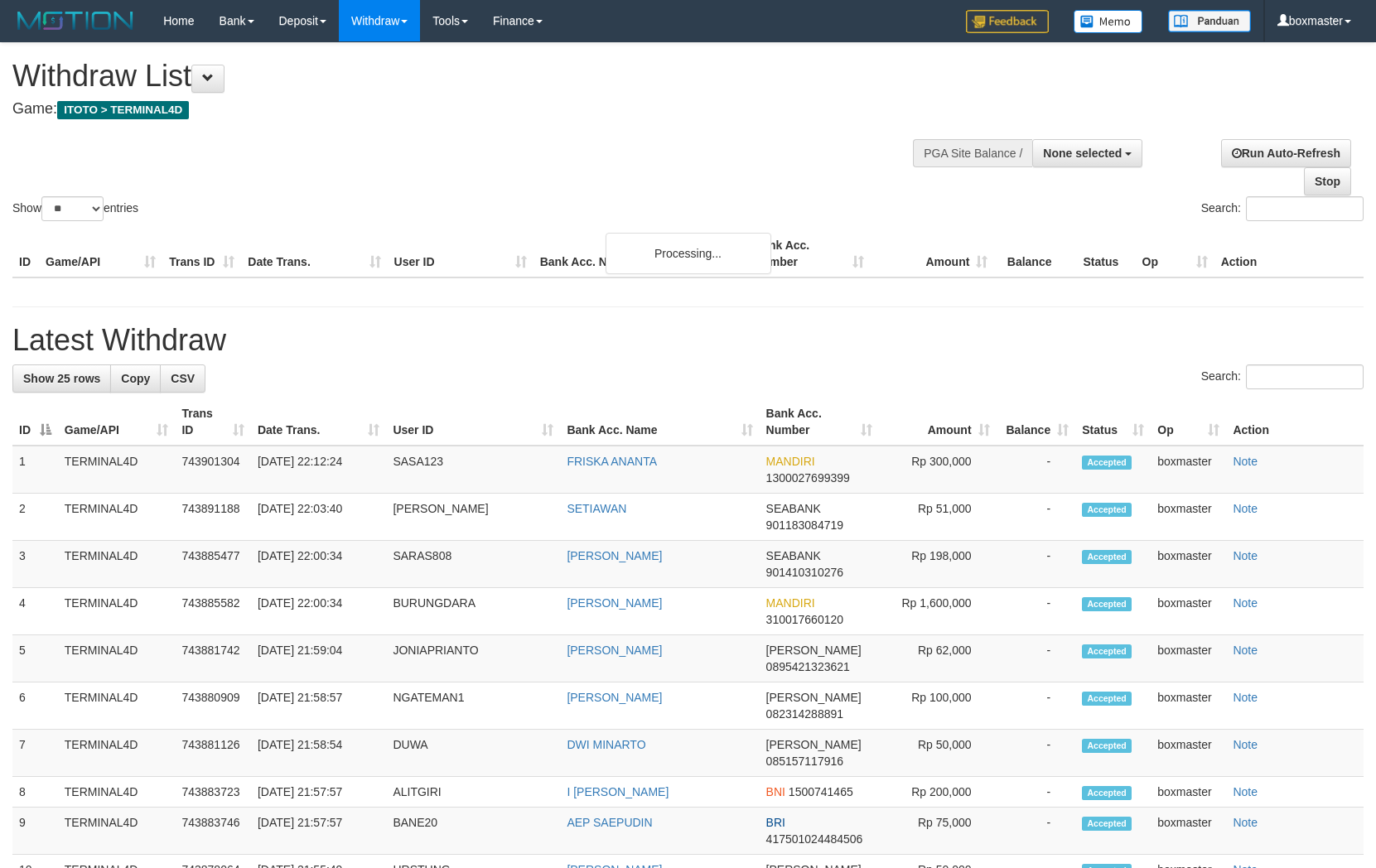
select select
select select "**"
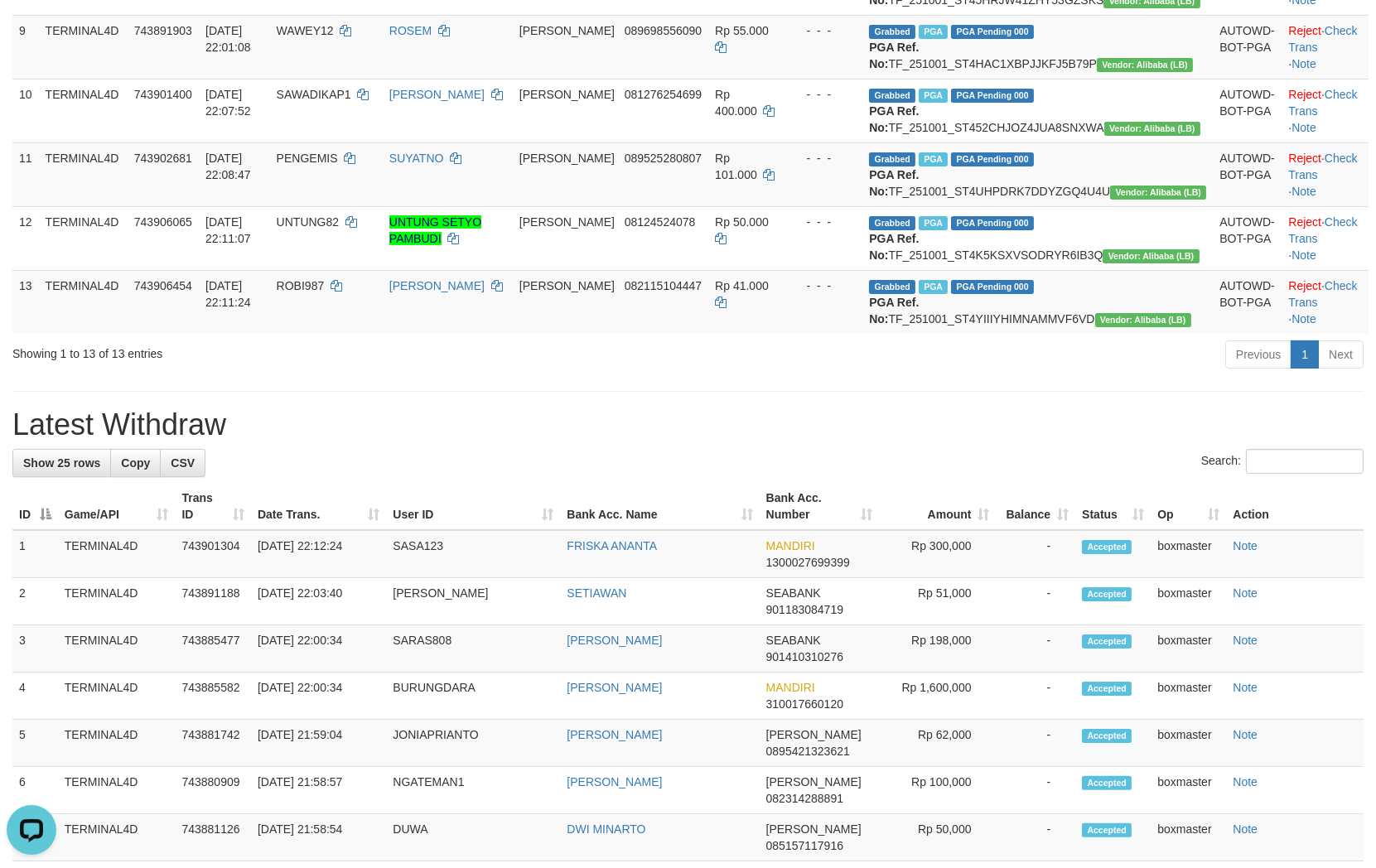
drag, startPoint x: 643, startPoint y: 614, endPoint x: 658, endPoint y: 609, distance: 15.8
click at [643, 615] on div "**********" at bounding box center [688, 520] width 1376 height 2500
click at [668, 375] on div "Previous 1 Next" at bounding box center [974, 356] width 778 height 36
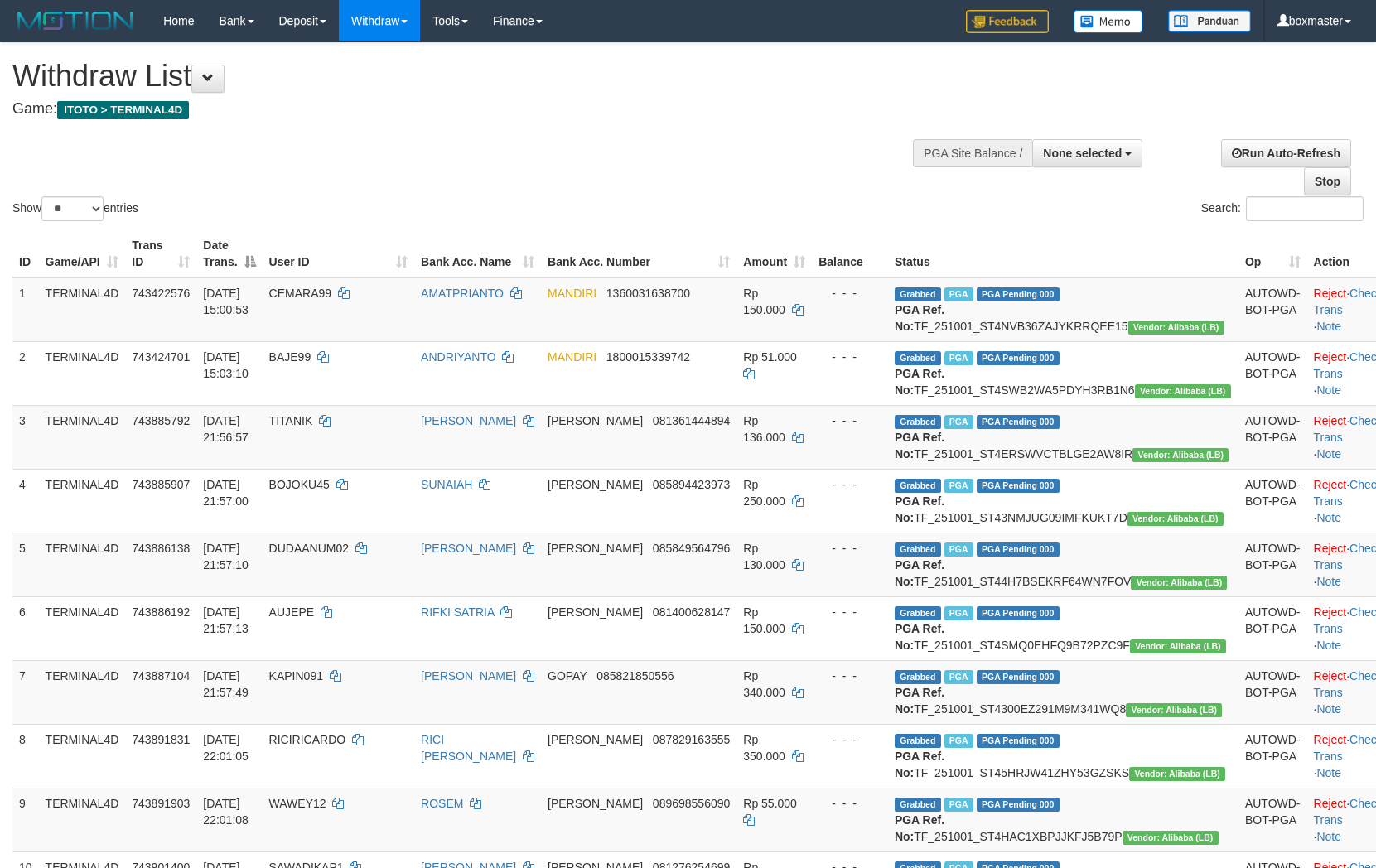
select select
select select "**"
select select
select select "**"
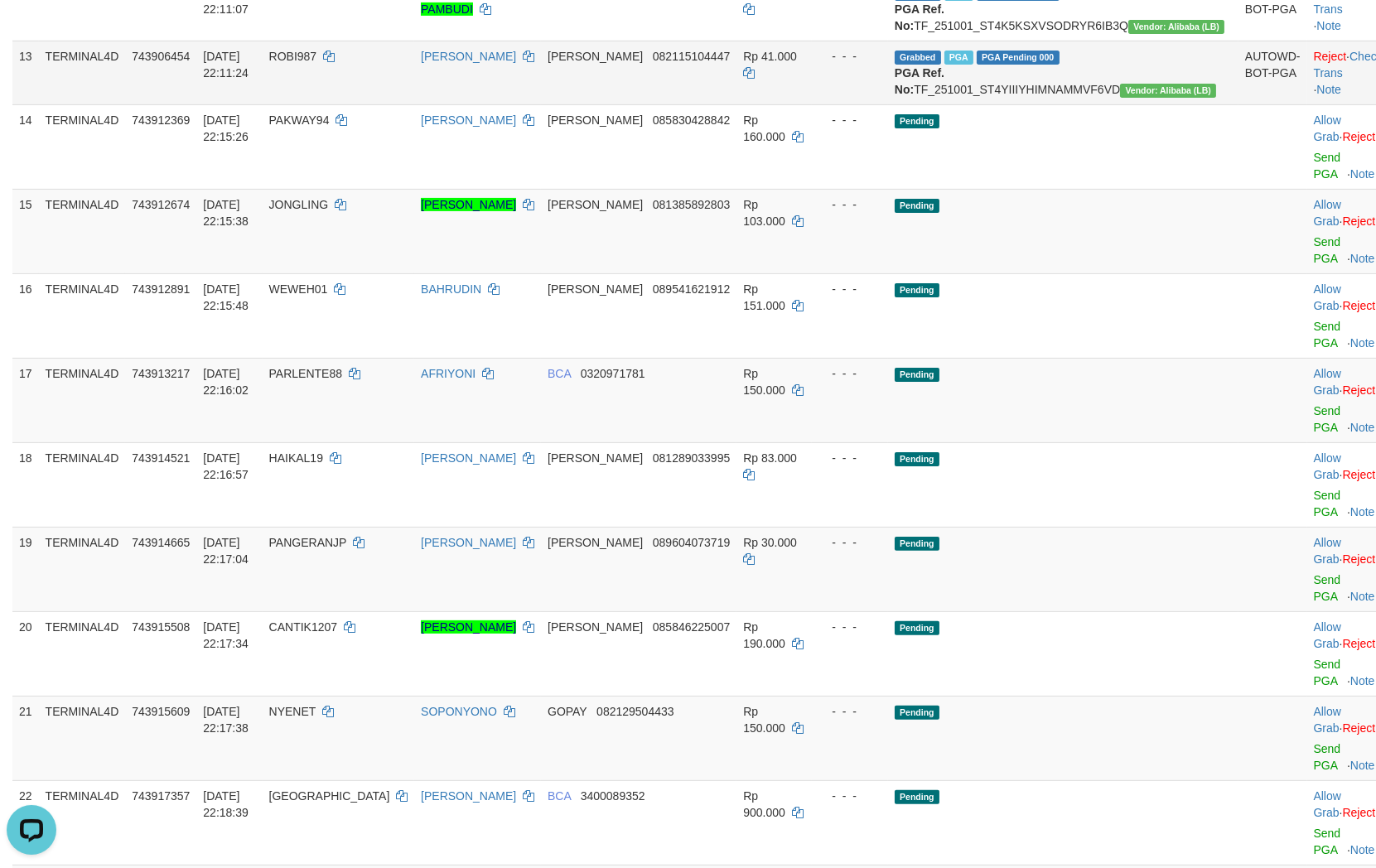
click at [351, 105] on td "ROBI987" at bounding box center [338, 72] width 152 height 64
copy td "ROBI987"
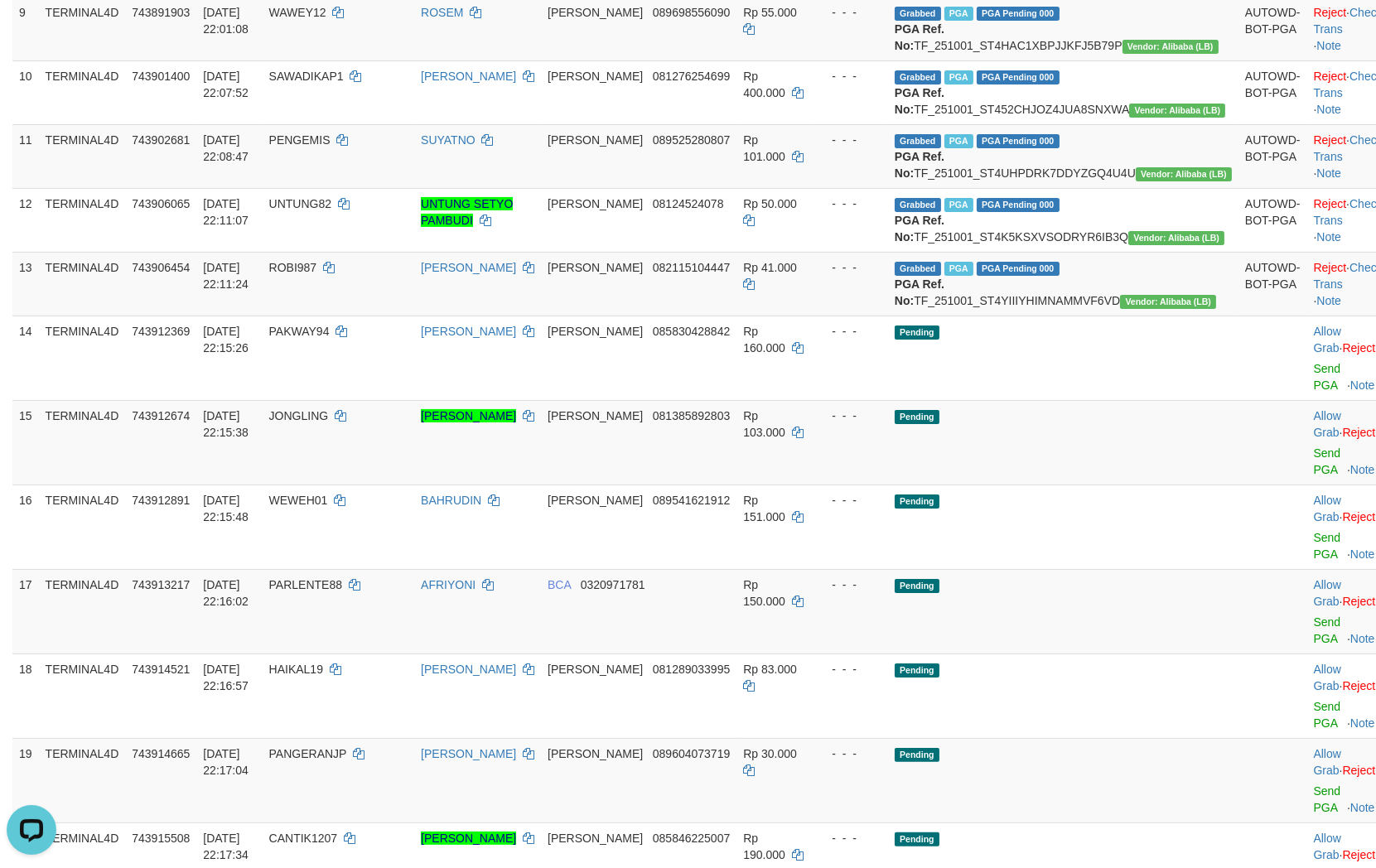
scroll to position [633, 0]
